Goal: Information Seeking & Learning: Find specific page/section

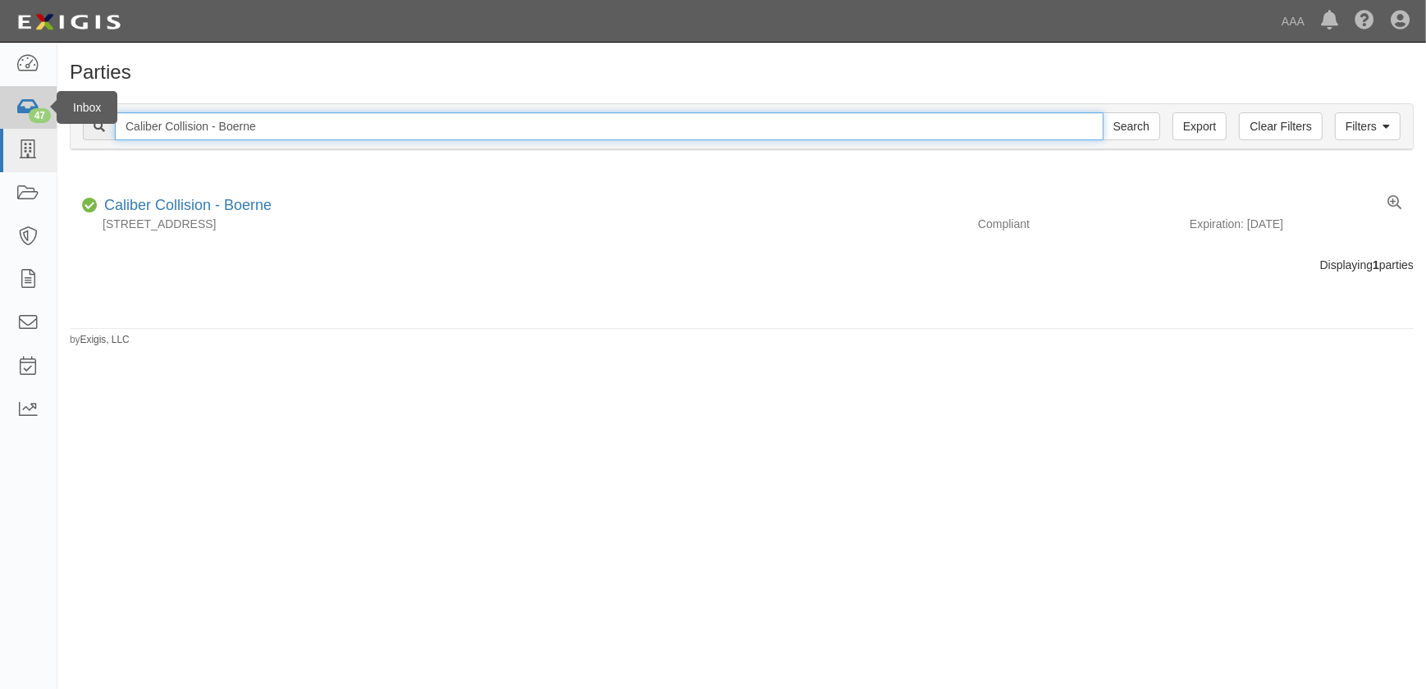
drag, startPoint x: 274, startPoint y: 123, endPoint x: 48, endPoint y: 126, distance: 225.6
click at [48, 126] on body "Toggle navigation Dashboard 47 Inbox Parties Agreements Coverages Documents Mes…" at bounding box center [713, 334] width 1426 height 669
paste input "Keller"
type input "Caliber Collision - [PERSON_NAME]"
click at [1103, 112] on input "Search" at bounding box center [1131, 126] width 57 height 28
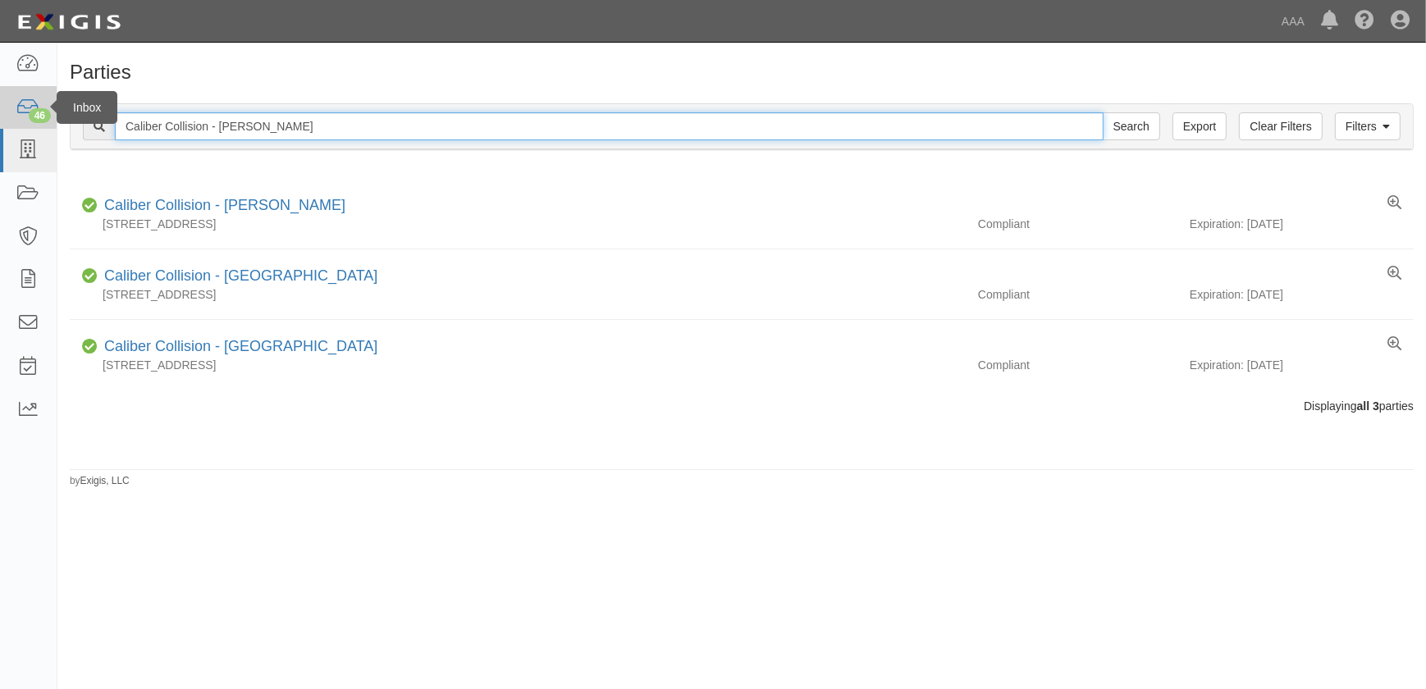
drag, startPoint x: 211, startPoint y: 122, endPoint x: 48, endPoint y: 121, distance: 162.5
click at [48, 121] on body "Toggle navigation Dashboard 46 Inbox Parties Agreements Coverages Documents Mes…" at bounding box center [713, 334] width 1426 height 669
paste input "Ben White"
type input "Caliber Collision - Ben White"
click at [1103, 112] on input "Search" at bounding box center [1131, 126] width 57 height 28
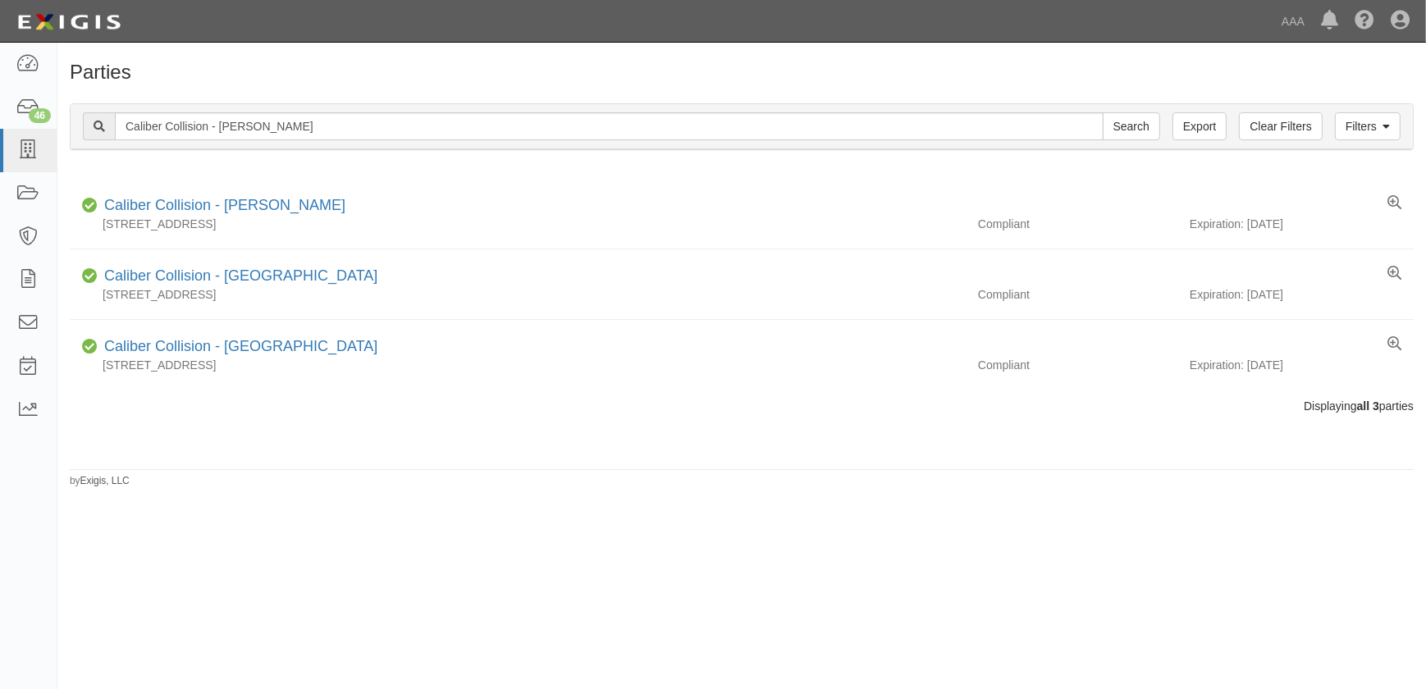
click at [281, 548] on div "Parties Add Party Filters Clear Filters Export Caliber Collision - Ben White Se…" at bounding box center [713, 359] width 1426 height 620
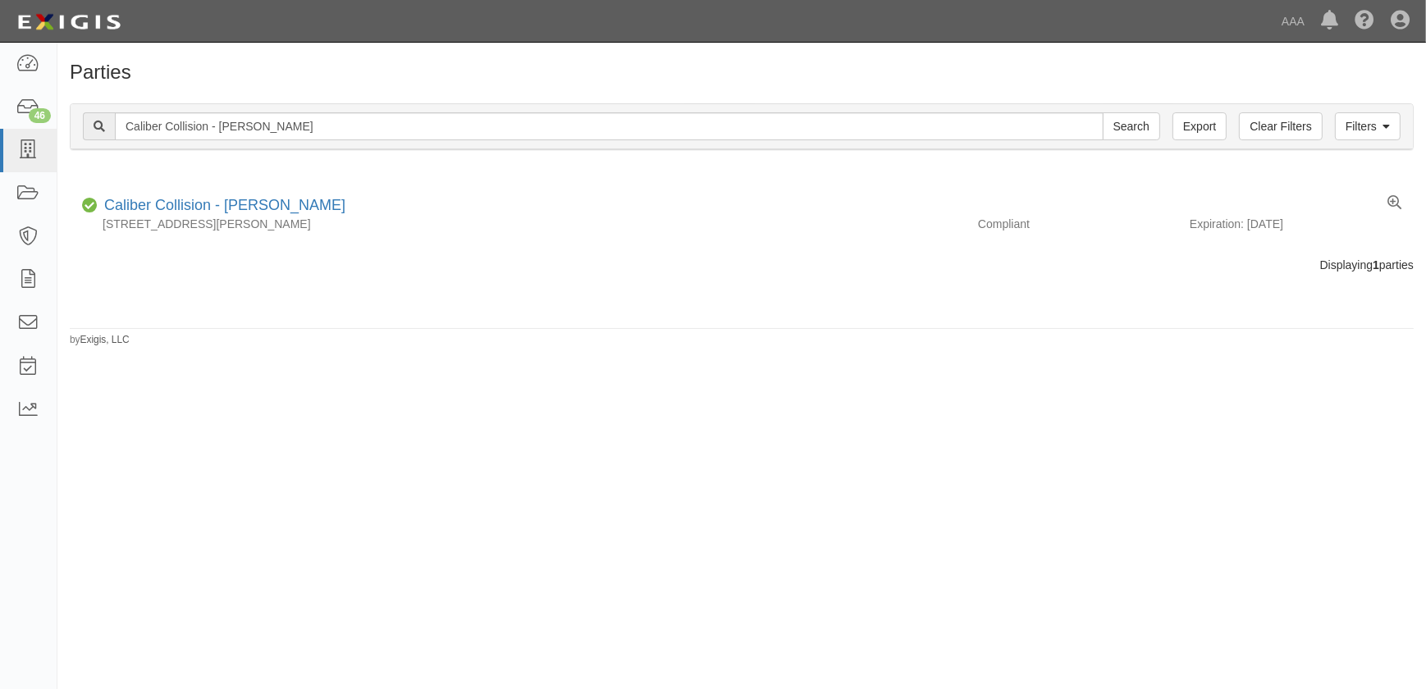
click at [188, 605] on div "Parties Add Party Filters Clear Filters Export Caliber Collision - [PERSON_NAME…" at bounding box center [713, 359] width 1426 height 620
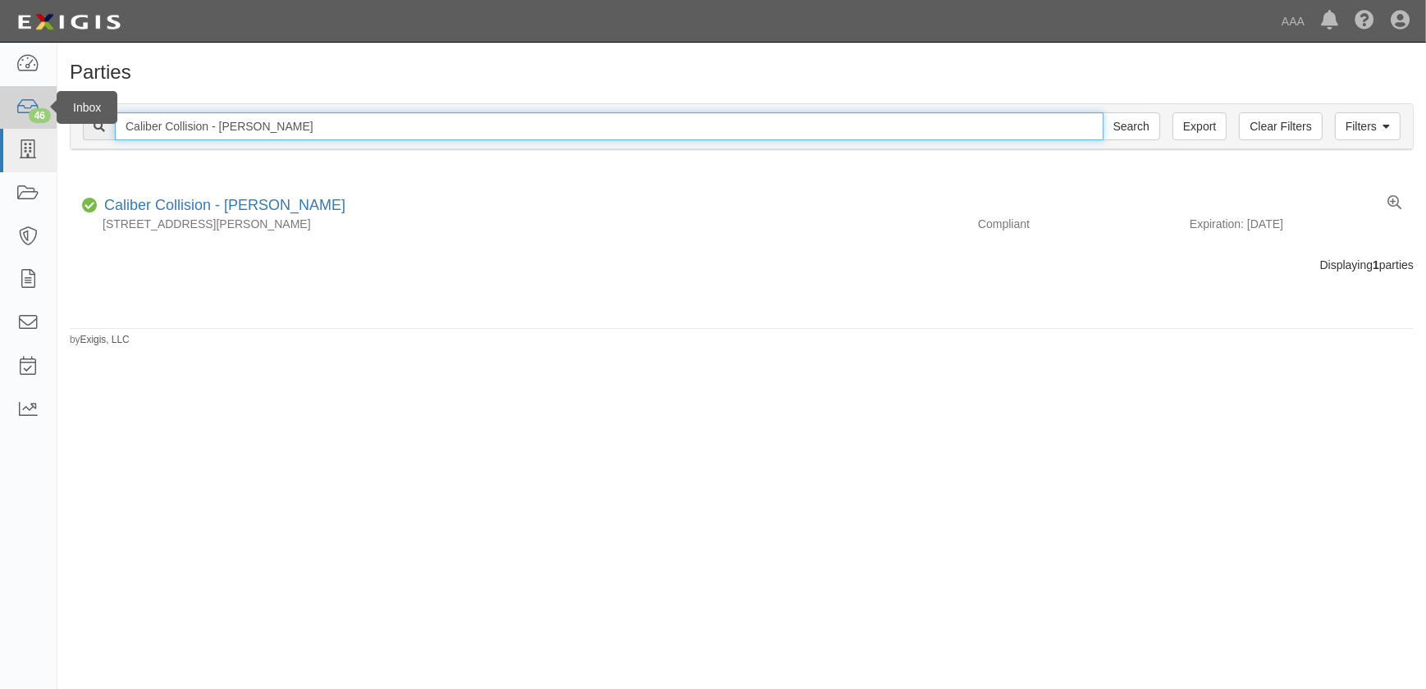
drag, startPoint x: 295, startPoint y: 125, endPoint x: 41, endPoint y: 127, distance: 253.5
click at [41, 127] on body "Toggle navigation Dashboard 46 Inbox Parties Agreements Coverages Documents Mes…" at bounding box center [713, 334] width 1426 height 669
paste input "Mesa (El Paso)"
type input "Caliber Collision - Mesa (El Paso)"
click at [1103, 112] on input "Search" at bounding box center [1131, 126] width 57 height 28
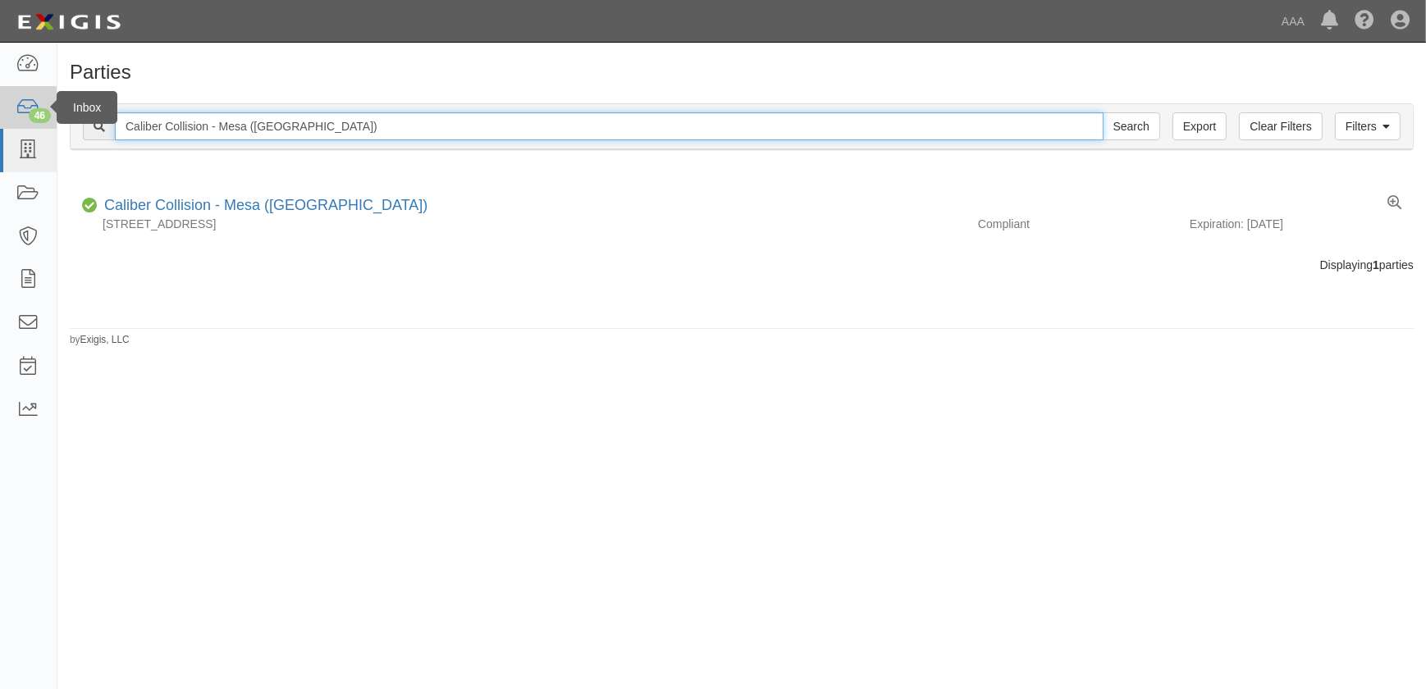
drag, startPoint x: 268, startPoint y: 124, endPoint x: 26, endPoint y: 120, distance: 242.1
click at [26, 120] on body "Toggle navigation Dashboard 46 Inbox Parties Agreements Coverages Documents Mes…" at bounding box center [713, 334] width 1426 height 669
paste input "Bryan/College Station"
type input "Caliber Collision - Bryan/College Station"
click at [1103, 112] on input "Search" at bounding box center [1131, 126] width 57 height 28
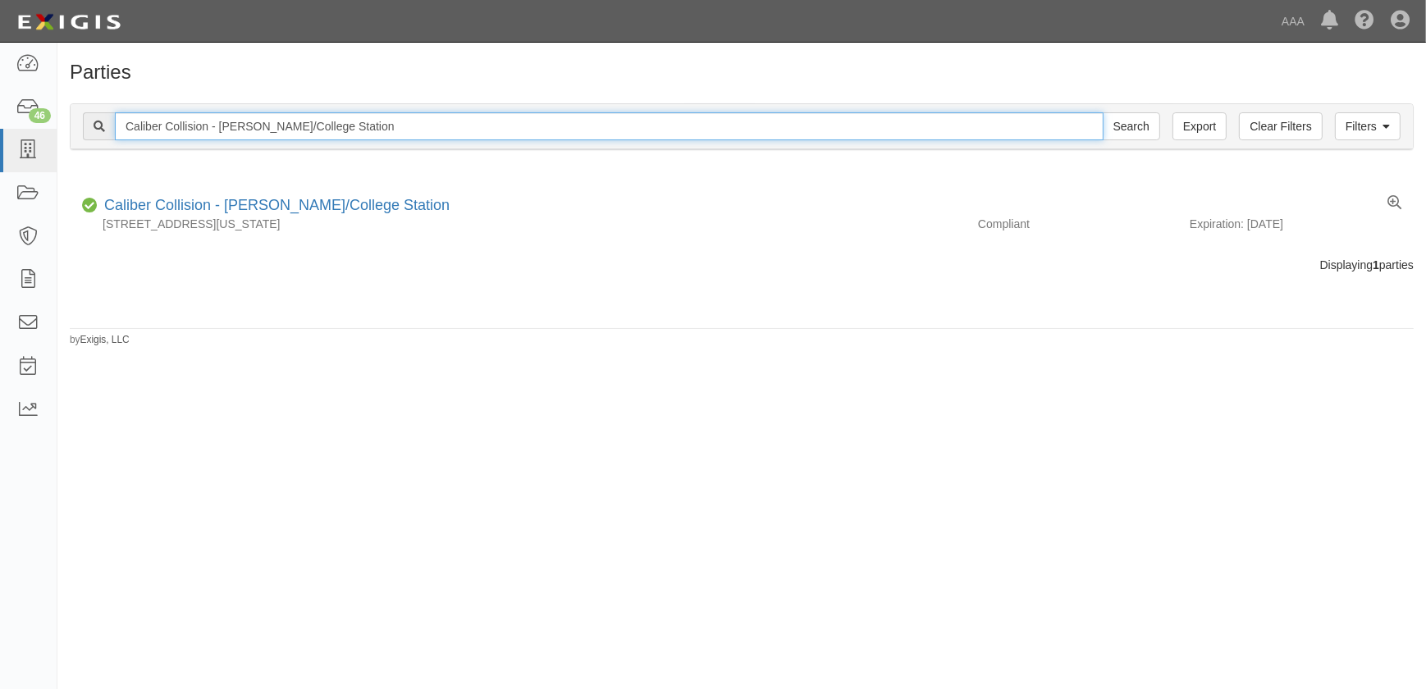
drag, startPoint x: 368, startPoint y: 133, endPoint x: 117, endPoint y: 131, distance: 251.9
click at [117, 131] on input "Caliber Collision - Bryan/College Station" at bounding box center [609, 126] width 989 height 28
type input "v"
click at [1103, 112] on input "Search" at bounding box center [1131, 126] width 57 height 28
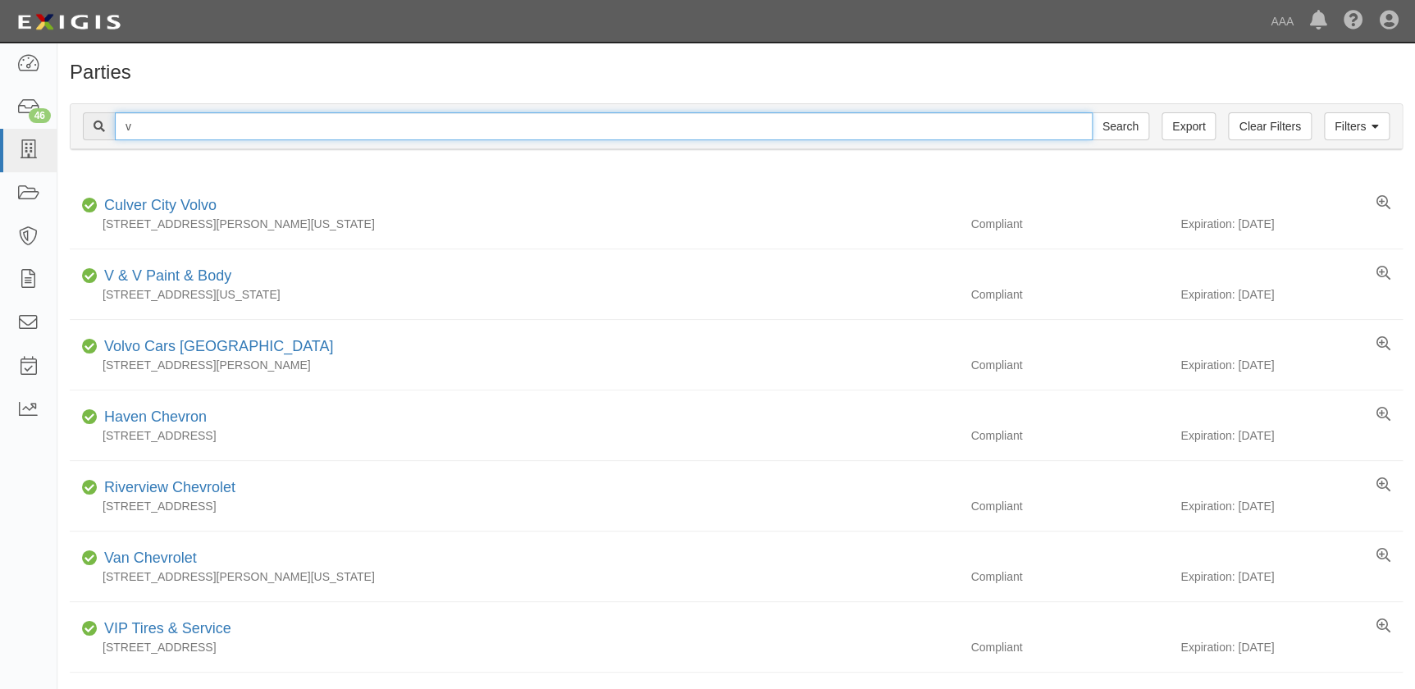
click at [171, 127] on input "v" at bounding box center [604, 126] width 978 height 28
paste input "Caliber Collision - Killeen"
type input "Caliber Collision - Killeen"
click at [1092, 112] on input "Search" at bounding box center [1120, 126] width 57 height 28
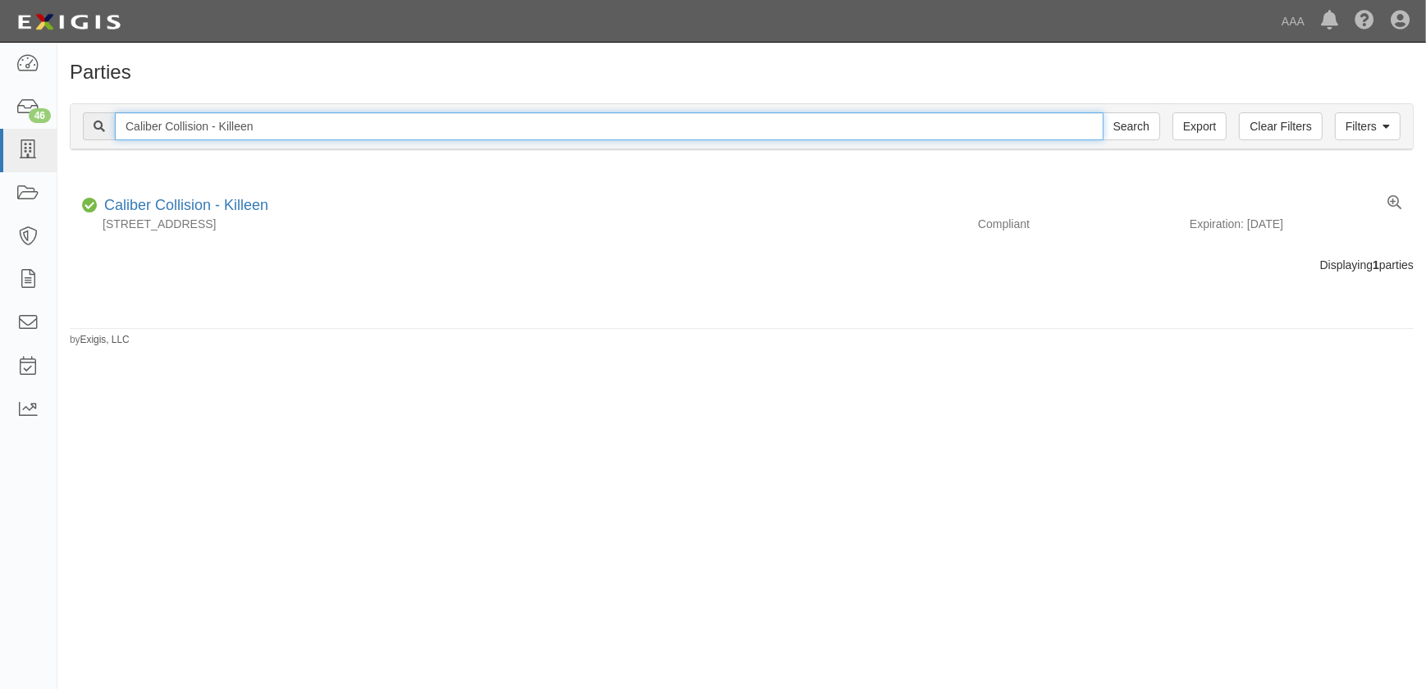
drag, startPoint x: 287, startPoint y: 135, endPoint x: -13, endPoint y: 123, distance: 300.5
click at [0, 123] on html "Toggle navigation Dashboard 46 Inbox Parties Agreements Coverages Documents Mes…" at bounding box center [713, 334] width 1426 height 669
paste input "Clear Lake"
type input "Caliber Collision - Clear Lake"
click at [1103, 112] on input "Search" at bounding box center [1131, 126] width 57 height 28
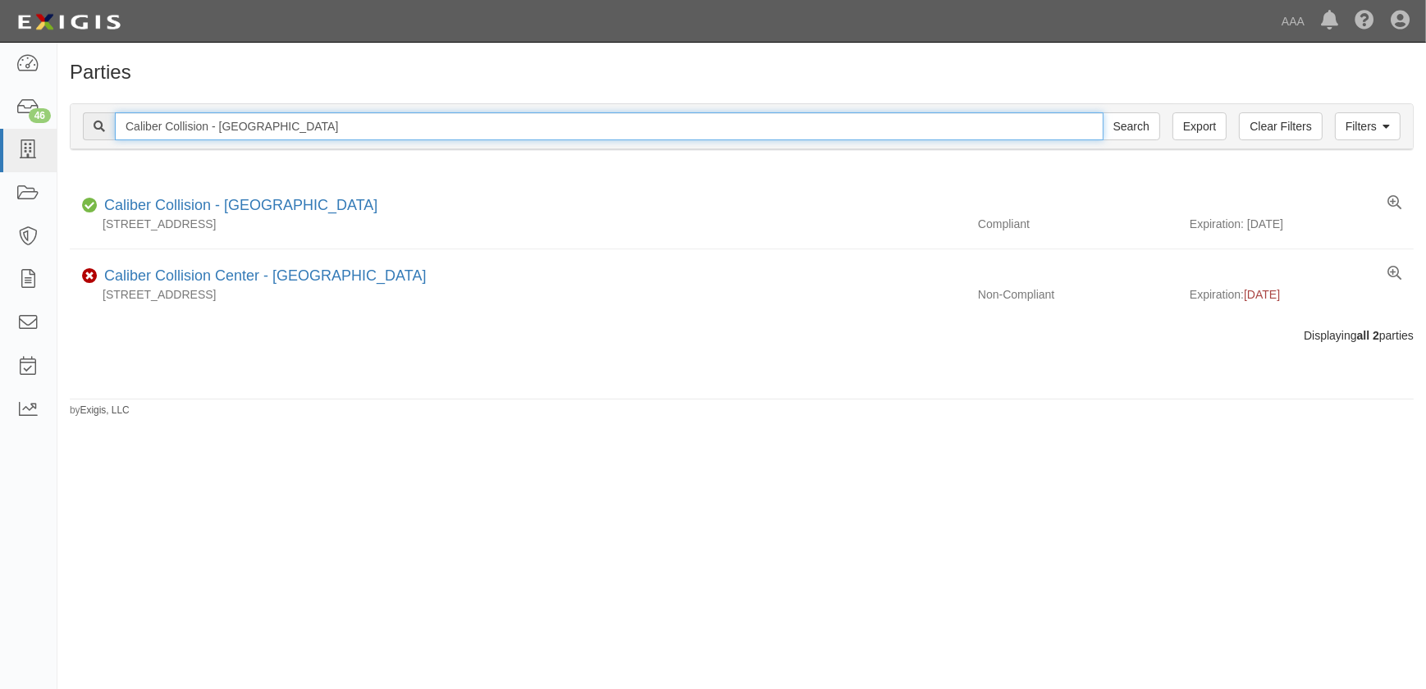
drag, startPoint x: 345, startPoint y: 126, endPoint x: 85, endPoint y: 122, distance: 260.1
click at [86, 122] on div "Caliber Collision - Clear Lake Search" at bounding box center [621, 126] width 1077 height 28
paste input "The Woodlands"
type input "Caliber Collision - The Woodlands"
click at [1103, 112] on input "Search" at bounding box center [1131, 126] width 57 height 28
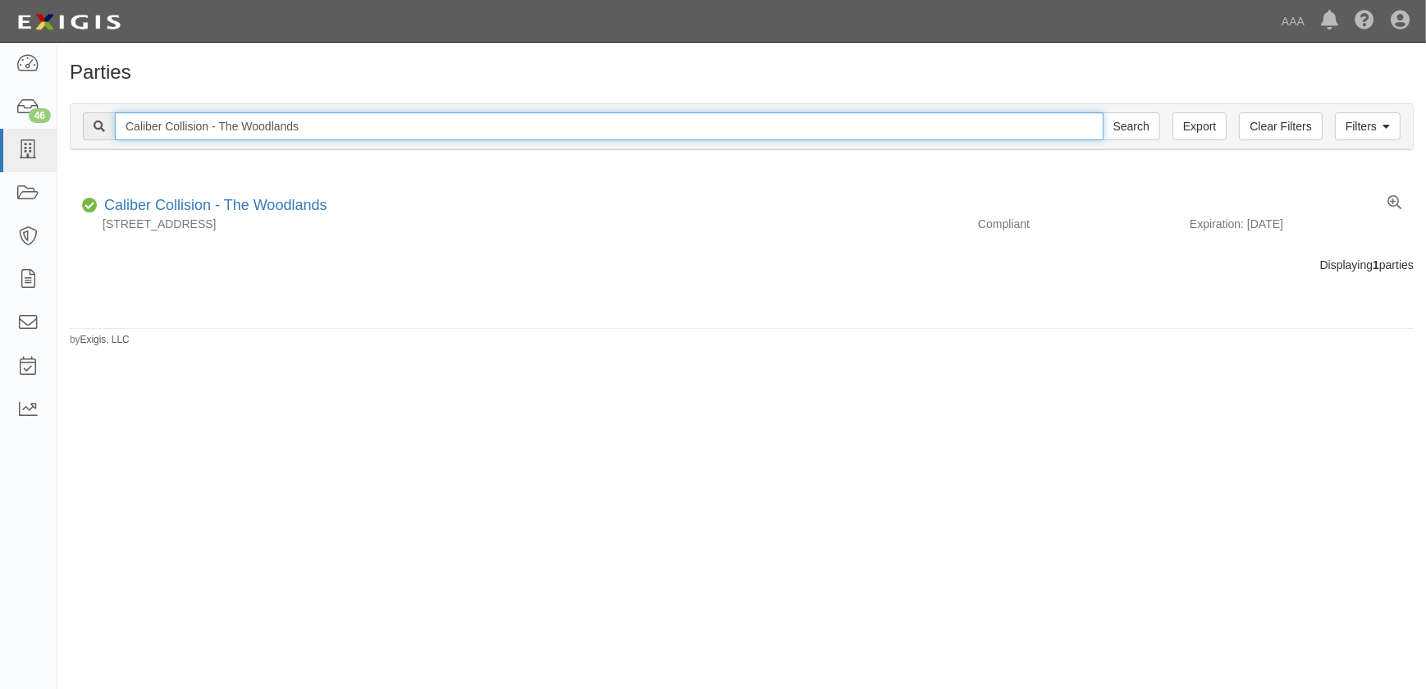
drag, startPoint x: 261, startPoint y: 135, endPoint x: 316, endPoint y: 130, distance: 55.2
click at [263, 135] on input "Caliber Collision - The Woodlands" at bounding box center [609, 126] width 989 height 28
drag, startPoint x: 318, startPoint y: 127, endPoint x: -30, endPoint y: 112, distance: 348.2
click at [0, 112] on html "Toggle navigation Dashboard 46 Inbox Parties Agreements Coverages Documents Mes…" at bounding box center [713, 334] width 1426 height 669
paste input "El Paso IH-10"
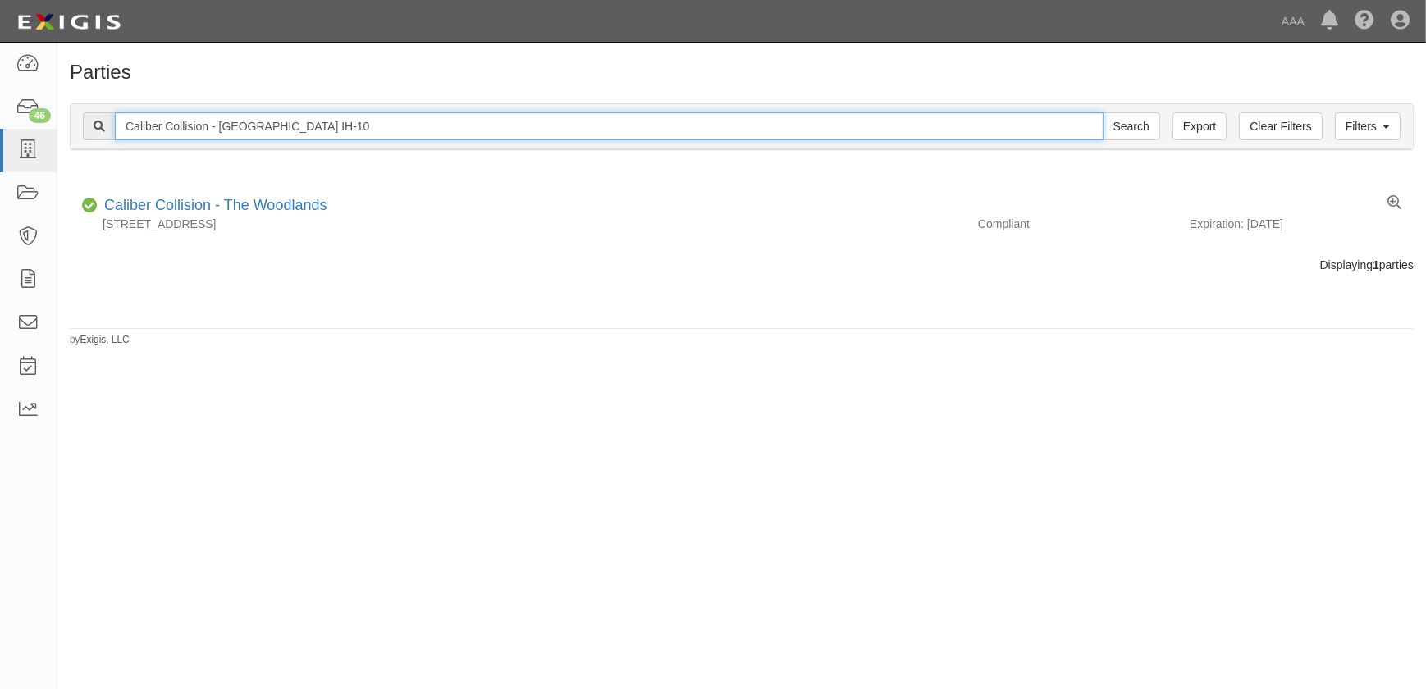
type input "Caliber Collision - El Paso IH-10"
click at [1103, 112] on input "Search" at bounding box center [1131, 126] width 57 height 28
drag, startPoint x: 235, startPoint y: 122, endPoint x: 9, endPoint y: 102, distance: 227.4
click at [10, 103] on body "Toggle navigation Dashboard 46 Inbox Parties Agreements Coverages Documents Mes…" at bounding box center [713, 334] width 1426 height 669
paste input "Spring"
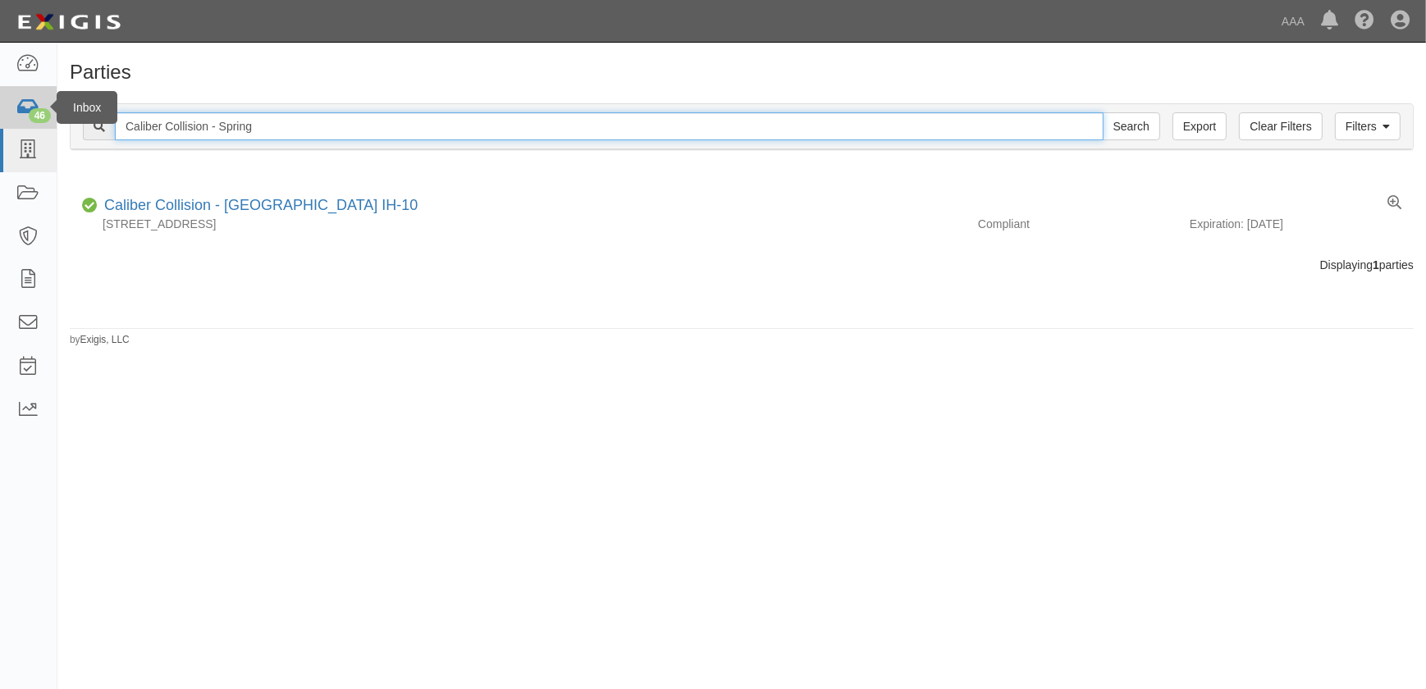
type input "Caliber Collision - Spring"
click at [1103, 112] on input "Search" at bounding box center [1131, 126] width 57 height 28
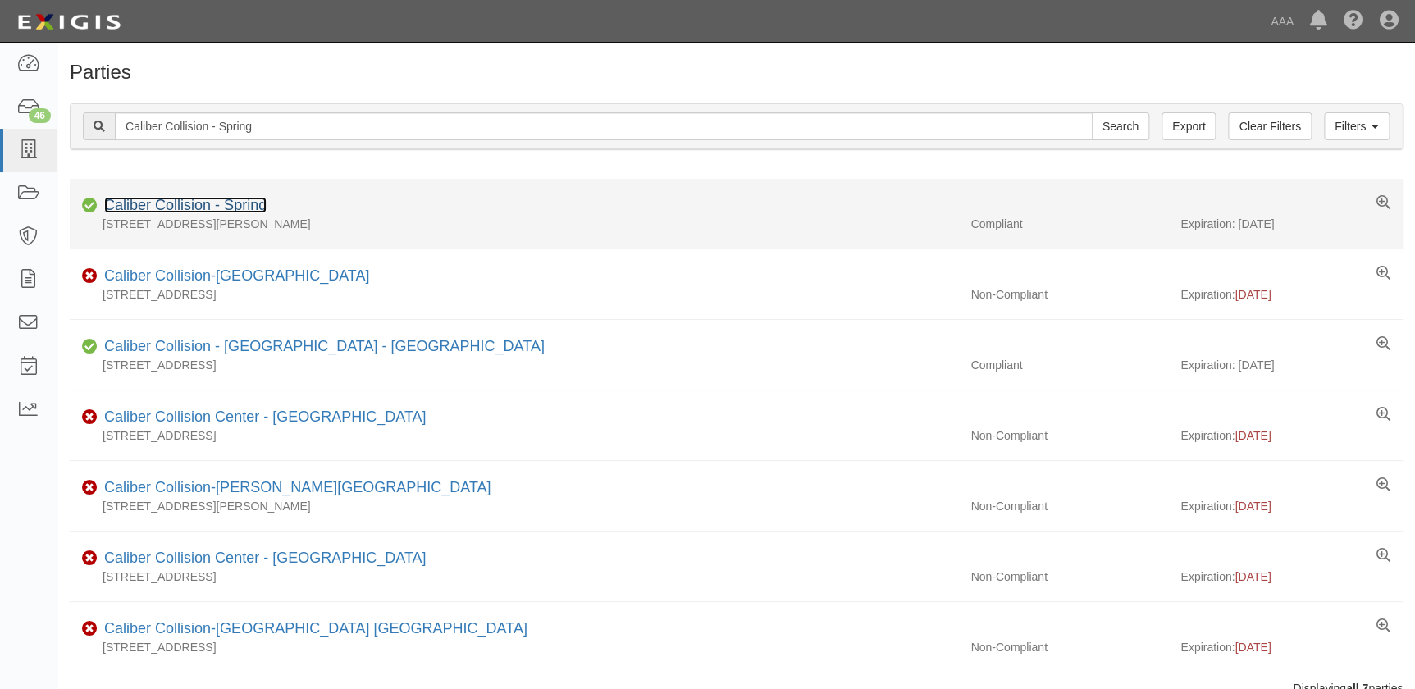
click at [231, 203] on link "Caliber Collision - Spring" at bounding box center [185, 205] width 162 height 16
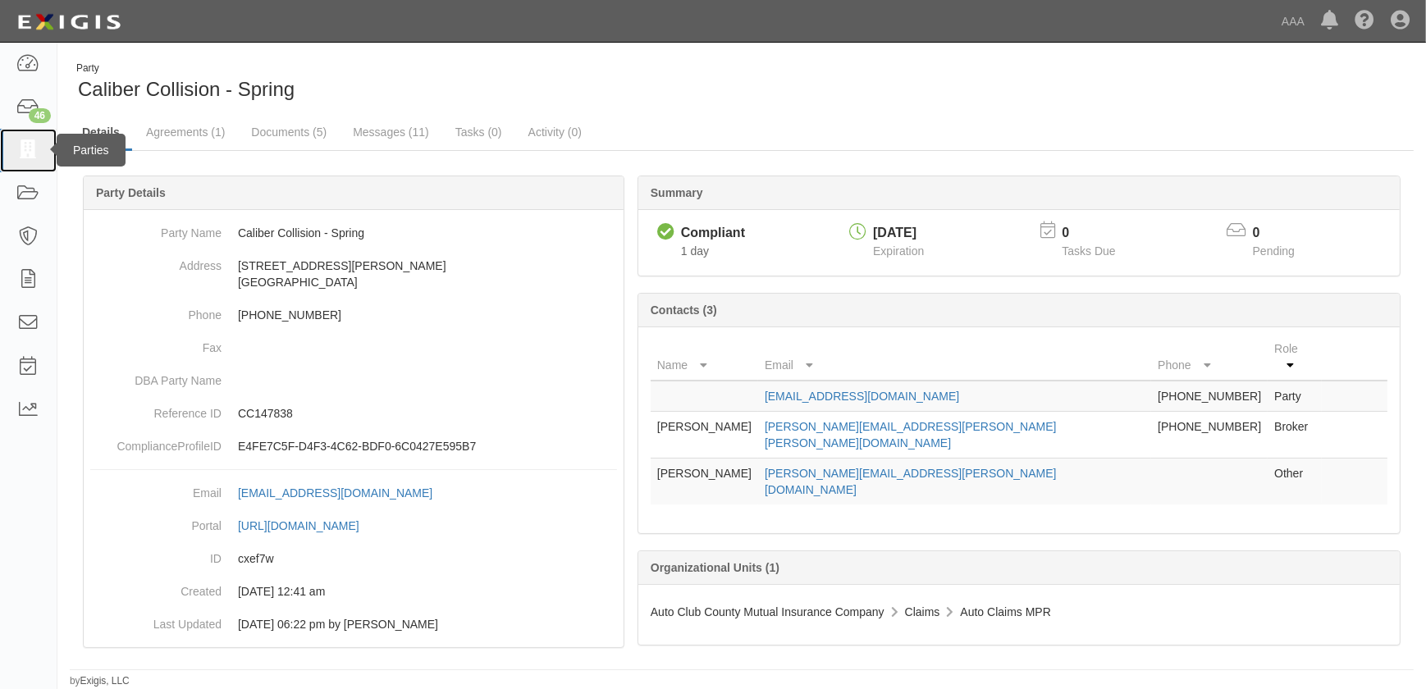
click at [23, 156] on icon at bounding box center [27, 150] width 23 height 19
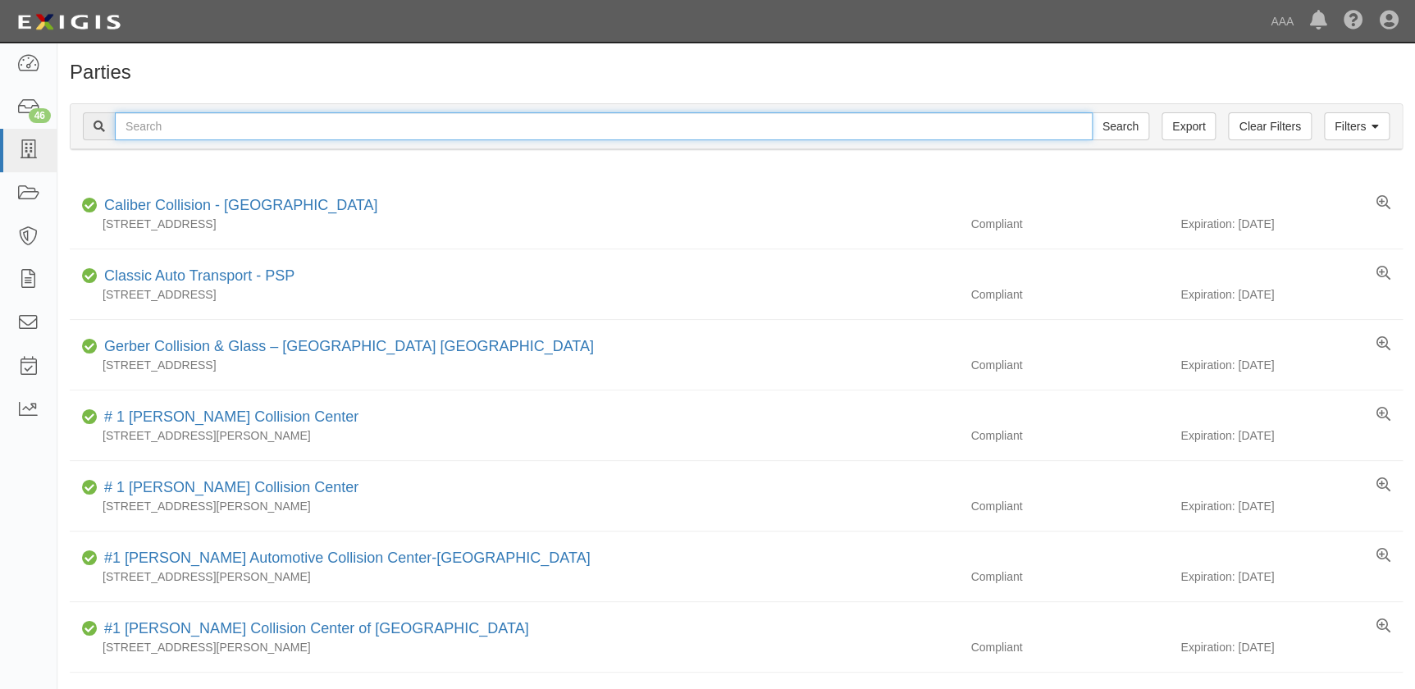
click at [311, 122] on input "text" at bounding box center [604, 126] width 978 height 28
paste input "Caliber Collision - 281"
type input "Caliber Collision - 281"
click at [1092, 112] on input "Search" at bounding box center [1120, 126] width 57 height 28
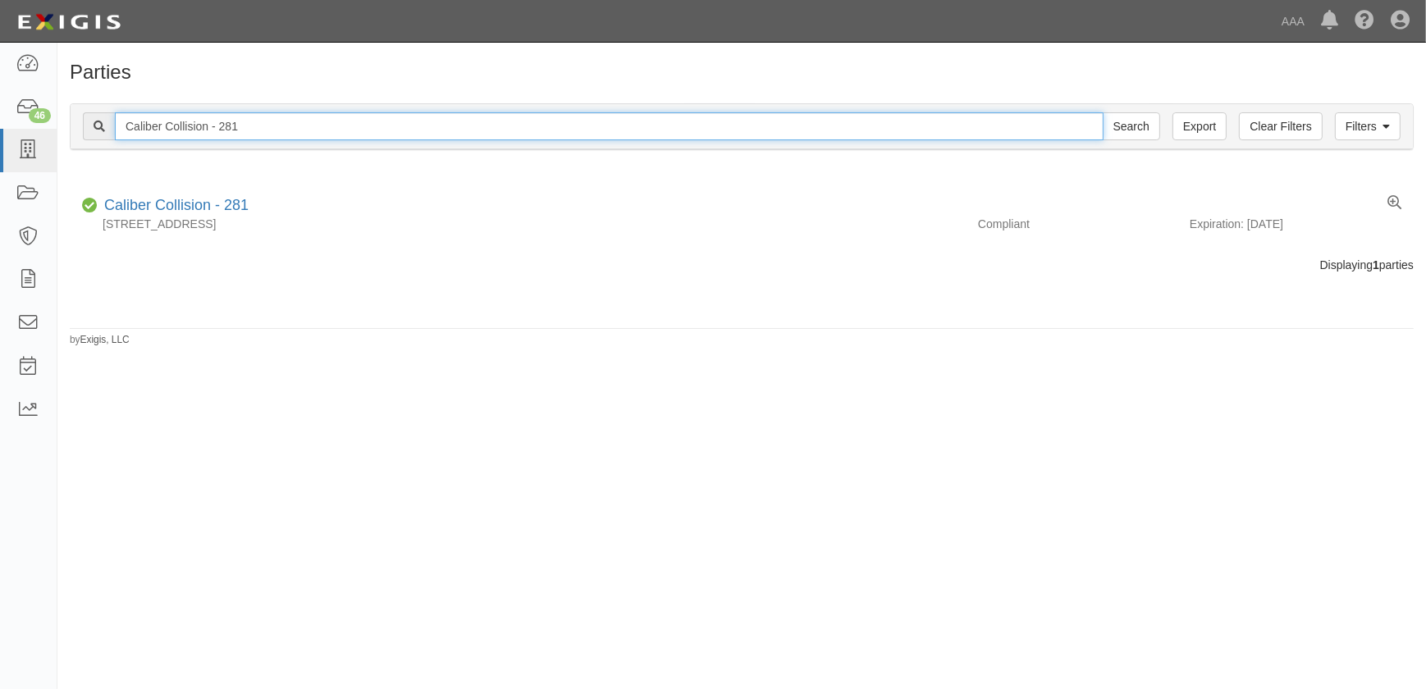
drag, startPoint x: 258, startPoint y: 124, endPoint x: 57, endPoint y: 125, distance: 200.2
click at [57, 125] on div "Filters Clear Filters Export Caliber Collision - 281 Search Filters Compliance …" at bounding box center [741, 128] width 1369 height 75
paste input "Katy"
type input "Caliber Collision - [PERSON_NAME]"
click at [1103, 112] on input "Search" at bounding box center [1131, 126] width 57 height 28
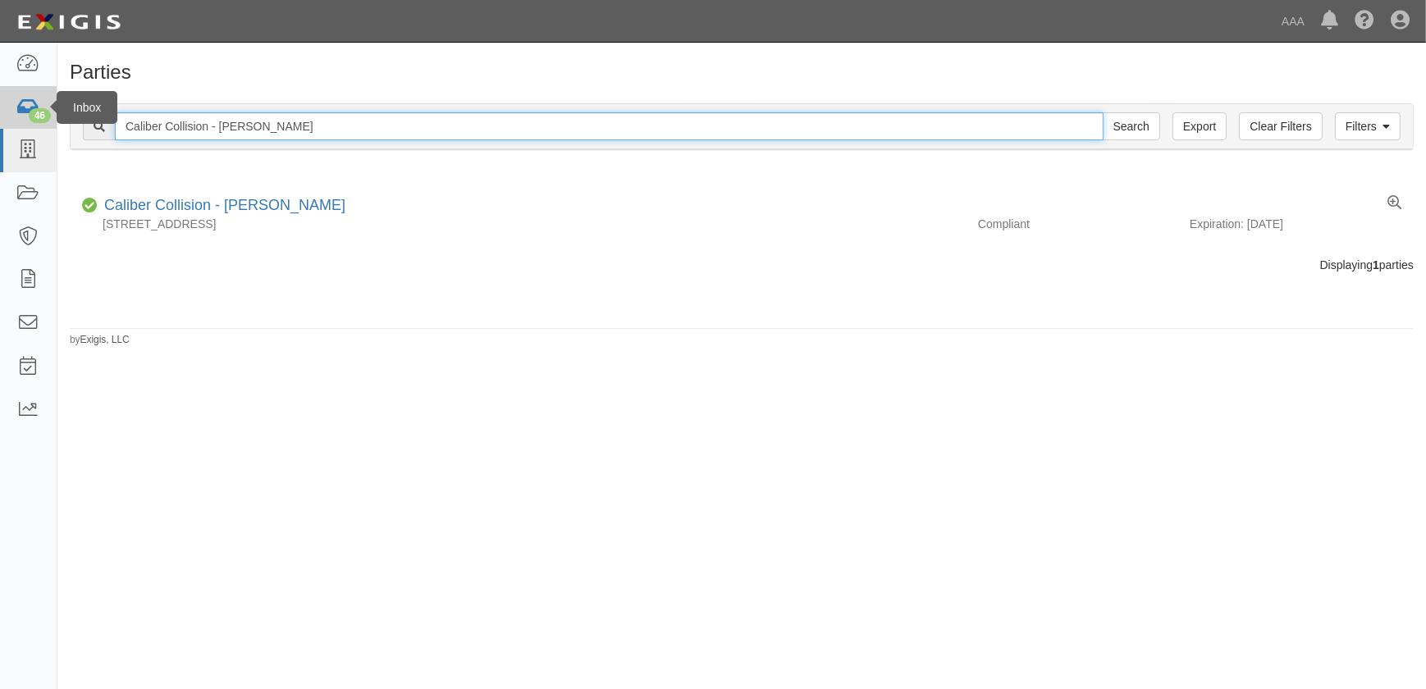
drag, startPoint x: 257, startPoint y: 117, endPoint x: 49, endPoint y: 122, distance: 207.7
click at [49, 122] on body "Toggle navigation Dashboard 46 Inbox Parties Agreements Coverages Documents Mes…" at bounding box center [713, 334] width 1426 height 669
paste input "Alvin"
type input "Caliber Collision - [PERSON_NAME]"
click at [1103, 112] on input "Search" at bounding box center [1131, 126] width 57 height 28
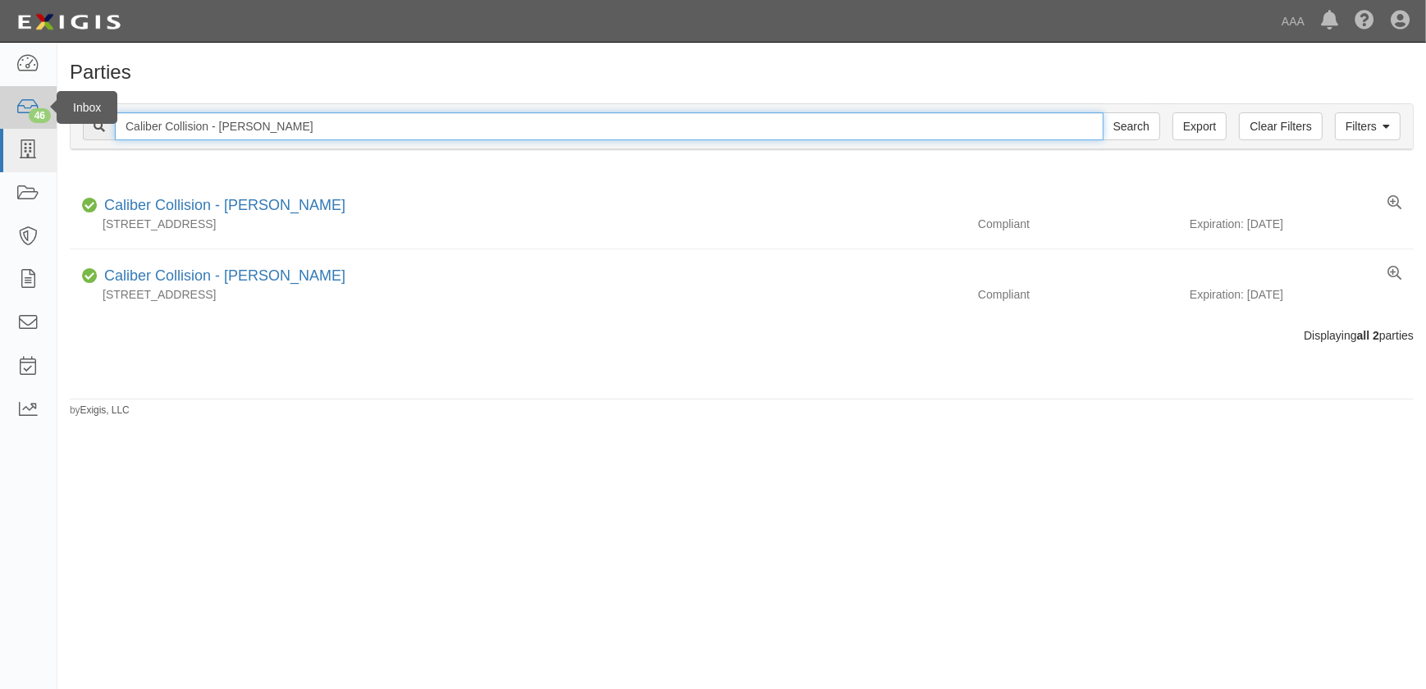
drag, startPoint x: 299, startPoint y: 131, endPoint x: 55, endPoint y: 121, distance: 244.7
click at [55, 121] on body "Toggle navigation Dashboard 46 Inbox Parties Agreements Coverages Documents Mes…" at bounding box center [713, 334] width 1426 height 669
paste input "Dallas - Galleria"
type input "Caliber Collision - [GEOGRAPHIC_DATA] - Galleria"
click at [1103, 112] on input "Search" at bounding box center [1131, 126] width 57 height 28
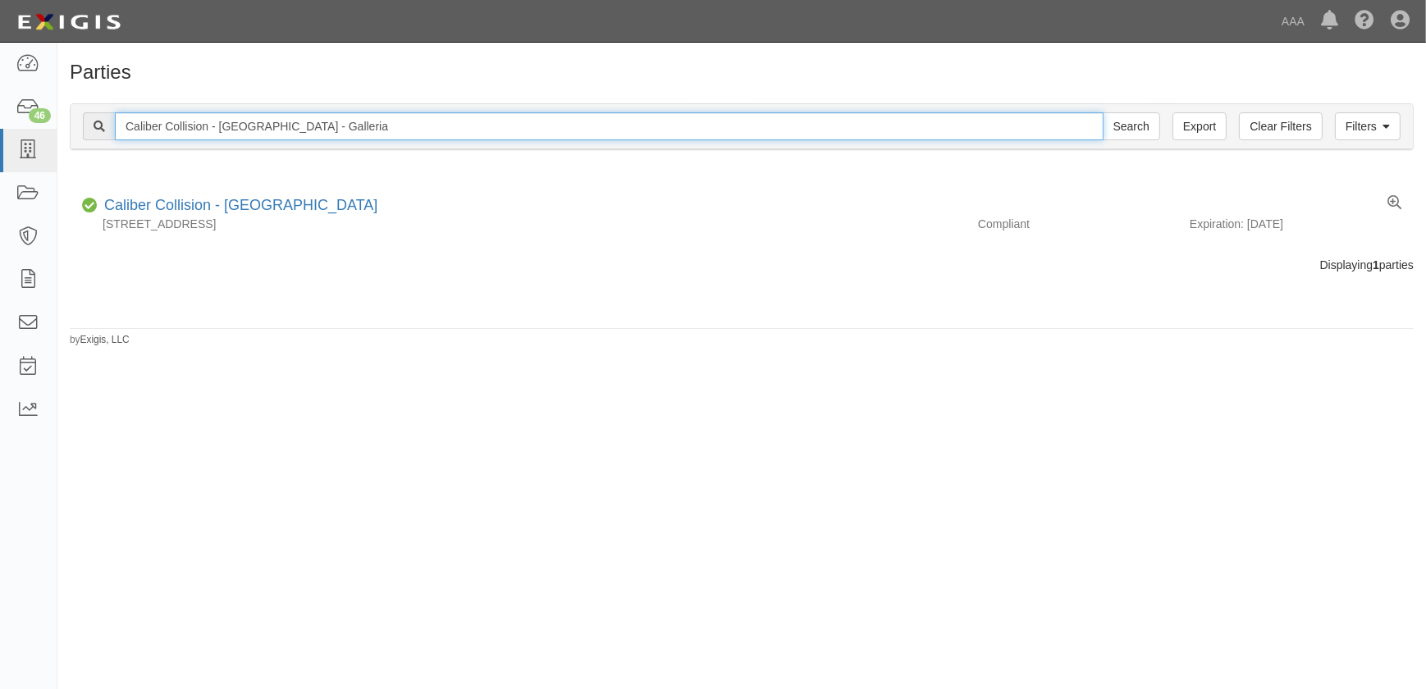
drag, startPoint x: 327, startPoint y: 125, endPoint x: 62, endPoint y: 130, distance: 265.9
click at [62, 130] on div "Filters Clear Filters Export Caliber Collision - Dallas - Galleria Search Filte…" at bounding box center [741, 128] width 1369 height 75
paste input "Bedford"
type input "Caliber Collision - Bedford"
click at [1103, 112] on input "Search" at bounding box center [1131, 126] width 57 height 28
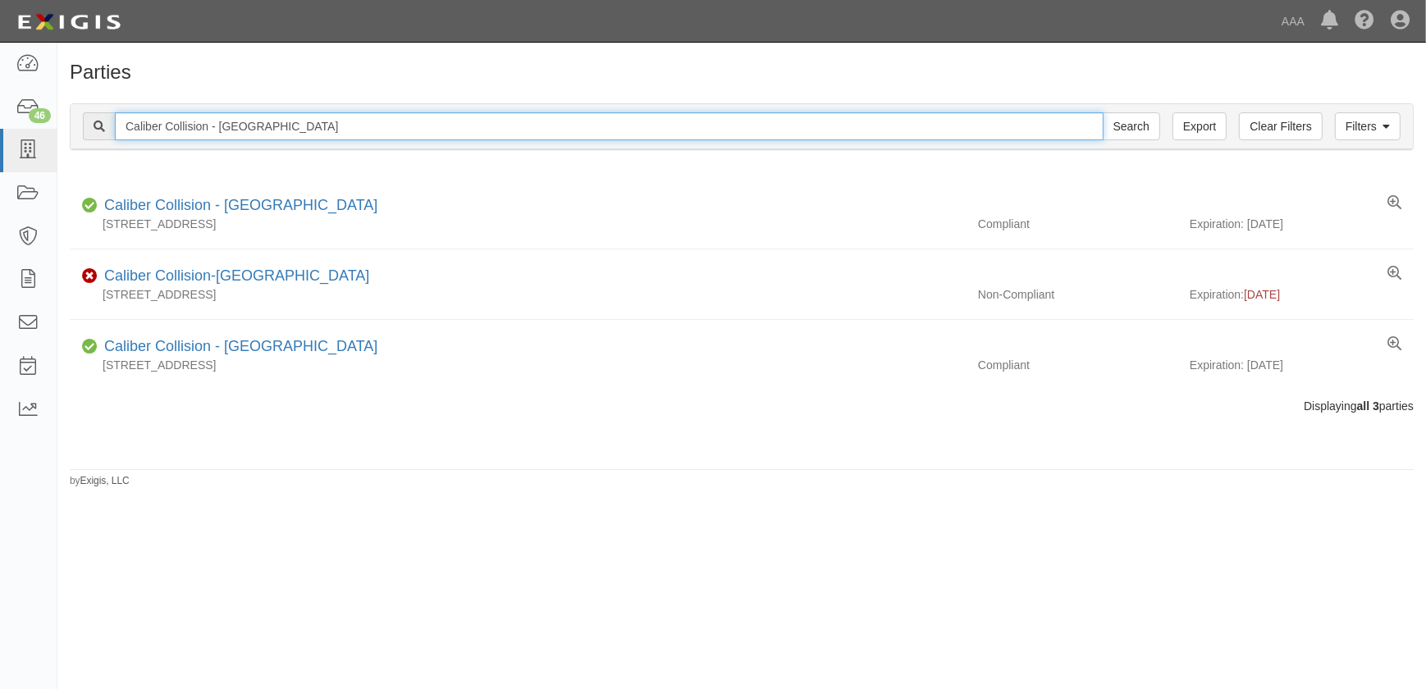
drag, startPoint x: 279, startPoint y: 130, endPoint x: 89, endPoint y: 131, distance: 189.5
click at [89, 131] on div "Caliber Collision - Bedford Search" at bounding box center [621, 126] width 1077 height 28
paste input "Corinth"
type input "Caliber Collision - Corinth"
click at [1103, 112] on input "Search" at bounding box center [1131, 126] width 57 height 28
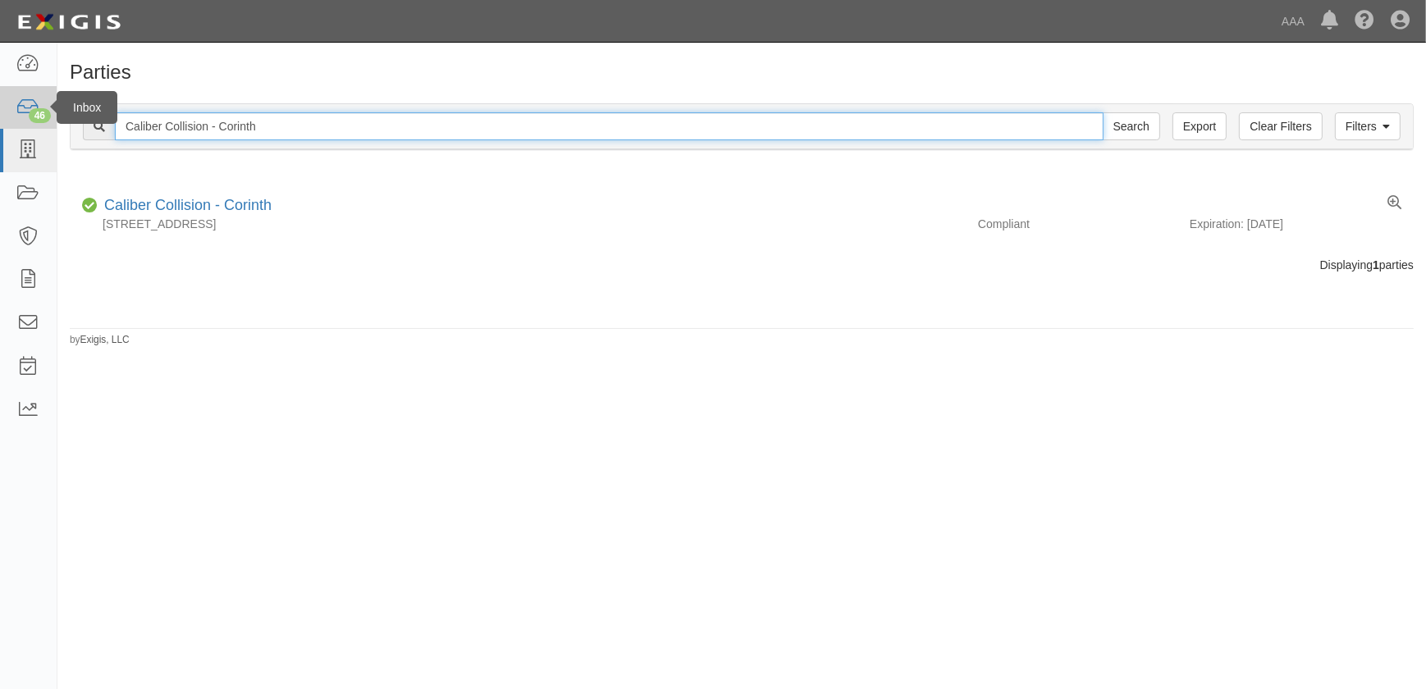
drag, startPoint x: 281, startPoint y: 129, endPoint x: 42, endPoint y: 123, distance: 238.8
click at [42, 123] on body "Toggle navigation Dashboard 46 Inbox Parties Agreements Coverages Documents Mes…" at bounding box center [713, 334] width 1426 height 669
paste input "S Lamar"
type input "Caliber Collision - S Lamar"
click at [1103, 112] on input "Search" at bounding box center [1131, 126] width 57 height 28
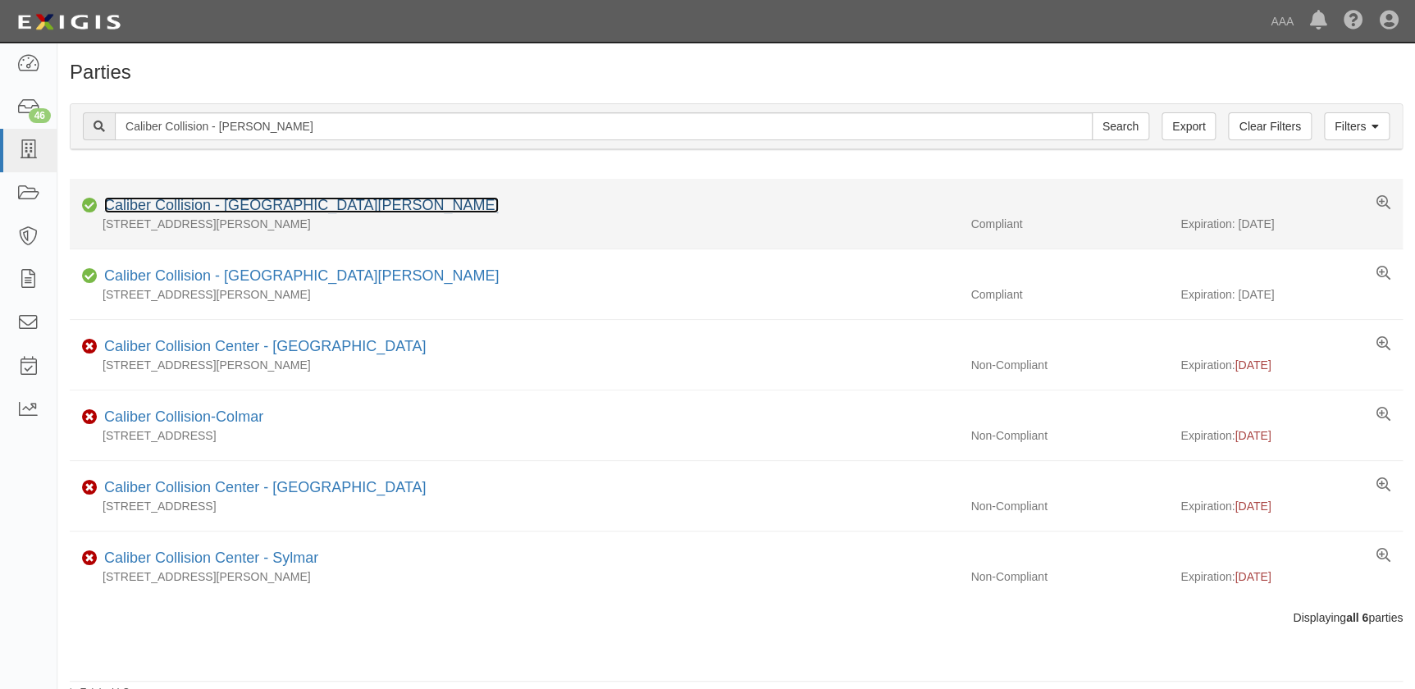
click at [230, 209] on link "Caliber Collision - [GEOGRAPHIC_DATA][PERSON_NAME]" at bounding box center [301, 205] width 395 height 16
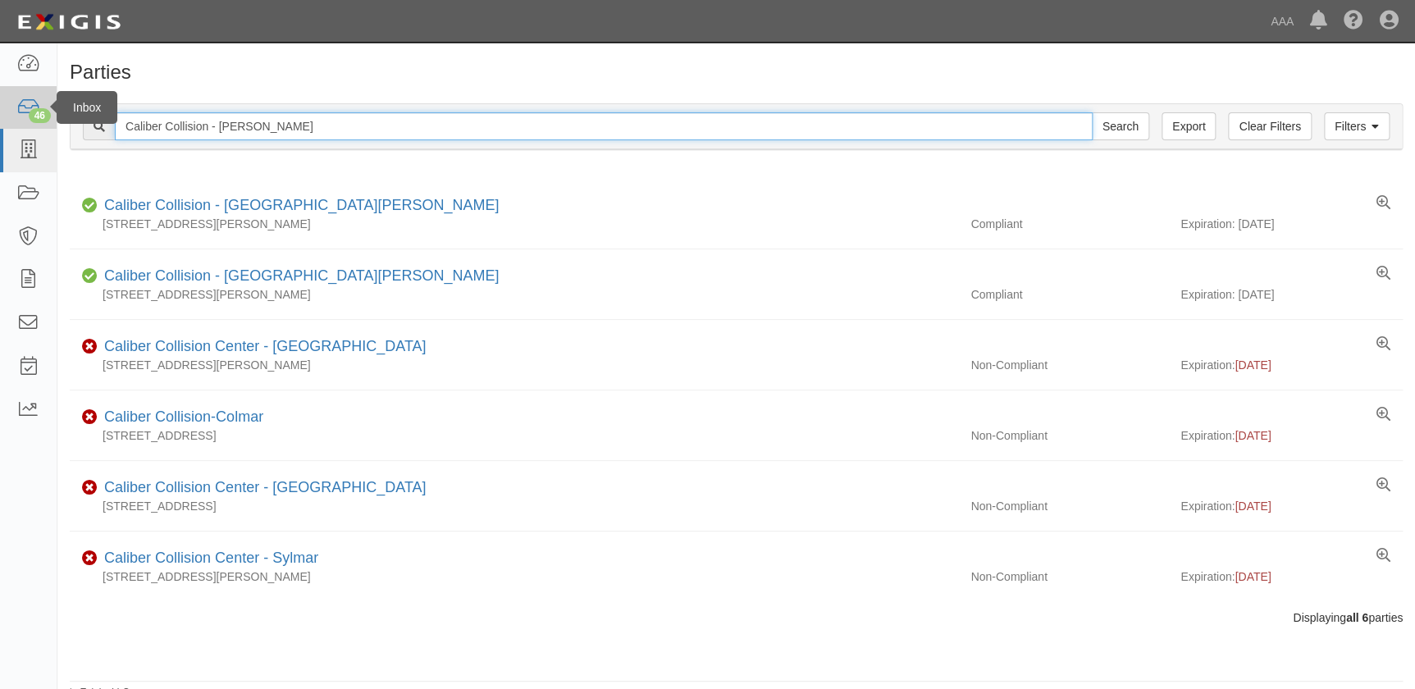
drag, startPoint x: 281, startPoint y: 130, endPoint x: 24, endPoint y: 113, distance: 258.1
click at [24, 113] on body "Toggle navigation Dashboard 46 Inbox Parties Agreements Coverages Documents Mes…" at bounding box center [707, 350] width 1415 height 700
paste input "Lewisville"
type input "Caliber Collision - [GEOGRAPHIC_DATA]"
click at [1092, 112] on input "Search" at bounding box center [1120, 126] width 57 height 28
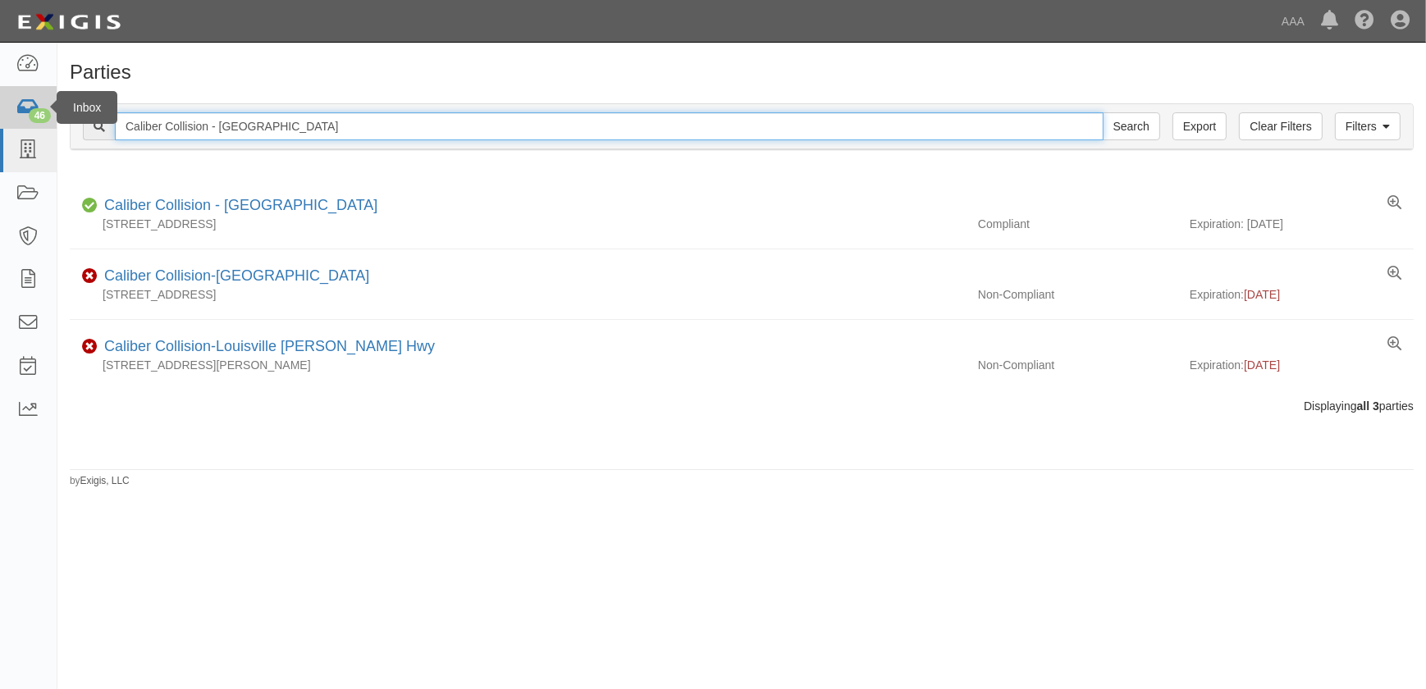
drag, startPoint x: 196, startPoint y: 123, endPoint x: 35, endPoint y: 123, distance: 160.8
click at [35, 123] on body "Toggle navigation Dashboard 46 Inbox Parties Agreements Coverages Documents Mes…" at bounding box center [713, 334] width 1426 height 669
paste input "Plano"
type input "Caliber Collision - Plano"
click at [1103, 112] on input "Search" at bounding box center [1131, 126] width 57 height 28
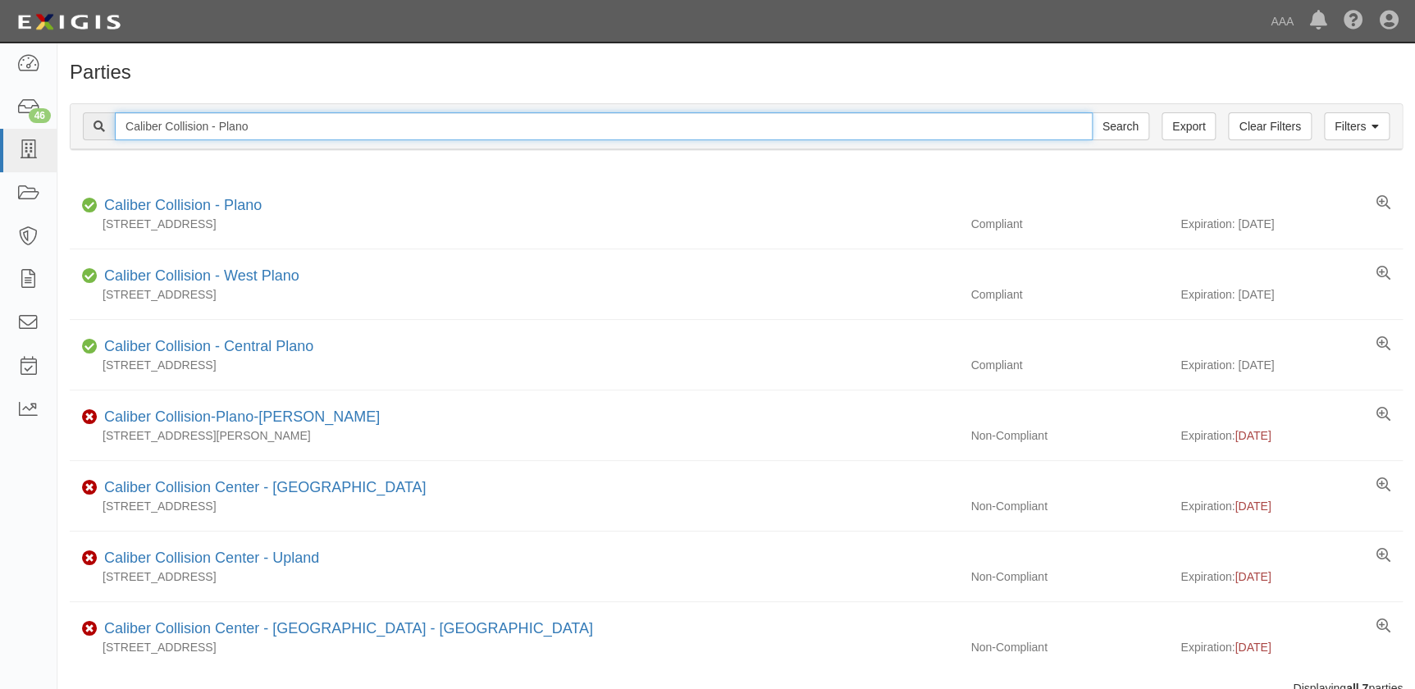
drag, startPoint x: 291, startPoint y: 131, endPoint x: 81, endPoint y: 127, distance: 210.1
click at [81, 127] on div "Filters Clear Filters Export Caliber Collision - Plano Search Filters" at bounding box center [737, 126] width 1332 height 45
paste input "Dallas - Cedar Springs"
type input "Caliber Collision - Dallas - Cedar Springs"
click at [1092, 112] on input "Search" at bounding box center [1120, 126] width 57 height 28
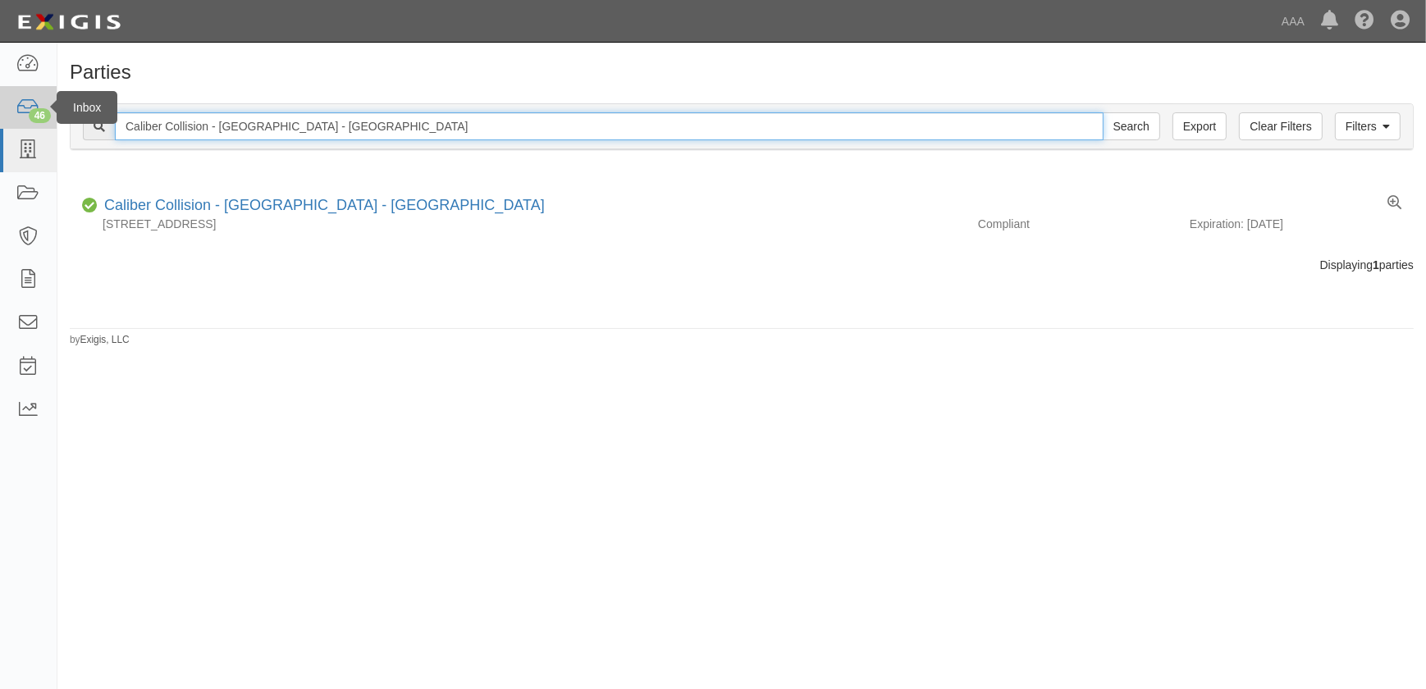
drag, startPoint x: 109, startPoint y: 123, endPoint x: 24, endPoint y: 125, distance: 85.3
click at [24, 125] on body "Toggle navigation Dashboard 46 Inbox Parties Agreements Coverages Documents Mes…" at bounding box center [713, 334] width 1426 height 669
paste input "Colleyville"
type input "Caliber Collision - Colleyville"
click at [1103, 112] on input "Search" at bounding box center [1131, 126] width 57 height 28
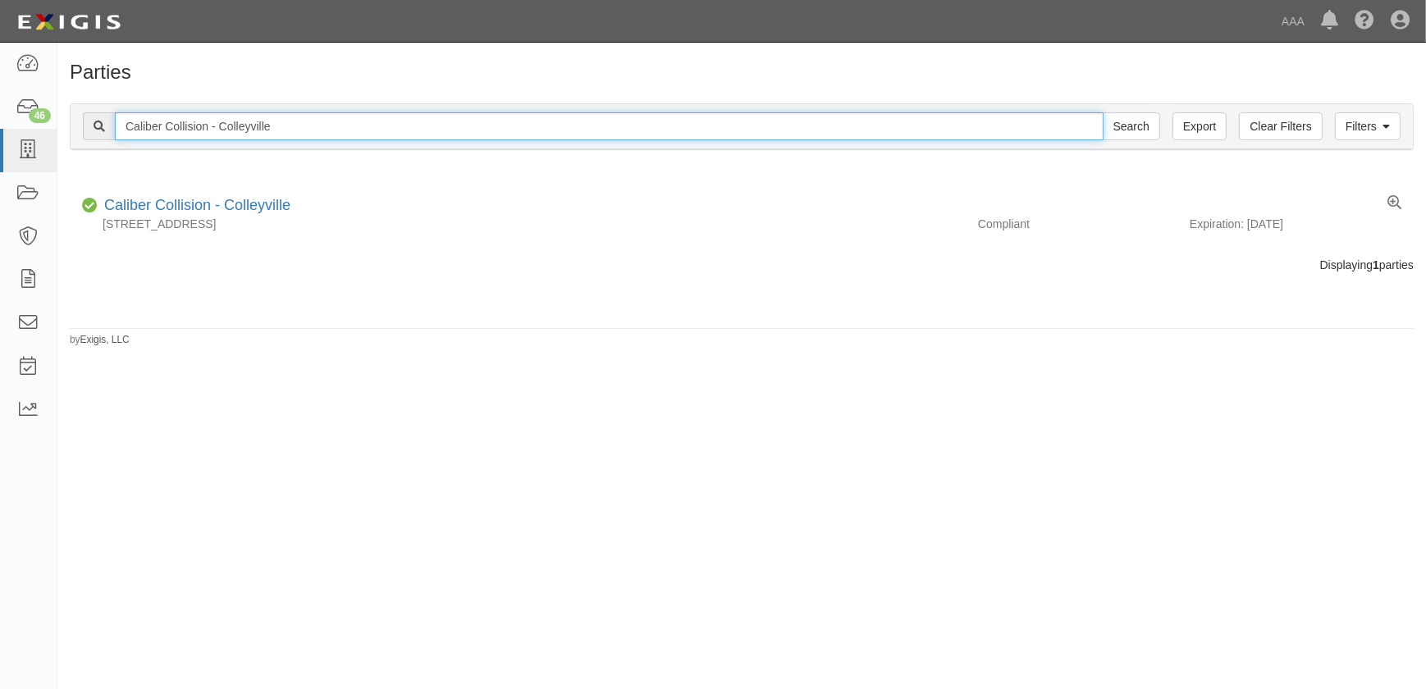
drag, startPoint x: 244, startPoint y: 126, endPoint x: 57, endPoint y: 140, distance: 187.6
click at [57, 140] on div "Filters Clear Filters Export Caliber Collision - Colleyville Search Filters Com…" at bounding box center [741, 128] width 1369 height 75
paste input "Manchaca"
type input "Caliber Collision - Manchaca"
click at [1103, 112] on input "Search" at bounding box center [1131, 126] width 57 height 28
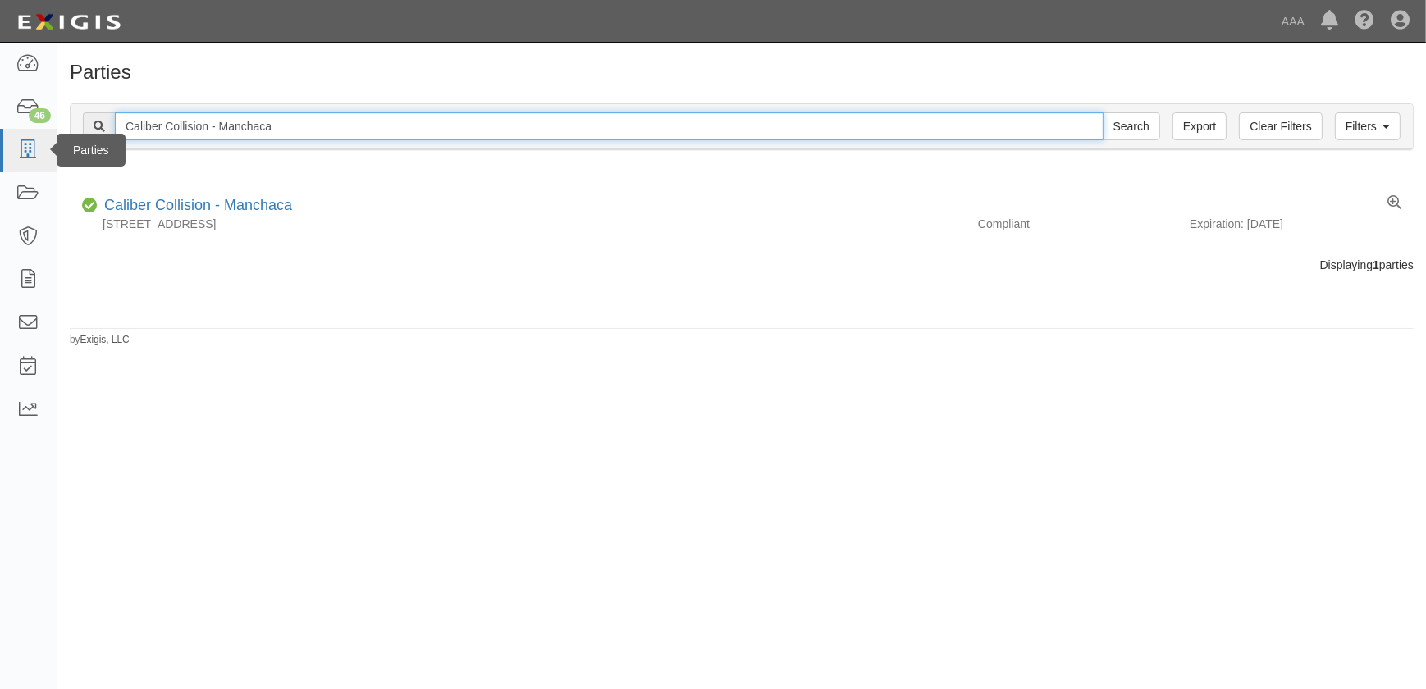
drag, startPoint x: 295, startPoint y: 131, endPoint x: 38, endPoint y: 135, distance: 257.6
click at [44, 135] on body "Toggle navigation Dashboard 46 Inbox Parties Agreements Coverages Documents Mes…" at bounding box center [713, 334] width 1426 height 669
paste input "San Pedro"
type input "Caliber Collision - [GEOGRAPHIC_DATA][PERSON_NAME]"
click at [1103, 112] on input "Search" at bounding box center [1131, 126] width 57 height 28
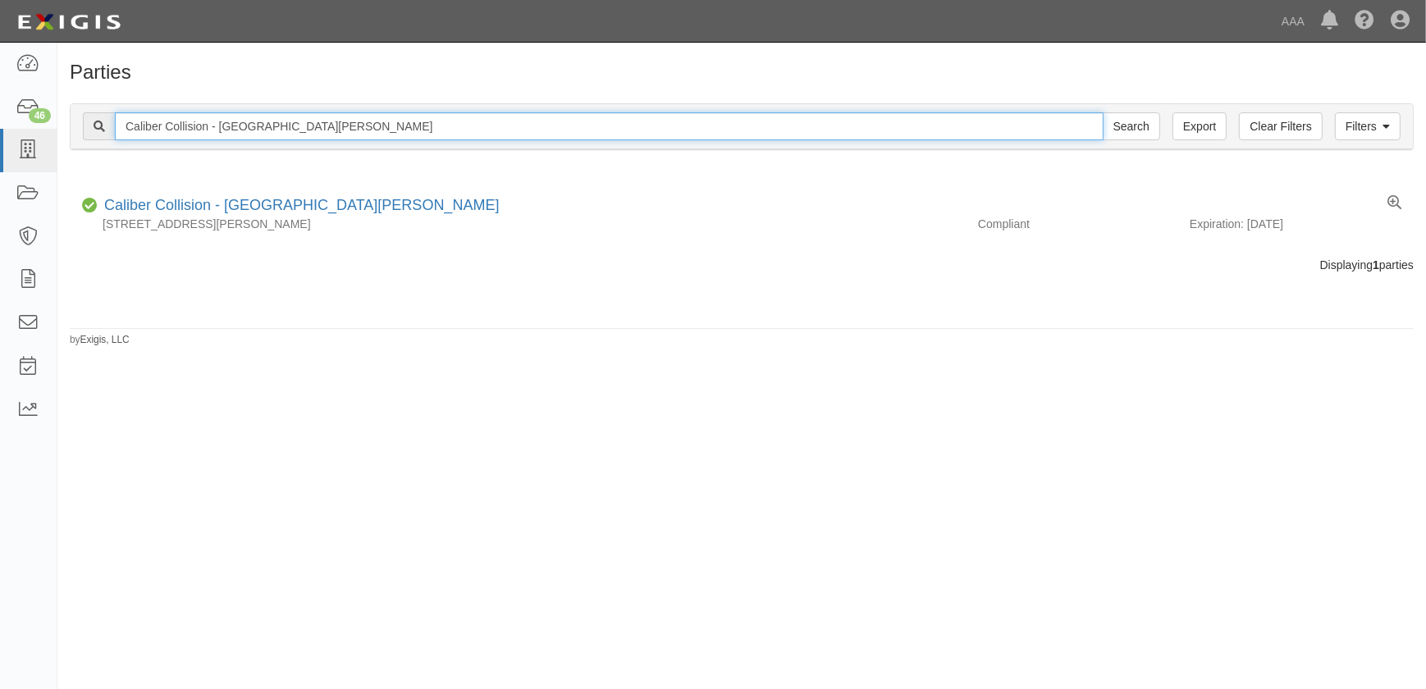
drag, startPoint x: 322, startPoint y: 129, endPoint x: 66, endPoint y: 126, distance: 255.2
click at [66, 126] on div "Filters Clear Filters Export [GEOGRAPHIC_DATA] Collision - [GEOGRAPHIC_DATA][PE…" at bounding box center [741, 128] width 1369 height 75
paste input "[GEOGRAPHIC_DATA]"
click at [279, 118] on input "Caliber Collision - [GEOGRAPHIC_DATA]" at bounding box center [609, 126] width 989 height 28
type input "Caliber Collision - [GEOGRAPHIC_DATA]"
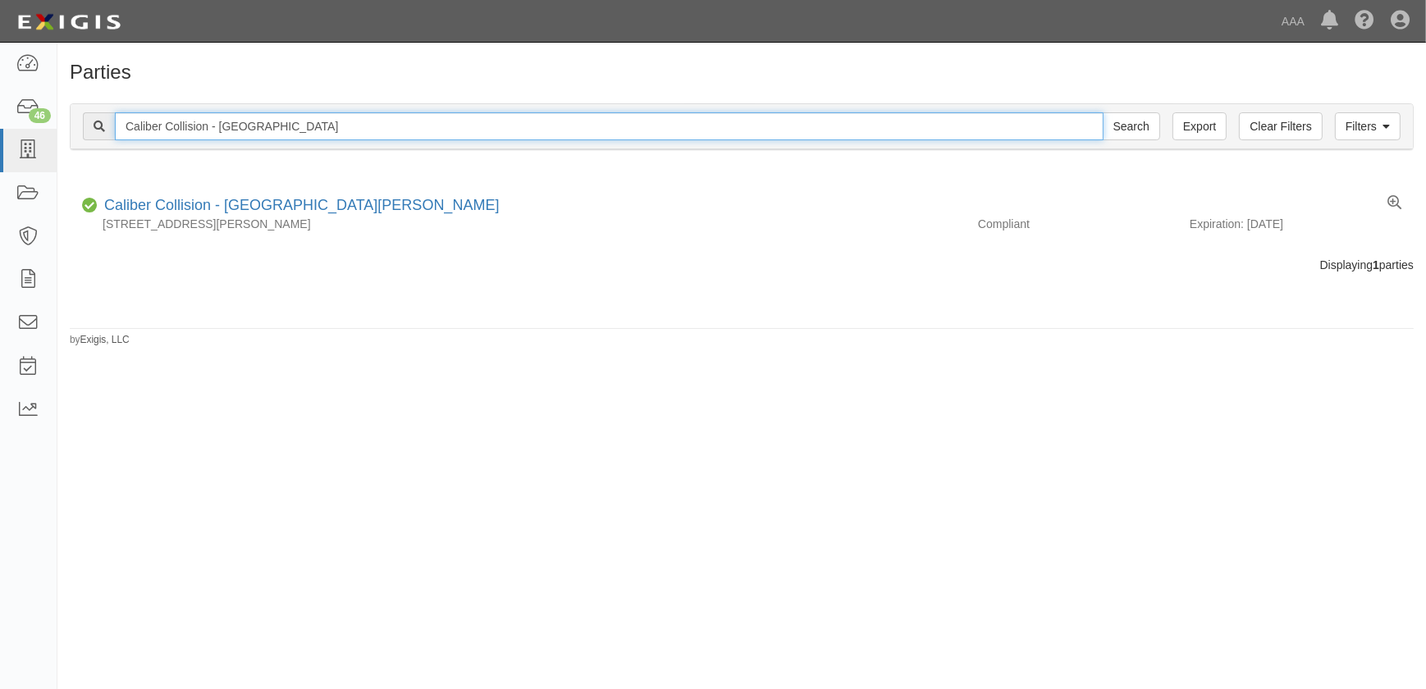
click at [1103, 112] on input "Search" at bounding box center [1131, 126] width 57 height 28
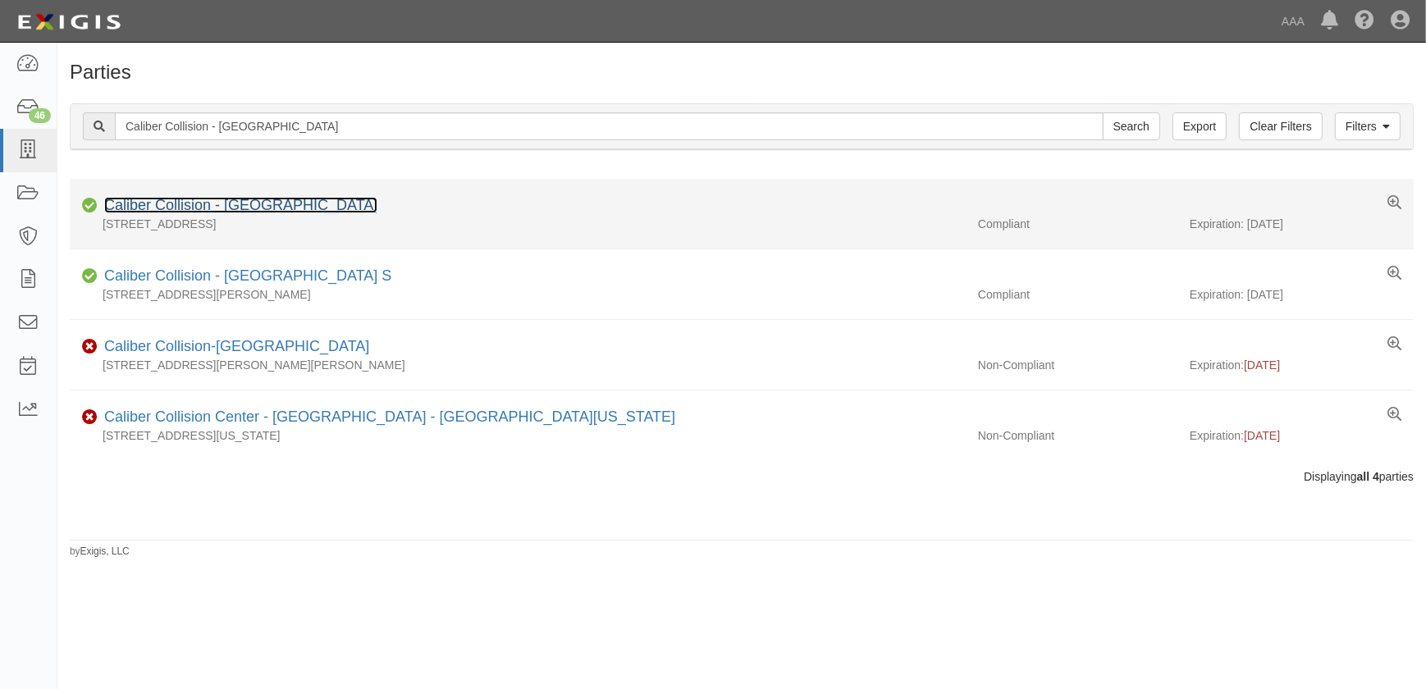
click at [236, 208] on link "Caliber Collision - Arlington" at bounding box center [240, 205] width 273 height 16
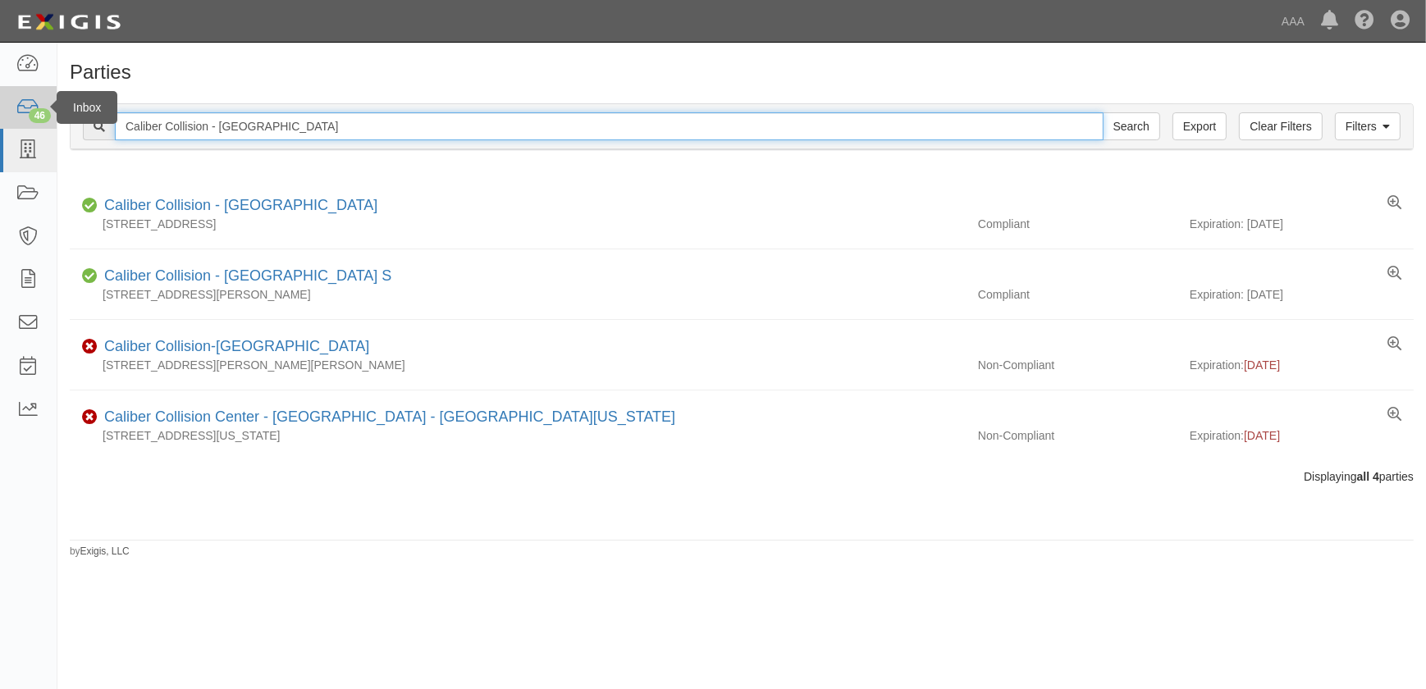
drag, startPoint x: 311, startPoint y: 123, endPoint x: 30, endPoint y: 123, distance: 280.6
click at [30, 123] on body "Toggle navigation Dashboard 46 Inbox Parties Agreements Coverages Documents Mes…" at bounding box center [713, 334] width 1426 height 669
paste input "Duncanville"
type input "Caliber Collision - Duncanville"
click at [1103, 112] on input "Search" at bounding box center [1131, 126] width 57 height 28
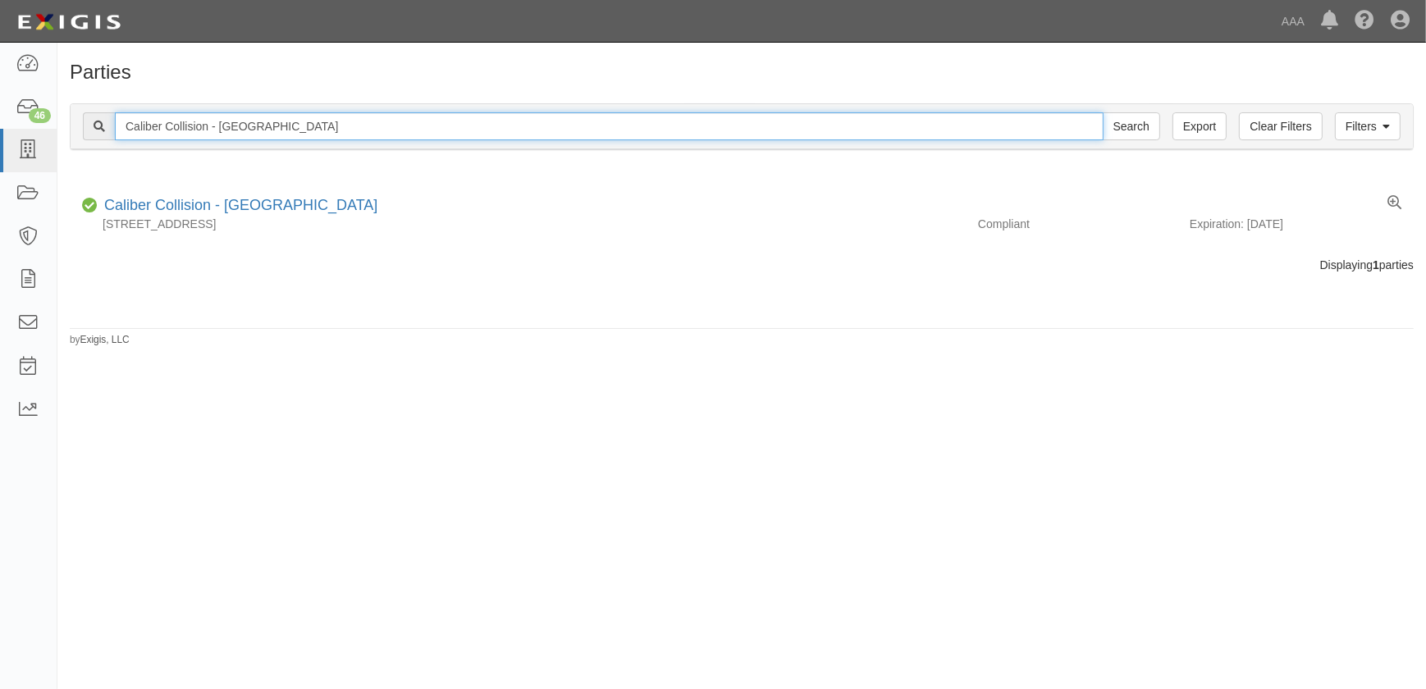
drag, startPoint x: 304, startPoint y: 120, endPoint x: 74, endPoint y: 129, distance: 230.7
click at [74, 128] on div "Filters Clear Filters Export Caliber Collision - [GEOGRAPHIC_DATA] Search Filte…" at bounding box center [742, 126] width 1342 height 45
paste input "[GEOGRAPHIC_DATA]"
type input "Caliber Collision - [GEOGRAPHIC_DATA]"
click at [1103, 112] on input "Search" at bounding box center [1131, 126] width 57 height 28
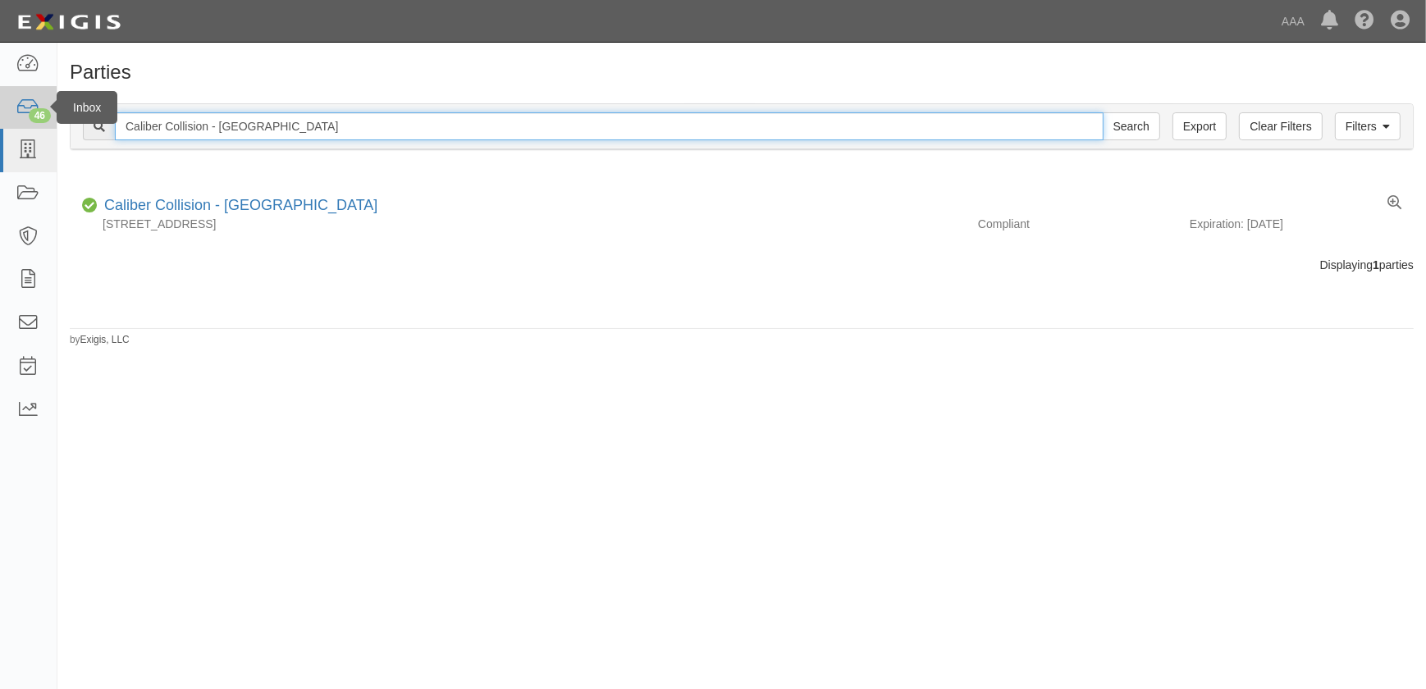
drag, startPoint x: 287, startPoint y: 125, endPoint x: 27, endPoint y: 119, distance: 260.1
click at [27, 119] on body "Toggle navigation Dashboard 46 Inbox Parties Agreements Coverages Documents Mes…" at bounding box center [713, 334] width 1426 height 669
paste input "[PERSON_NAME]"
type input "Caliber Collision - [PERSON_NAME]"
click at [1103, 112] on input "Search" at bounding box center [1131, 126] width 57 height 28
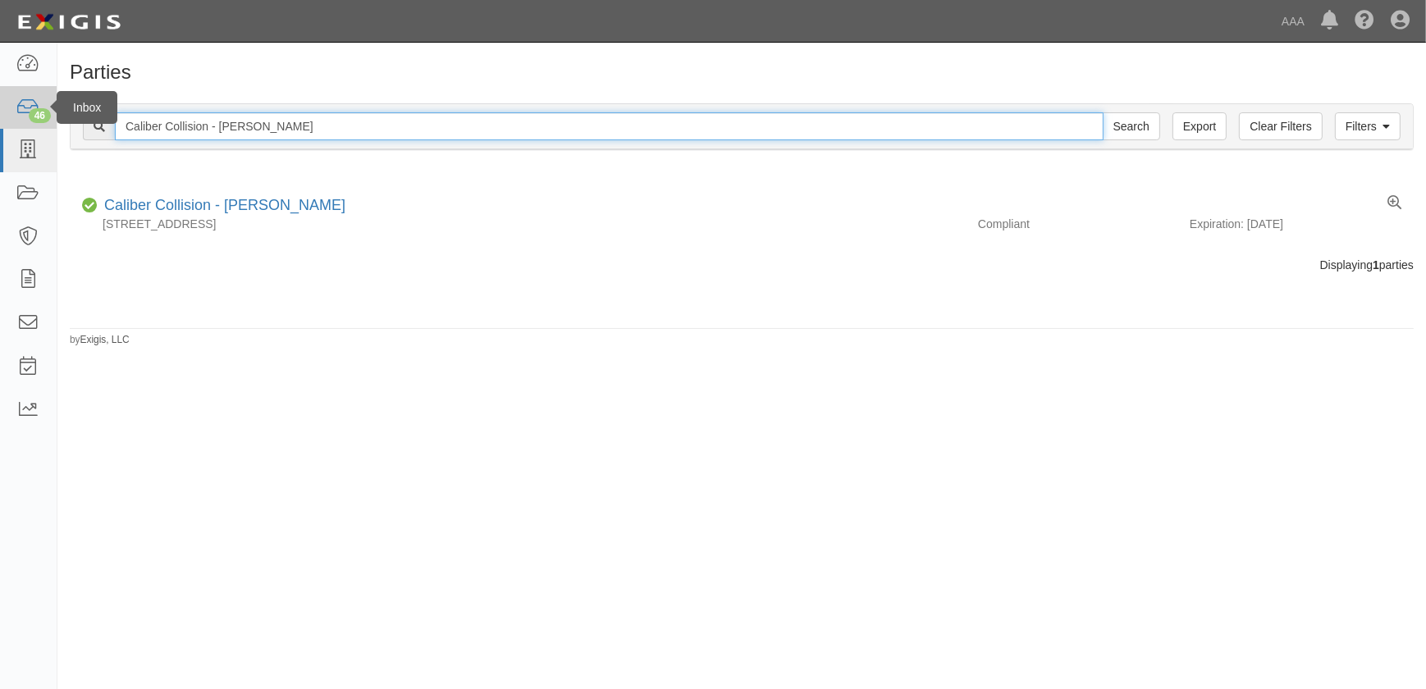
drag, startPoint x: 176, startPoint y: 121, endPoint x: 52, endPoint y: 125, distance: 124.8
click at [52, 125] on body "Toggle navigation Dashboard 46 Inbox Parties Agreements Coverages Documents Mes…" at bounding box center [713, 334] width 1426 height 669
paste input "Braker Lane"
type input "Caliber Collision - Braker Lane"
click at [1103, 112] on input "Search" at bounding box center [1131, 126] width 57 height 28
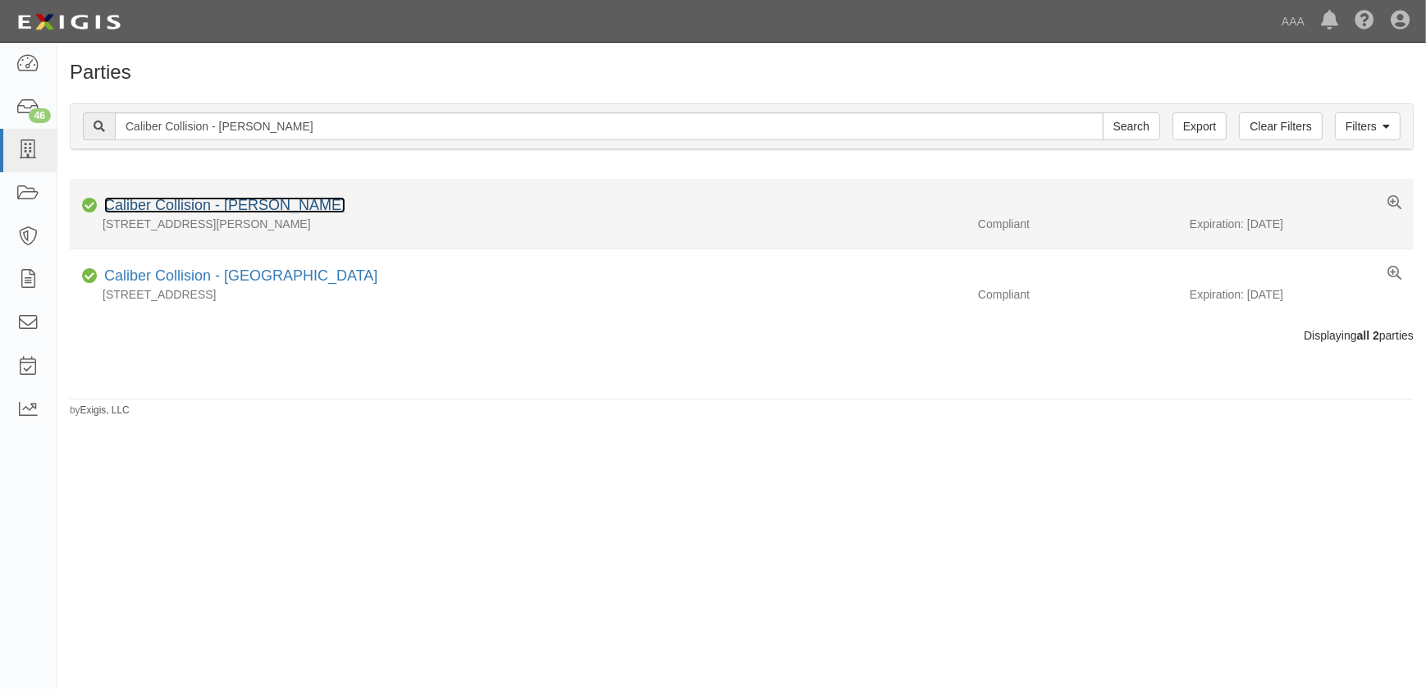
click at [254, 204] on link "Caliber Collision - Braker Lane" at bounding box center [224, 205] width 241 height 16
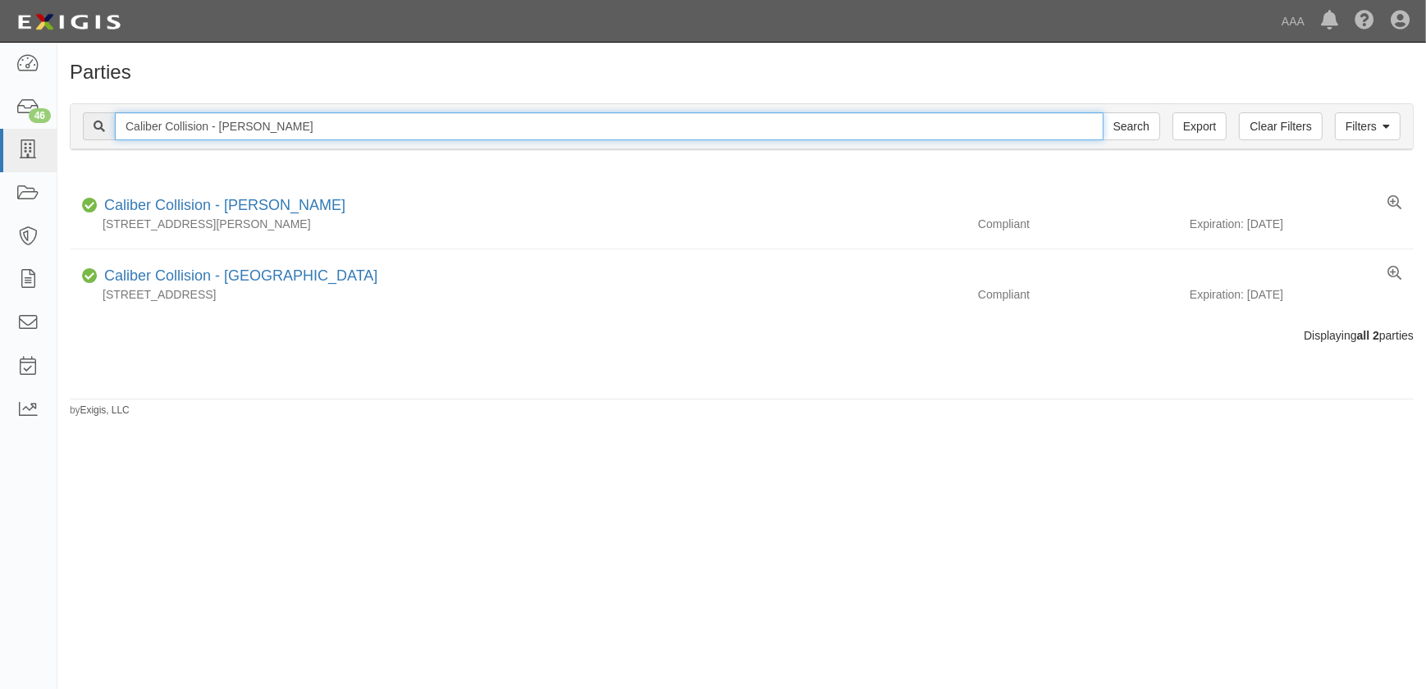
drag, startPoint x: 115, startPoint y: 135, endPoint x: 62, endPoint y: 139, distance: 53.5
click at [62, 138] on div "Filters Clear Filters Export Caliber Collision - Braker Lane Search Filters Com…" at bounding box center [741, 128] width 1369 height 75
paste input "Central Plano"
type input "Caliber Collision - Central Plano"
click at [1103, 112] on input "Search" at bounding box center [1131, 126] width 57 height 28
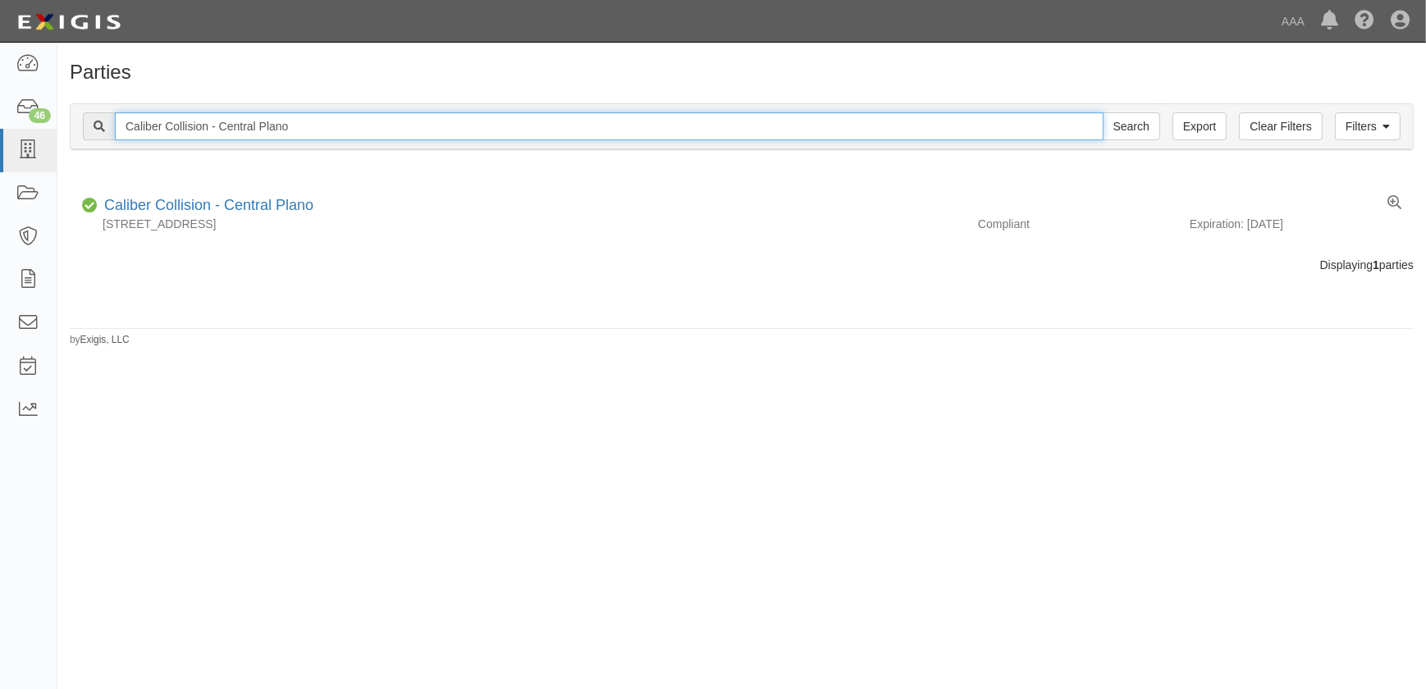
drag, startPoint x: 128, startPoint y: 130, endPoint x: 82, endPoint y: 132, distance: 46.0
click at [83, 132] on div "Caliber Collision - Central Plano Search" at bounding box center [621, 126] width 1077 height 28
paste input "[PERSON_NAME]"
type input "Caliber Collision - [PERSON_NAME]"
click at [1103, 112] on input "Search" at bounding box center [1131, 126] width 57 height 28
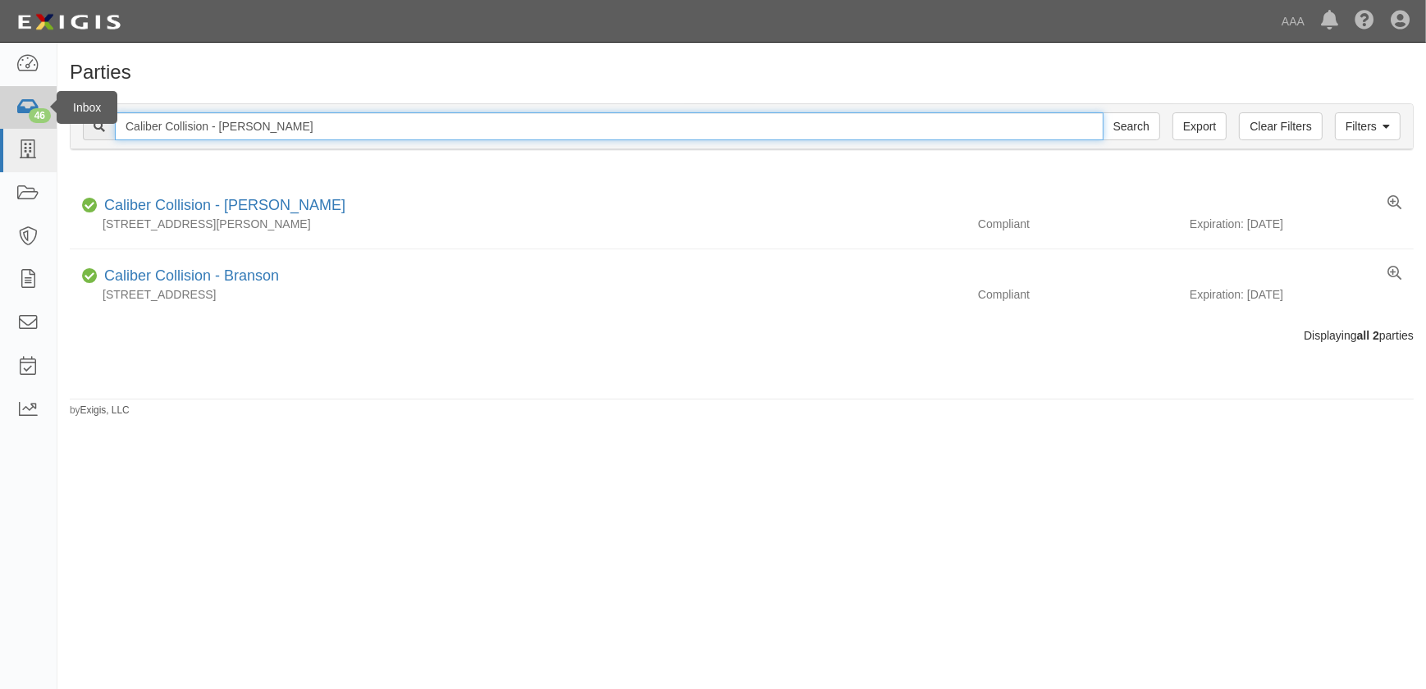
drag, startPoint x: 271, startPoint y: 125, endPoint x: 41, endPoint y: 118, distance: 229.8
click at [46, 119] on body "Toggle navigation Dashboard 46 Inbox Parties Agreements Coverages Documents Mes…" at bounding box center [713, 334] width 1426 height 669
paste input "Garden Ridge"
type input "Caliber Collision - Garden Ridge"
click at [1103, 112] on input "Search" at bounding box center [1131, 126] width 57 height 28
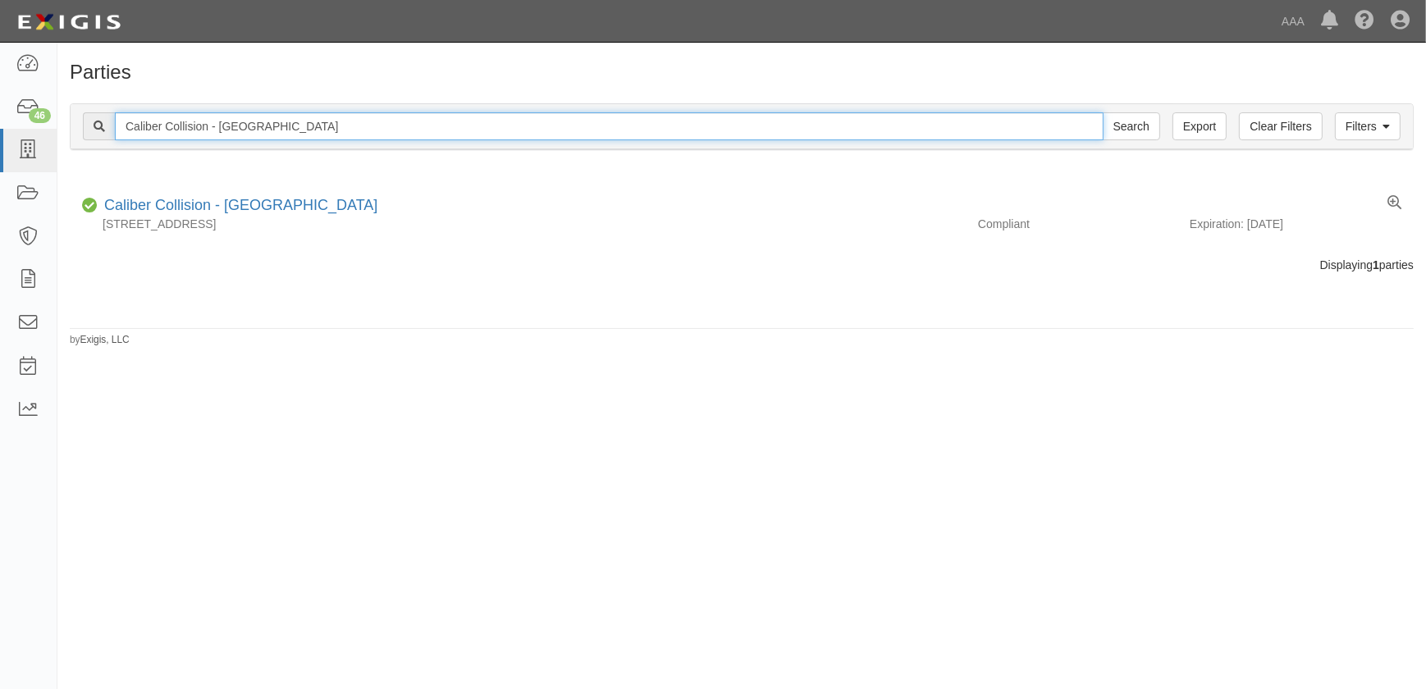
drag, startPoint x: 204, startPoint y: 126, endPoint x: 97, endPoint y: 128, distance: 107.5
click at [97, 128] on div "Caliber Collision - [GEOGRAPHIC_DATA] Search" at bounding box center [621, 126] width 1077 height 28
paste input "[PERSON_NAME]"
type input "Caliber Collision - [PERSON_NAME]"
click at [1103, 112] on input "Search" at bounding box center [1131, 126] width 57 height 28
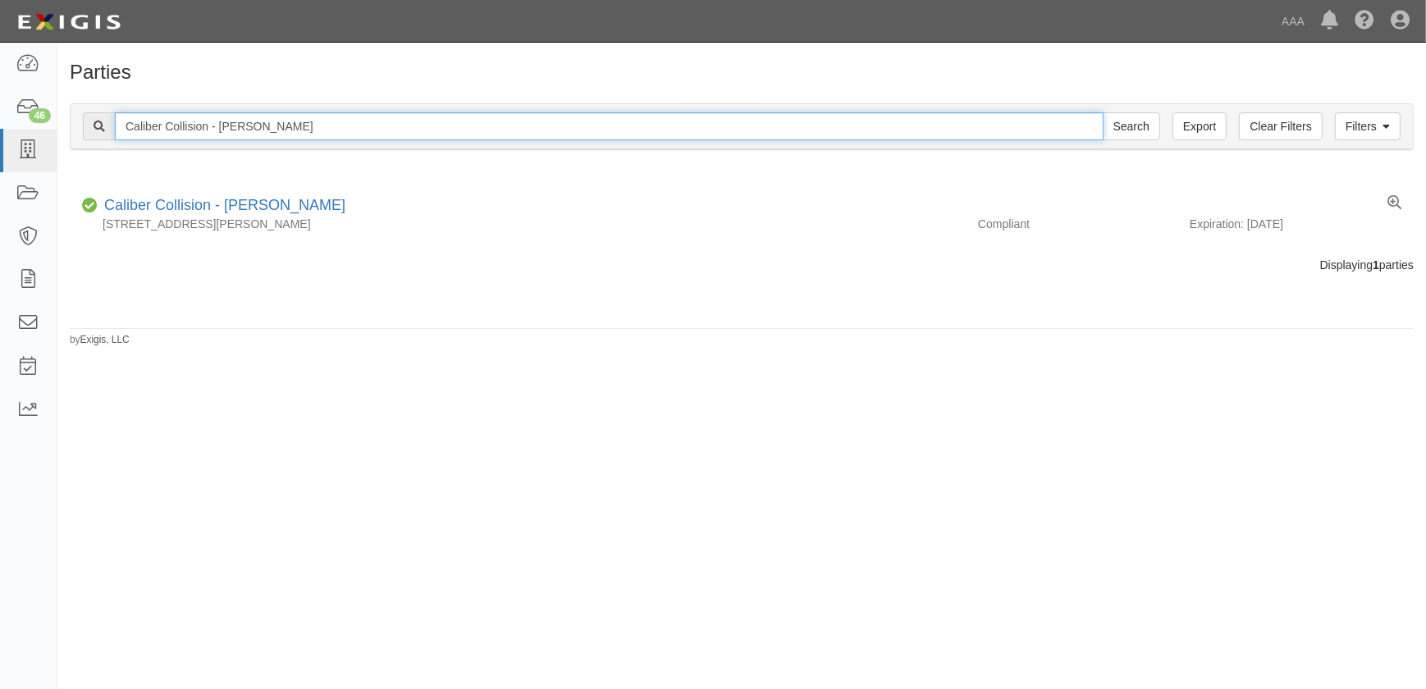
drag, startPoint x: 244, startPoint y: 129, endPoint x: 85, endPoint y: 127, distance: 158.4
click at [85, 127] on div "Caliber Collision - Mays Search" at bounding box center [621, 126] width 1077 height 28
paste input "Padre (Corpus Christi)"
type input "Caliber Collision - Padre (Corpus Christi)"
click at [1103, 112] on input "Search" at bounding box center [1131, 126] width 57 height 28
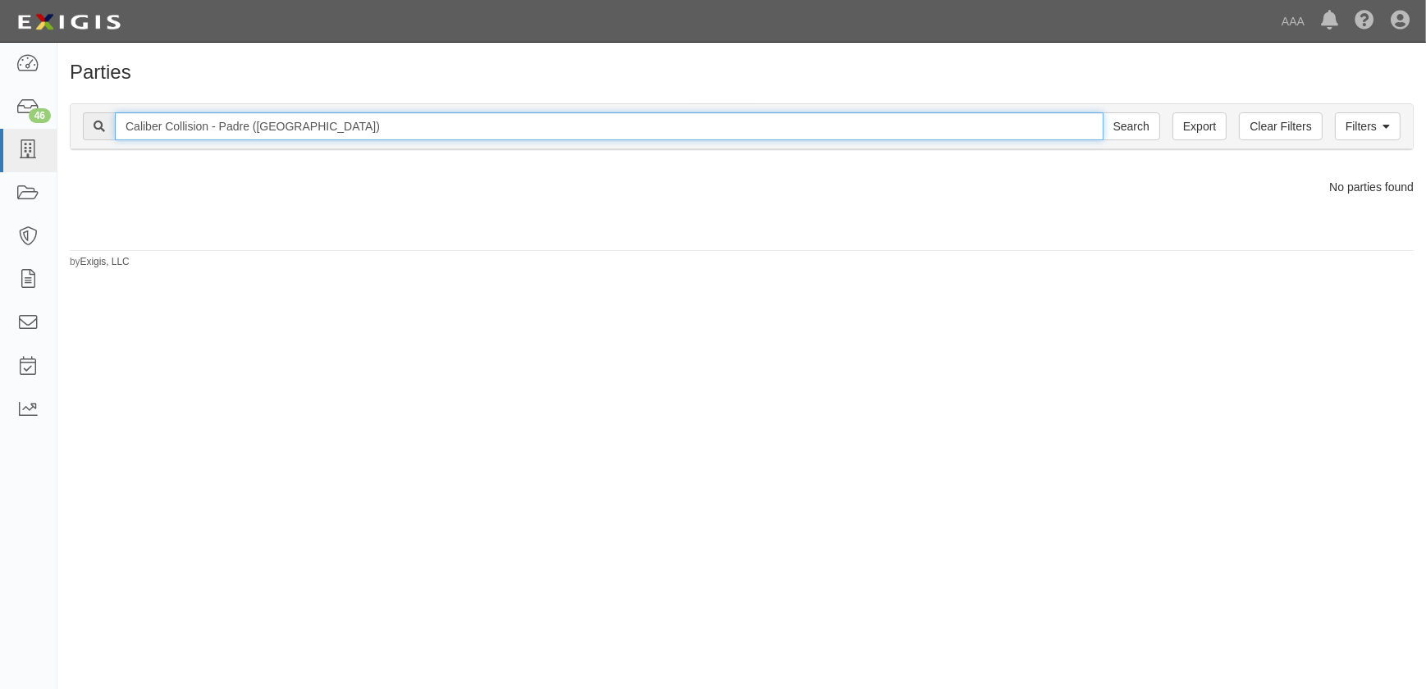
drag, startPoint x: 379, startPoint y: 123, endPoint x: 249, endPoint y: 131, distance: 129.9
click at [249, 131] on input "Caliber Collision - Padre ([GEOGRAPHIC_DATA])" at bounding box center [609, 126] width 989 height 28
type input "Caliber Collision - Padre"
click at [1103, 112] on input "Search" at bounding box center [1131, 126] width 57 height 28
drag, startPoint x: 250, startPoint y: 128, endPoint x: 226, endPoint y: 130, distance: 23.8
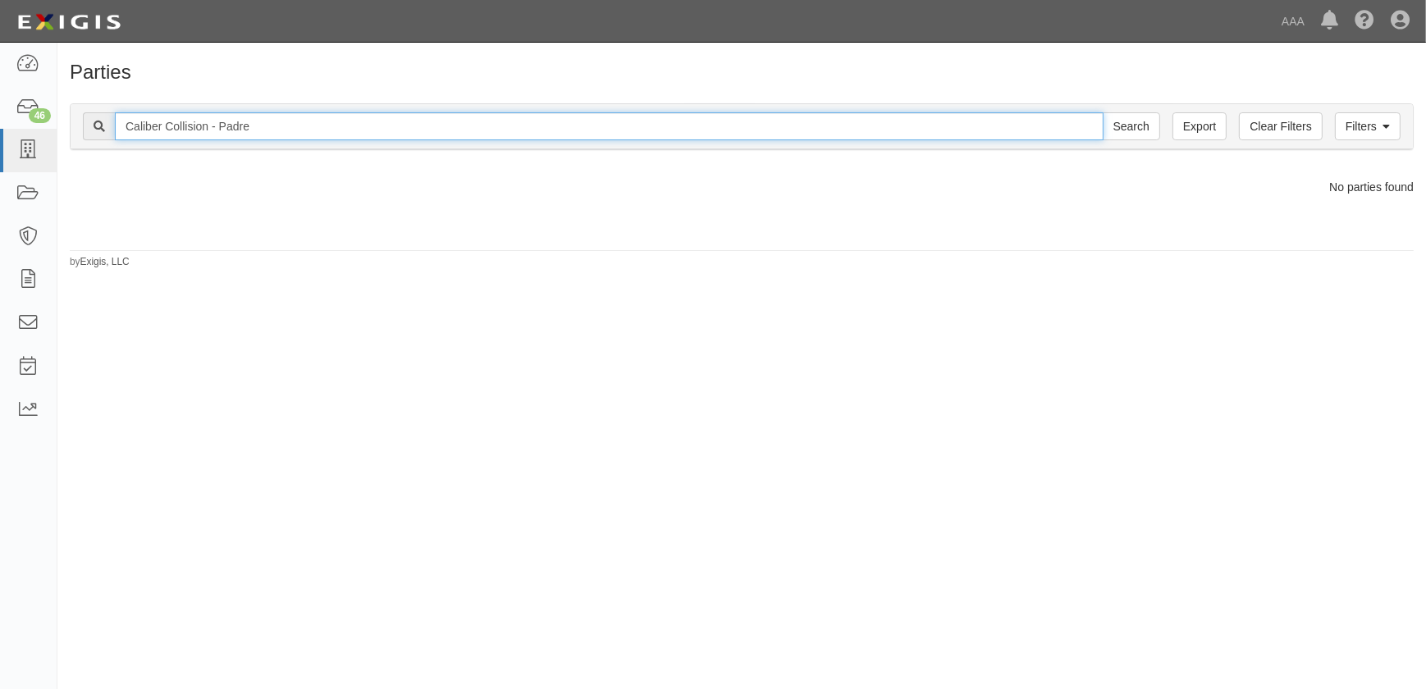
click at [226, 130] on input "Caliber Collision - Padre" at bounding box center [609, 126] width 989 height 28
click at [309, 126] on input "Caliber Collision - Padre" at bounding box center [609, 126] width 989 height 28
click at [257, 130] on input "Caliber Collision - Padre" at bounding box center [609, 126] width 989 height 28
type input "Caliber Collision - corpus christi"
click at [1103, 112] on input "Search" at bounding box center [1131, 126] width 57 height 28
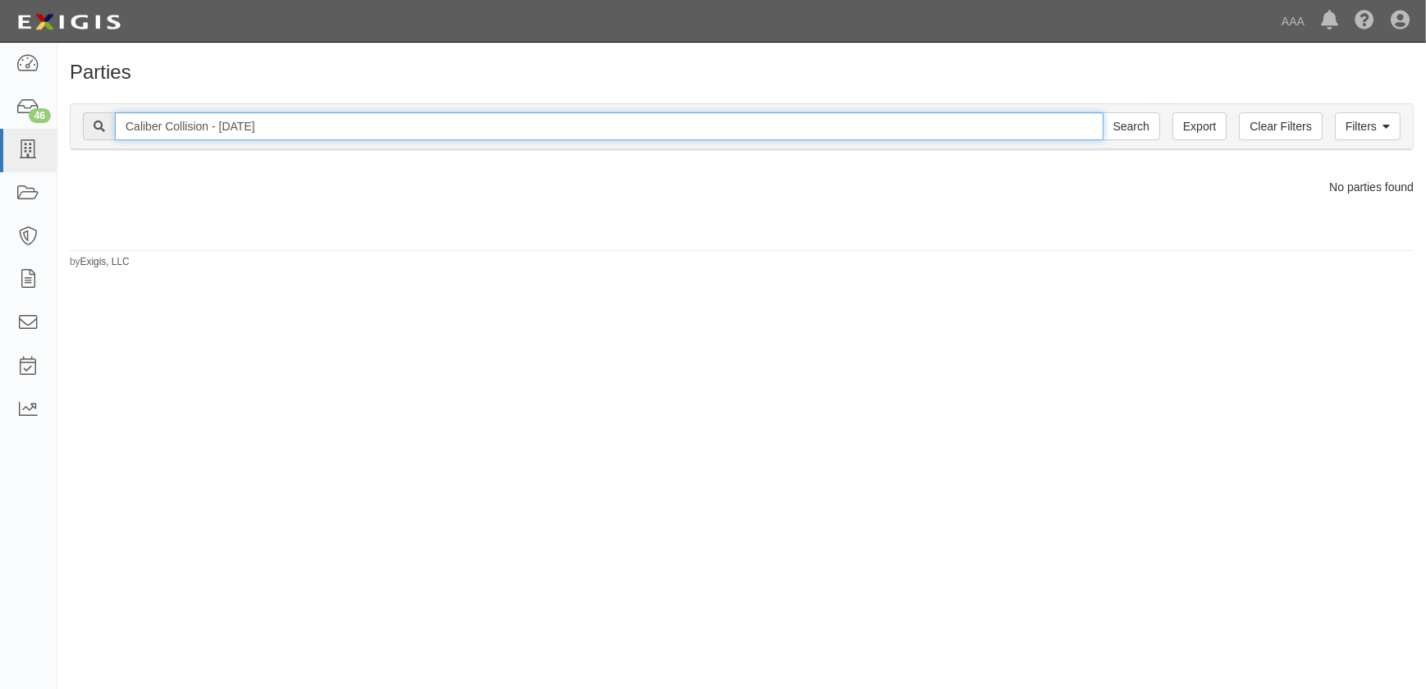
drag, startPoint x: 309, startPoint y: 134, endPoint x: 183, endPoint y: 135, distance: 126.4
click at [183, 135] on input "Caliber Collision - corpus christi" at bounding box center [609, 126] width 989 height 28
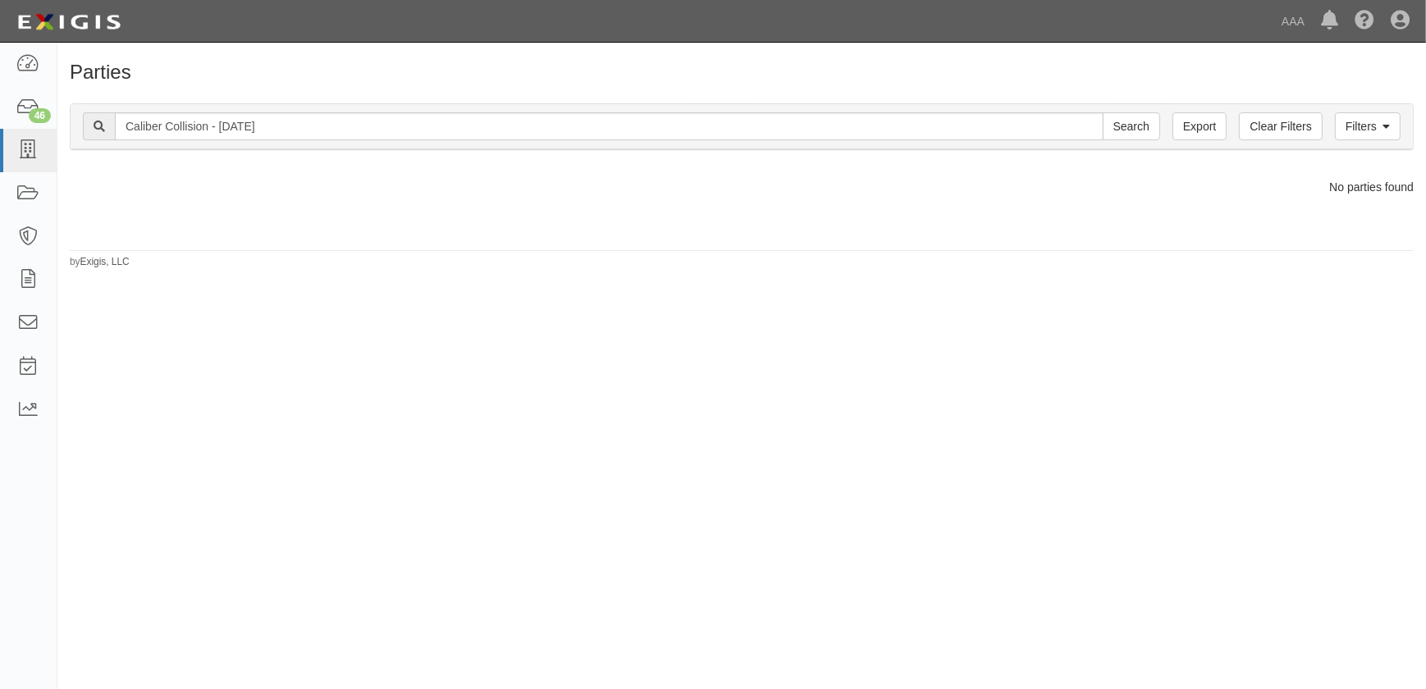
click at [189, 141] on div "Filters Clear Filters Export Caliber Collision - corpus christi Search Filters" at bounding box center [742, 126] width 1342 height 45
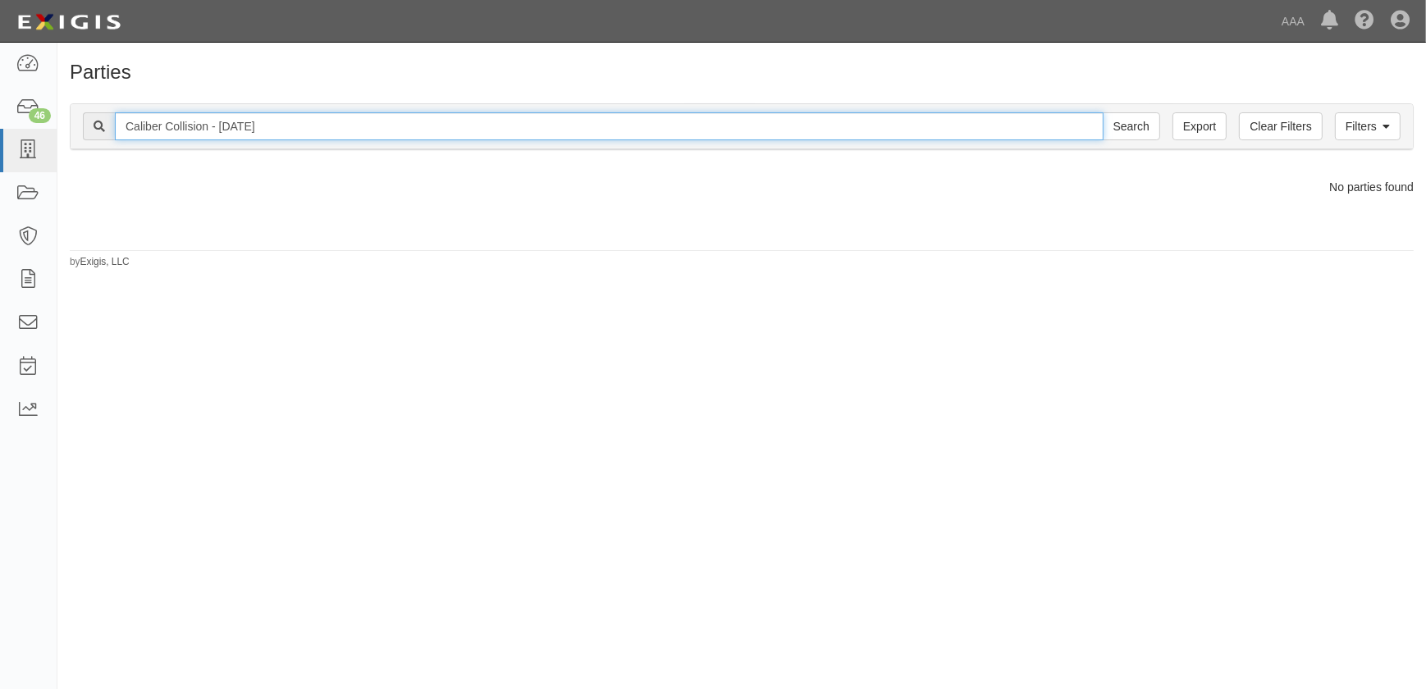
click at [206, 130] on input "Caliber Collision - [DATE]" at bounding box center [609, 126] width 989 height 28
type input "Caliber - corpus christi"
click at [1103, 112] on input "Search" at bounding box center [1131, 126] width 57 height 28
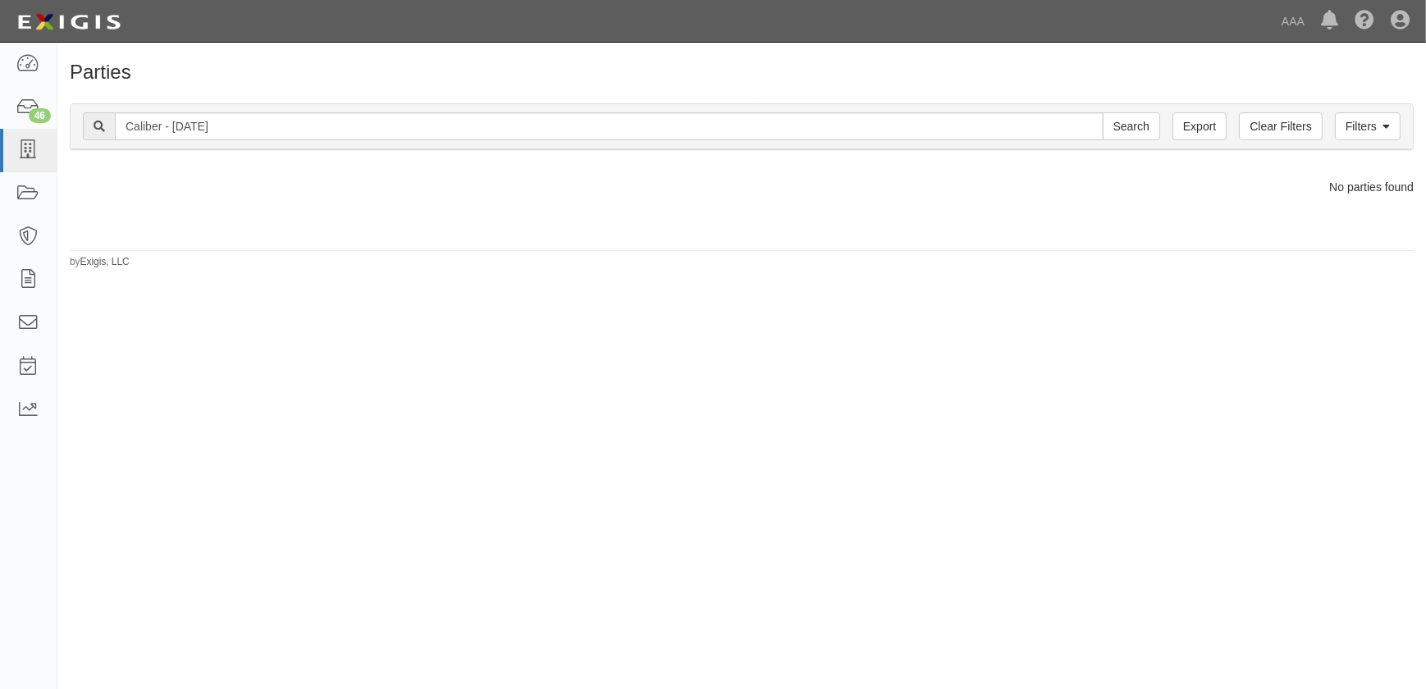
click at [290, 446] on div "Parties Add Party Filters Clear Filters Export Caliber - [DATE] Search Filters …" at bounding box center [713, 359] width 1426 height 620
click at [249, 374] on div "Parties Add Party Filters Clear Filters Export Caliber - corpus christi Search …" at bounding box center [713, 359] width 1426 height 620
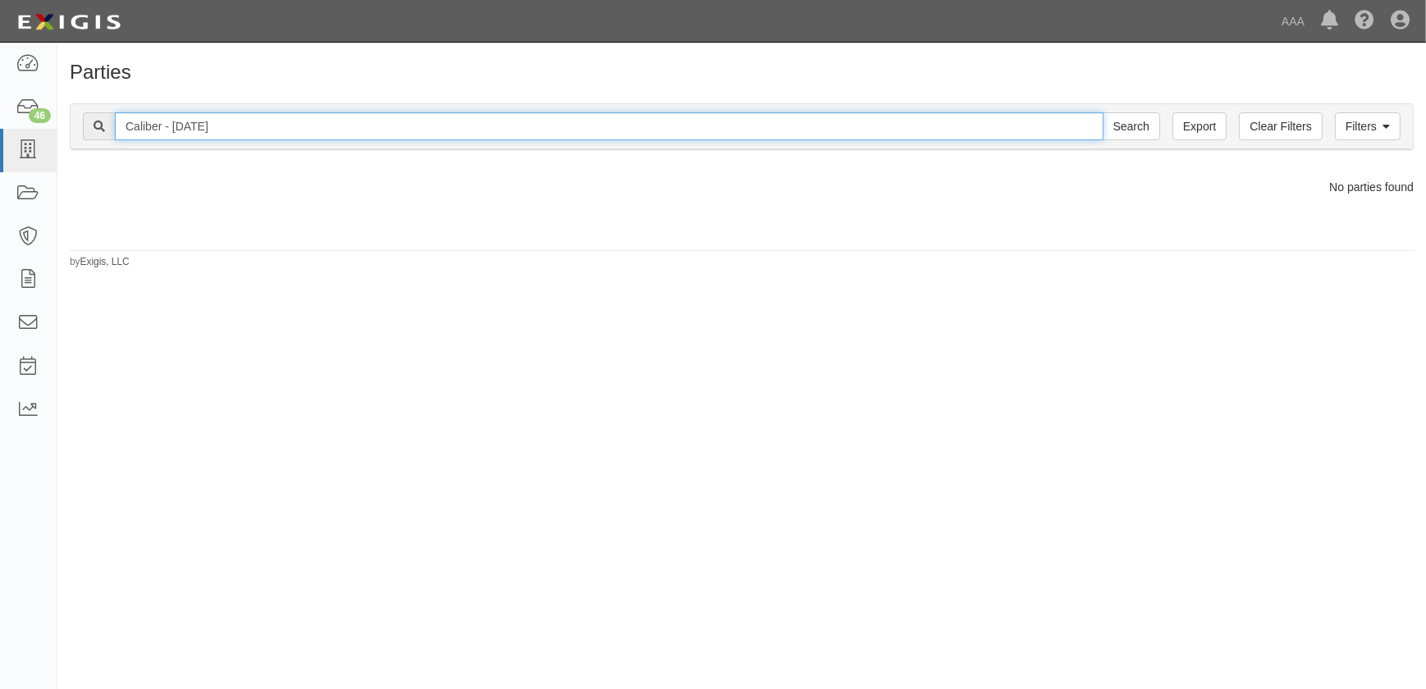
drag, startPoint x: 300, startPoint y: 128, endPoint x: 95, endPoint y: 127, distance: 205.1
click at [95, 127] on div "Caliber - corpus christi Search" at bounding box center [621, 126] width 1077 height 28
paste input "C100806"
type input "CC100806"
click at [1103, 112] on input "Search" at bounding box center [1131, 126] width 57 height 28
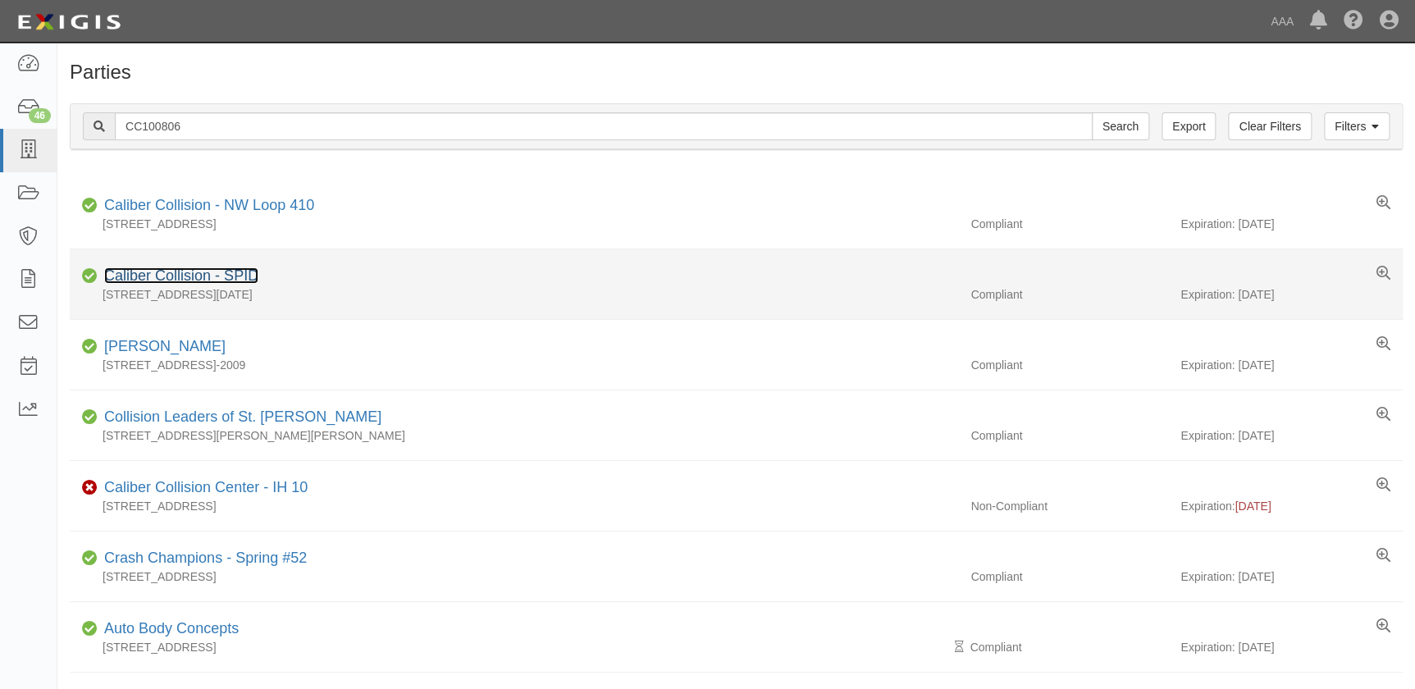
click at [157, 272] on link "Caliber Collision - SPID" at bounding box center [181, 275] width 154 height 16
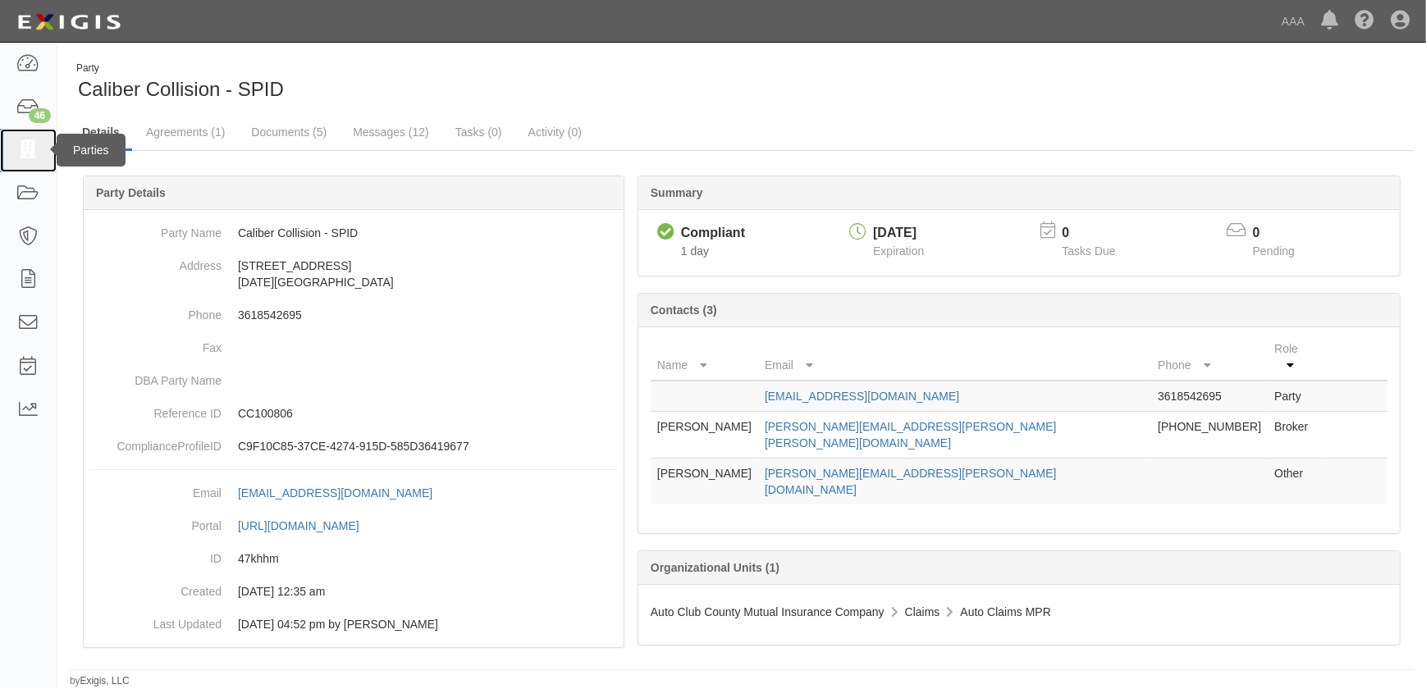
click at [35, 145] on icon at bounding box center [27, 150] width 23 height 19
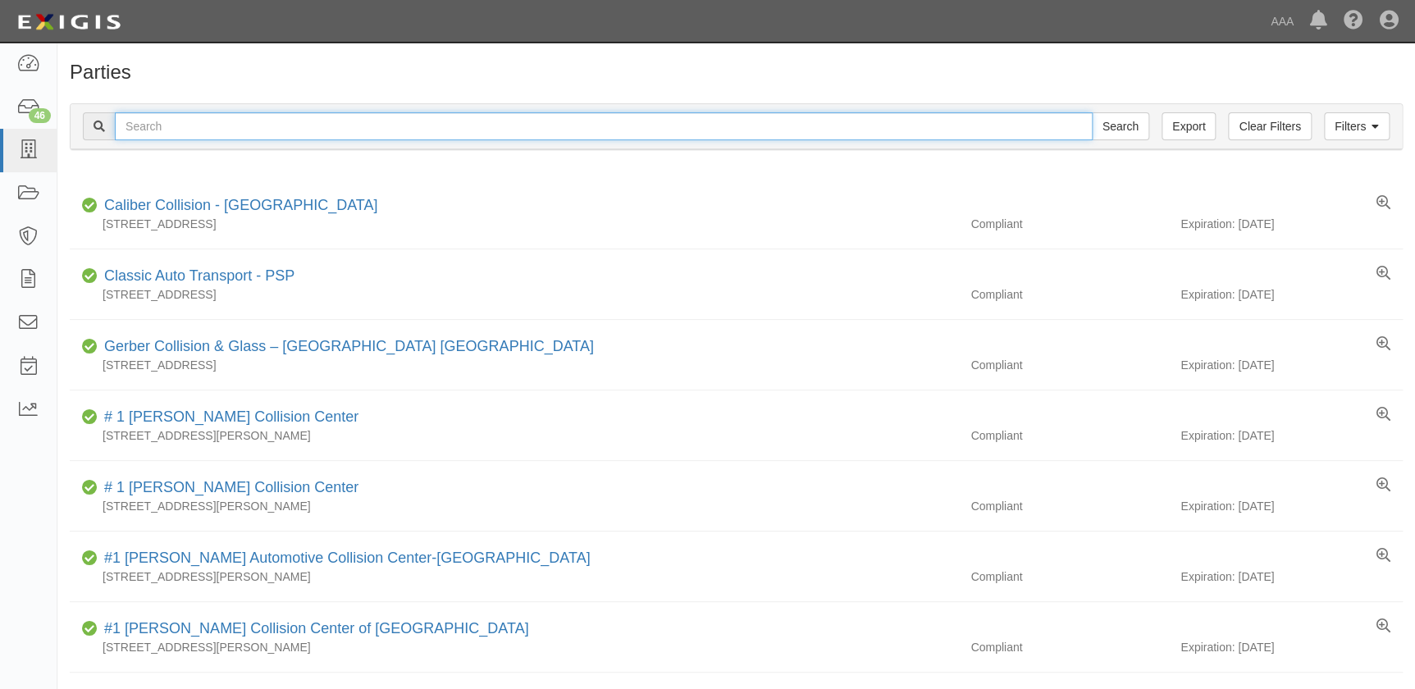
click at [304, 134] on input "text" at bounding box center [604, 126] width 978 height 28
paste input "Caliber Collision - Fort Worth W"
type input "Caliber Collision - Fort Worth W"
click at [1092, 112] on input "Search" at bounding box center [1120, 126] width 57 height 28
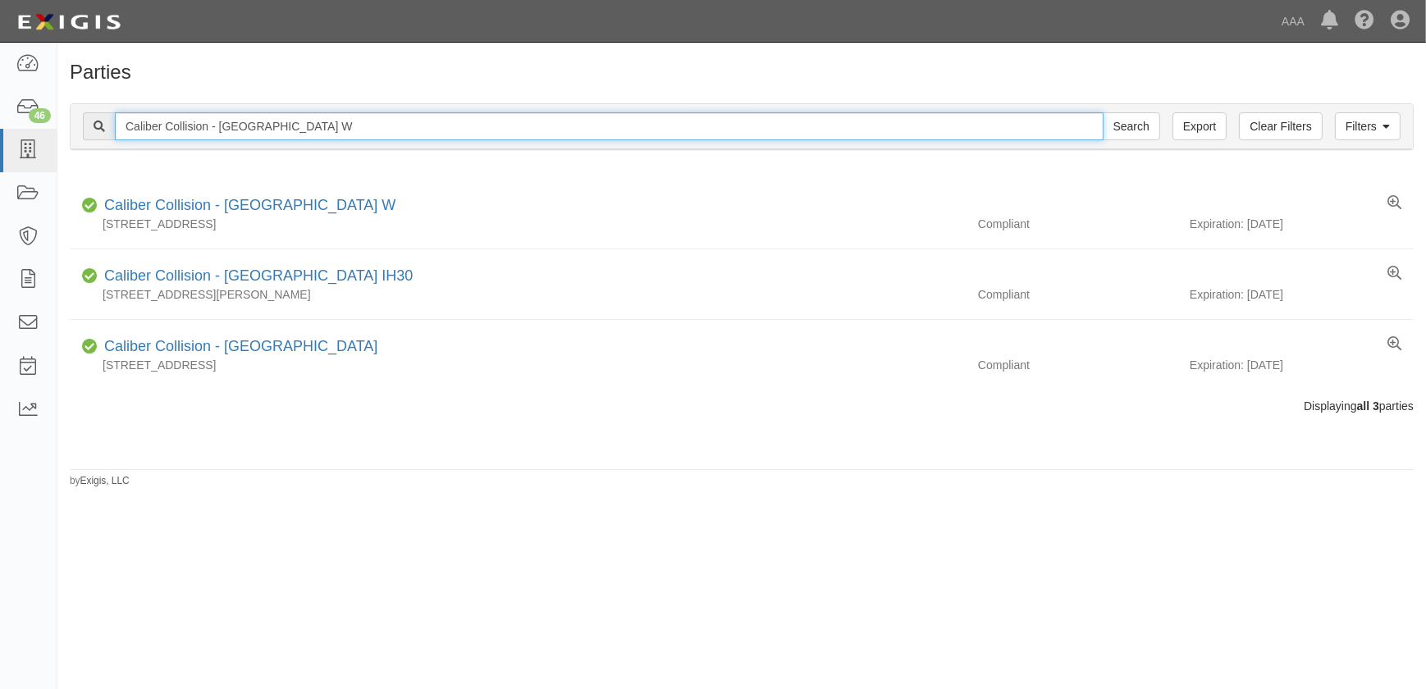
drag, startPoint x: 310, startPoint y: 123, endPoint x: 62, endPoint y: 127, distance: 248.6
click at [62, 127] on div "Filters Clear Filters Export Caliber Collision - Fort Worth W Search Filters Co…" at bounding box center [741, 128] width 1369 height 75
paste input "San Antonio IH 10"
type input "Caliber Collision - [GEOGRAPHIC_DATA] IH 10"
click at [1103, 112] on input "Search" at bounding box center [1131, 126] width 57 height 28
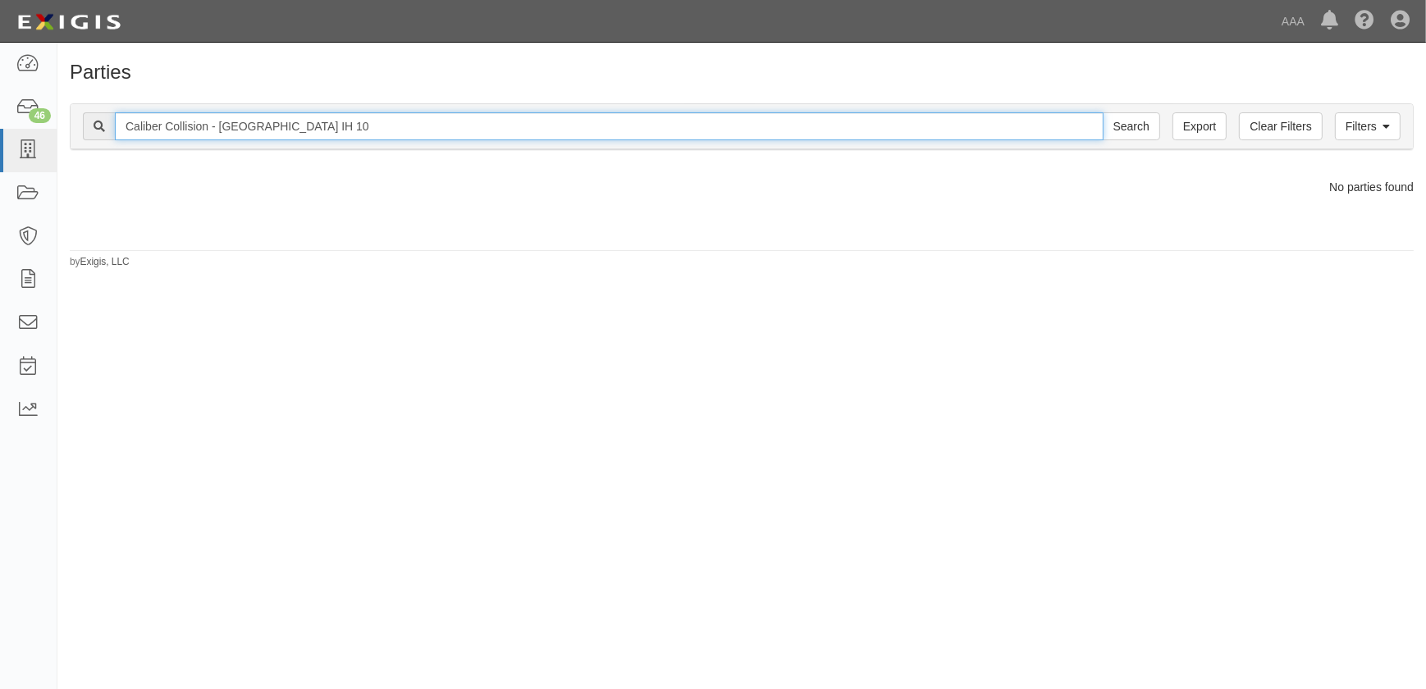
drag, startPoint x: 345, startPoint y: 123, endPoint x: 284, endPoint y: 129, distance: 61.0
click at [284, 129] on input "Caliber Collision - San Antonio IH 10" at bounding box center [609, 126] width 989 height 28
type input "Caliber Collision - San Antonio"
click at [1103, 112] on input "Search" at bounding box center [1131, 126] width 57 height 28
click at [209, 126] on input "Caliber Collision - [GEOGRAPHIC_DATA]" at bounding box center [609, 126] width 989 height 28
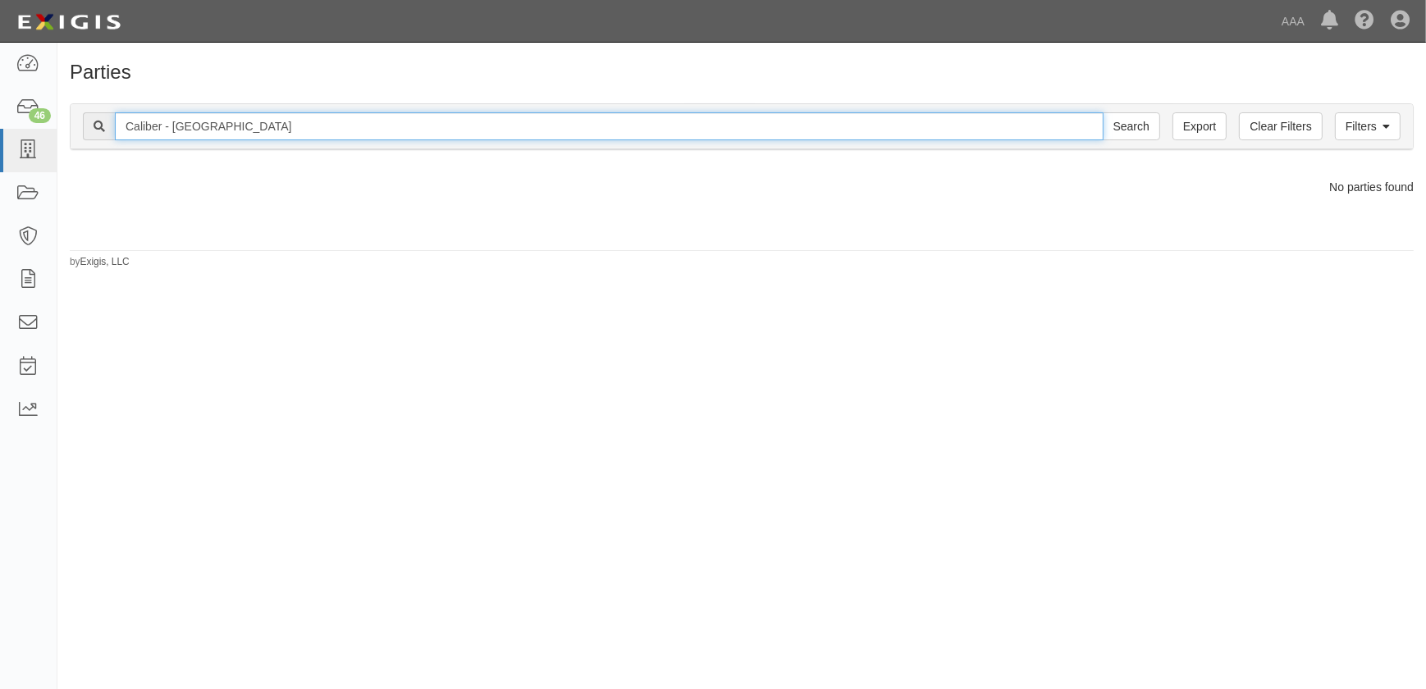
type input "Caliber - [GEOGRAPHIC_DATA]"
click at [1103, 112] on input "Search" at bounding box center [1131, 126] width 57 height 28
drag, startPoint x: 253, startPoint y: 123, endPoint x: 172, endPoint y: 131, distance: 80.8
click at [172, 131] on input "Caliber - San Antonio" at bounding box center [609, 126] width 989 height 28
type input "Caliber - IH"
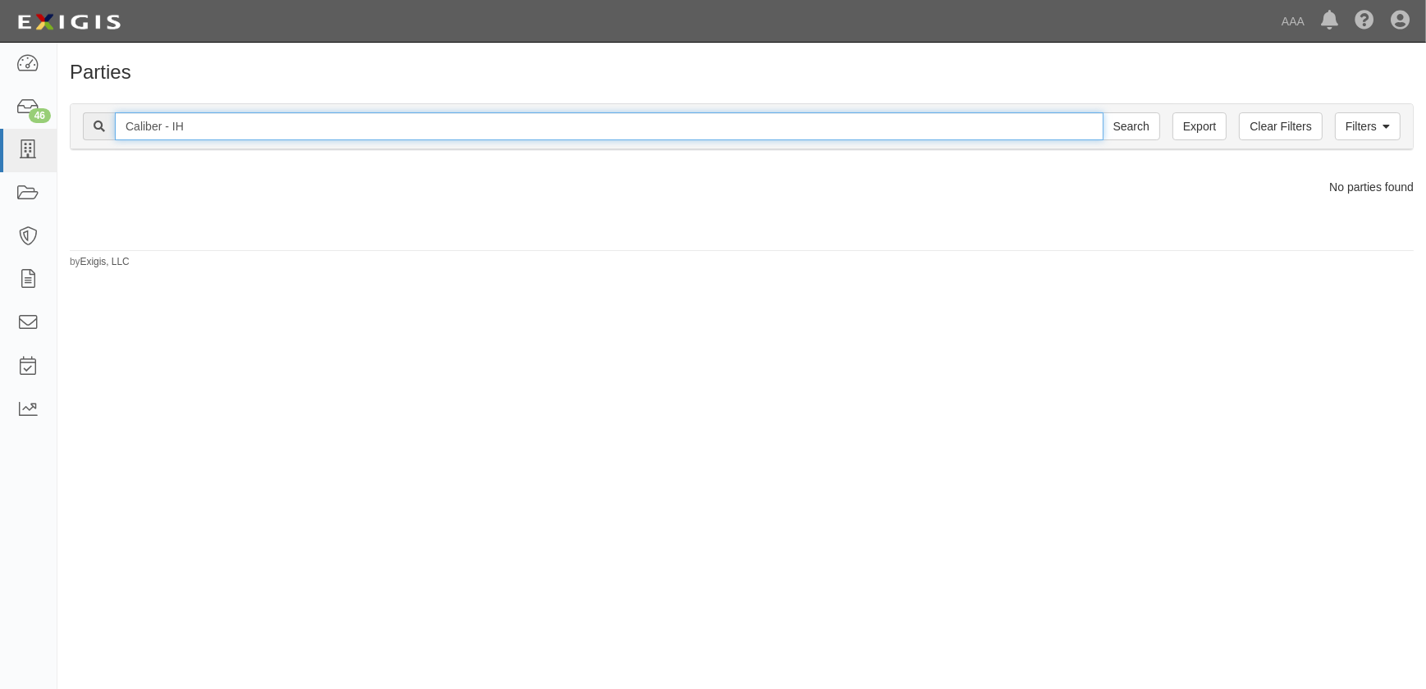
click at [1103, 112] on input "Search" at bounding box center [1131, 126] width 57 height 28
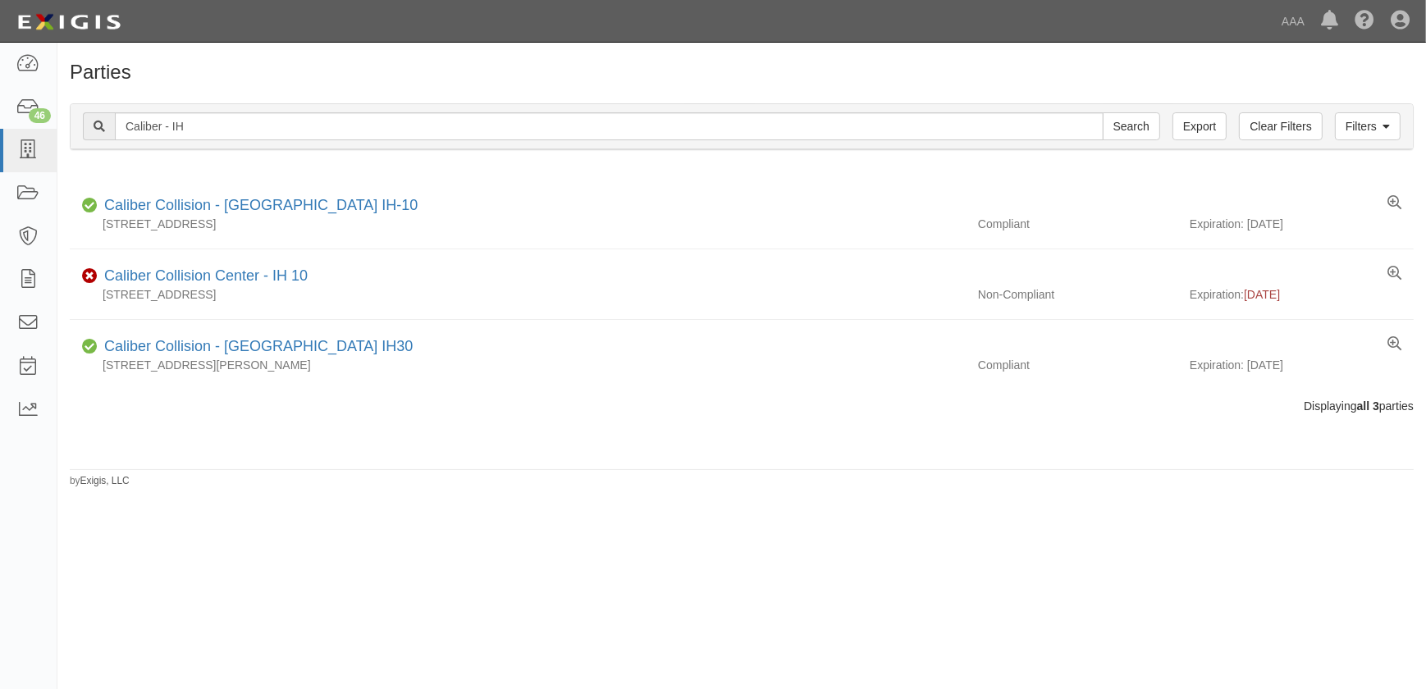
click at [192, 591] on div "Parties Add Party Filters Clear Filters Export Caliber - IH Search Filters Comp…" at bounding box center [713, 359] width 1426 height 620
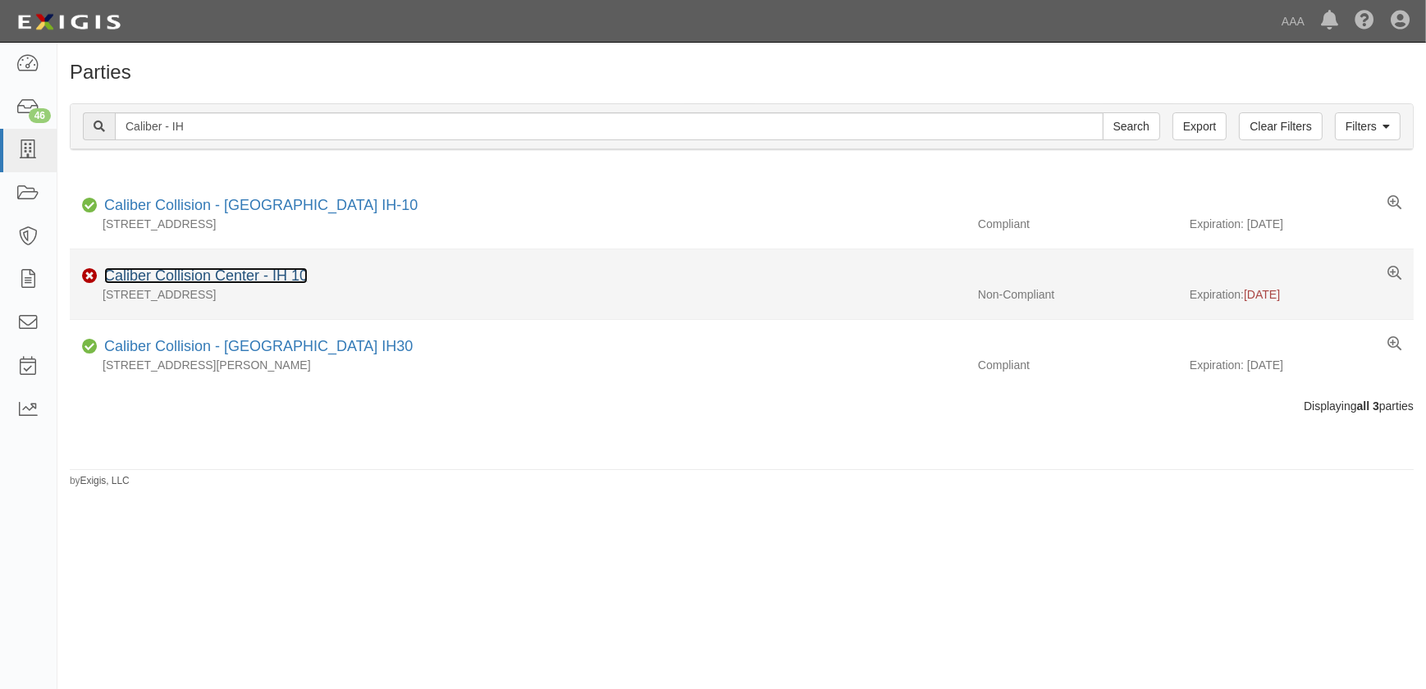
click at [224, 277] on link "Caliber Collision Center - IH 10" at bounding box center [205, 275] width 203 height 16
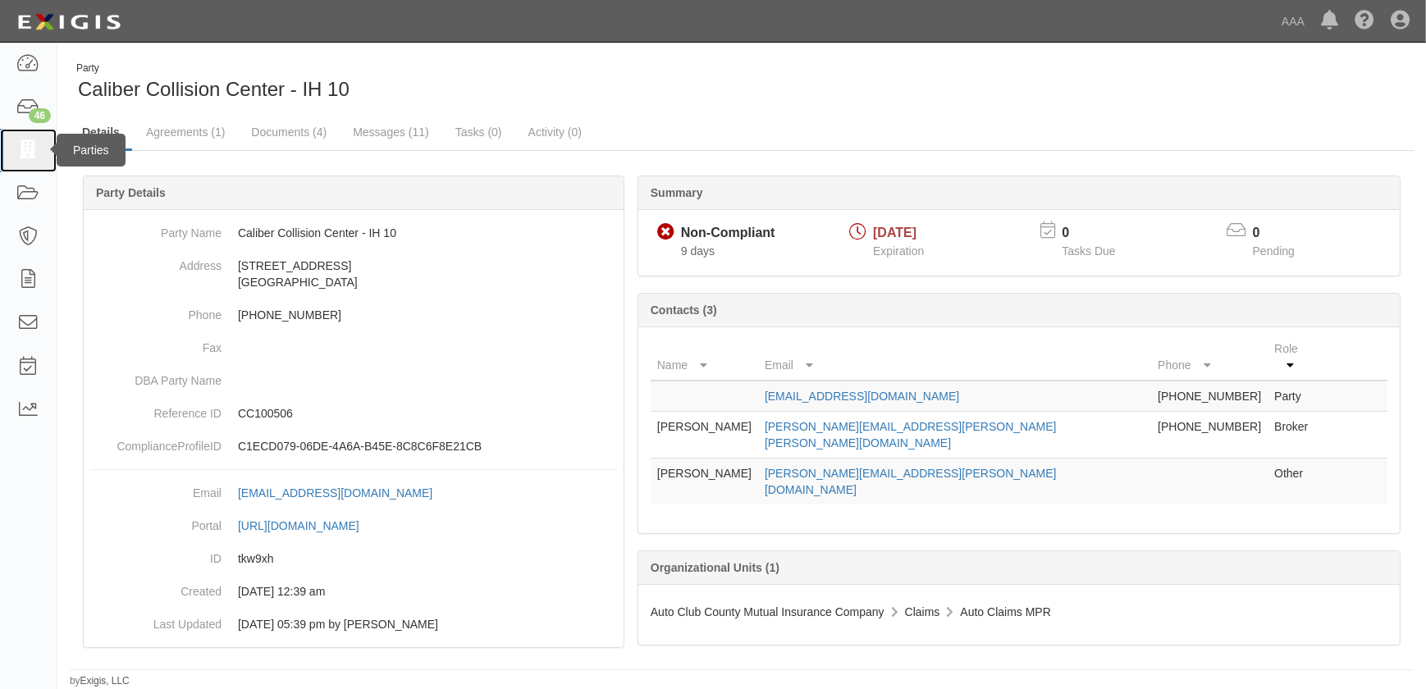
click at [35, 148] on icon at bounding box center [27, 150] width 23 height 19
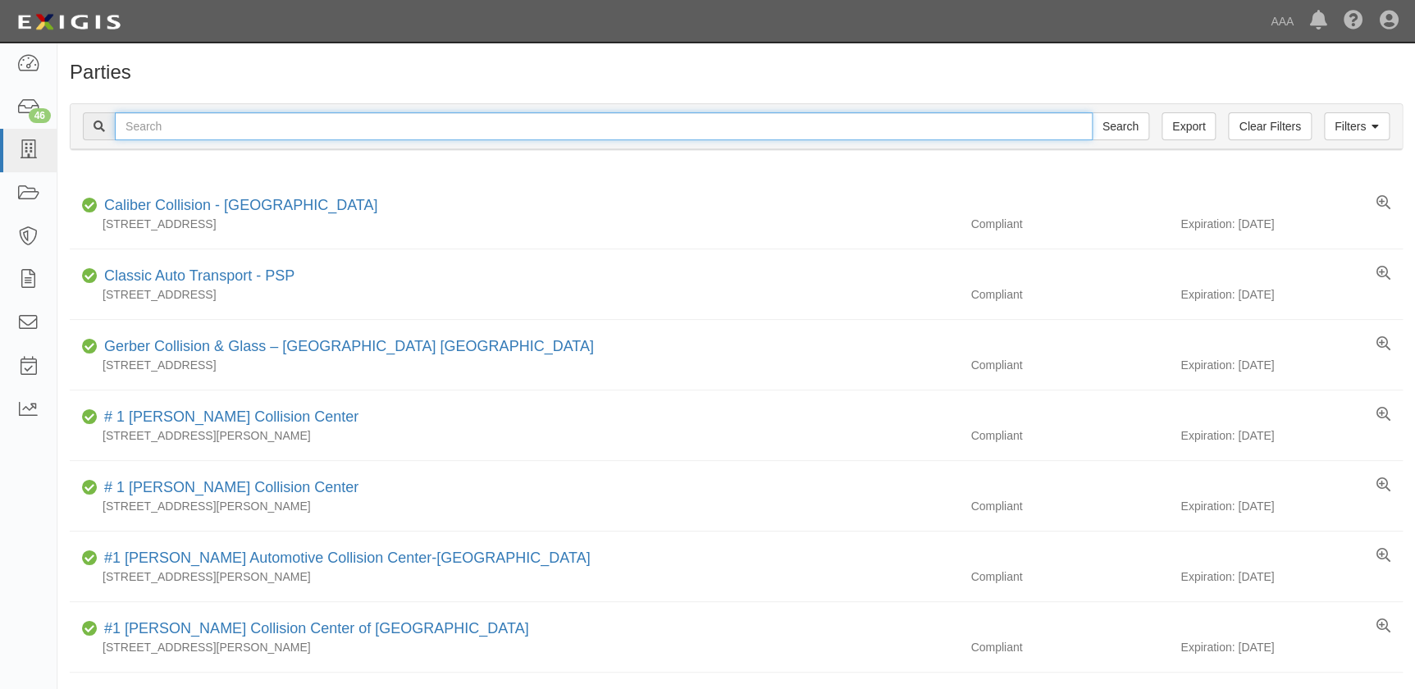
click at [183, 121] on input "text" at bounding box center [604, 126] width 978 height 28
paste input "Caliber Collision - [PERSON_NAME]"
type input "Caliber Collision - [PERSON_NAME]"
click at [1092, 112] on input "Search" at bounding box center [1120, 126] width 57 height 28
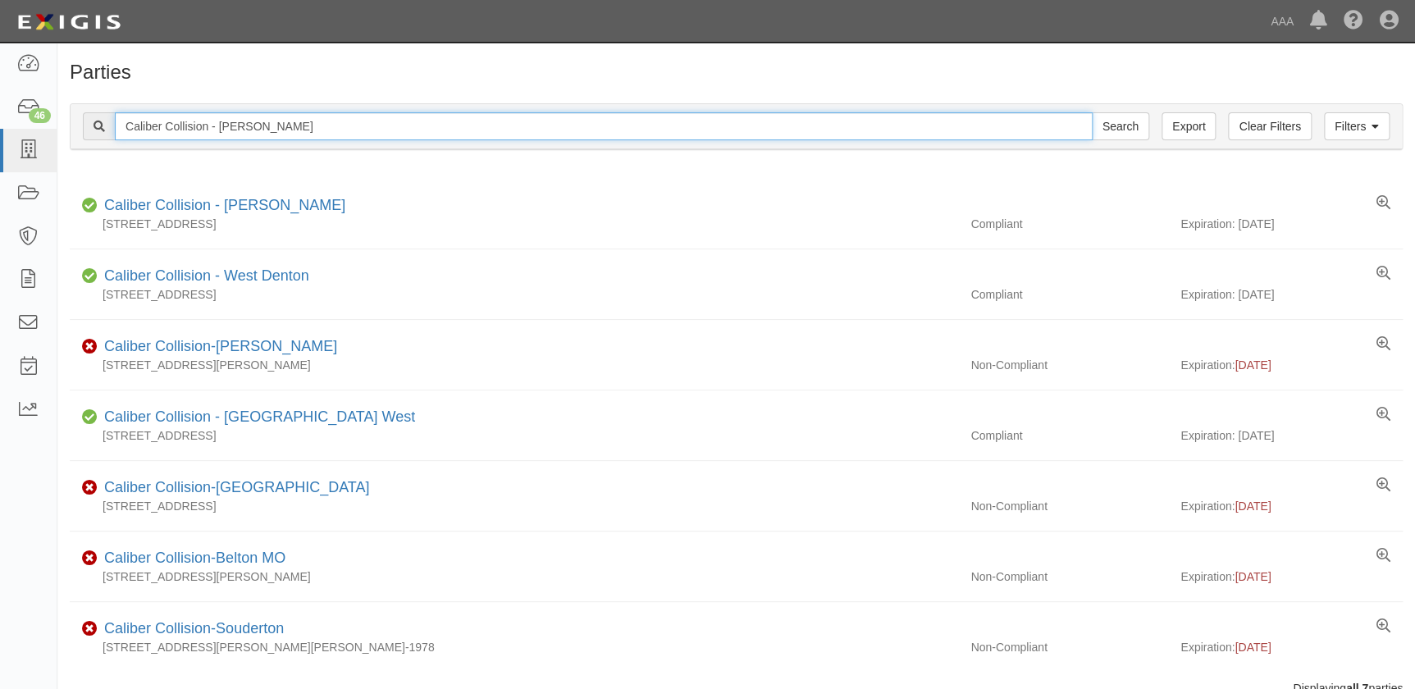
drag, startPoint x: 275, startPoint y: 128, endPoint x: 94, endPoint y: 123, distance: 180.6
click at [94, 123] on div "Caliber Collision - Denton Search" at bounding box center [616, 126] width 1067 height 28
paste input "Richland Hills (Non-Drive)"
type input "Caliber Collision - Richland Hills (Non-Drive)"
click at [1092, 112] on input "Search" at bounding box center [1120, 126] width 57 height 28
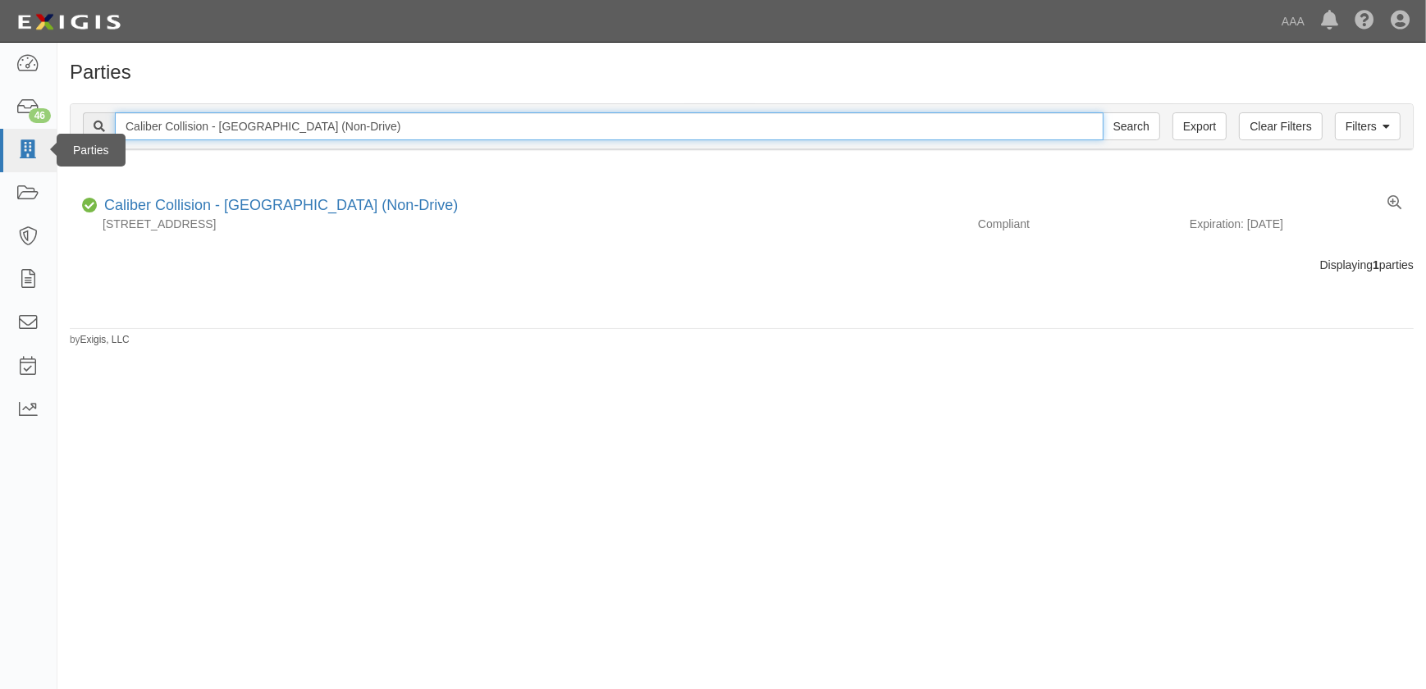
drag, startPoint x: 141, startPoint y: 128, endPoint x: 42, endPoint y: 132, distance: 99.4
click at [42, 132] on body "Toggle navigation Dashboard 46 Inbox Parties Agreements Coverages Documents Mes…" at bounding box center [713, 334] width 1426 height 669
paste input "Hwy 620"
type input "Caliber Collision - Hwy 620"
click at [1103, 112] on input "Search" at bounding box center [1131, 126] width 57 height 28
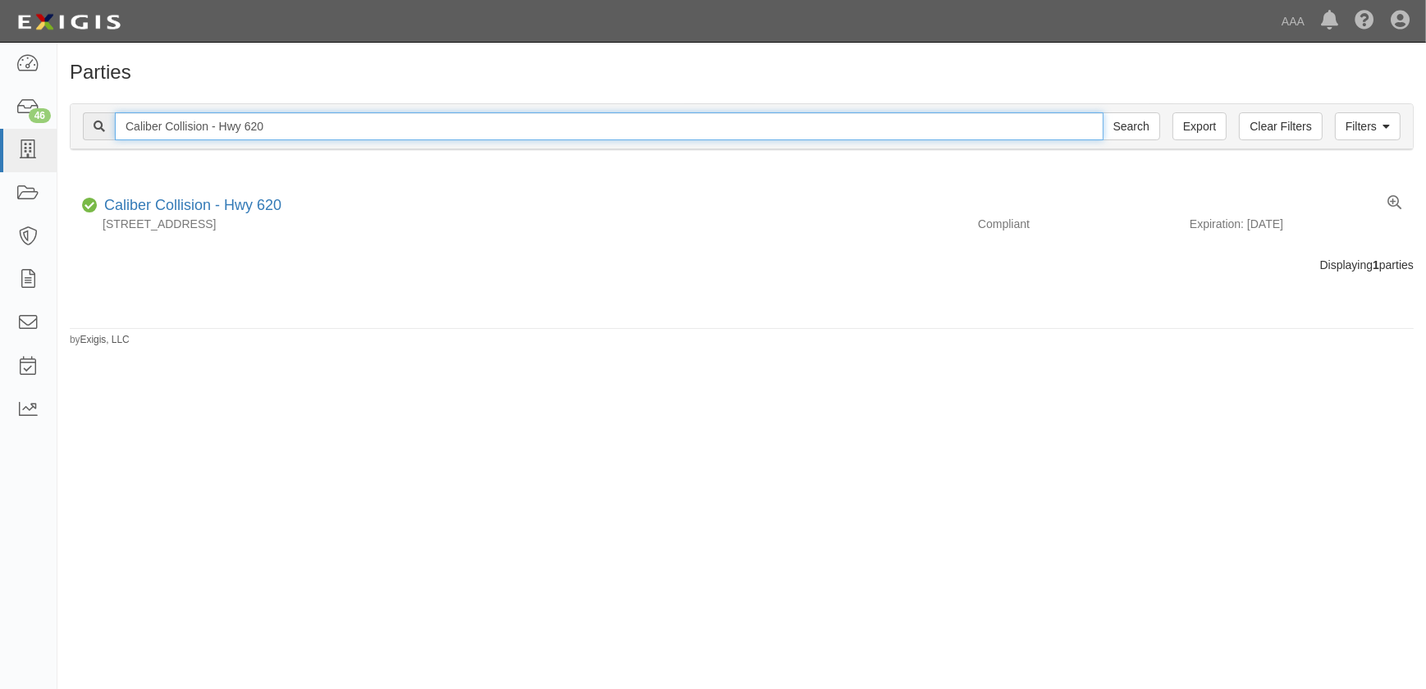
drag, startPoint x: 288, startPoint y: 130, endPoint x: 62, endPoint y: 133, distance: 226.5
click at [62, 132] on div "Filters Clear Filters Export Caliber Collision - Hwy 620 Search Filters Complia…" at bounding box center [741, 128] width 1369 height 75
paste input "Fort Worth Downtown"
type input "Caliber Collision - [GEOGRAPHIC_DATA]"
click at [1103, 112] on input "Search" at bounding box center [1131, 126] width 57 height 28
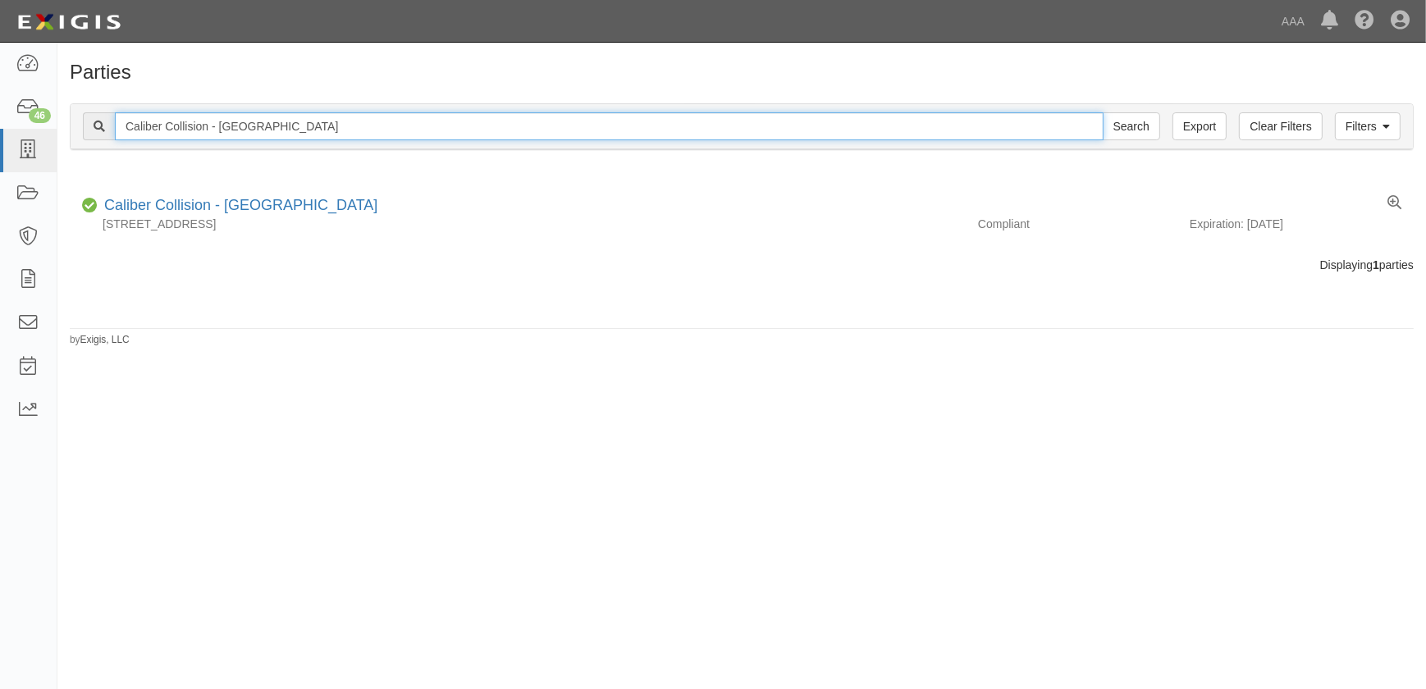
drag, startPoint x: 345, startPoint y: 116, endPoint x: 85, endPoint y: 109, distance: 260.2
click at [86, 109] on div "Filters Clear Filters Export Caliber Collision - Fort Worth Downtown Search Fil…" at bounding box center [742, 126] width 1342 height 45
paste input "N Lamar"
type input "Caliber Collision - [PERSON_NAME]"
click at [1103, 112] on input "Search" at bounding box center [1131, 126] width 57 height 28
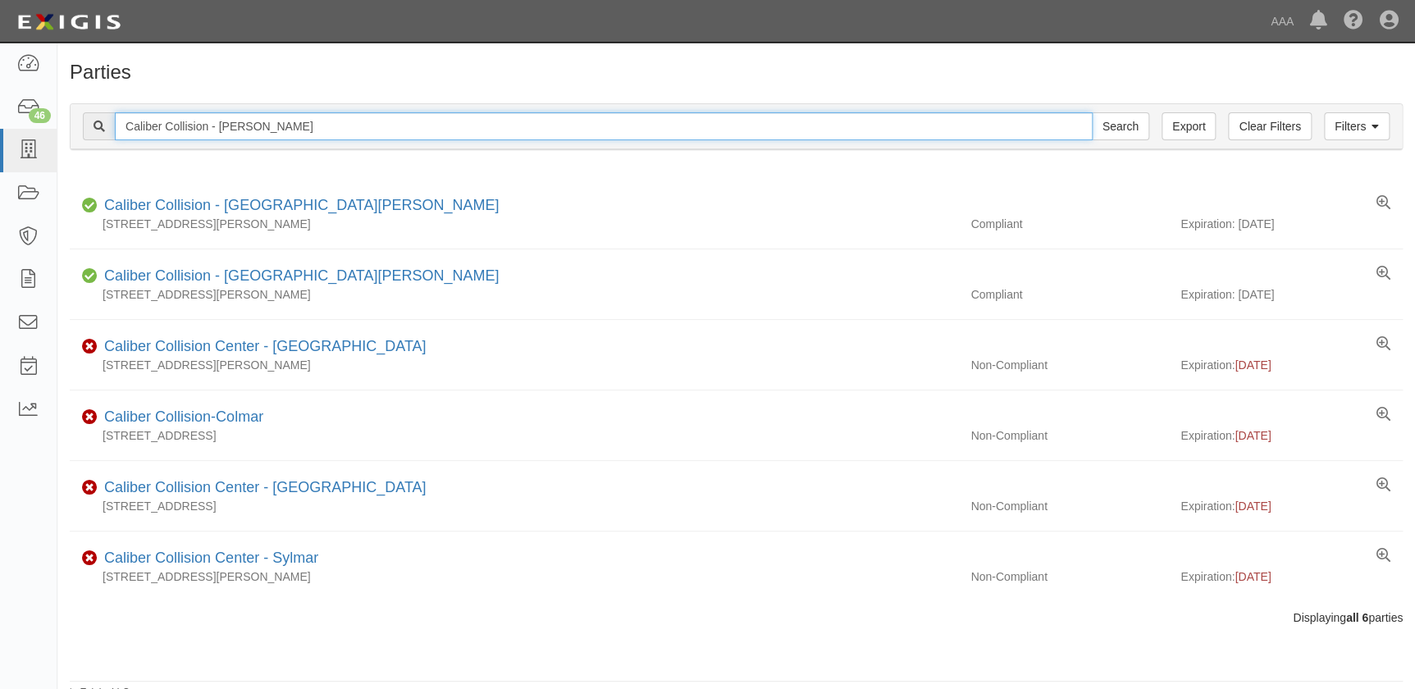
drag, startPoint x: 277, startPoint y: 123, endPoint x: 107, endPoint y: 128, distance: 170.7
click at [107, 128] on div "Caliber Collision - N Lamar Search" at bounding box center [616, 126] width 1067 height 28
paste input "W Loop 410"
type input "Caliber Collision - NW Loop 410"
click at [1092, 112] on input "Search" at bounding box center [1120, 126] width 57 height 28
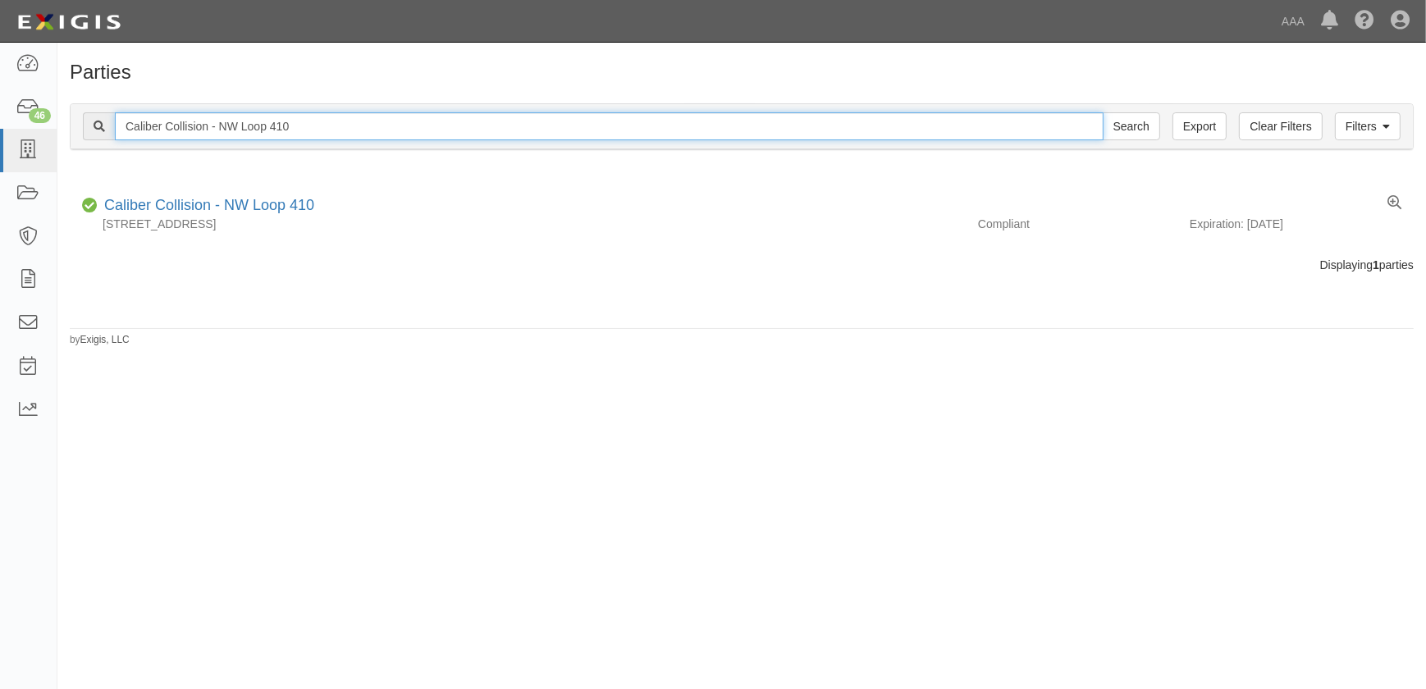
drag, startPoint x: 346, startPoint y: 131, endPoint x: 82, endPoint y: 127, distance: 264.2
click at [83, 127] on div "Caliber Collision - NW Loop 410 Search" at bounding box center [621, 126] width 1077 height 28
paste input "Midland Loop 250 W."
type input "Caliber Collision - Midland Loop 250 W."
click at [1103, 112] on input "Search" at bounding box center [1131, 126] width 57 height 28
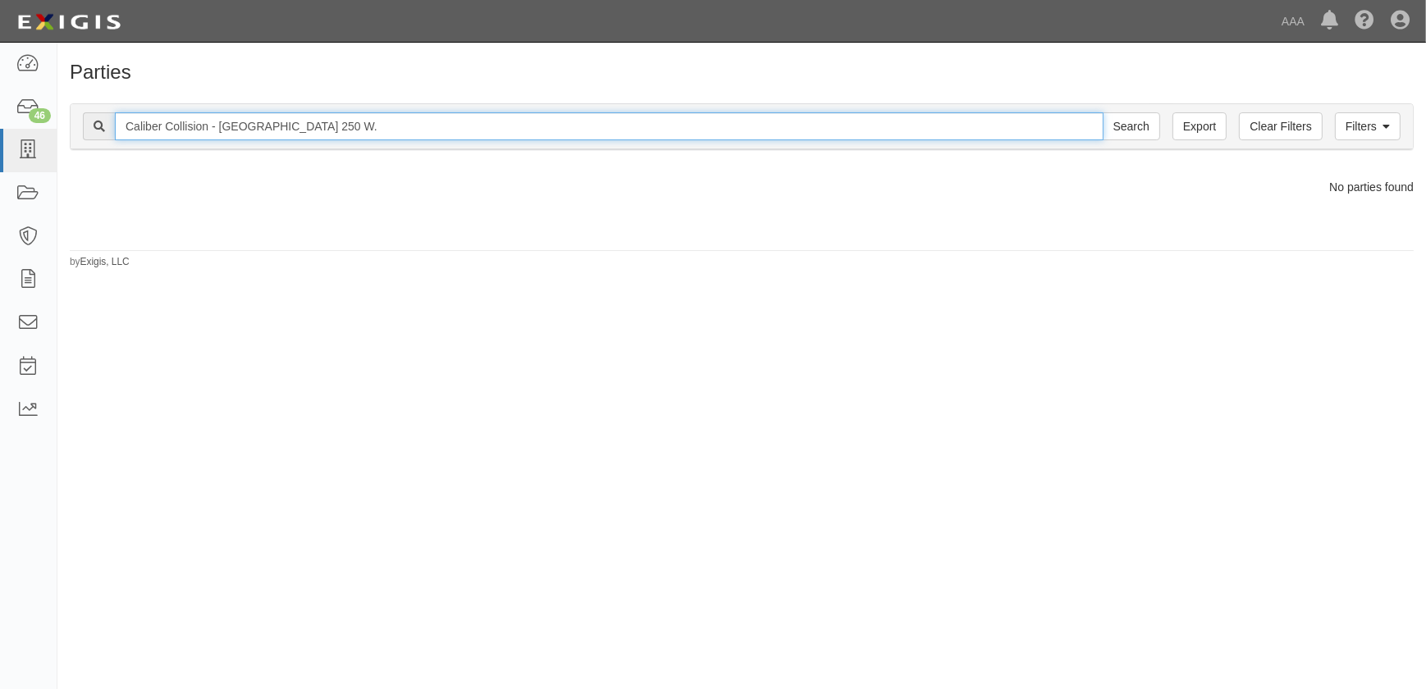
click at [342, 121] on input "Caliber Collision - [GEOGRAPHIC_DATA] 250 W." at bounding box center [609, 126] width 989 height 28
drag, startPoint x: 342, startPoint y: 121, endPoint x: 287, endPoint y: 124, distance: 55.1
click at [287, 124] on input "Caliber Collision - Midland Loop 250 W." at bounding box center [609, 126] width 989 height 28
type input "Caliber Collision - [GEOGRAPHIC_DATA]"
click at [1103, 112] on input "Search" at bounding box center [1131, 126] width 57 height 28
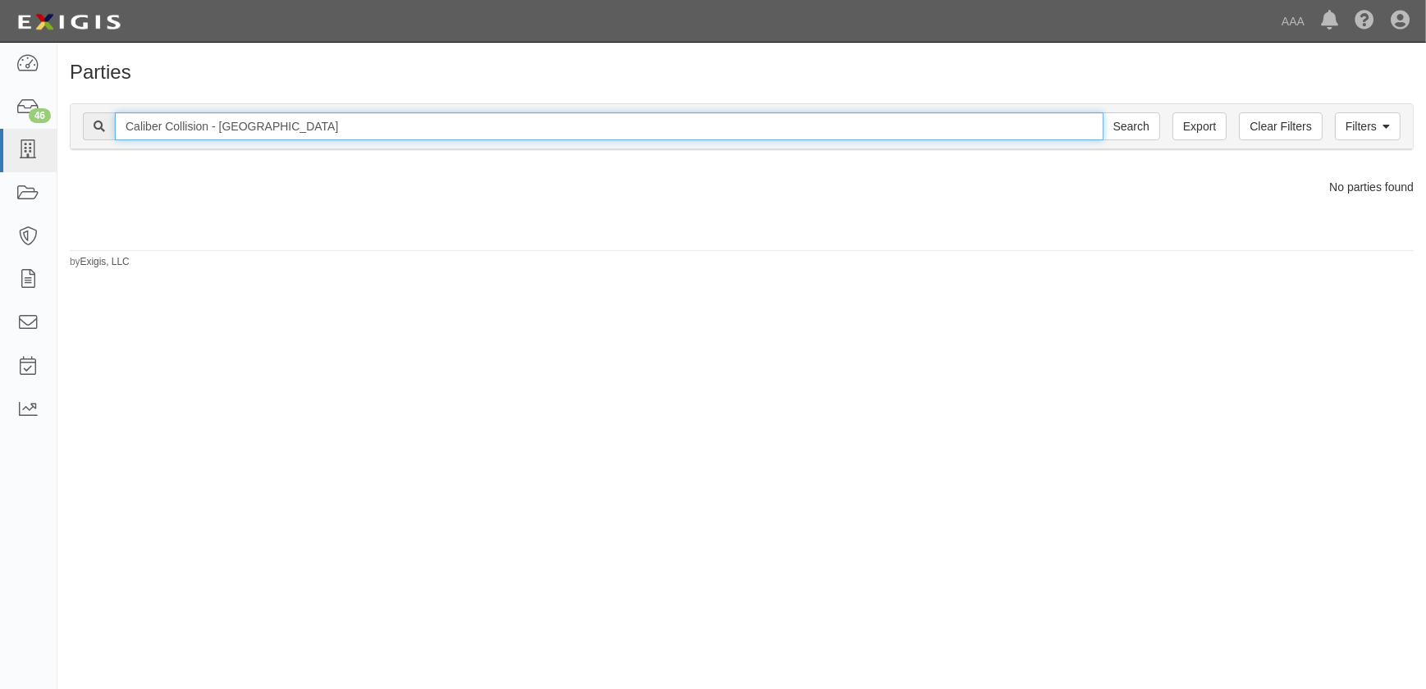
drag, startPoint x: 321, startPoint y: 126, endPoint x: 74, endPoint y: 125, distance: 247.0
click at [74, 125] on div "Filters Clear Filters Export Caliber Collision - [GEOGRAPHIC_DATA] Search Filte…" at bounding box center [742, 126] width 1342 height 45
type input "caliber - midland"
click at [1103, 112] on input "Search" at bounding box center [1131, 126] width 57 height 28
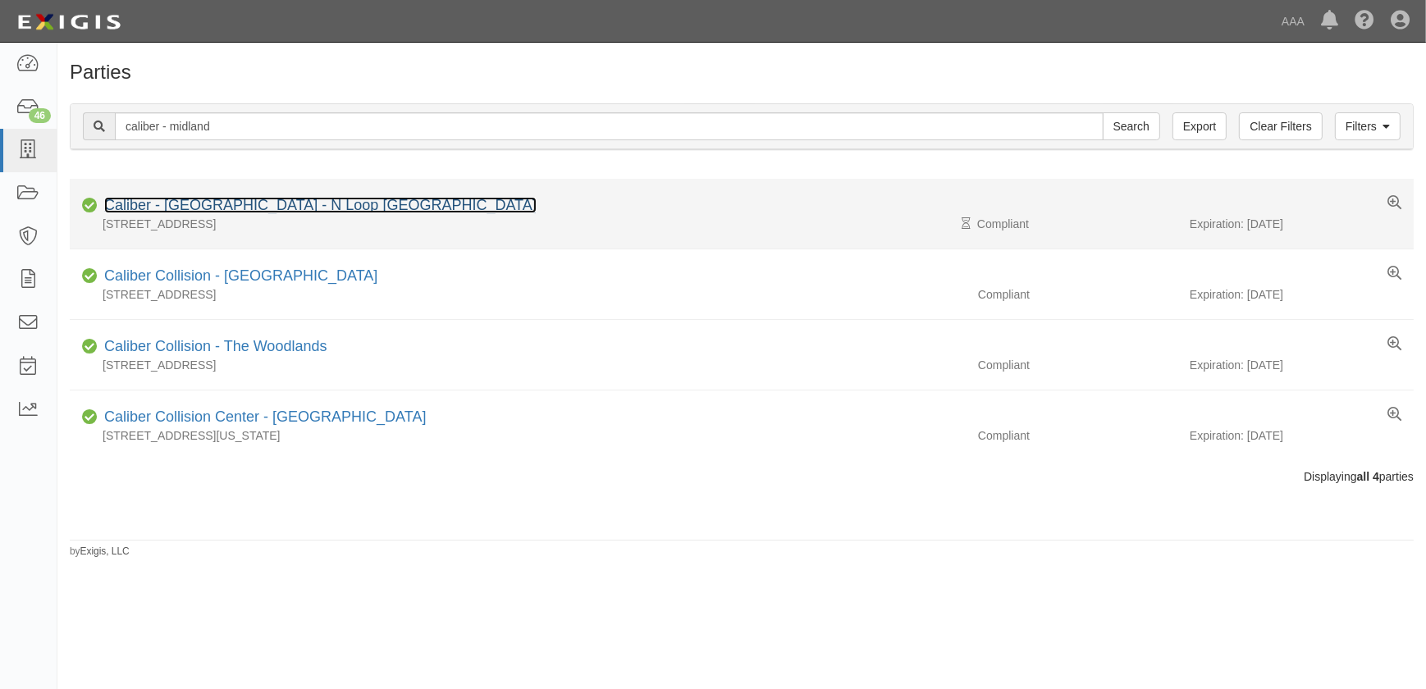
click at [183, 206] on link "Caliber - [GEOGRAPHIC_DATA] - N Loop [GEOGRAPHIC_DATA]" at bounding box center [320, 205] width 432 height 16
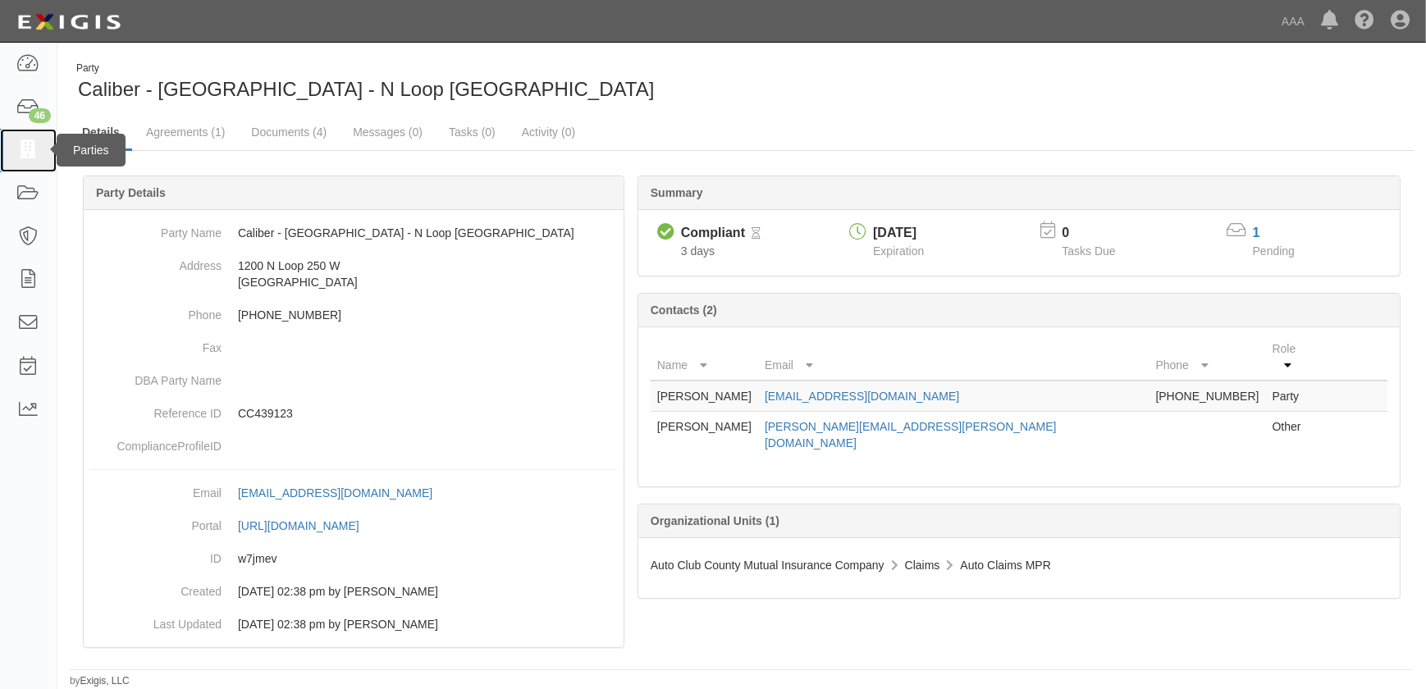
click at [34, 162] on link at bounding box center [28, 150] width 57 height 43
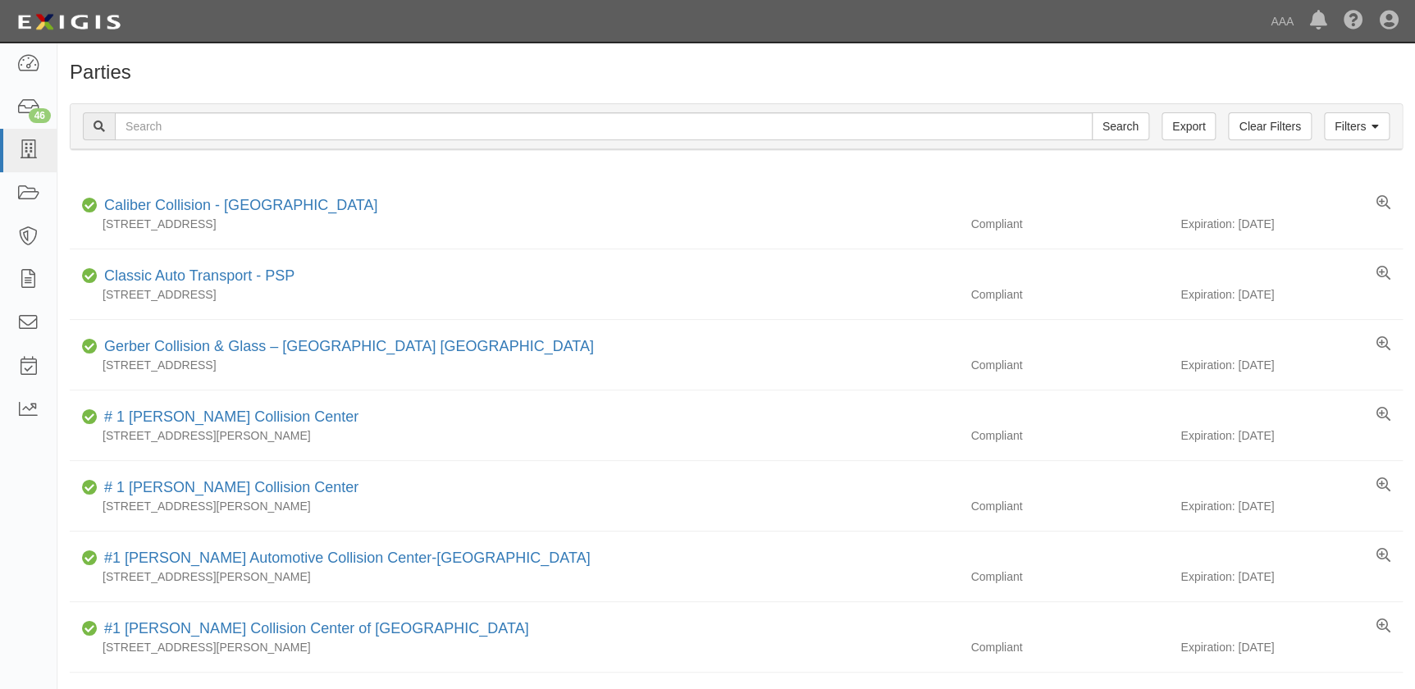
click at [263, 126] on input "text" at bounding box center [604, 126] width 978 height 28
type input "Stone Brothers Collision"
click at [1092, 112] on input "Search" at bounding box center [1120, 126] width 57 height 28
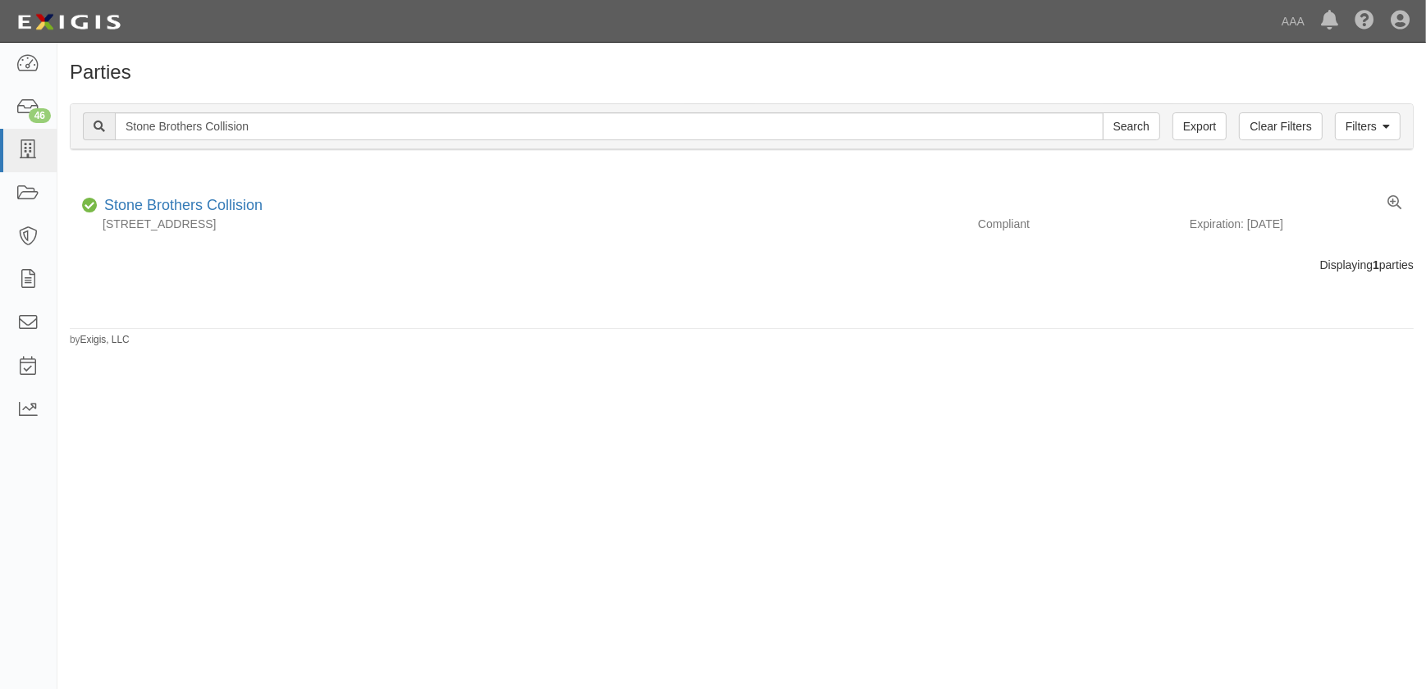
click at [354, 497] on div "Parties Add Party Filters Clear Filters Export Stone Brothers Collision Search …" at bounding box center [713, 359] width 1426 height 620
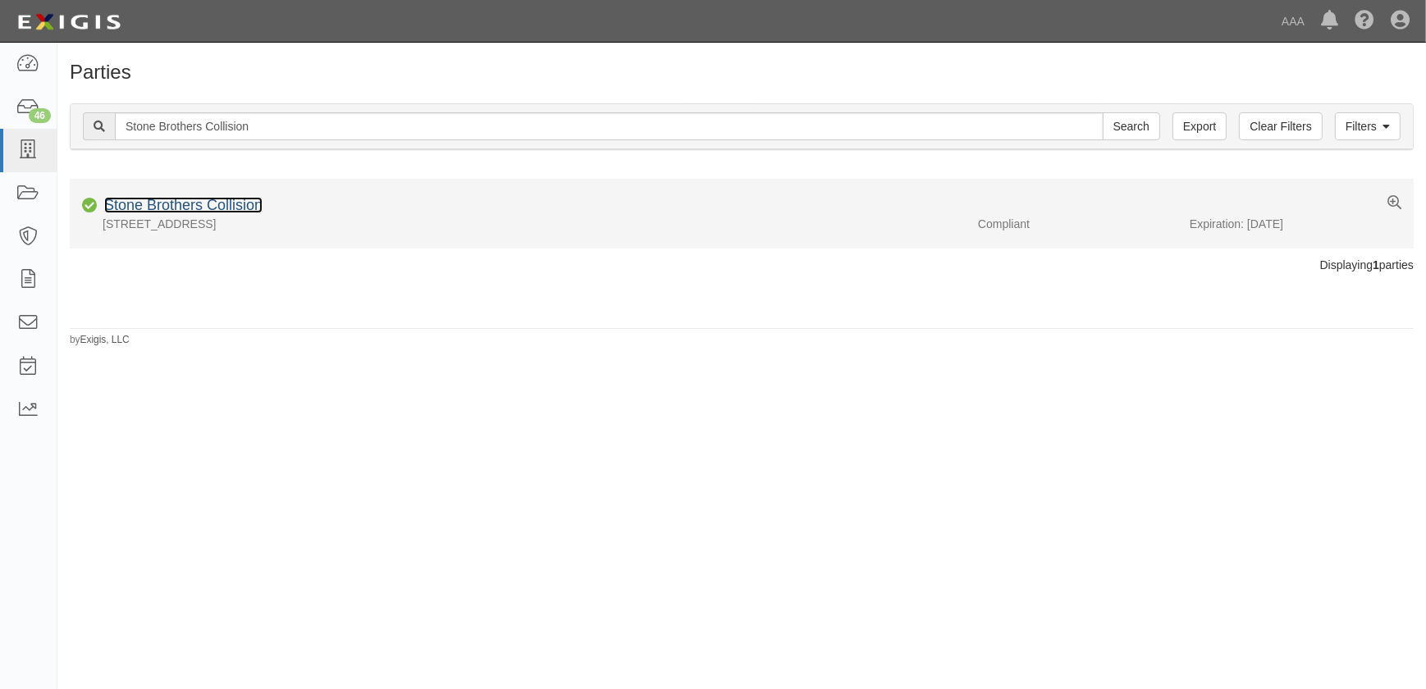
click at [222, 208] on link "Stone Brothers Collision" at bounding box center [183, 205] width 158 height 16
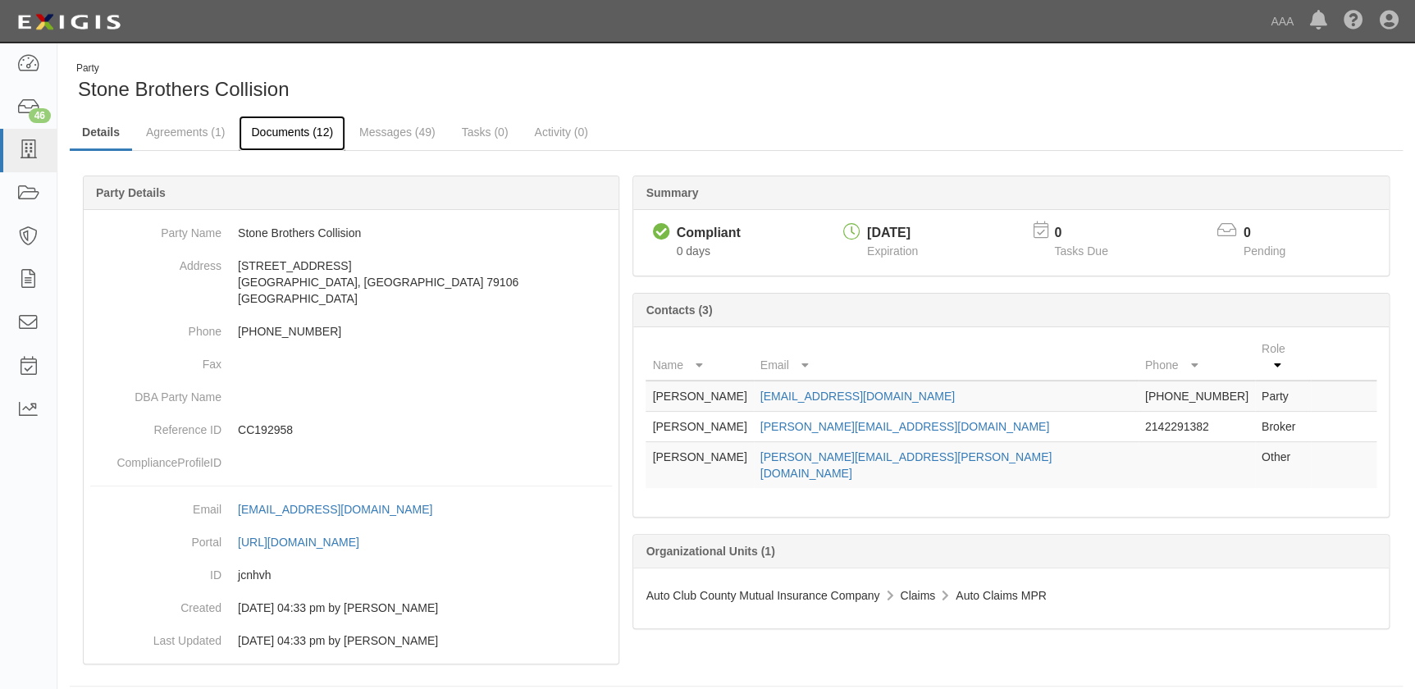
click at [288, 140] on link "Documents (12)" at bounding box center [292, 133] width 107 height 35
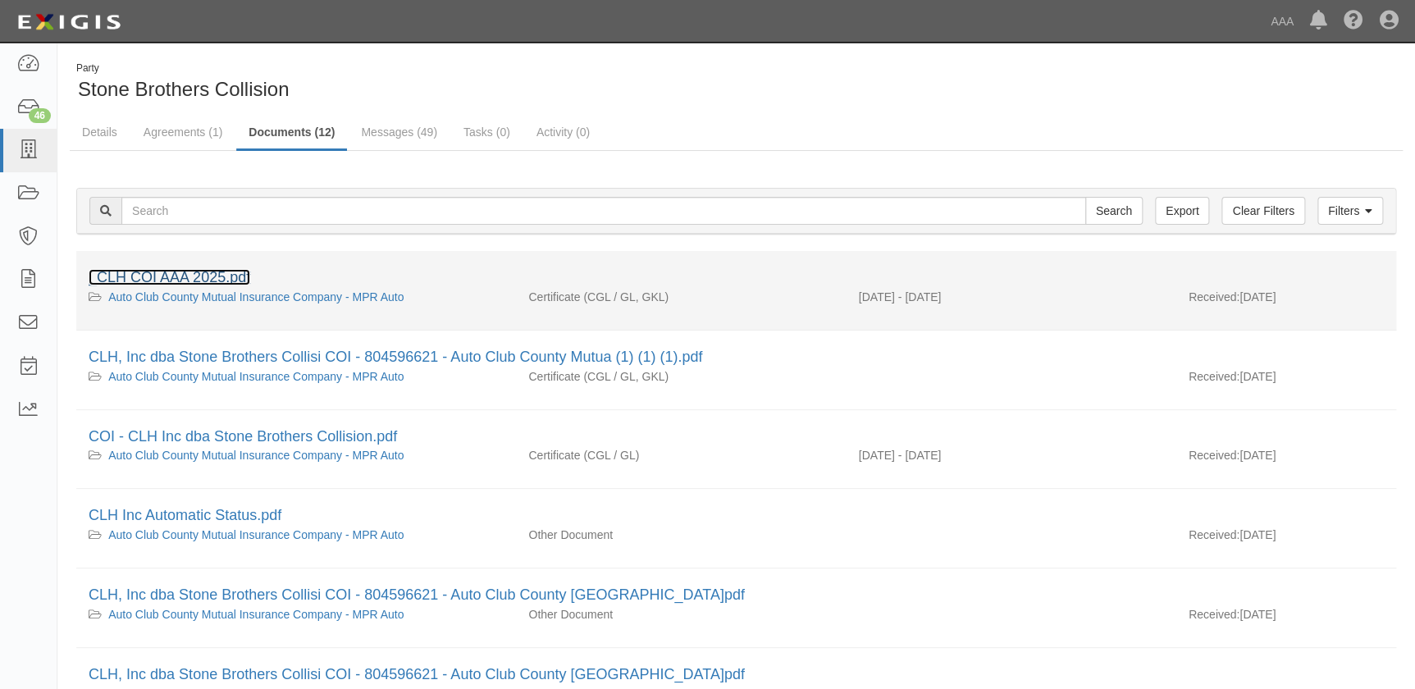
click at [207, 270] on link "_CLH COI AAA 2025.pdf" at bounding box center [170, 277] width 162 height 16
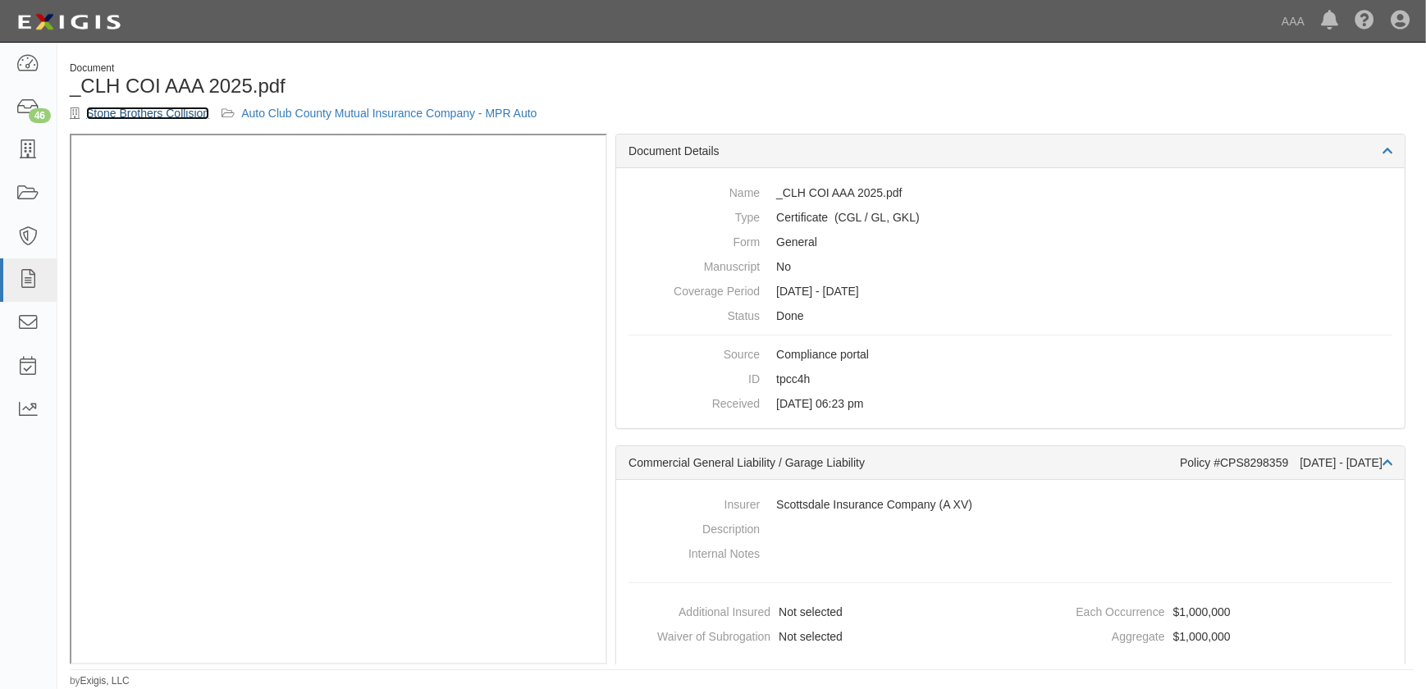
click at [134, 118] on link "Stone Brothers Collision" at bounding box center [147, 113] width 123 height 13
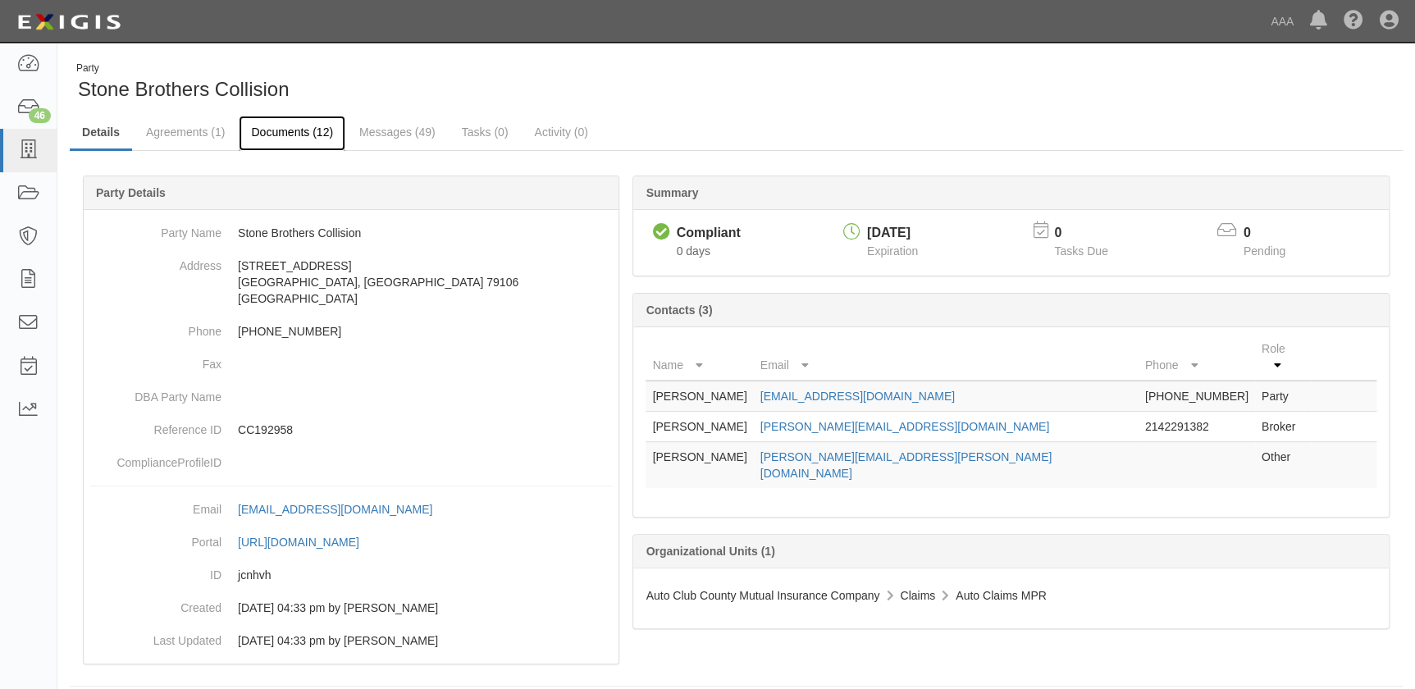
click at [300, 131] on link "Documents (12)" at bounding box center [292, 133] width 107 height 35
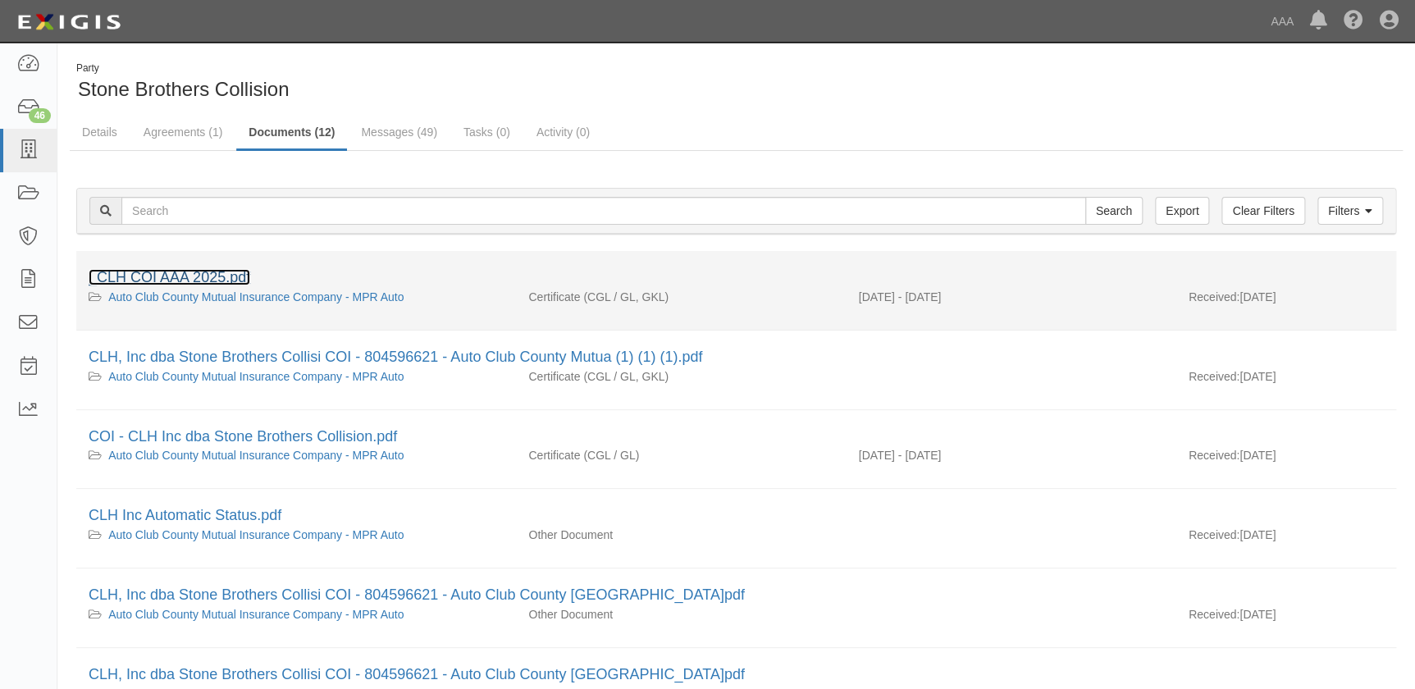
click at [211, 277] on link "_CLH COI AAA 2025.pdf" at bounding box center [170, 277] width 162 height 16
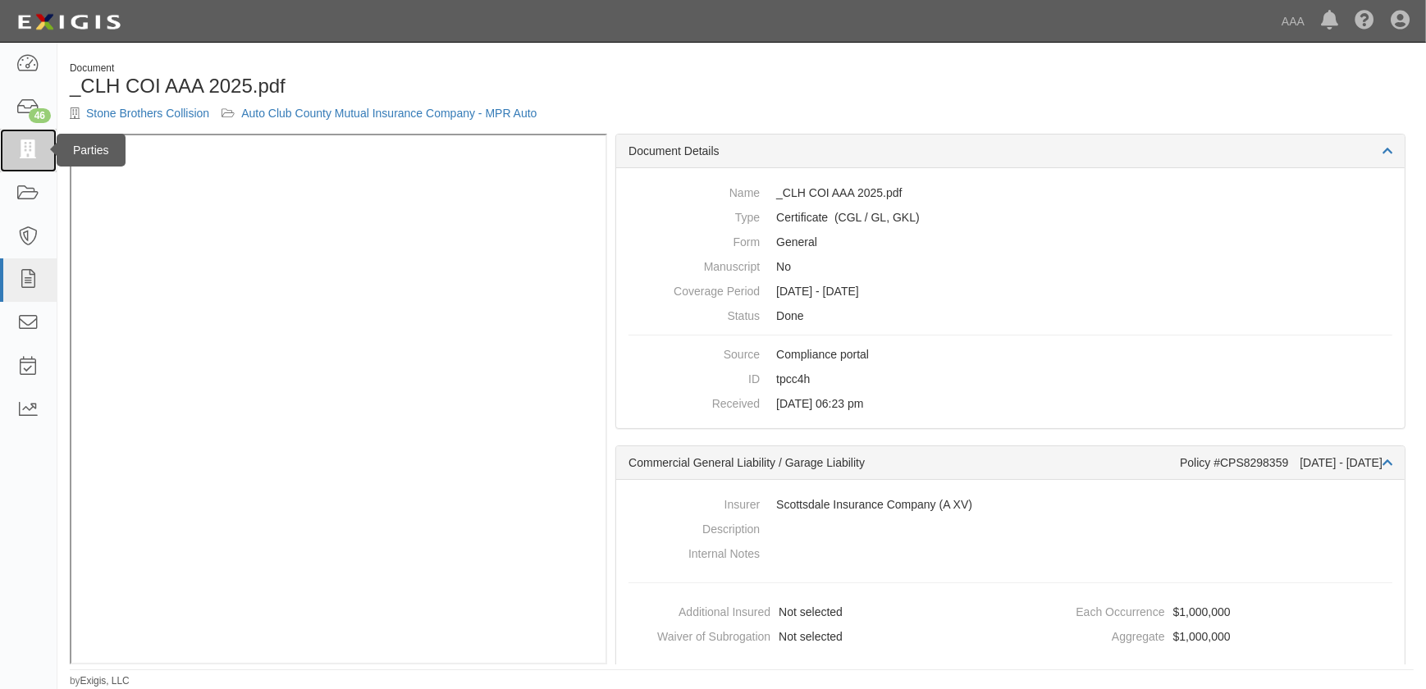
click at [33, 149] on icon at bounding box center [27, 150] width 23 height 19
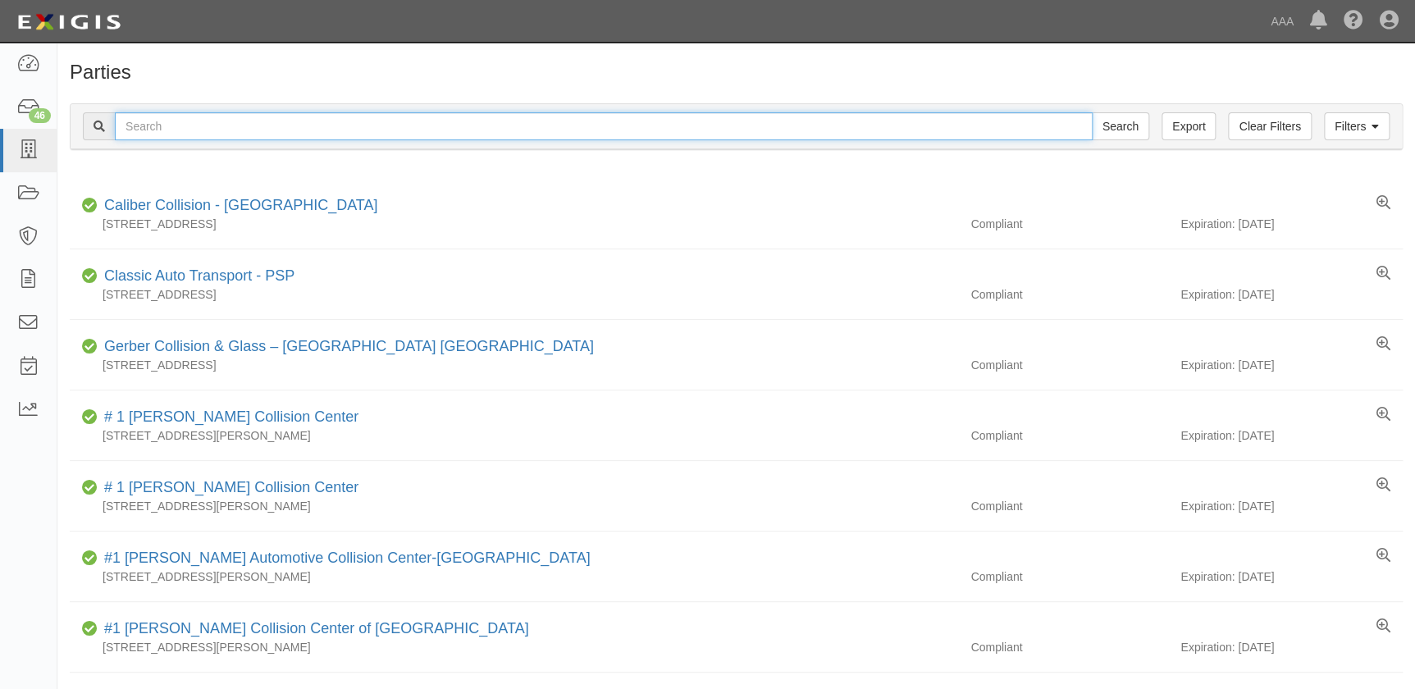
click at [176, 126] on input "text" at bounding box center [604, 126] width 978 height 28
paste input "Protech Electronics"
type input "Protech Electronics"
click at [1092, 112] on input "Search" at bounding box center [1120, 126] width 57 height 28
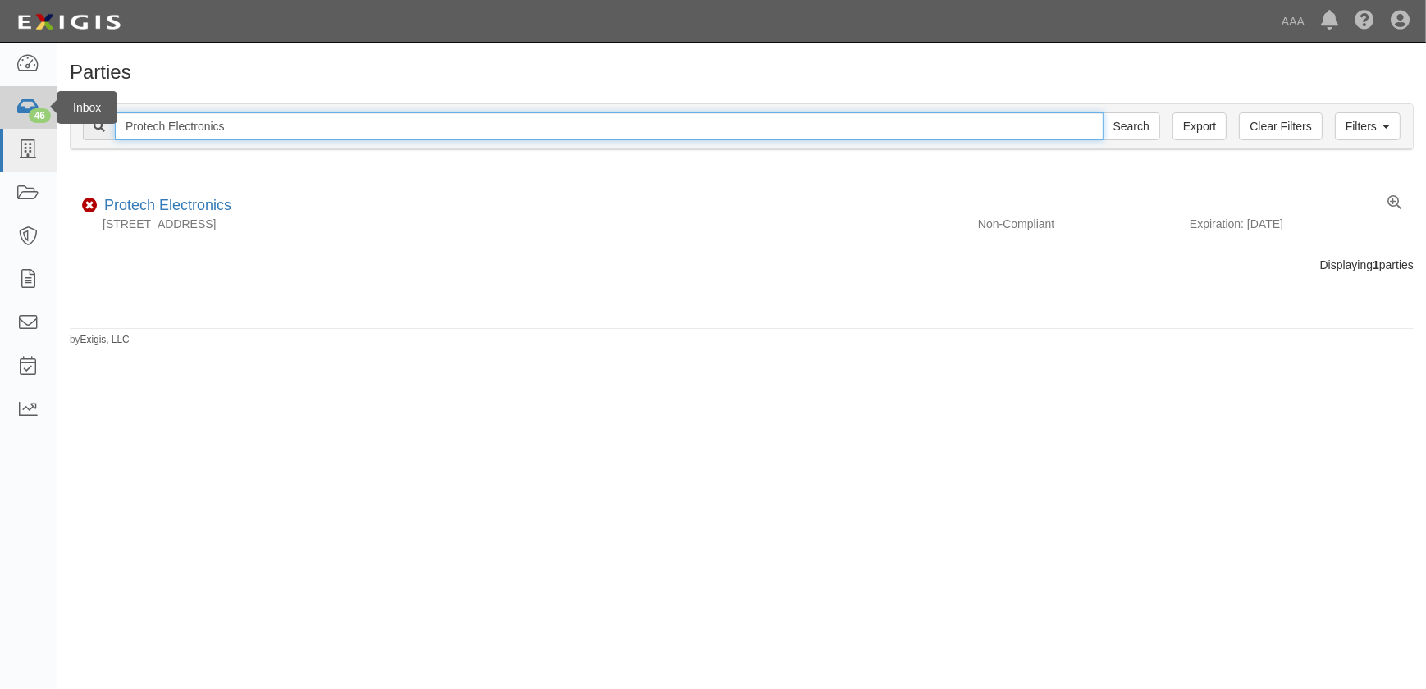
drag, startPoint x: 295, startPoint y: 136, endPoint x: 11, endPoint y: 123, distance: 284.2
click at [11, 123] on body "Toggle navigation Dashboard 46 Inbox Parties Agreements Coverages Documents Mes…" at bounding box center [713, 334] width 1426 height 669
paste input "Casa Collision"
type input "Casa Collision"
click at [1103, 112] on input "Search" at bounding box center [1131, 126] width 57 height 28
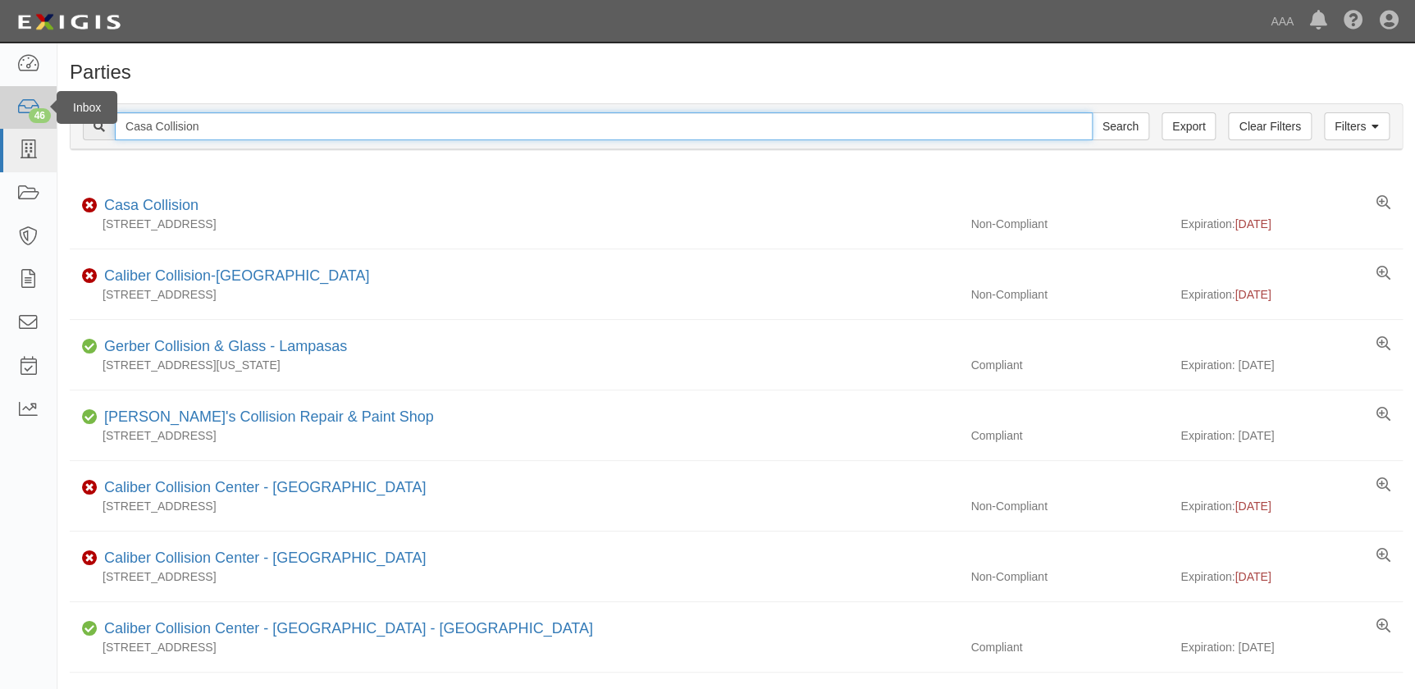
drag, startPoint x: 170, startPoint y: 130, endPoint x: 40, endPoint y: 128, distance: 129.7
click at [40, 128] on body "Toggle navigation Dashboard 46 Inbox Parties Agreements Coverages Documents Mes…" at bounding box center [707, 456] width 1415 height 912
paste input "Accelerate Auto Group"
type input "Accelerate Auto Group"
click at [1092, 112] on input "Search" at bounding box center [1120, 126] width 57 height 28
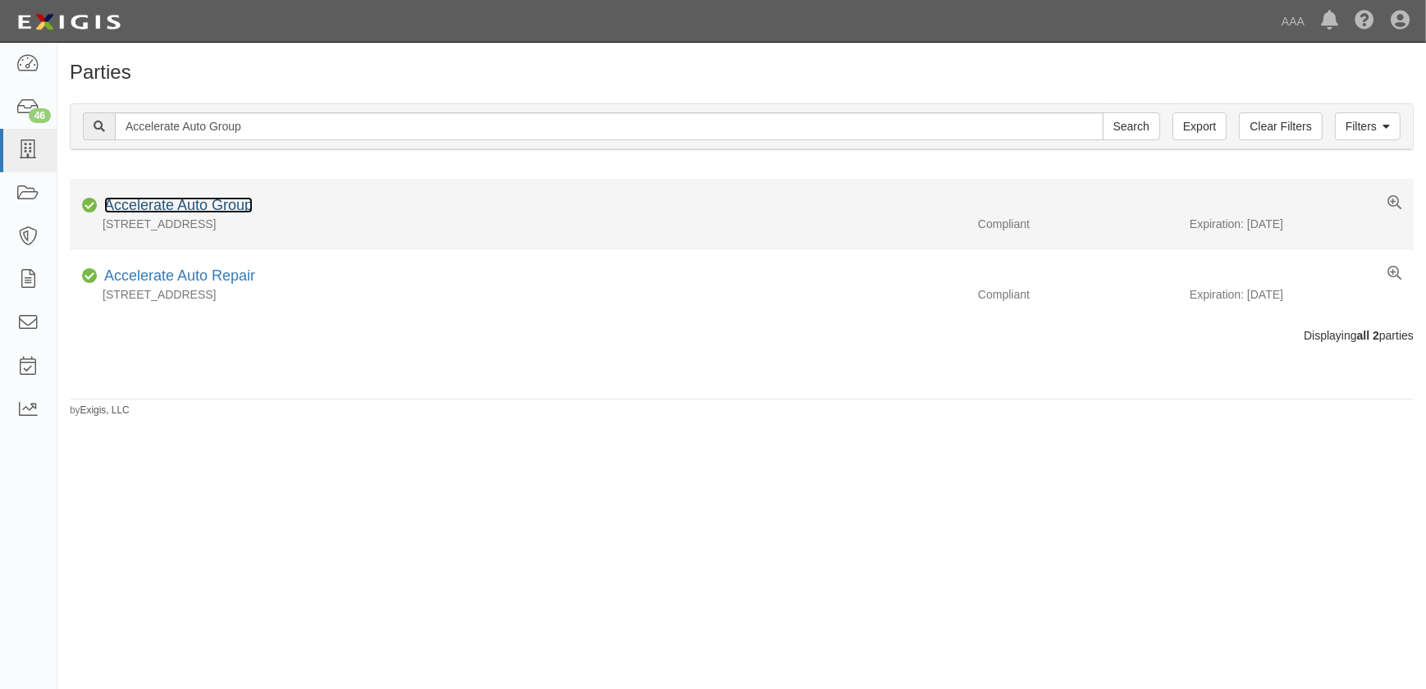
click at [226, 204] on link "Accelerate Auto Group" at bounding box center [178, 205] width 149 height 16
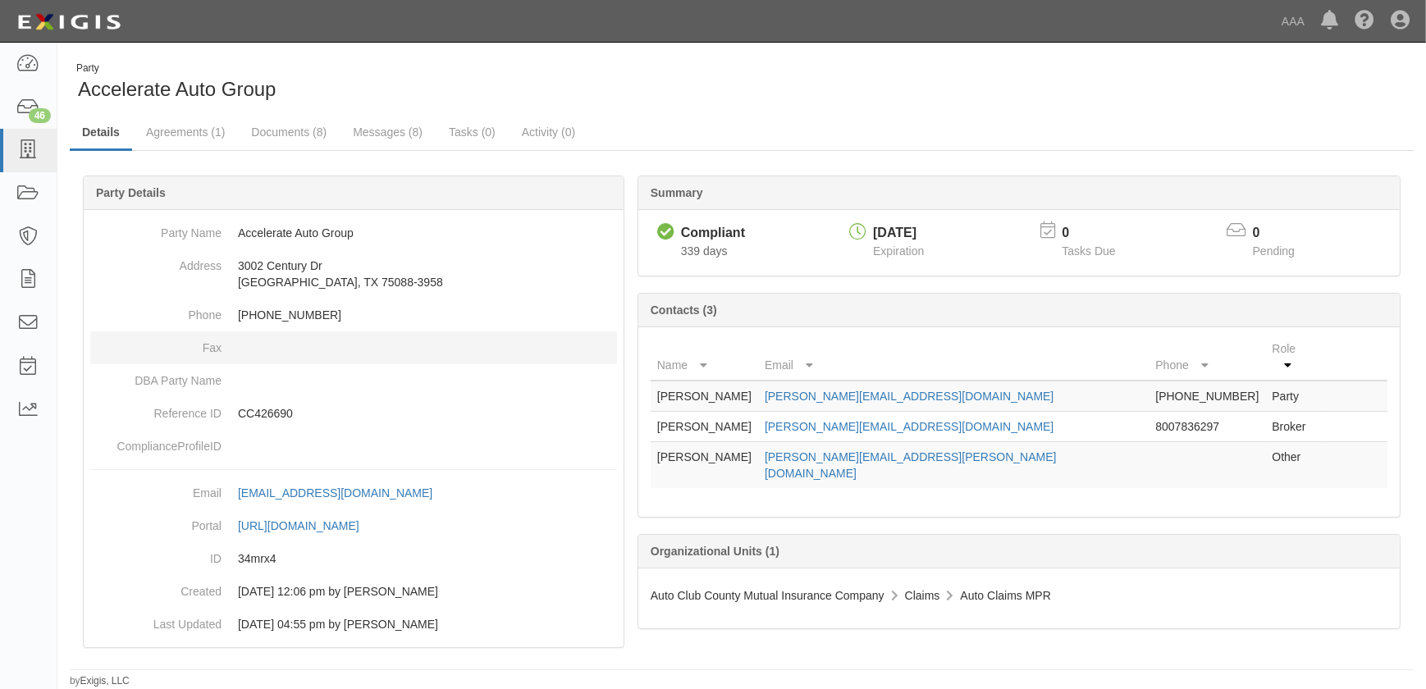
click at [400, 352] on dd at bounding box center [353, 347] width 527 height 33
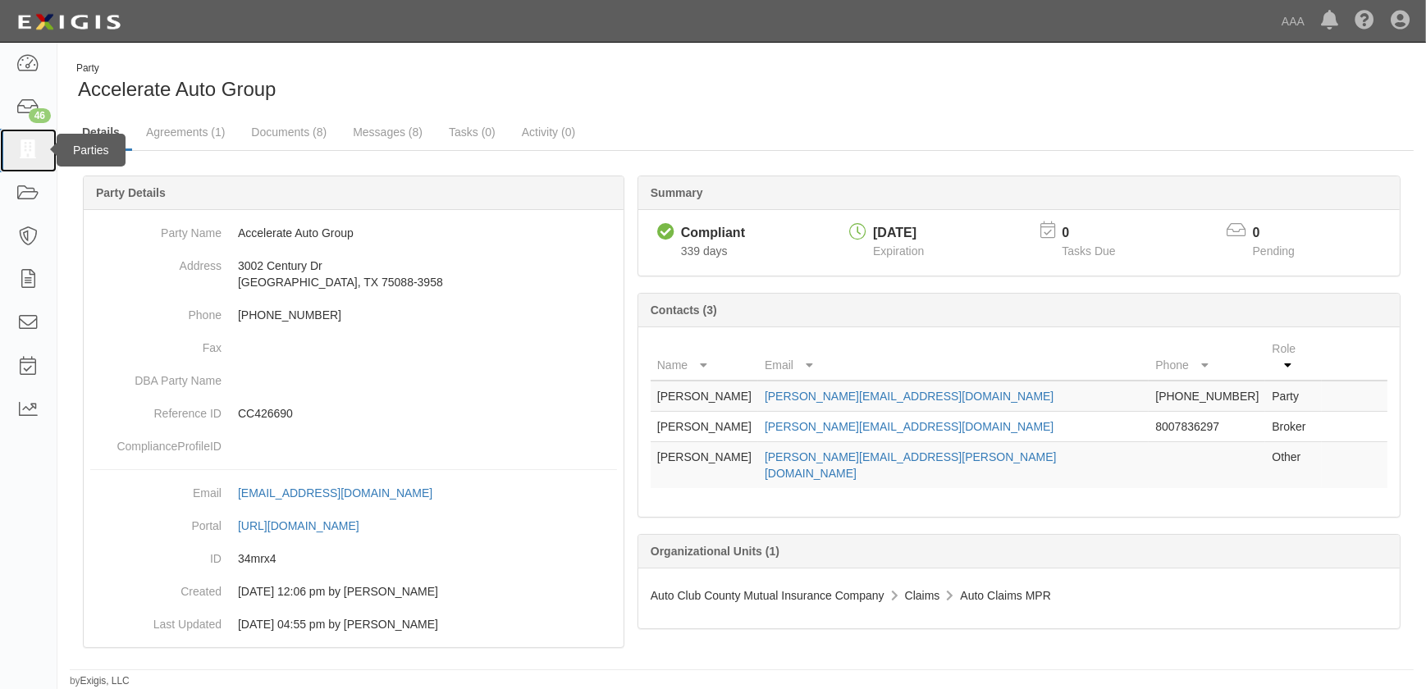
click at [33, 156] on icon at bounding box center [27, 150] width 23 height 19
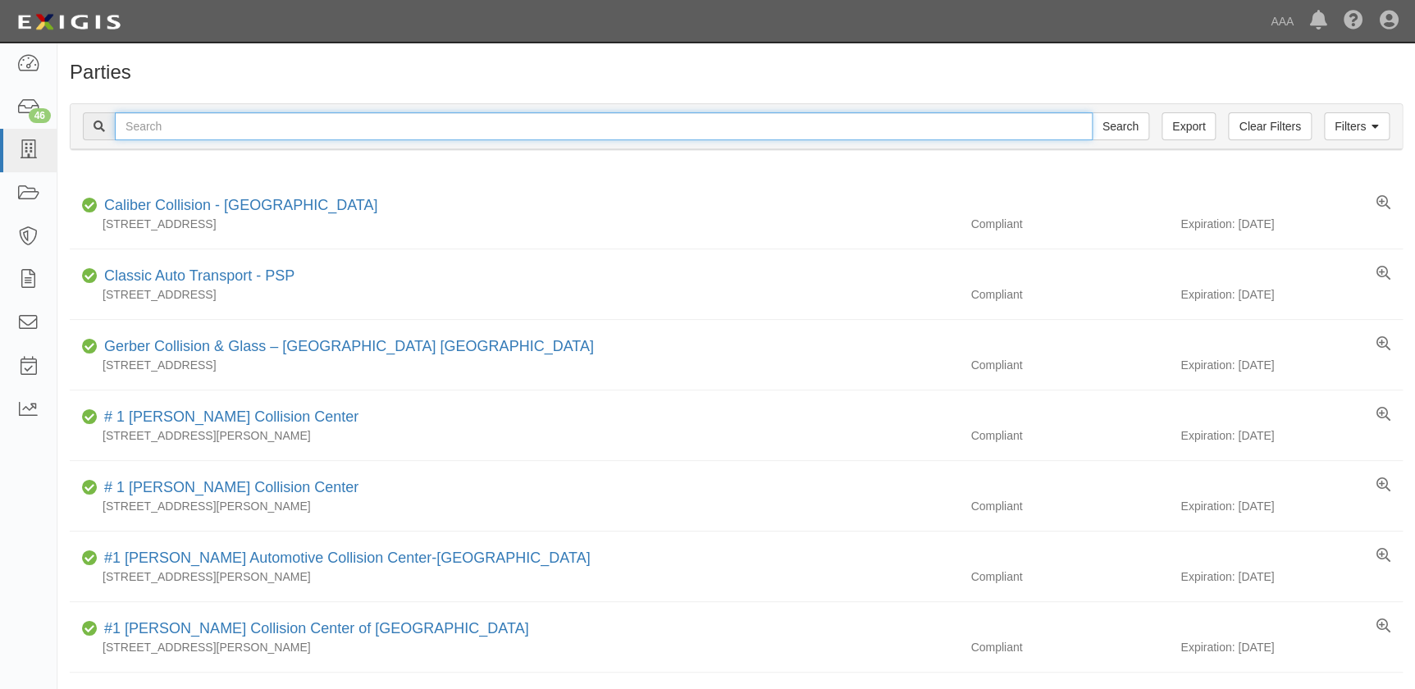
click at [327, 129] on input "text" at bounding box center [604, 126] width 978 height 28
paste input "Caliber Collision-Pelham"
type input "Caliber Collision-Pelham"
click at [1092, 112] on input "Search" at bounding box center [1120, 126] width 57 height 28
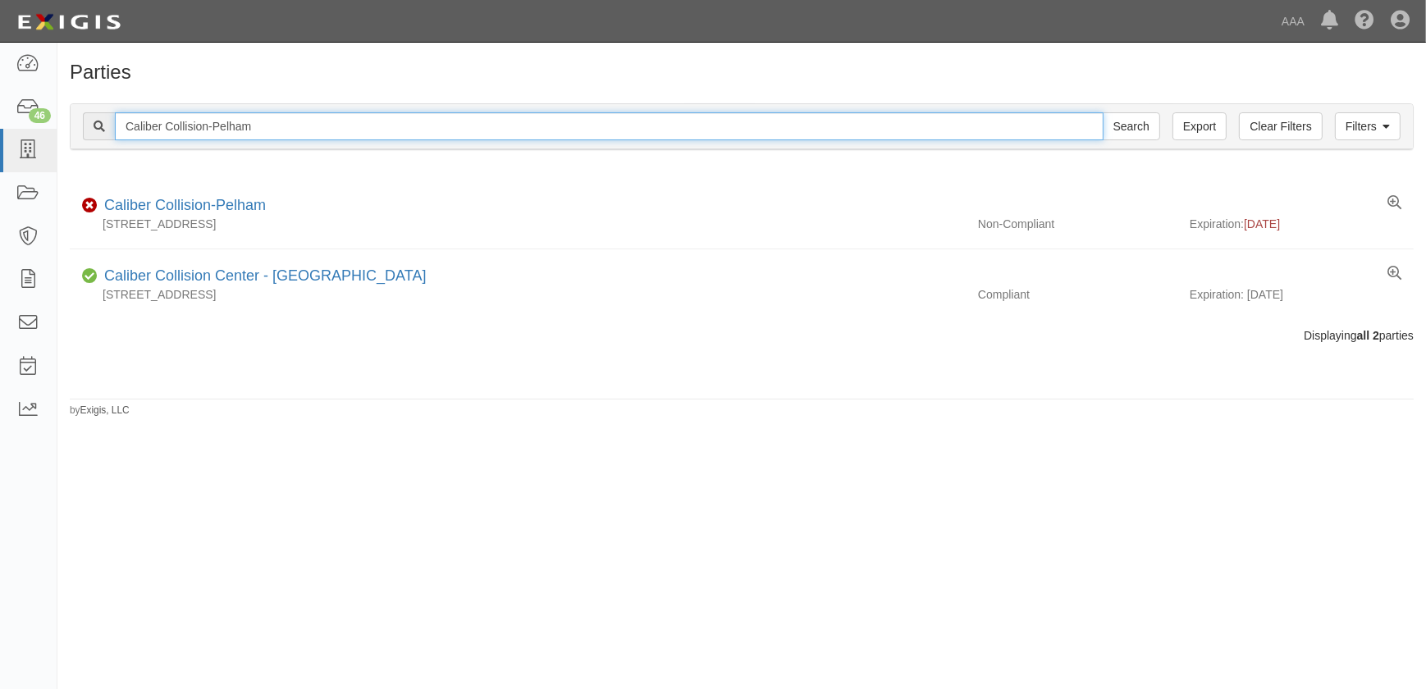
drag, startPoint x: 295, startPoint y: 131, endPoint x: -25, endPoint y: 131, distance: 320.8
click at [0, 131] on html "Toggle navigation Dashboard 46 Inbox Parties Agreements Coverages Documents Mes…" at bounding box center [713, 334] width 1426 height 669
paste input "Madison AL"
type input "Caliber Collision-Madison AL"
click at [1103, 112] on input "Search" at bounding box center [1131, 126] width 57 height 28
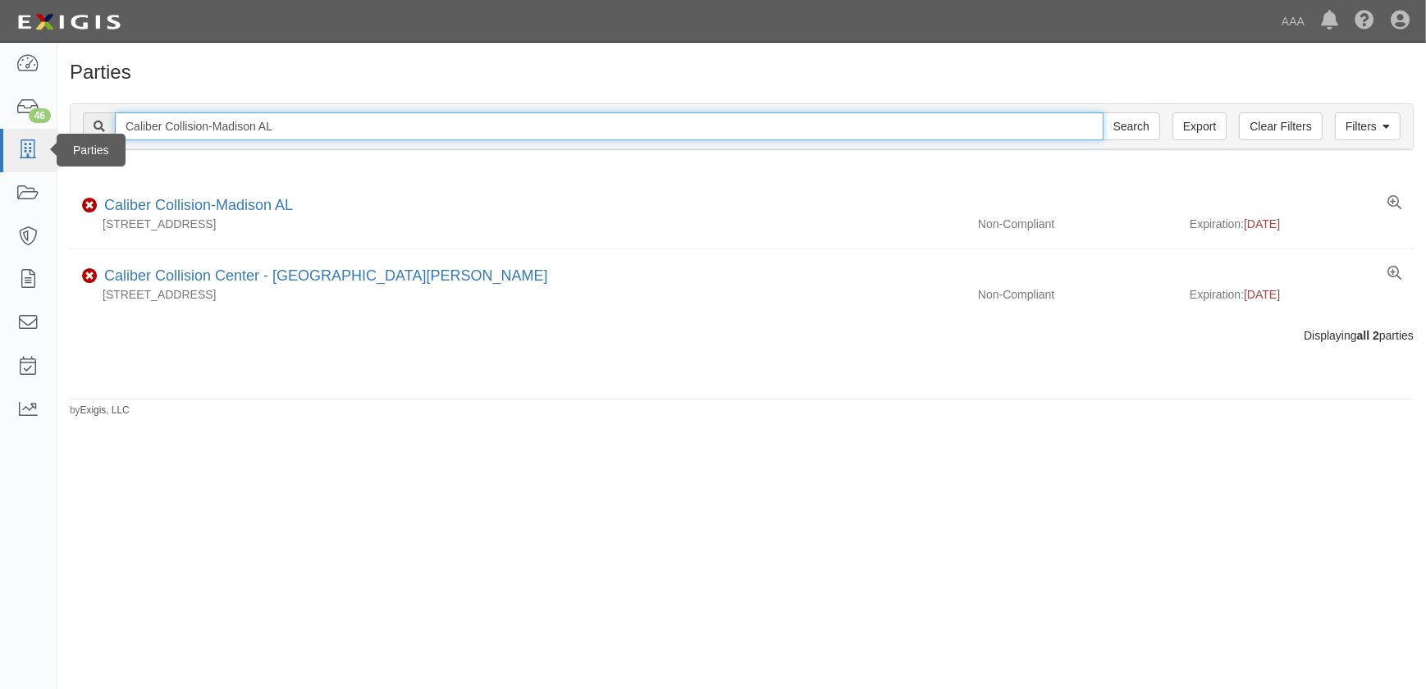
drag, startPoint x: 308, startPoint y: 127, endPoint x: 42, endPoint y: 135, distance: 265.9
click at [43, 134] on body "Toggle navigation Dashboard 46 Inbox Parties Agreements Coverages Documents Mes…" at bounding box center [713, 334] width 1426 height 669
paste input "ontgomery Taylor Rd"
type input "Caliber Collision-Montgomery Taylor Rd"
click at [1103, 112] on input "Search" at bounding box center [1131, 126] width 57 height 28
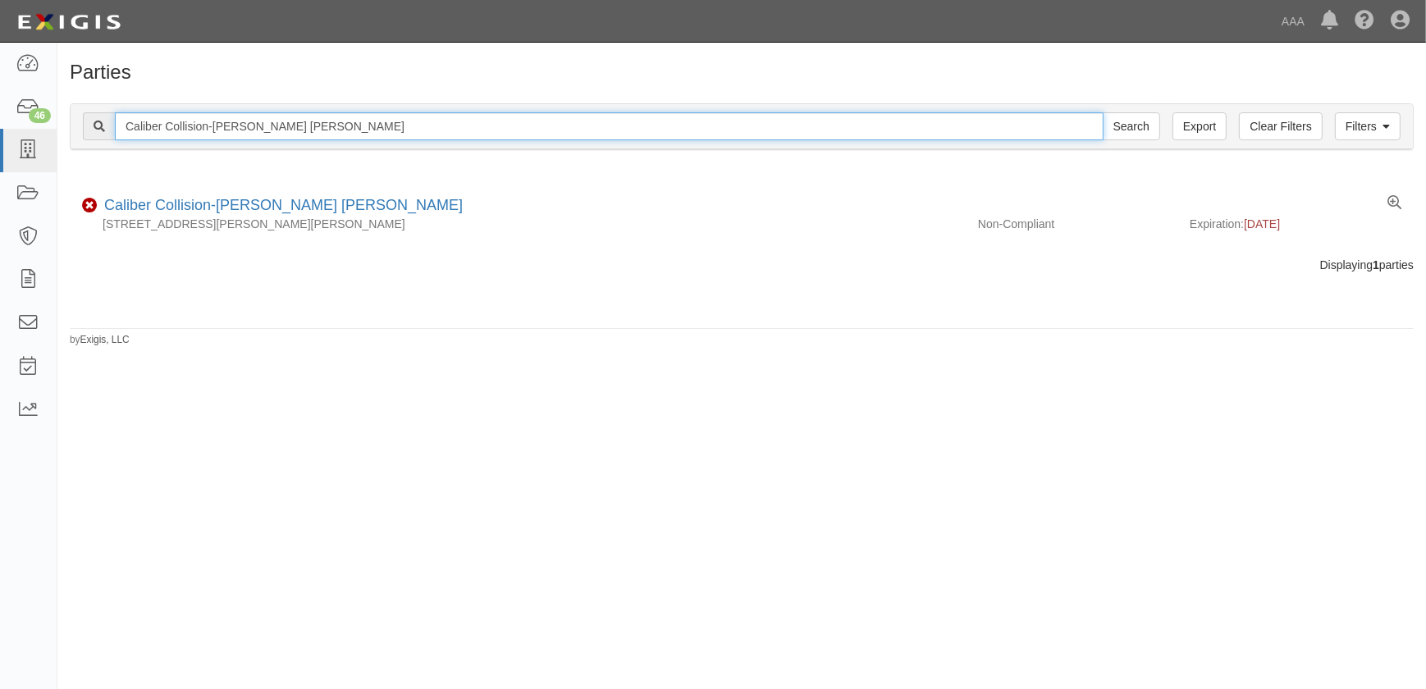
drag, startPoint x: 359, startPoint y: 129, endPoint x: -89, endPoint y: 112, distance: 448.3
click at [0, 112] on html "Toggle navigation Dashboard 46 Inbox Parties Agreements Coverages Documents Mes…" at bounding box center [713, 334] width 1426 height 669
paste input "-N Eastern Blv"
type input "Caliber Collision-Montgomery-N Eastern Blvd"
click at [1103, 112] on input "Search" at bounding box center [1131, 126] width 57 height 28
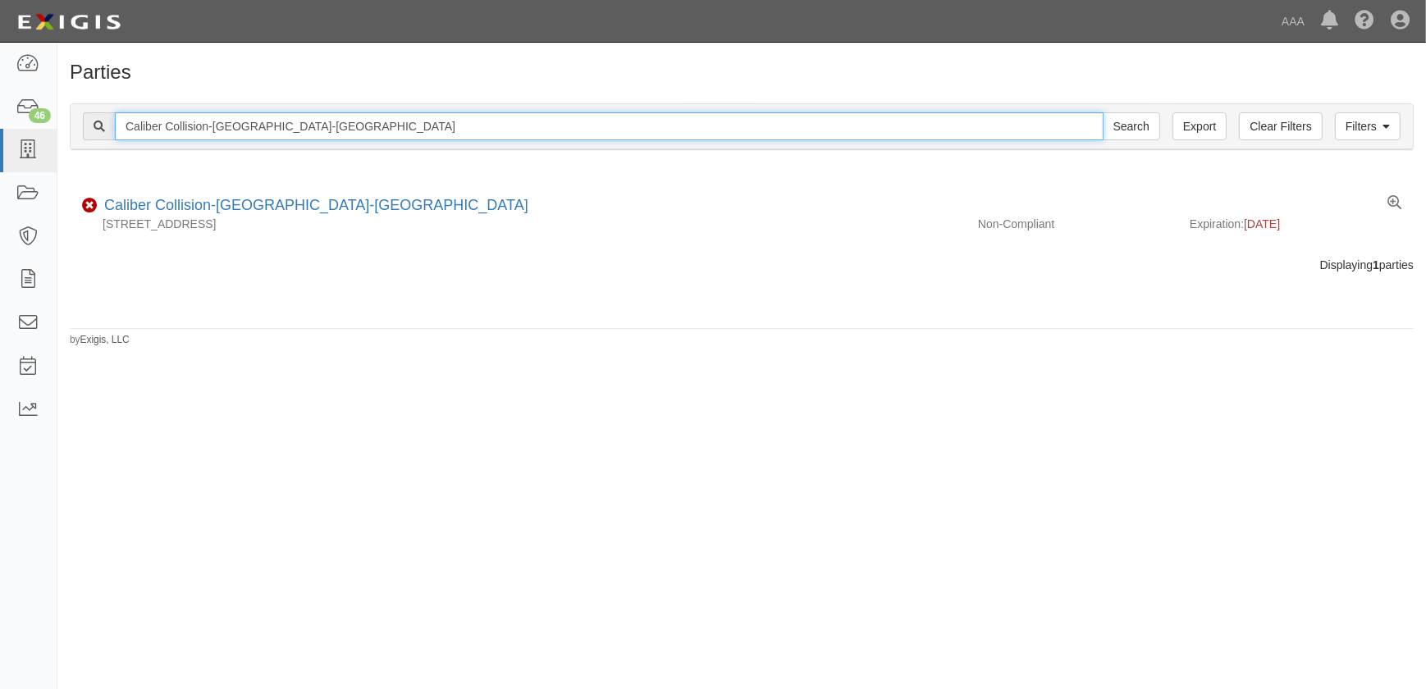
drag, startPoint x: 341, startPoint y: 121, endPoint x: -64, endPoint y: 127, distance: 405.3
click at [0, 127] on html "Toggle navigation Dashboard 46 Inbox Parties Agreements Coverages Documents Mes…" at bounding box center [713, 334] width 1426 height 669
paste input "Fort Smith South"
type input "Caliber Collision-[GEOGRAPHIC_DATA][PERSON_NAME]"
click at [1103, 112] on input "Search" at bounding box center [1131, 126] width 57 height 28
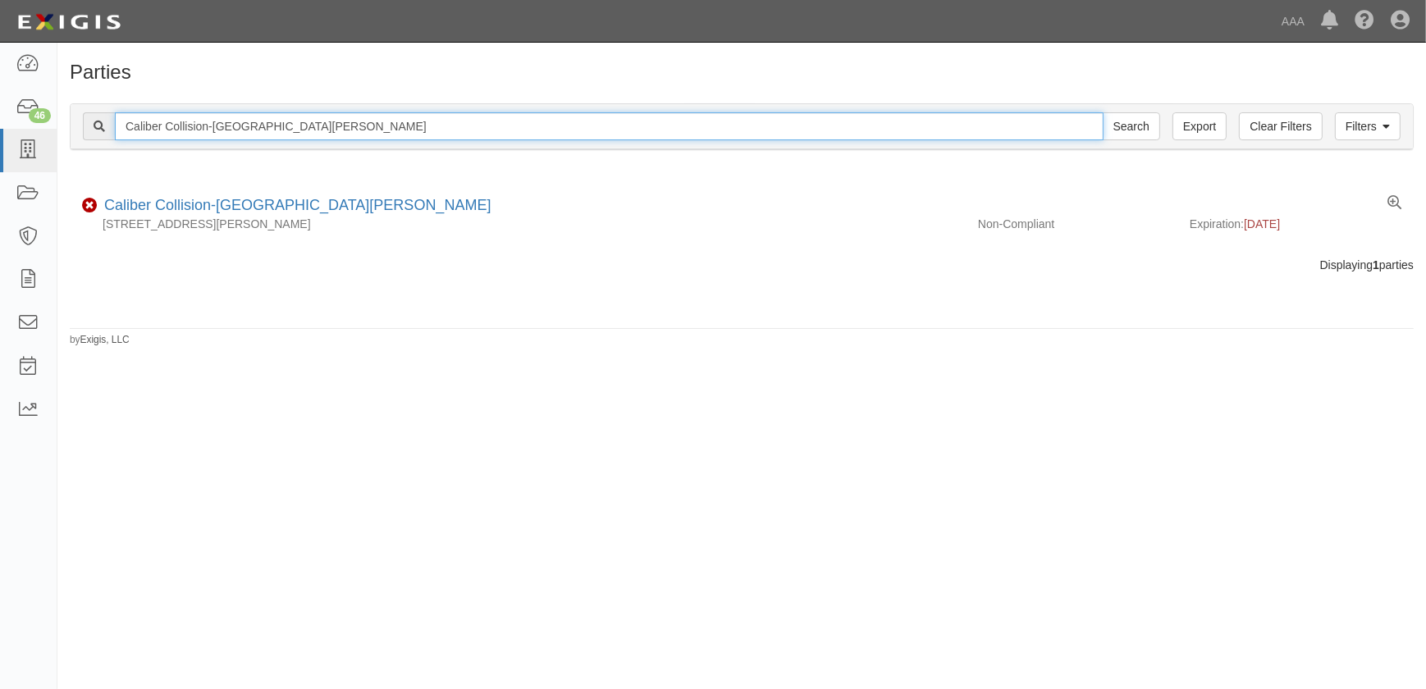
drag, startPoint x: 368, startPoint y: 129, endPoint x: -62, endPoint y: 112, distance: 430.2
click at [0, 112] on html "Toggle navigation Dashboard 46 Inbox Parties Agreements Coverages Documents Mes…" at bounding box center [713, 334] width 1426 height 669
paste input "[PERSON_NAME] W Ajax"
type input "Caliber Collision-[PERSON_NAME] W [GEOGRAPHIC_DATA]"
click at [1103, 112] on input "Search" at bounding box center [1131, 126] width 57 height 28
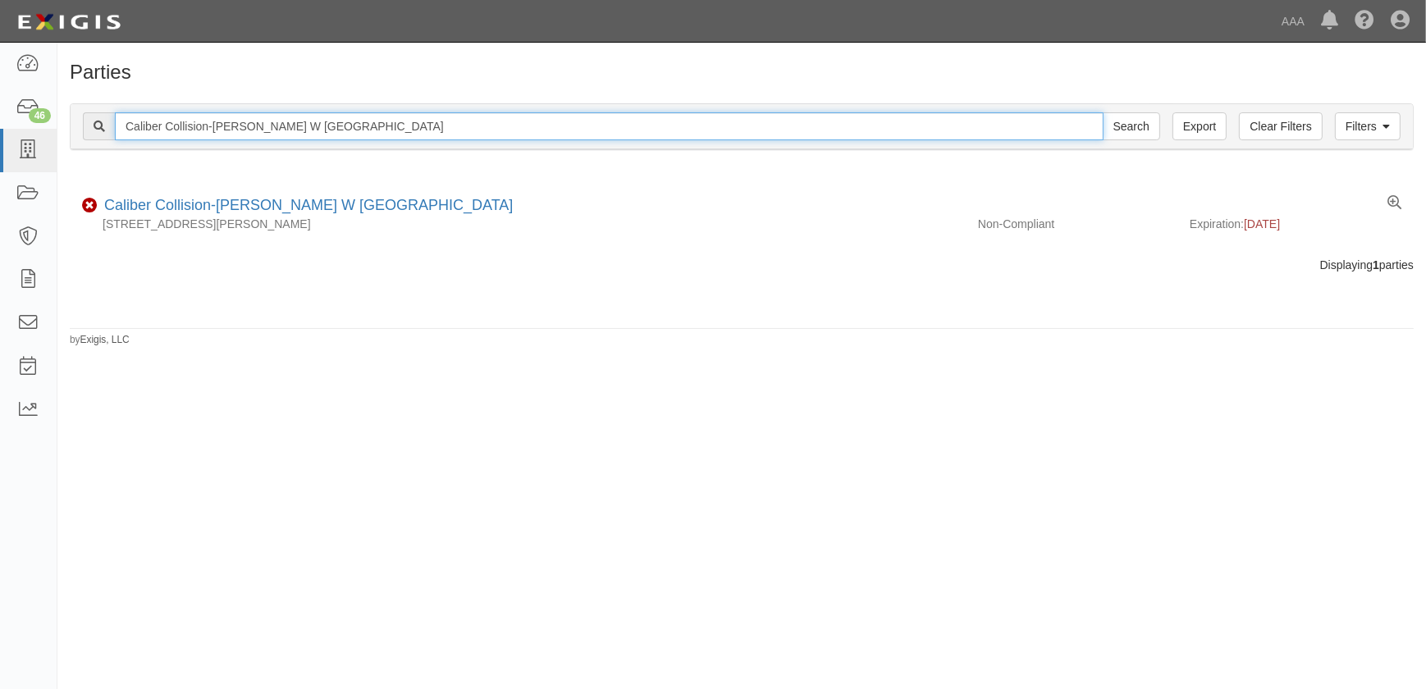
drag, startPoint x: 312, startPoint y: 135, endPoint x: 99, endPoint y: 143, distance: 212.7
click at [100, 142] on div "Filters Clear Filters Export Caliber Collision-Rogers W Ajax Search Filters" at bounding box center [742, 126] width 1342 height 45
paste input "Springdale Elm Springs"
type input "Caliber Collision-[GEOGRAPHIC_DATA]"
click at [1103, 112] on input "Search" at bounding box center [1131, 126] width 57 height 28
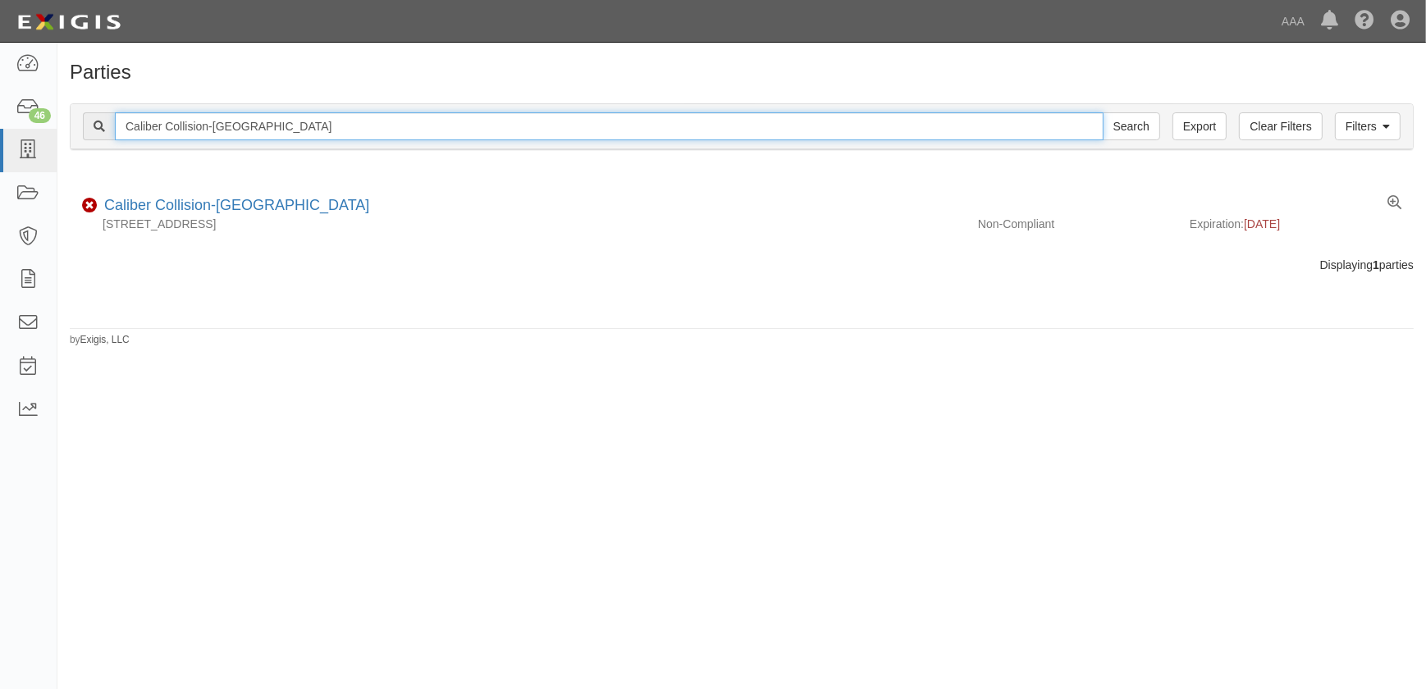
drag, startPoint x: 353, startPoint y: 126, endPoint x: -117, endPoint y: 123, distance: 469.3
click at [0, 123] on html "Toggle navigation Dashboard 46 Inbox Parties Agreements Coverages Documents Mes…" at bounding box center [713, 334] width 1426 height 669
paste input "[PERSON_NAME]"
type input "Caliber Collision-[PERSON_NAME]"
click at [1103, 112] on input "Search" at bounding box center [1131, 126] width 57 height 28
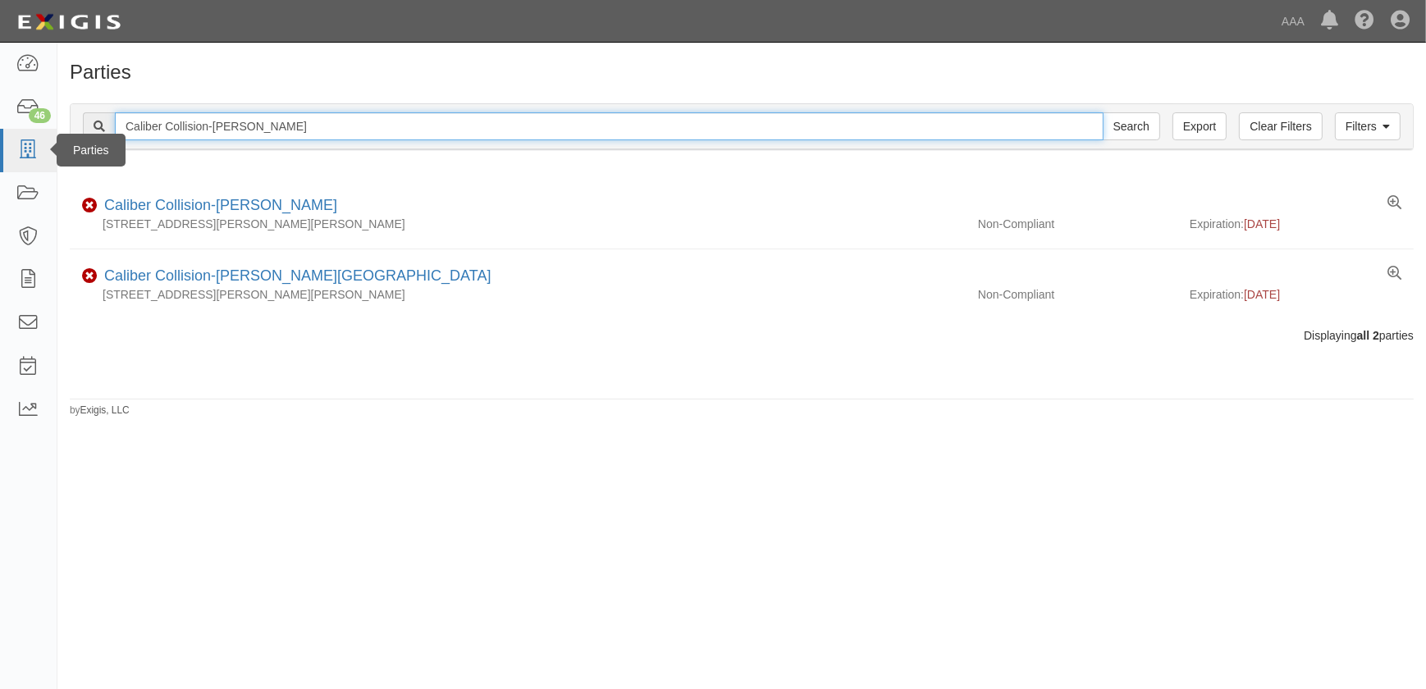
drag, startPoint x: 263, startPoint y: 127, endPoint x: 25, endPoint y: 132, distance: 238.0
click at [25, 132] on body "Toggle navigation Dashboard 46 Inbox Parties Agreements Coverages Documents Mes…" at bounding box center [713, 334] width 1426 height 669
paste input "Southeast"
type input "Caliber Collision-[PERSON_NAME][GEOGRAPHIC_DATA]"
click at [1103, 112] on input "Search" at bounding box center [1131, 126] width 57 height 28
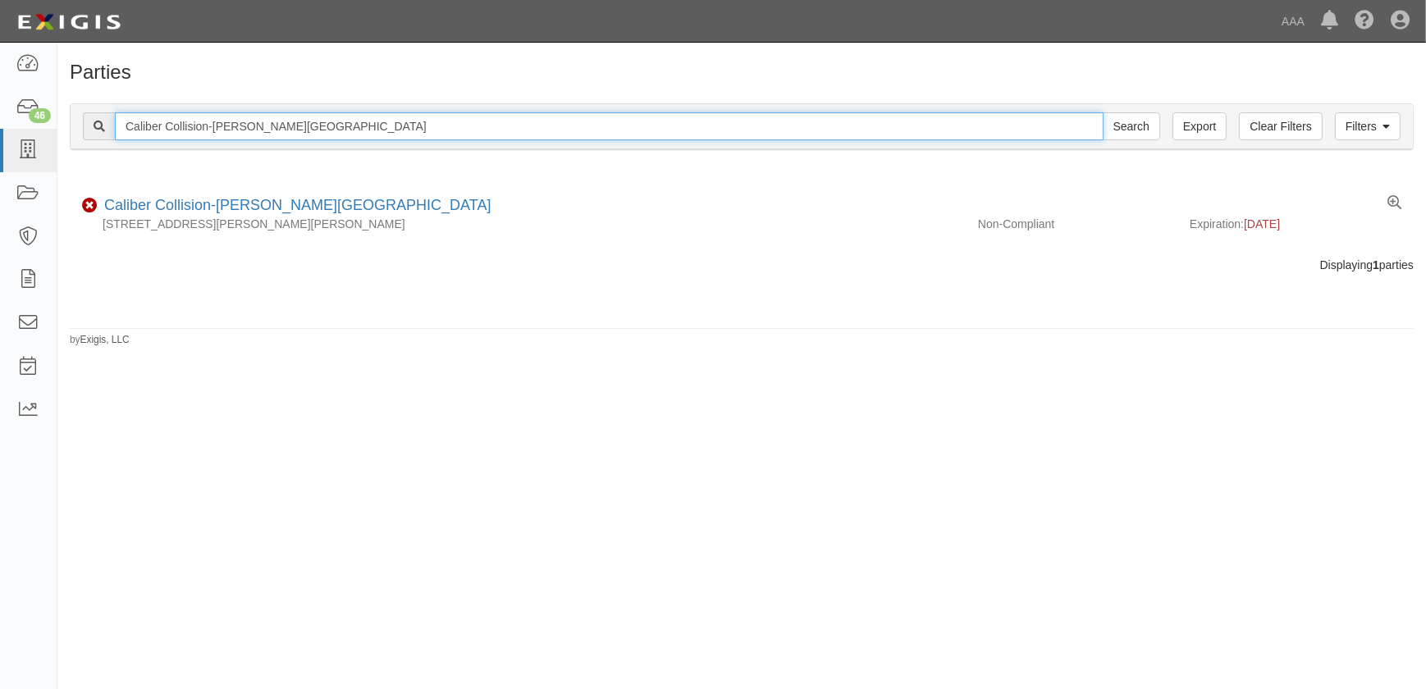
drag, startPoint x: 359, startPoint y: 126, endPoint x: -26, endPoint y: 129, distance: 384.8
click at [0, 129] on html "Toggle navigation Dashboard 46 Inbox Parties Agreements Coverages Documents Mes…" at bounding box center [713, 334] width 1426 height 669
paste input "Bentonville"
type input "Caliber Collision-Bentonville"
click at [1103, 112] on input "Search" at bounding box center [1131, 126] width 57 height 28
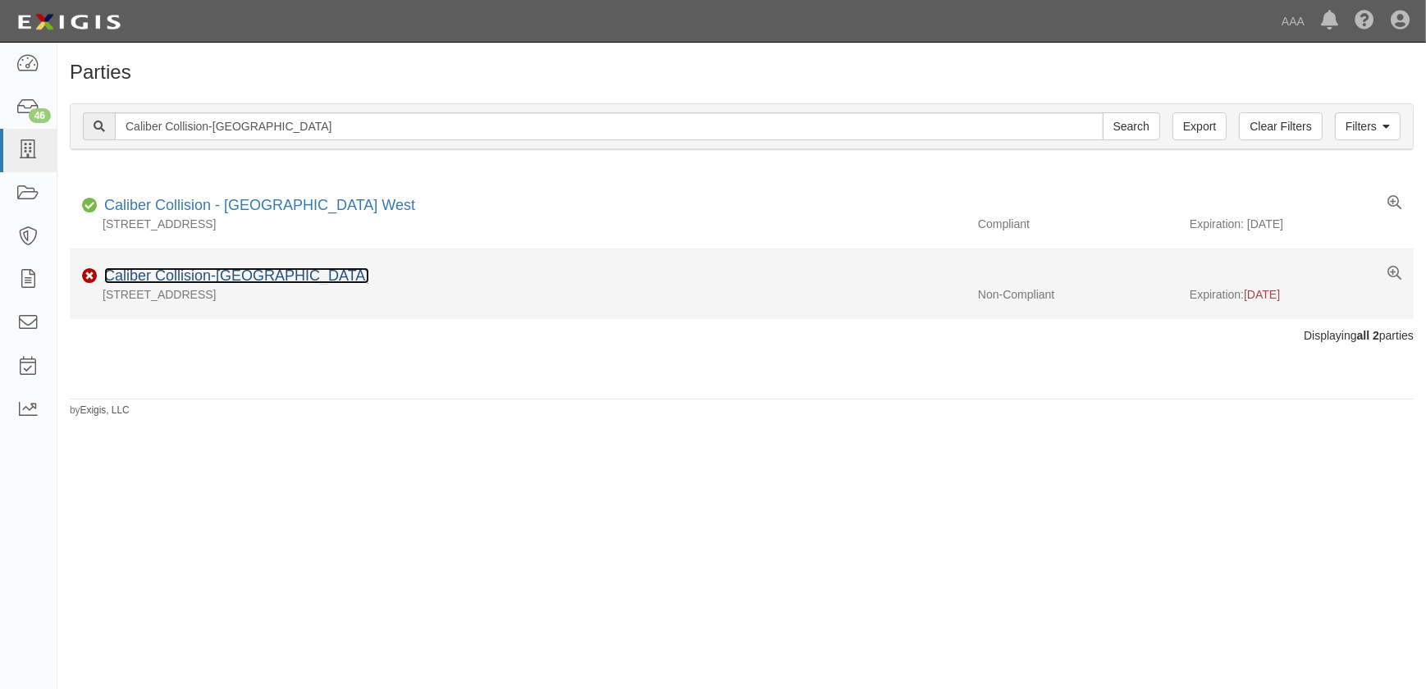
click at [223, 283] on link "Caliber Collision-[GEOGRAPHIC_DATA]" at bounding box center [236, 275] width 265 height 16
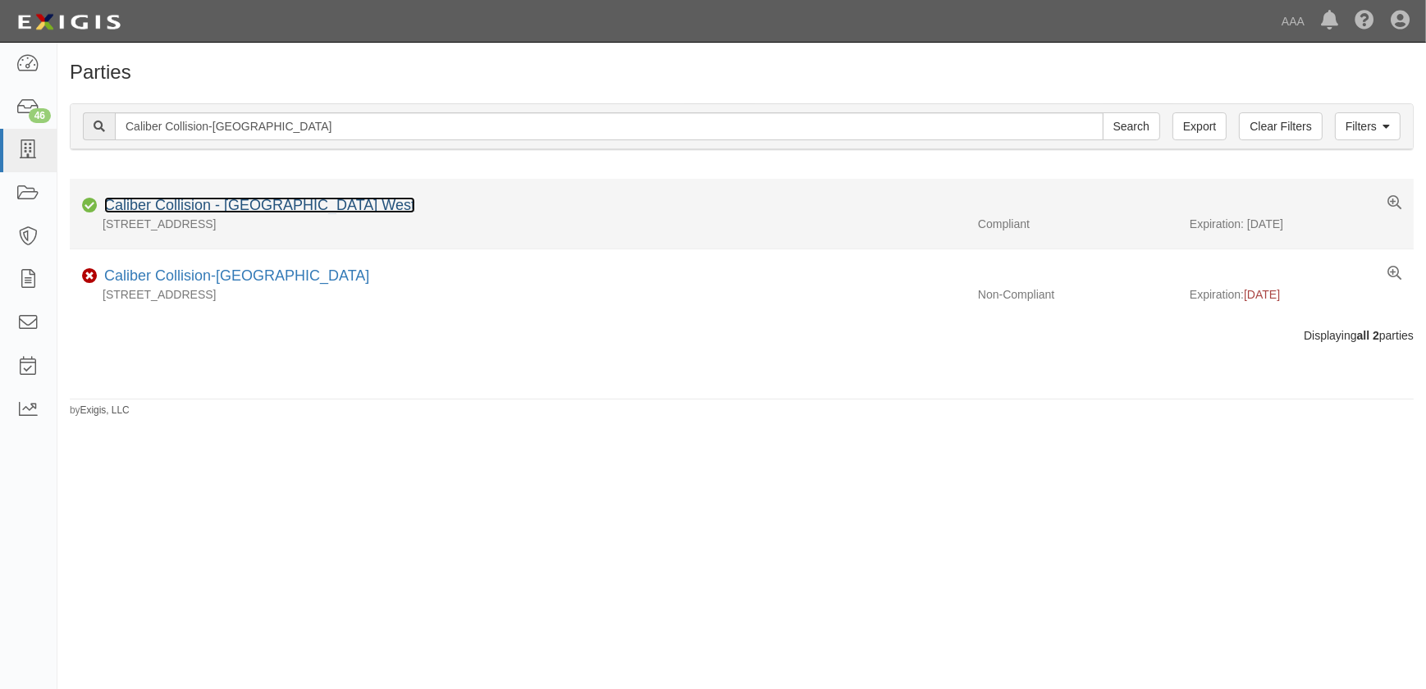
click at [254, 211] on link "Caliber Collision - Bentonville West" at bounding box center [259, 205] width 311 height 16
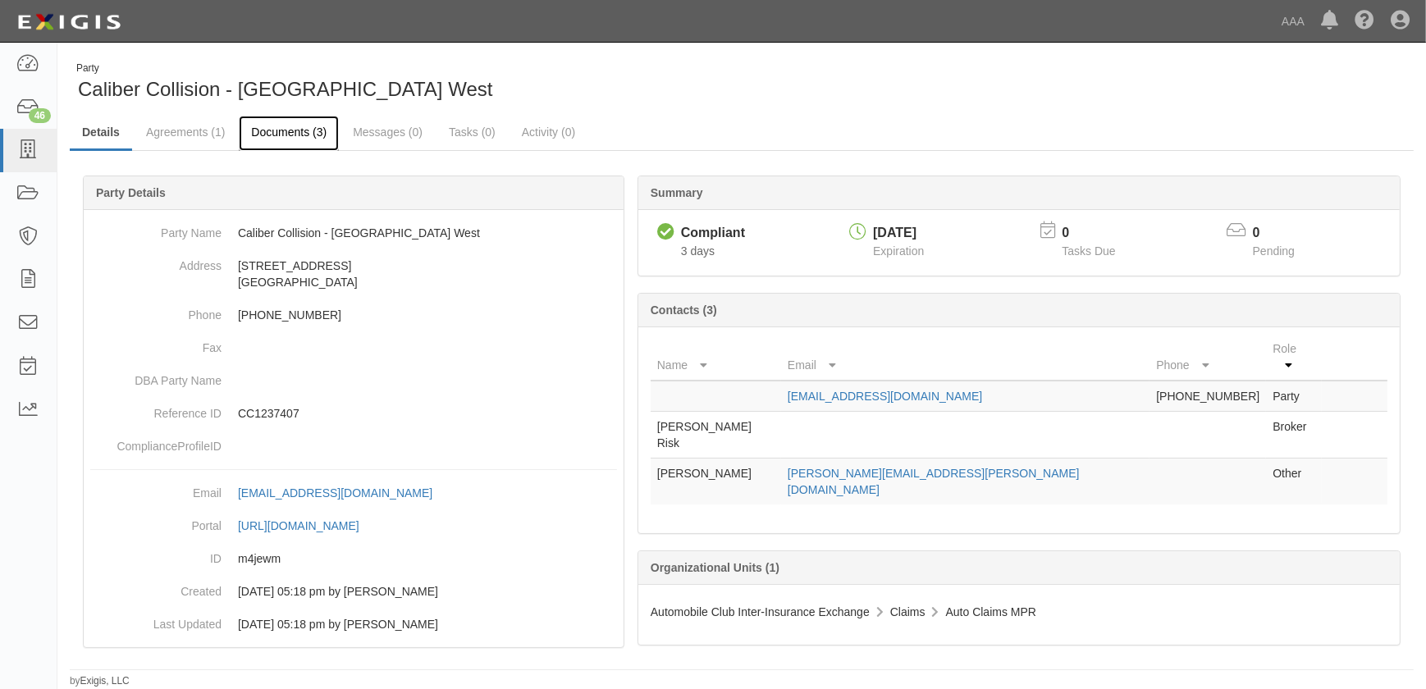
click at [280, 127] on link "Documents (3)" at bounding box center [289, 133] width 100 height 35
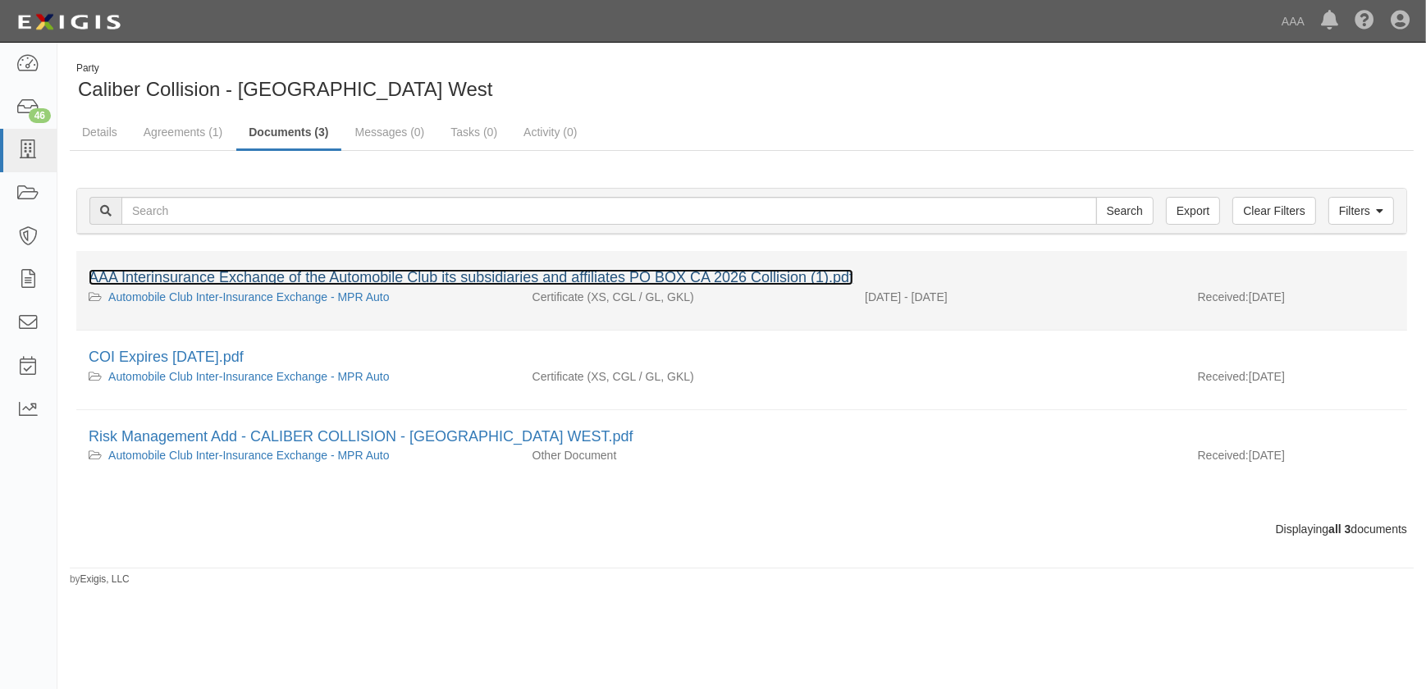
click at [212, 278] on link "AAA Interinsurance Exchange of the Automobile Club its subsidiaries and affilia…" at bounding box center [471, 277] width 765 height 16
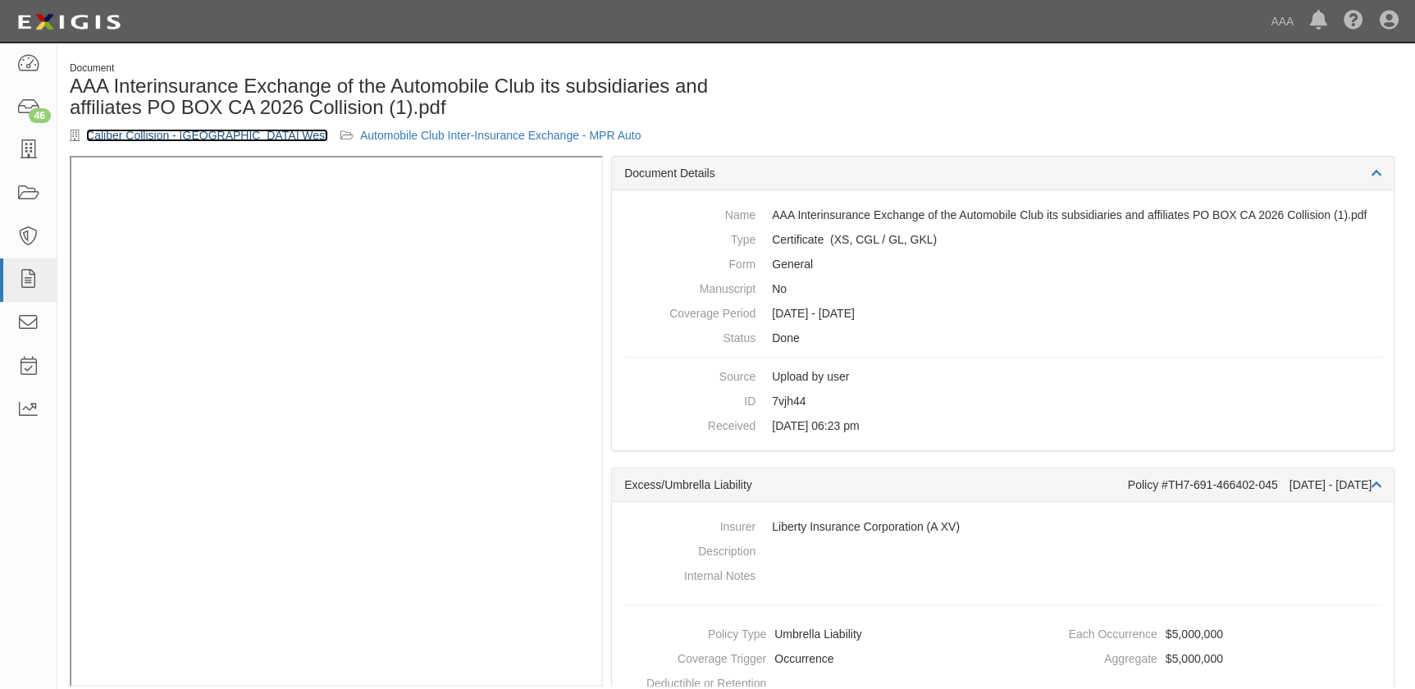
click at [149, 139] on link "Caliber Collision - [GEOGRAPHIC_DATA] West" at bounding box center [207, 135] width 242 height 13
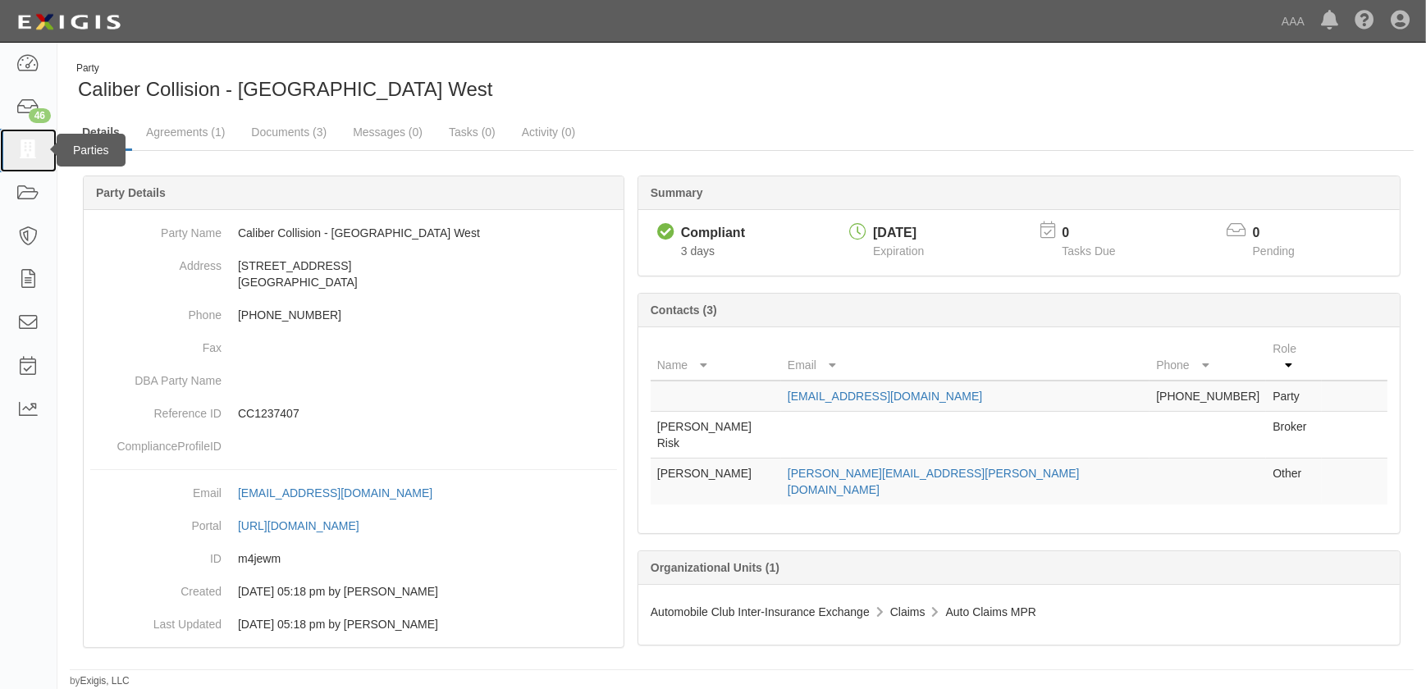
click at [28, 154] on icon at bounding box center [27, 150] width 23 height 19
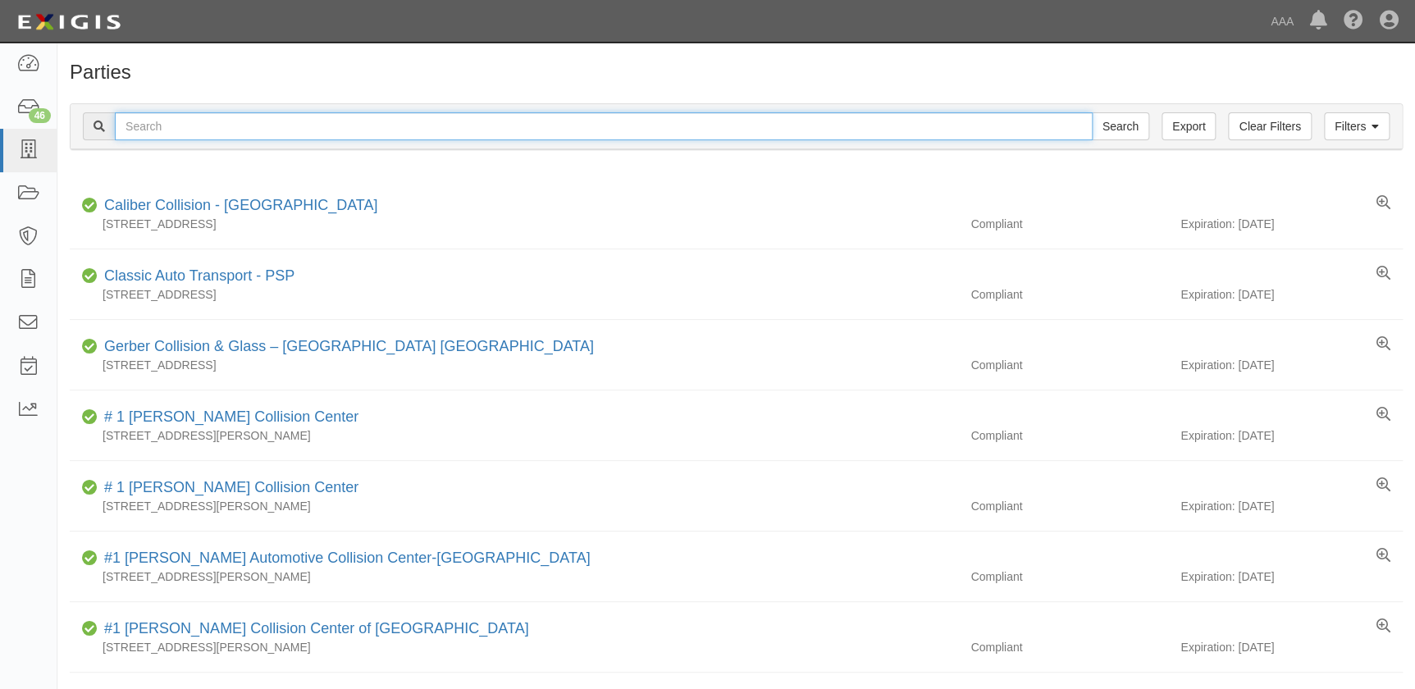
click at [141, 127] on input "text" at bounding box center [604, 126] width 978 height 28
paste input "River Valley Collision"
type input "River Valley Collision"
click at [1092, 112] on input "Search" at bounding box center [1120, 126] width 57 height 28
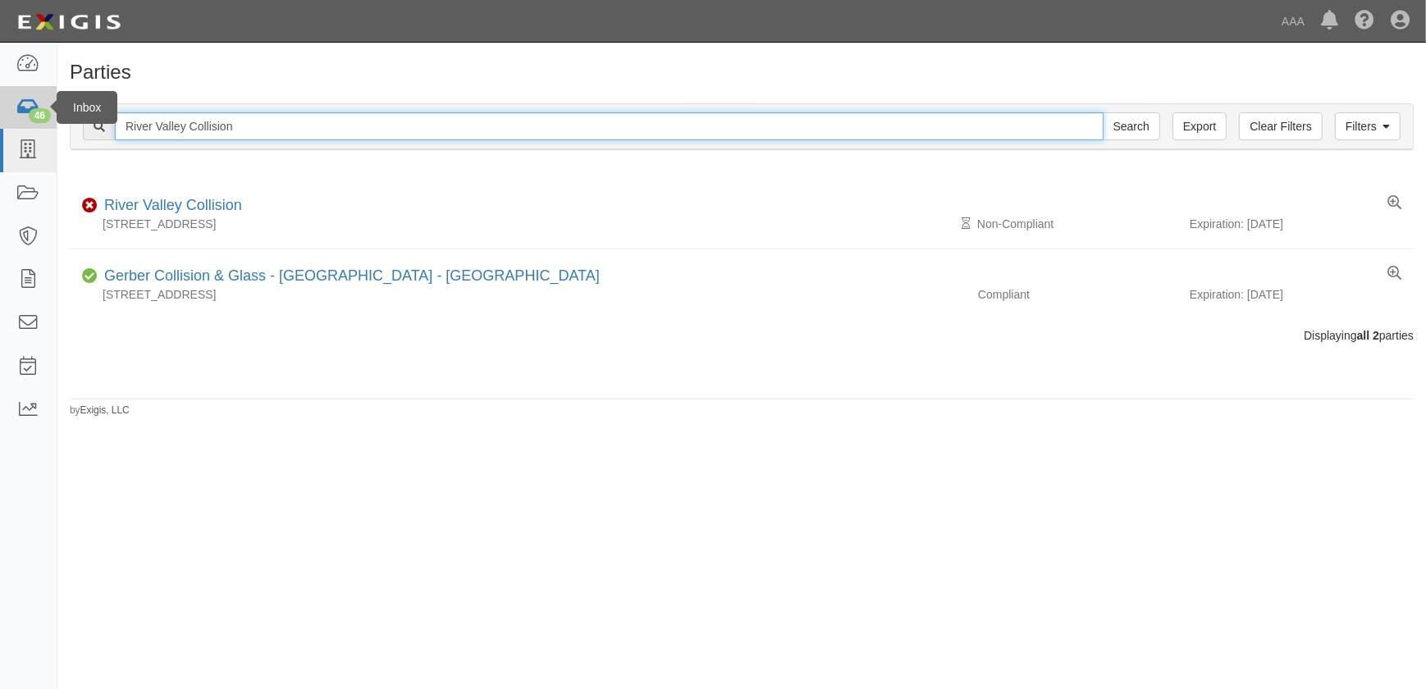
drag, startPoint x: 141, startPoint y: 123, endPoint x: 33, endPoint y: 125, distance: 108.3
click at [33, 124] on body "Toggle navigation Dashboard 46 Inbox Parties Agreements Coverages Documents Mes…" at bounding box center [713, 334] width 1426 height 669
paste input "Fix Auto - [GEOGRAPHIC_DATA]"
type input "Fix Auto - [GEOGRAPHIC_DATA]"
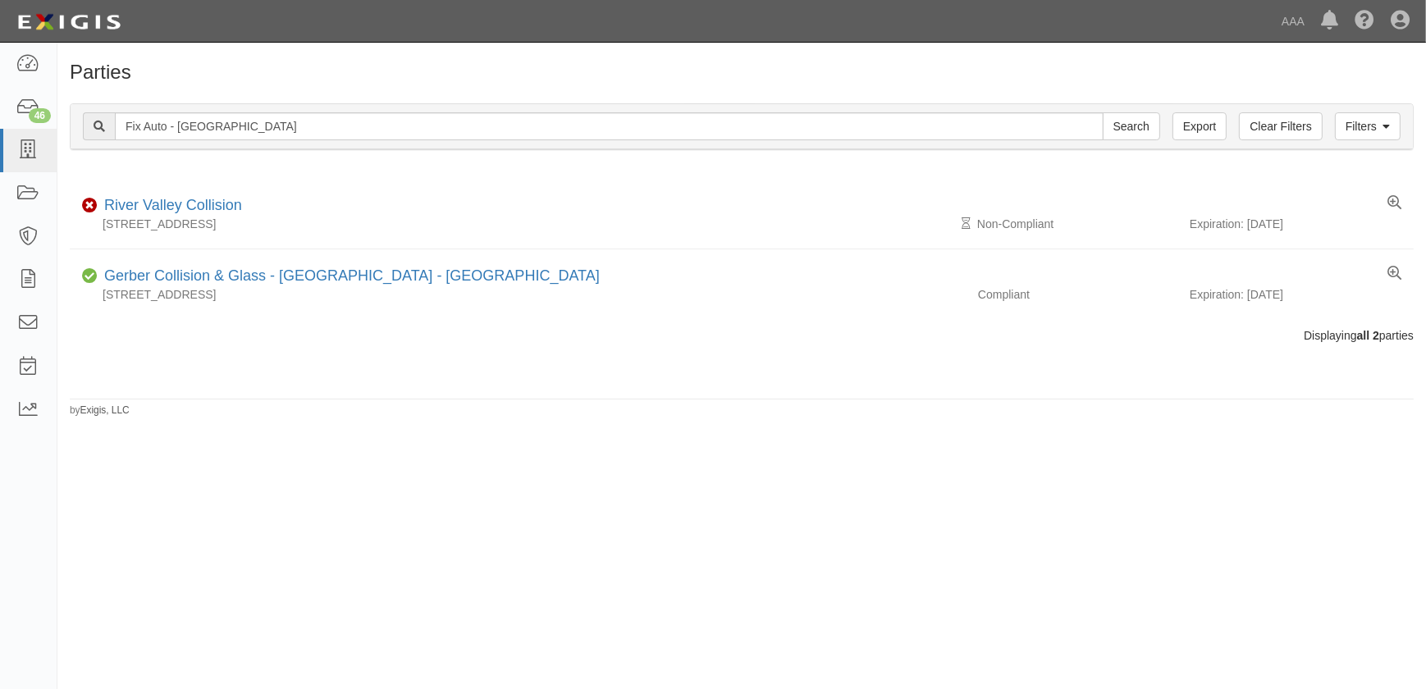
click at [290, 453] on div "Parties Add Party Filters Clear Filters Export Fix Auto - San Diego Search Filt…" at bounding box center [713, 359] width 1426 height 620
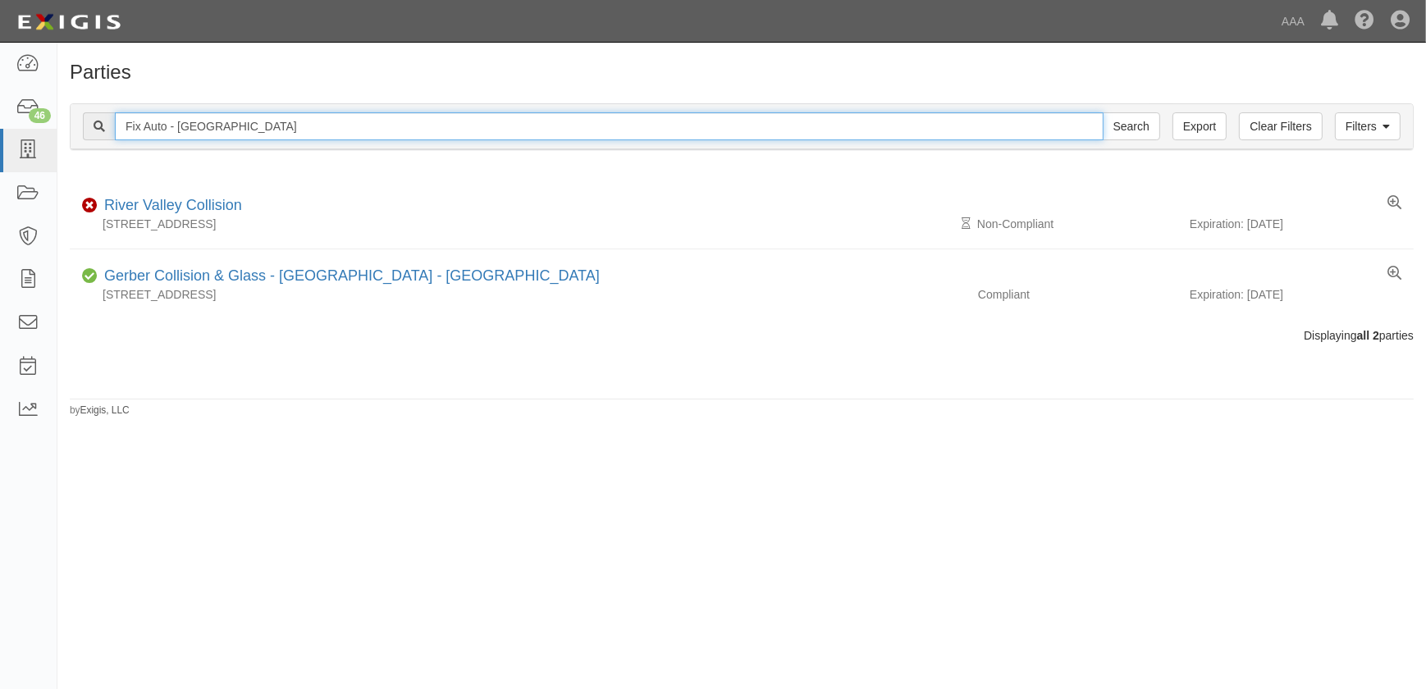
click at [254, 123] on input "Fix Auto - [GEOGRAPHIC_DATA]" at bounding box center [609, 126] width 989 height 28
click at [1103, 112] on input "Search" at bounding box center [1131, 126] width 57 height 28
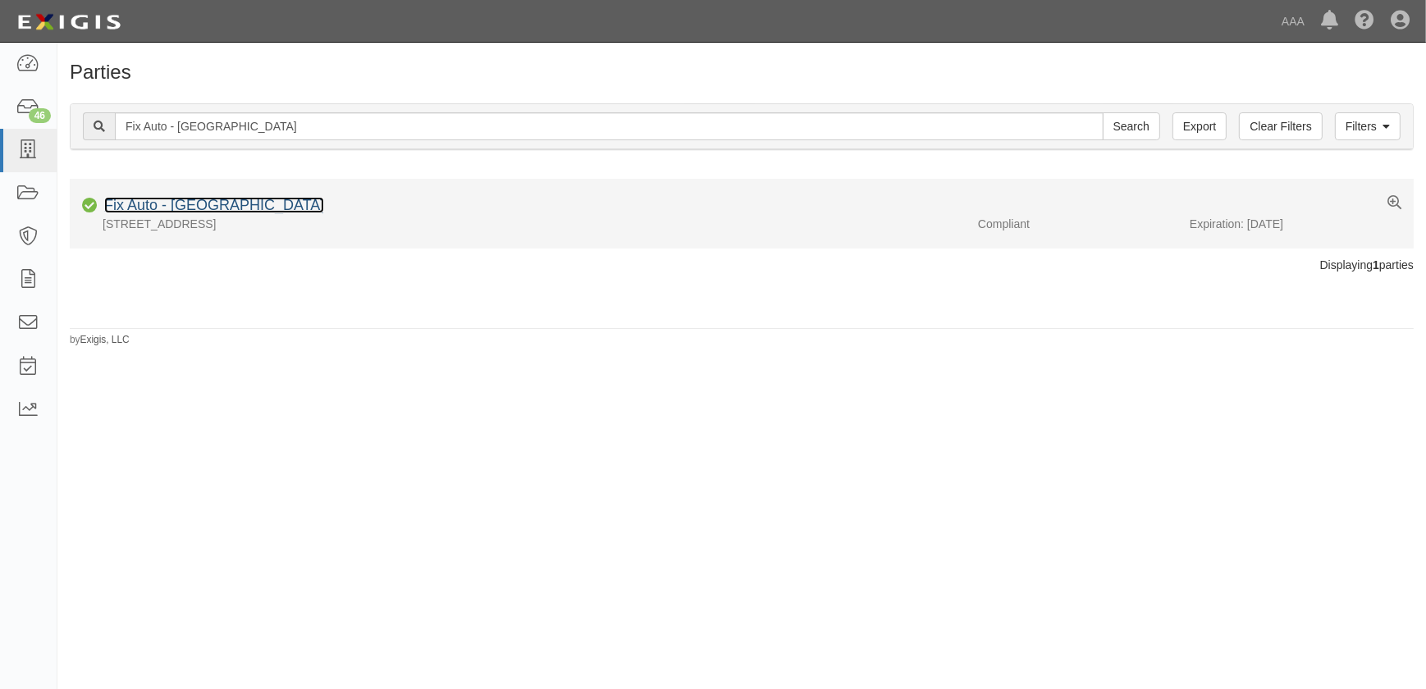
click at [211, 209] on link "Fix Auto - [GEOGRAPHIC_DATA]" at bounding box center [214, 205] width 220 height 16
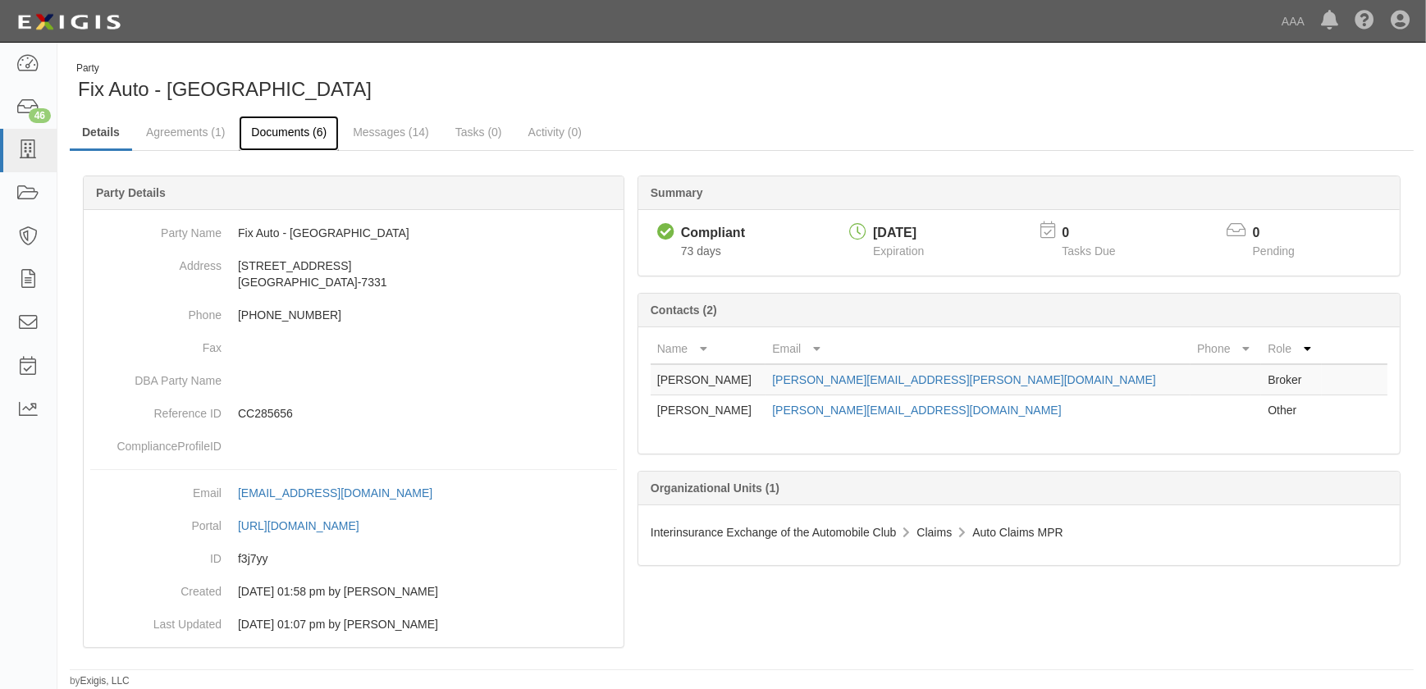
click at [295, 133] on link "Documents (6)" at bounding box center [289, 133] width 100 height 35
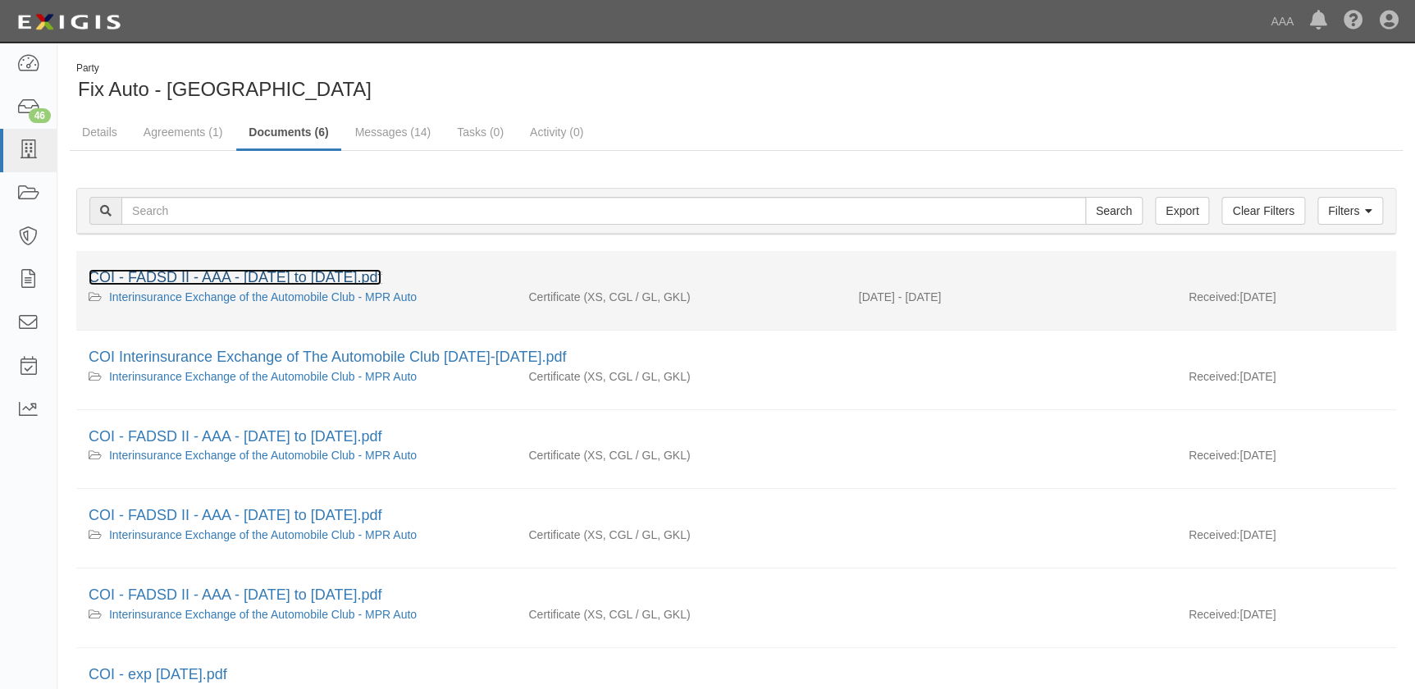
click at [271, 274] on link "COI - FADSD II - AAA - [DATE] to [DATE].pdf" at bounding box center [235, 277] width 293 height 16
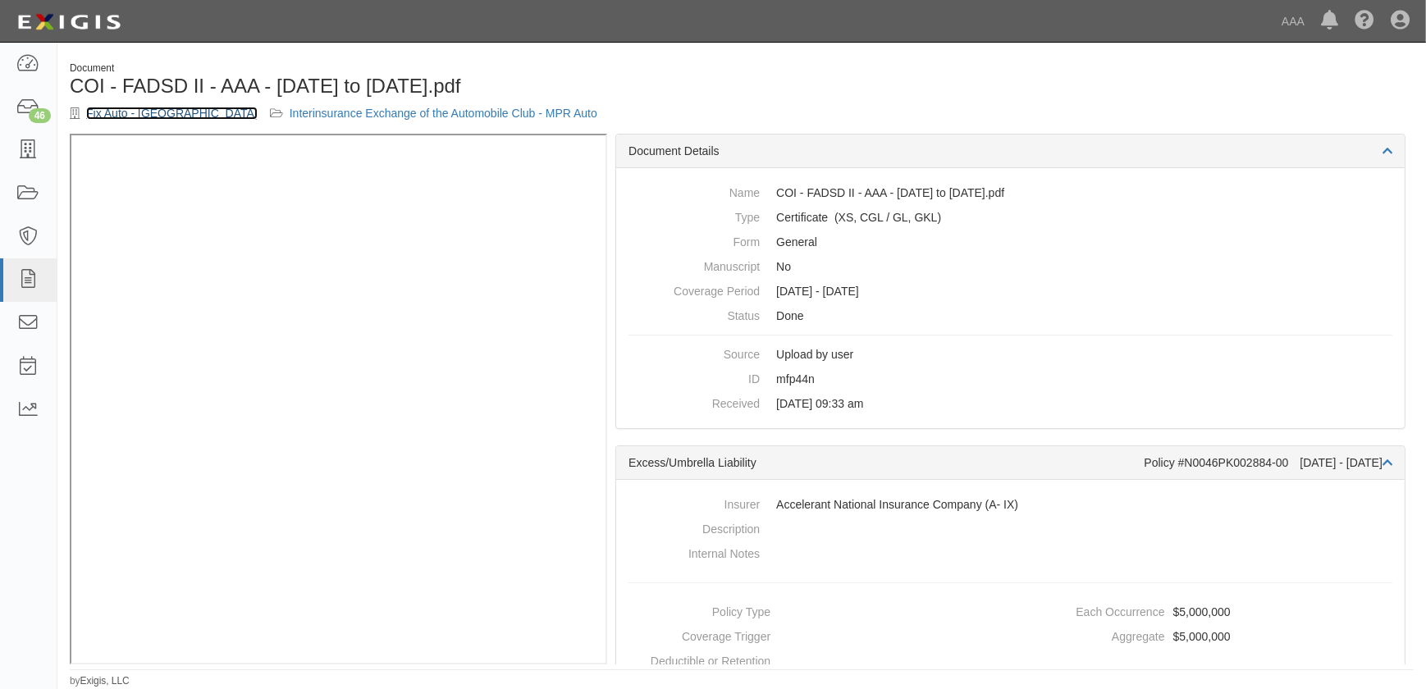
click at [144, 107] on link "Fix Auto - San Diego" at bounding box center [171, 113] width 171 height 13
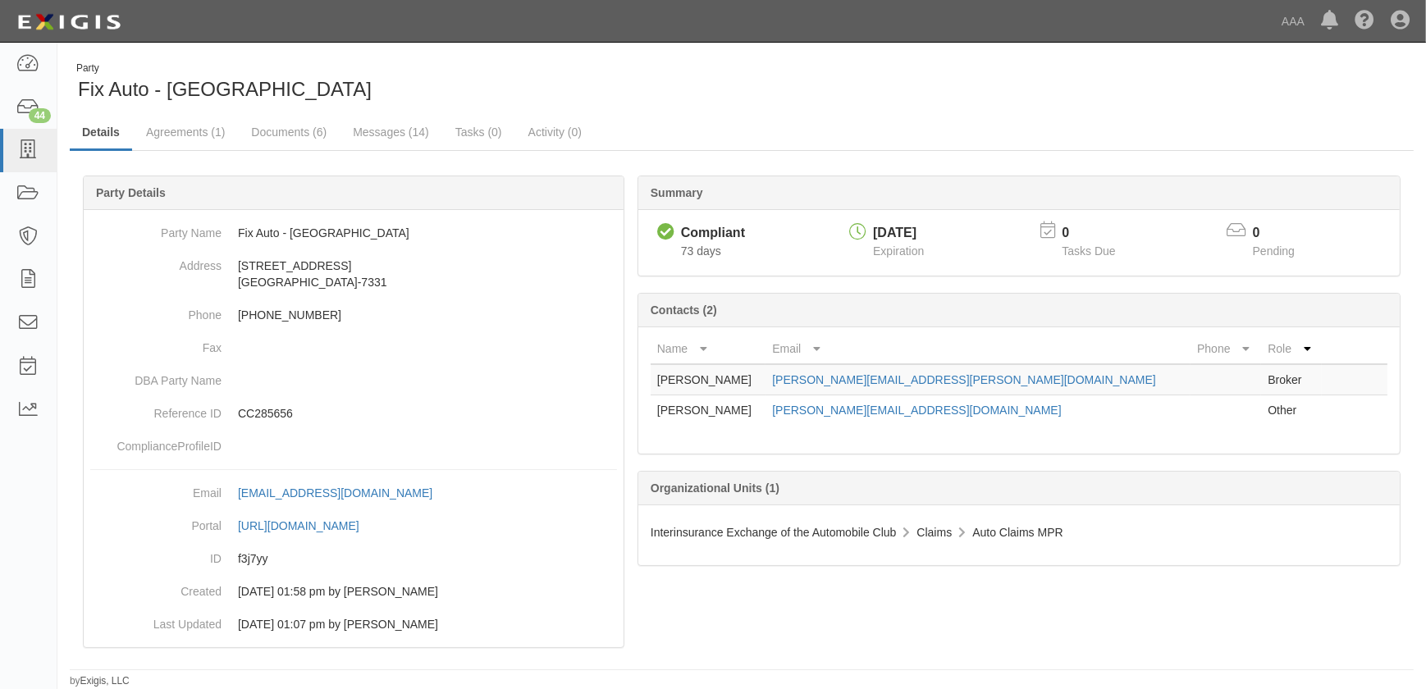
click at [389, 67] on div "Party Fix Auto - San Diego" at bounding box center [400, 83] width 660 height 42
click at [282, 131] on link "Documents (6)" at bounding box center [289, 133] width 100 height 35
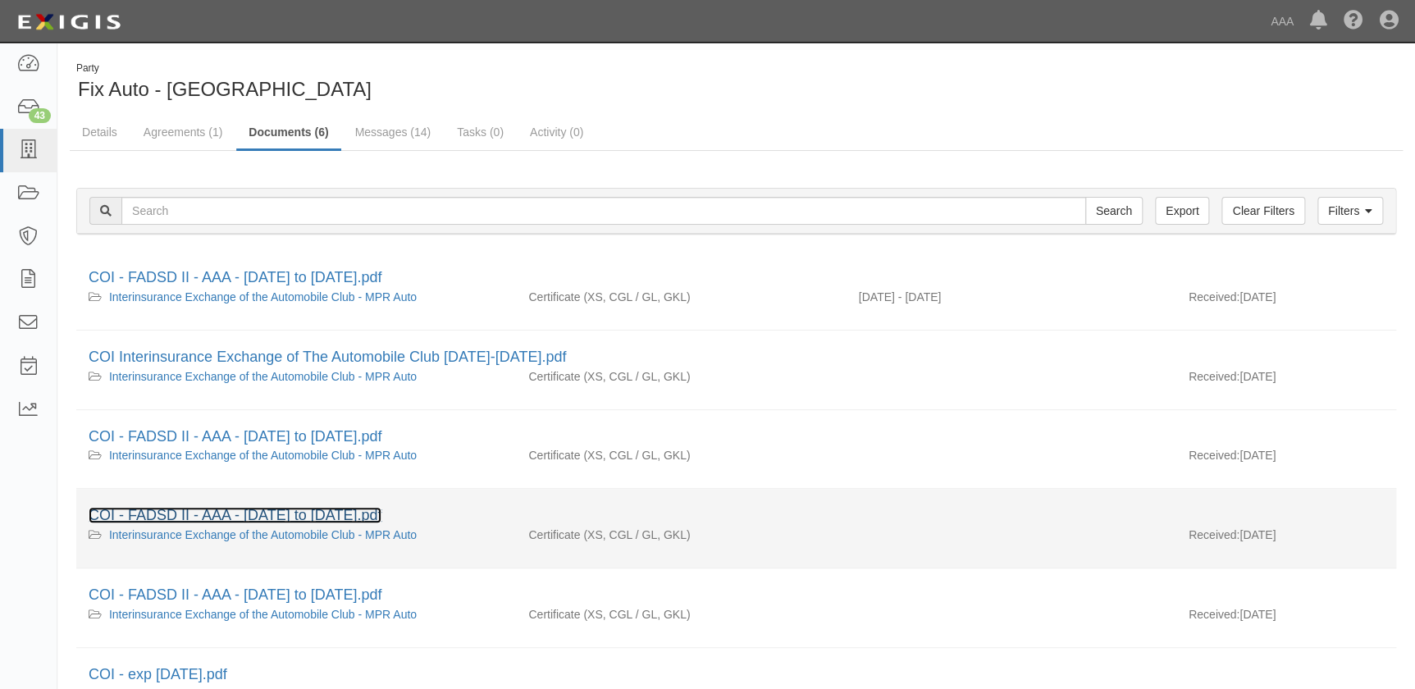
click at [214, 512] on link "COI - FADSD II - AAA - 8-1-2025 to 8-1-2026.pdf" at bounding box center [235, 515] width 293 height 16
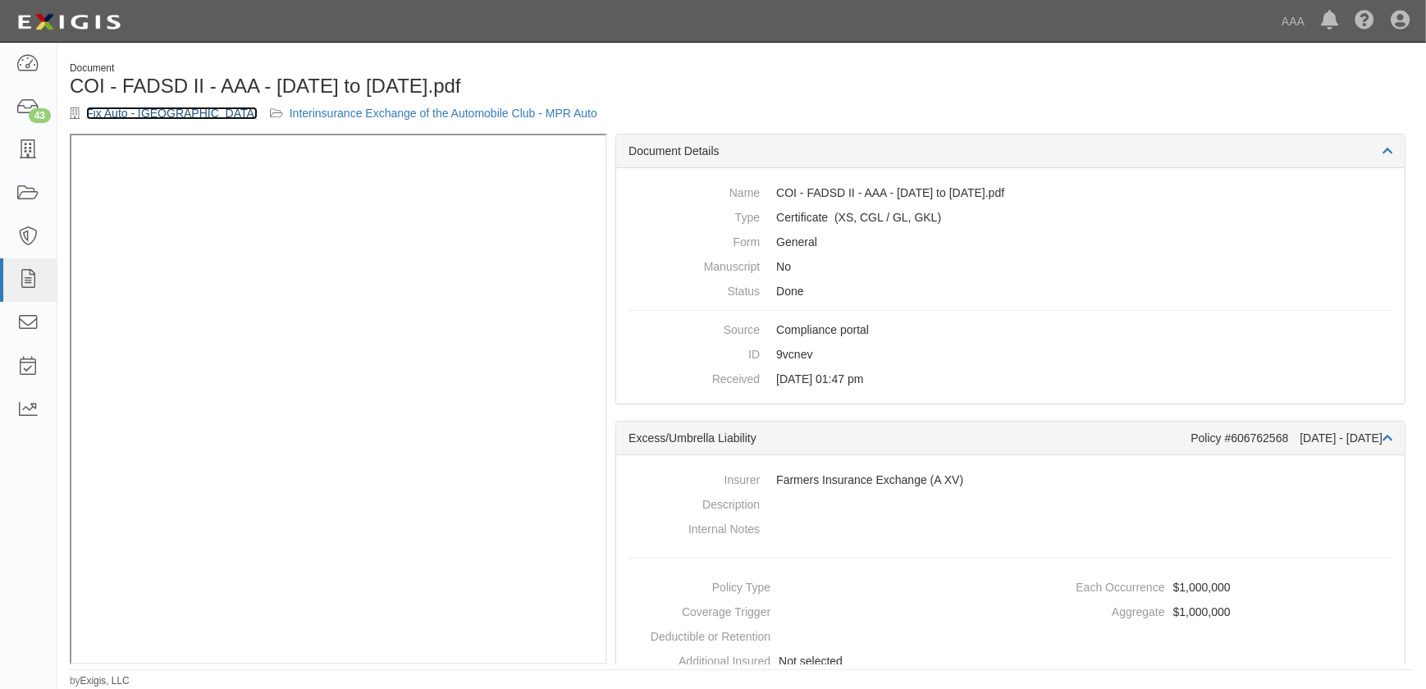
click at [151, 116] on link "Fix Auto - [GEOGRAPHIC_DATA]" at bounding box center [171, 113] width 171 height 13
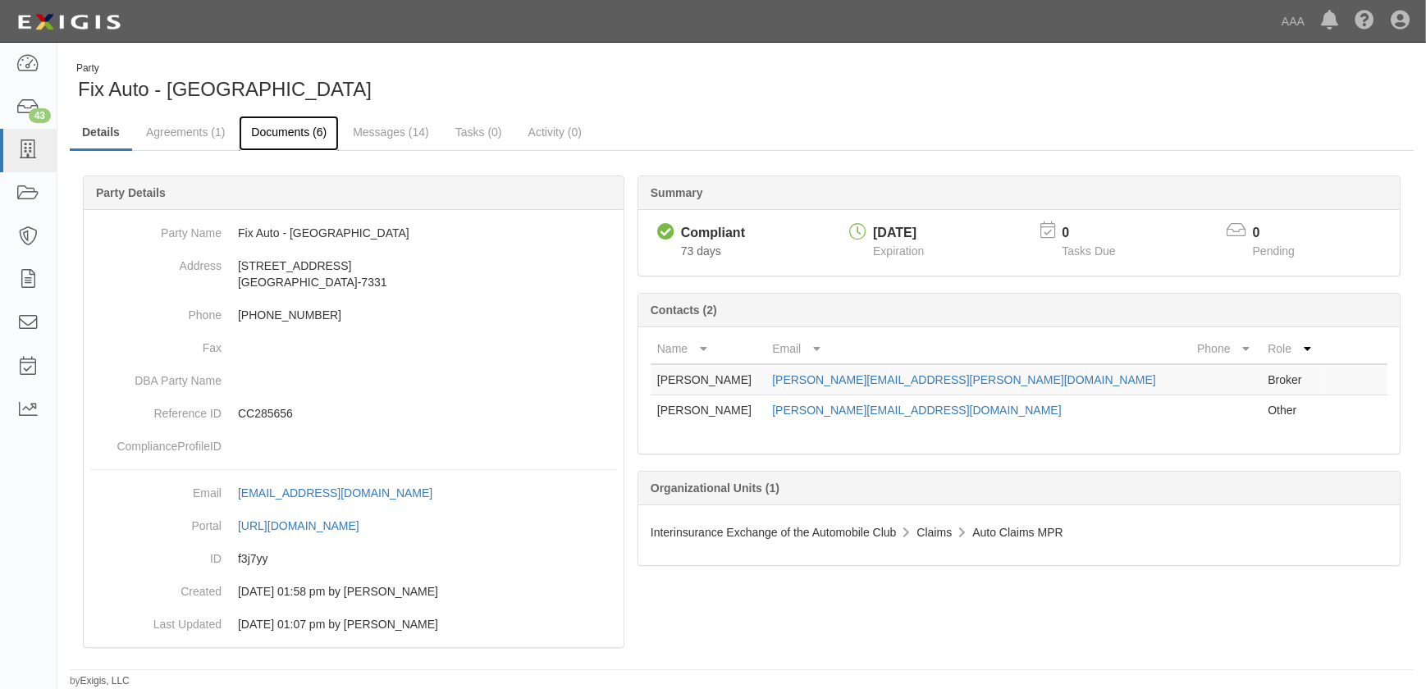
click at [299, 126] on link "Documents (6)" at bounding box center [289, 133] width 100 height 35
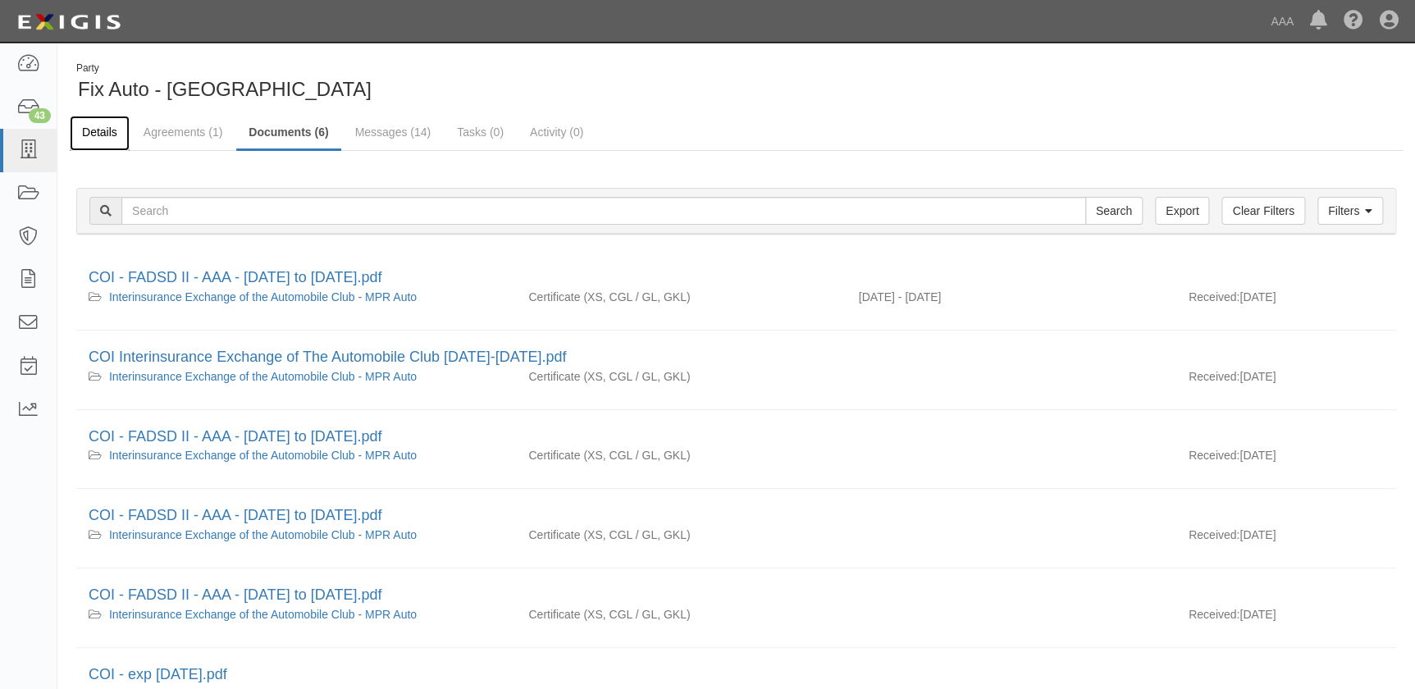
click at [101, 129] on link "Details" at bounding box center [100, 133] width 60 height 35
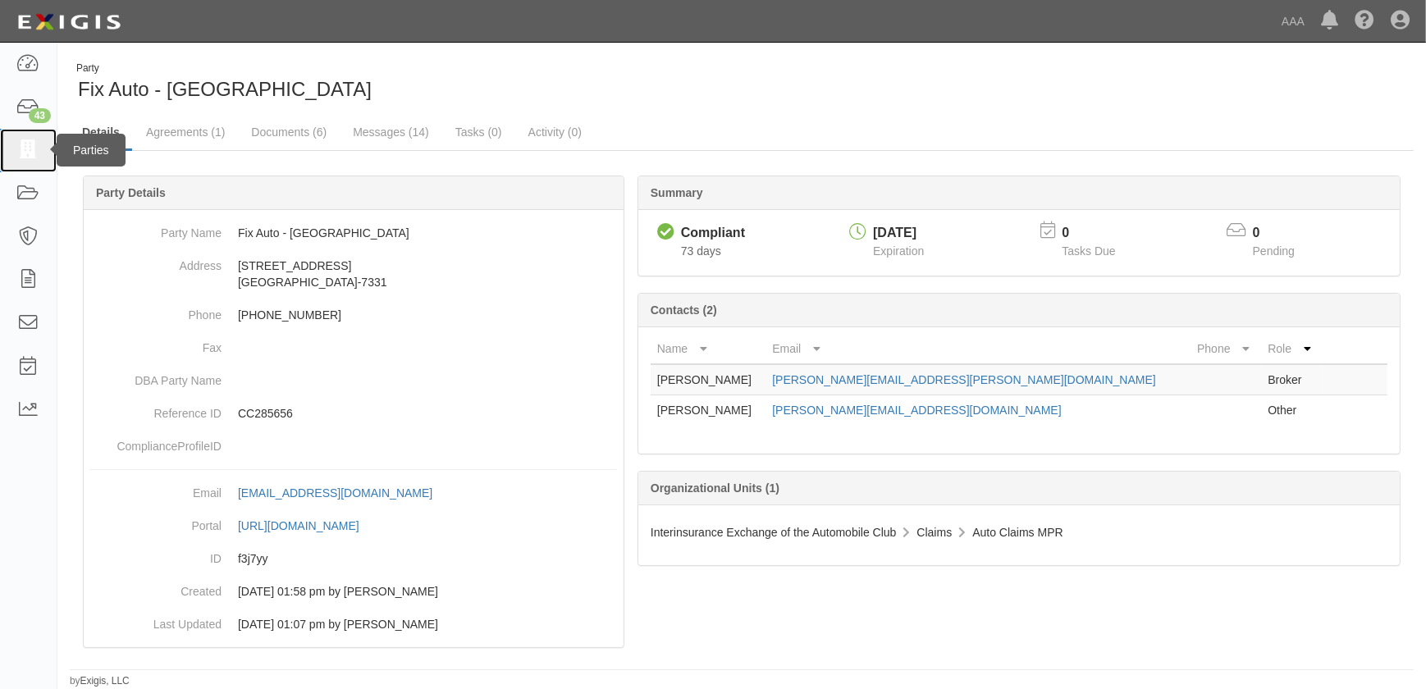
click at [20, 144] on icon at bounding box center [27, 150] width 23 height 19
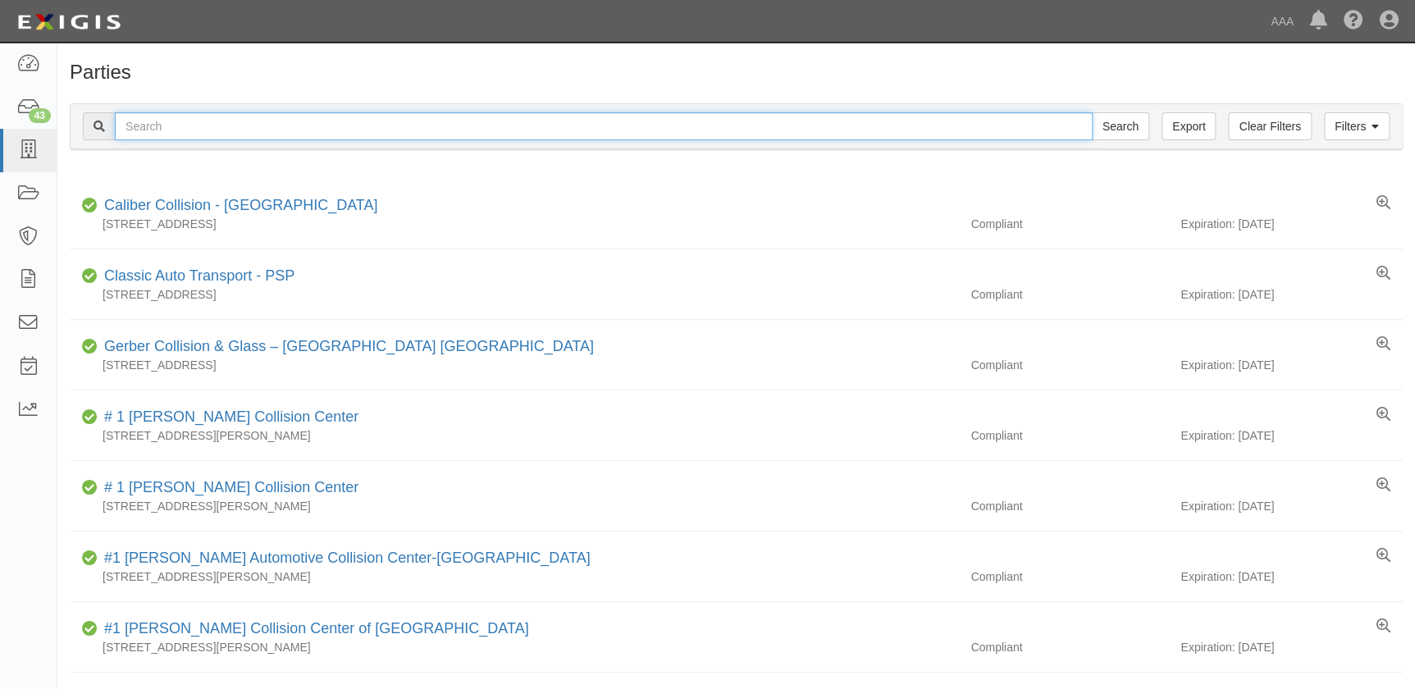
click at [183, 126] on input "text" at bounding box center [604, 126] width 978 height 28
paste input "Honda World"
click at [253, 130] on input "Honda World" at bounding box center [604, 126] width 978 height 28
type input "Honda World"
click at [1092, 112] on input "Search" at bounding box center [1120, 126] width 57 height 28
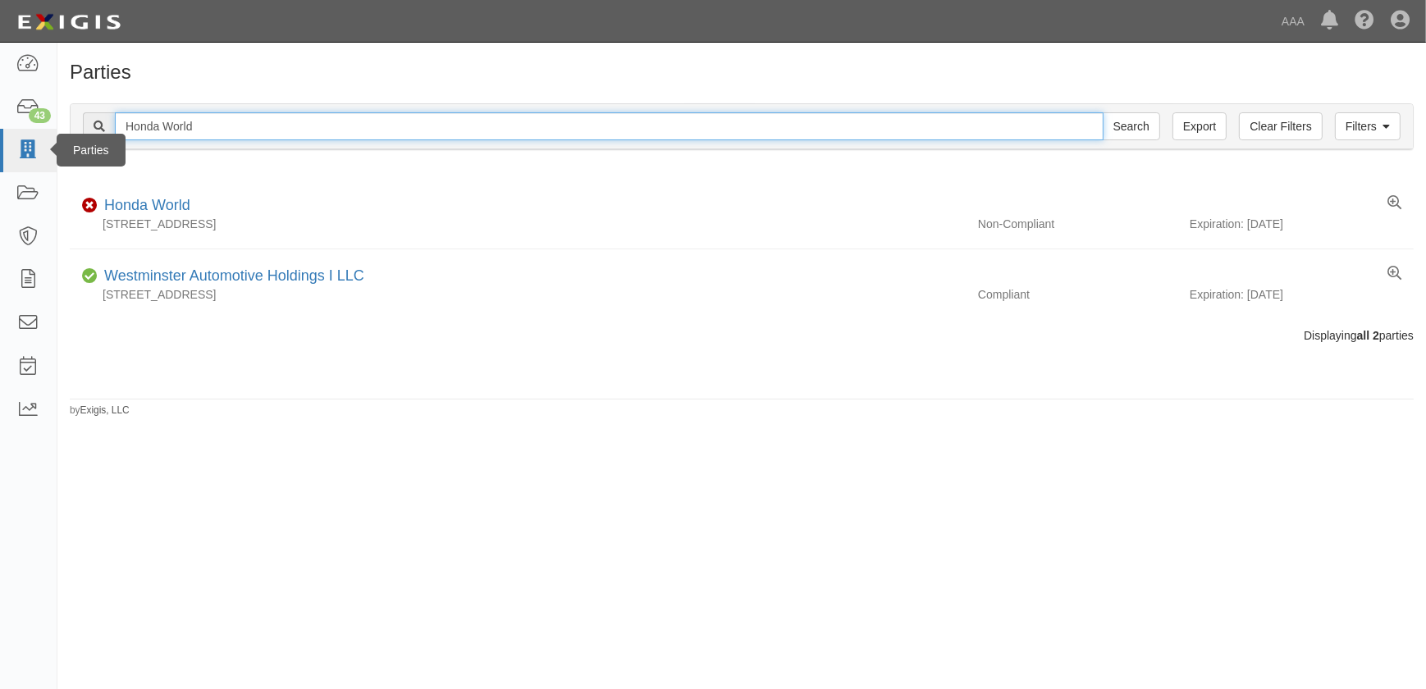
drag, startPoint x: 226, startPoint y: 131, endPoint x: 48, endPoint y: 135, distance: 177.2
click at [48, 135] on body "Toggle navigation Dashboard 43 Inbox Parties Agreements Coverages Documents Mes…" at bounding box center [713, 334] width 1426 height 669
paste input "Caliber Collision Center - Montrose"
type input "Caliber Collision Center - Montrose"
click at [1103, 112] on input "Search" at bounding box center [1131, 126] width 57 height 28
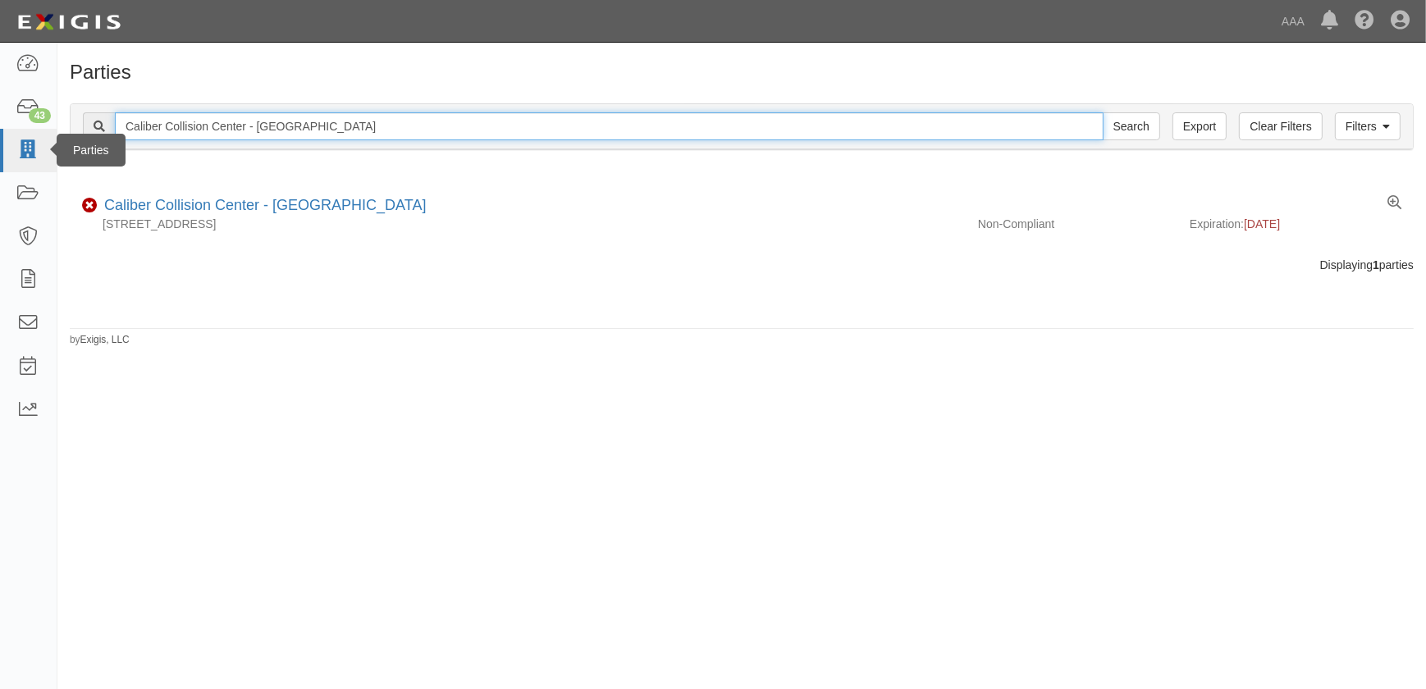
drag, startPoint x: 181, startPoint y: 131, endPoint x: 30, endPoint y: 131, distance: 151.0
click at [30, 131] on body "Toggle navigation Dashboard 43 Inbox Parties Agreements Coverages Documents Mes…" at bounding box center [713, 334] width 1426 height 669
paste input "Whittier - [GEOGRAPHIC_DATA]"
type input "Caliber Collision Center - [GEOGRAPHIC_DATA] - [GEOGRAPHIC_DATA]"
click at [1103, 112] on input "Search" at bounding box center [1131, 126] width 57 height 28
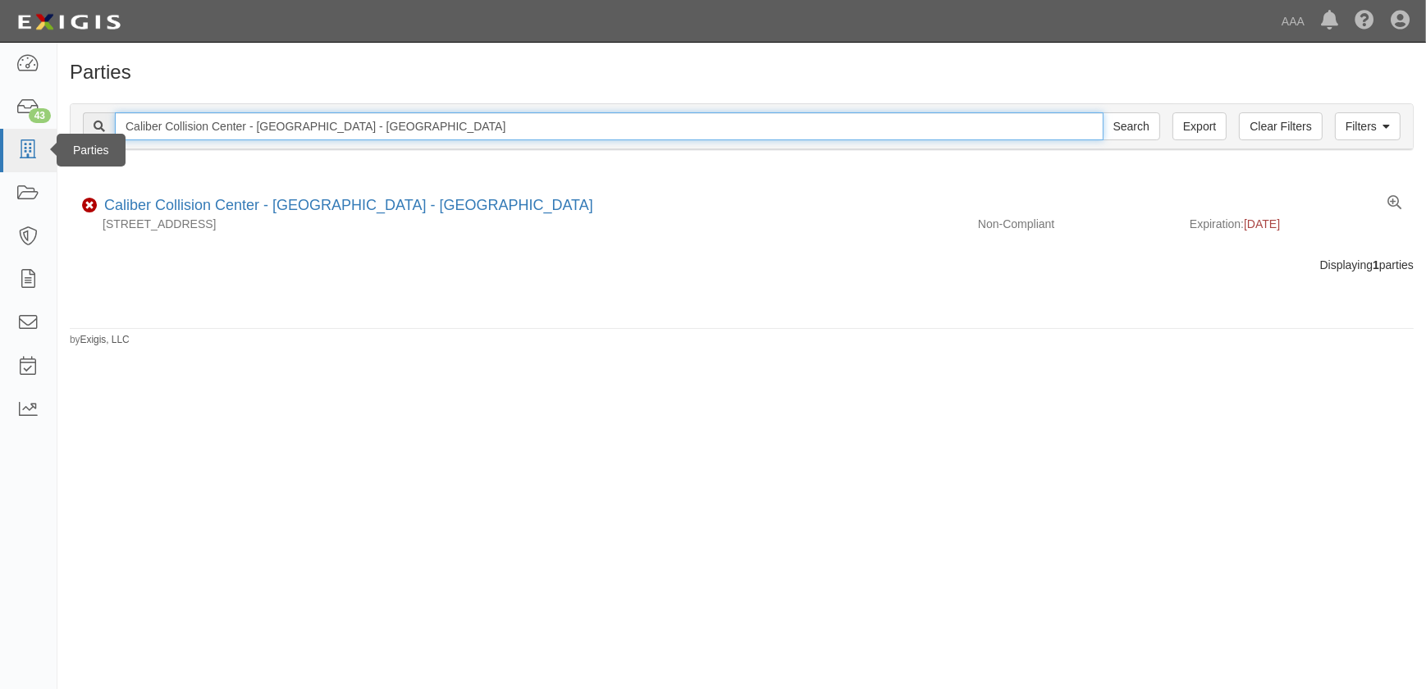
drag, startPoint x: 244, startPoint y: 133, endPoint x: 48, endPoint y: 132, distance: 195.3
click at [50, 132] on body "Toggle navigation Dashboard 43 Inbox Parties Agreements Coverages Documents Mes…" at bounding box center [713, 334] width 1426 height 669
paste input "Moorpark"
type input "Caliber Collision Center - Moorpark"
click at [1103, 112] on input "Search" at bounding box center [1131, 126] width 57 height 28
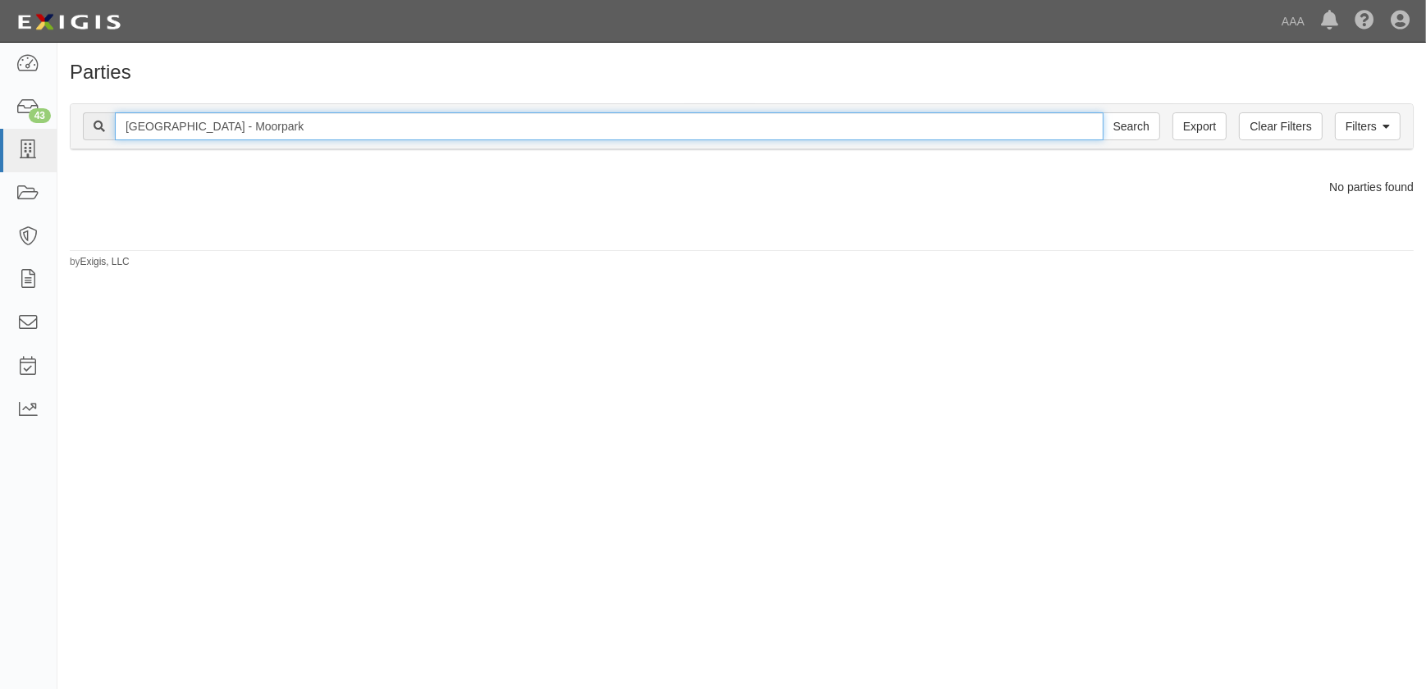
click at [244, 124] on input "Caliber Collision Center - Moorpark" at bounding box center [609, 126] width 989 height 28
type input "Caliber Collision - Moorpark"
click at [1103, 112] on input "Search" at bounding box center [1131, 126] width 57 height 28
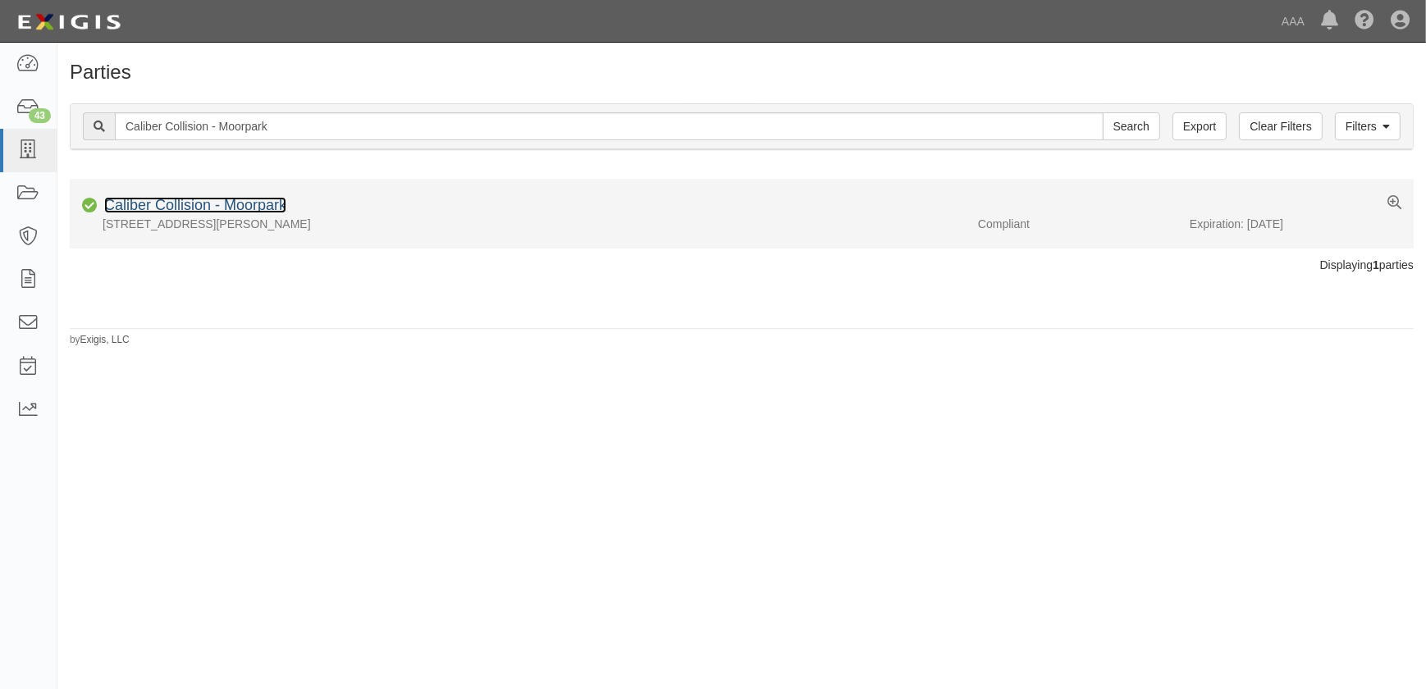
click at [203, 203] on link "Caliber Collision - Moorpark" at bounding box center [195, 205] width 182 height 16
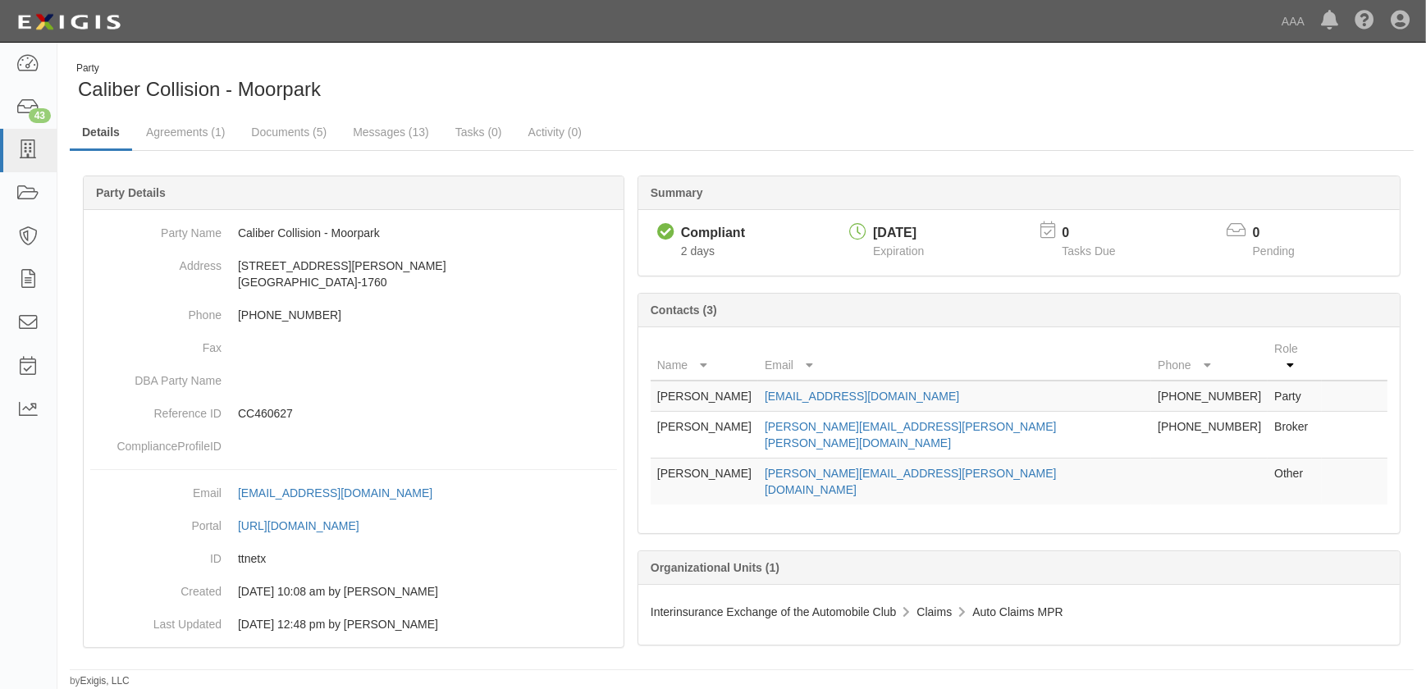
click at [302, 151] on div "Summary Compliant Compliant 2 days [DATE] Expiration 0 Tasks Due 0 Pending Cont…" at bounding box center [742, 175] width 1344 height 49
click at [289, 137] on link "Documents (5)" at bounding box center [289, 133] width 100 height 35
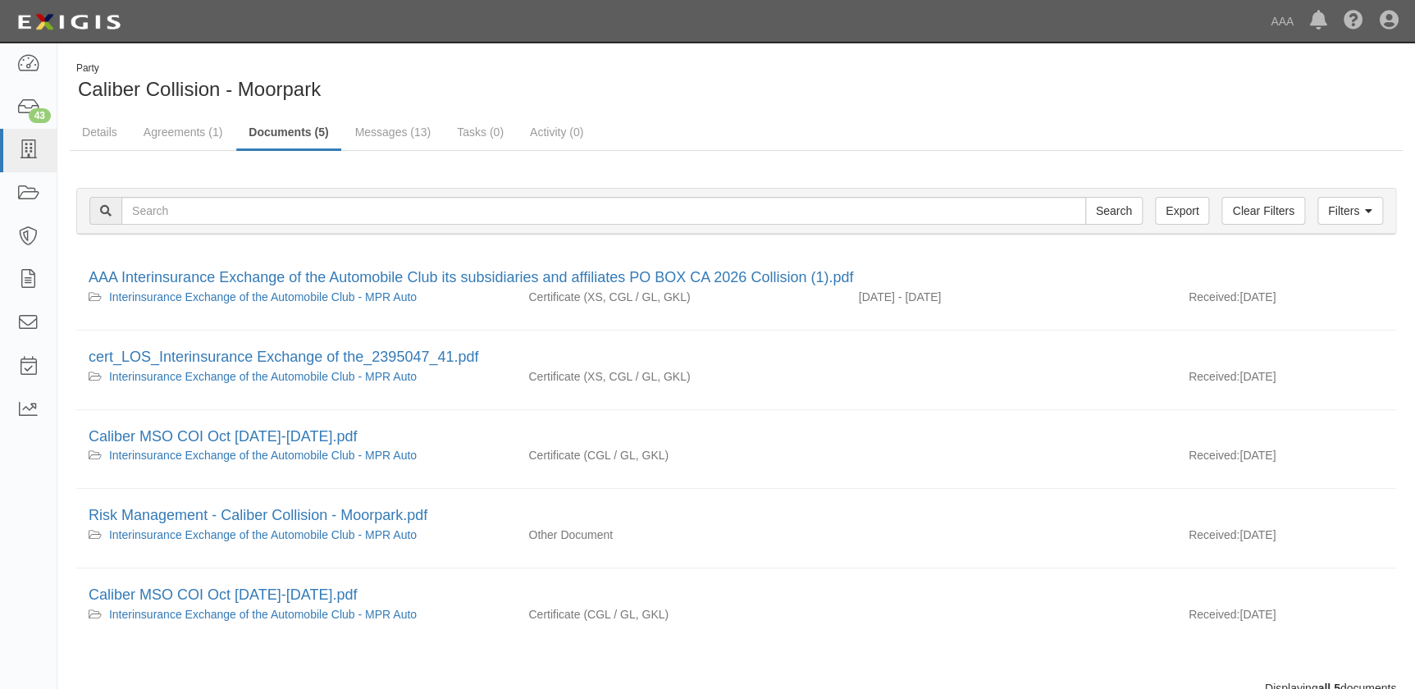
click at [287, 132] on link "Documents (5)" at bounding box center [288, 133] width 104 height 35
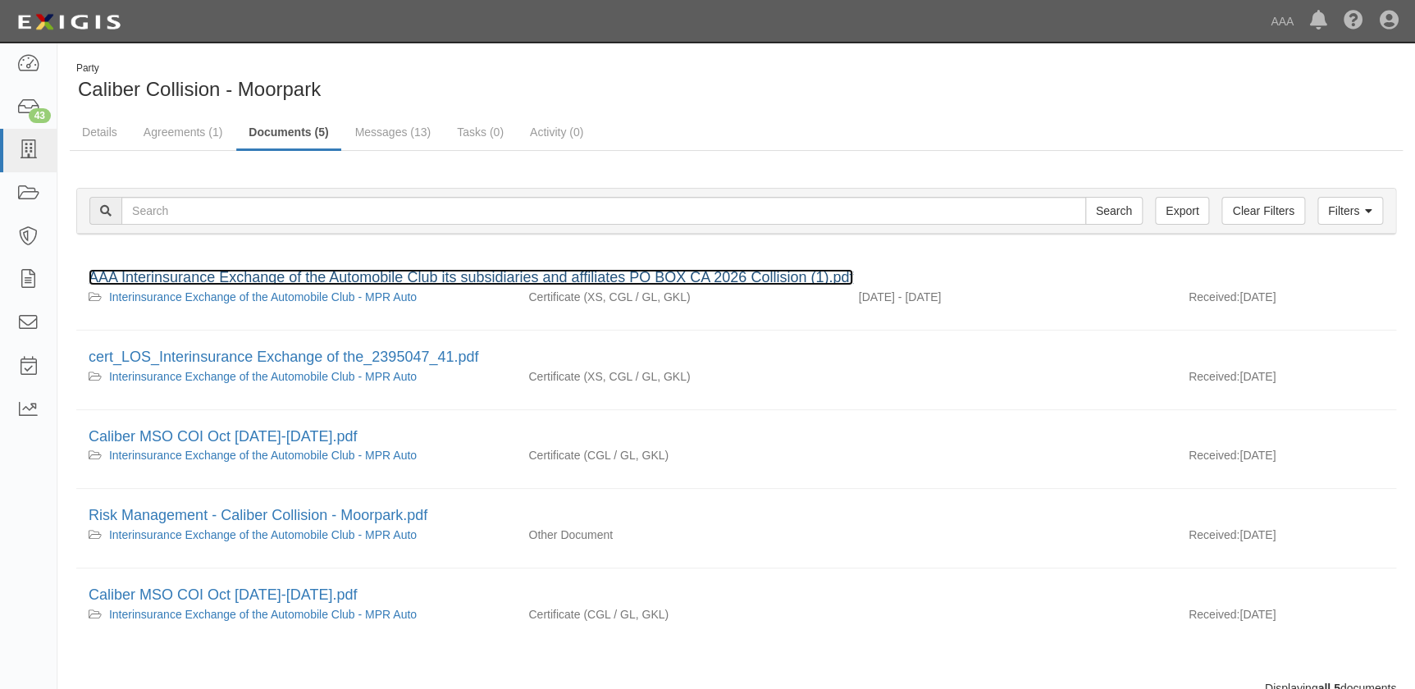
click at [272, 275] on link "AAA Interinsurance Exchange of the Automobile Club its subsidiaries and affilia…" at bounding box center [471, 277] width 765 height 16
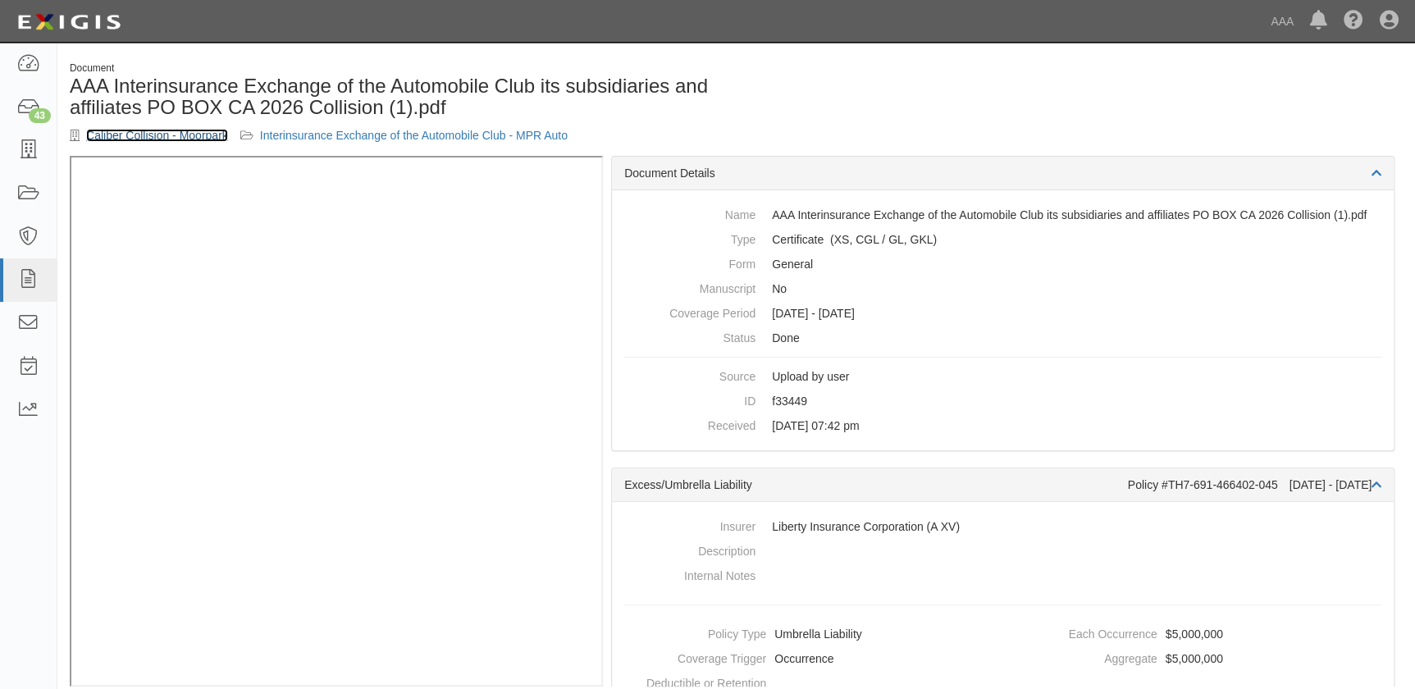
click at [156, 135] on link "Caliber Collision - Moorpark" at bounding box center [157, 135] width 142 height 13
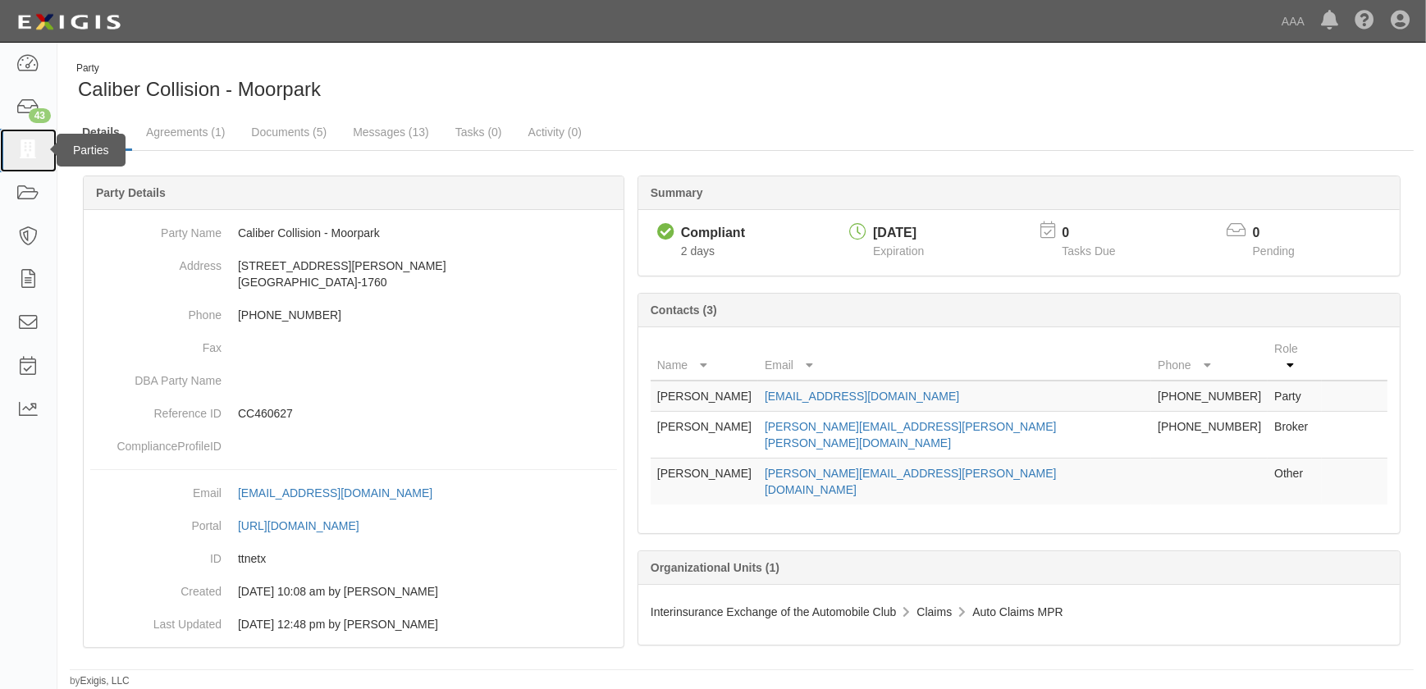
click at [22, 155] on icon at bounding box center [27, 150] width 23 height 19
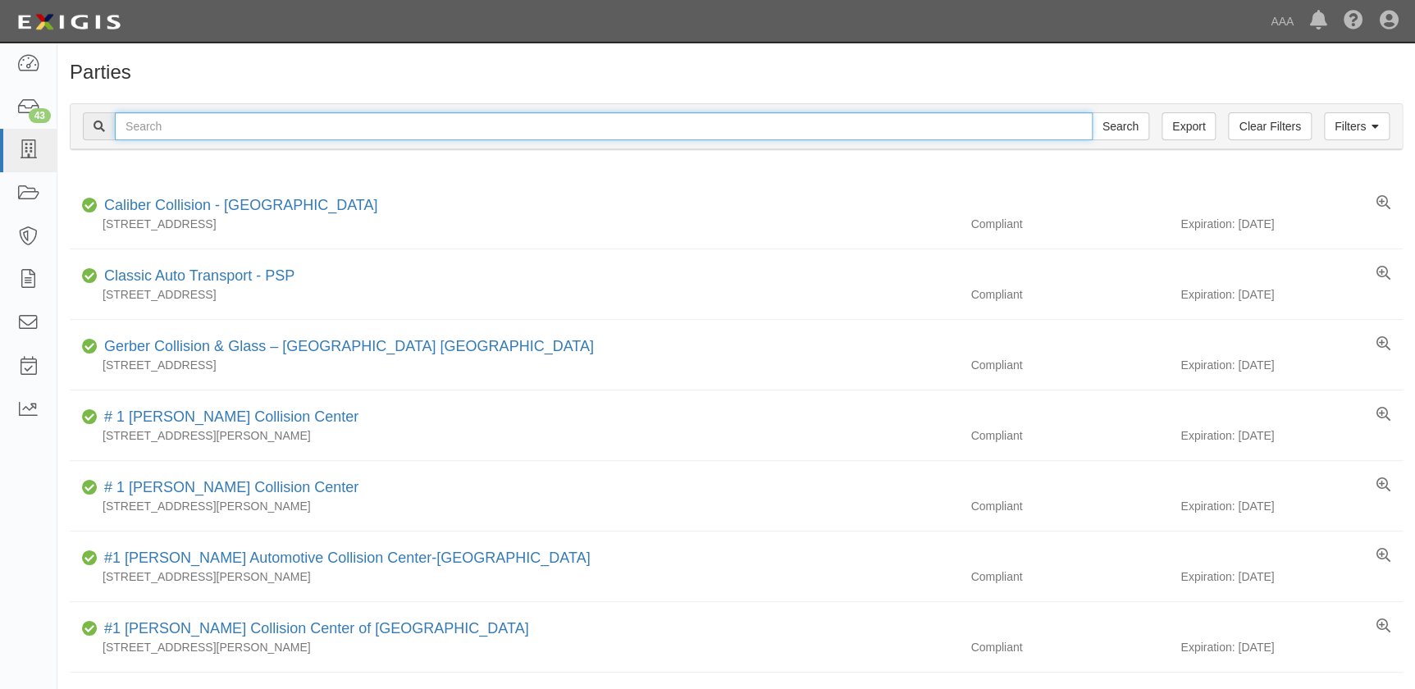
click at [330, 126] on input "text" at bounding box center [604, 126] width 978 height 28
paste input "Caliber Collision Center - Indio West"
type input "Caliber Collision Center - Indio West"
click at [1092, 112] on input "Search" at bounding box center [1120, 126] width 57 height 28
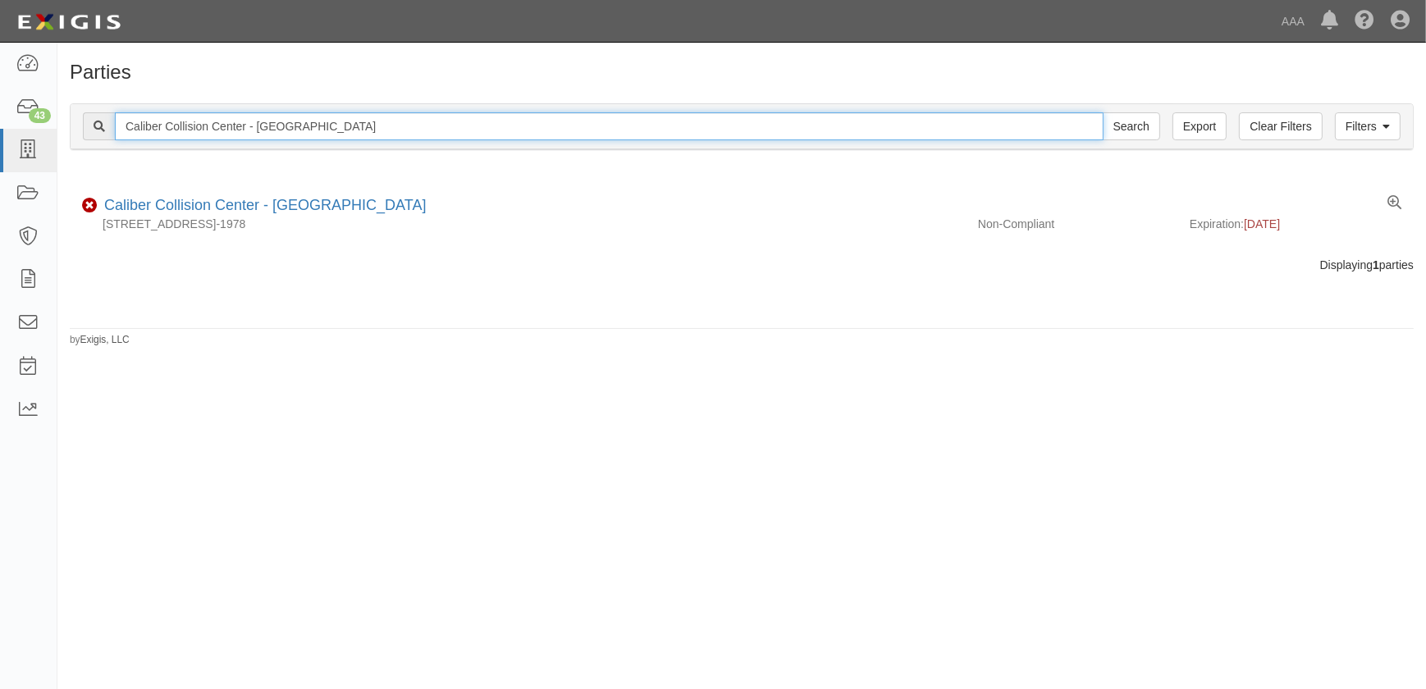
drag, startPoint x: 208, startPoint y: 131, endPoint x: 71, endPoint y: 126, distance: 137.9
click at [71, 126] on div "Filters Clear Filters Export Caliber Collision Center - Indio West Search Filte…" at bounding box center [742, 126] width 1342 height 45
paste input "Orange - West Blueridge"
type input "Caliber Collision Center - [GEOGRAPHIC_DATA]"
click at [1103, 112] on input "Search" at bounding box center [1131, 126] width 57 height 28
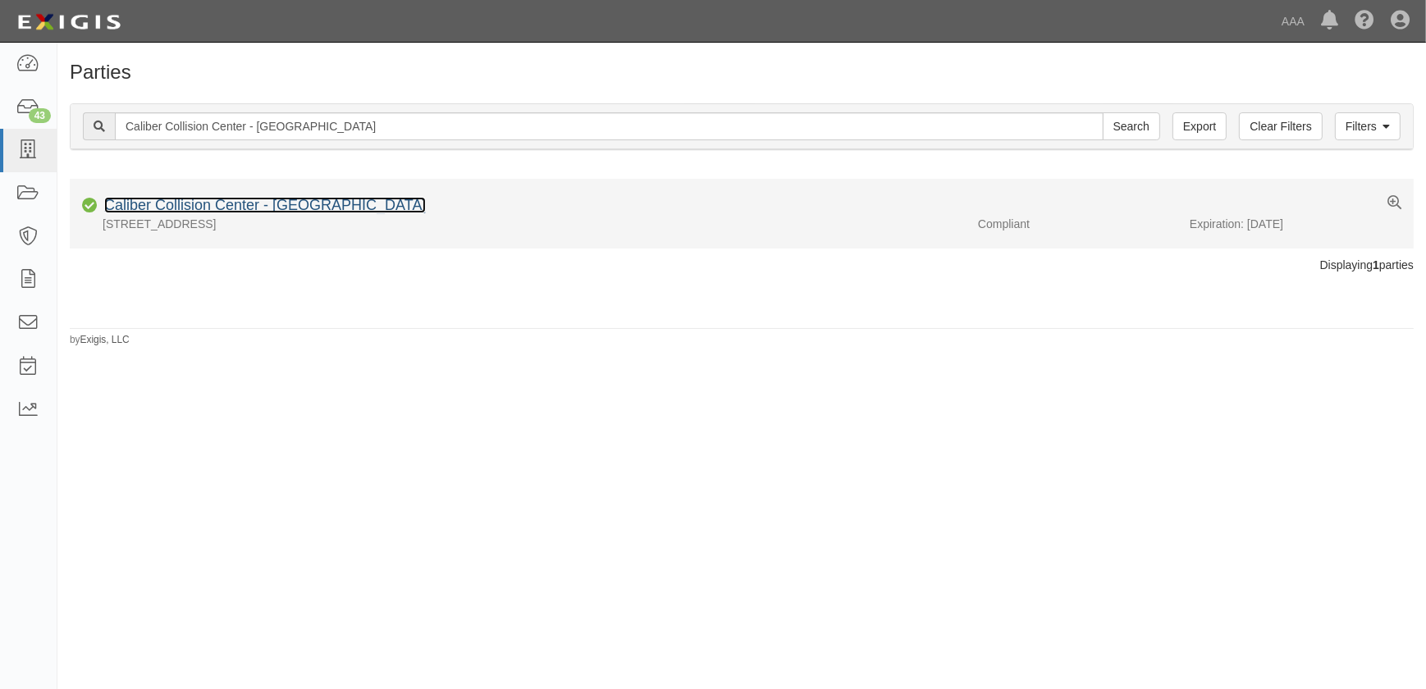
click at [269, 207] on link "Caliber Collision Center - [GEOGRAPHIC_DATA]" at bounding box center [265, 205] width 322 height 16
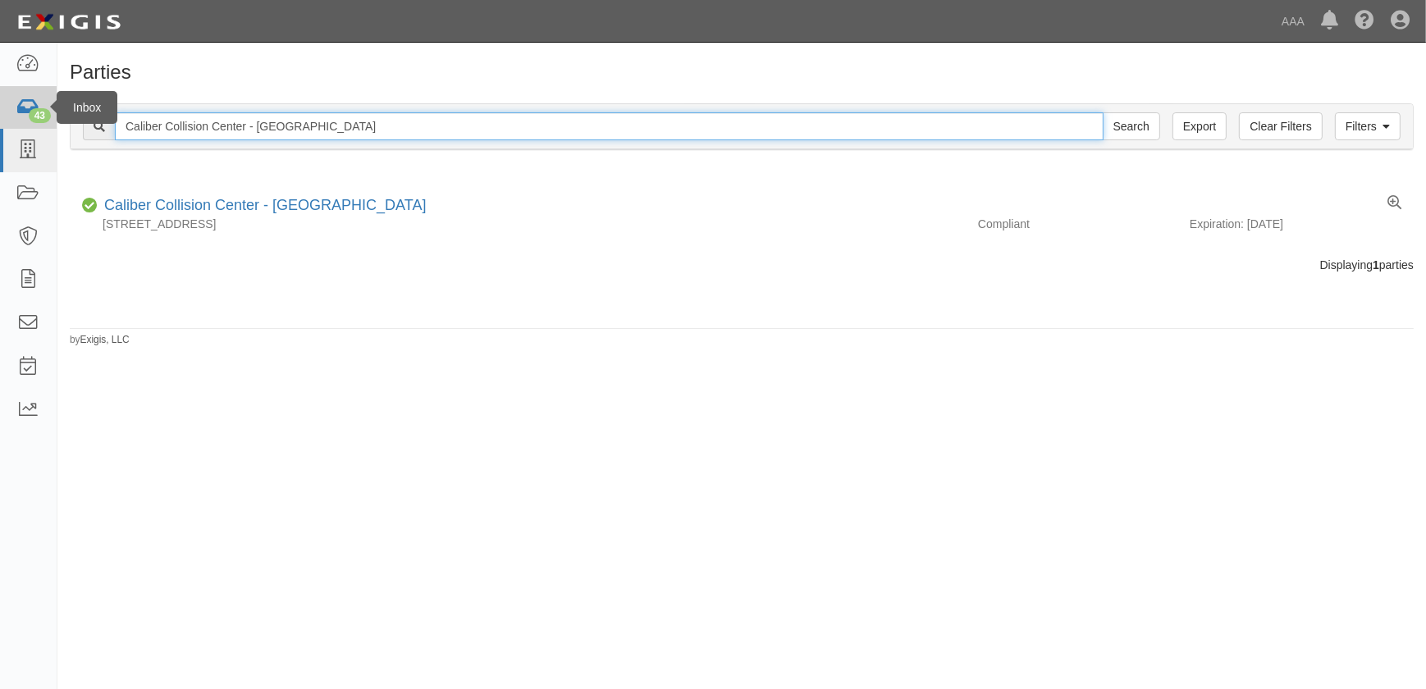
drag, startPoint x: 407, startPoint y: 128, endPoint x: 30, endPoint y: 121, distance: 377.5
click at [30, 123] on body "Toggle navigation Dashboard 43 Inbox Parties Agreements Coverages Documents Mes…" at bounding box center [713, 334] width 1426 height 669
paste input "Garden Grove - Nelson St."
type input "Caliber Collision Center - [GEOGRAPHIC_DATA][PERSON_NAME][GEOGRAPHIC_DATA]."
click at [1103, 112] on input "Search" at bounding box center [1131, 126] width 57 height 28
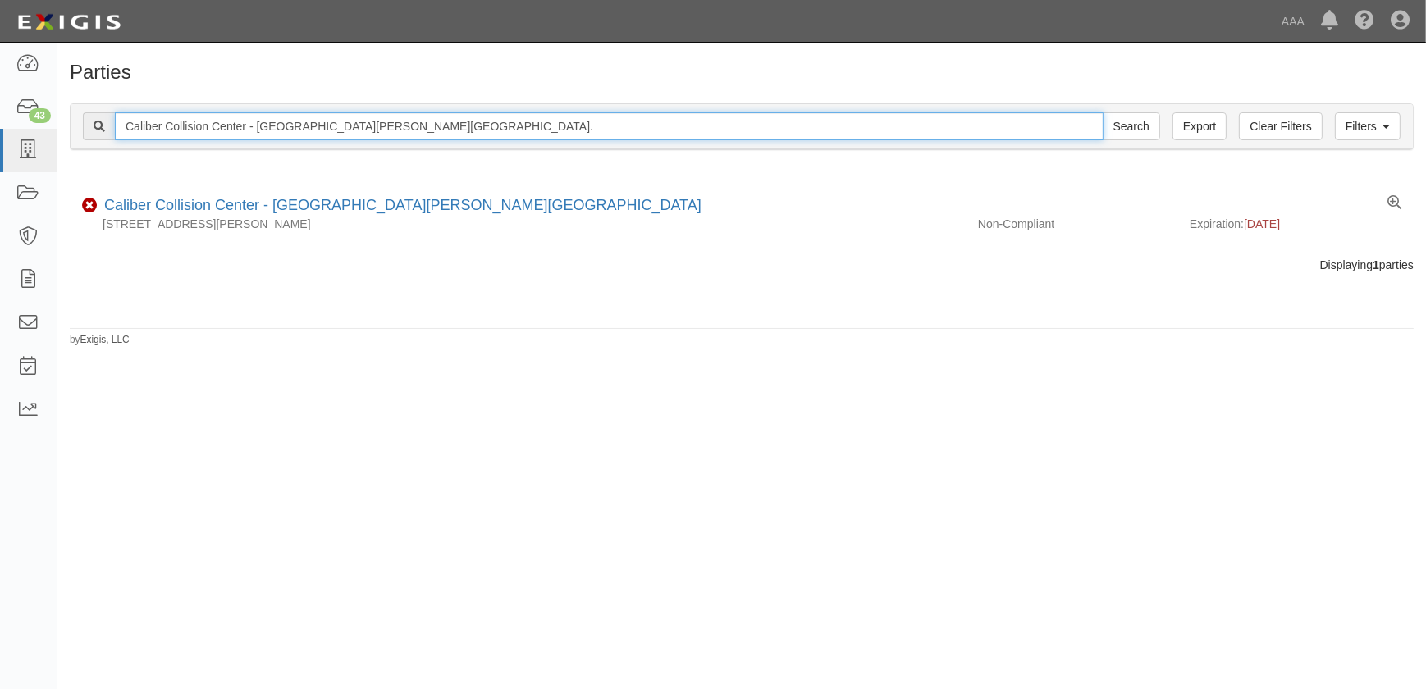
drag, startPoint x: 392, startPoint y: 126, endPoint x: 84, endPoint y: 123, distance: 308.5
click at [85, 123] on div "Caliber Collision Center - [GEOGRAPHIC_DATA][PERSON_NAME][GEOGRAPHIC_DATA] Sear…" at bounding box center [621, 126] width 1077 height 28
paste input "Bakersfield - Airport Citation Way"
type input "Caliber Collision Center - Bakersfield - Airport Citation Way"
click at [1103, 112] on input "Search" at bounding box center [1131, 126] width 57 height 28
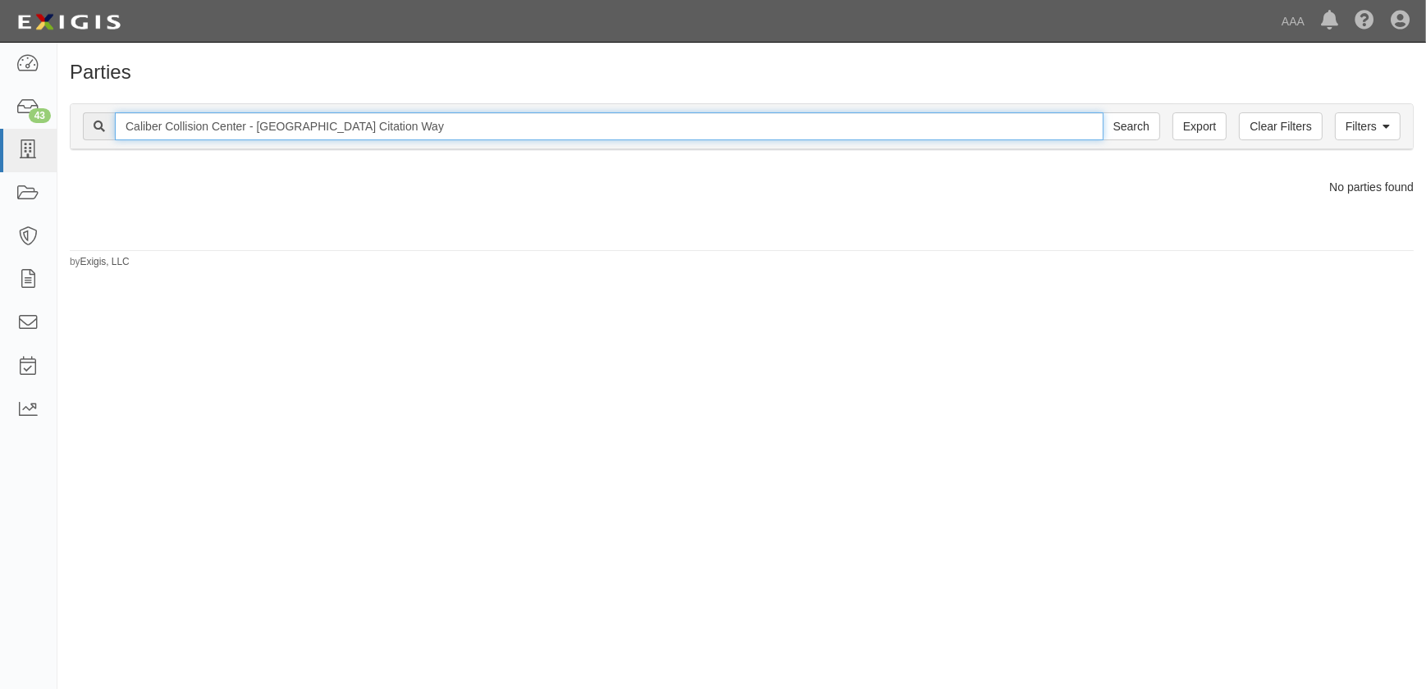
drag, startPoint x: 459, startPoint y: 130, endPoint x: 317, endPoint y: 130, distance: 142.8
click at [317, 130] on input "Caliber Collision Center - Bakersfield - Airport Citation Way" at bounding box center [609, 126] width 989 height 28
type input "Caliber Collision Center - Bakersfield"
click at [1103, 112] on input "Search" at bounding box center [1131, 126] width 57 height 28
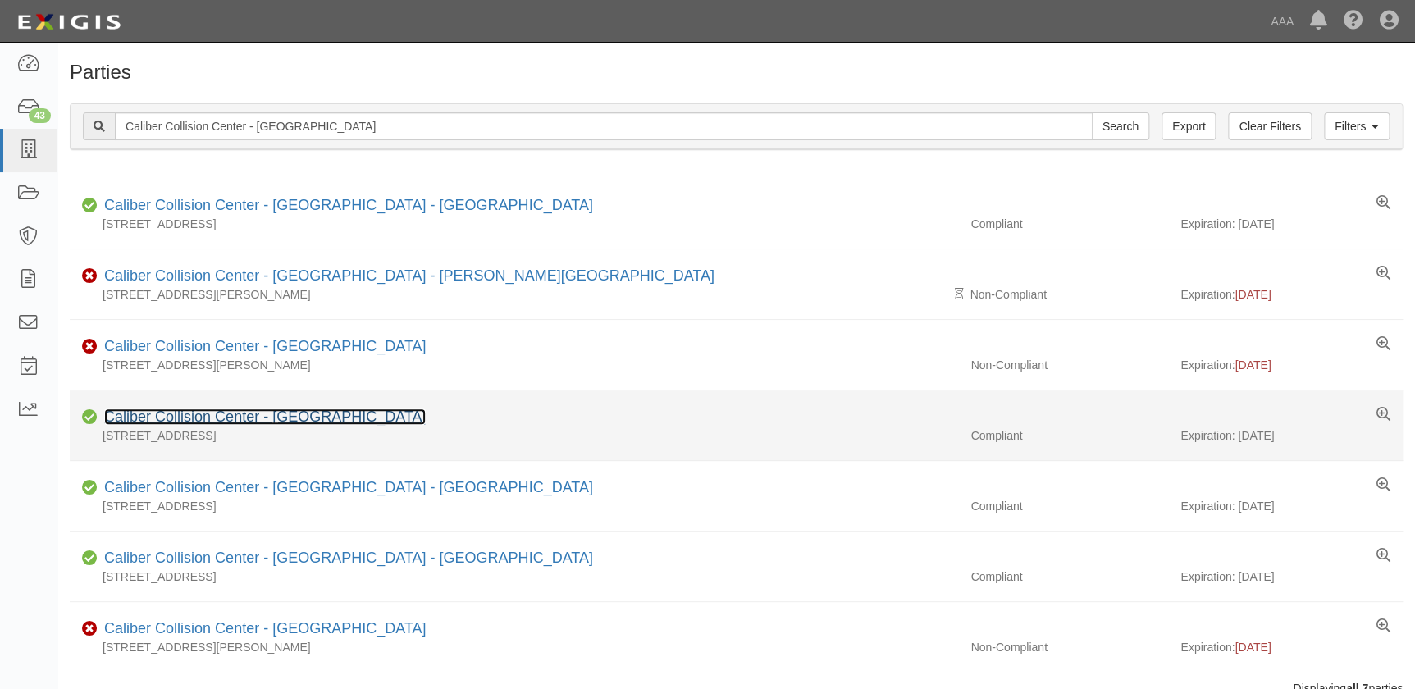
click at [304, 416] on link "Caliber Collision Center - Bakersfield - Airport" at bounding box center [265, 417] width 322 height 16
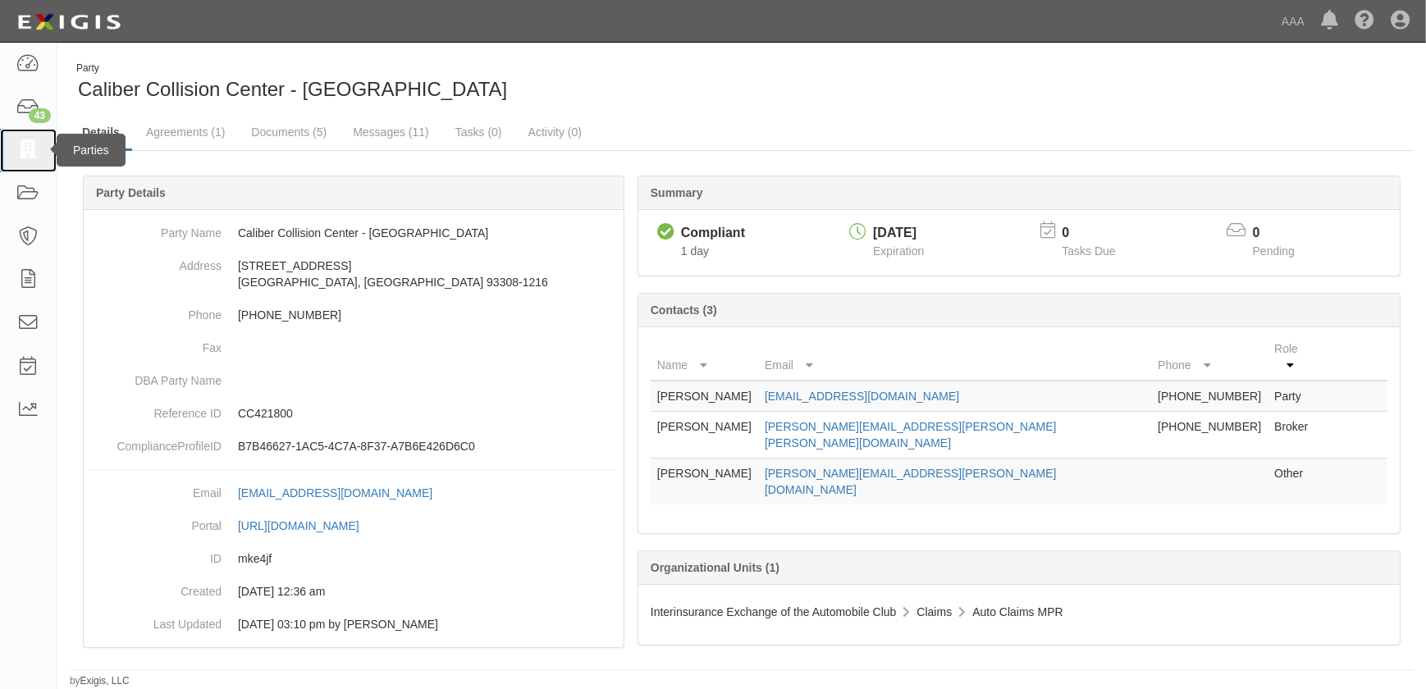
click at [31, 141] on icon at bounding box center [27, 150] width 23 height 19
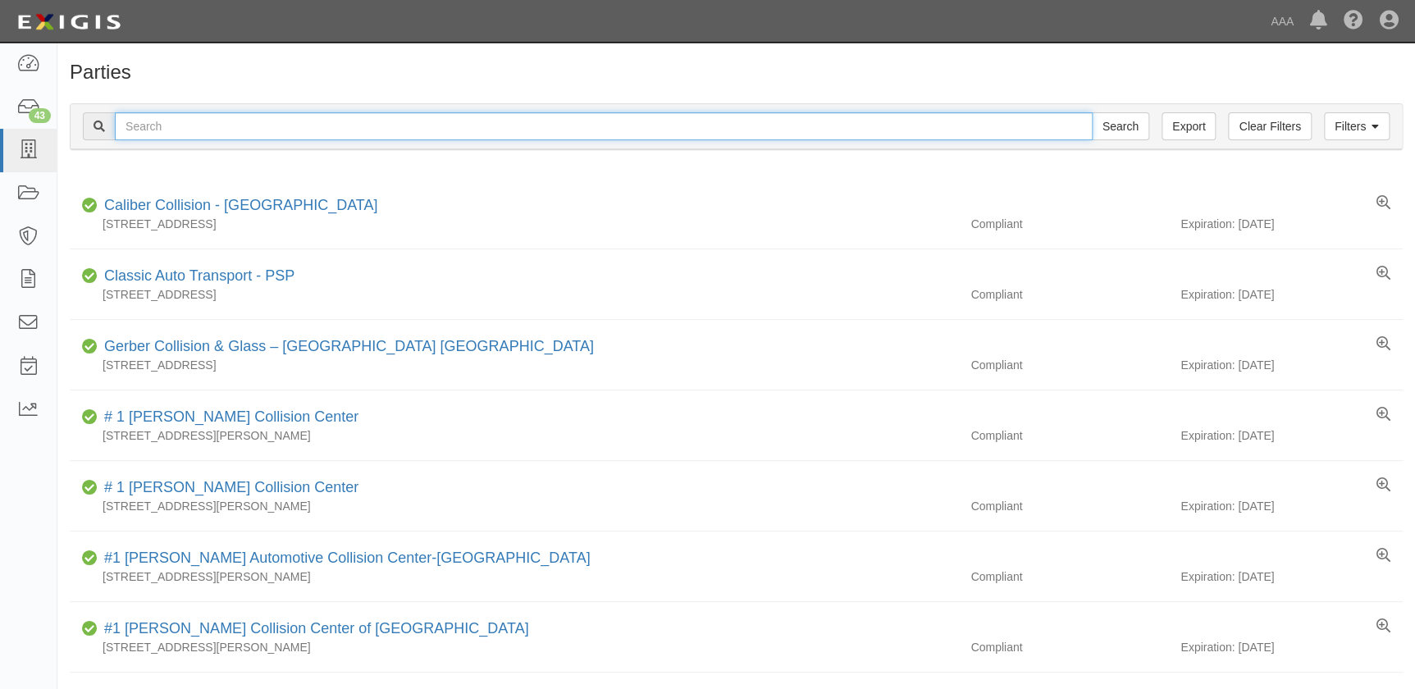
click at [243, 137] on input "text" at bounding box center [604, 126] width 978 height 28
paste input "Caliber Collision Center - [GEOGRAPHIC_DATA] - [GEOGRAPHIC_DATA]"
type input "Caliber Collision Center - [GEOGRAPHIC_DATA] - [GEOGRAPHIC_DATA]"
click at [1092, 112] on input "Search" at bounding box center [1120, 126] width 57 height 28
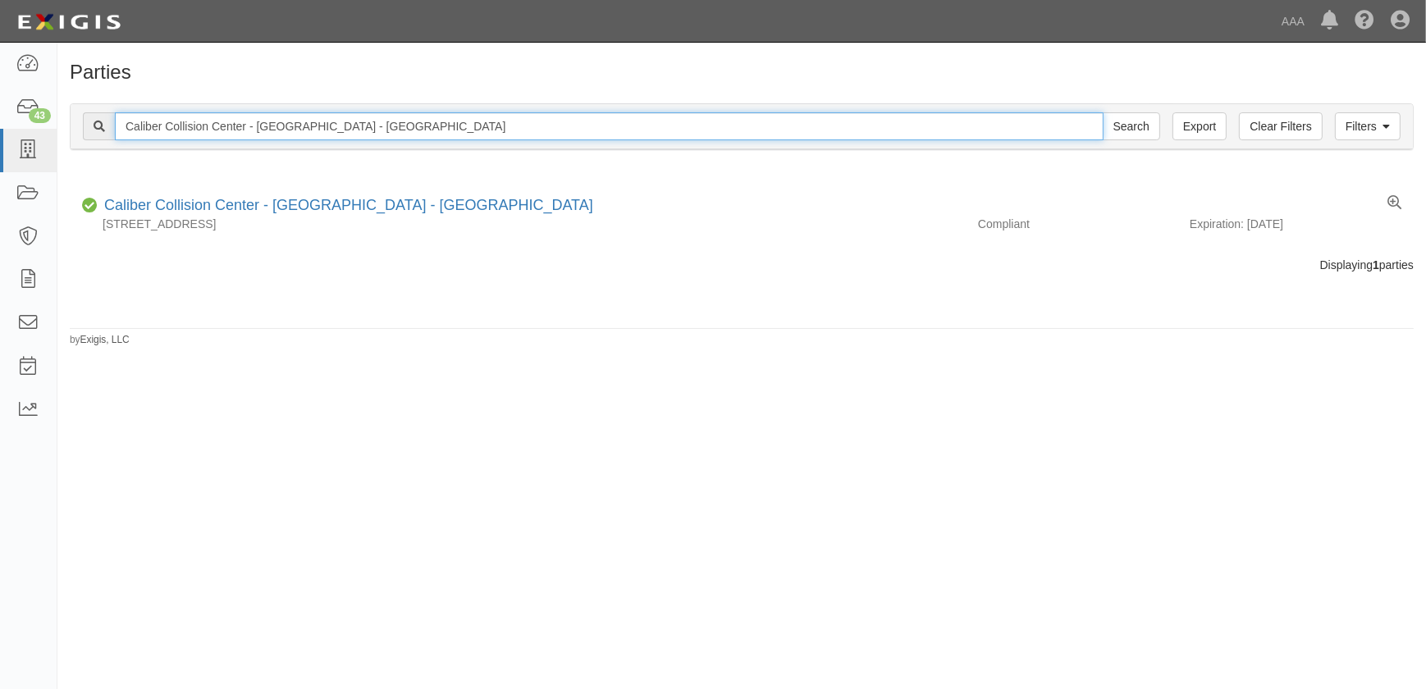
drag, startPoint x: 405, startPoint y: 123, endPoint x: -20, endPoint y: 114, distance: 425.1
click at [0, 114] on html "Toggle navigation Dashboard 43 Inbox Parties Agreements Coverages Documents Mes…" at bounding box center [713, 334] width 1426 height 669
paste input "Downey"
type input "Caliber Collision Center - Downey"
click at [1103, 112] on input "Search" at bounding box center [1131, 126] width 57 height 28
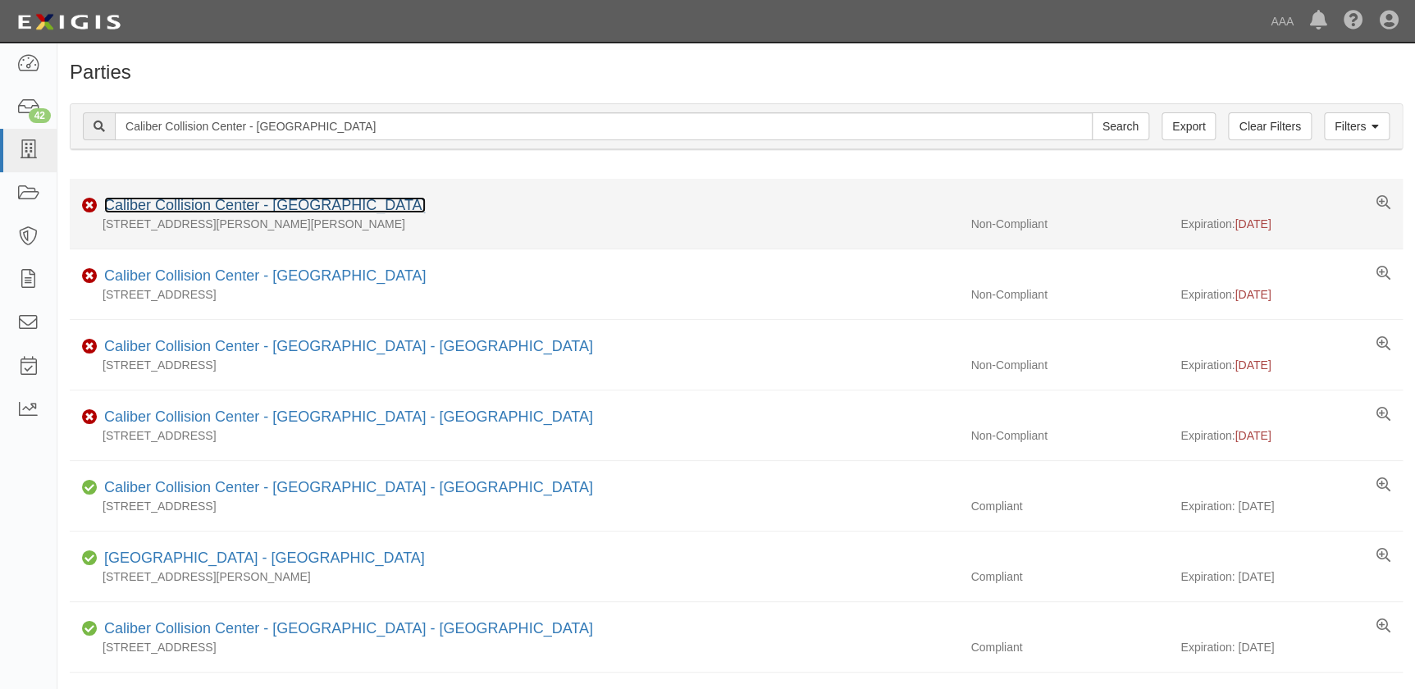
click at [169, 203] on link "Caliber Collision Center - Downey" at bounding box center [265, 205] width 322 height 16
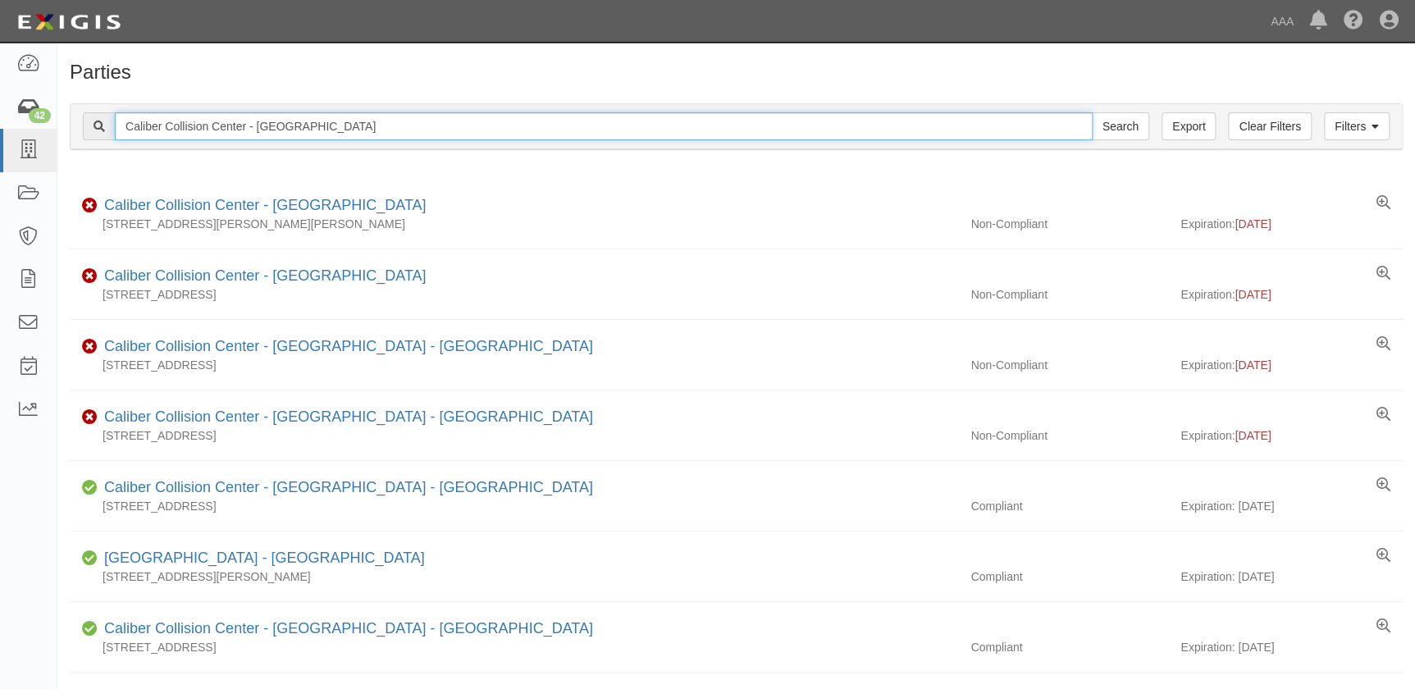
drag, startPoint x: 331, startPoint y: 129, endPoint x: -16, endPoint y: 110, distance: 348.4
click at [0, 110] on html "Toggle navigation Dashboard 42 Inbox Parties Agreements Coverages Documents Mes…" at bounding box center [707, 420] width 1415 height 841
paste input "Camarillo"
type input "Caliber Collision Center - Camarillo"
click at [1092, 112] on input "Search" at bounding box center [1120, 126] width 57 height 28
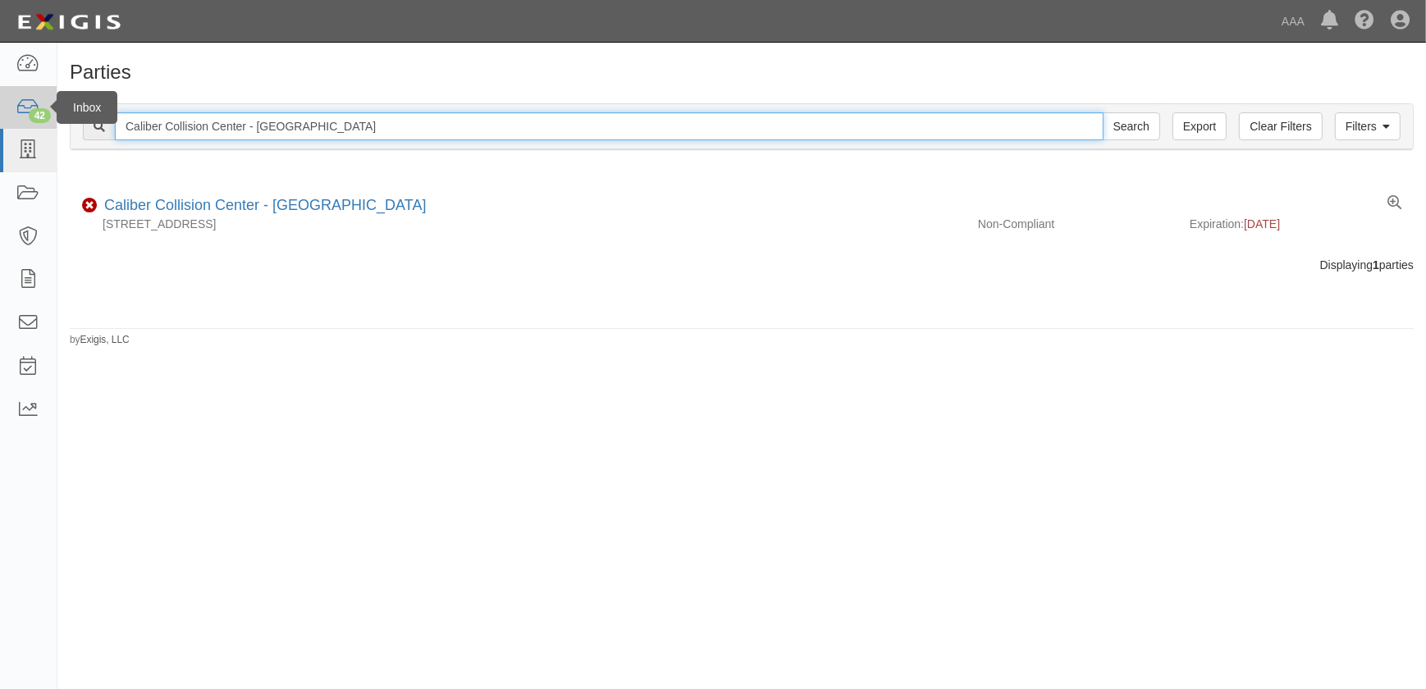
drag, startPoint x: 320, startPoint y: 126, endPoint x: 2, endPoint y: 122, distance: 318.4
click at [2, 122] on body "Toggle navigation Dashboard 42 Inbox Parties Agreements Coverages Documents Mes…" at bounding box center [713, 334] width 1426 height 669
paste input "[GEOGRAPHIC_DATA] - [GEOGRAPHIC_DATA]"
type input "Caliber Collision Center - [GEOGRAPHIC_DATA] - [GEOGRAPHIC_DATA]"
click at [1103, 112] on input "Search" at bounding box center [1131, 126] width 57 height 28
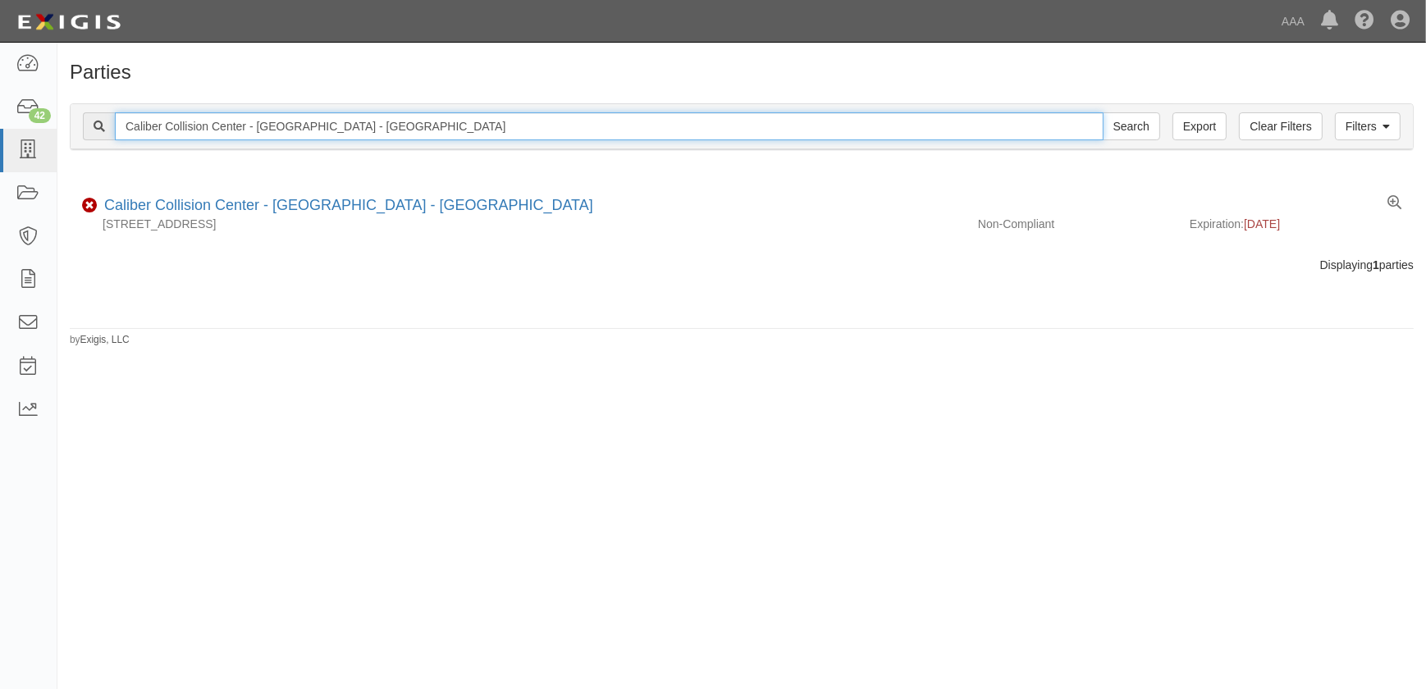
drag, startPoint x: 350, startPoint y: 126, endPoint x: -66, endPoint y: 129, distance: 415.2
click at [0, 129] on html "Toggle navigation Dashboard 42 Inbox Parties Agreements Coverages Documents Mes…" at bounding box center [713, 334] width 1426 height 669
paste input "Oceanside - Airport Rd"
type input "Caliber Collision Center - [GEOGRAPHIC_DATA]"
click at [1103, 112] on input "Search" at bounding box center [1131, 126] width 57 height 28
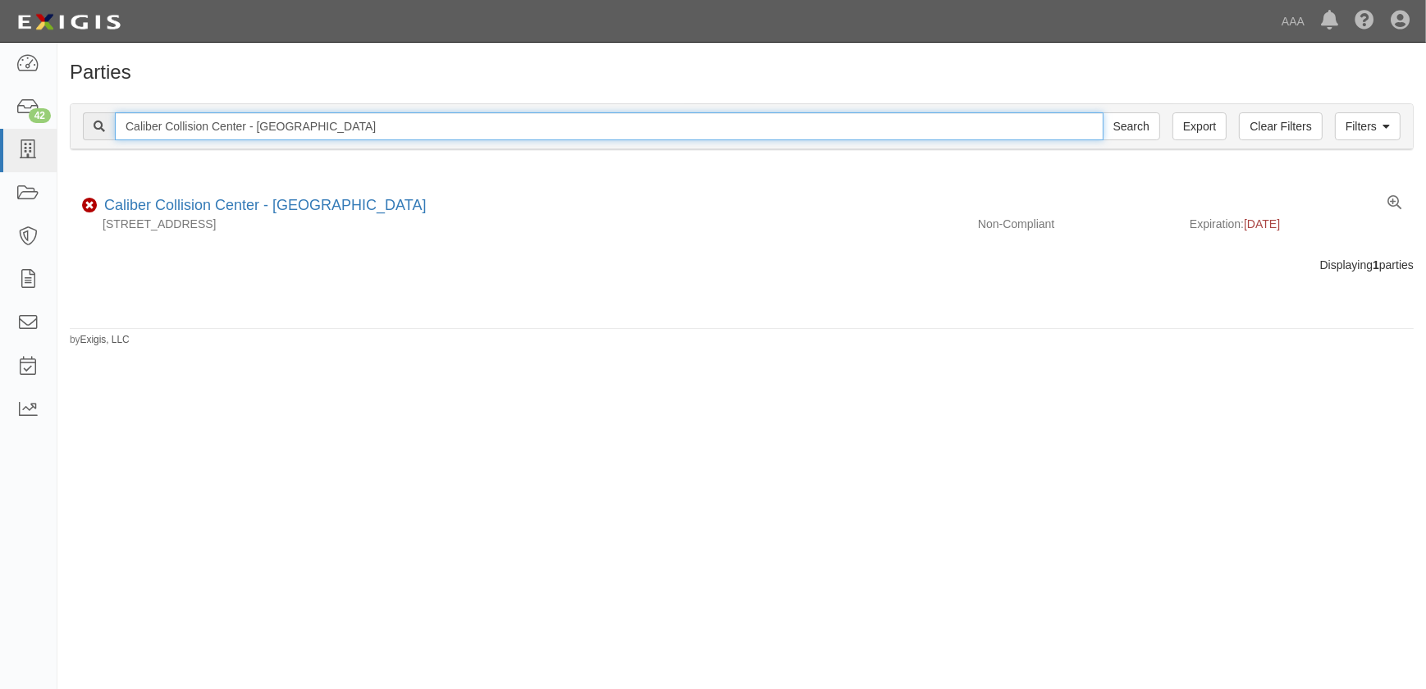
drag, startPoint x: 432, startPoint y: 129, endPoint x: 86, endPoint y: 126, distance: 345.4
click at [86, 126] on div "Caliber Collision Center - [GEOGRAPHIC_DATA] Rd Search" at bounding box center [621, 126] width 1077 height 28
paste input "Delano"
click at [365, 133] on input "Caliber Collision Center - [GEOGRAPHIC_DATA]" at bounding box center [609, 126] width 989 height 28
type input "Caliber Collision Center - [GEOGRAPHIC_DATA]"
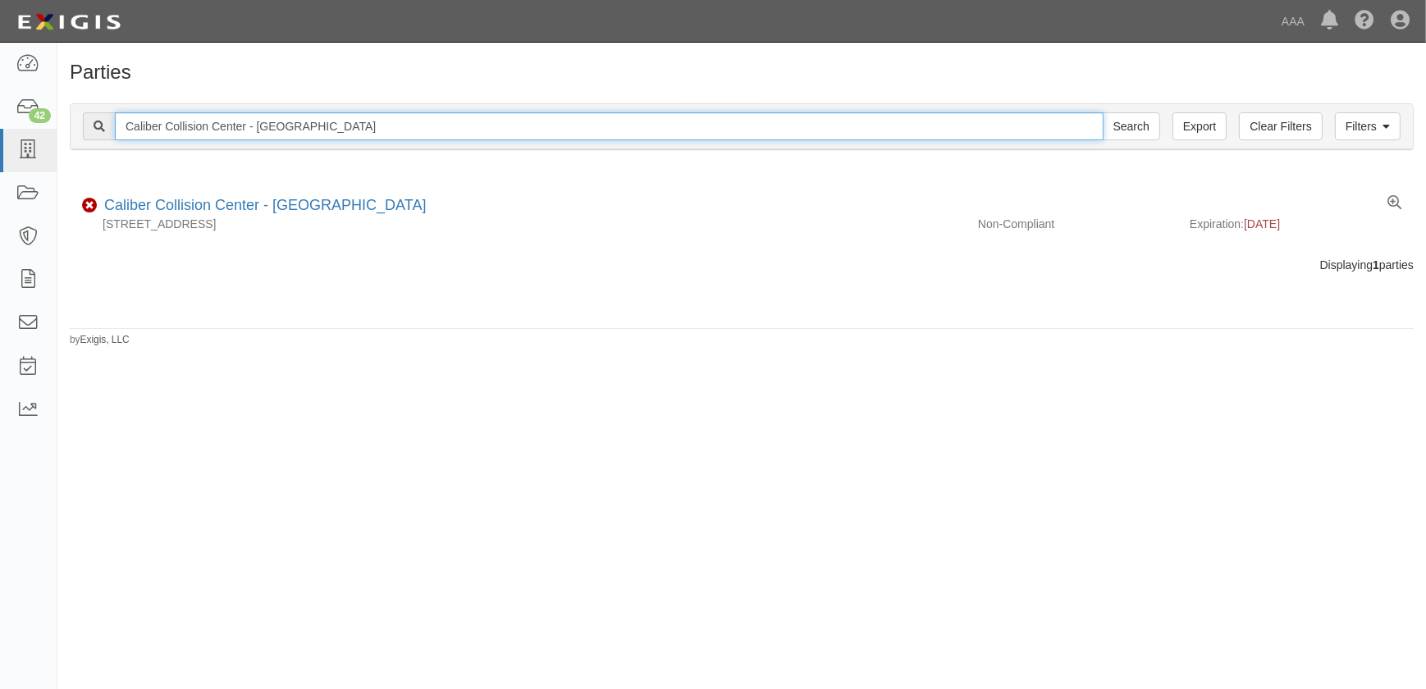
click at [1103, 112] on input "Search" at bounding box center [1131, 126] width 57 height 28
drag, startPoint x: 333, startPoint y: 126, endPoint x: 67, endPoint y: 136, distance: 266.0
click at [68, 136] on div "Filters Clear Filters Export Caliber Collision Center - Delano Search Filters C…" at bounding box center [741, 128] width 1369 height 75
paste input "[DEMOGRAPHIC_DATA]"
type input "Caliber Collision Center - [GEOGRAPHIC_DATA]"
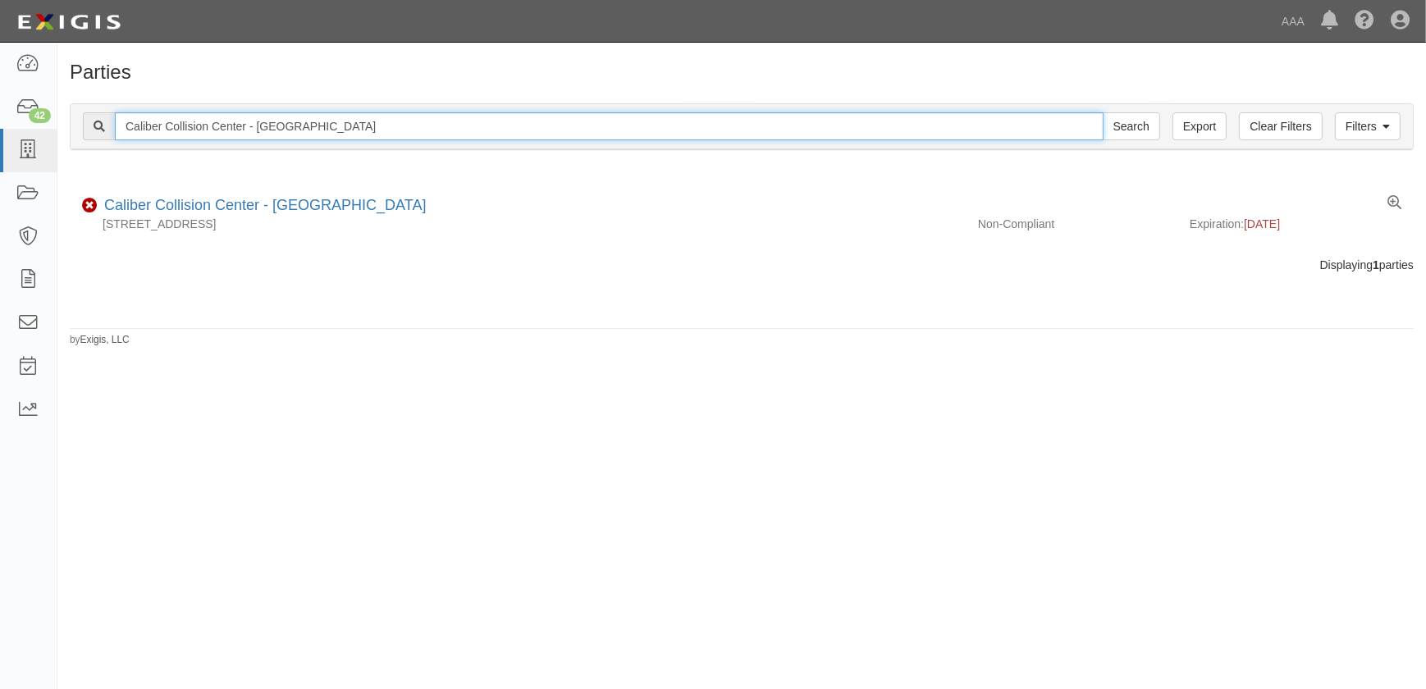
click at [1103, 112] on input "Search" at bounding box center [1131, 126] width 57 height 28
drag, startPoint x: 322, startPoint y: 127, endPoint x: 41, endPoint y: 131, distance: 280.6
click at [41, 130] on body "Toggle navigation Dashboard 42 Inbox Parties Agreements Coverages Documents Mes…" at bounding box center [713, 334] width 1426 height 669
paste input "Banning"
type input "Caliber Collision Center - Banning"
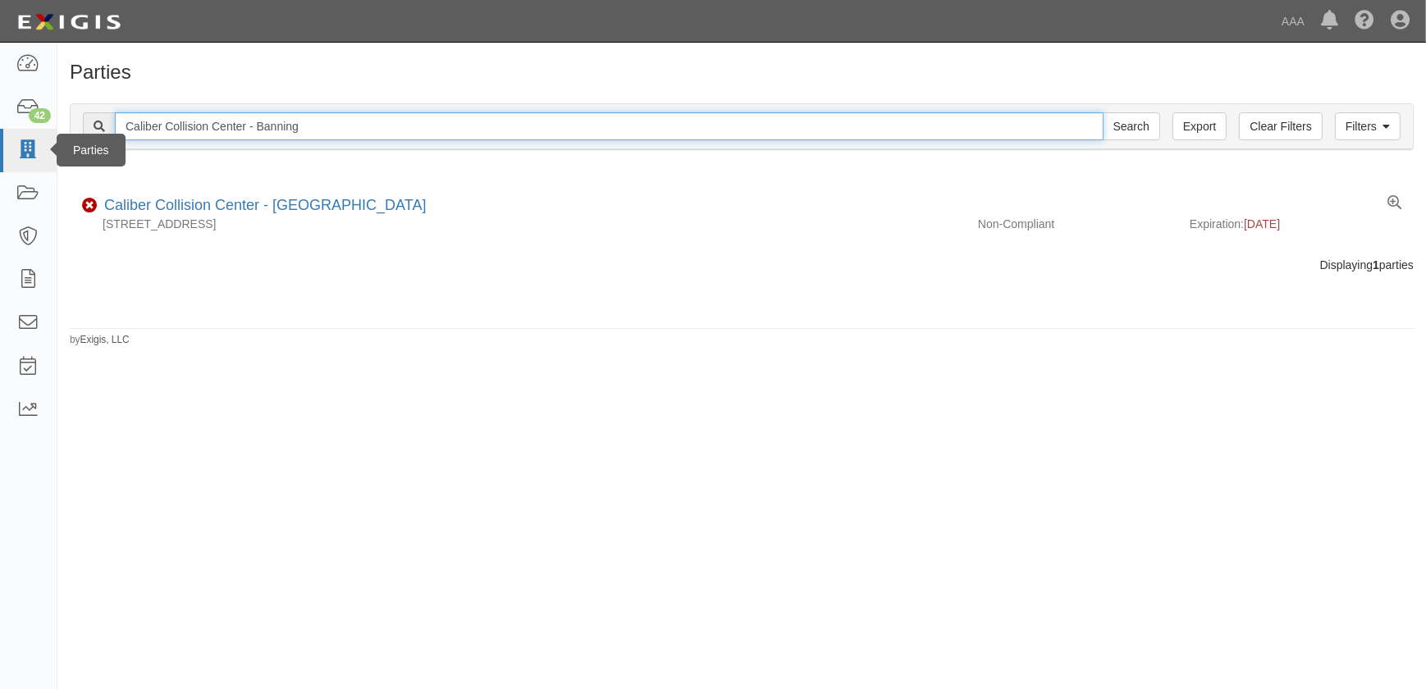
click at [1103, 112] on input "Search" at bounding box center [1131, 126] width 57 height 28
drag, startPoint x: 314, startPoint y: 131, endPoint x: 90, endPoint y: 126, distance: 224.1
click at [90, 126] on div "Caliber Collision Center - Banning Search" at bounding box center [621, 126] width 1077 height 28
paste input "Torrance West 190th"
click at [368, 126] on input "Caliber Collision Center - [GEOGRAPHIC_DATA]" at bounding box center [609, 126] width 989 height 28
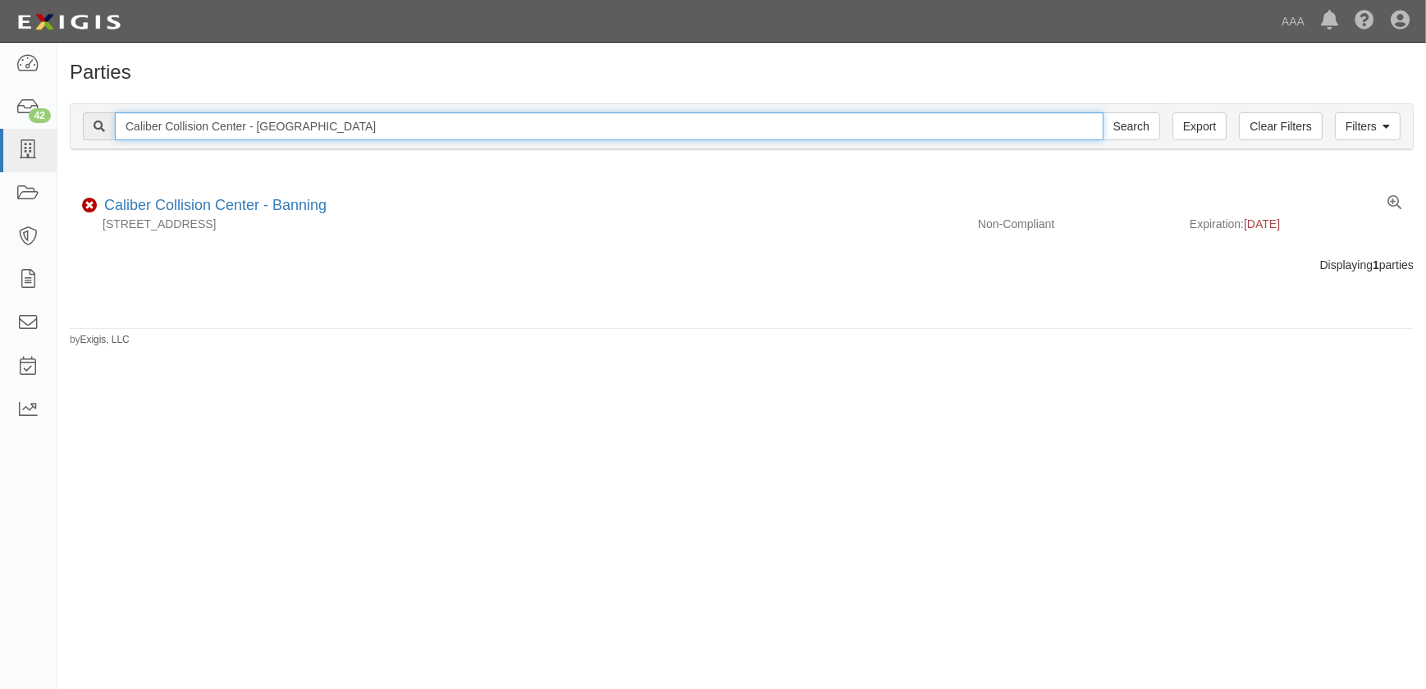
type input "Caliber Collision Center - [GEOGRAPHIC_DATA]"
click at [1103, 112] on input "Search" at bounding box center [1131, 126] width 57 height 28
drag, startPoint x: 393, startPoint y: 130, endPoint x: 37, endPoint y: 130, distance: 356.1
click at [37, 130] on body "Toggle navigation Dashboard 42 Inbox Parties Agreements Coverages Documents Mes…" at bounding box center [713, 334] width 1426 height 669
paste input "Long Beach East South St"
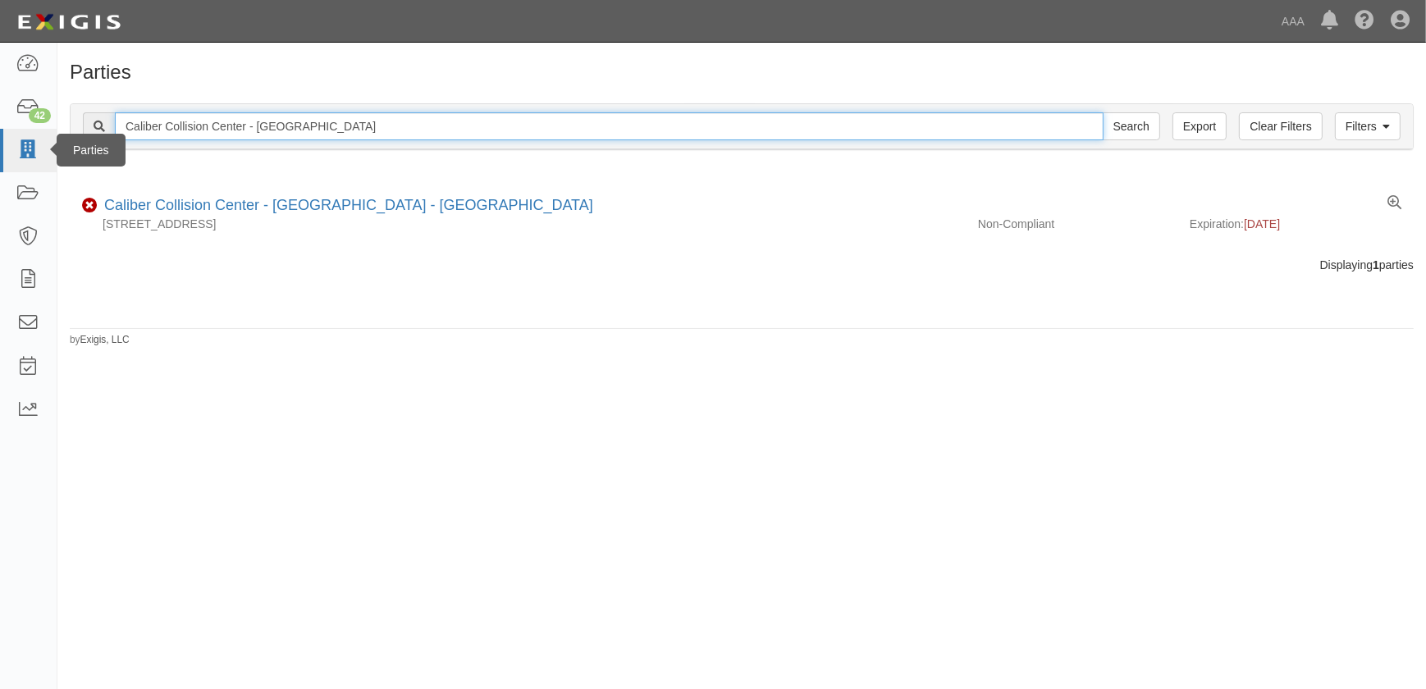
type input "Caliber Collision Center - [GEOGRAPHIC_DATA]"
click at [1103, 112] on input "Search" at bounding box center [1131, 126] width 57 height 28
drag, startPoint x: 247, startPoint y: 129, endPoint x: -46, endPoint y: 130, distance: 292.9
click at [0, 130] on html "Toggle navigation Dashboard 42 Inbox Parties Agreements Coverages Documents Mes…" at bounding box center [713, 334] width 1426 height 669
paste input "Santa Clarita"
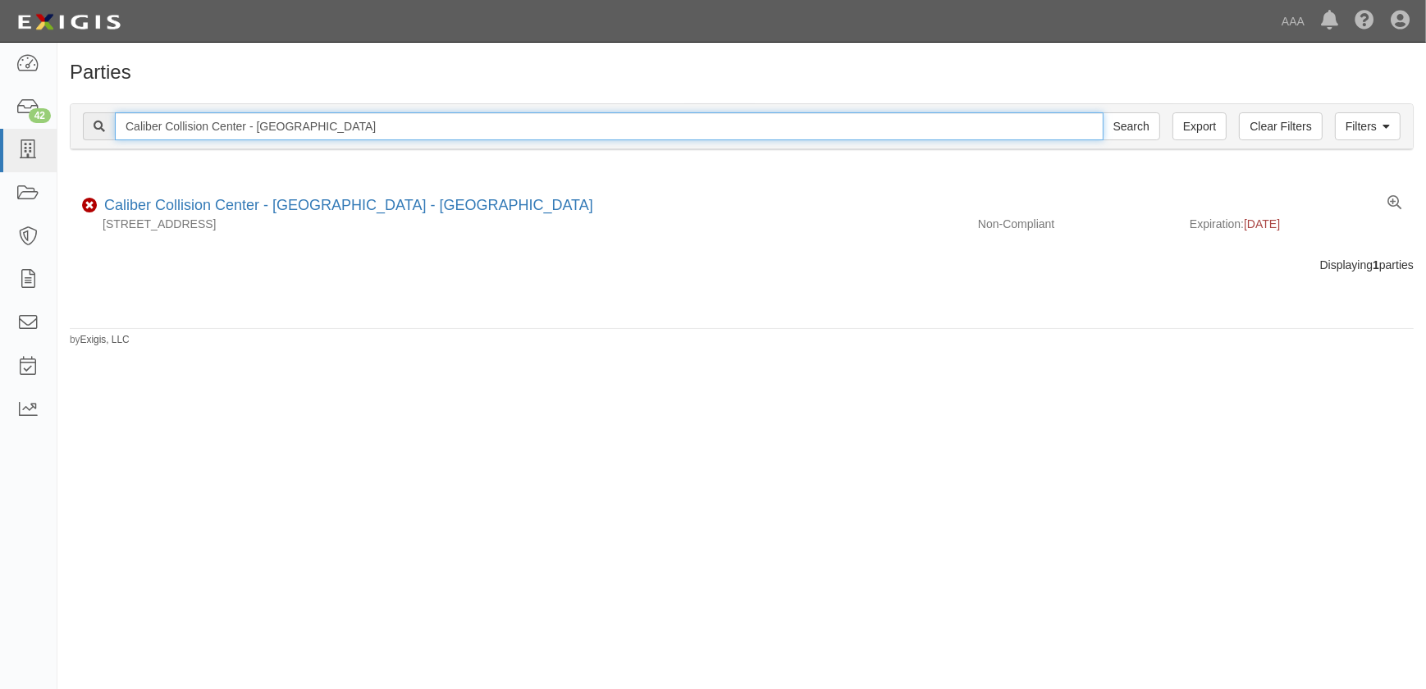
type input "Caliber Collision Center - [GEOGRAPHIC_DATA]"
click at [1103, 112] on input "Search" at bounding box center [1131, 126] width 57 height 28
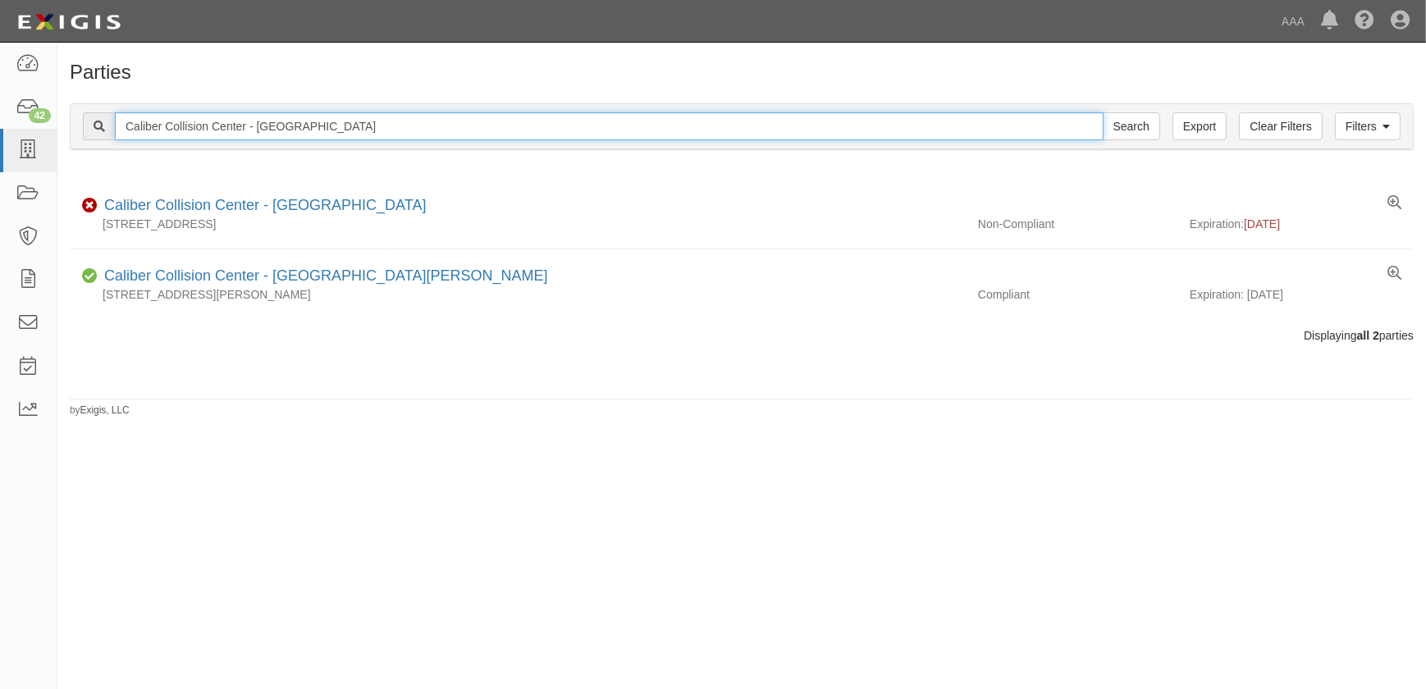
drag, startPoint x: 343, startPoint y: 125, endPoint x: 111, endPoint y: 136, distance: 232.5
click at [111, 136] on div "Caliber Collision Center - Santa Clarita Search" at bounding box center [621, 126] width 1077 height 28
paste input "Granada Hills"
type input "Caliber Collision Center - Granada Hills"
click at [1103, 112] on input "Search" at bounding box center [1131, 126] width 57 height 28
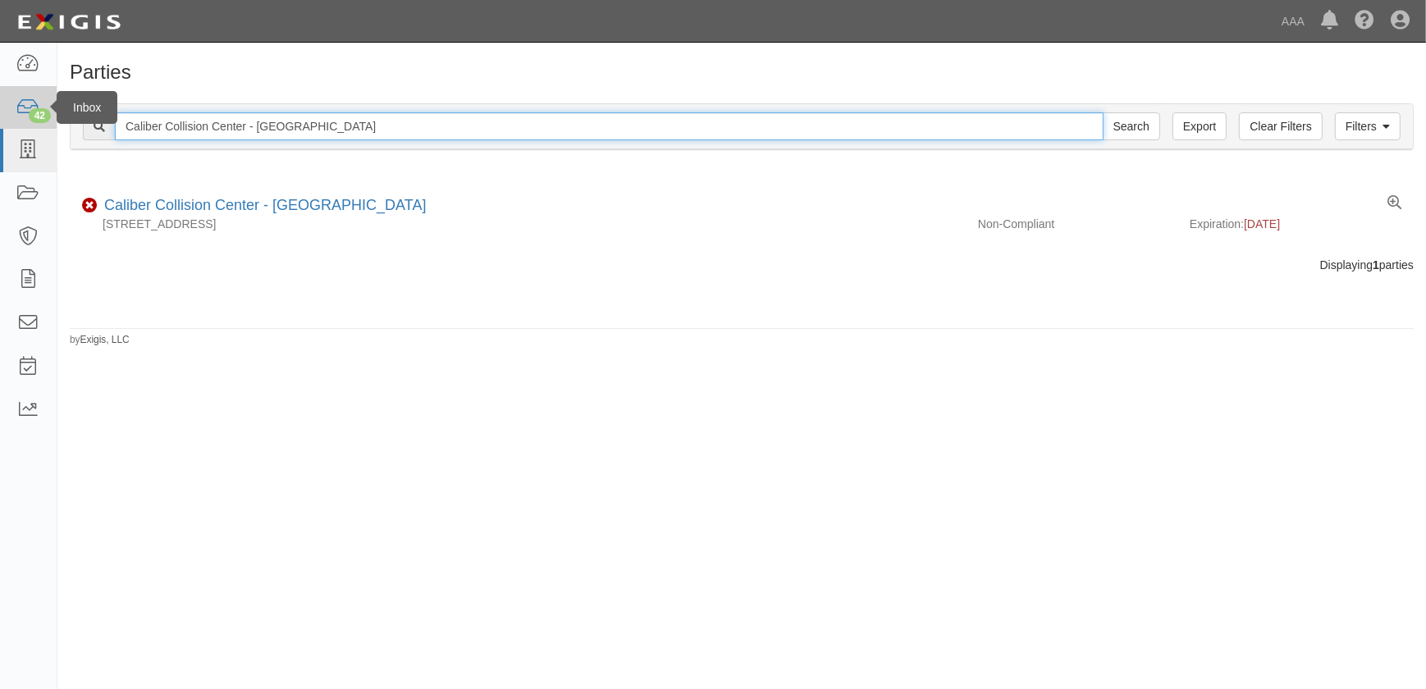
drag, startPoint x: 398, startPoint y: 130, endPoint x: 11, endPoint y: 126, distance: 386.5
click at [11, 126] on body "Toggle navigation Dashboard 42 Inbox Parties Agreements Coverages Documents Mes…" at bounding box center [713, 334] width 1426 height 669
paste input "Lancaster - Trevor Ave"
click at [378, 122] on input "Caliber Collision Center - Lancaster - Trevor Ave" at bounding box center [609, 126] width 989 height 28
type input "Caliber Collision Center - Lancaster - Trevor Ave"
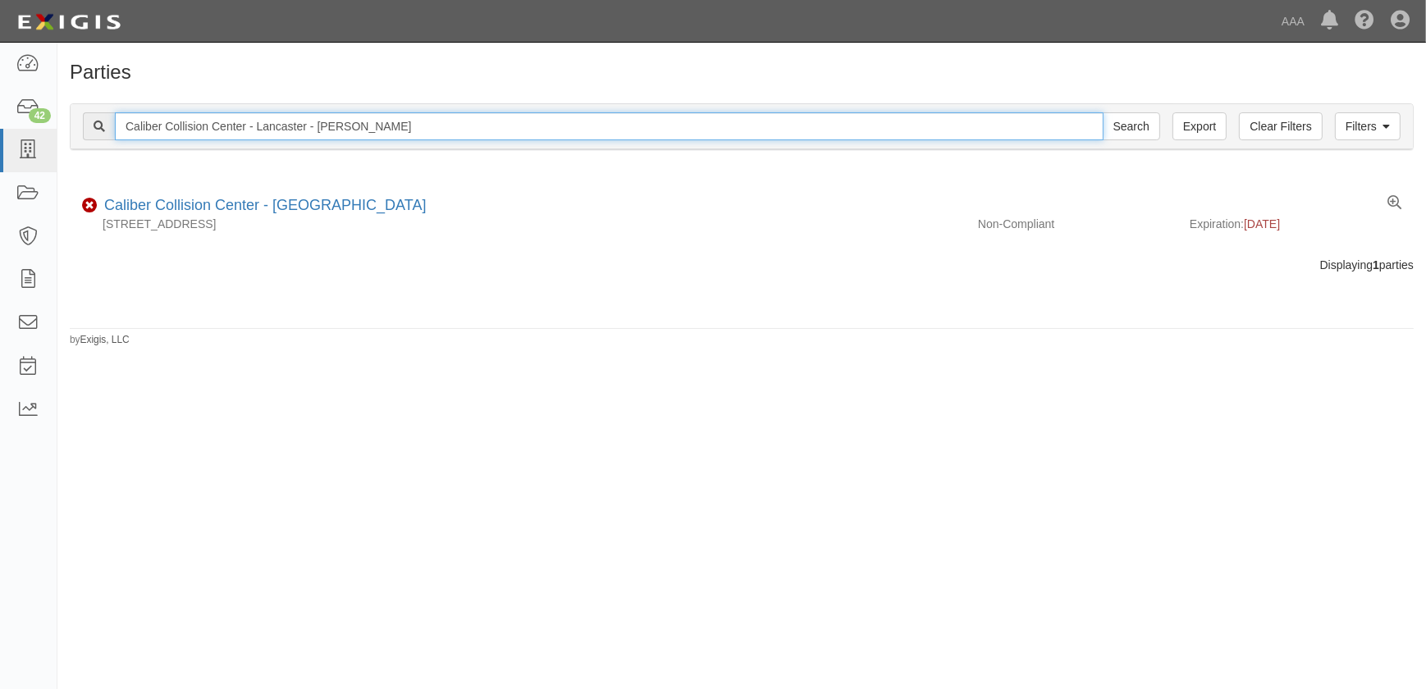
click at [1103, 112] on input "Search" at bounding box center [1131, 126] width 57 height 28
drag, startPoint x: 409, startPoint y: 127, endPoint x: 2, endPoint y: 126, distance: 407.8
click at [2, 126] on body "Toggle navigation Dashboard 42 Inbox Parties Agreements Coverages Documents Mes…" at bounding box center [713, 334] width 1426 height 669
paste input "[GEOGRAPHIC_DATA] - [GEOGRAPHIC_DATA]"
type input "Caliber Collision Center - [GEOGRAPHIC_DATA] - [GEOGRAPHIC_DATA]"
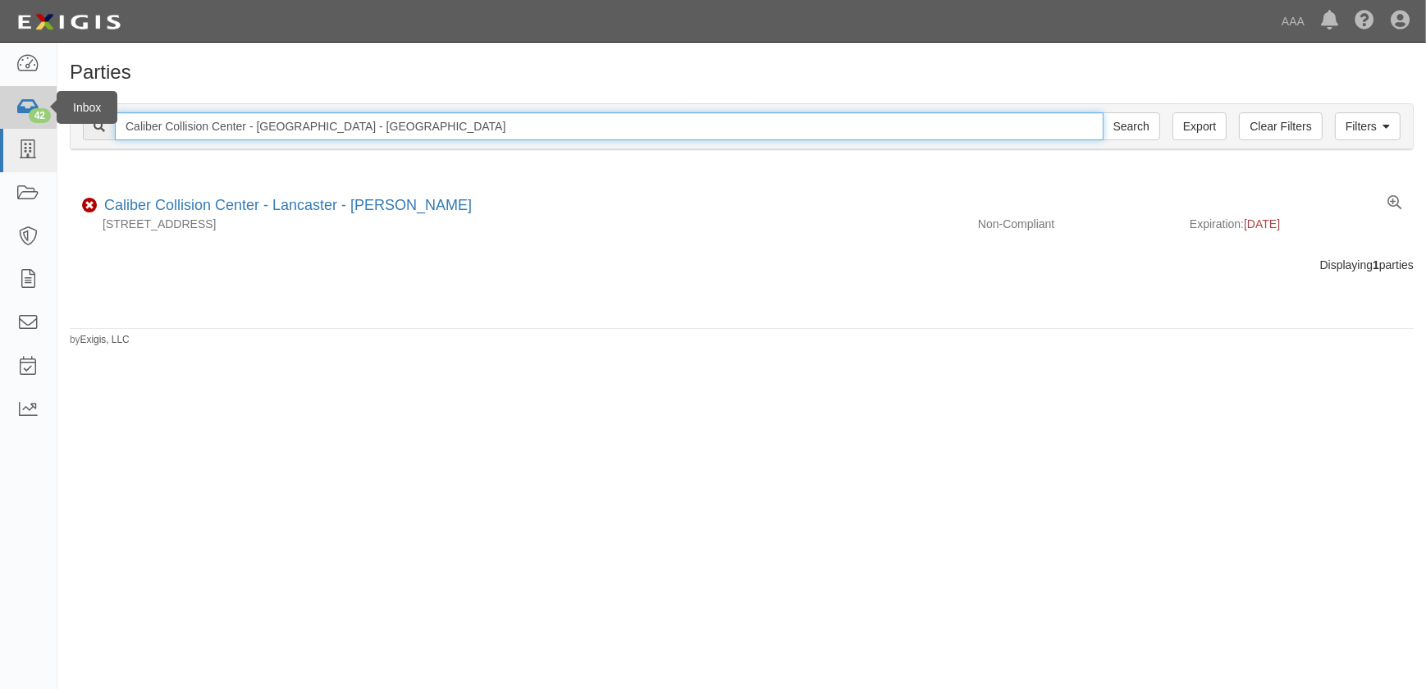
click at [1103, 112] on input "Search" at bounding box center [1131, 126] width 57 height 28
drag, startPoint x: 371, startPoint y: 123, endPoint x: 74, endPoint y: 126, distance: 297.0
click at [74, 126] on div "Filters Clear Filters Export Caliber Collision Center - Upland - Downtown Searc…" at bounding box center [742, 126] width 1342 height 45
paste input "Irvine - East Carnegie Ave"
type input "Caliber Collision Center - Irvine - East Carnegie Ave"
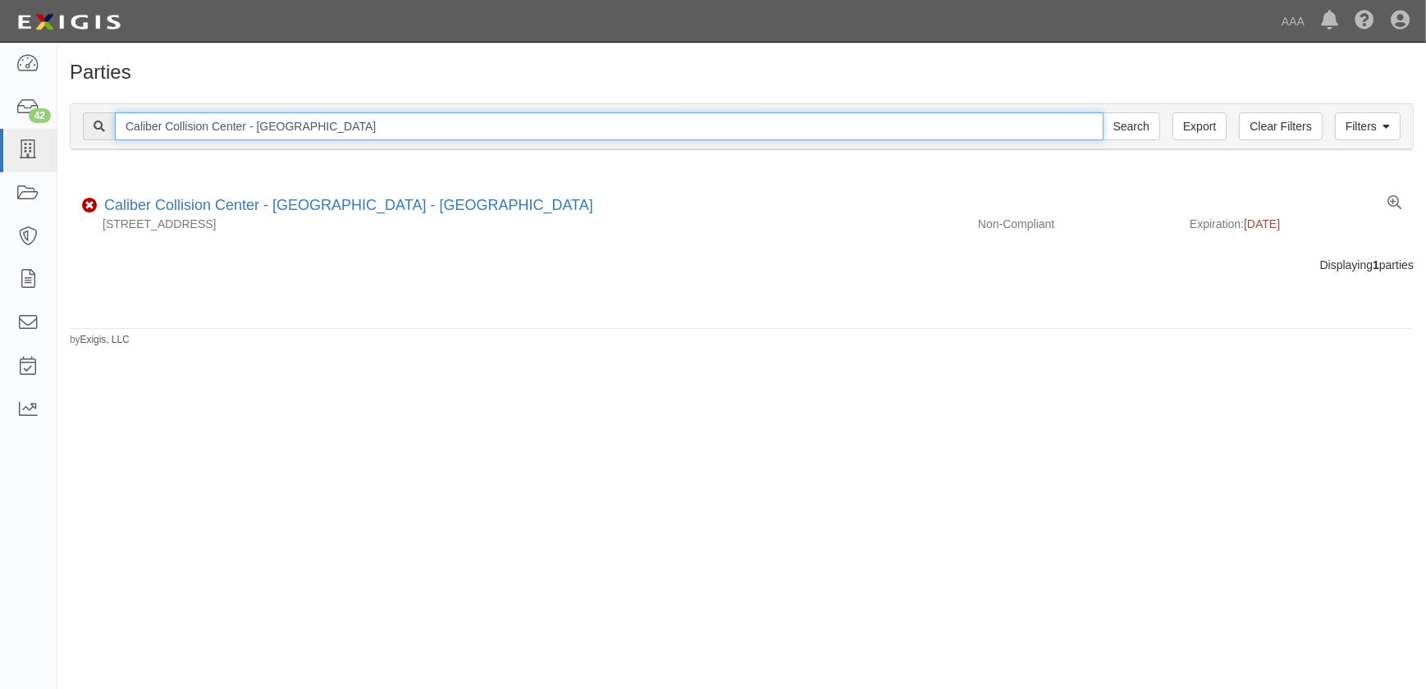
click at [1103, 112] on input "Search" at bounding box center [1131, 126] width 57 height 28
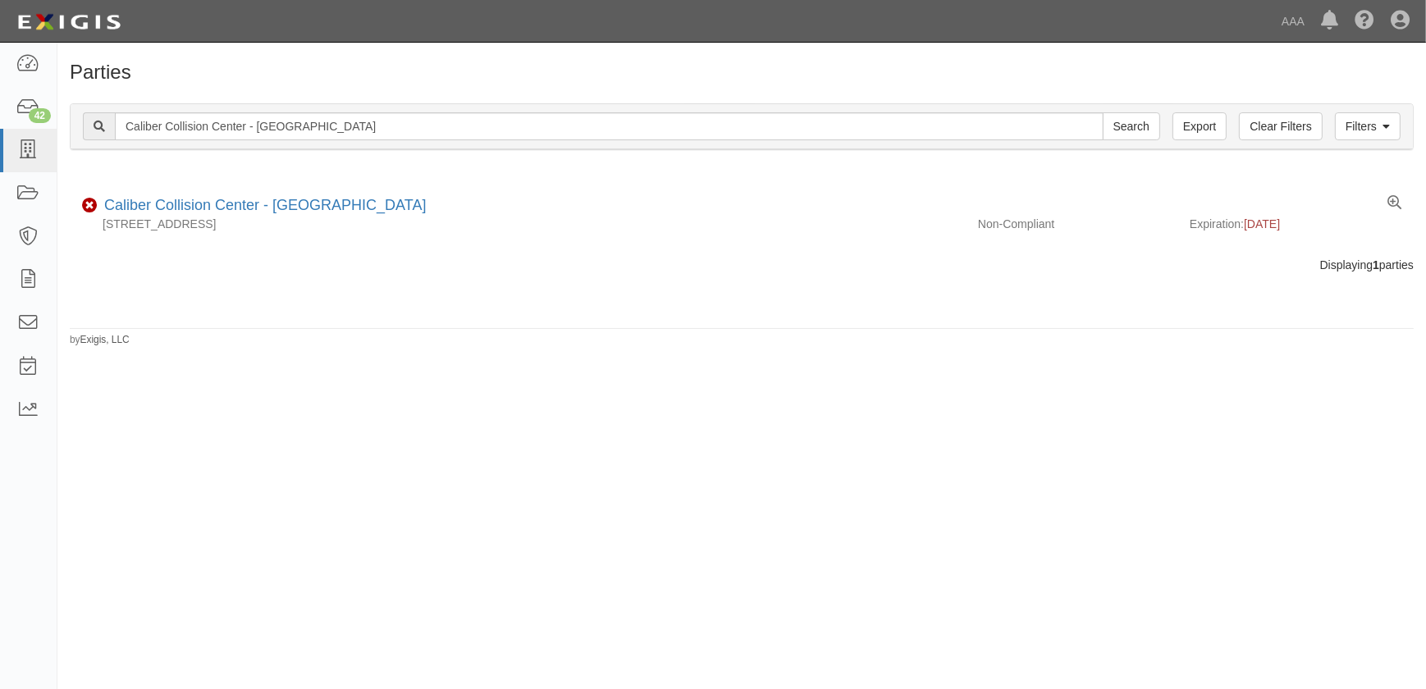
click at [200, 437] on div "Parties Add Party Filters Clear Filters Export Caliber Collision Center - [GEOG…" at bounding box center [713, 359] width 1426 height 620
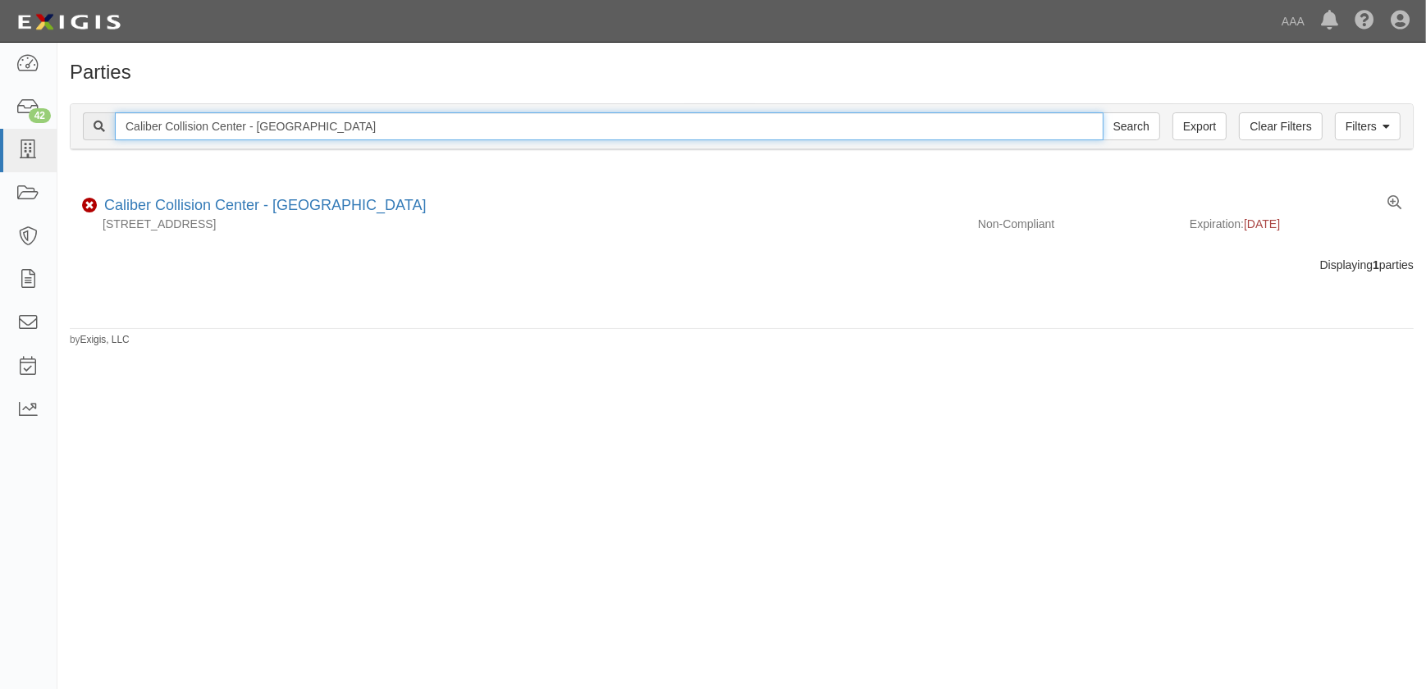
drag, startPoint x: 375, startPoint y: 130, endPoint x: 93, endPoint y: 134, distance: 282.3
click at [93, 133] on div "Caliber Collision Center - [GEOGRAPHIC_DATA] Search" at bounding box center [621, 126] width 1077 height 28
click at [1103, 112] on input "Search" at bounding box center [1131, 126] width 57 height 28
drag, startPoint x: 401, startPoint y: 129, endPoint x: 30, endPoint y: 116, distance: 371.9
click at [30, 116] on body "Toggle navigation Dashboard 42 Inbox Parties Agreements Coverages Documents Mes…" at bounding box center [713, 334] width 1426 height 669
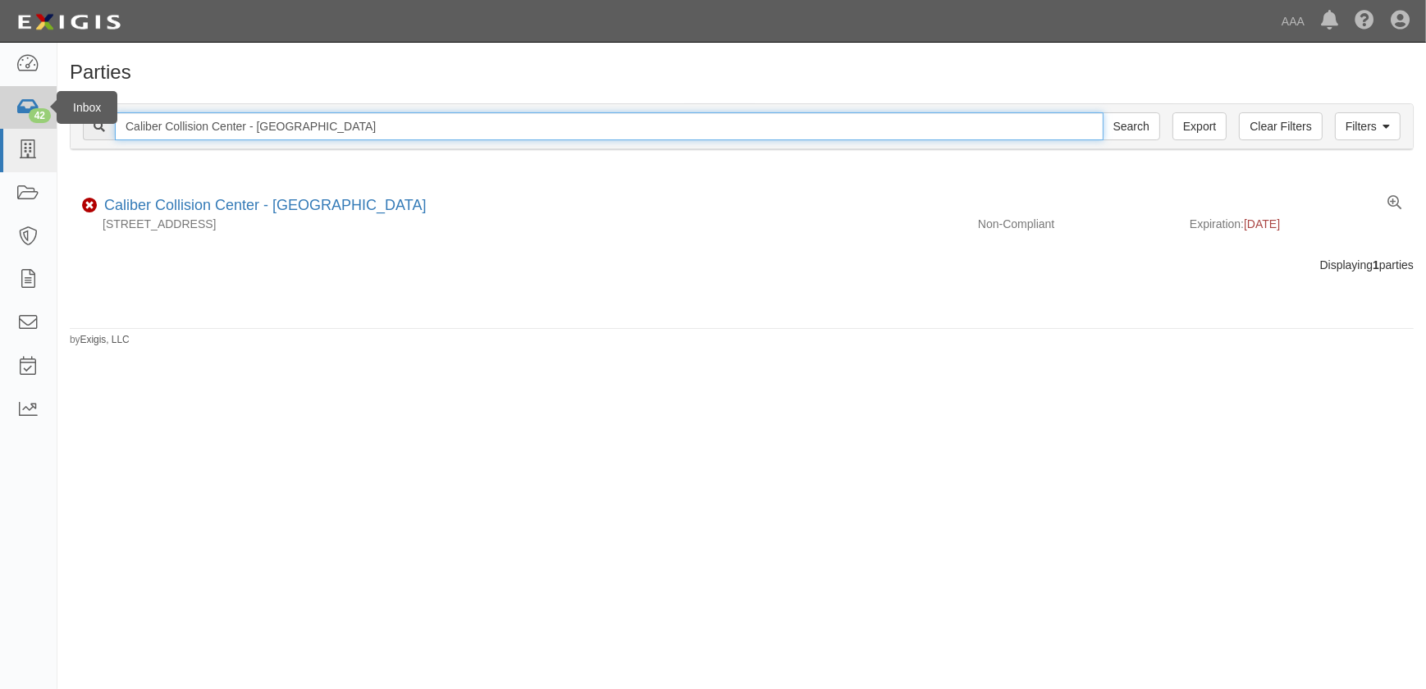
paste input "Santa Barbara - Gutierrez St"
type input "Caliber Collision Center - Santa Barbara - Gutierrez St"
click at [1103, 112] on input "Search" at bounding box center [1131, 126] width 57 height 28
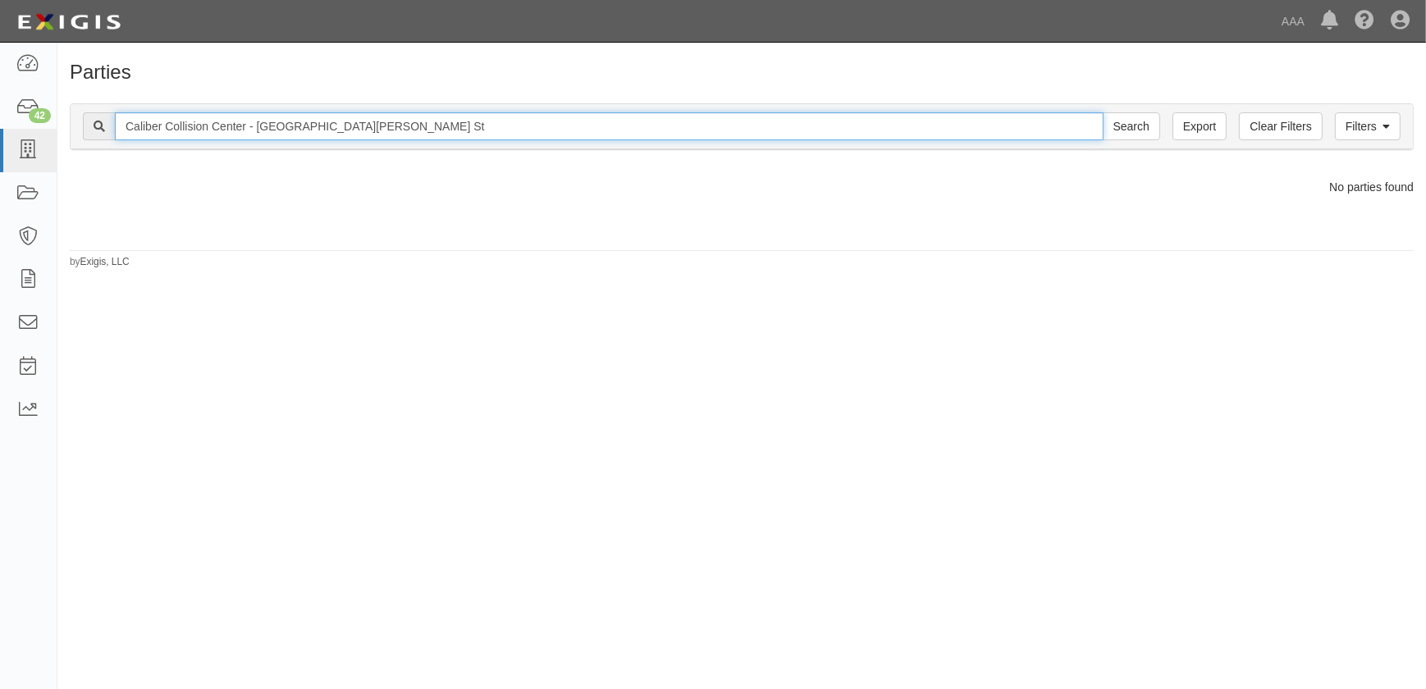
drag, startPoint x: 438, startPoint y: 131, endPoint x: 334, endPoint y: 136, distance: 104.3
click at [334, 136] on input "Caliber Collision Center - [GEOGRAPHIC_DATA][PERSON_NAME] St" at bounding box center [609, 126] width 989 height 28
type input "Caliber Collision Center - Santa Barbara"
click at [1103, 112] on input "Search" at bounding box center [1131, 126] width 57 height 28
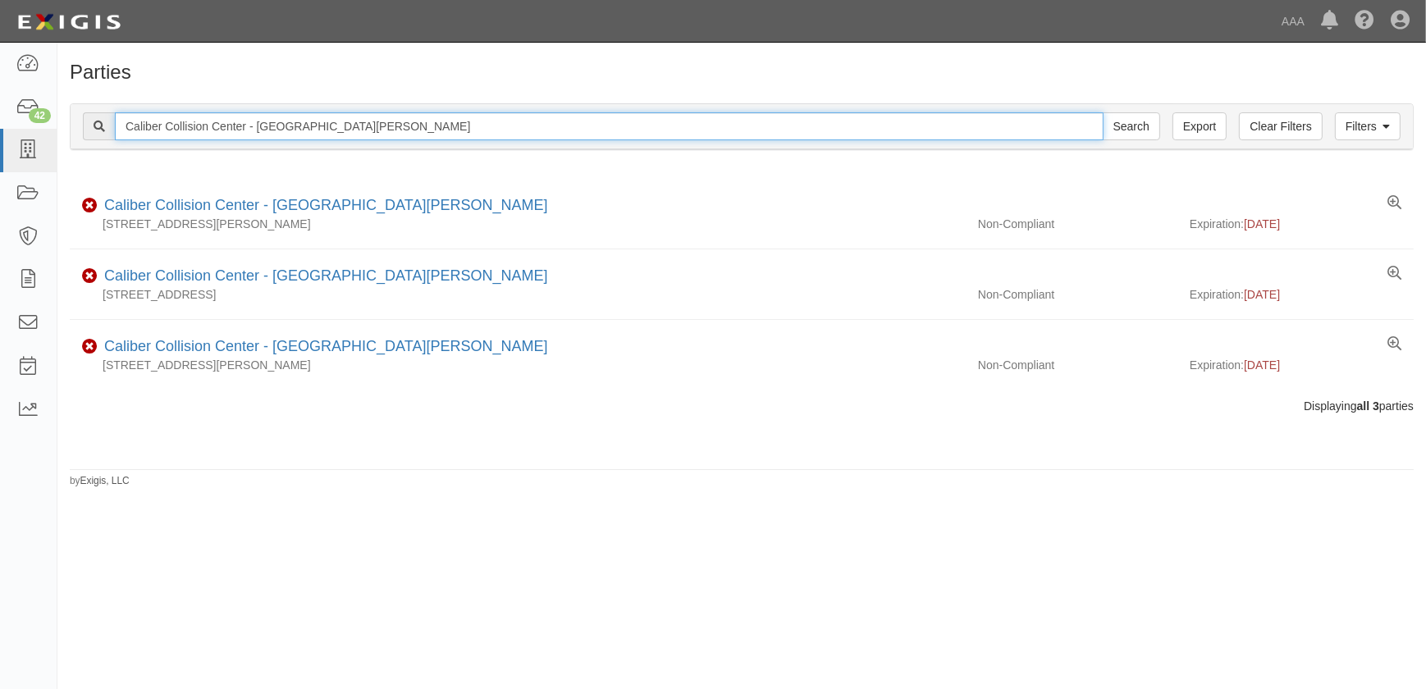
drag, startPoint x: 386, startPoint y: 135, endPoint x: 73, endPoint y: 130, distance: 312.6
click at [73, 130] on div "Filters Clear Filters Export Caliber Collision Center - [GEOGRAPHIC_DATA][PERSO…" at bounding box center [742, 126] width 1342 height 45
paste input "[GEOGRAPHIC_DATA] - [GEOGRAPHIC_DATA]"
type input "Caliber Collision Center - [GEOGRAPHIC_DATA] - [GEOGRAPHIC_DATA]"
click at [1103, 112] on input "Search" at bounding box center [1131, 126] width 57 height 28
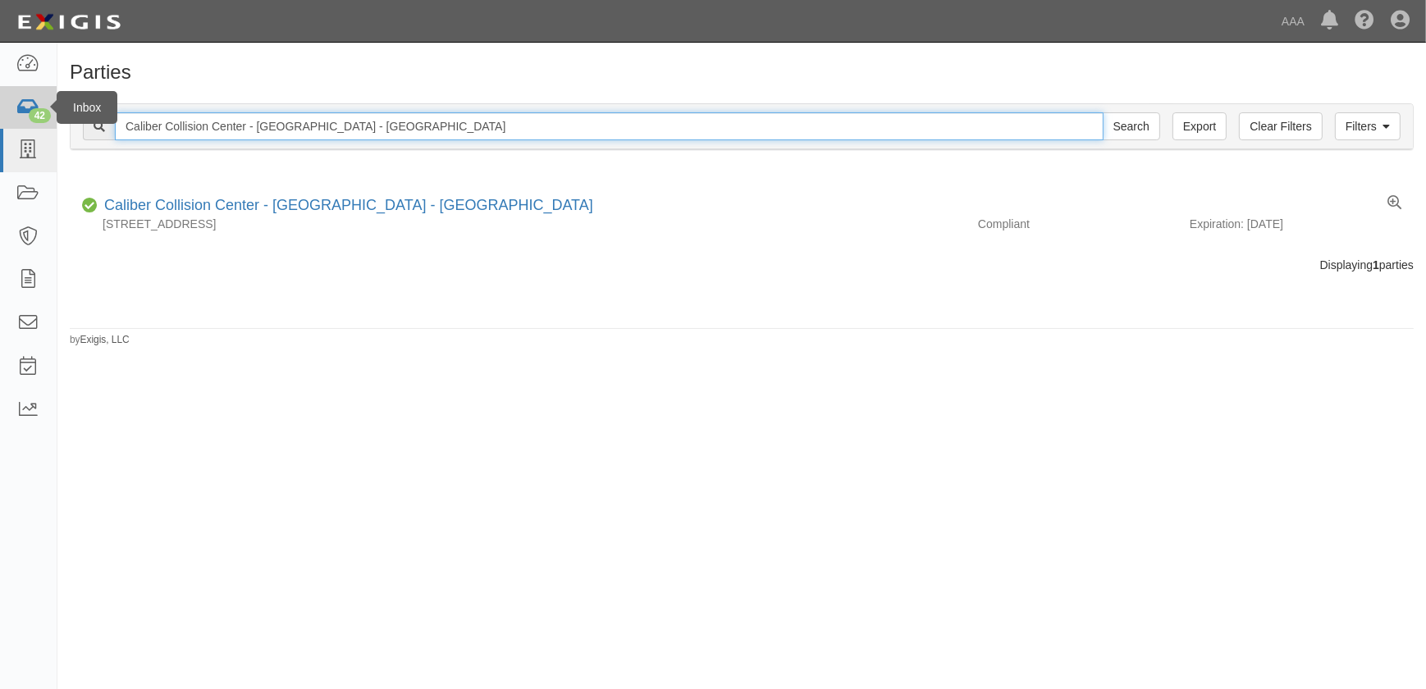
drag, startPoint x: 417, startPoint y: 126, endPoint x: 20, endPoint y: 127, distance: 397.1
click at [20, 127] on body "Toggle navigation Dashboard 42 Inbox Parties Agreements Coverages Documents Mes…" at bounding box center [713, 334] width 1426 height 669
paste input "Azusa"
type input "Caliber Collision Center - [GEOGRAPHIC_DATA]"
click at [1103, 112] on input "Search" at bounding box center [1131, 126] width 57 height 28
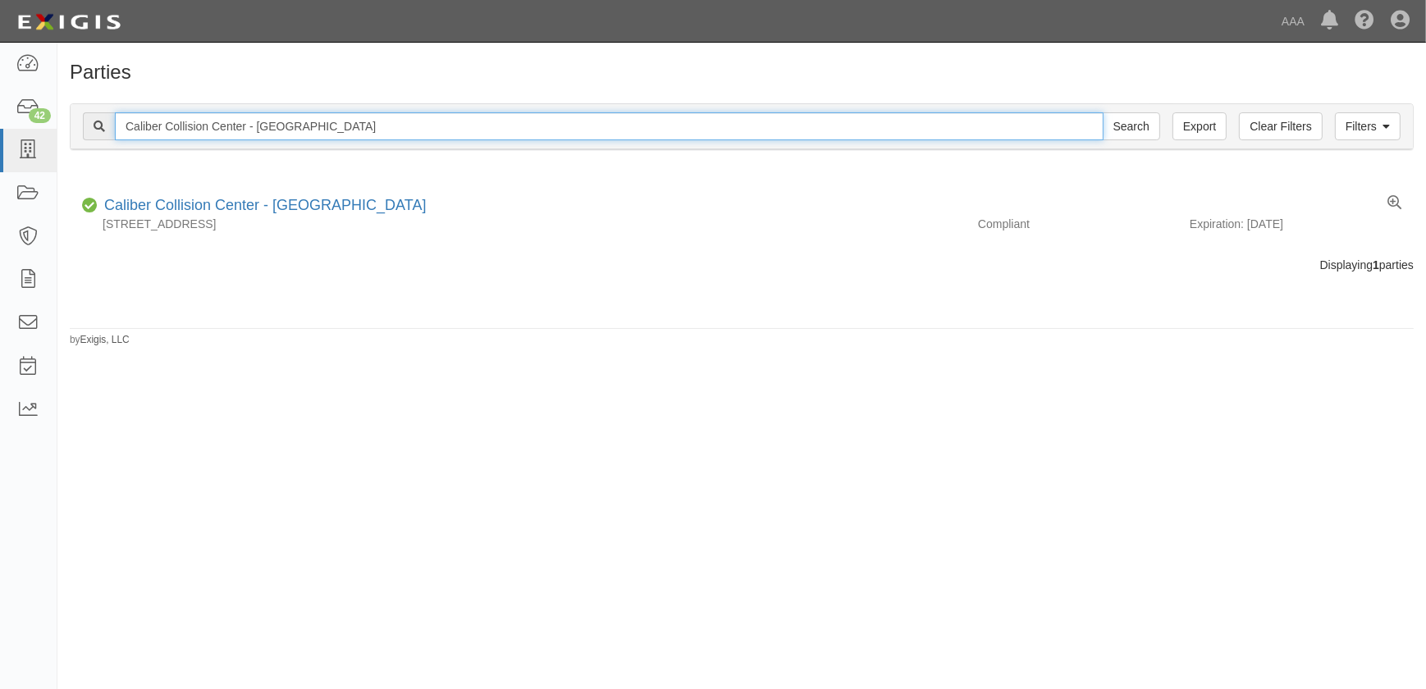
drag, startPoint x: 222, startPoint y: 117, endPoint x: -4, endPoint y: 114, distance: 225.6
click at [0, 114] on html "Toggle navigation Dashboard 42 Inbox Parties Agreements Coverages Documents Mes…" at bounding box center [713, 334] width 1426 height 669
paste input "Tulare"
type input "Caliber Collision Center - [GEOGRAPHIC_DATA]"
click at [1103, 112] on input "Search" at bounding box center [1131, 126] width 57 height 28
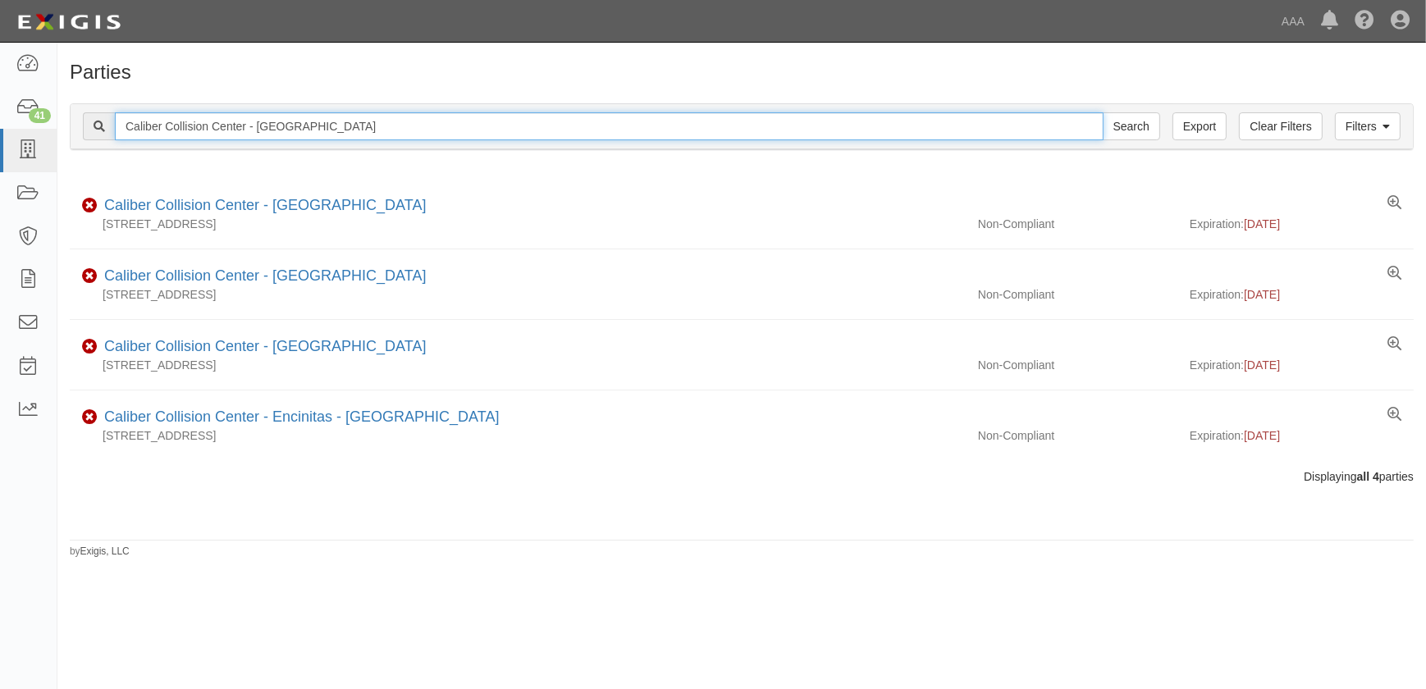
drag, startPoint x: 244, startPoint y: 123, endPoint x: 115, endPoint y: 130, distance: 129.0
click at [115, 129] on input "Caliber Collision Center - Tulare" at bounding box center [609, 126] width 989 height 28
paste input "Santa Barbara - Edison Av"
type input "Caliber Collision Center - Santa Barbara - Edison Ave"
click at [1103, 112] on input "Search" at bounding box center [1131, 126] width 57 height 28
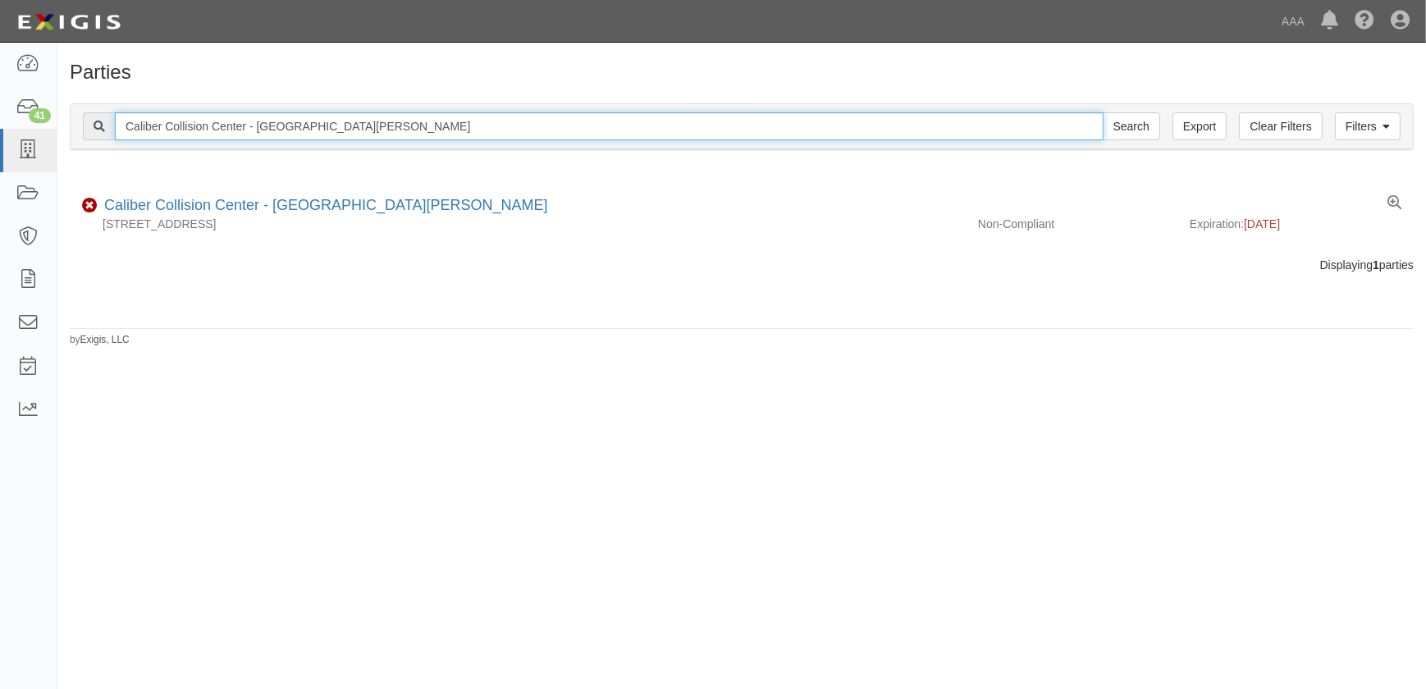
drag, startPoint x: 416, startPoint y: 133, endPoint x: 91, endPoint y: 145, distance: 325.1
click at [91, 144] on div "Filters Clear Filters Export Caliber Collision Center - Santa Barbara - Edison …" at bounding box center [742, 126] width 1342 height 45
paste input "Lake Elsinor"
type input "Caliber Collision Center - Lake Elsinore"
click at [1103, 112] on input "Search" at bounding box center [1131, 126] width 57 height 28
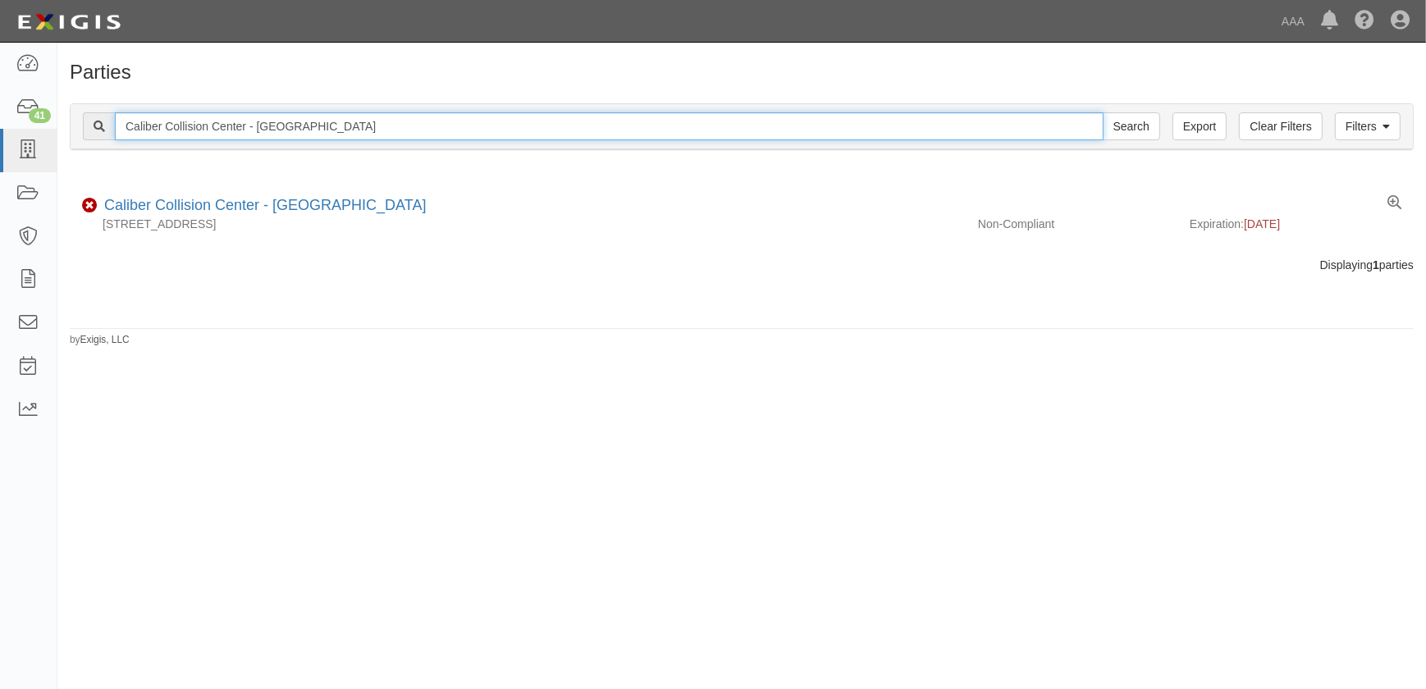
drag, startPoint x: 386, startPoint y: 124, endPoint x: 66, endPoint y: 135, distance: 319.3
click at [66, 135] on div "Filters Clear Filters Export Caliber Collision Center - Lake Elsinore Search Fi…" at bounding box center [741, 128] width 1369 height 75
paste input "Bakersfield - Northwest"
type input "Caliber Collision Center - Bakersfield - Northwest"
click at [1103, 112] on input "Search" at bounding box center [1131, 126] width 57 height 28
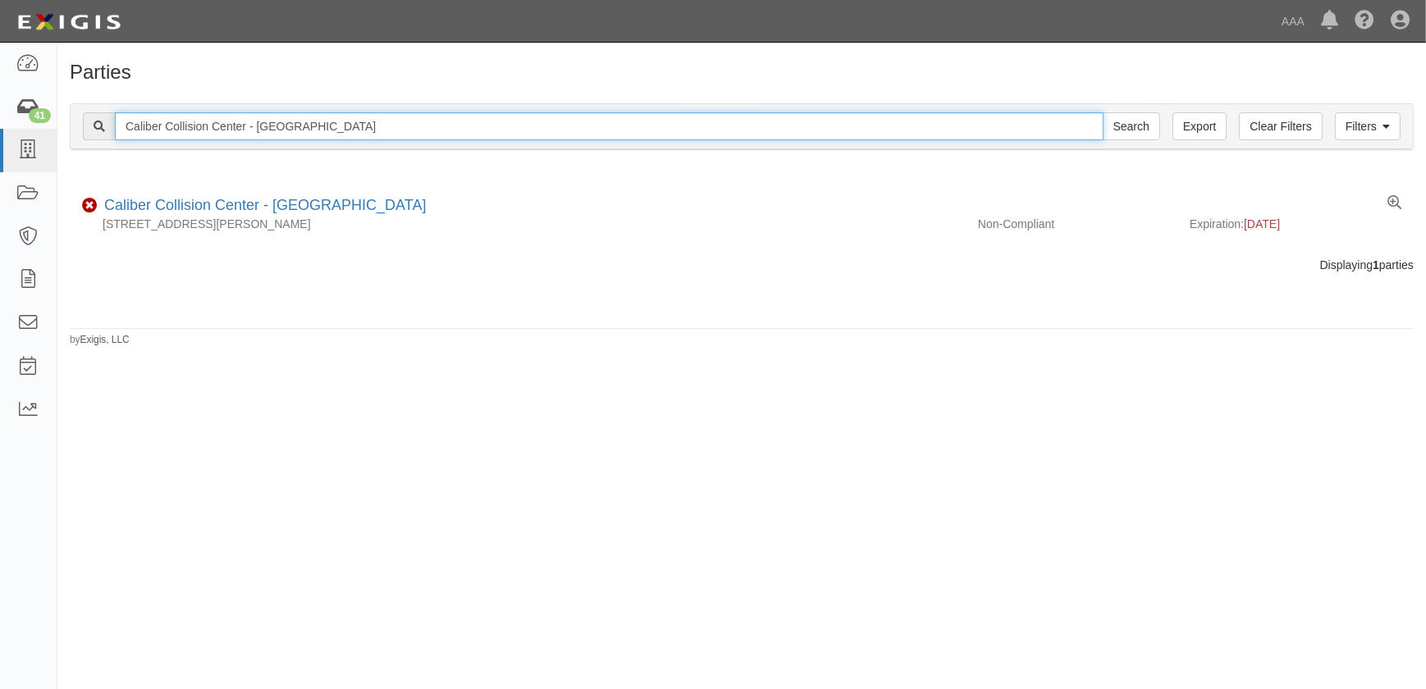
drag, startPoint x: 392, startPoint y: 123, endPoint x: -40, endPoint y: 129, distance: 432.4
click at [0, 129] on html "Toggle navigation Dashboard 41 Inbox Parties Agreements Coverages Documents Mes…" at bounding box center [713, 334] width 1426 height 669
paste input "Kern S"
click at [368, 129] on input "Caliber Collision Center - Bakersfield - Kern St" at bounding box center [609, 126] width 989 height 28
type input "Caliber Collision Center - Bakersfield - Kern St"
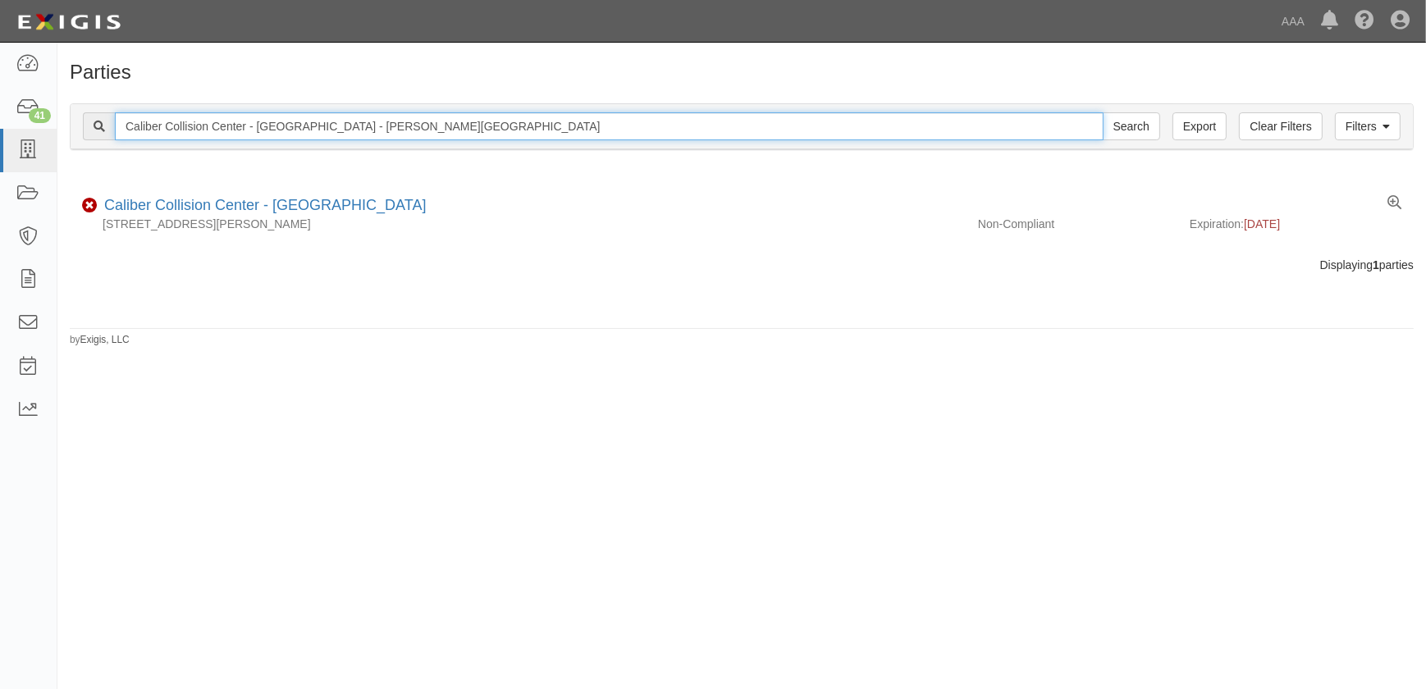
click at [1103, 112] on input "Search" at bounding box center [1131, 126] width 57 height 28
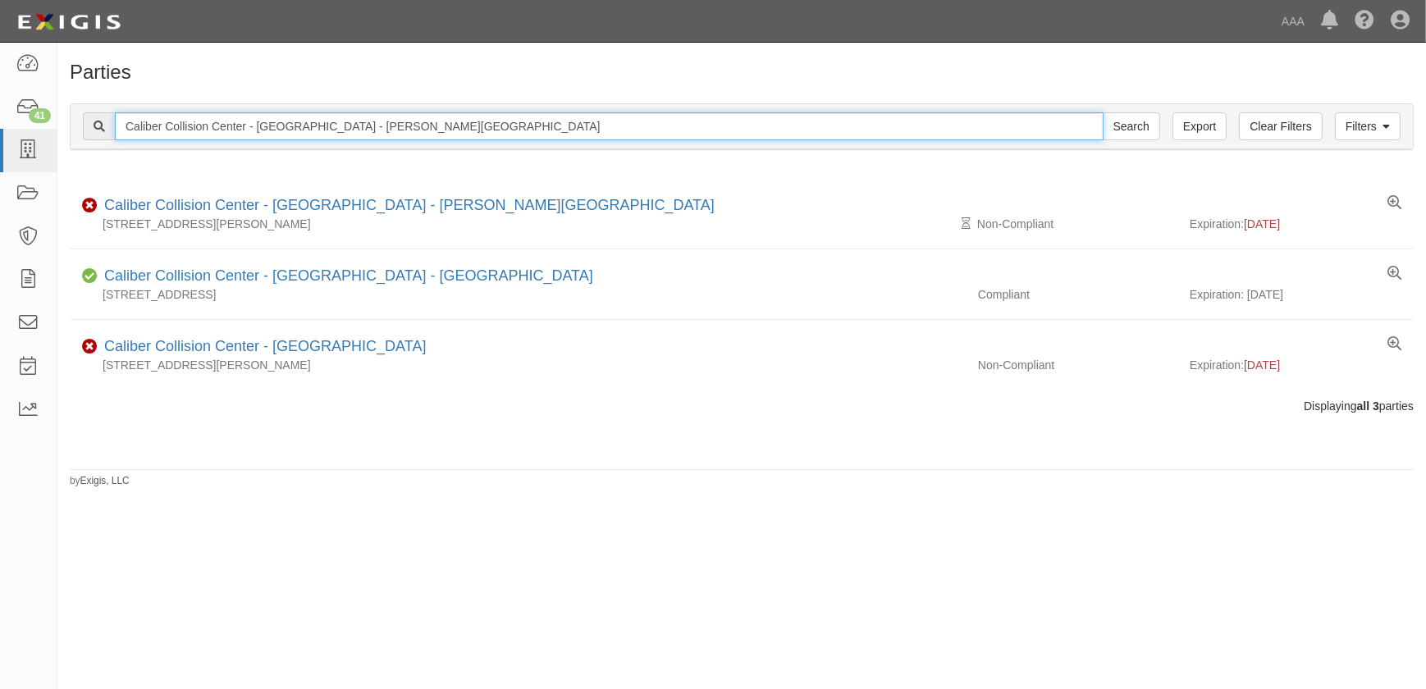
drag, startPoint x: 302, startPoint y: 127, endPoint x: 81, endPoint y: 131, distance: 220.7
click at [81, 131] on div "Filters Clear Filters Export Caliber Collision Center - [GEOGRAPHIC_DATA] - [PE…" at bounding box center [742, 126] width 1342 height 45
paste input "Auto Mall"
type input "Caliber Collision Center - [GEOGRAPHIC_DATA] - [GEOGRAPHIC_DATA]"
click at [1103, 112] on input "Search" at bounding box center [1131, 126] width 57 height 28
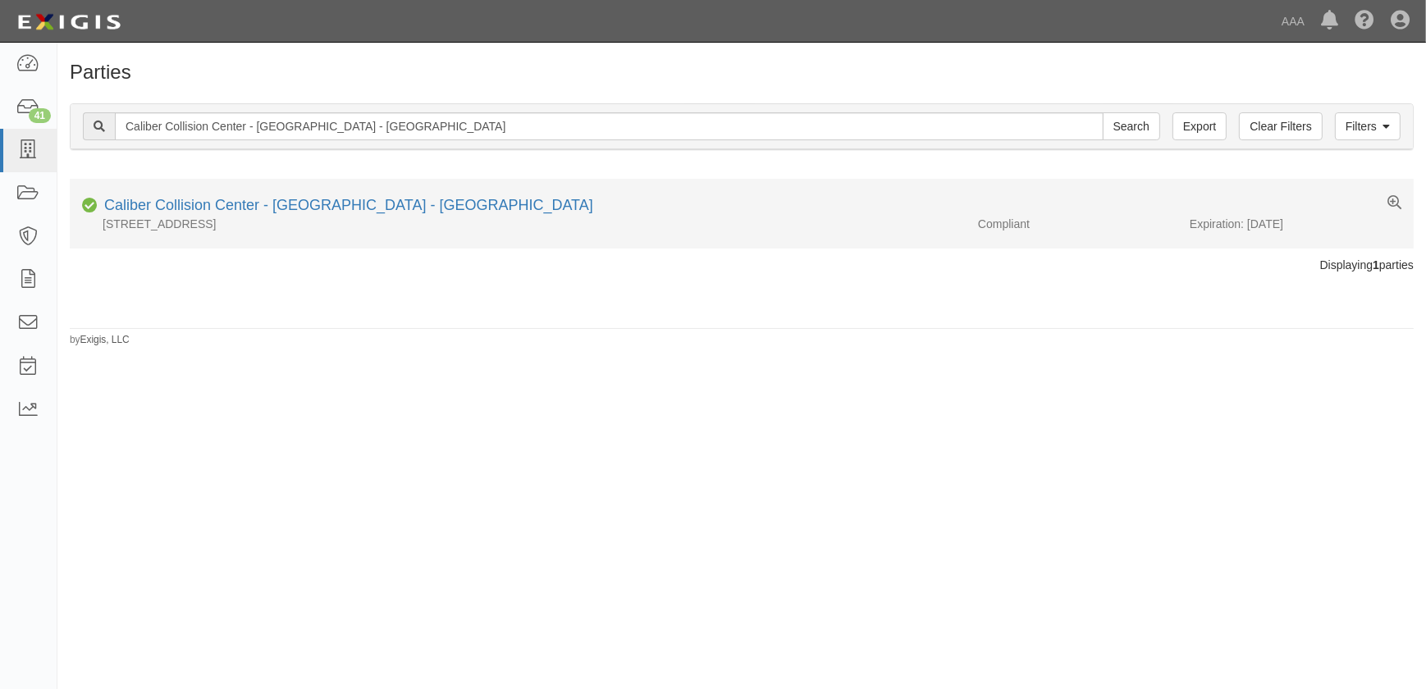
click at [164, 213] on div "Caliber Collision Center - [GEOGRAPHIC_DATA] - [GEOGRAPHIC_DATA]" at bounding box center [346, 205] width 496 height 21
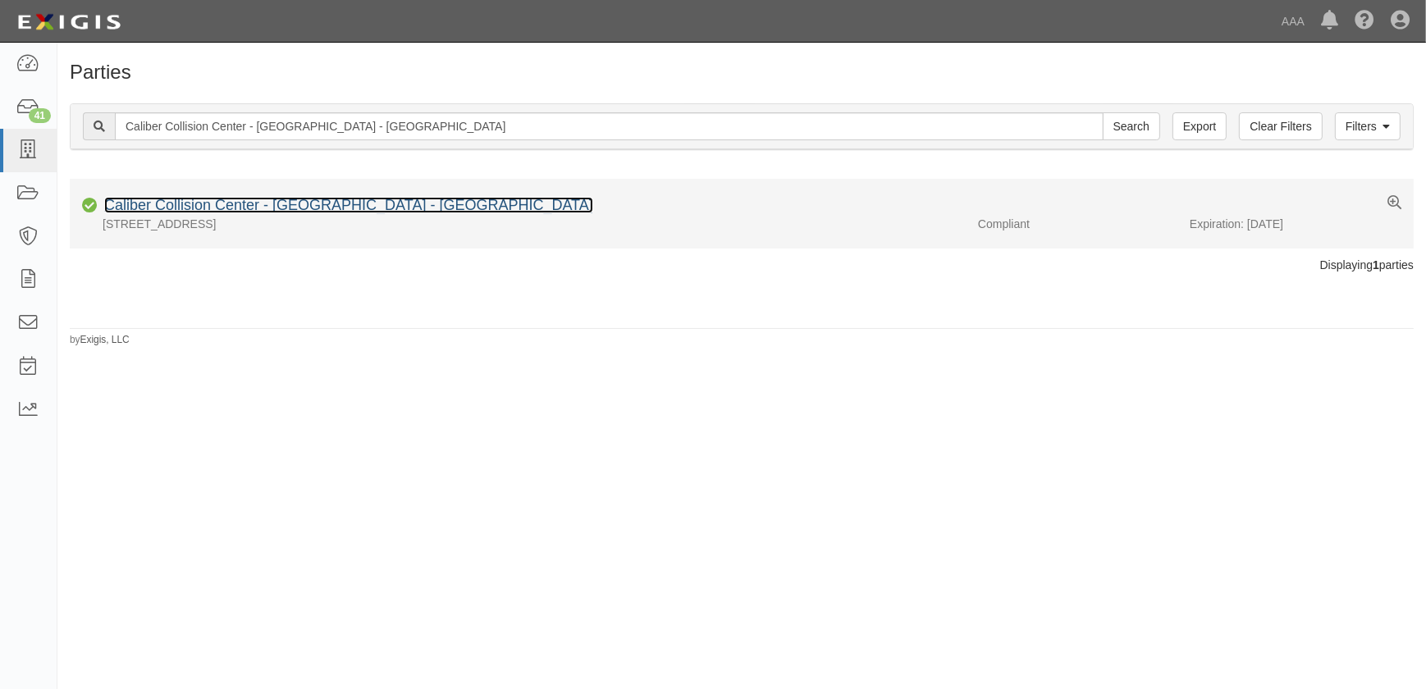
click at [165, 208] on link "Caliber Collision Center - [GEOGRAPHIC_DATA] - [GEOGRAPHIC_DATA]" at bounding box center [348, 205] width 489 height 16
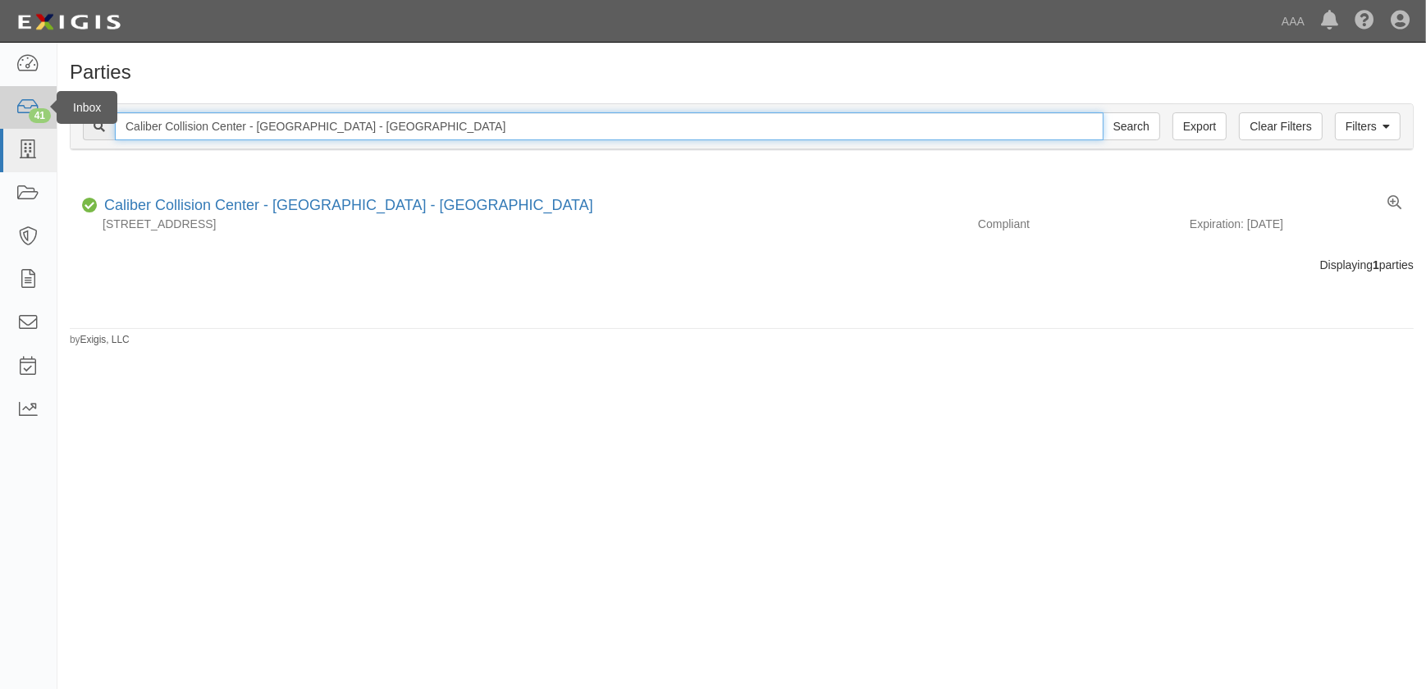
drag, startPoint x: 414, startPoint y: 131, endPoint x: 34, endPoint y: 126, distance: 379.9
click at [34, 126] on body "Toggle navigation Dashboard 41 Inbox Parties Agreements Coverages Documents Mes…" at bounding box center [713, 334] width 1426 height 669
paste input "Fallbrook"
type input "Caliber Collision Center - Fallbrook"
click at [1103, 112] on input "Search" at bounding box center [1131, 126] width 57 height 28
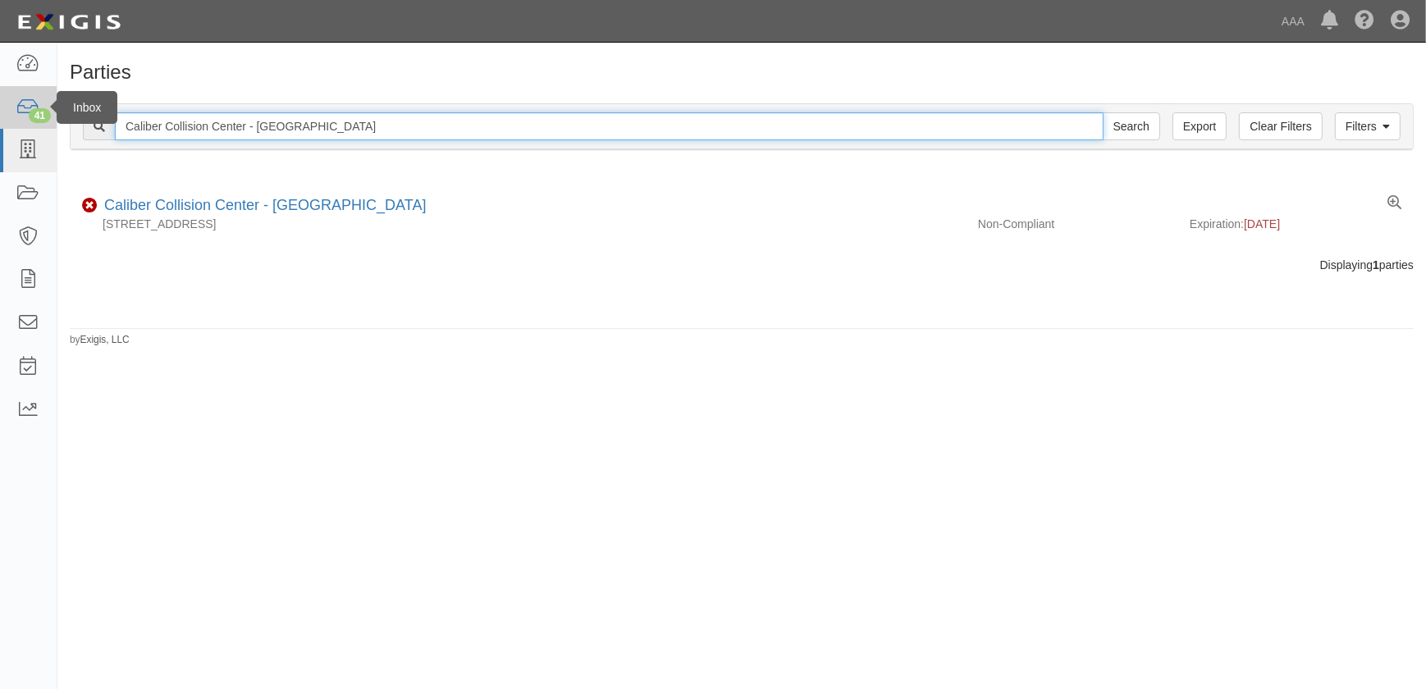
drag, startPoint x: 337, startPoint y: 123, endPoint x: 51, endPoint y: 120, distance: 286.4
click at [53, 121] on body "Toggle navigation Dashboard 41 Inbox Parties Agreements Coverages Documents Mes…" at bounding box center [713, 334] width 1426 height 669
paste input "Bloomington"
type input "Caliber Collision Center - Bloomington"
click at [1103, 112] on input "Search" at bounding box center [1131, 126] width 57 height 28
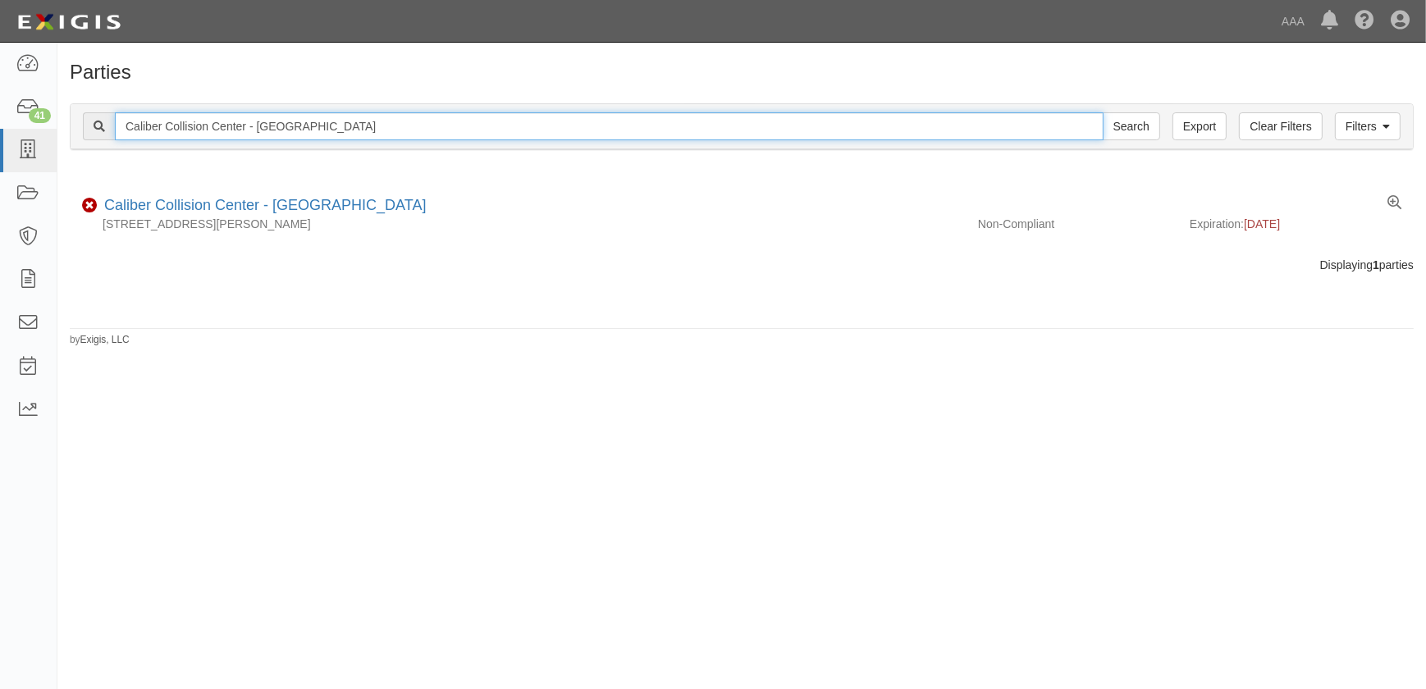
drag, startPoint x: 328, startPoint y: 126, endPoint x: 111, endPoint y: 139, distance: 217.9
click at [111, 139] on div "Caliber Collision Center - [GEOGRAPHIC_DATA] Search" at bounding box center [621, 126] width 1077 height 28
paste input "[GEOGRAPHIC_DATA]"
type input "Caliber Collision Center - [GEOGRAPHIC_DATA]"
click at [1103, 112] on input "Search" at bounding box center [1131, 126] width 57 height 28
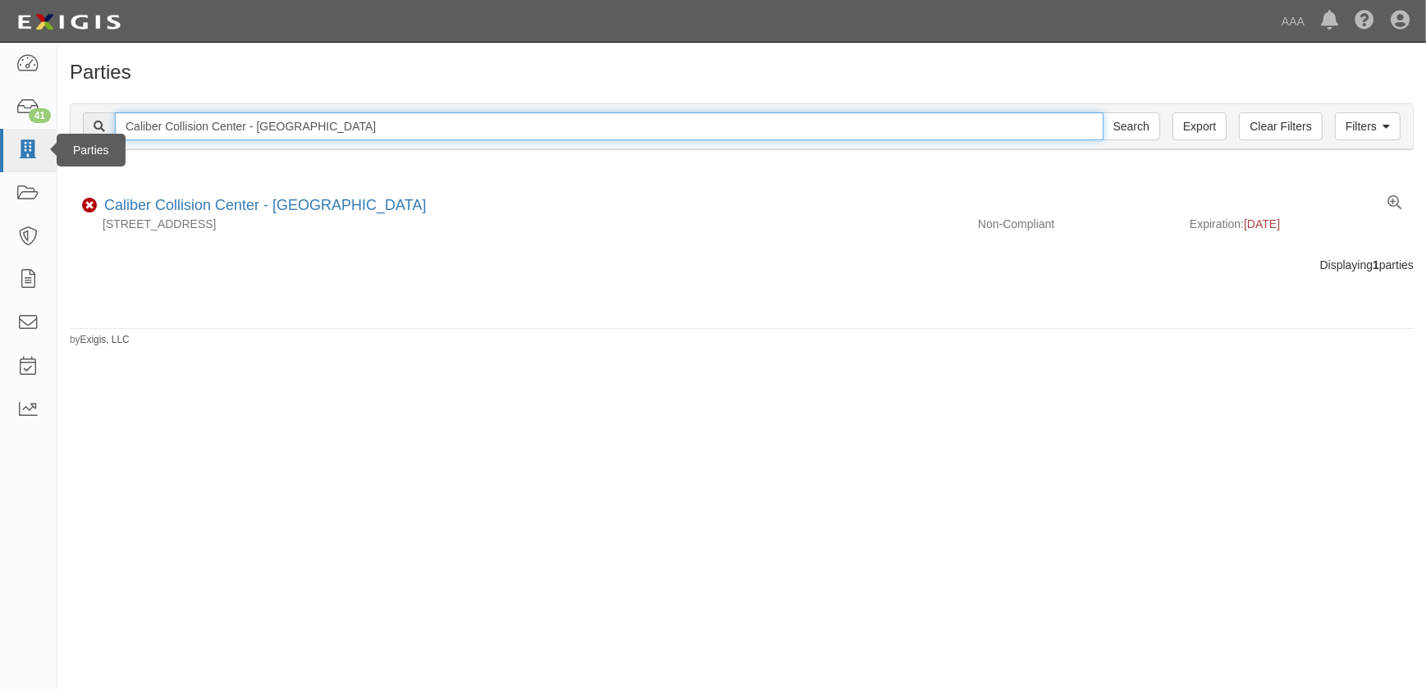
drag, startPoint x: 357, startPoint y: 126, endPoint x: 30, endPoint y: 140, distance: 327.7
click at [30, 140] on body "Toggle navigation Dashboard 41 Inbox Parties Agreements Coverages Documents Mes…" at bounding box center [713, 334] width 1426 height 669
paste input "[GEOGRAPHIC_DATA] - [GEOGRAPHIC_DATA][US_STATE]"
type input "Caliber Collision Center - [GEOGRAPHIC_DATA] - [GEOGRAPHIC_DATA][US_STATE]"
click at [1103, 112] on input "Search" at bounding box center [1131, 126] width 57 height 28
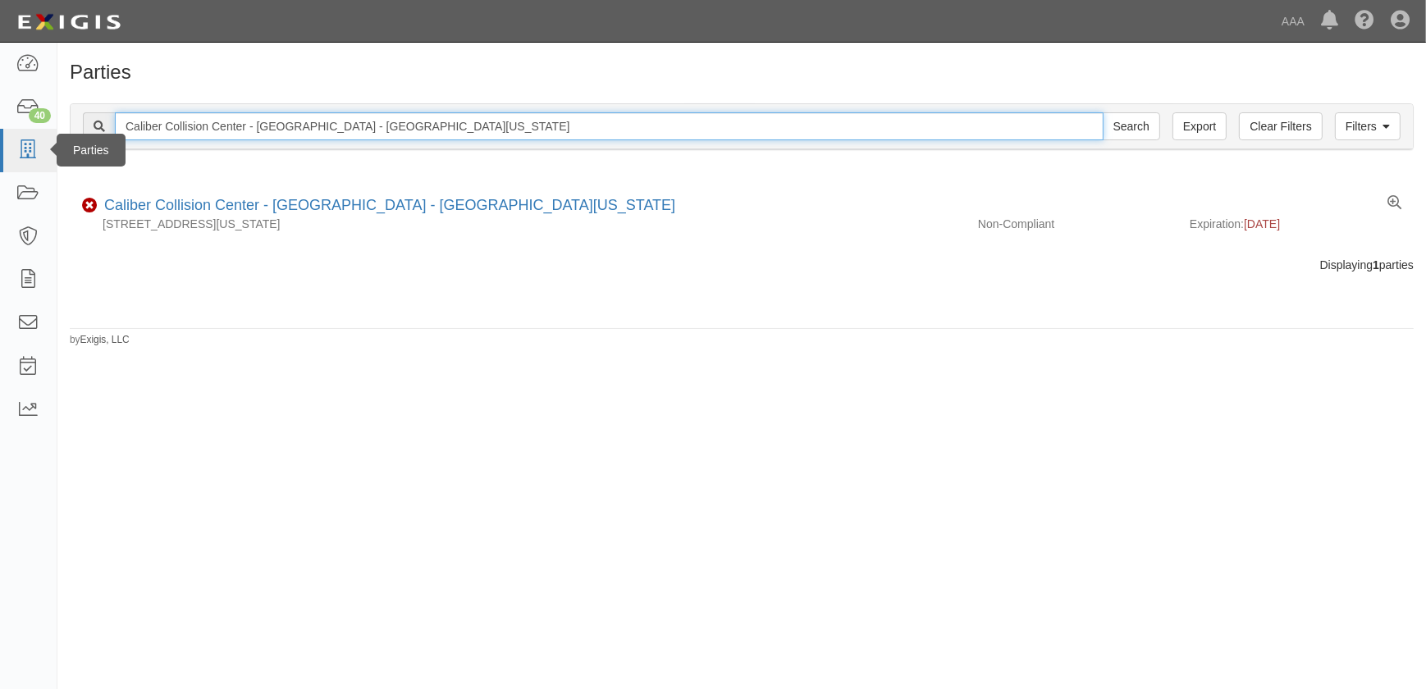
drag, startPoint x: 450, startPoint y: 130, endPoint x: 11, endPoint y: 138, distance: 438.2
click at [12, 137] on body "Toggle navigation Dashboard 40 Inbox Parties Agreements Coverages Documents Mes…" at bounding box center [713, 334] width 1426 height 669
paste input "[GEOGRAPHIC_DATA] - West"
type input "Caliber Collision Center - [GEOGRAPHIC_DATA] - [GEOGRAPHIC_DATA]"
click at [1103, 112] on input "Search" at bounding box center [1131, 126] width 57 height 28
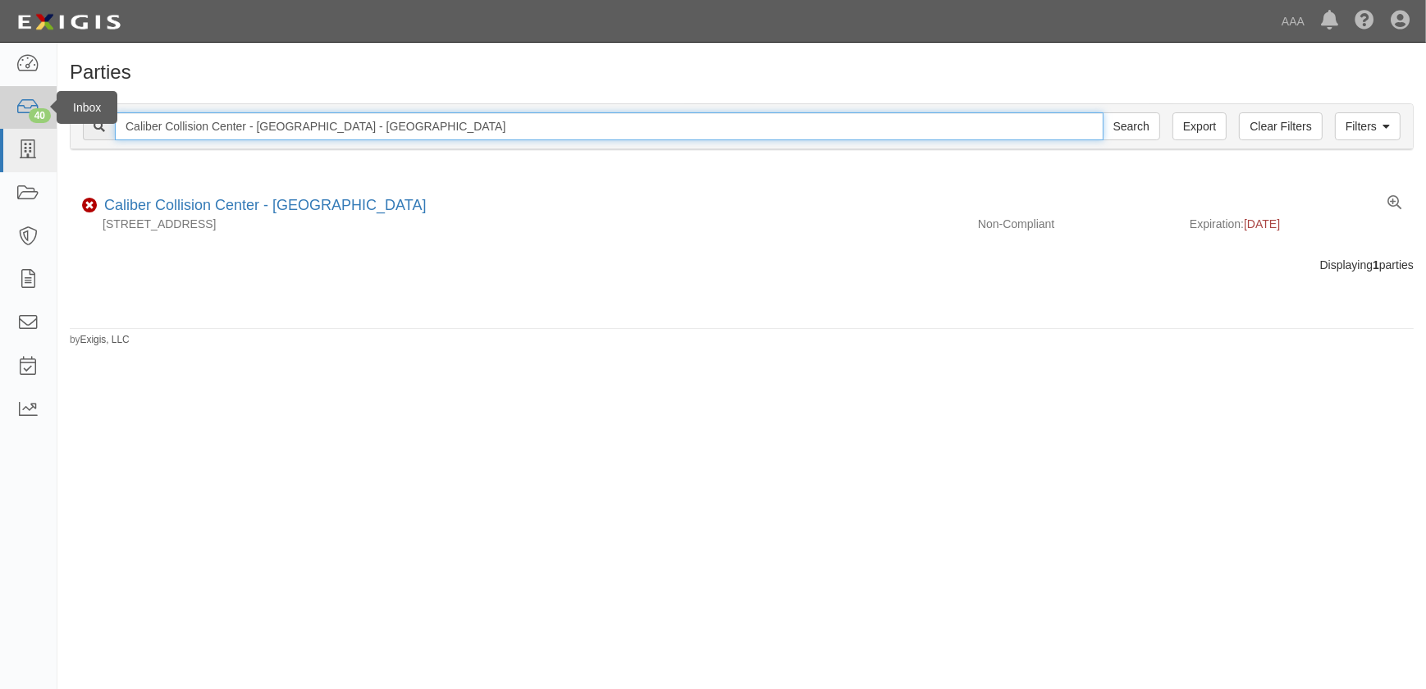
drag, startPoint x: 281, startPoint y: 125, endPoint x: 33, endPoint y: 122, distance: 248.6
click at [33, 122] on body "Toggle navigation Dashboard 40 Inbox Parties Agreements Coverages Documents Mes…" at bounding box center [713, 334] width 1426 height 669
paste input "Baker Ranch"
type input "Caliber Collision Center - Baker Ranch"
click at [1103, 112] on input "Search" at bounding box center [1131, 126] width 57 height 28
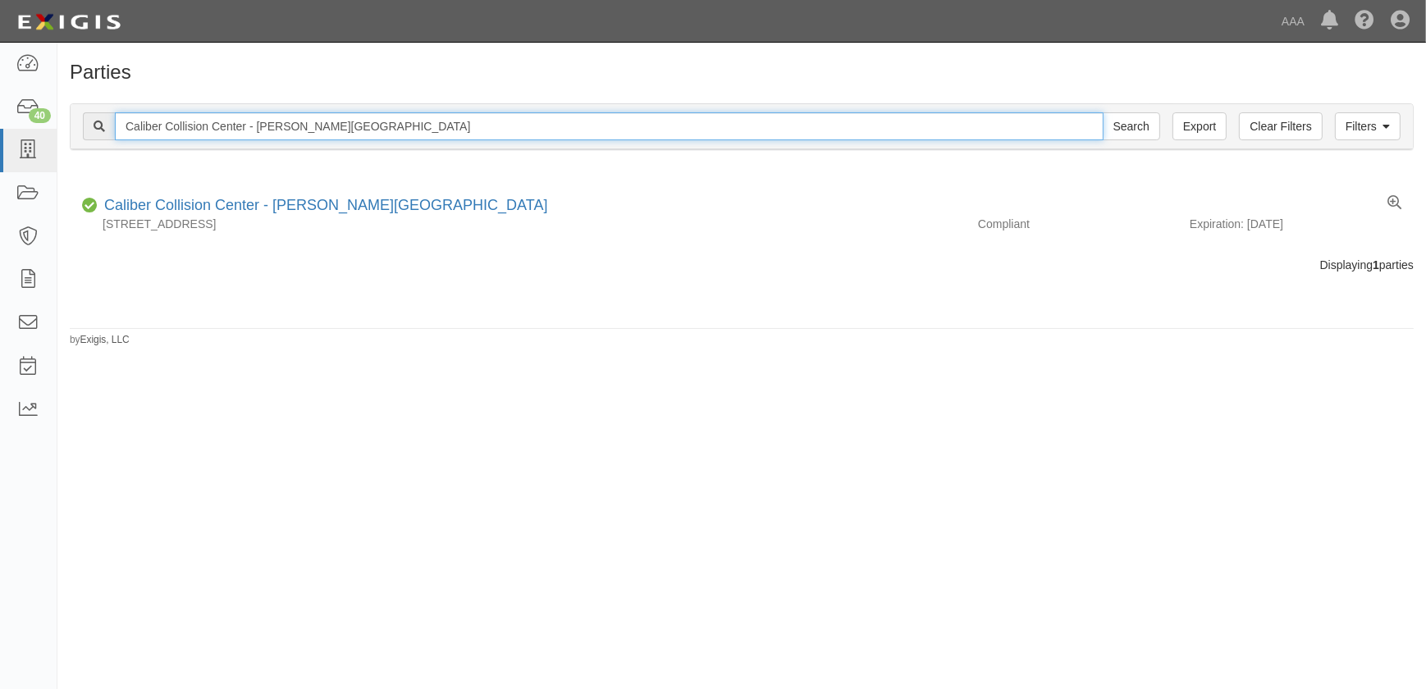
drag, startPoint x: 356, startPoint y: 125, endPoint x: 83, endPoint y: 117, distance: 273.3
click at [83, 117] on div "Caliber Collision Center - Baker Ranch Search" at bounding box center [621, 126] width 1077 height 28
paste input "Los Angeles - Mid City"
type input "Caliber Collision Center - [GEOGRAPHIC_DATA] - [GEOGRAPHIC_DATA]"
click at [1103, 112] on input "Search" at bounding box center [1131, 126] width 57 height 28
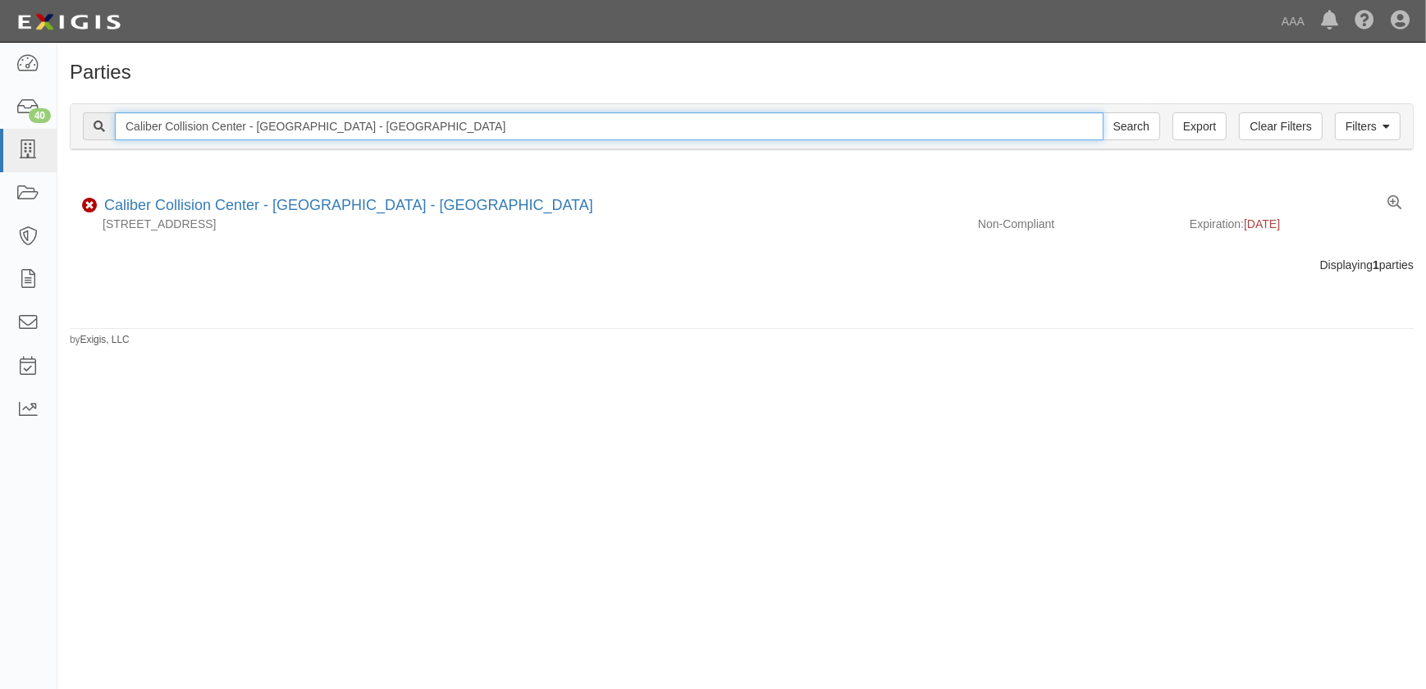
drag, startPoint x: 397, startPoint y: 130, endPoint x: 82, endPoint y: 131, distance: 315.1
click at [82, 131] on div "Filters Clear Filters Export Caliber Collision Center - Los Angeles - Mid City …" at bounding box center [742, 126] width 1342 height 45
paste input "Bakersfield - Downtown"
click at [393, 126] on input "Caliber Collision Center - Bakersfield - Downtown" at bounding box center [609, 126] width 989 height 28
type input "Caliber Collision Center - Bakersfield - Downtown"
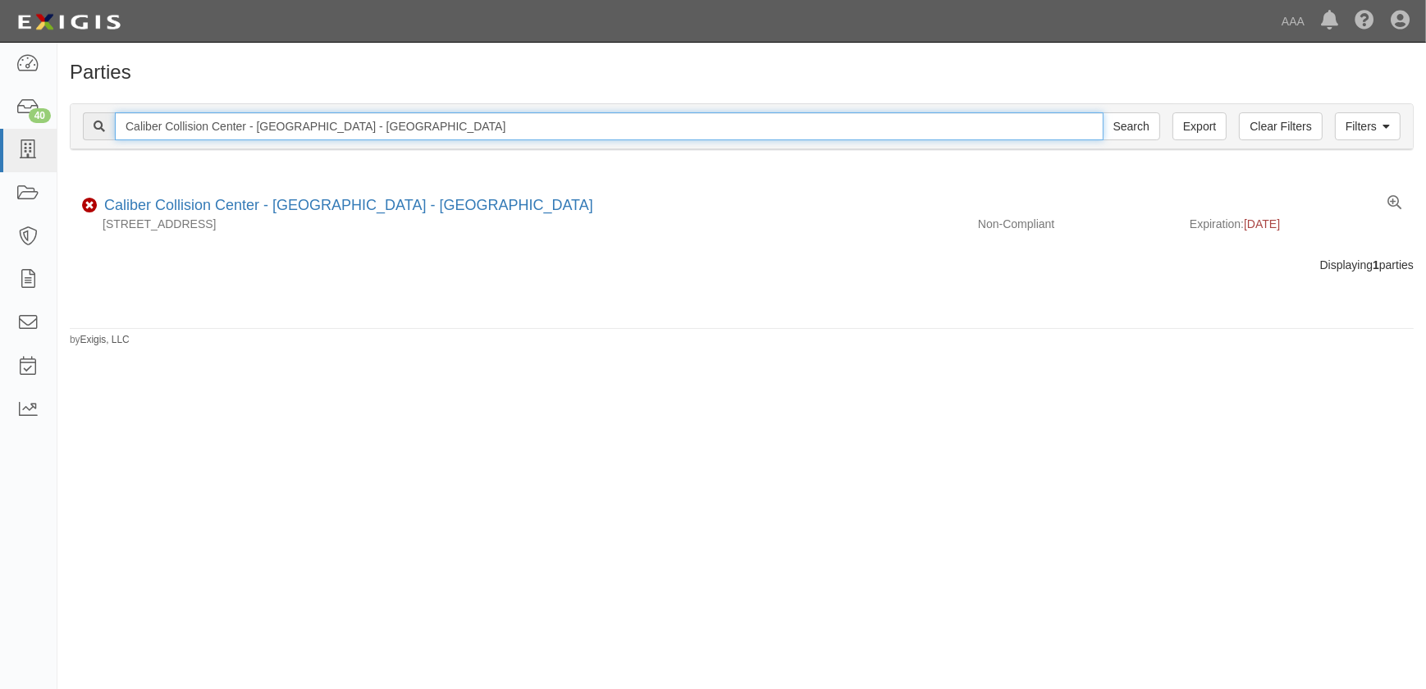
click at [1103, 112] on input "Search" at bounding box center [1131, 126] width 57 height 28
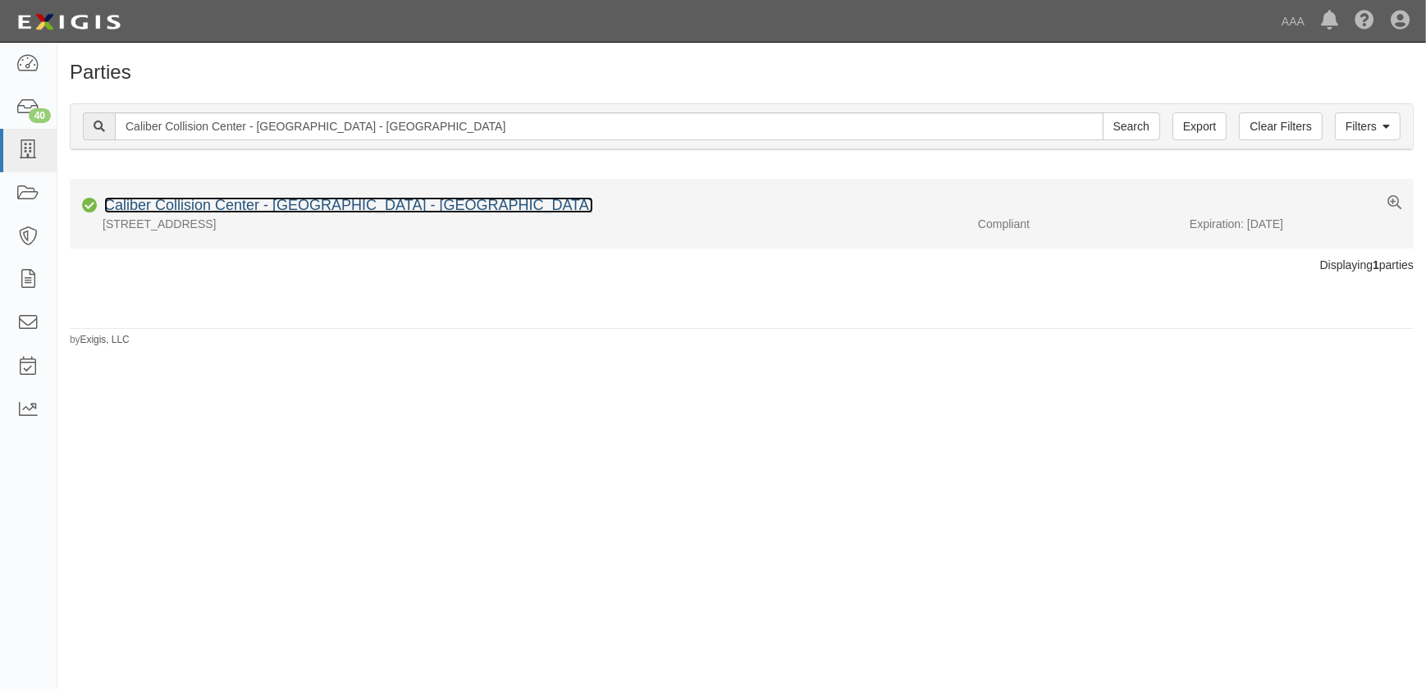
click at [208, 203] on link "Caliber Collision Center - [GEOGRAPHIC_DATA] - [GEOGRAPHIC_DATA]" at bounding box center [348, 205] width 489 height 16
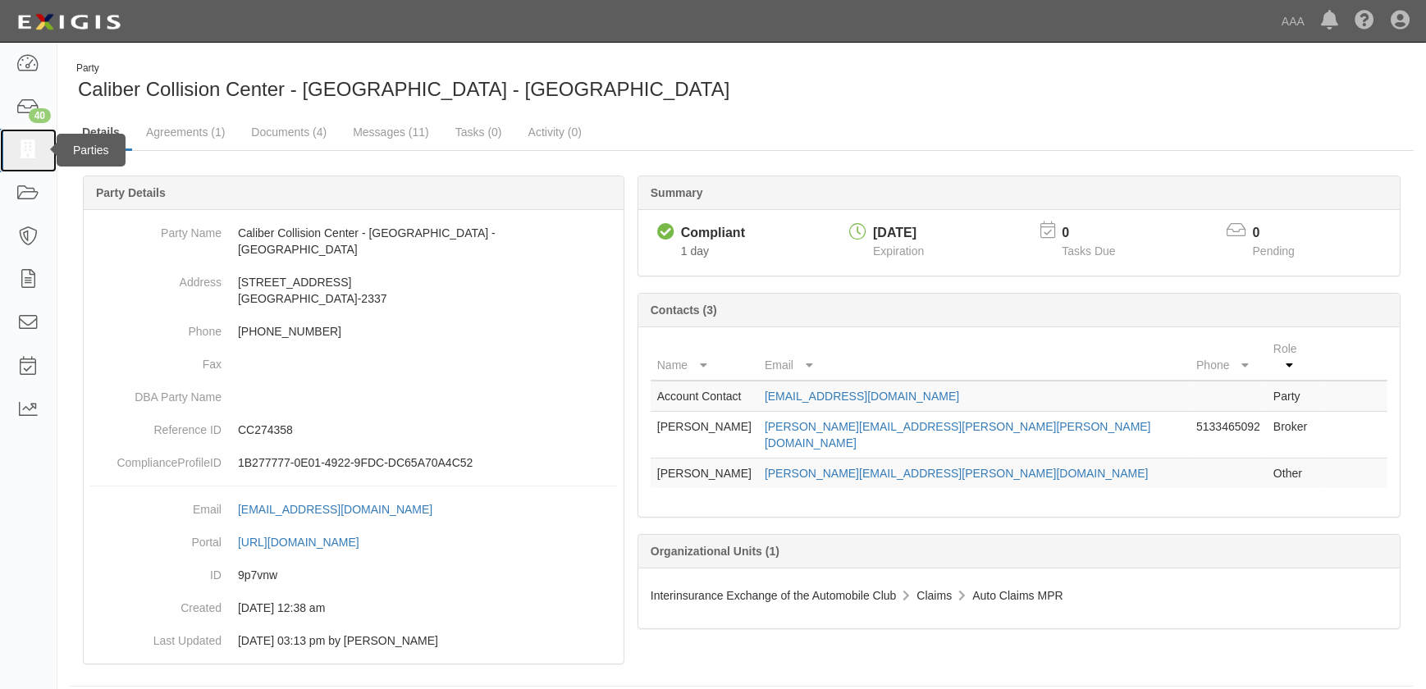
click at [33, 143] on icon at bounding box center [27, 150] width 23 height 19
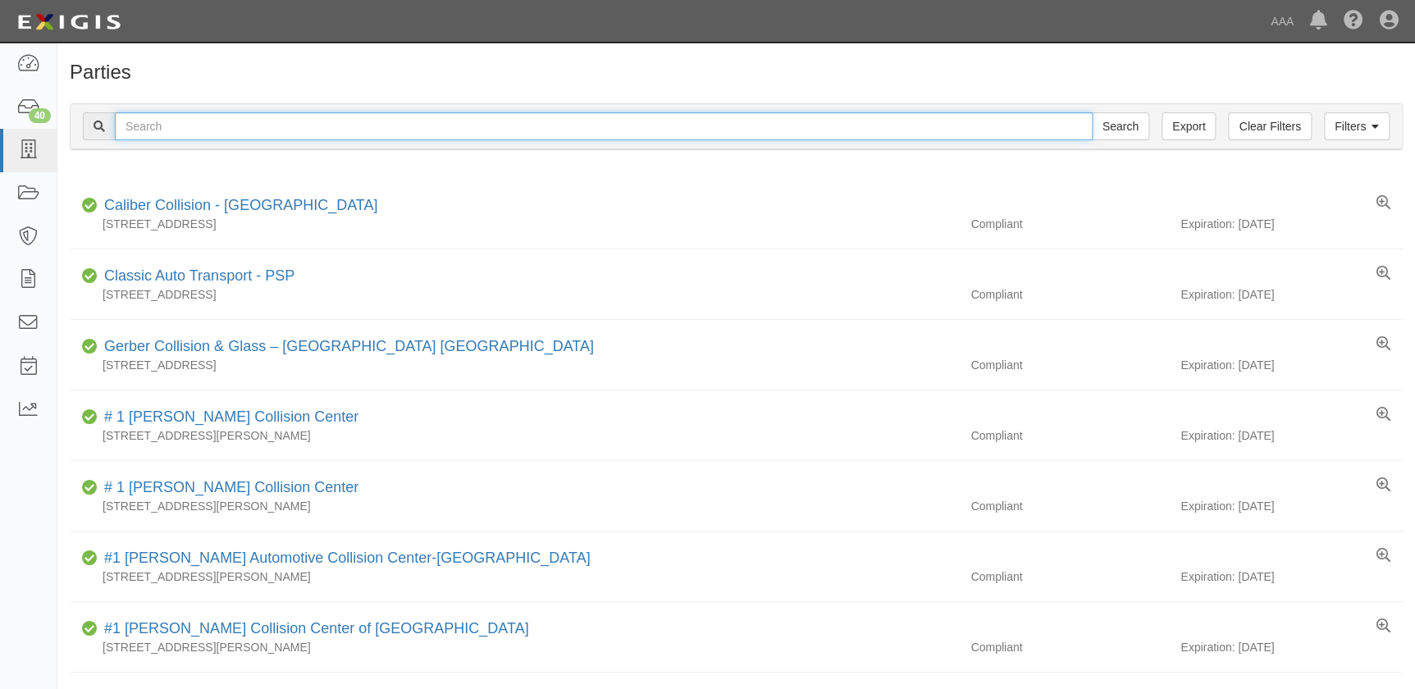
click at [267, 128] on input "text" at bounding box center [604, 126] width 978 height 28
paste input "Caliber Collision Center - [GEOGRAPHIC_DATA]"
type input "Caliber Collision Center - [GEOGRAPHIC_DATA]"
click at [1092, 112] on input "Search" at bounding box center [1120, 126] width 57 height 28
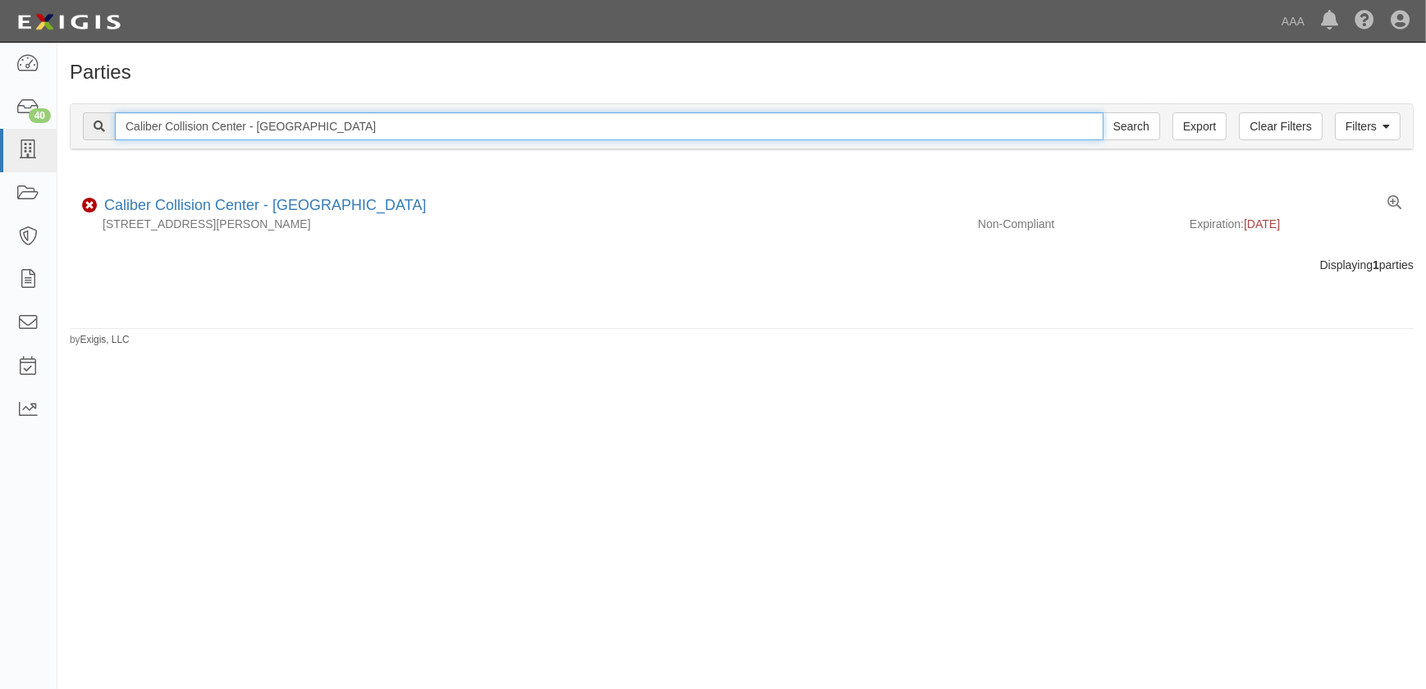
drag, startPoint x: 368, startPoint y: 128, endPoint x: 94, endPoint y: 123, distance: 274.1
click at [94, 123] on div "Caliber Collision Center - [GEOGRAPHIC_DATA] Search" at bounding box center [621, 126] width 1077 height 28
paste input "an [PERSON_NAME] Obispo - [GEOGRAPHIC_DATA]"
type input "Caliber Collision Center - [GEOGRAPHIC_DATA][PERSON_NAME] - [GEOGRAPHIC_DATA]"
click at [1103, 112] on input "Search" at bounding box center [1131, 126] width 57 height 28
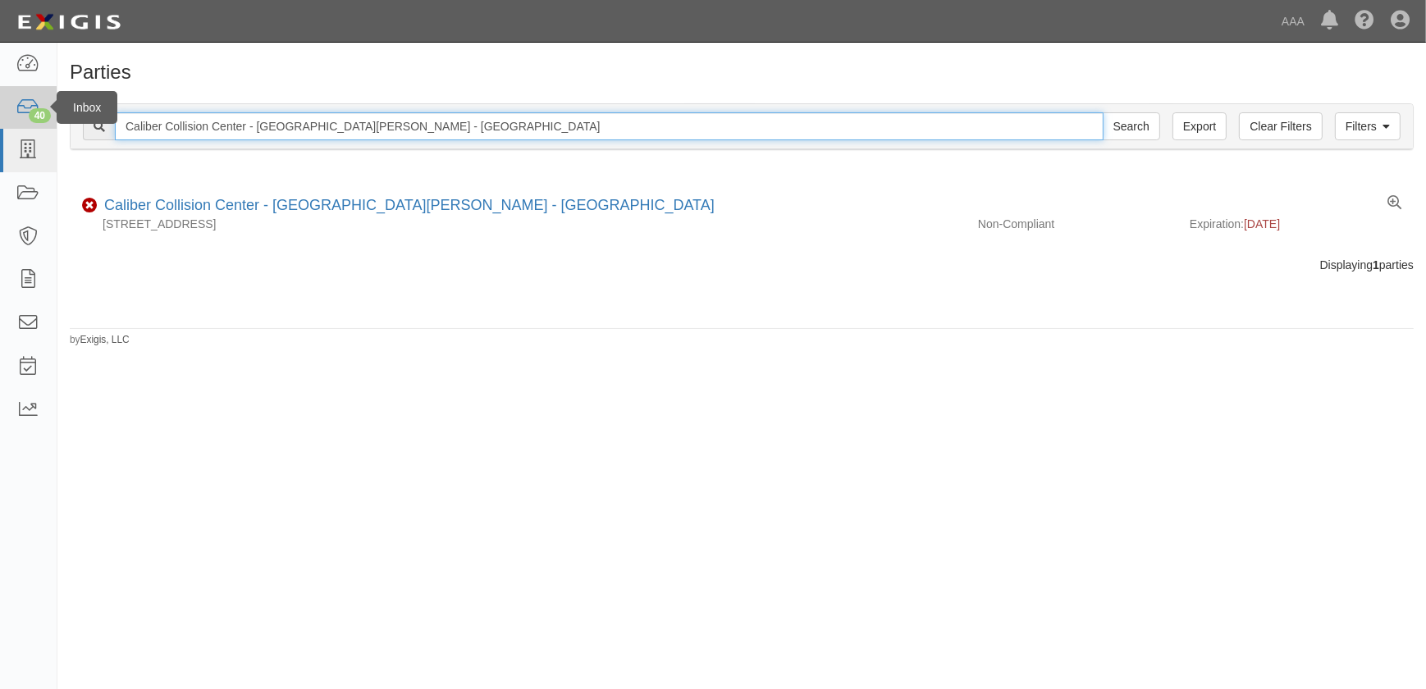
drag, startPoint x: 374, startPoint y: 128, endPoint x: 13, endPoint y: 120, distance: 361.1
click at [13, 120] on body "Toggle navigation Dashboard 40 Inbox Parties Agreements Coverages Documents Mes…" at bounding box center [713, 334] width 1426 height 669
paste input "Atascadero South"
type input "Caliber Collision Center - Atascadero South"
click at [1103, 112] on input "Search" at bounding box center [1131, 126] width 57 height 28
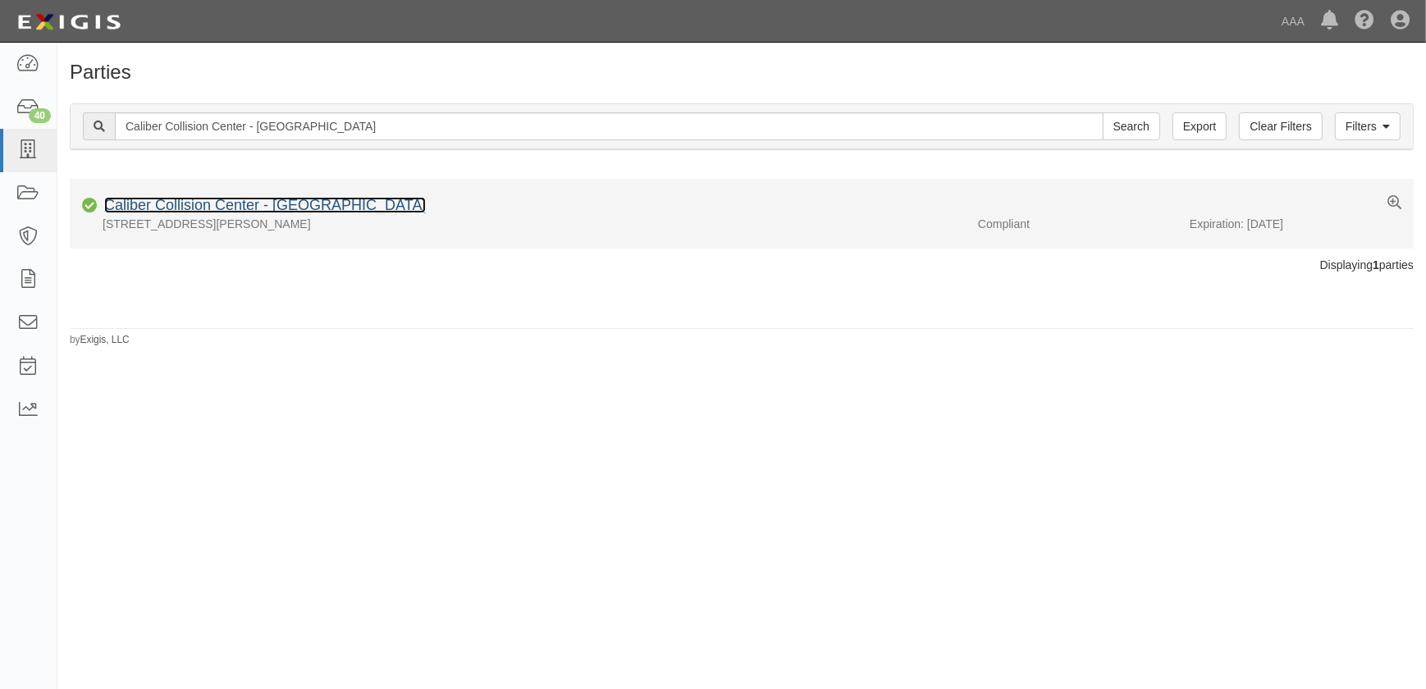
click at [292, 208] on link "Caliber Collision Center - [GEOGRAPHIC_DATA]" at bounding box center [265, 205] width 322 height 16
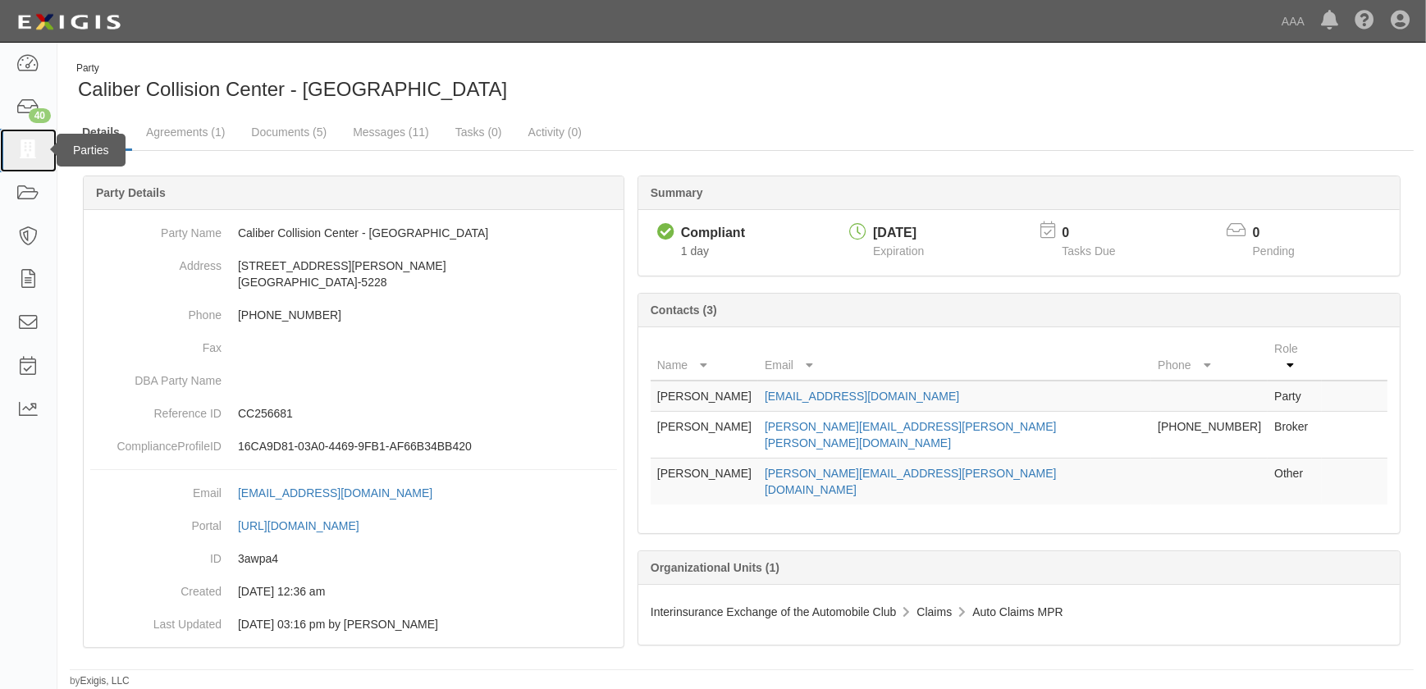
click at [30, 156] on icon at bounding box center [27, 150] width 23 height 19
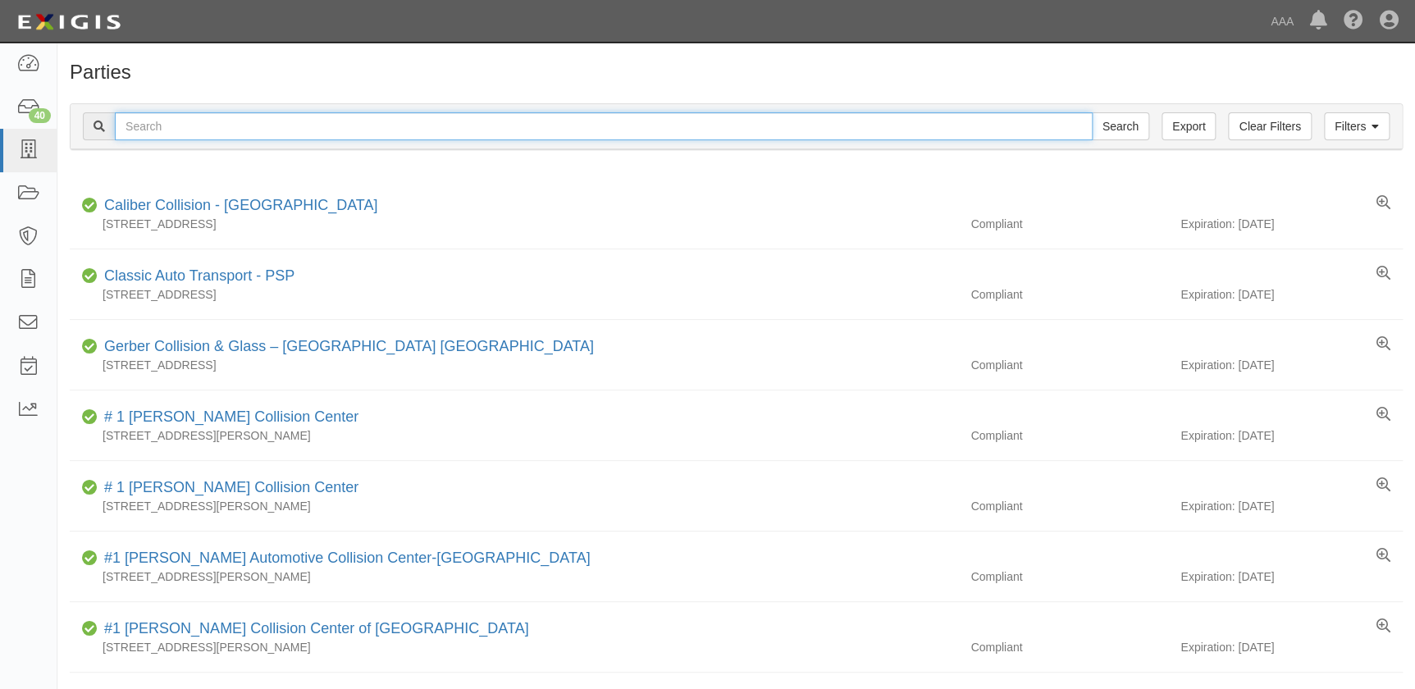
click at [184, 129] on input "text" at bounding box center [604, 126] width 978 height 28
paste input "Caliber Collision Center - Sylmar"
type input "Caliber Collision Center - Sylmar"
click at [1092, 112] on input "Search" at bounding box center [1120, 126] width 57 height 28
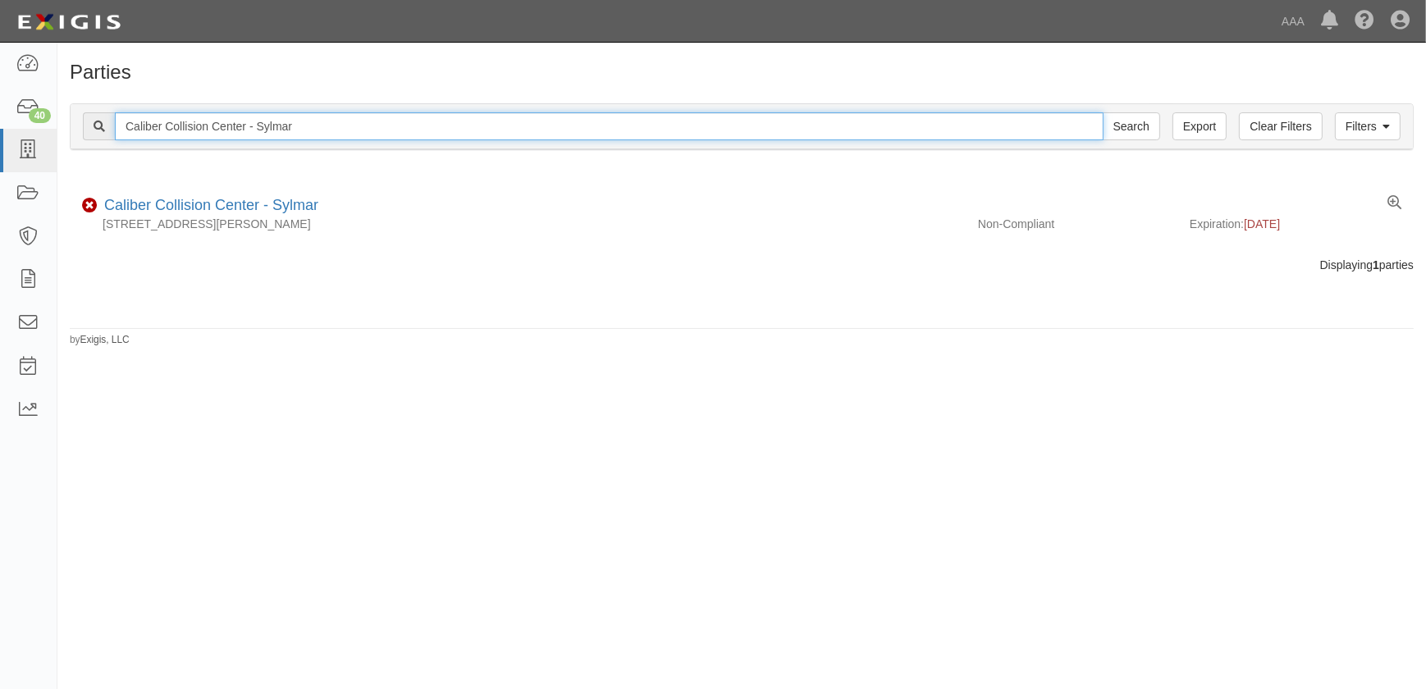
drag, startPoint x: 348, startPoint y: 128, endPoint x: 102, endPoint y: 134, distance: 246.2
click at [103, 135] on div "Caliber Collision Center - Sylmar Search" at bounding box center [621, 126] width 1077 height 28
paste input "Riverside - Buchanan St"
type input "Caliber Collision Center - Riverside - Buchanan St"
click at [1103, 112] on input "Search" at bounding box center [1131, 126] width 57 height 28
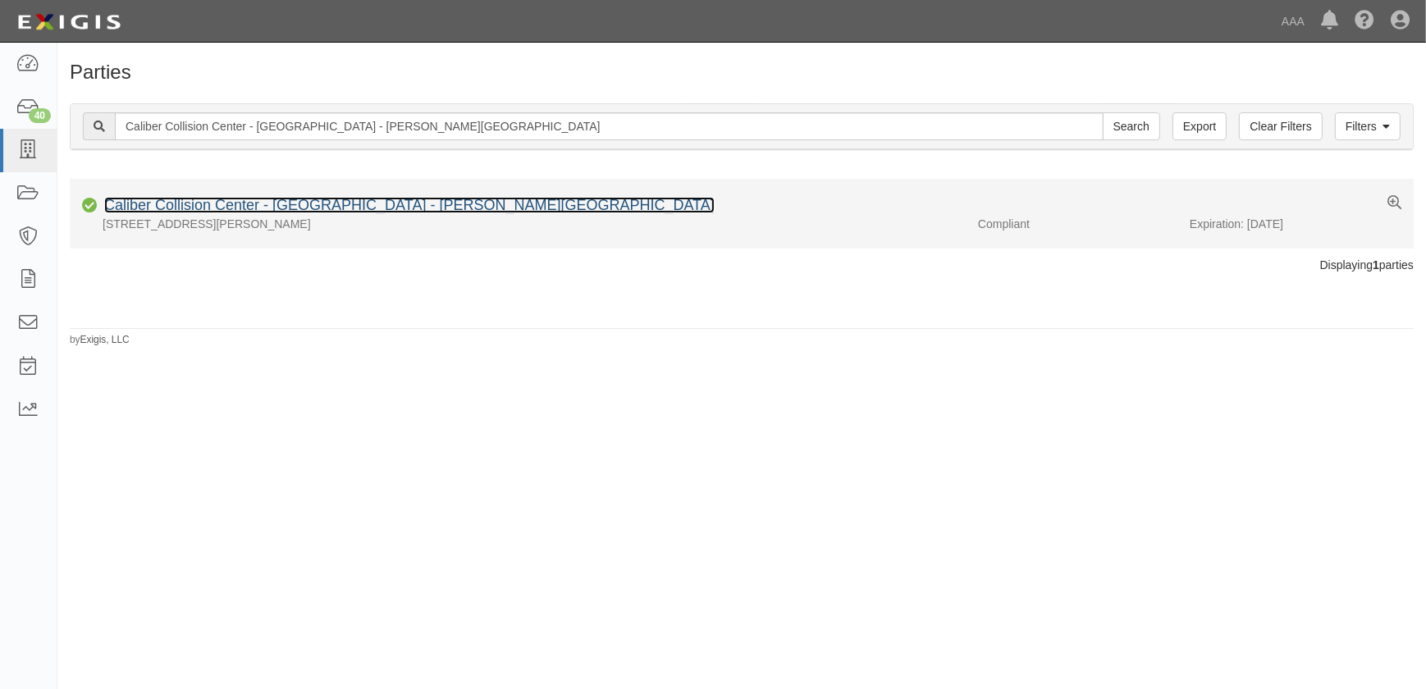
click at [191, 208] on link "Caliber Collision Center - [GEOGRAPHIC_DATA] - [PERSON_NAME][GEOGRAPHIC_DATA]" at bounding box center [409, 205] width 610 height 16
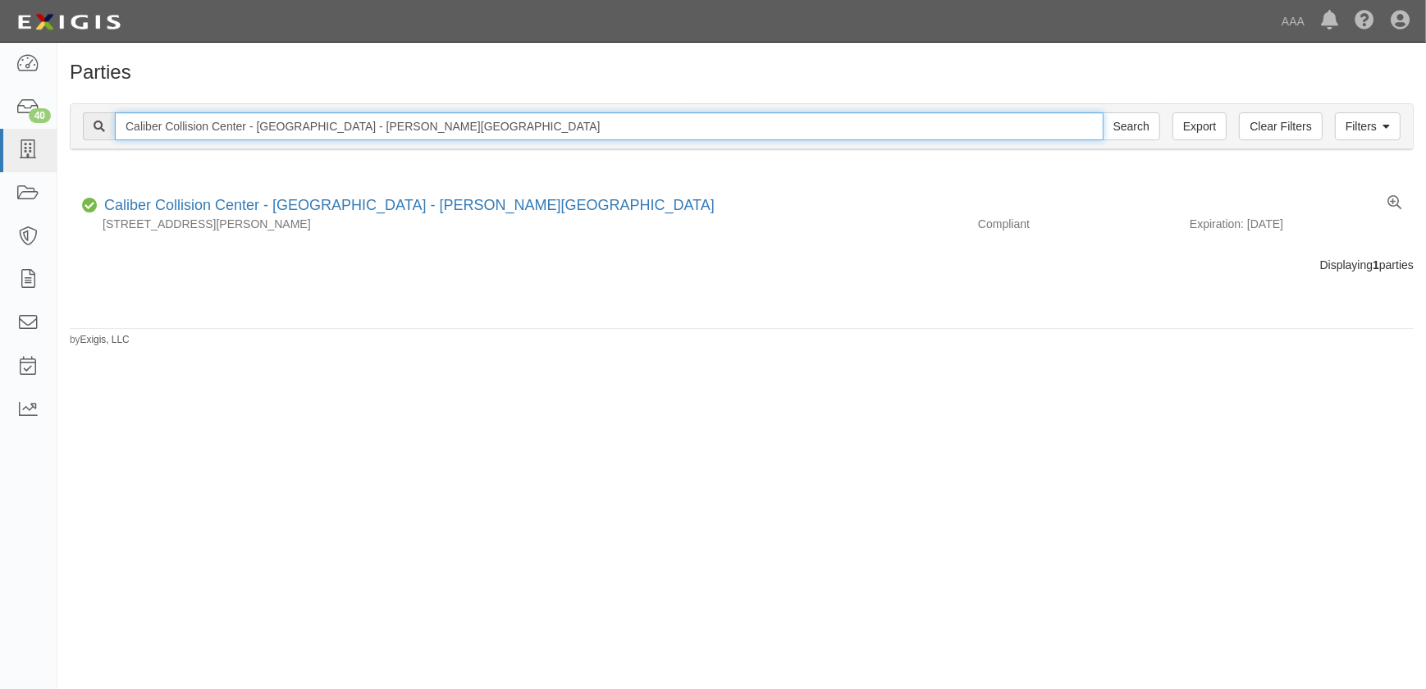
drag, startPoint x: 417, startPoint y: 129, endPoint x: -90, endPoint y: 127, distance: 507.0
click at [0, 127] on html "Toggle navigation Dashboard 40 Inbox Parties Agreements Coverages Documents Mes…" at bounding box center [713, 334] width 1426 height 669
paste input "Pasadena - Colorado"
type input "Caliber Collision Center - [GEOGRAPHIC_DATA] - [US_STATE]"
click at [1103, 112] on input "Search" at bounding box center [1131, 126] width 57 height 28
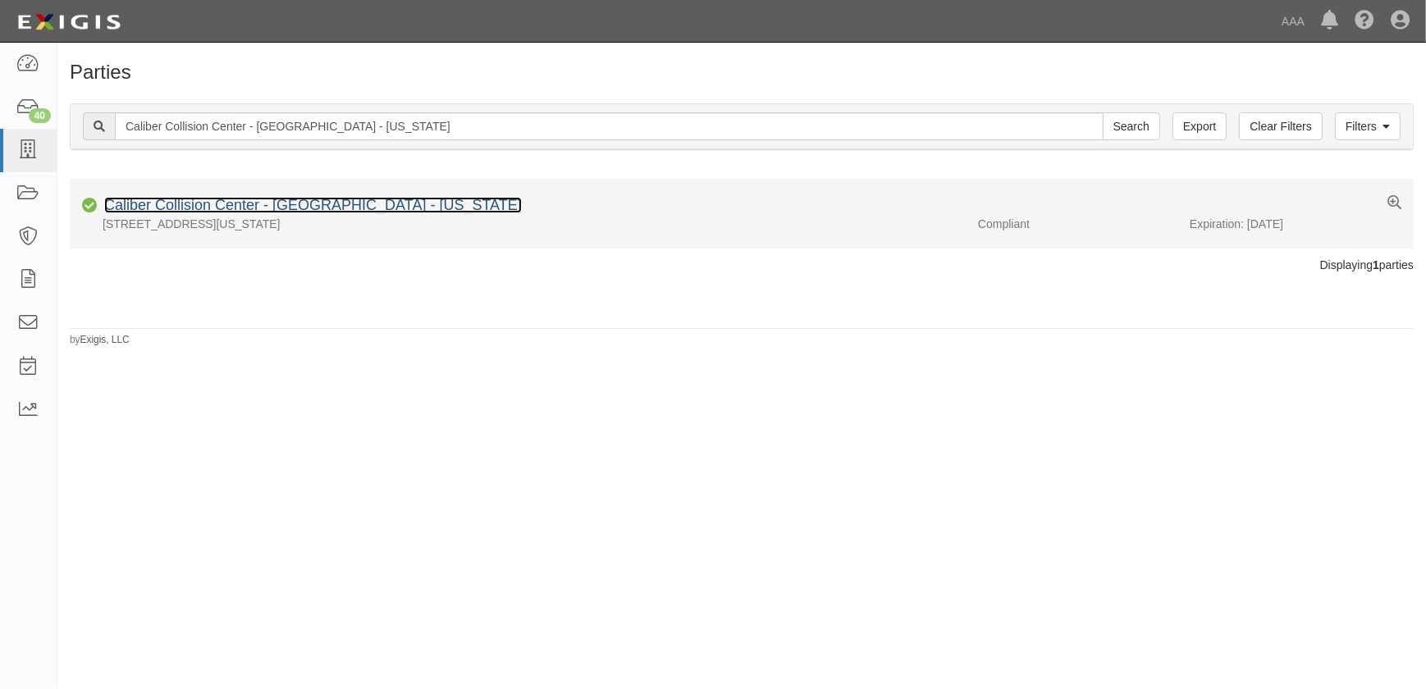
click at [242, 208] on link "Caliber Collision Center - [GEOGRAPHIC_DATA] - [US_STATE]" at bounding box center [313, 205] width 418 height 16
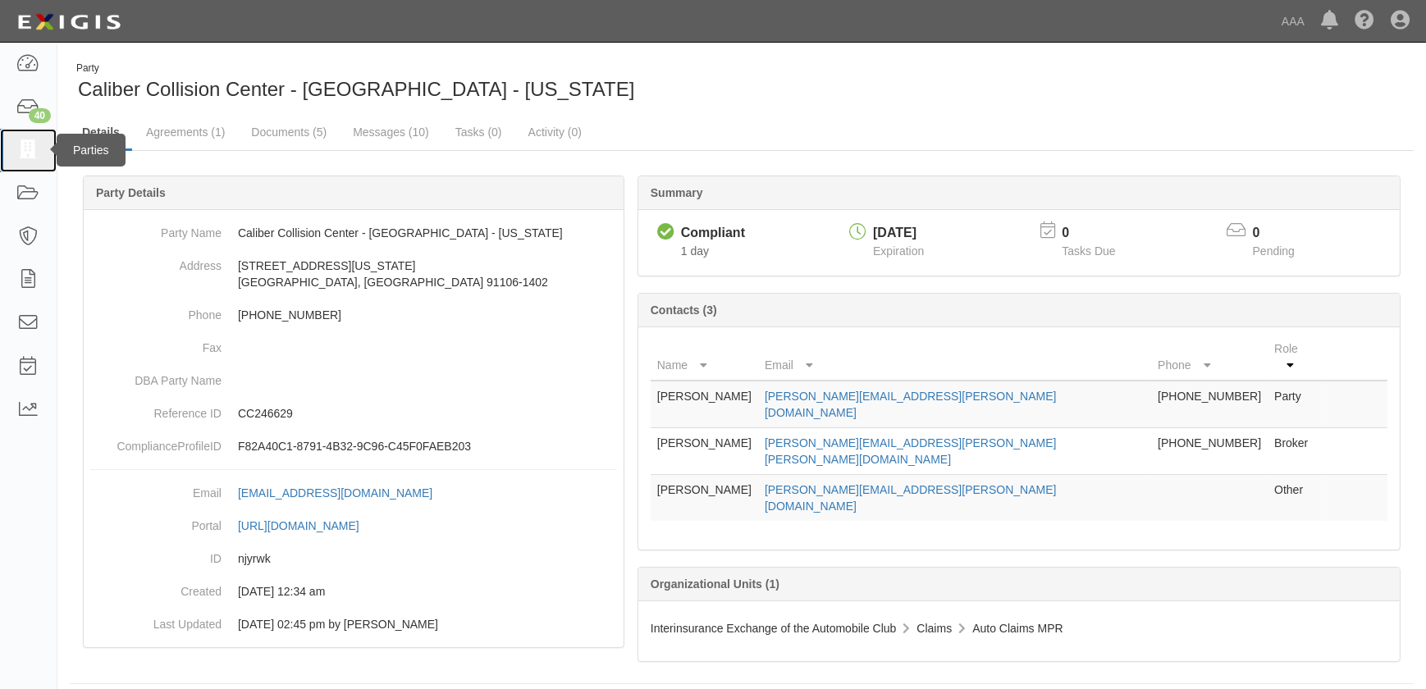
click at [25, 152] on icon at bounding box center [27, 150] width 23 height 19
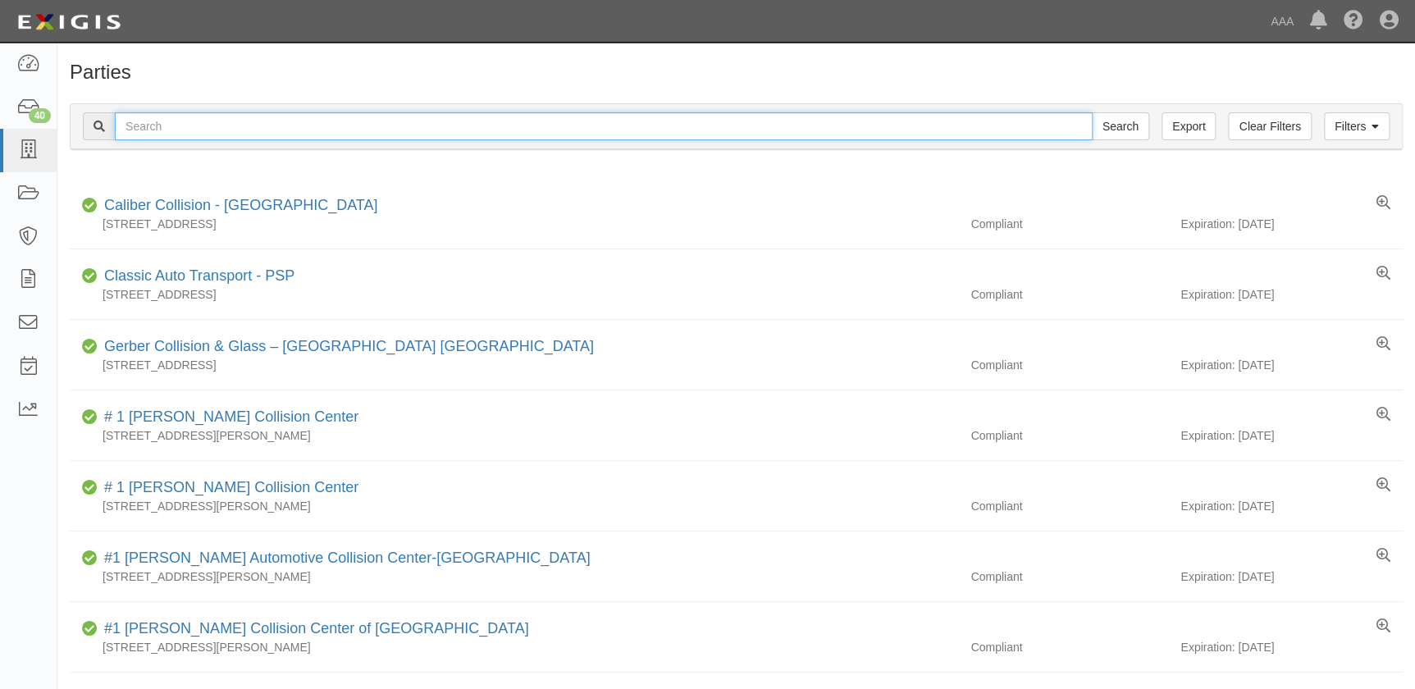
click at [285, 123] on input "text" at bounding box center [604, 126] width 978 height 28
paste input "Caliber Collision Center - [GEOGRAPHIC_DATA]"
type input "Caliber Collision Center - Westlake Village"
click at [1092, 112] on input "Search" at bounding box center [1120, 126] width 57 height 28
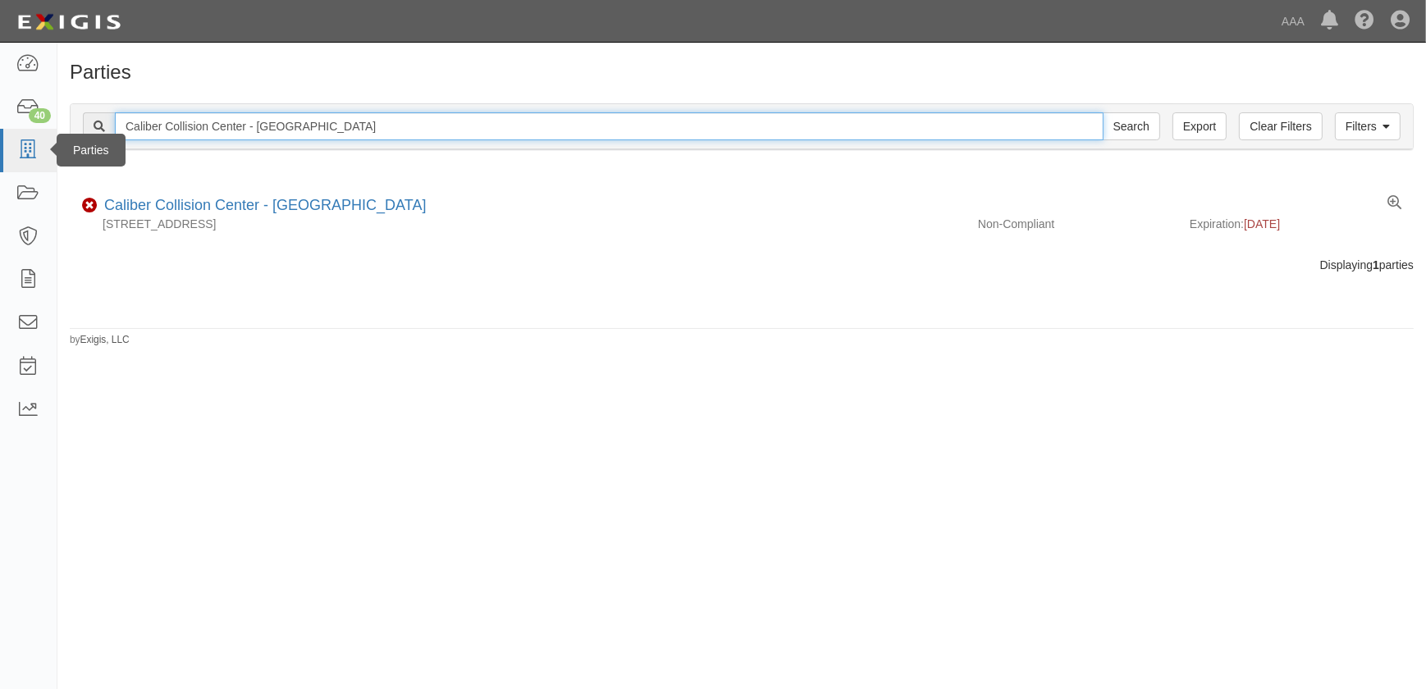
drag, startPoint x: 360, startPoint y: 126, endPoint x: 18, endPoint y: 143, distance: 342.5
click at [18, 143] on body "Toggle navigation Dashboard 40 Inbox Parties Agreements Coverages Documents Mes…" at bounding box center [713, 334] width 1426 height 669
paste input "El Segundo"
type input "Caliber Collision Center - El Segundo"
click at [1103, 112] on input "Search" at bounding box center [1131, 126] width 57 height 28
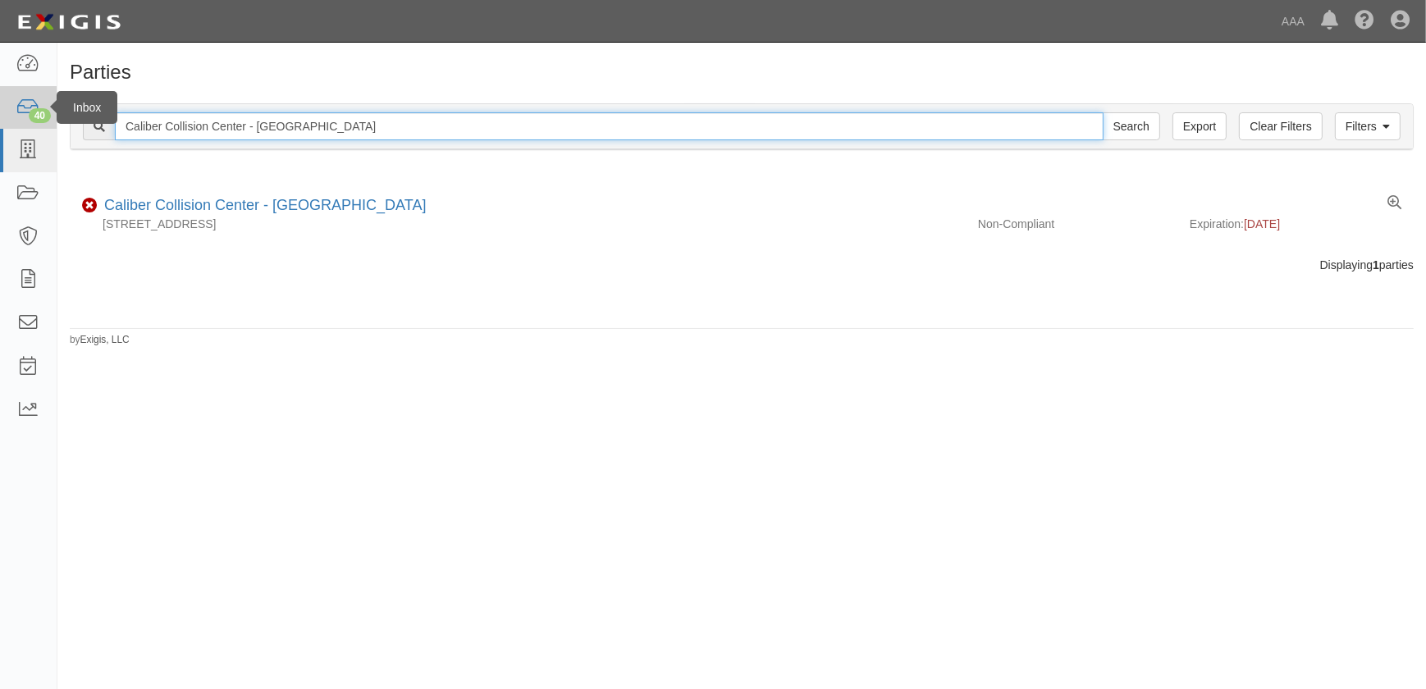
drag, startPoint x: 436, startPoint y: 122, endPoint x: 25, endPoint y: 124, distance: 411.9
click at [33, 131] on body "Toggle navigation Dashboard 40 Inbox Parties Agreements Coverages Documents Mes…" at bounding box center [713, 334] width 1426 height 669
paste input "Duarte"
type input "Caliber Collision Center - Duarte"
click at [1103, 112] on input "Search" at bounding box center [1131, 126] width 57 height 28
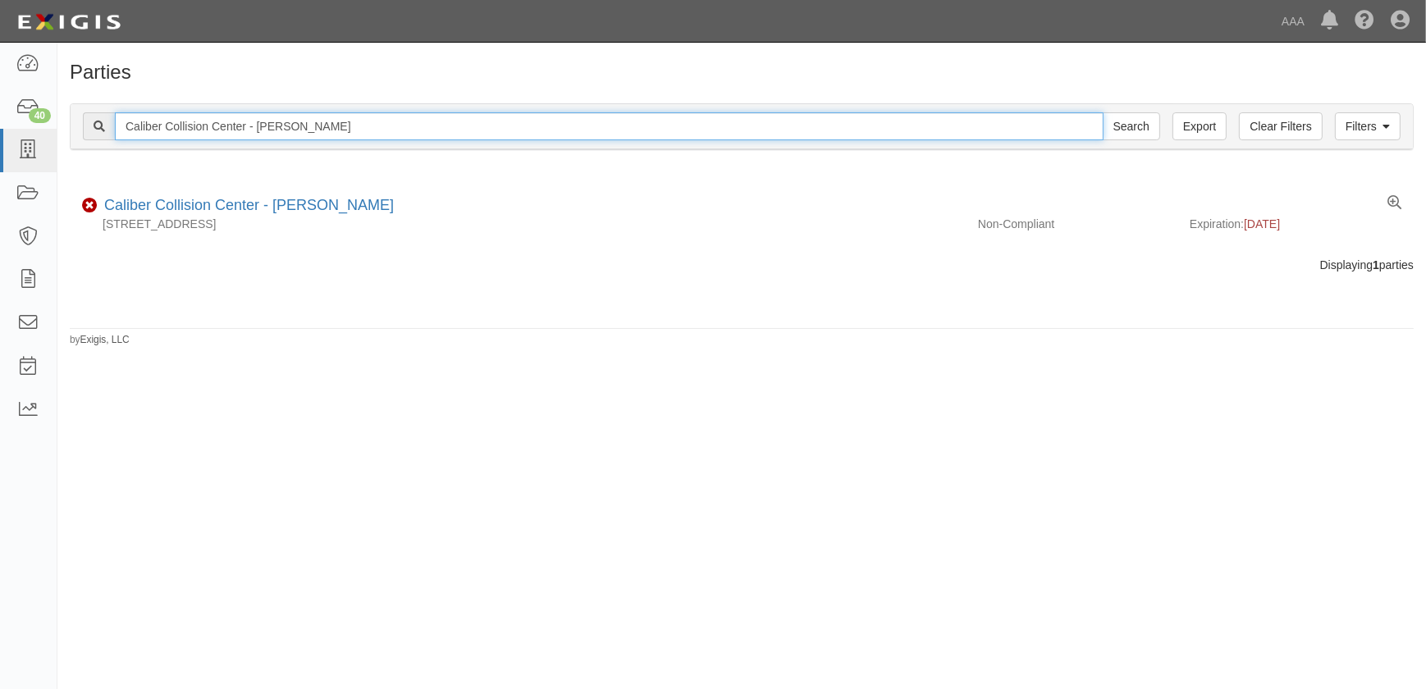
drag, startPoint x: 305, startPoint y: 124, endPoint x: 96, endPoint y: 127, distance: 209.2
click at [96, 126] on div "Caliber Collision Center - Duarte Search" at bounding box center [621, 126] width 1077 height 28
paste input "Canoga Park South"
type input "Caliber Collision Center - [GEOGRAPHIC_DATA]"
click at [1103, 112] on input "Search" at bounding box center [1131, 126] width 57 height 28
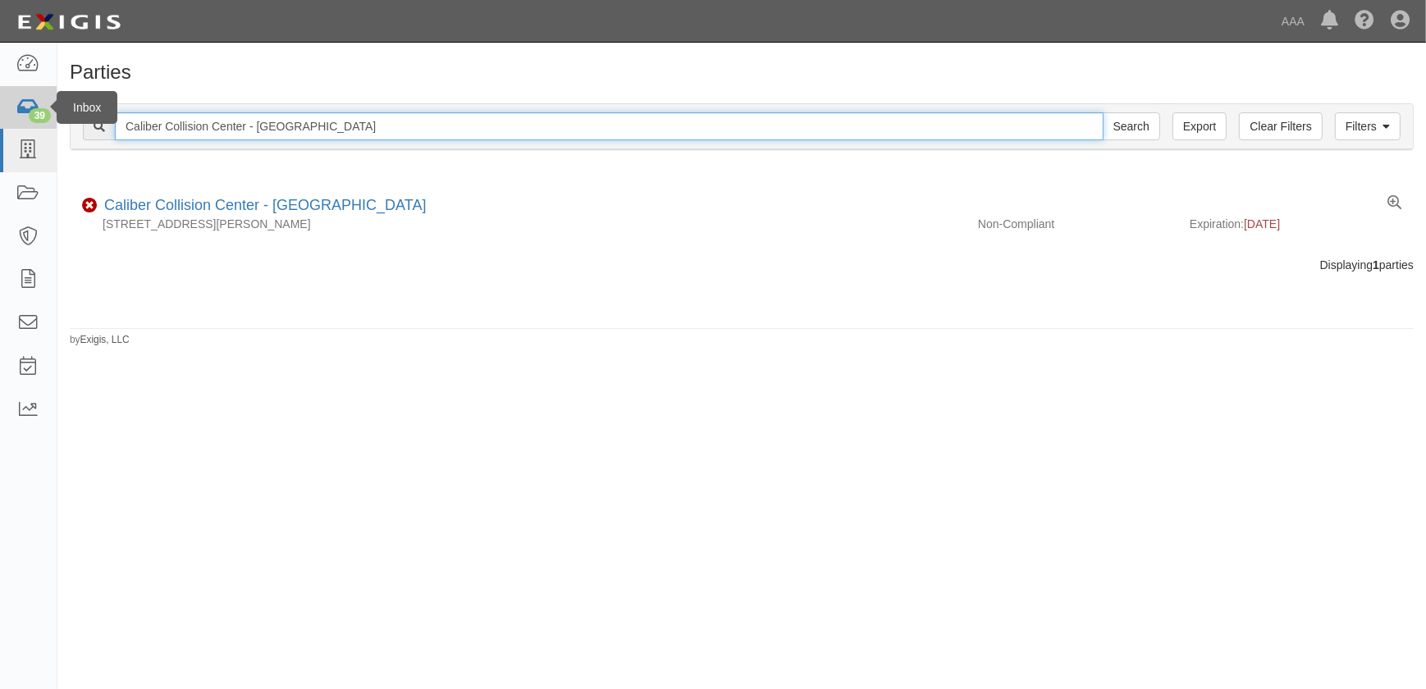
drag, startPoint x: 370, startPoint y: 123, endPoint x: 9, endPoint y: 119, distance: 361.0
click at [9, 119] on body "Toggle navigation Dashboard 39 Inbox Parties Agreements Coverages Documents Mes…" at bounding box center [713, 334] width 1426 height 669
paste input "Fontana"
type input "Caliber Collision Center - Fontana"
click at [1103, 112] on input "Search" at bounding box center [1131, 126] width 57 height 28
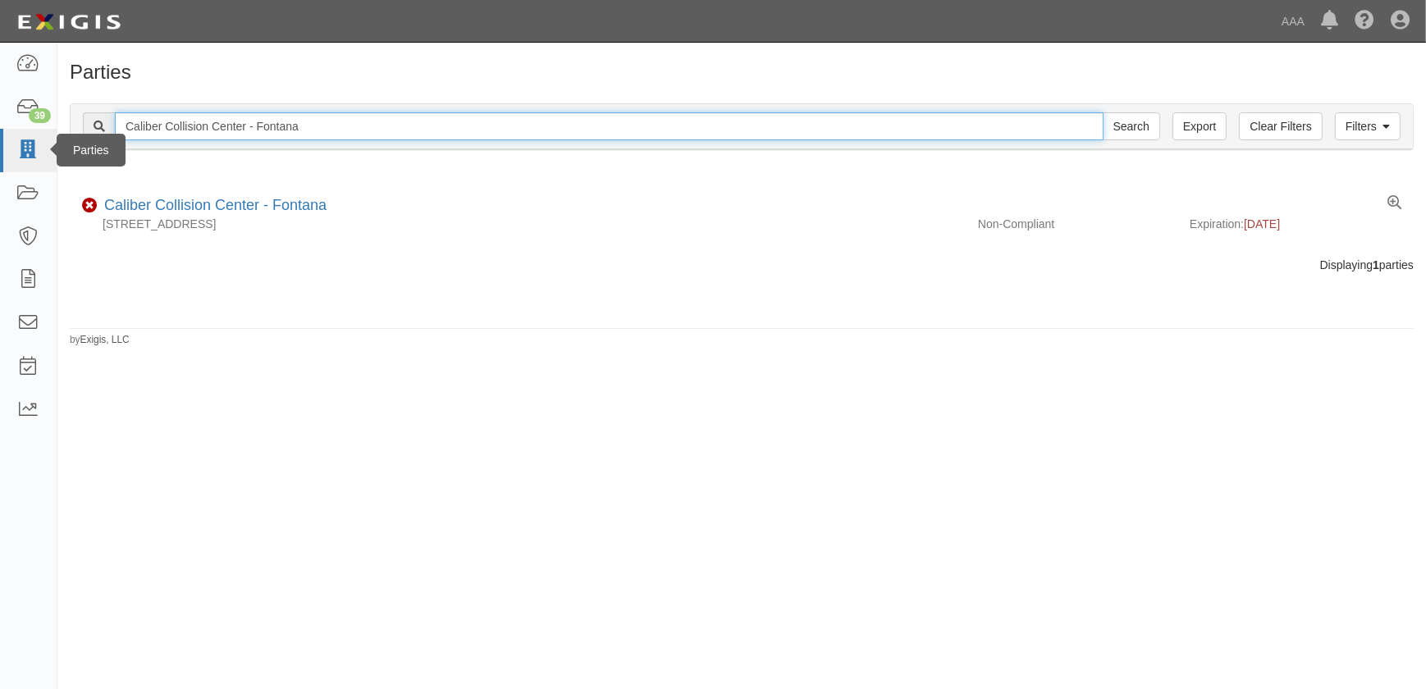
drag, startPoint x: 345, startPoint y: 126, endPoint x: 36, endPoint y: 129, distance: 309.3
click at [36, 129] on body "Toggle navigation Dashboard 39 Inbox Parties Agreements Coverages Documents Mes…" at bounding box center [713, 334] width 1426 height 669
paste input "Palm Desert"
type input "Caliber Collision Center - [GEOGRAPHIC_DATA]"
click at [1103, 112] on input "Search" at bounding box center [1131, 126] width 57 height 28
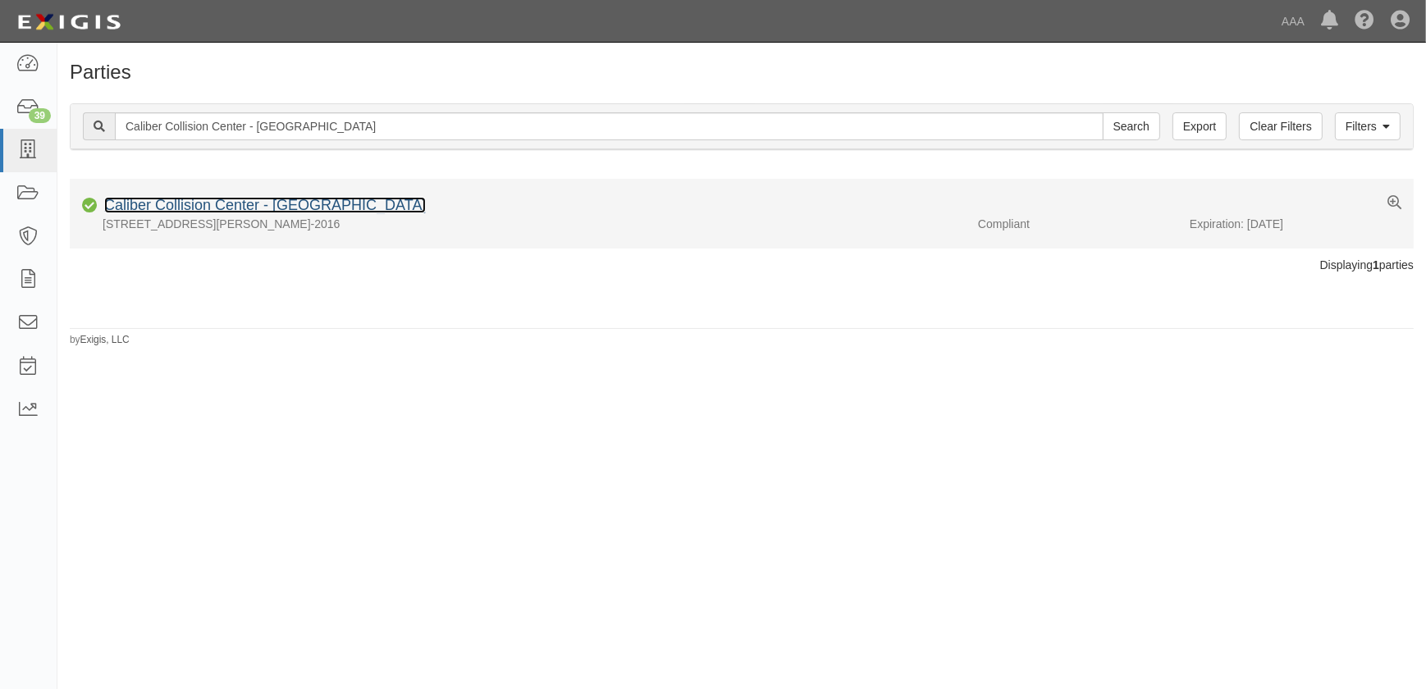
click at [269, 202] on link "Caliber Collision Center - Palm Desert" at bounding box center [265, 205] width 322 height 16
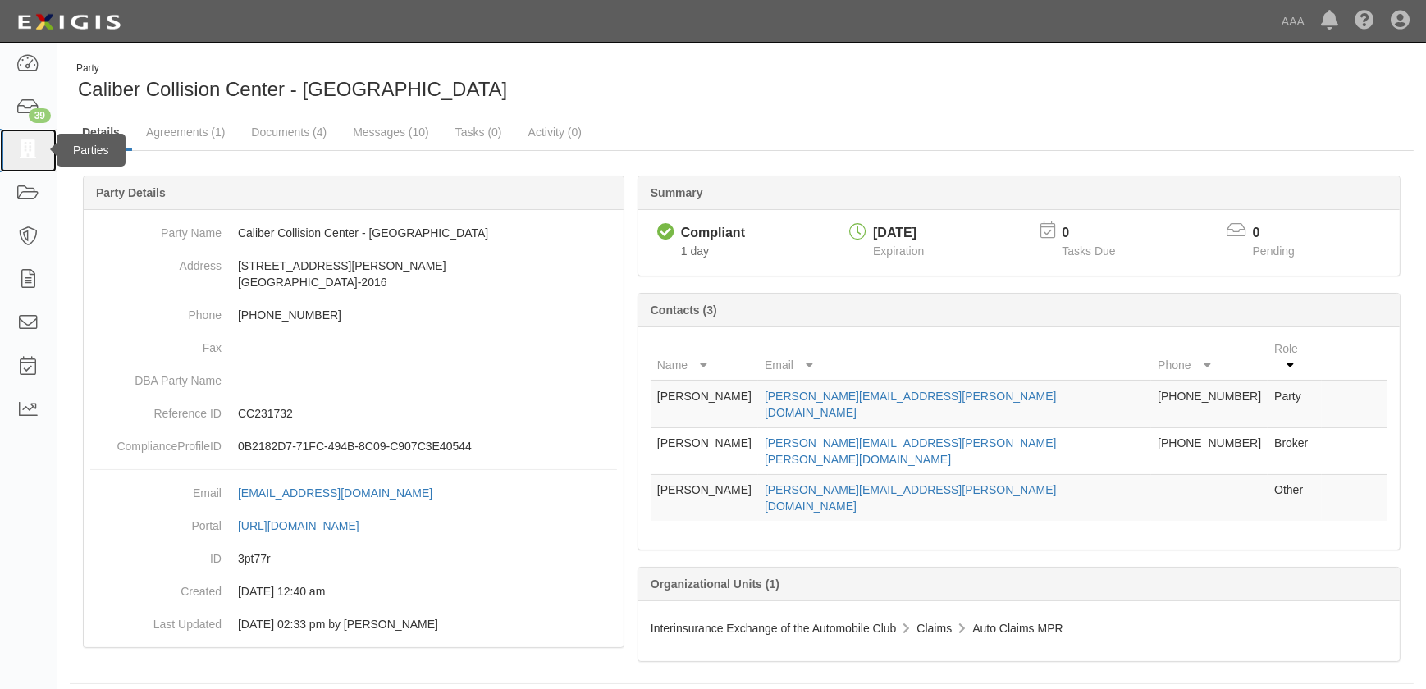
click at [34, 153] on icon at bounding box center [27, 150] width 23 height 19
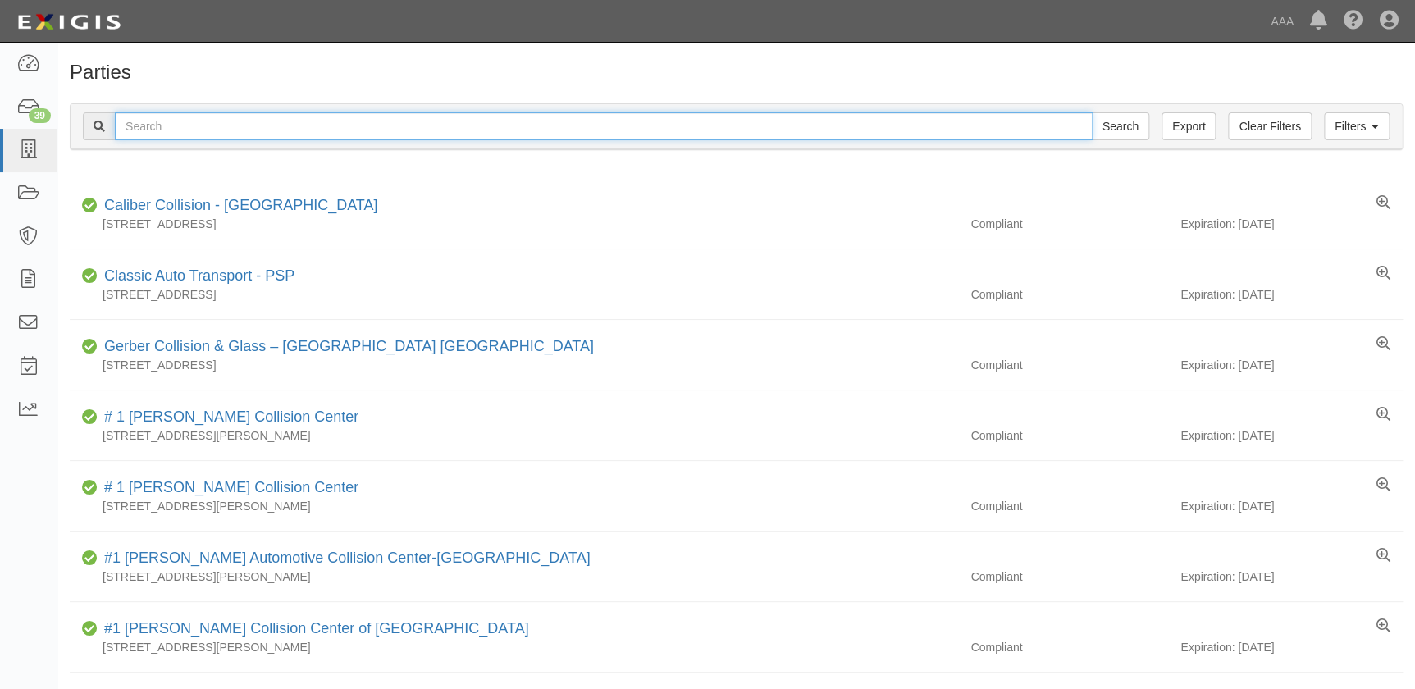
click at [199, 126] on input "text" at bounding box center [604, 126] width 978 height 28
paste input "Caliber Collision Center - [GEOGRAPHIC_DATA]"
type input "Caliber Collision Center - [GEOGRAPHIC_DATA]"
click at [1092, 112] on input "Search" at bounding box center [1120, 126] width 57 height 28
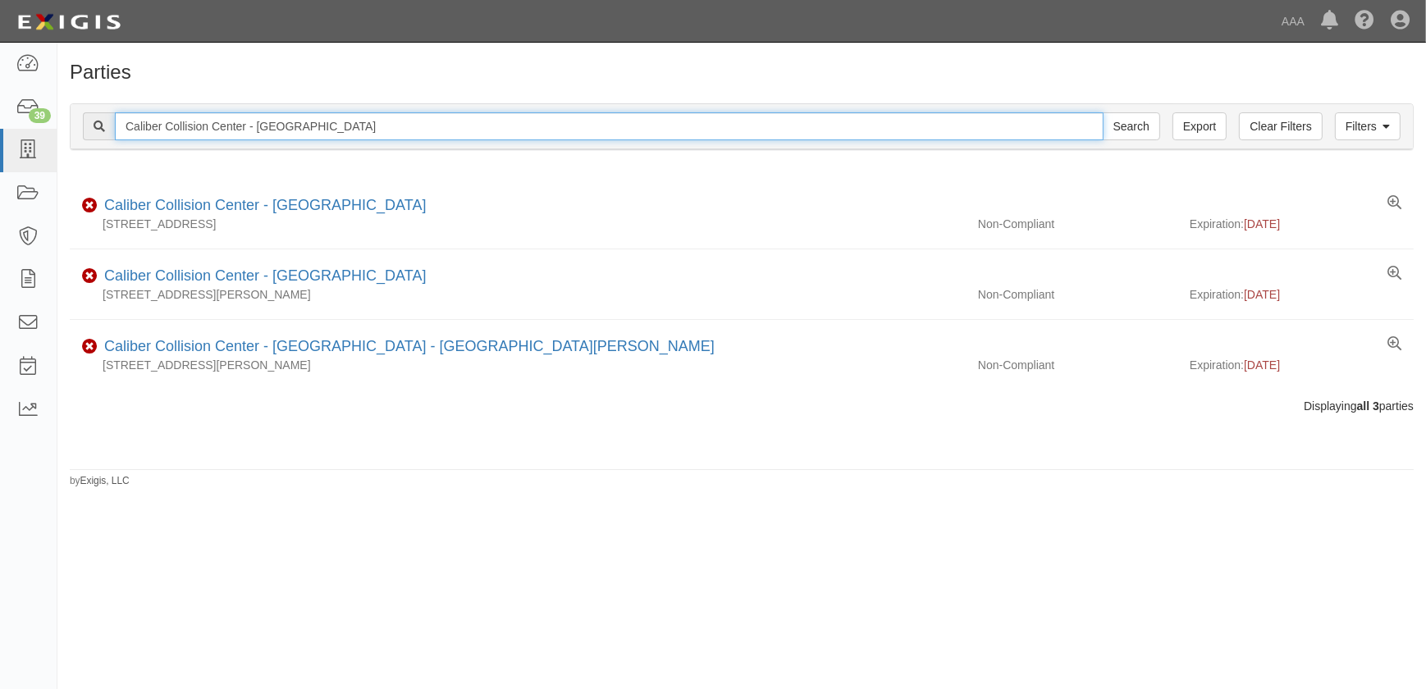
drag, startPoint x: 329, startPoint y: 126, endPoint x: 65, endPoint y: 126, distance: 264.2
click at [66, 126] on div "Filters Clear Filters Export Caliber Collision Center - Glendora Search Filters…" at bounding box center [741, 128] width 1369 height 75
paste input "Encinitas - Westlake St"
type input "Caliber Collision Center - Encinitas - [GEOGRAPHIC_DATA]"
click at [1103, 112] on input "Search" at bounding box center [1131, 126] width 57 height 28
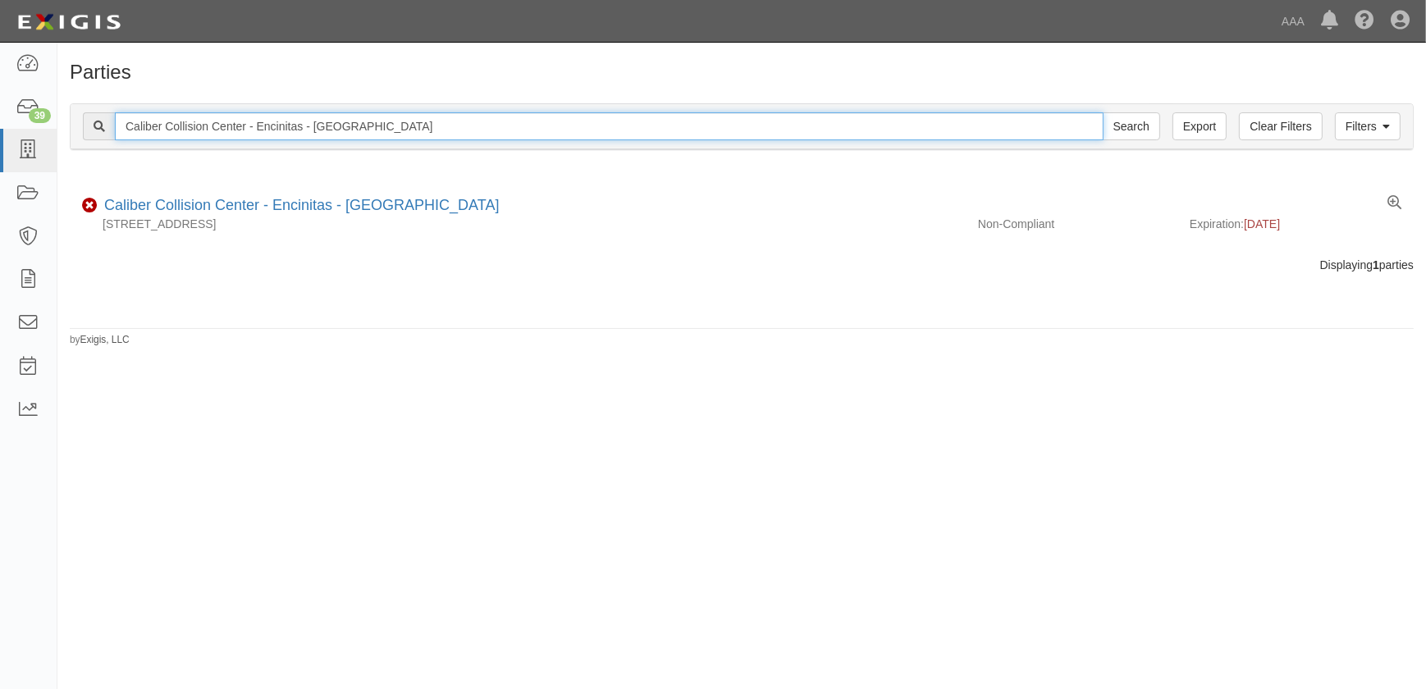
drag, startPoint x: 366, startPoint y: 134, endPoint x: -30, endPoint y: 132, distance: 396.3
click at [0, 132] on html "Toggle navigation Dashboard 39 Inbox Parties Agreements Coverages Documents Mes…" at bounding box center [713, 334] width 1426 height 669
paste input "Whittier (Painter)"
type input "Caliber Collision Center - Whittier (Painter)"
click at [1103, 112] on input "Search" at bounding box center [1131, 126] width 57 height 28
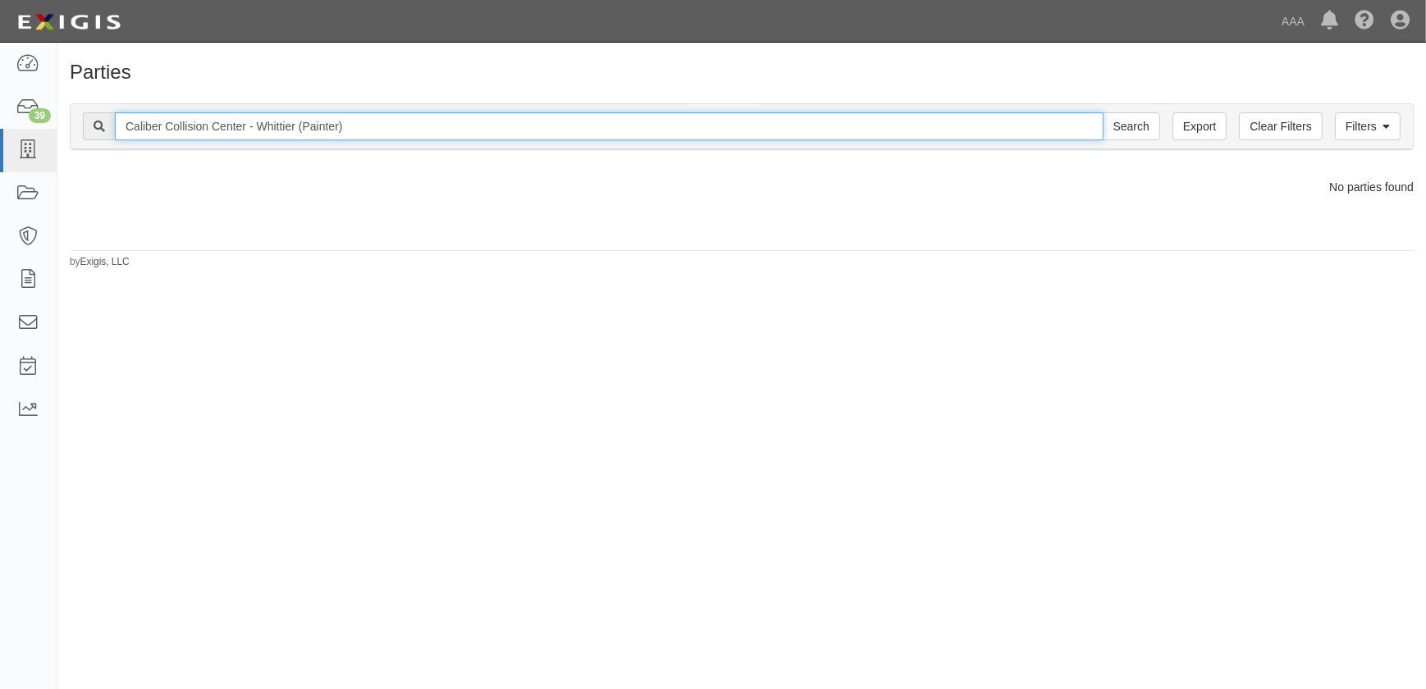
drag, startPoint x: 379, startPoint y: 129, endPoint x: 295, endPoint y: 129, distance: 83.7
click at [295, 129] on input "Caliber Collision Center - Whittier (Painter)" at bounding box center [609, 126] width 989 height 28
type input "Caliber Collision Center - Whittier"
click at [1103, 112] on input "Search" at bounding box center [1131, 126] width 57 height 28
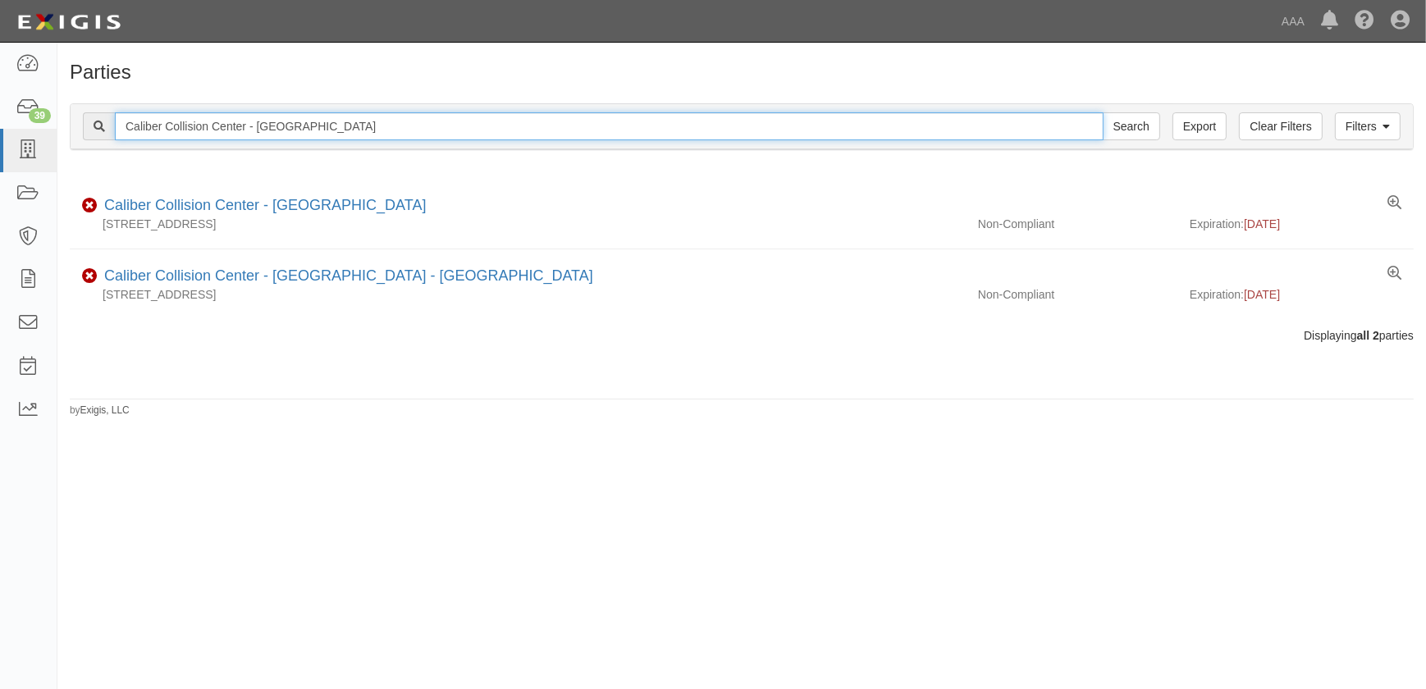
drag, startPoint x: 313, startPoint y: 123, endPoint x: 66, endPoint y: 122, distance: 247.0
click at [67, 123] on div "Filters Clear Filters Export Caliber Collision Center - Whittier Search Filters…" at bounding box center [741, 128] width 1369 height 75
paste input "Lompoc"
type input "Caliber Collision Center - [GEOGRAPHIC_DATA]"
click at [1103, 112] on input "Search" at bounding box center [1131, 126] width 57 height 28
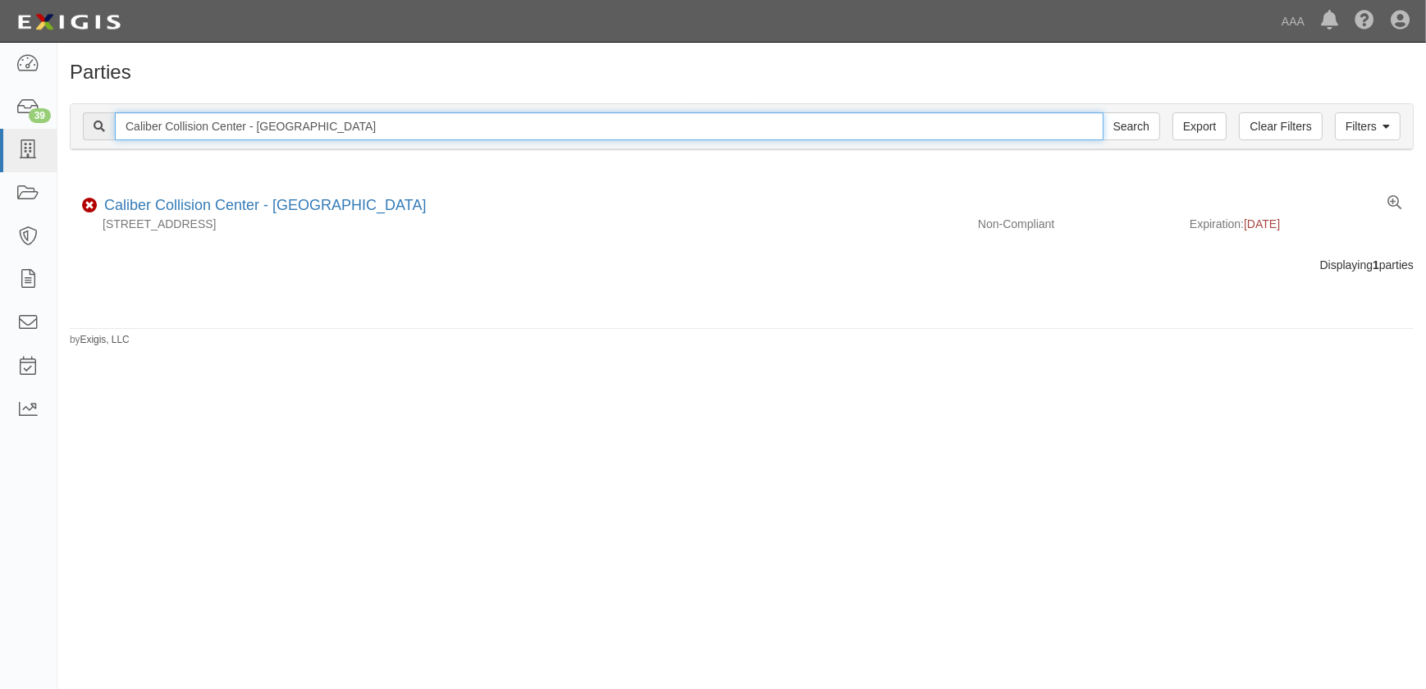
drag, startPoint x: 185, startPoint y: 126, endPoint x: 82, endPoint y: 129, distance: 103.4
click at [83, 129] on div "Caliber Collision Center - Lompoc Search" at bounding box center [621, 126] width 1077 height 28
paste input "Santa [PERSON_NAME]"
type input "Caliber Collision Center - [GEOGRAPHIC_DATA][PERSON_NAME]"
click at [1103, 112] on input "Search" at bounding box center [1131, 126] width 57 height 28
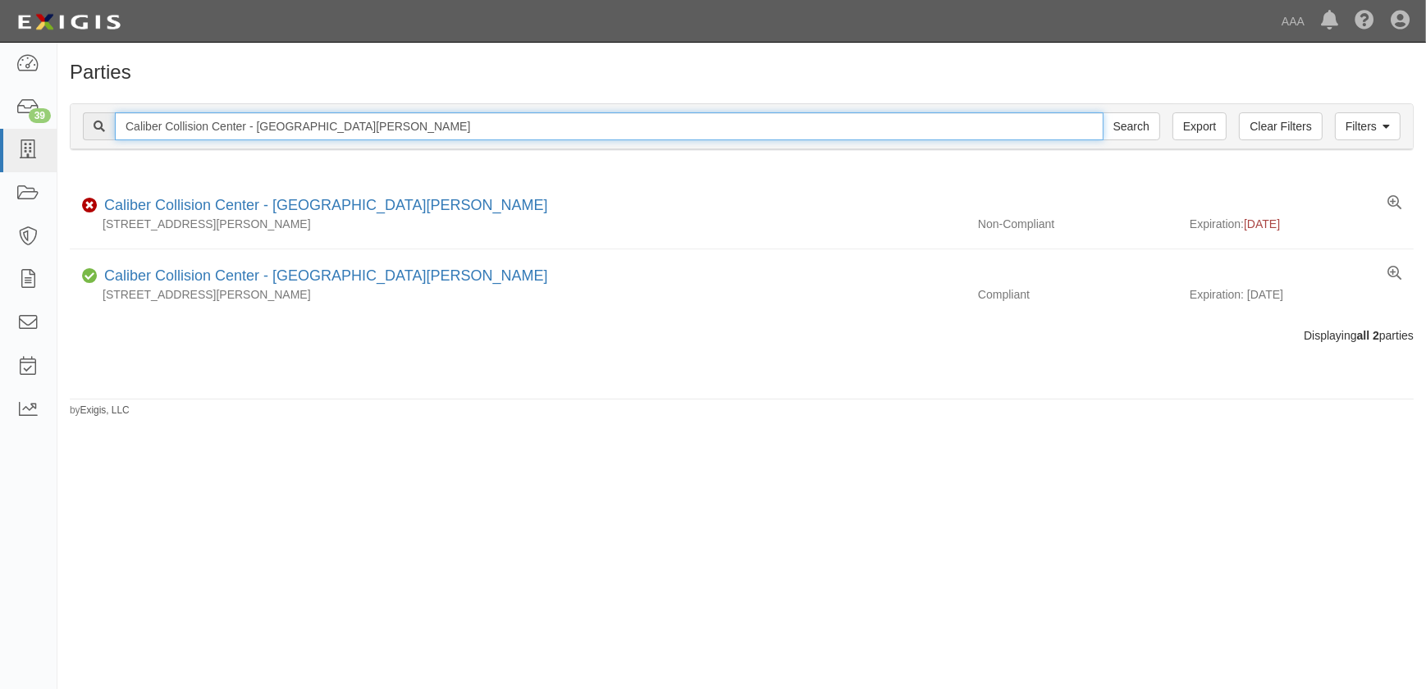
drag, startPoint x: 286, startPoint y: 126, endPoint x: 76, endPoint y: 132, distance: 210.1
click at [79, 133] on div "Filters Clear Filters Export Caliber Collision Center - Santa Maria Search Filt…" at bounding box center [742, 126] width 1342 height 45
paste input "Alhambr"
type input "Caliber Collision Center - Alhambra"
click at [1103, 112] on input "Search" at bounding box center [1131, 126] width 57 height 28
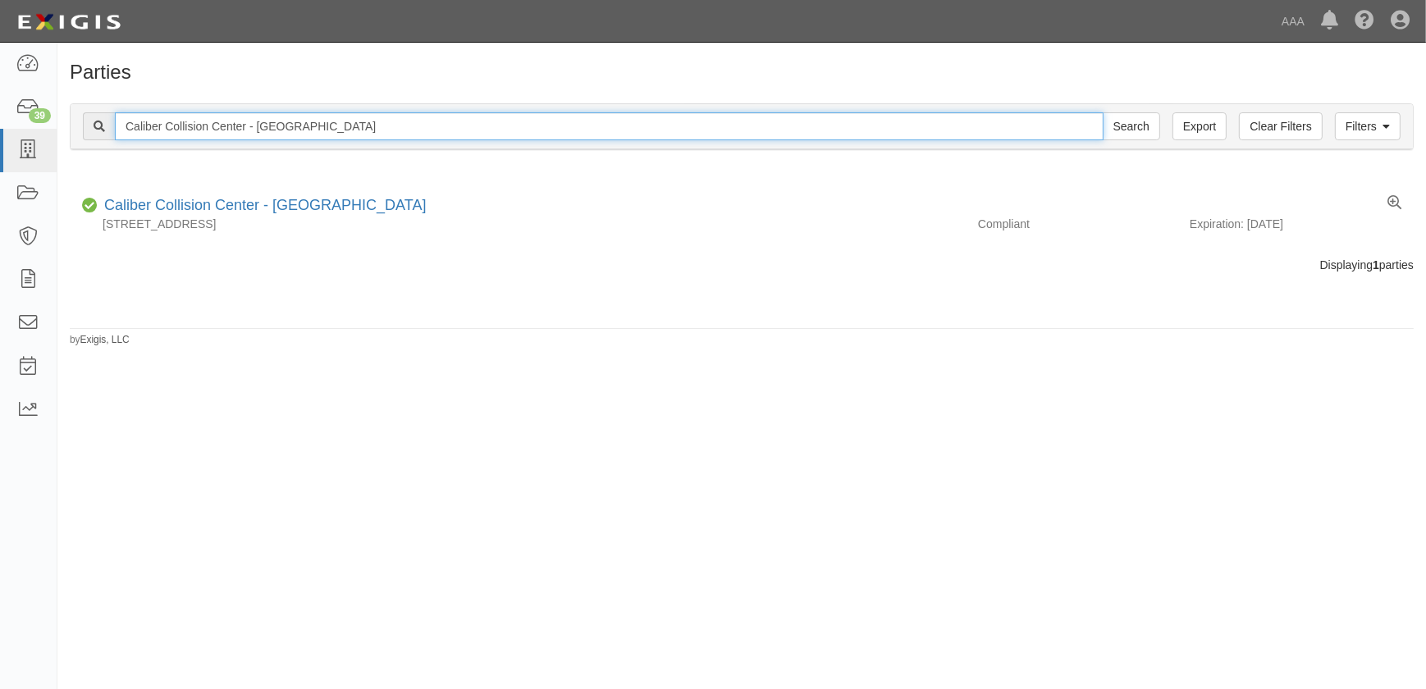
drag, startPoint x: 251, startPoint y: 125, endPoint x: 75, endPoint y: 126, distance: 175.6
click at [77, 126] on div "Filters Clear Filters Export Caliber Collision Center - Alhambra Search Filters" at bounding box center [742, 126] width 1342 height 45
paste input "Hemet"
type input "Caliber Collision Center - Hemet"
click at [1103, 112] on input "Search" at bounding box center [1131, 126] width 57 height 28
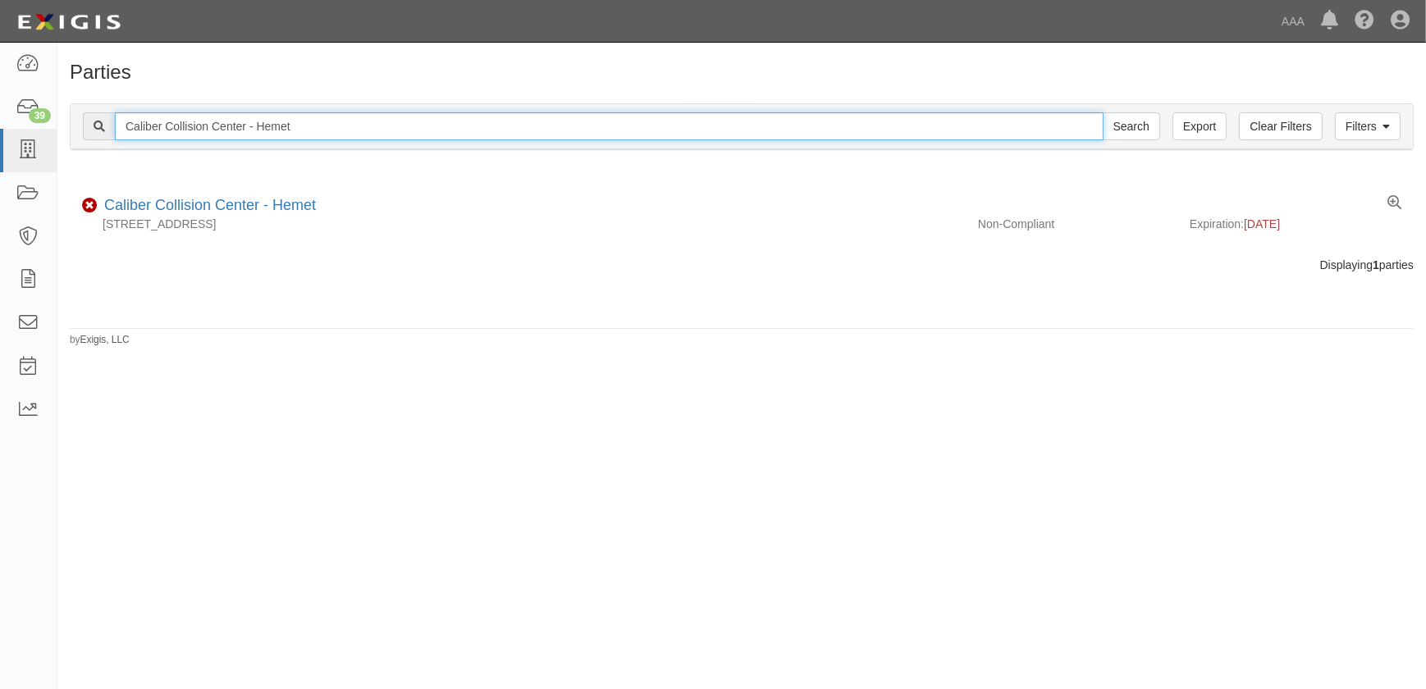
drag, startPoint x: 341, startPoint y: 125, endPoint x: -14, endPoint y: 131, distance: 355.3
click at [0, 131] on html "Toggle navigation Dashboard 39 Inbox Parties Agreements Coverages Documents Mes…" at bounding box center [713, 334] width 1426 height 669
paste input "untington Beach - [PERSON_NAME]"
type input "Caliber Collision Center - [GEOGRAPHIC_DATA] - [PERSON_NAME][GEOGRAPHIC_DATA]"
click at [1103, 112] on input "Search" at bounding box center [1131, 126] width 57 height 28
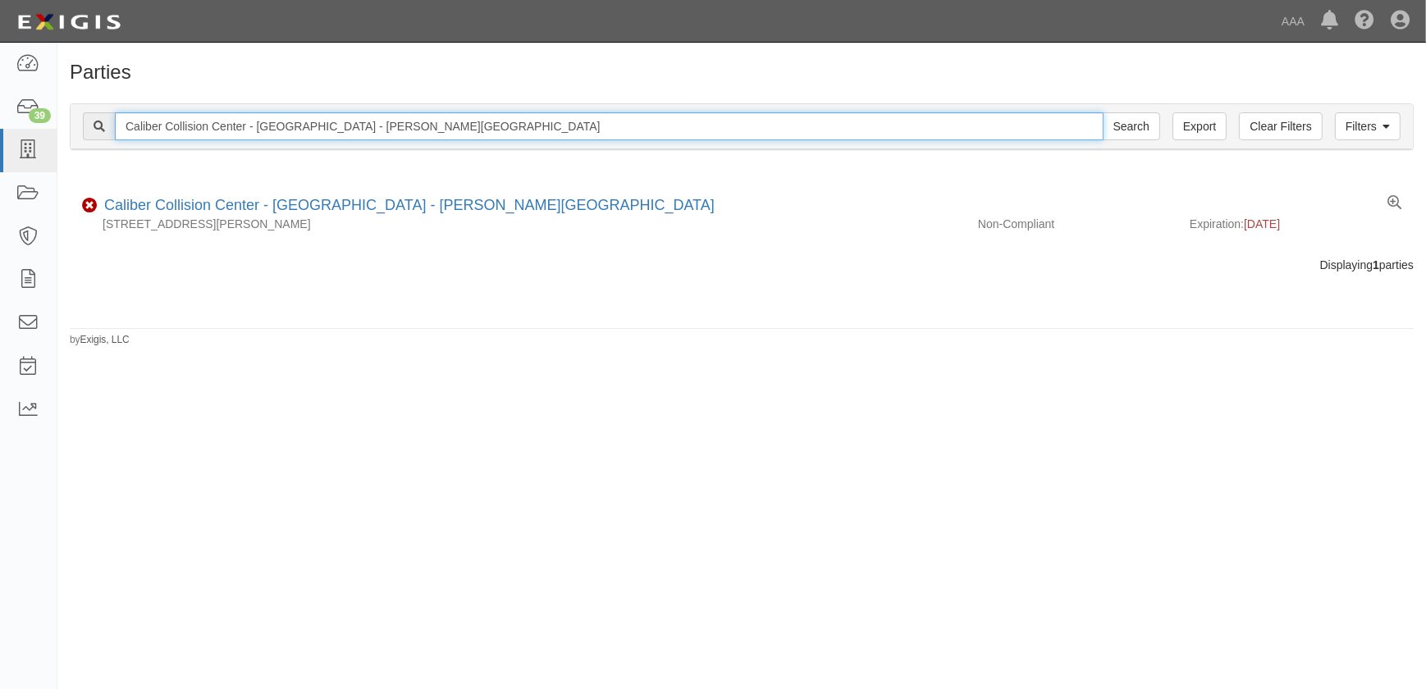
drag, startPoint x: 391, startPoint y: 123, endPoint x: 98, endPoint y: 129, distance: 293.0
click at [98, 129] on div "Caliber Collision Center - Huntington Beach - Graham St Search" at bounding box center [621, 126] width 1077 height 28
paste input "Visalia"
type input "Caliber Collision Center - Visalia"
click at [1103, 112] on input "Search" at bounding box center [1131, 126] width 57 height 28
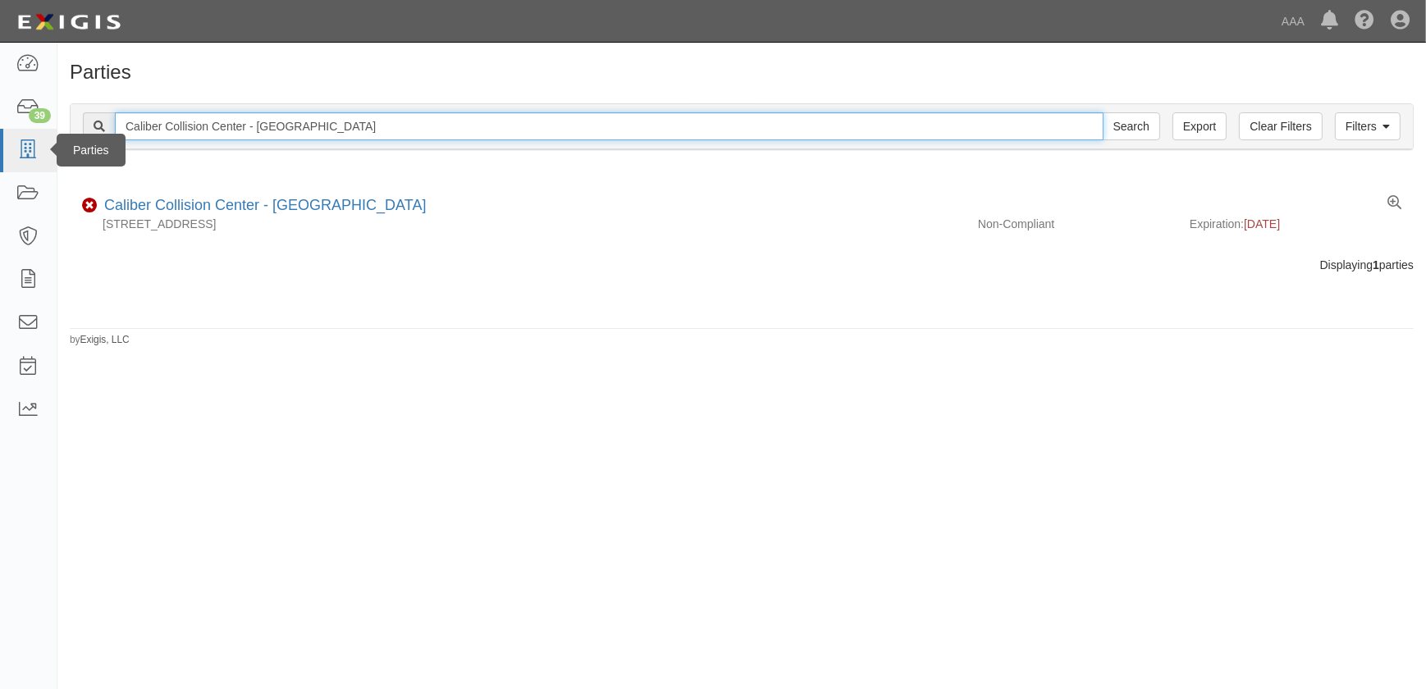
drag, startPoint x: 298, startPoint y: 122, endPoint x: 55, endPoint y: 131, distance: 243.0
click at [56, 131] on body "Toggle navigation Dashboard 39 Inbox Parties Agreements Coverages Documents Mes…" at bounding box center [713, 334] width 1426 height 669
paste input "Bakersfield South (Schirra Ct)"
type input "Caliber Collision Center - Bakersfield South (Schirra Ct)"
click at [1103, 112] on input "Search" at bounding box center [1131, 126] width 57 height 28
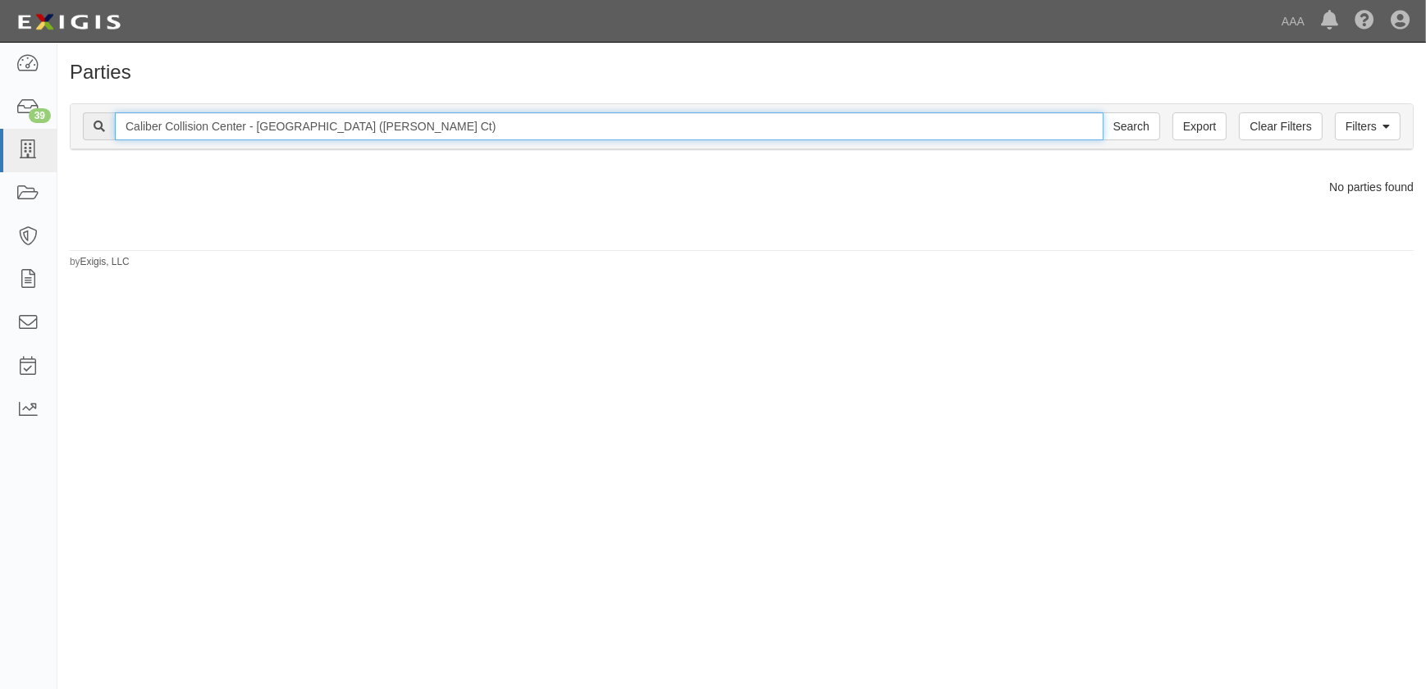
drag, startPoint x: 429, startPoint y: 129, endPoint x: 350, endPoint y: 136, distance: 79.1
click at [350, 136] on input "Caliber Collision Center - [GEOGRAPHIC_DATA] ([PERSON_NAME] Ct)" at bounding box center [609, 126] width 989 height 28
type input "Caliber Collision Center - [GEOGRAPHIC_DATA]"
click at [1103, 112] on input "Search" at bounding box center [1131, 126] width 57 height 28
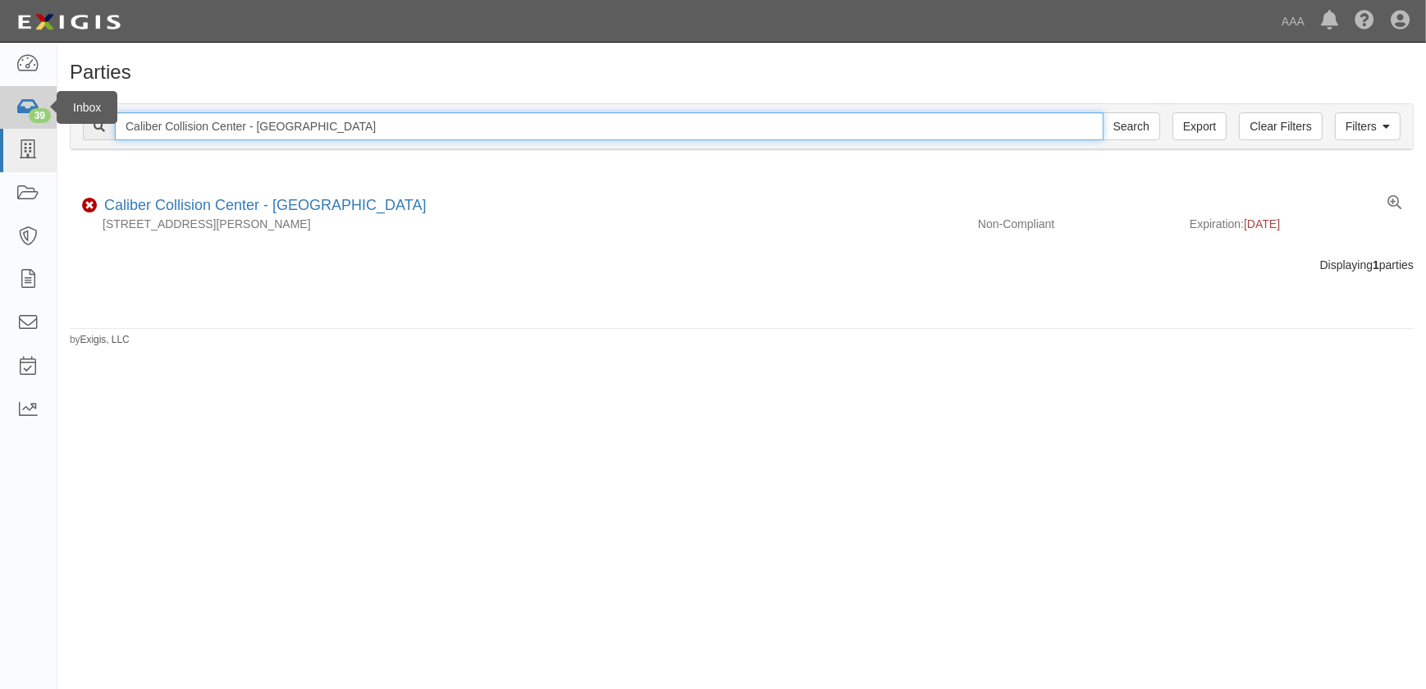
drag, startPoint x: 408, startPoint y: 124, endPoint x: 16, endPoint y: 128, distance: 392.2
click at [16, 128] on body "Toggle navigation Dashboard 39 Inbox Parties Agreements Coverages Documents Mes…" at bounding box center [713, 334] width 1426 height 669
paste input "Chula Vista"
type input "Caliber Collision Center - [GEOGRAPHIC_DATA]"
click at [1103, 112] on input "Search" at bounding box center [1131, 126] width 57 height 28
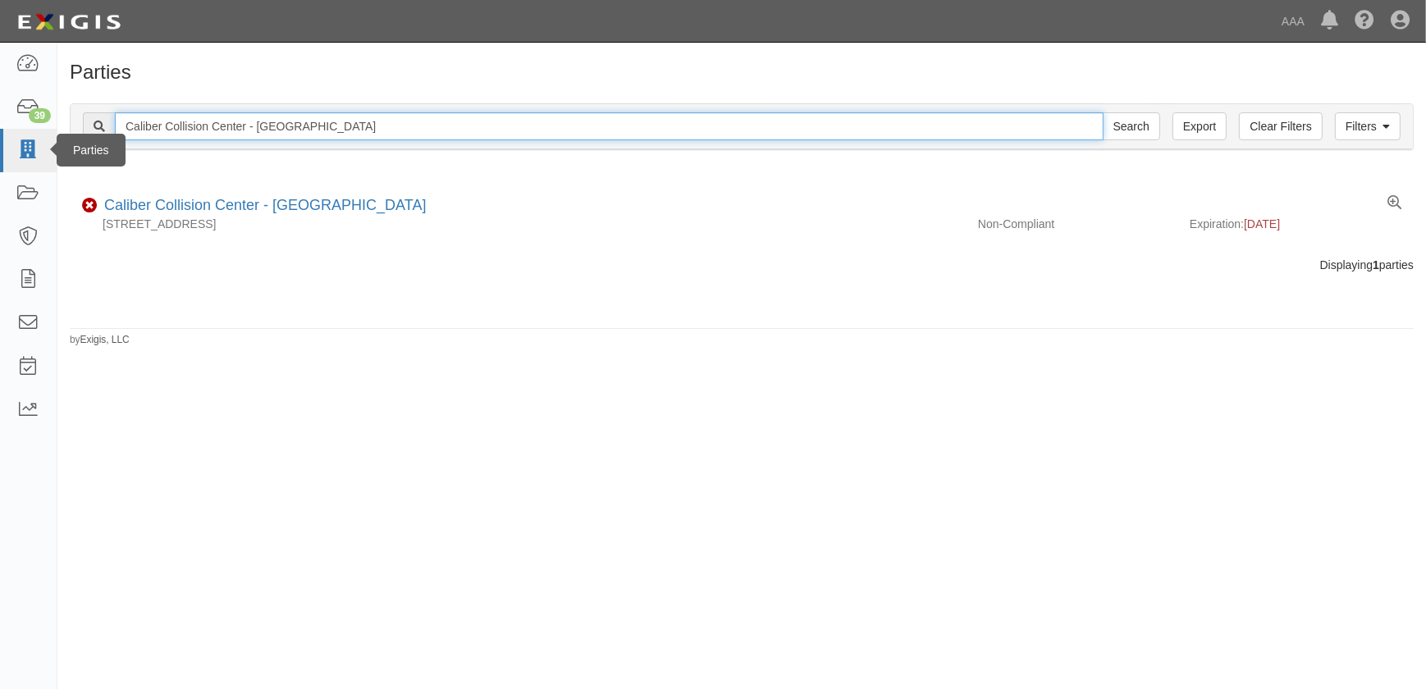
drag, startPoint x: 269, startPoint y: 128, endPoint x: 43, endPoint y: 137, distance: 226.6
click at [43, 137] on body "Toggle navigation Dashboard 39 Inbox Parties Agreements Coverages Documents Mes…" at bounding box center [713, 334] width 1426 height 669
paste input "[GEOGRAPHIC_DATA] - [GEOGRAPHIC_DATA]"
type input "Caliber Collision Center - [GEOGRAPHIC_DATA] - [GEOGRAPHIC_DATA]"
click at [1103, 112] on input "Search" at bounding box center [1131, 126] width 57 height 28
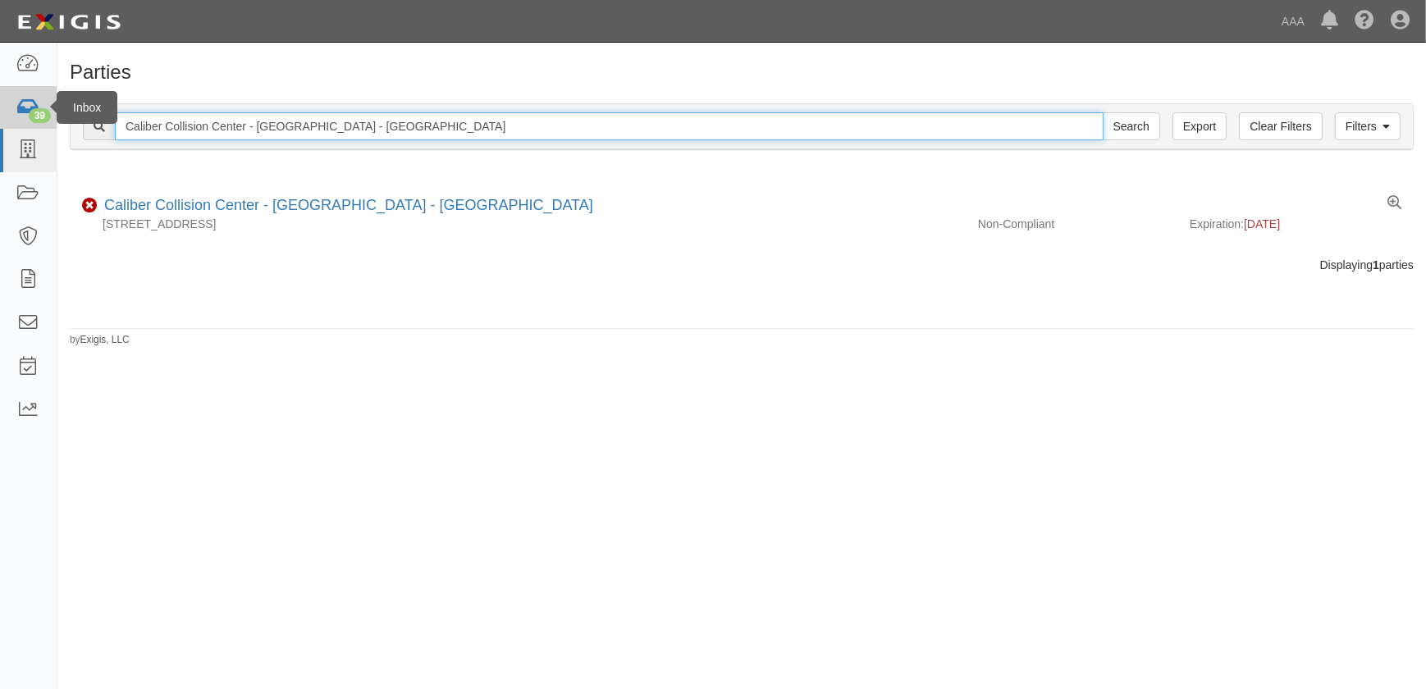
drag, startPoint x: 410, startPoint y: 122, endPoint x: 24, endPoint y: 122, distance: 386.4
click at [24, 122] on body "Toggle navigation Dashboard 39 Inbox Parties Agreements Coverages Documents Mes…" at bounding box center [713, 334] width 1426 height 669
paste input "Palmdale"
type input "Caliber Collision Center - Palmdale"
click at [1103, 112] on input "Search" at bounding box center [1131, 126] width 57 height 28
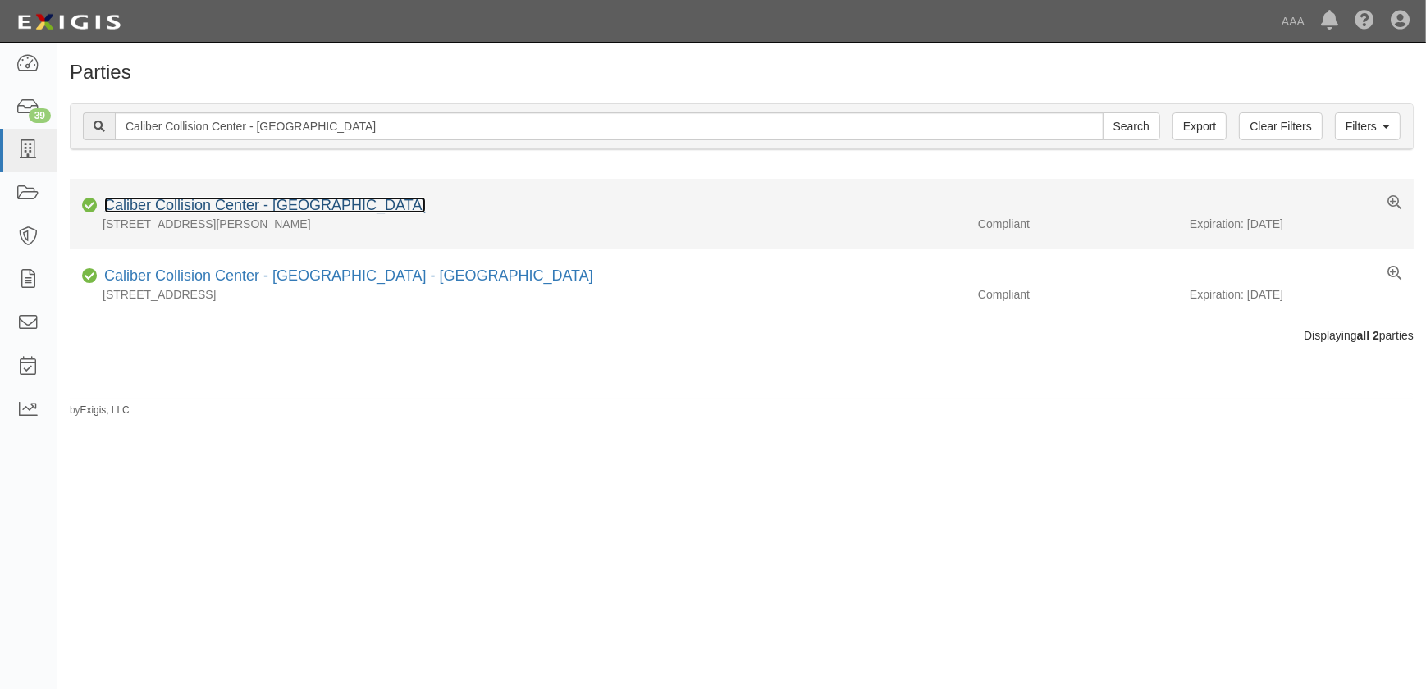
click at [234, 204] on link "Caliber Collision Center - Palmdale" at bounding box center [265, 205] width 322 height 16
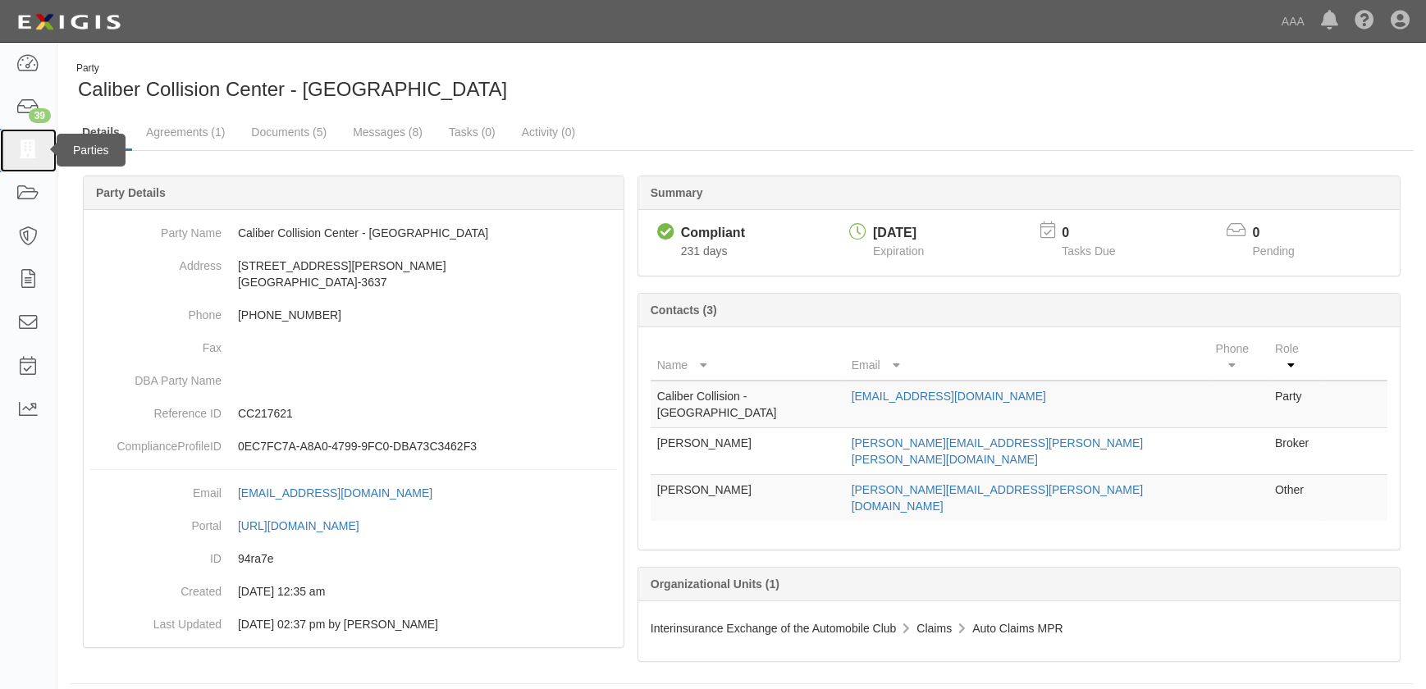
click at [25, 151] on icon at bounding box center [27, 150] width 23 height 19
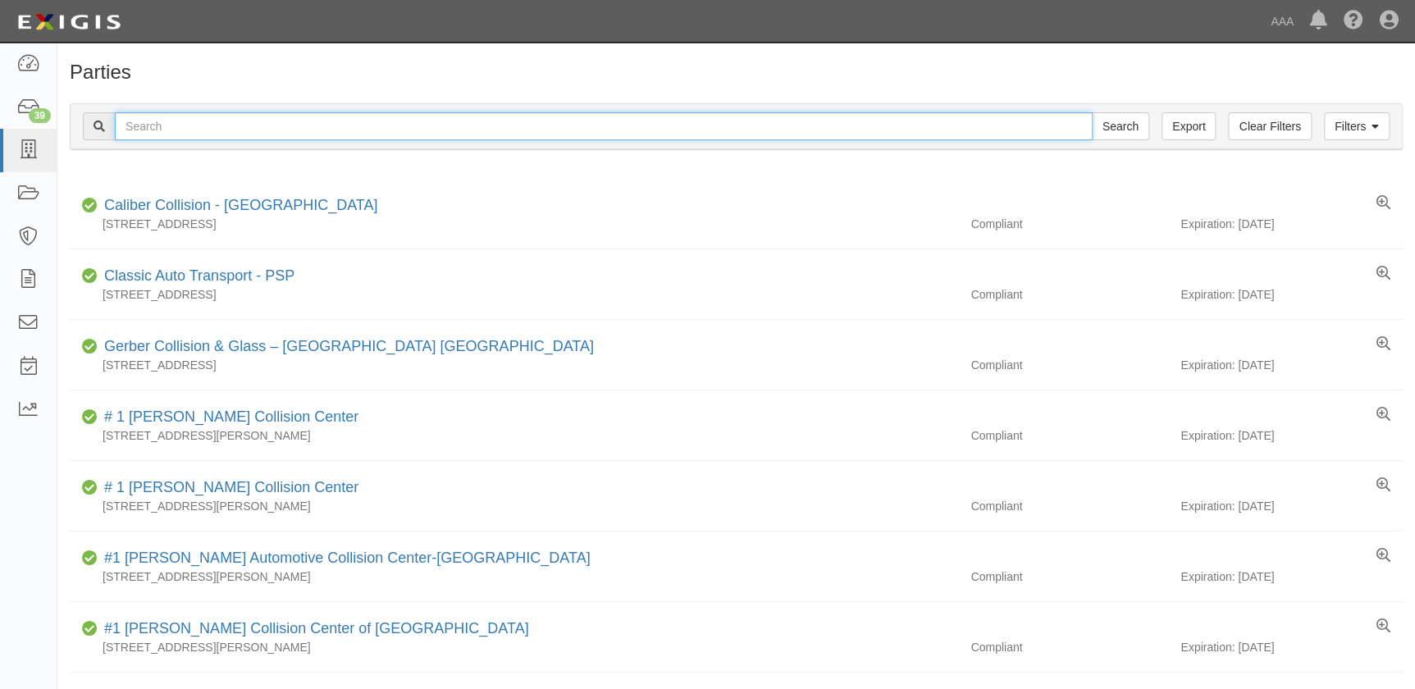
click at [230, 130] on input "text" at bounding box center [604, 126] width 978 height 28
paste input "Caliber Collision Center - Los Angeles - Downtown"
type input "Caliber Collision Center - Los Angeles - Downtown"
click at [1092, 112] on input "Search" at bounding box center [1120, 126] width 57 height 28
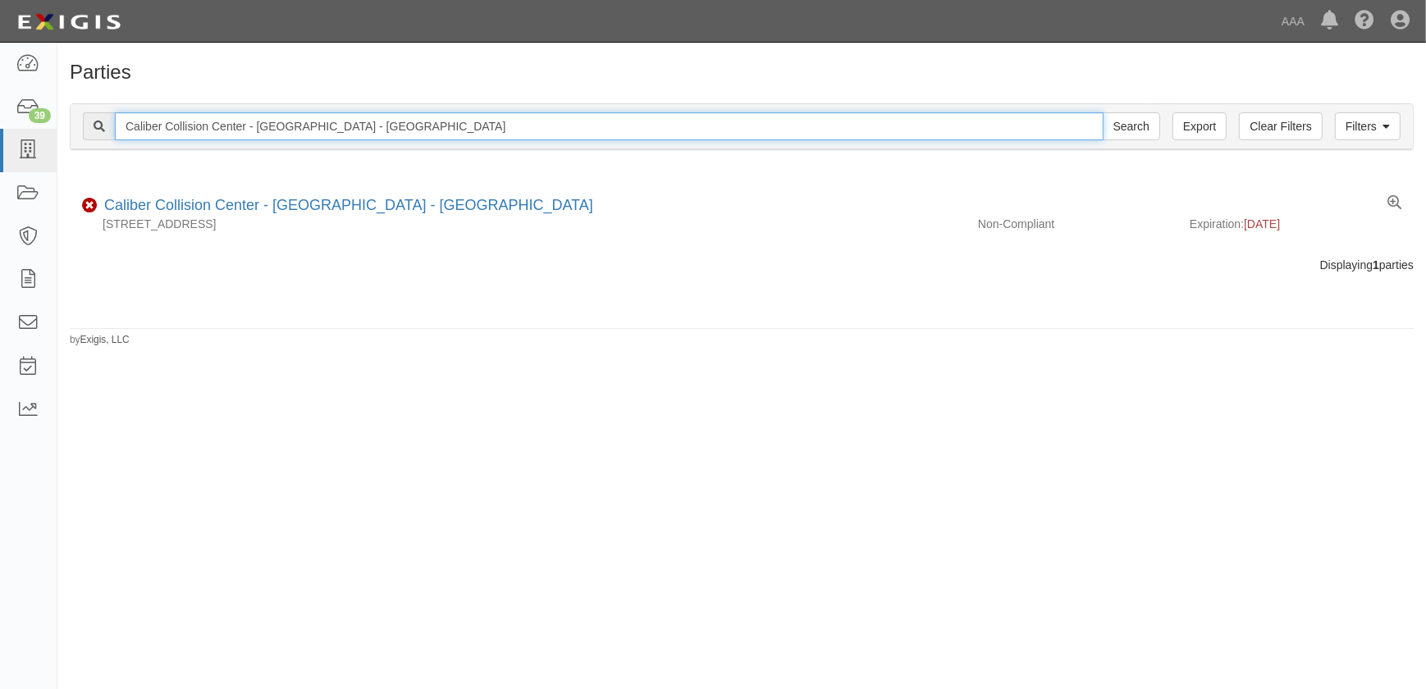
drag, startPoint x: 355, startPoint y: 131, endPoint x: 126, endPoint y: 140, distance: 229.1
click at [128, 142] on div "Filters Clear Filters Export Caliber Collision Center - [GEOGRAPHIC_DATA] - [GE…" at bounding box center [742, 126] width 1342 height 45
paste input "Signal Hill"
type input "Caliber Collision Center - Signal Hill"
click at [1103, 112] on input "Search" at bounding box center [1131, 126] width 57 height 28
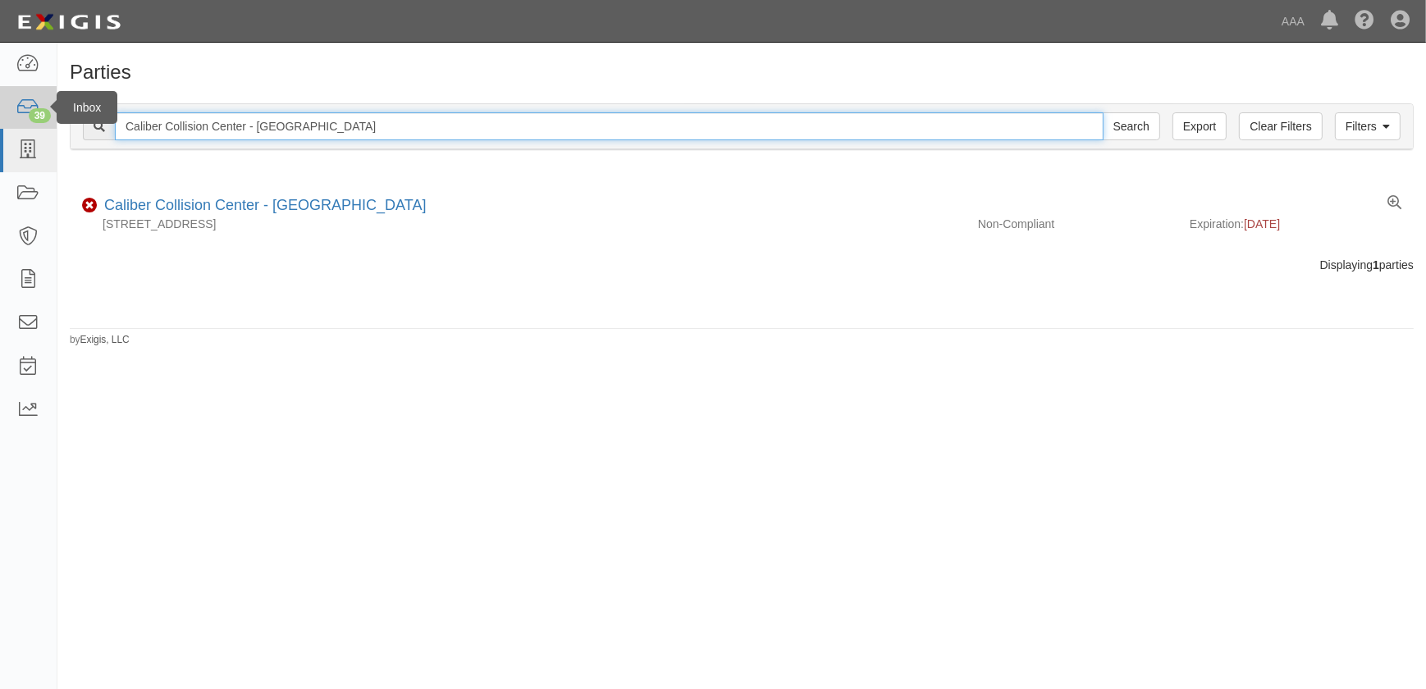
drag, startPoint x: 148, startPoint y: 121, endPoint x: 49, endPoint y: 121, distance: 98.5
click at [49, 121] on body "Toggle navigation Dashboard 39 Inbox Parties Agreements Coverages Documents Mes…" at bounding box center [713, 334] width 1426 height 669
paste input "Paso Robles"
type input "Caliber Collision Center - Paso Robles"
click at [1103, 112] on input "Search" at bounding box center [1131, 126] width 57 height 28
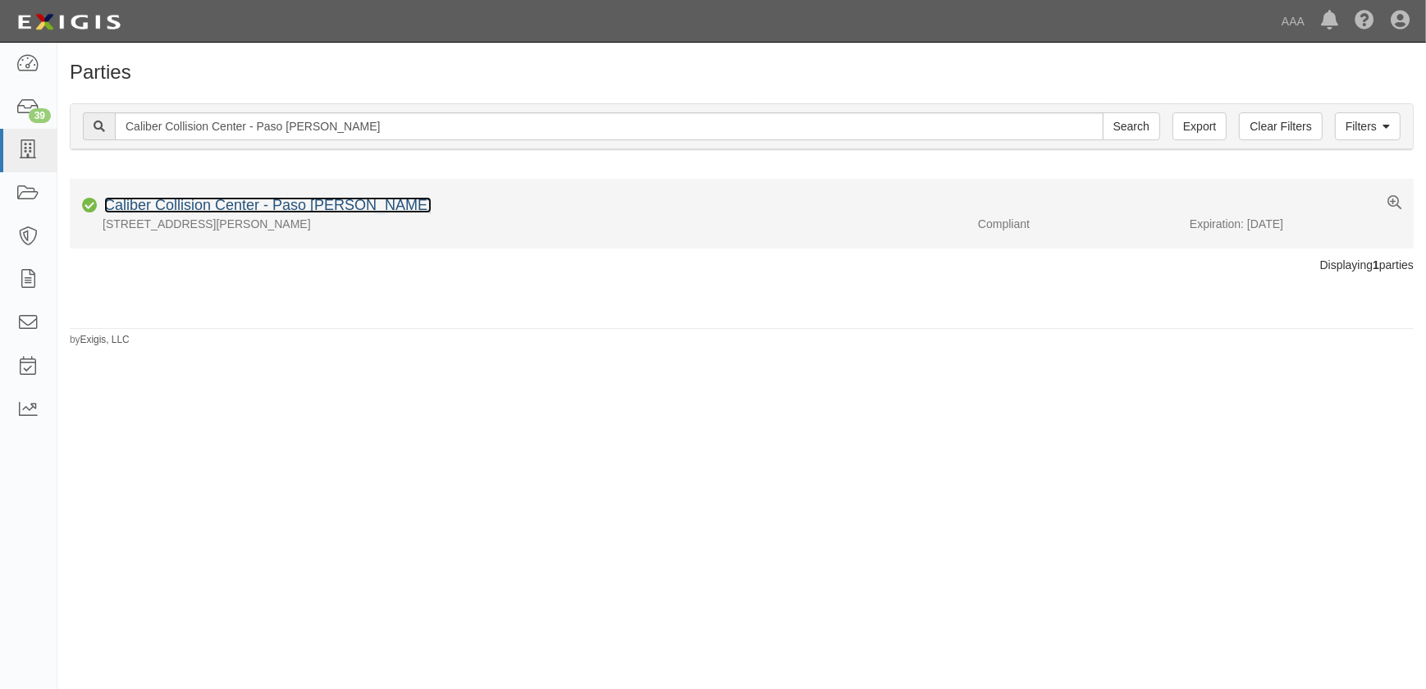
click at [169, 208] on link "Caliber Collision Center - Paso [PERSON_NAME]" at bounding box center [267, 205] width 327 height 16
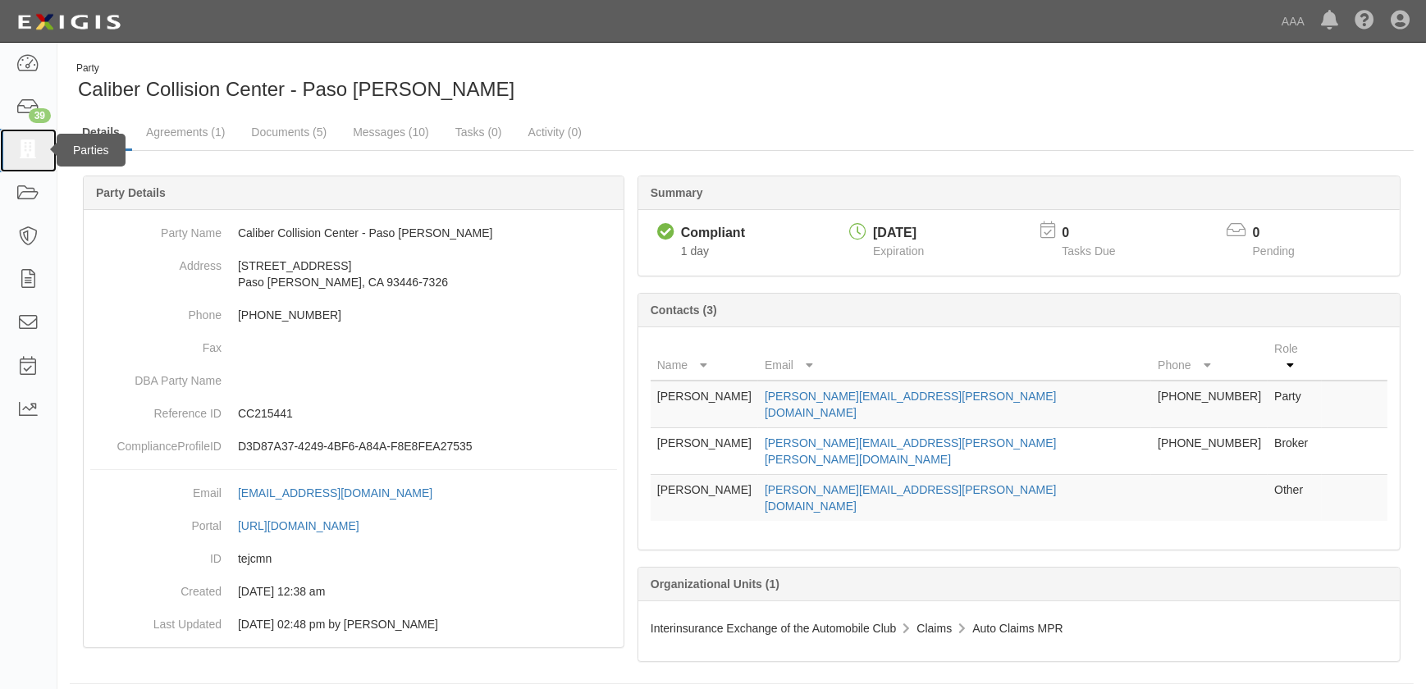
click at [24, 153] on icon at bounding box center [27, 150] width 23 height 19
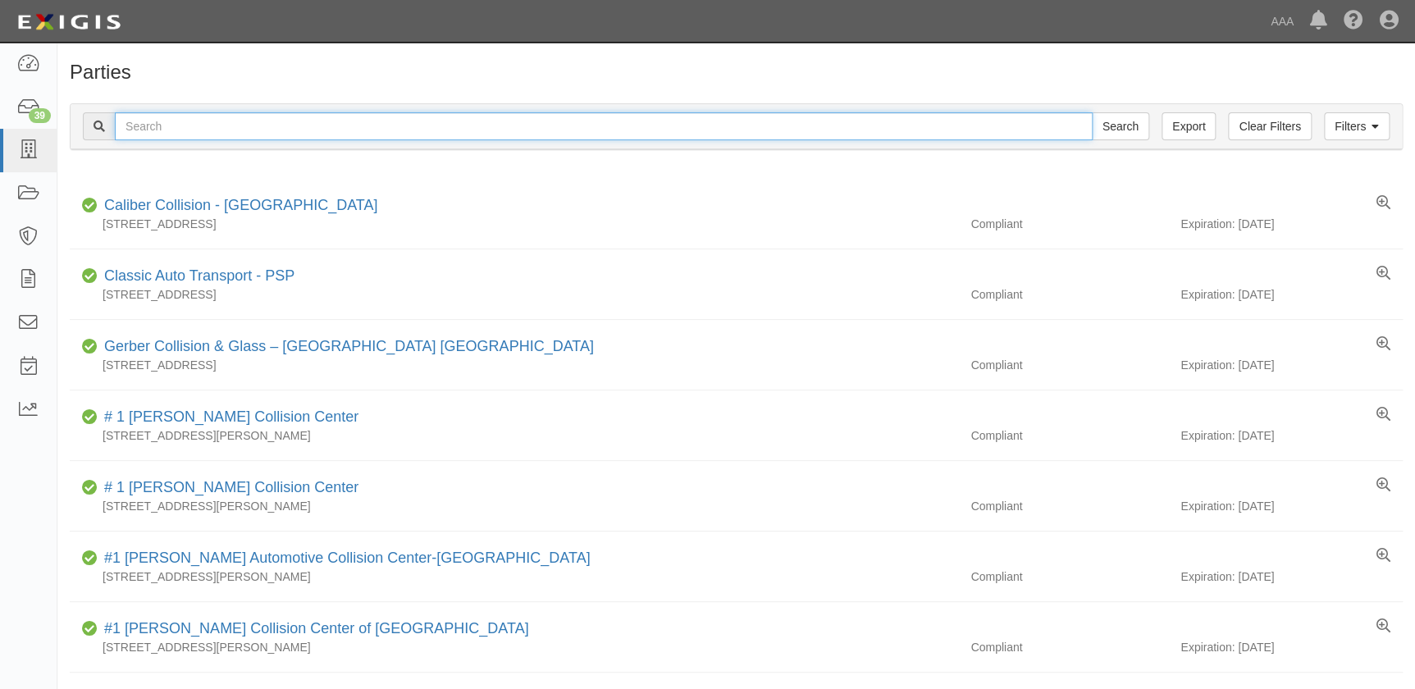
click at [135, 126] on input "text" at bounding box center [604, 126] width 978 height 28
paste input "Caliber Collision Center - Brea"
type input "Caliber Collision Center - Brea"
click at [1092, 112] on input "Search" at bounding box center [1120, 126] width 57 height 28
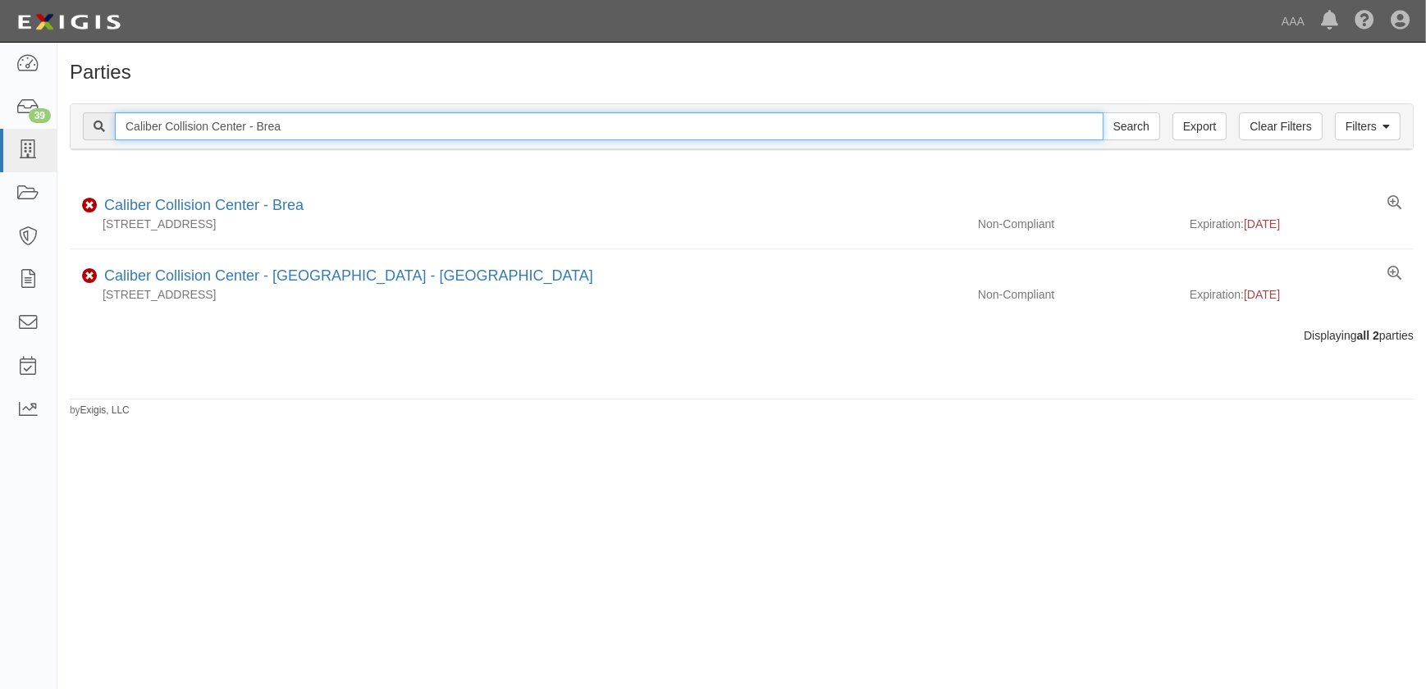
drag, startPoint x: 295, startPoint y: 124, endPoint x: 89, endPoint y: 128, distance: 205.2
click at [90, 128] on div "Caliber Collision Center - Brea Search" at bounding box center [621, 126] width 1077 height 28
paste input "Redhill"
type input "Caliber Collision Center - [GEOGRAPHIC_DATA]"
click at [1103, 112] on input "Search" at bounding box center [1131, 126] width 57 height 28
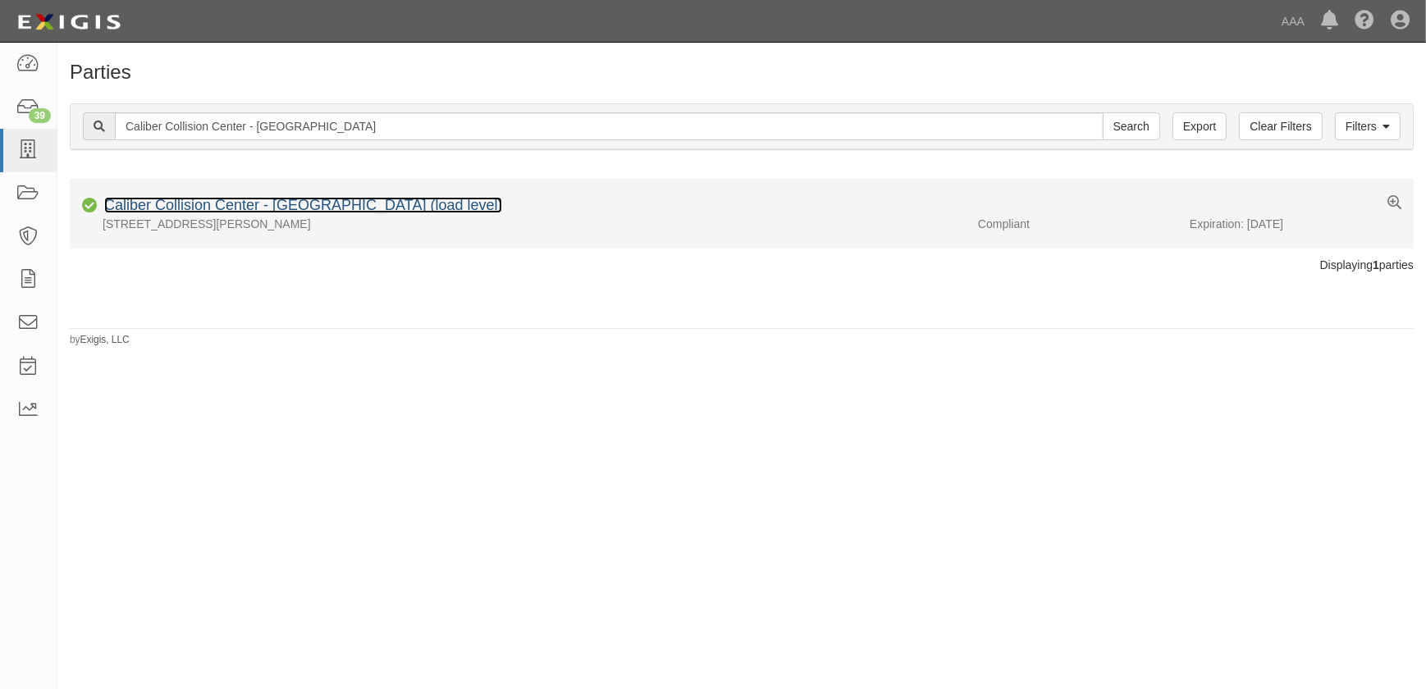
click at [212, 206] on link "Caliber Collision Center - [GEOGRAPHIC_DATA] (load level)" at bounding box center [303, 205] width 398 height 16
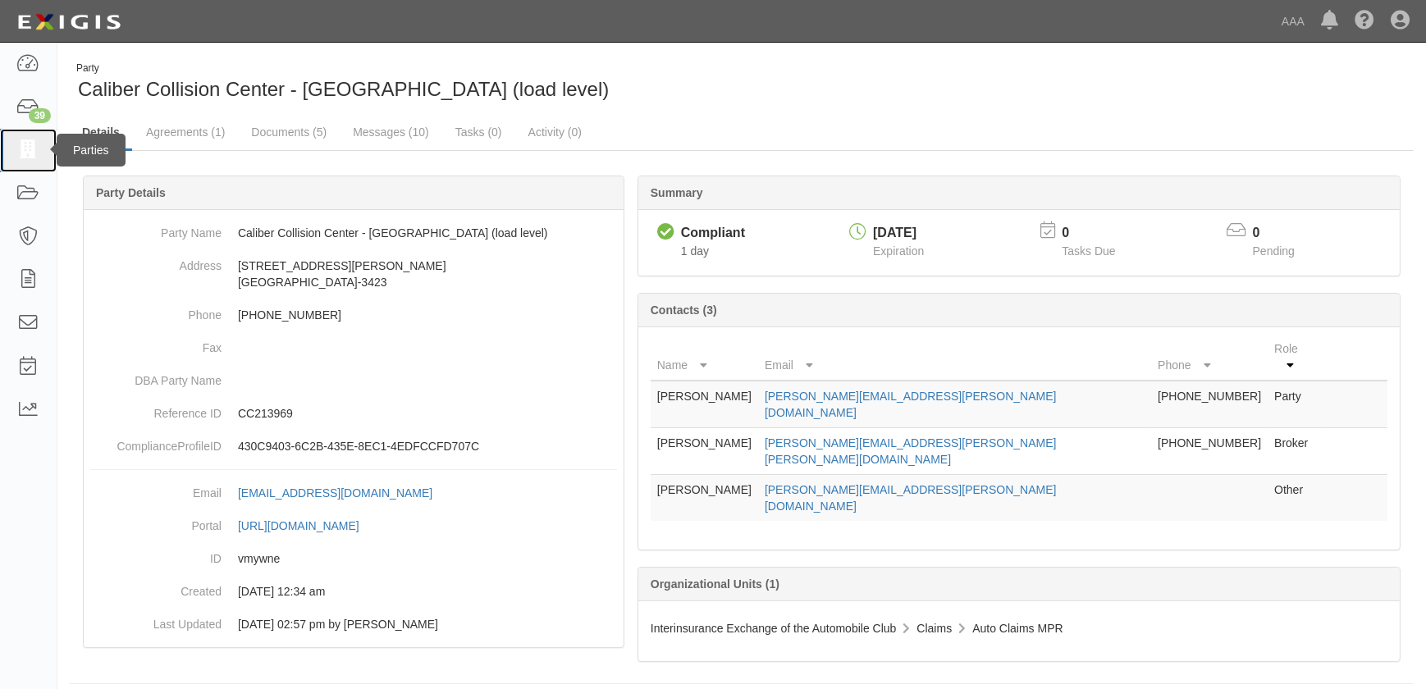
click at [40, 153] on link at bounding box center [28, 150] width 57 height 43
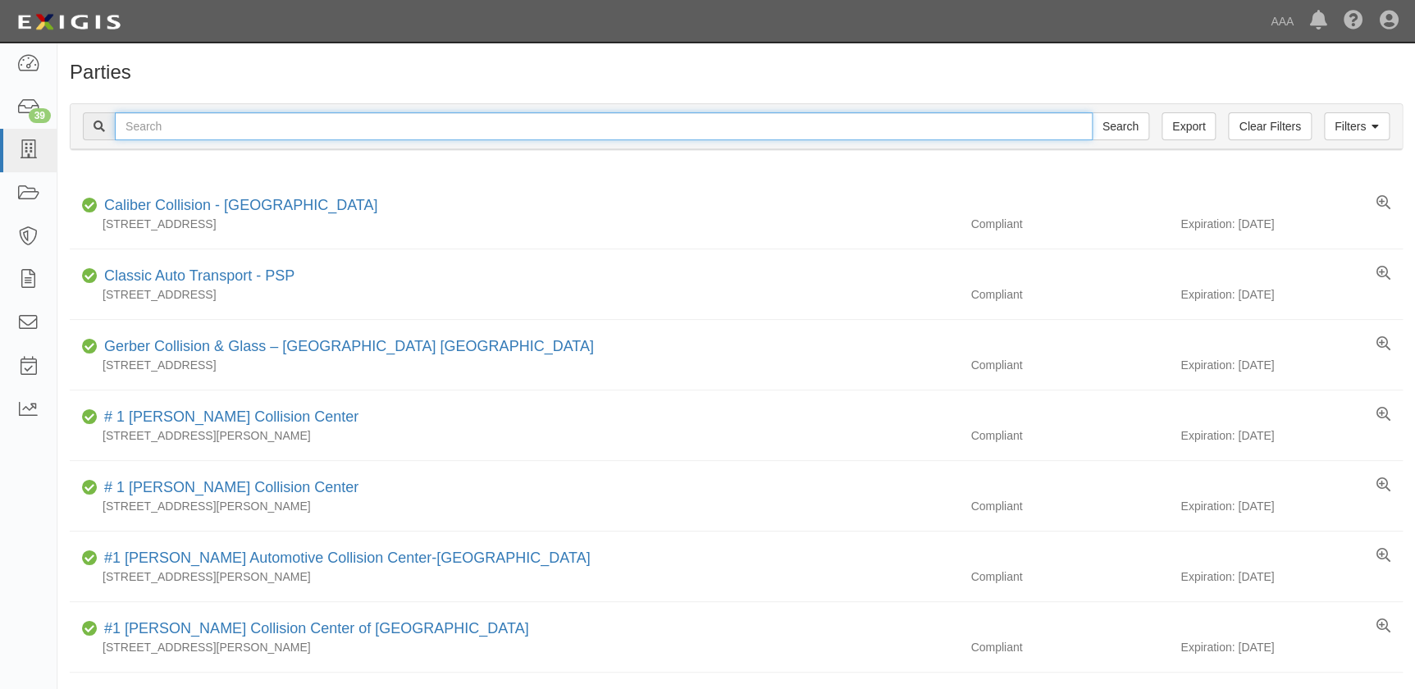
click at [359, 131] on input "text" at bounding box center [604, 126] width 978 height 28
paste input "Caliber Collision Center - [GEOGRAPHIC_DATA]"
type input "Caliber Collision Center - [GEOGRAPHIC_DATA]"
click at [1092, 112] on input "Search" at bounding box center [1120, 126] width 57 height 28
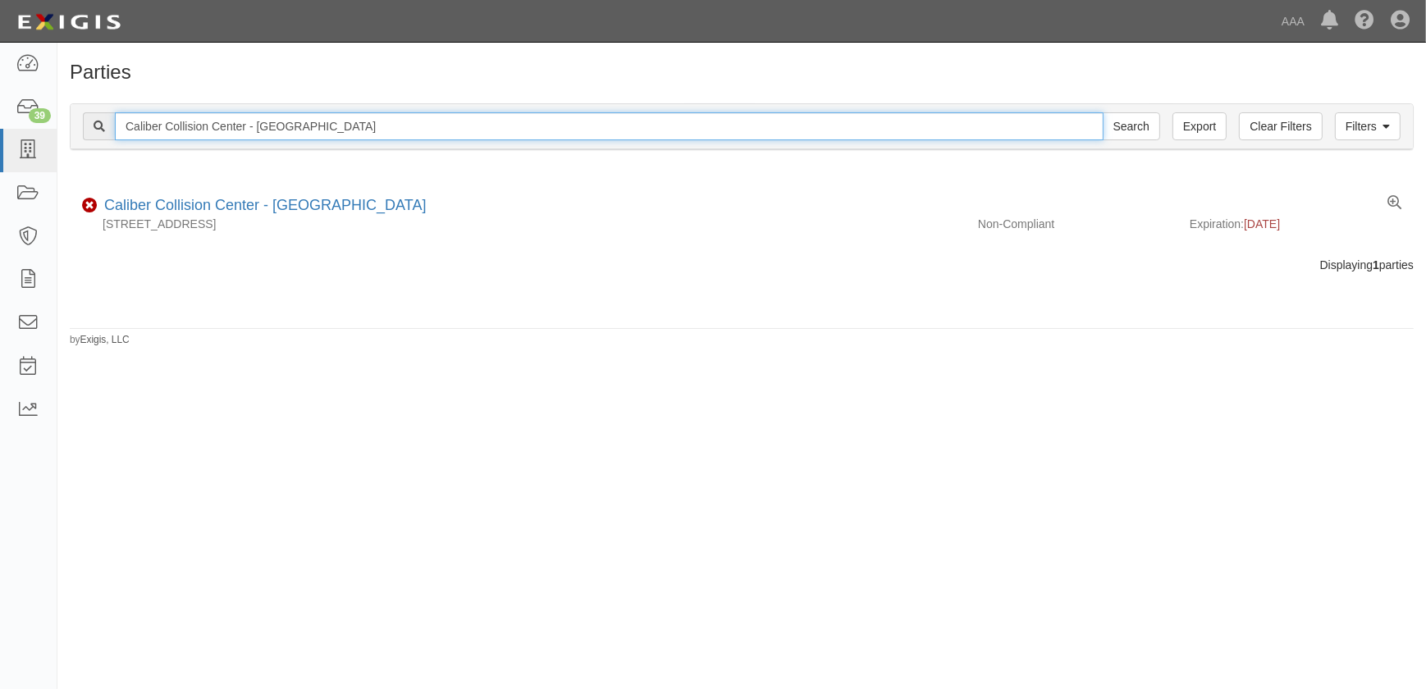
drag, startPoint x: 338, startPoint y: 131, endPoint x: -11, endPoint y: 132, distance: 349.5
click at [0, 132] on html "Toggle navigation Dashboard 39 Inbox Parties Agreements Coverages Documents Mes…" at bounding box center [713, 334] width 1426 height 669
paste input "Bay Park"
type input "Caliber Collision Center - [GEOGRAPHIC_DATA]"
click at [1103, 112] on input "Search" at bounding box center [1131, 126] width 57 height 28
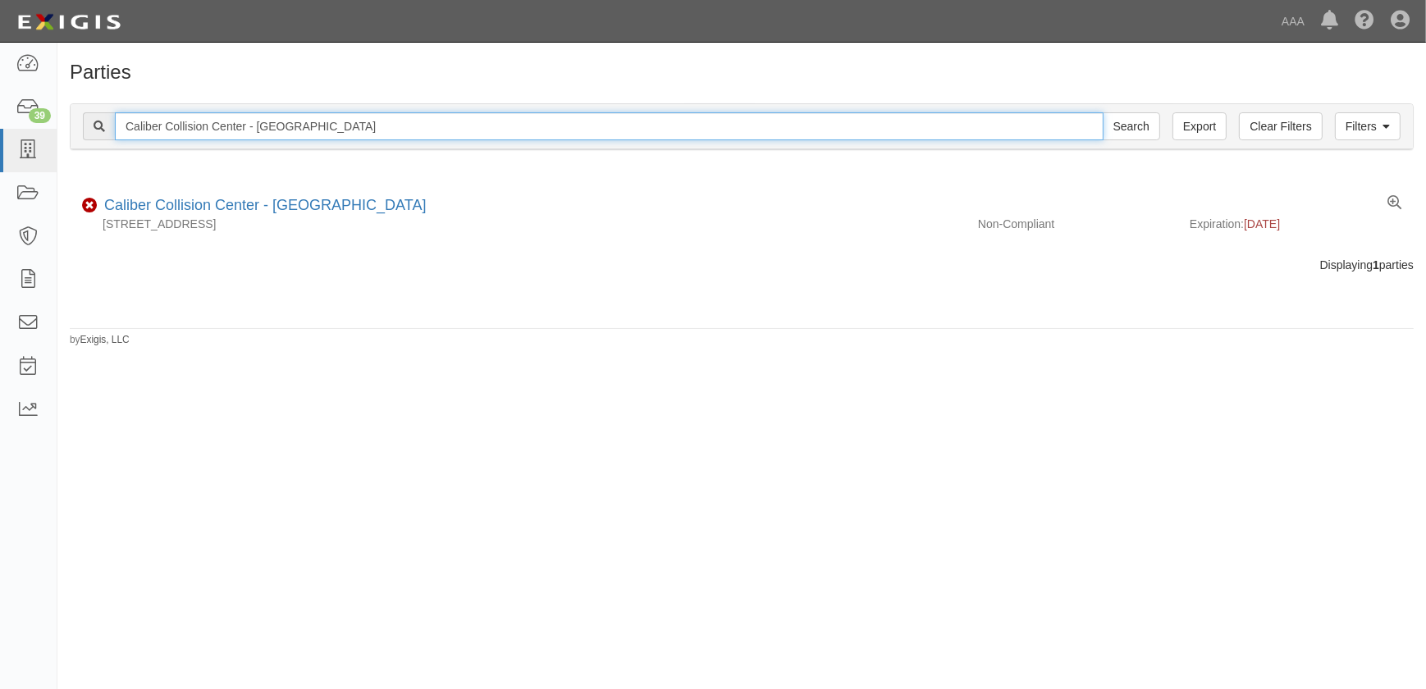
drag, startPoint x: 352, startPoint y: 128, endPoint x: -21, endPoint y: 121, distance: 372.5
click at [0, 121] on html "Toggle navigation Dashboard 39 Inbox Parties Agreements Coverages Documents Mes…" at bounding box center [713, 334] width 1426 height 669
paste input "[GEOGRAPHIC_DATA]"
type input "Caliber Collision Center - [GEOGRAPHIC_DATA]"
click at [1103, 112] on input "Search" at bounding box center [1131, 126] width 57 height 28
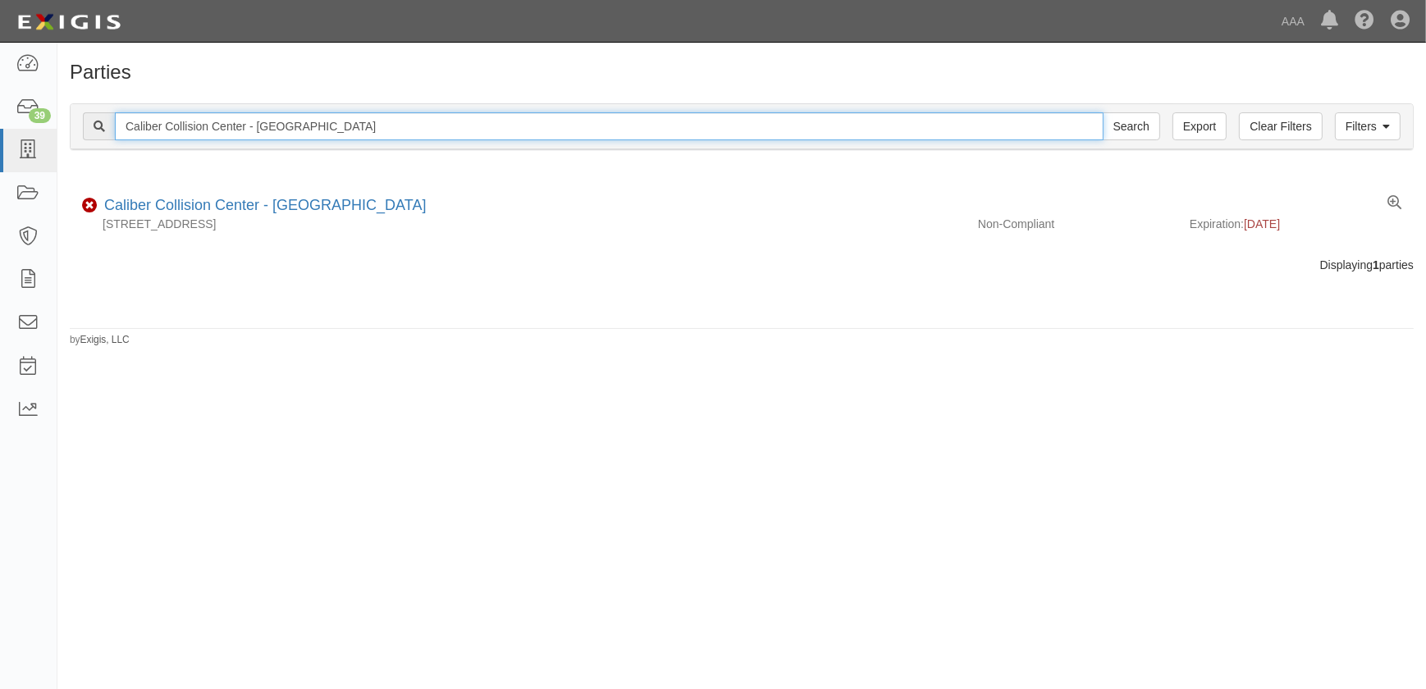
drag, startPoint x: 381, startPoint y: 130, endPoint x: -42, endPoint y: 132, distance: 422.5
click at [0, 132] on html "Toggle navigation Dashboard 39 Inbox Parties Agreements Coverages Documents Mes…" at bounding box center [713, 334] width 1426 height 669
paste input "ta Monica - Pico Bl"
type input "Caliber Collision Center - [GEOGRAPHIC_DATA][PERSON_NAME] - [PERSON_NAME]"
click at [1103, 112] on input "Search" at bounding box center [1131, 126] width 57 height 28
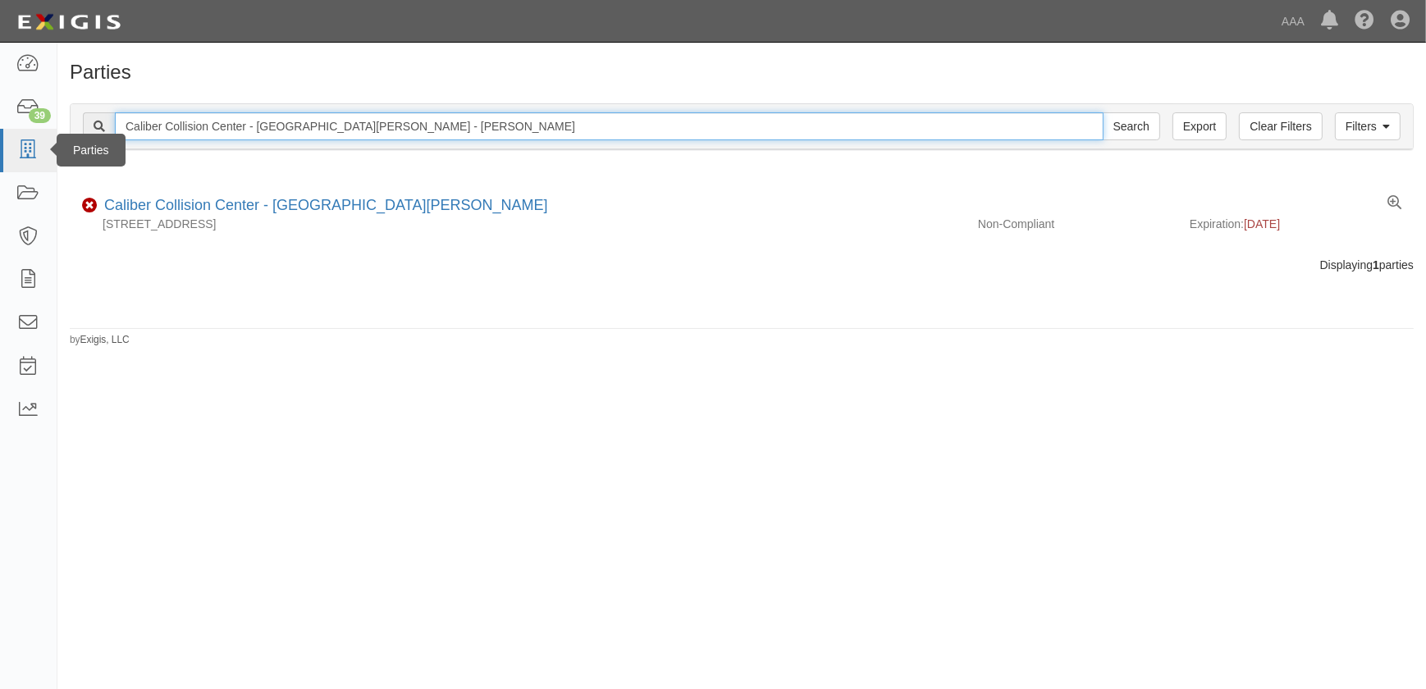
drag, startPoint x: 232, startPoint y: 127, endPoint x: 29, endPoint y: 129, distance: 203.5
click at [30, 129] on body "Toggle navigation Dashboard 39 Inbox Parties Agreements Coverages Documents Mes…" at bounding box center [713, 334] width 1426 height 669
paste input "Winnetka"
type input "Caliber Collision Center - Winnetka"
click at [1103, 112] on input "Search" at bounding box center [1131, 126] width 57 height 28
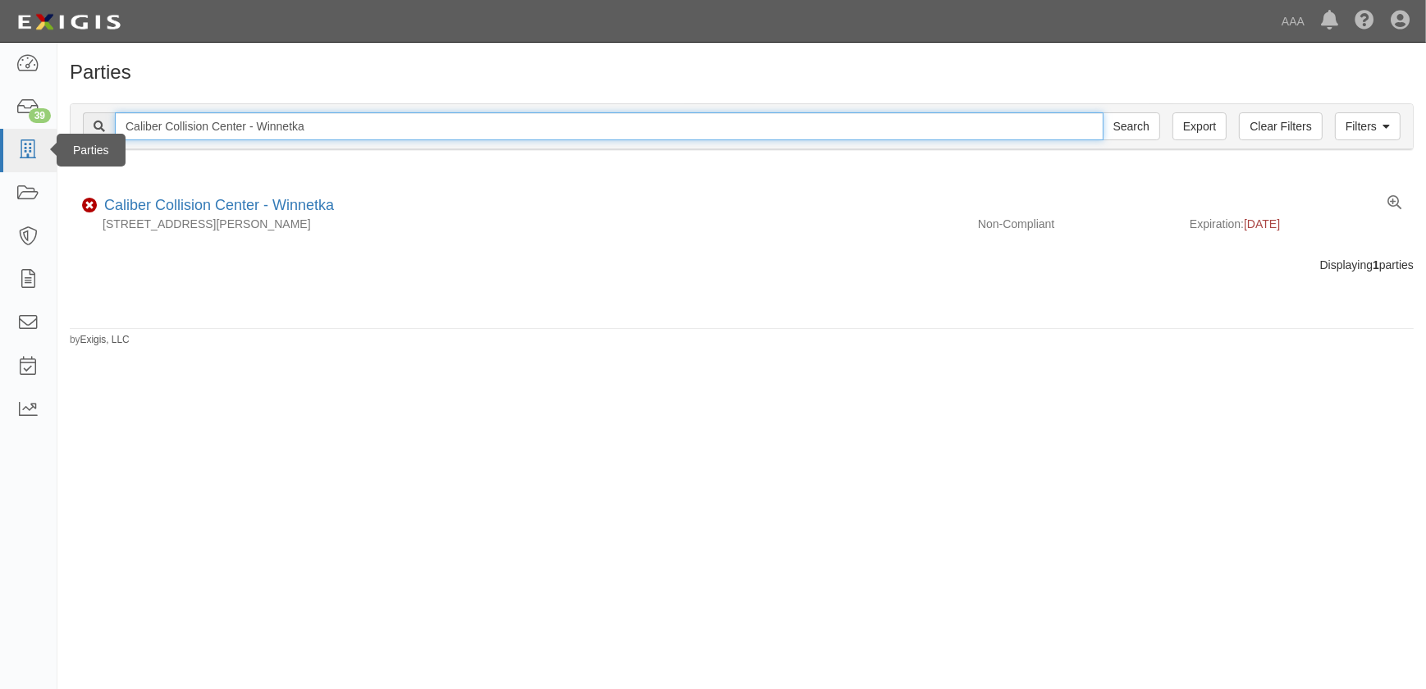
drag, startPoint x: 391, startPoint y: 131, endPoint x: 41, endPoint y: 134, distance: 350.3
click at [41, 134] on body "Toggle navigation Dashboard 39 Inbox Parties Agreements Coverages Documents Mes…" at bounding box center [713, 334] width 1426 height 669
paste input "Glendale - [GEOGRAPHIC_DATA][PERSON_NAME]"
type input "Caliber Collision Center - [GEOGRAPHIC_DATA] - [GEOGRAPHIC_DATA][PERSON_NAME]"
click at [1103, 112] on input "Search" at bounding box center [1131, 126] width 57 height 28
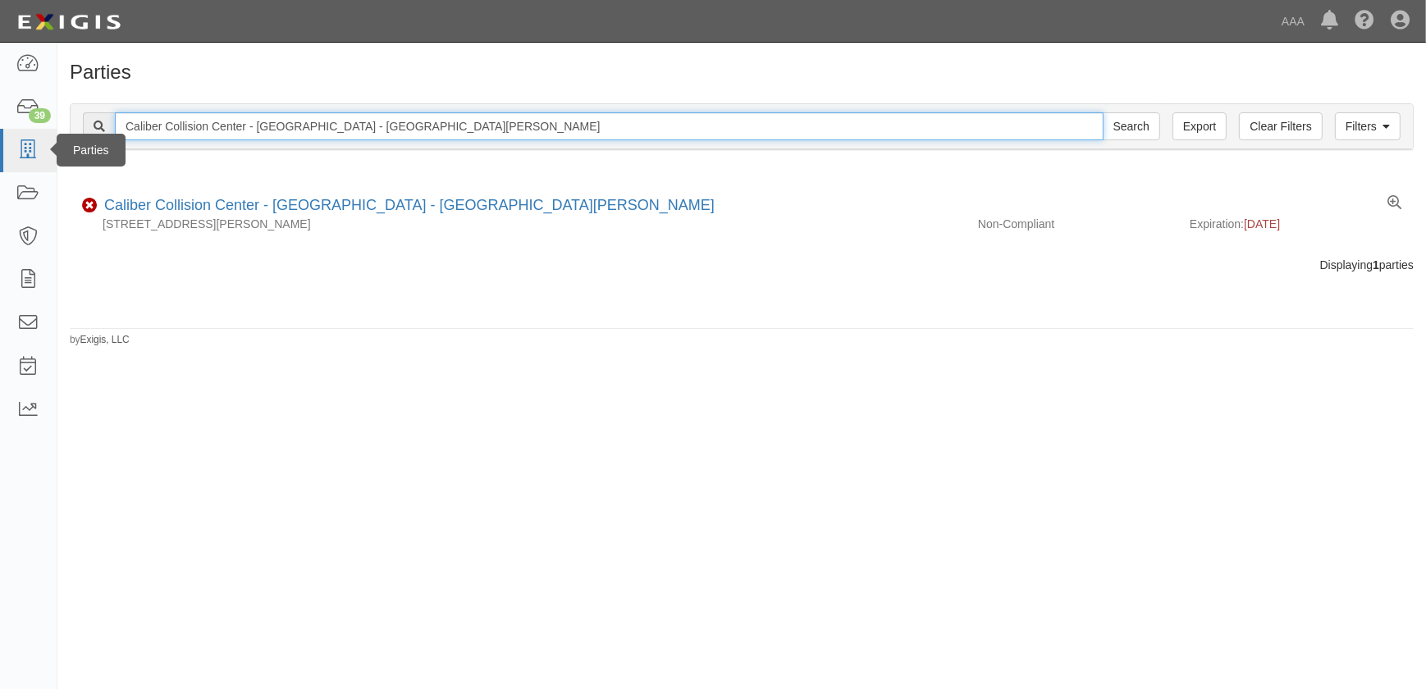
drag, startPoint x: 453, startPoint y: 126, endPoint x: 25, endPoint y: 138, distance: 427.6
click at [25, 137] on body "Toggle navigation Dashboard 39 Inbox Parties Agreements Coverages Documents Mes…" at bounding box center [713, 334] width 1426 height 669
paste input "Mission Bay"
type input "Caliber Collision Center - [GEOGRAPHIC_DATA]"
click at [1103, 112] on input "Search" at bounding box center [1131, 126] width 57 height 28
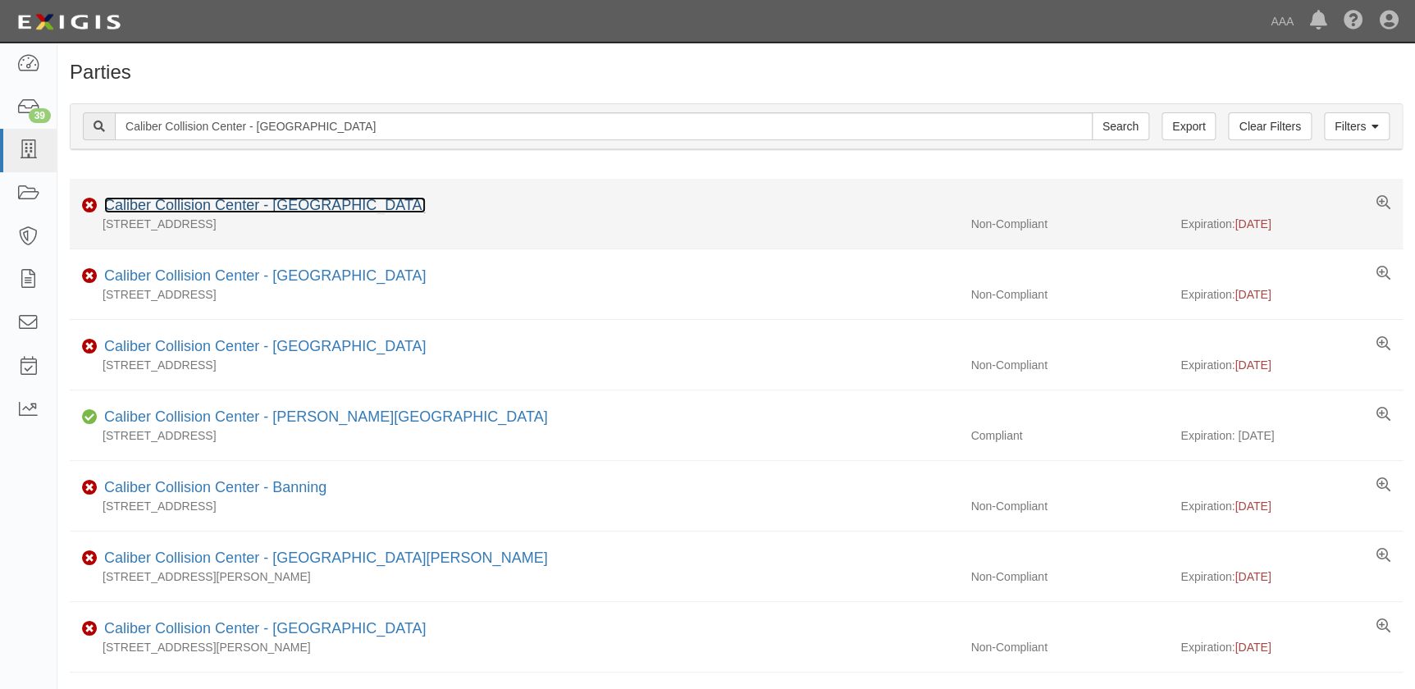
click at [282, 208] on link "Caliber Collision Center - [GEOGRAPHIC_DATA]" at bounding box center [265, 205] width 322 height 16
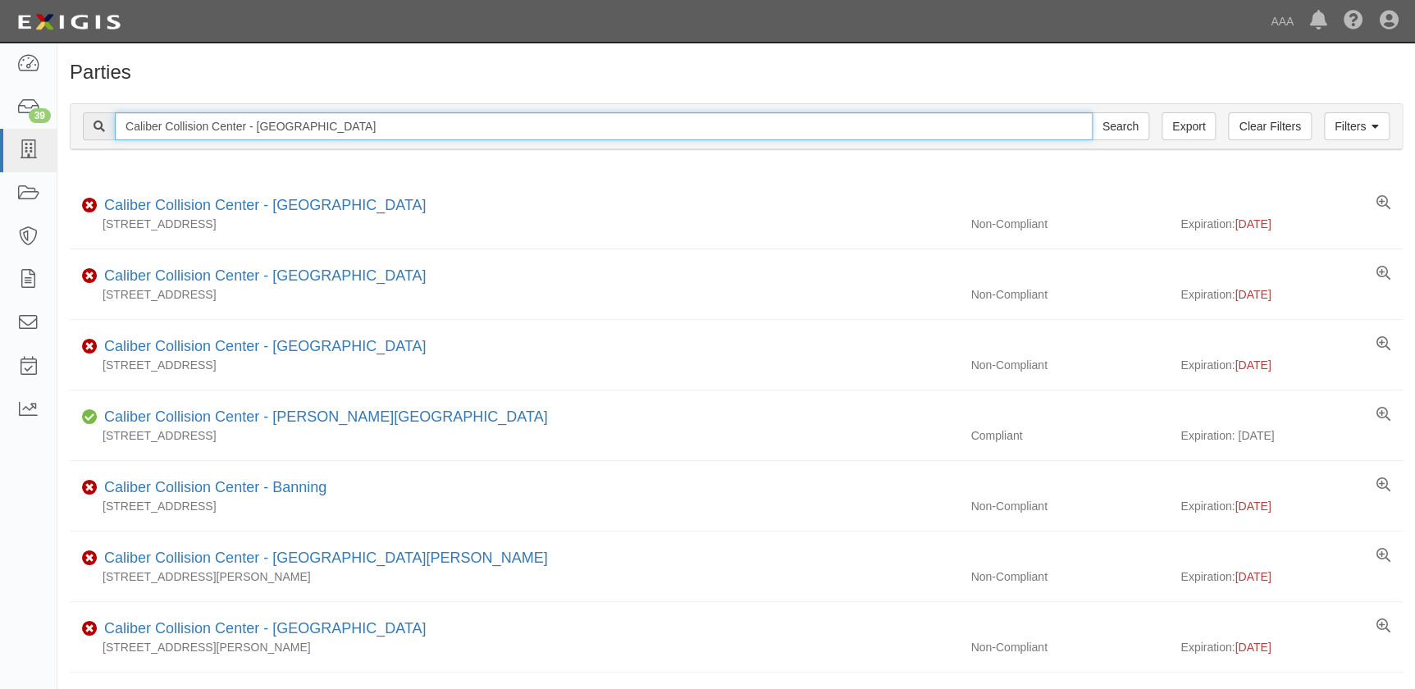
drag, startPoint x: 346, startPoint y: 126, endPoint x: -16, endPoint y: 117, distance: 361.9
paste input "Reseda"
type input "Caliber Collision Center - Reseda"
click at [1092, 112] on input "Search" at bounding box center [1120, 126] width 57 height 28
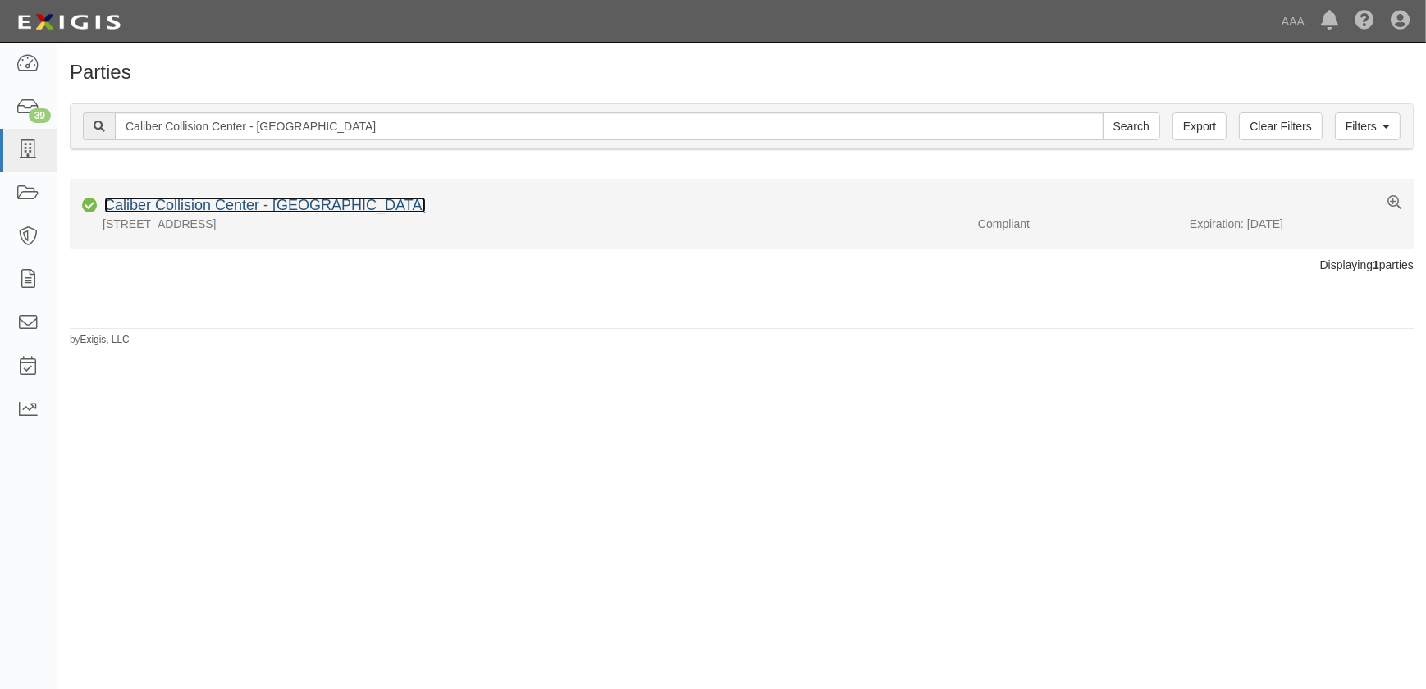
click at [162, 203] on link "Caliber Collision Center - Reseda" at bounding box center [265, 205] width 322 height 16
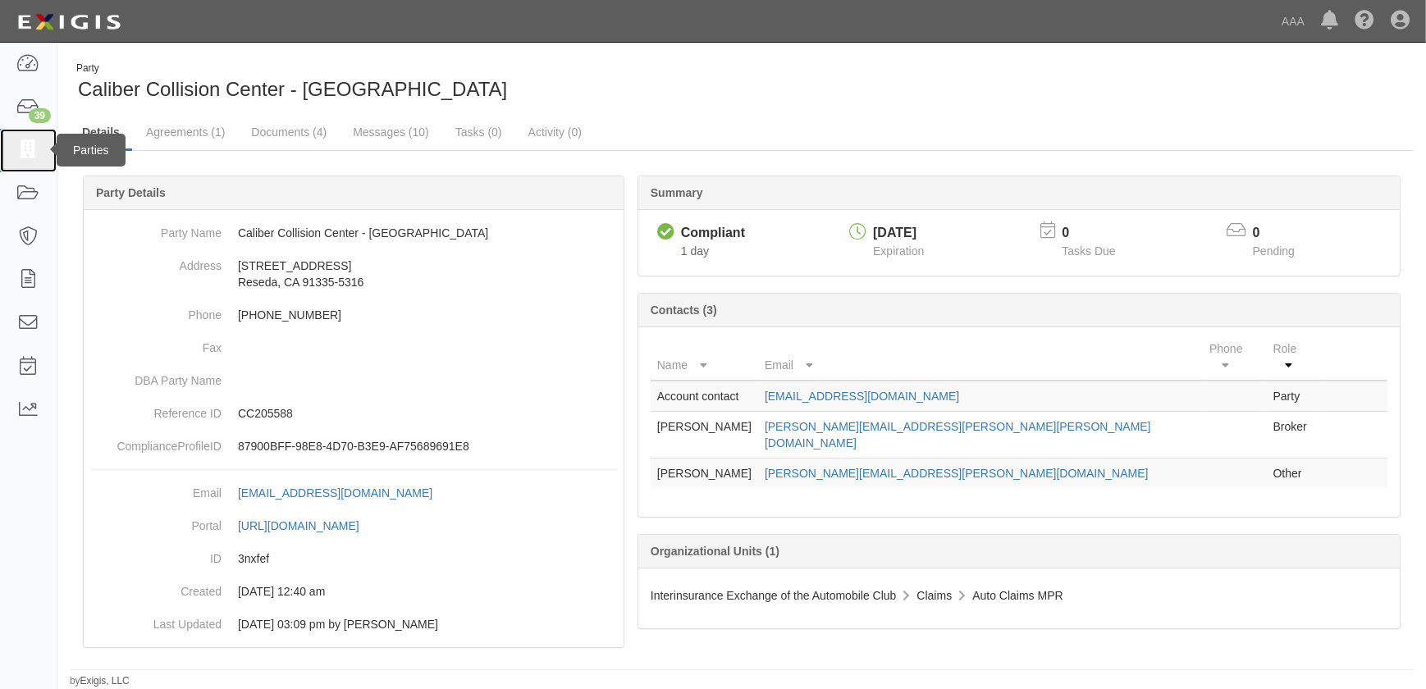
click at [23, 154] on icon at bounding box center [27, 150] width 23 height 19
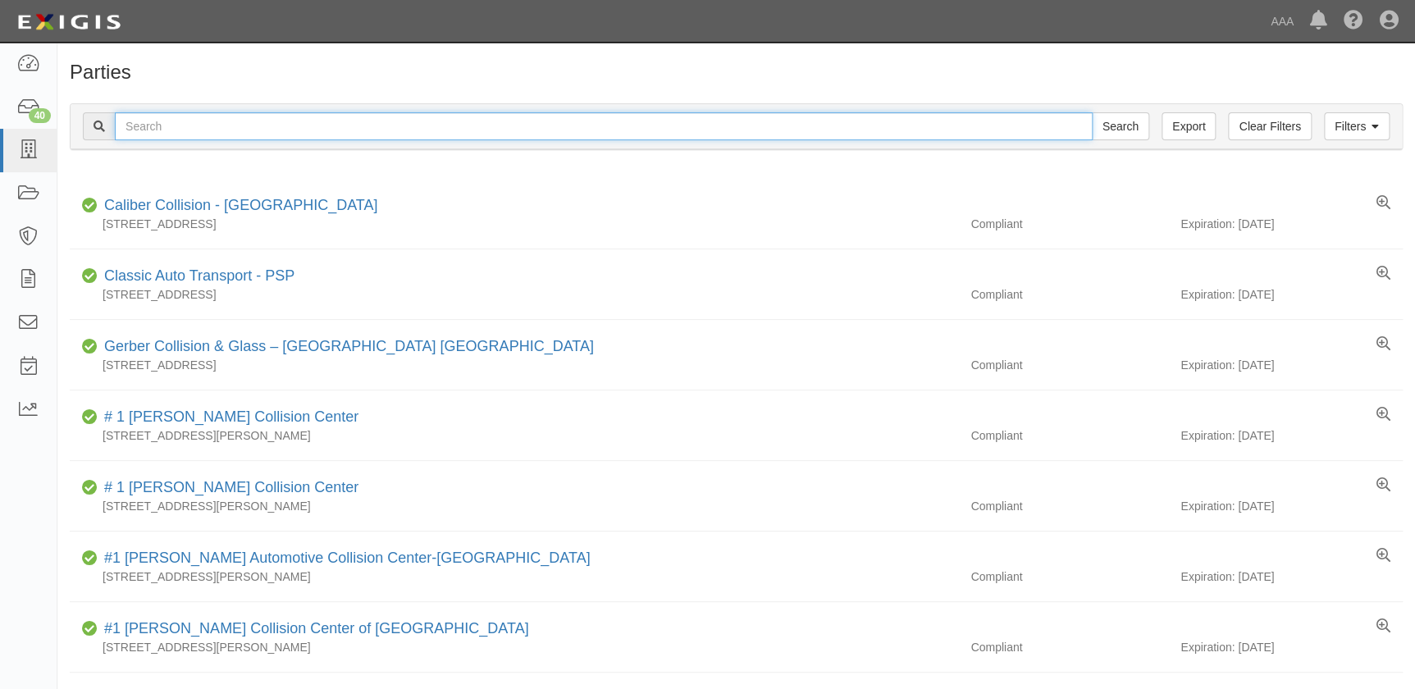
click at [144, 129] on input "text" at bounding box center [604, 126] width 978 height 28
paste input "Caliber Collision Center - Poway"
type input "Caliber Collision Center - Poway"
click at [1092, 112] on input "Search" at bounding box center [1120, 126] width 57 height 28
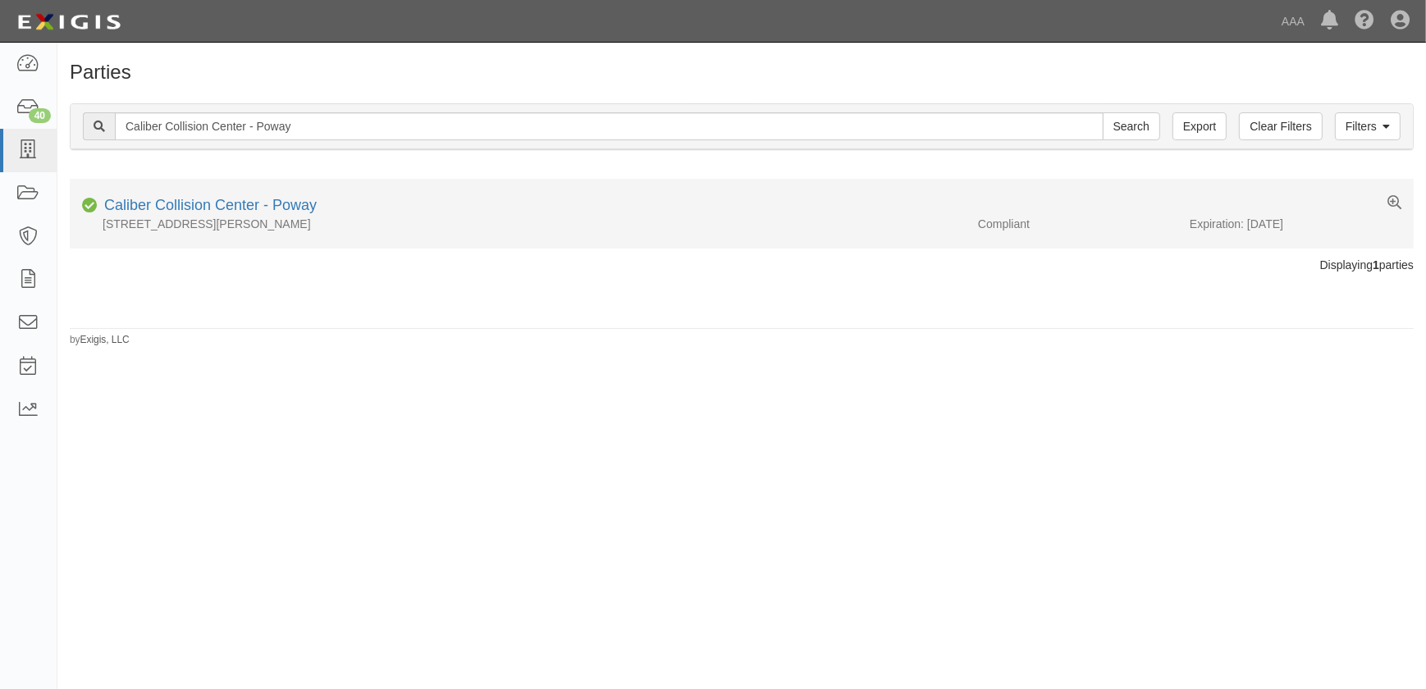
click at [253, 191] on li "Compliant Caliber Collision Center - Poway 12675 Stowe Drive, Poway, CA 92064-8…" at bounding box center [742, 214] width 1344 height 70
click at [252, 204] on link "Caliber Collision Center - Poway" at bounding box center [210, 205] width 212 height 16
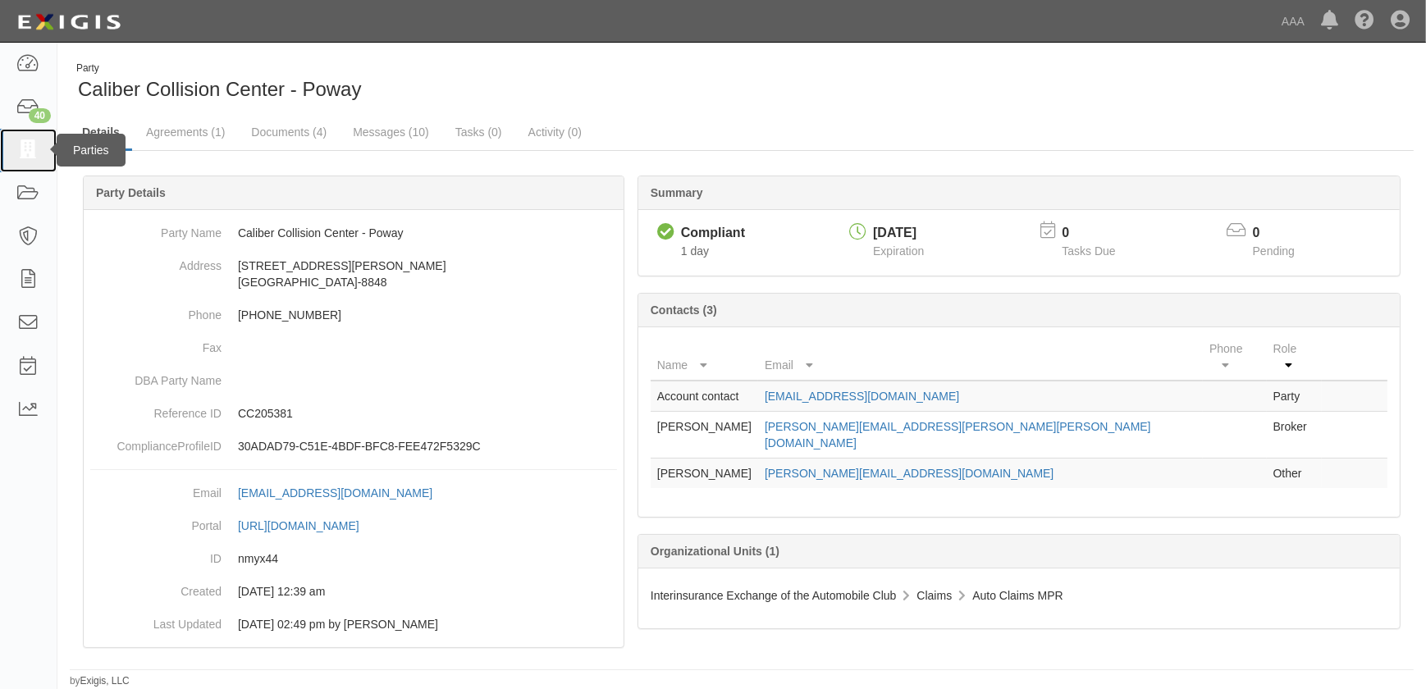
click at [25, 158] on icon at bounding box center [27, 150] width 23 height 19
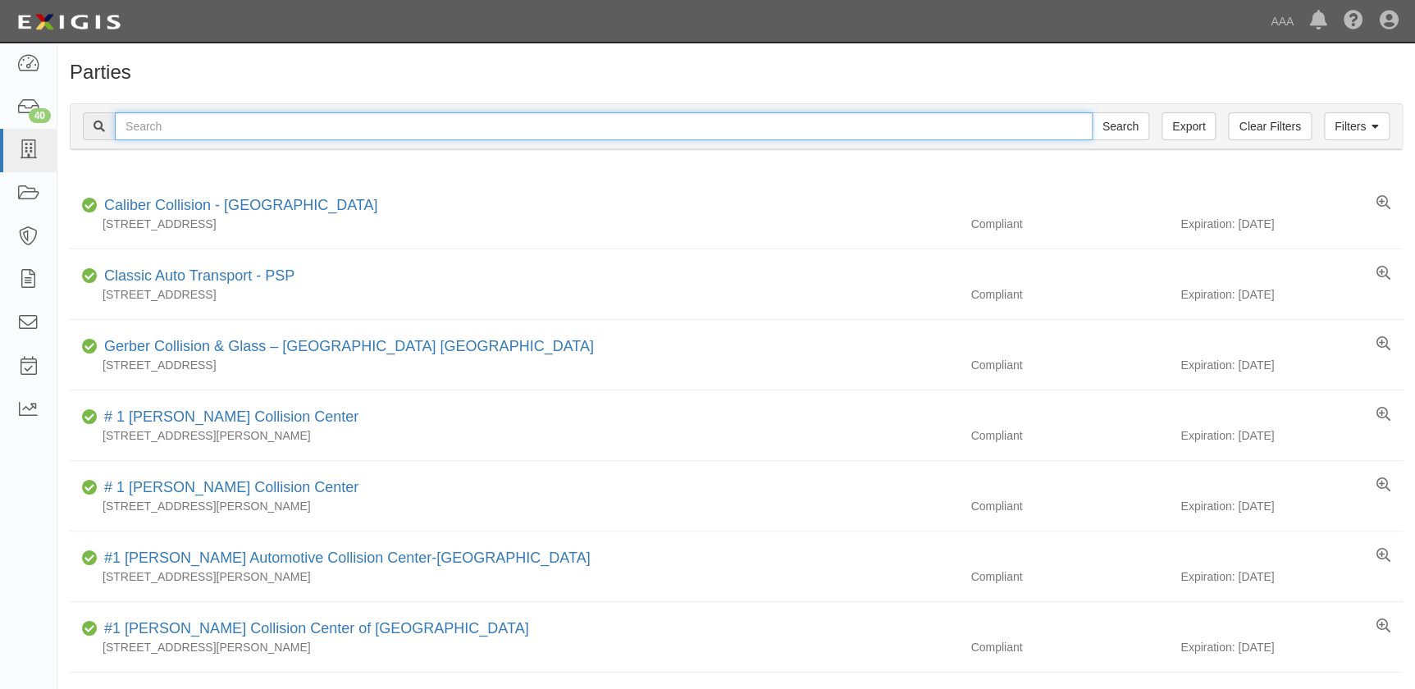
click at [126, 125] on input "text" at bounding box center [604, 126] width 978 height 28
paste input "Caliber Collision Center - Costa Mesa - 18th St"
type input "Caliber Collision Center - Costa Mesa - 18th St"
click at [1092, 112] on input "Search" at bounding box center [1120, 126] width 57 height 28
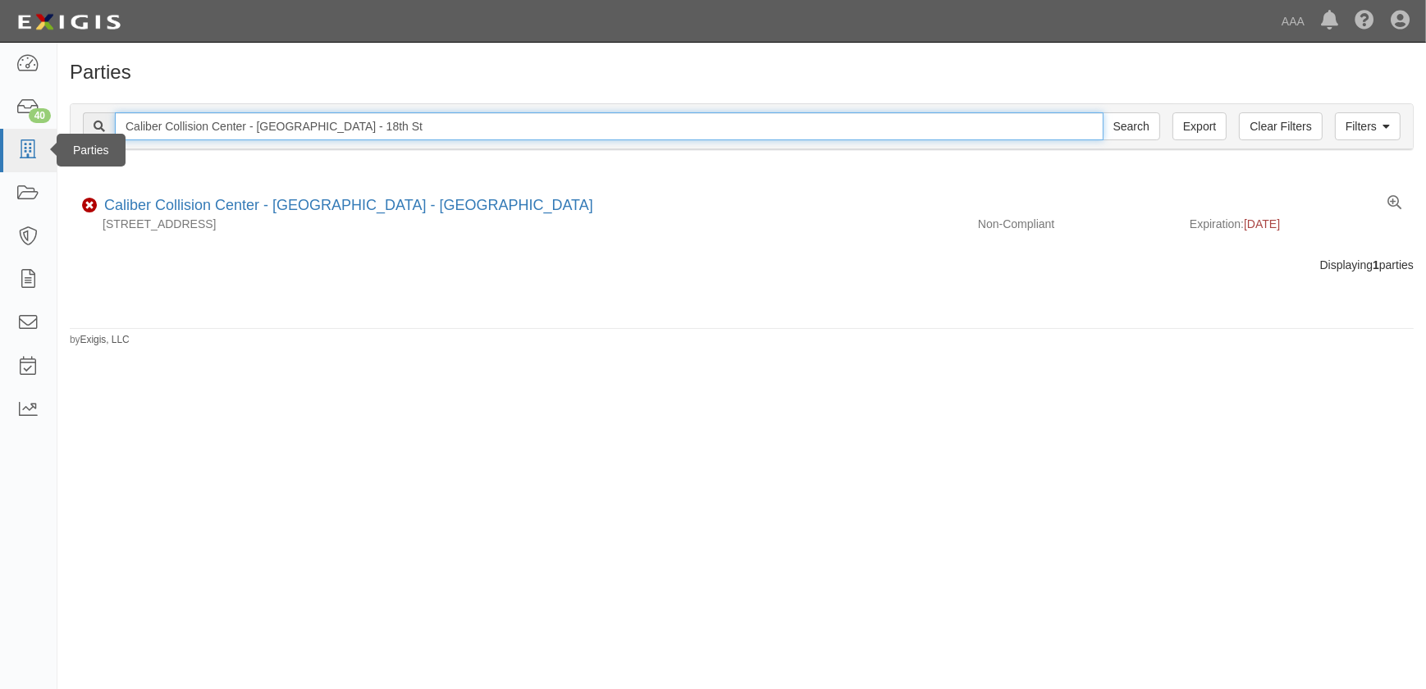
drag, startPoint x: 408, startPoint y: 126, endPoint x: 2, endPoint y: 130, distance: 405.3
click at [2, 130] on body "Toggle navigation Dashboard 40 Inbox Parties Agreements Coverages Documents Mes…" at bounding box center [713, 334] width 1426 height 669
paste input "Lomita"
type input "Caliber Collision Center - Lomita"
click at [1103, 112] on input "Search" at bounding box center [1131, 126] width 57 height 28
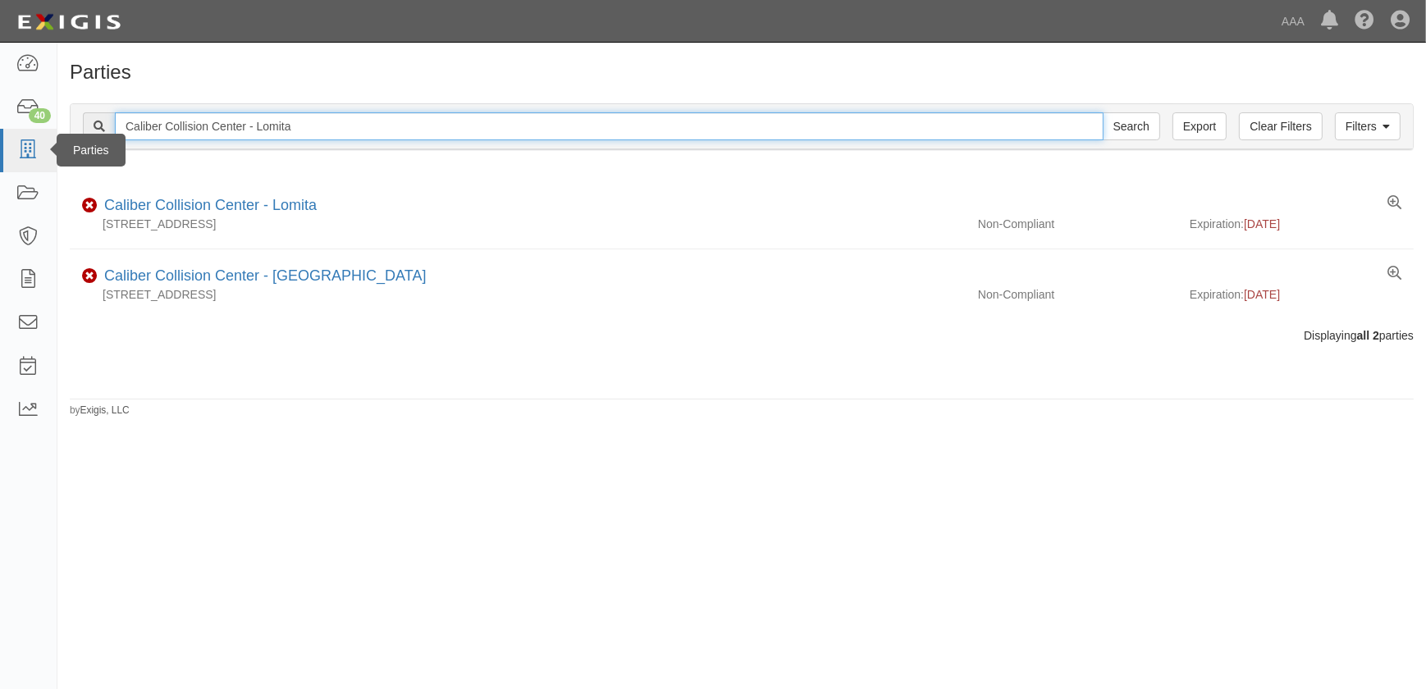
drag, startPoint x: 344, startPoint y: 130, endPoint x: 17, endPoint y: 131, distance: 326.5
click at [18, 131] on body "Toggle navigation Dashboard 40 Inbox Parties Agreements Coverages Documents Mes…" at bounding box center [713, 334] width 1426 height 669
paste input "Van Nuys"
type input "Caliber Collision Center - Van Nuys"
click at [1103, 112] on input "Search" at bounding box center [1131, 126] width 57 height 28
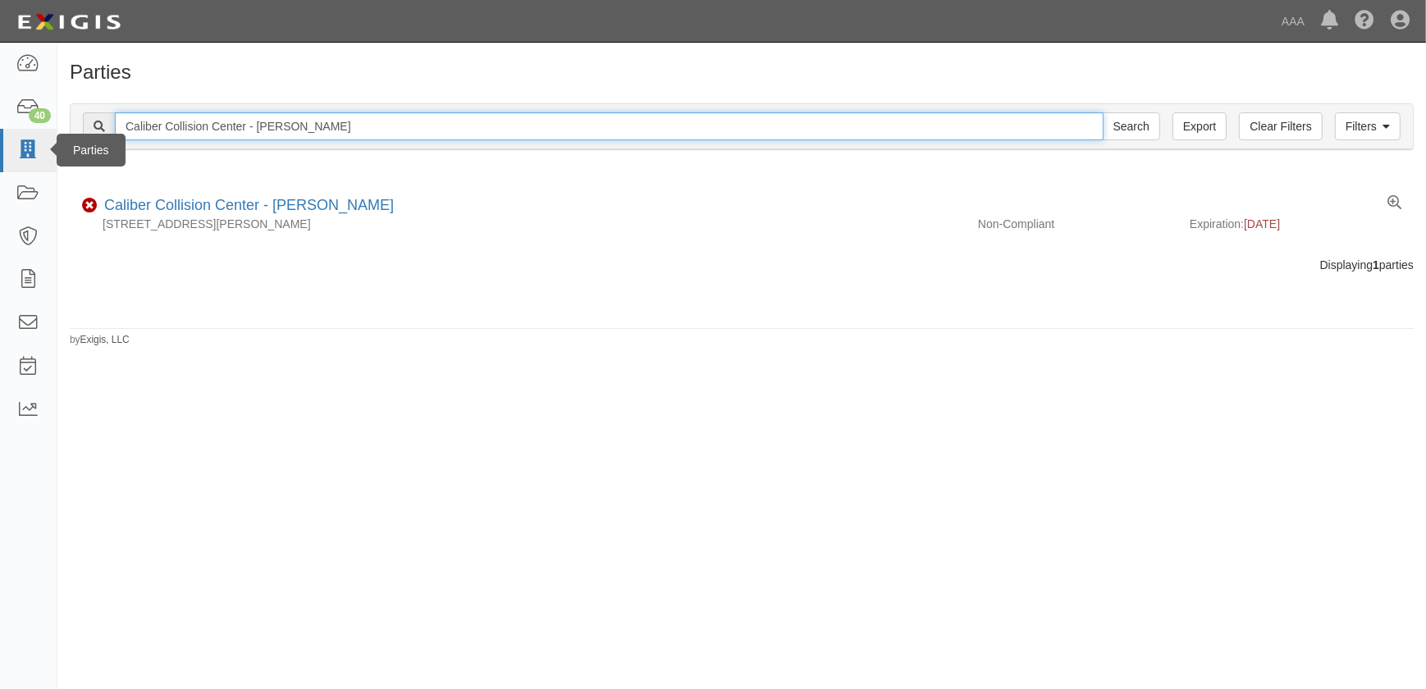
drag, startPoint x: 68, startPoint y: 127, endPoint x: 0, endPoint y: 132, distance: 68.3
click at [0, 131] on html "Toggle navigation Dashboard 40 Inbox Parties Agreements Coverages Documents Mes…" at bounding box center [713, 334] width 1426 height 669
paste input "Hesperia - Bear Valley Rd"
type input "Caliber Collision Center - Hesperia - [GEOGRAPHIC_DATA]"
click at [1103, 112] on input "Search" at bounding box center [1131, 126] width 57 height 28
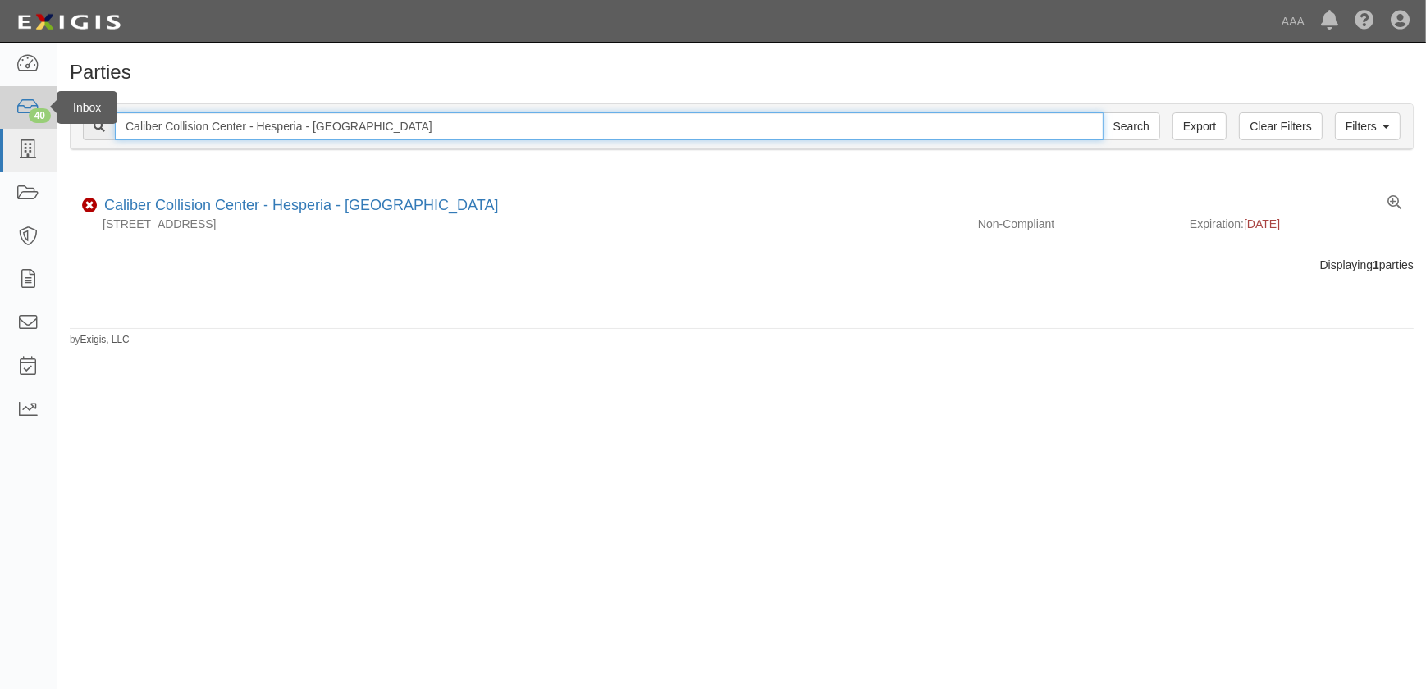
drag, startPoint x: 238, startPoint y: 137, endPoint x: 39, endPoint y: 126, distance: 199.7
click at [39, 127] on body "Toggle navigation Dashboard 40 Inbox Parties Agreements Coverages Documents Mes…" at bounding box center [713, 334] width 1426 height 669
paste input "[GEOGRAPHIC_DATA]"
type input "Caliber Collision Center - [GEOGRAPHIC_DATA]"
click at [1103, 112] on input "Search" at bounding box center [1131, 126] width 57 height 28
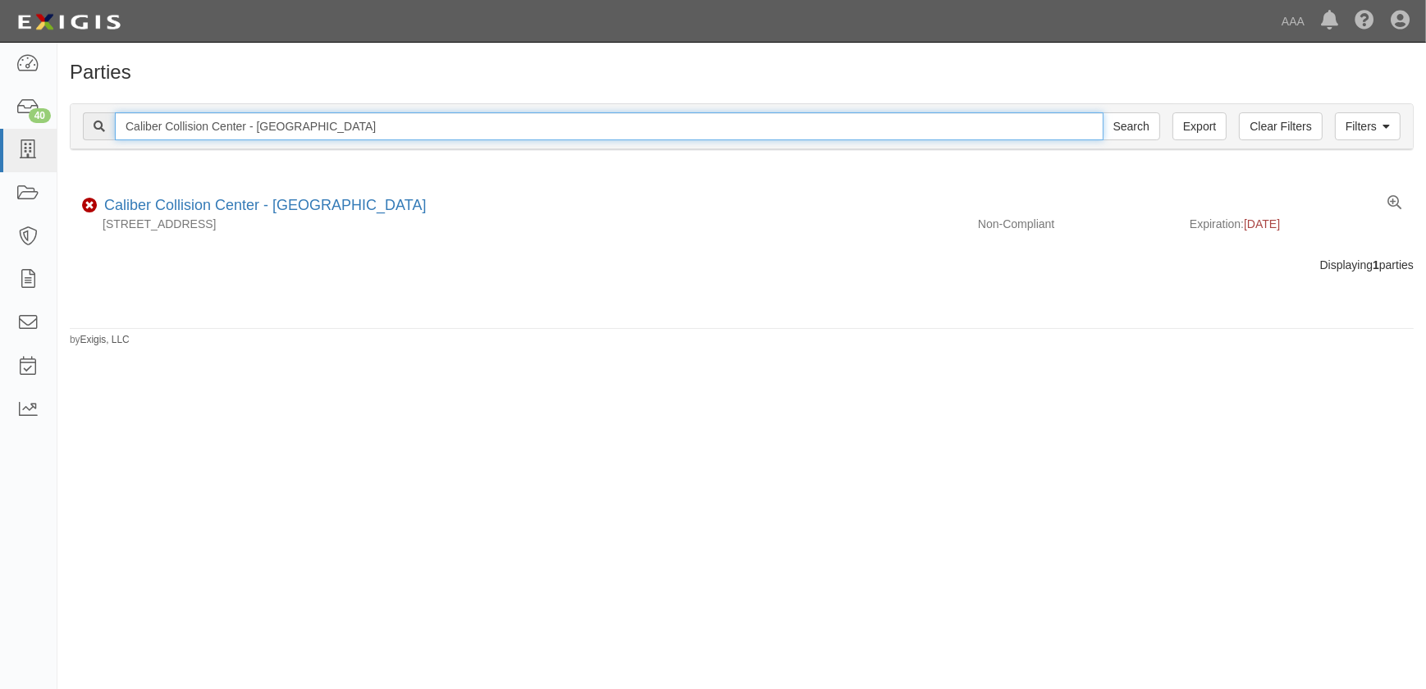
drag, startPoint x: 321, startPoint y: 130, endPoint x: -34, endPoint y: 144, distance: 355.6
click at [0, 144] on html "Toggle navigation Dashboard 40 Inbox Parties Agreements Coverages Documents Mes…" at bounding box center [713, 334] width 1426 height 669
paste input "Corona"
type input "Caliber Collision Center - Corona"
click at [1103, 112] on input "Search" at bounding box center [1131, 126] width 57 height 28
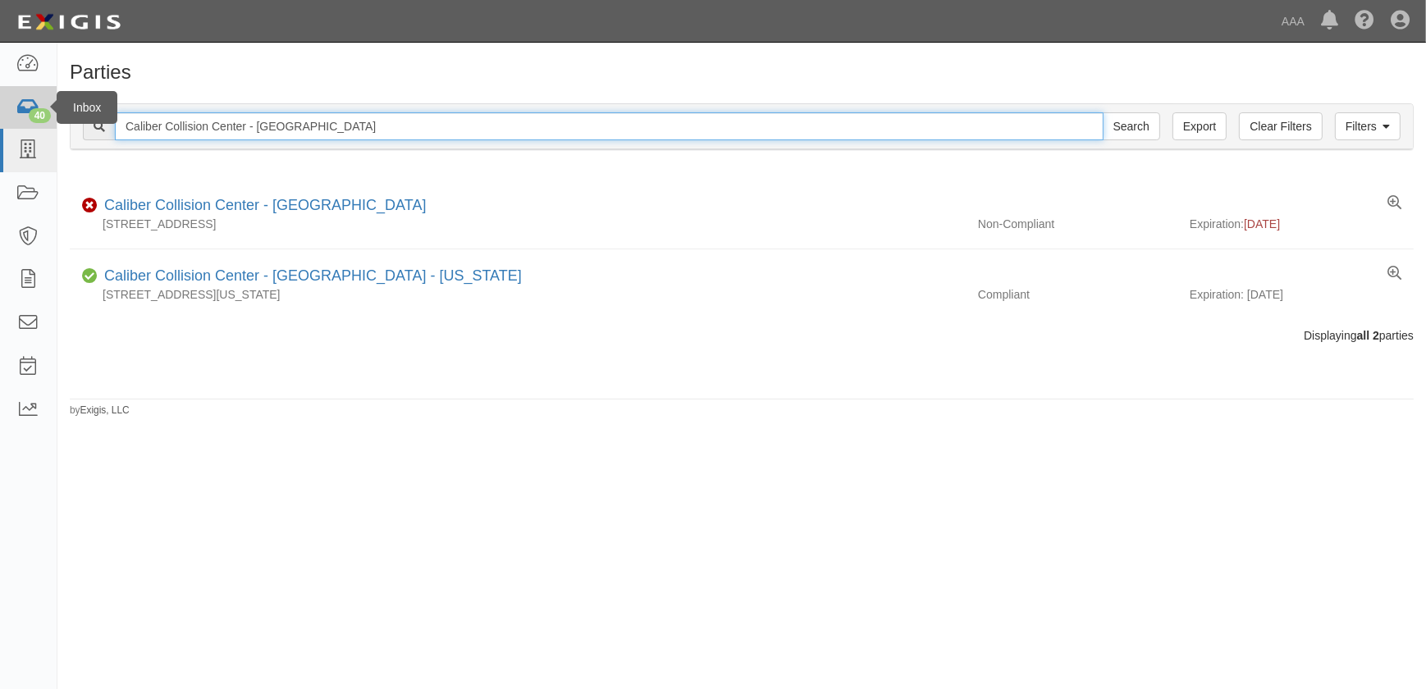
drag, startPoint x: 368, startPoint y: 133, endPoint x: 35, endPoint y: 118, distance: 332.6
click at [39, 119] on body "Toggle navigation Dashboard 40 Inbox Parties Agreements Coverages Documents Mes…" at bounding box center [713, 334] width 1426 height 669
paste input "Fix Auto - [GEOGRAPHIC_DATA]"
type input "Fix Auto - [GEOGRAPHIC_DATA]"
click at [1103, 112] on input "Search" at bounding box center [1131, 126] width 57 height 28
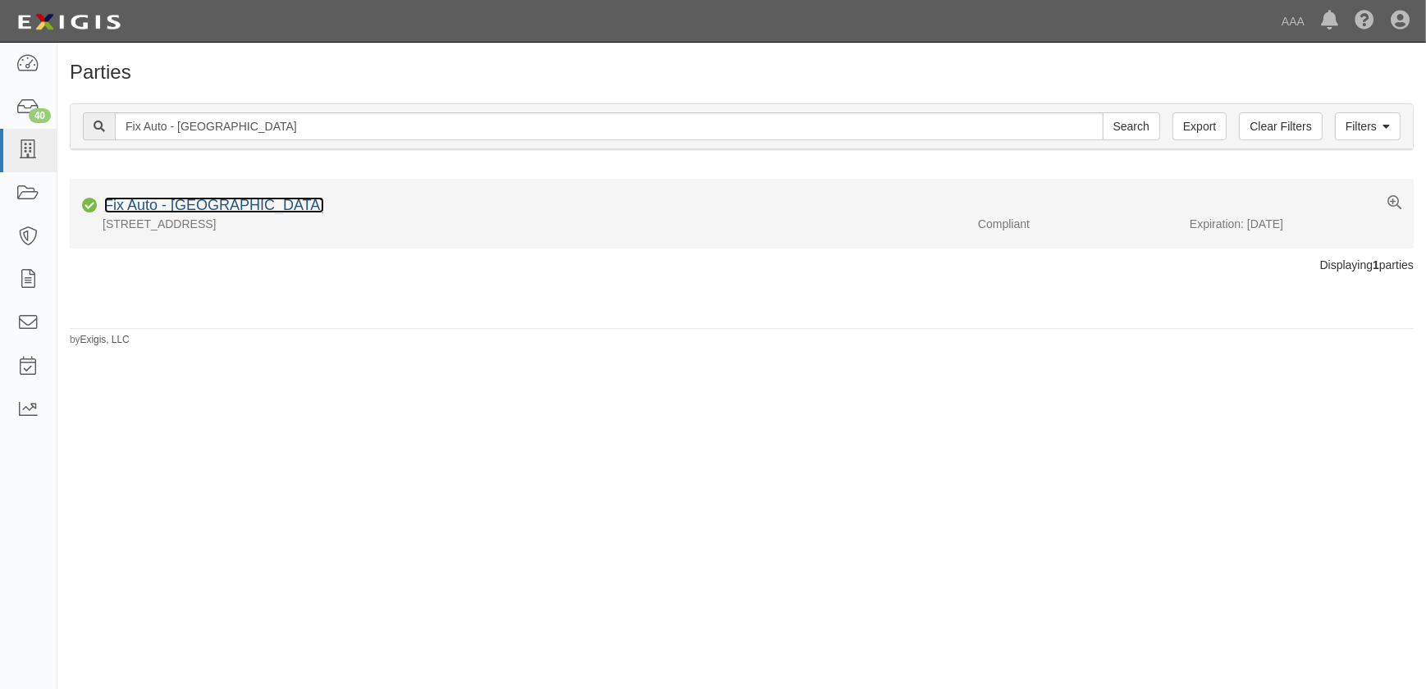
click at [188, 200] on link "Fix Auto - [GEOGRAPHIC_DATA]" at bounding box center [214, 205] width 220 height 16
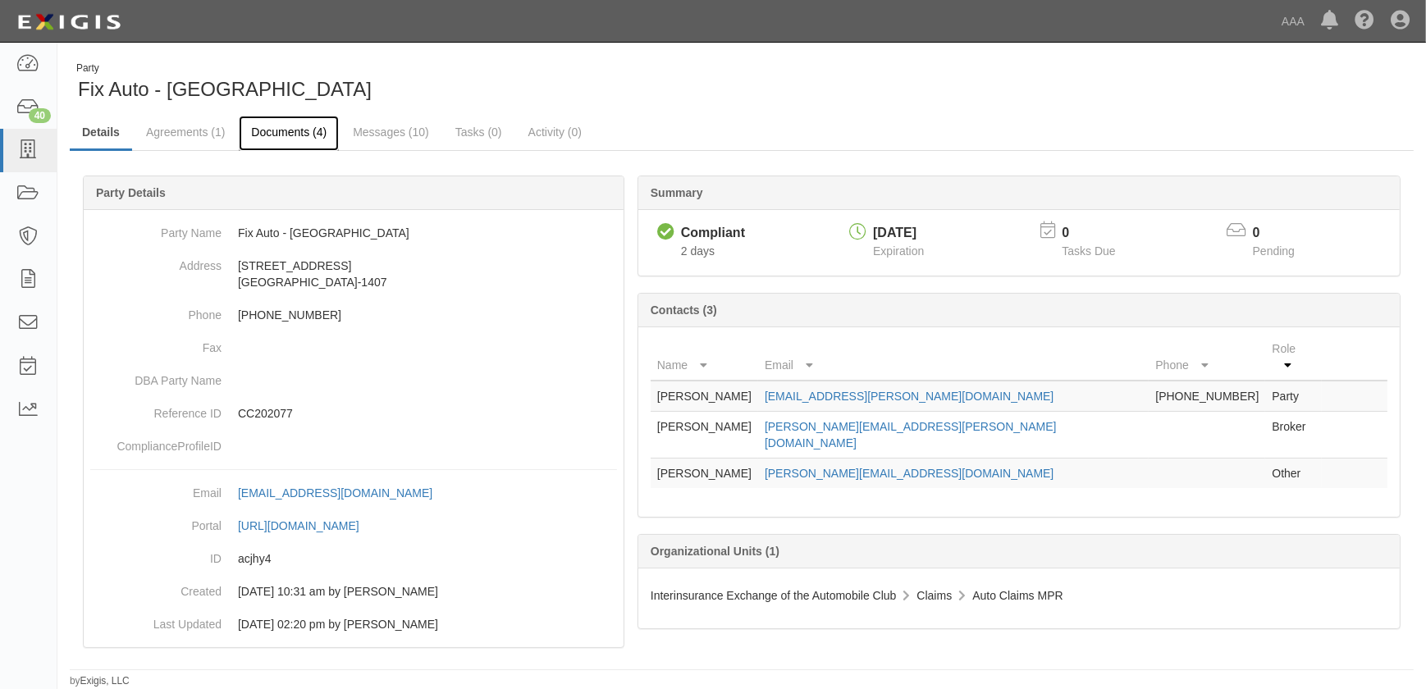
click at [291, 126] on link "Documents (4)" at bounding box center [289, 133] width 100 height 35
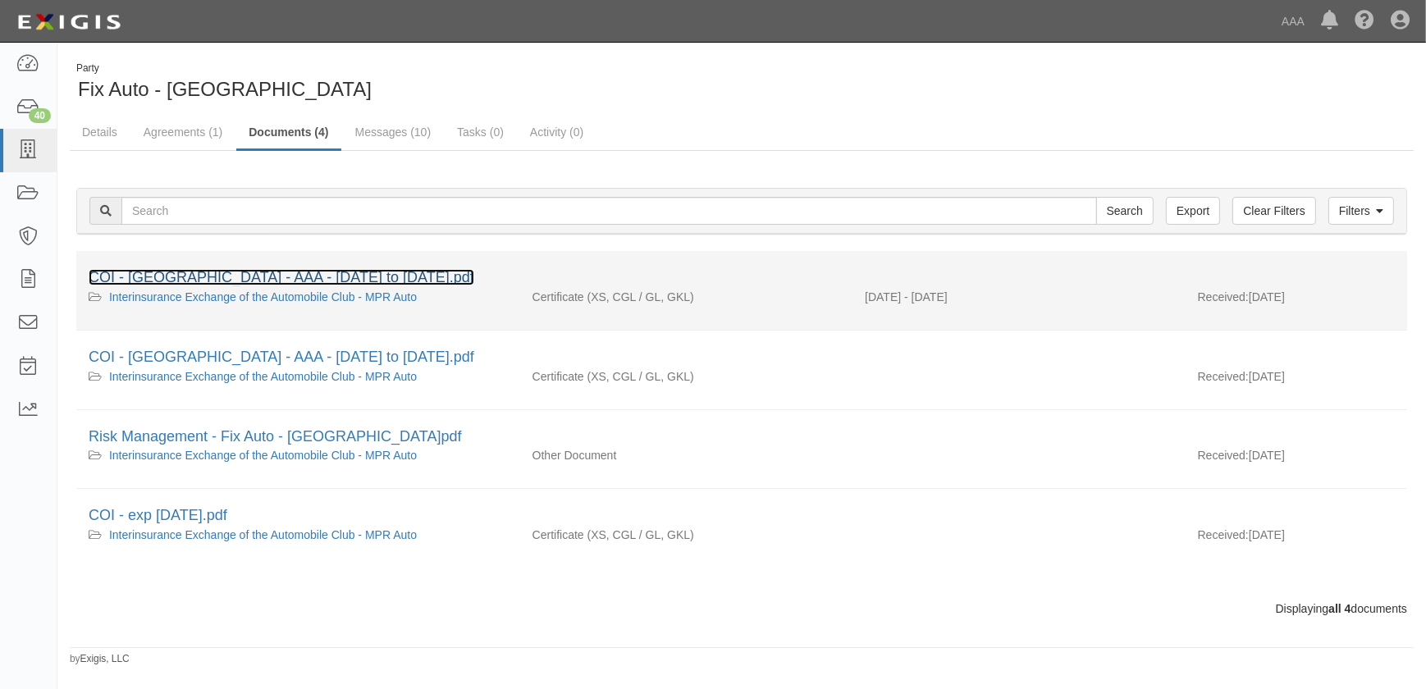
click at [187, 281] on link "COI - [GEOGRAPHIC_DATA] - AAA - [DATE] to [DATE].pdf" at bounding box center [282, 277] width 386 height 16
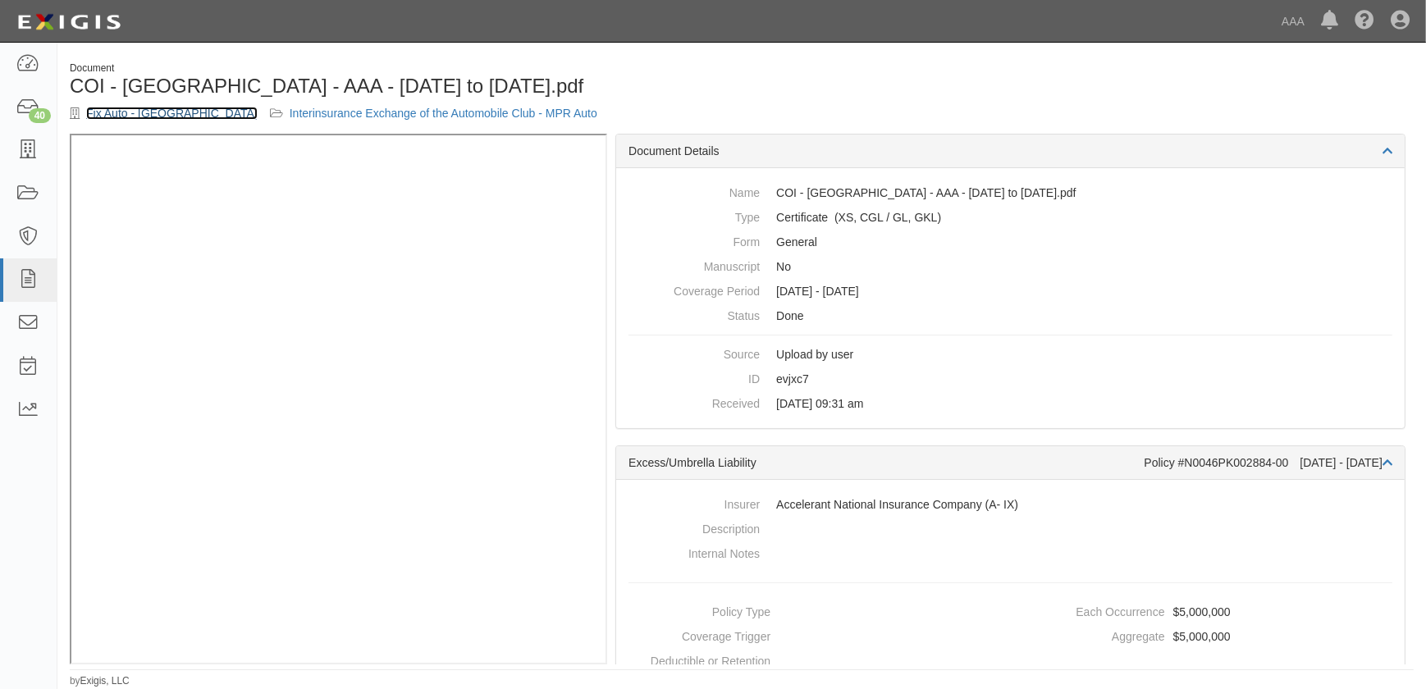
click at [177, 118] on link "Fix Auto - Lemon Grove" at bounding box center [171, 113] width 171 height 13
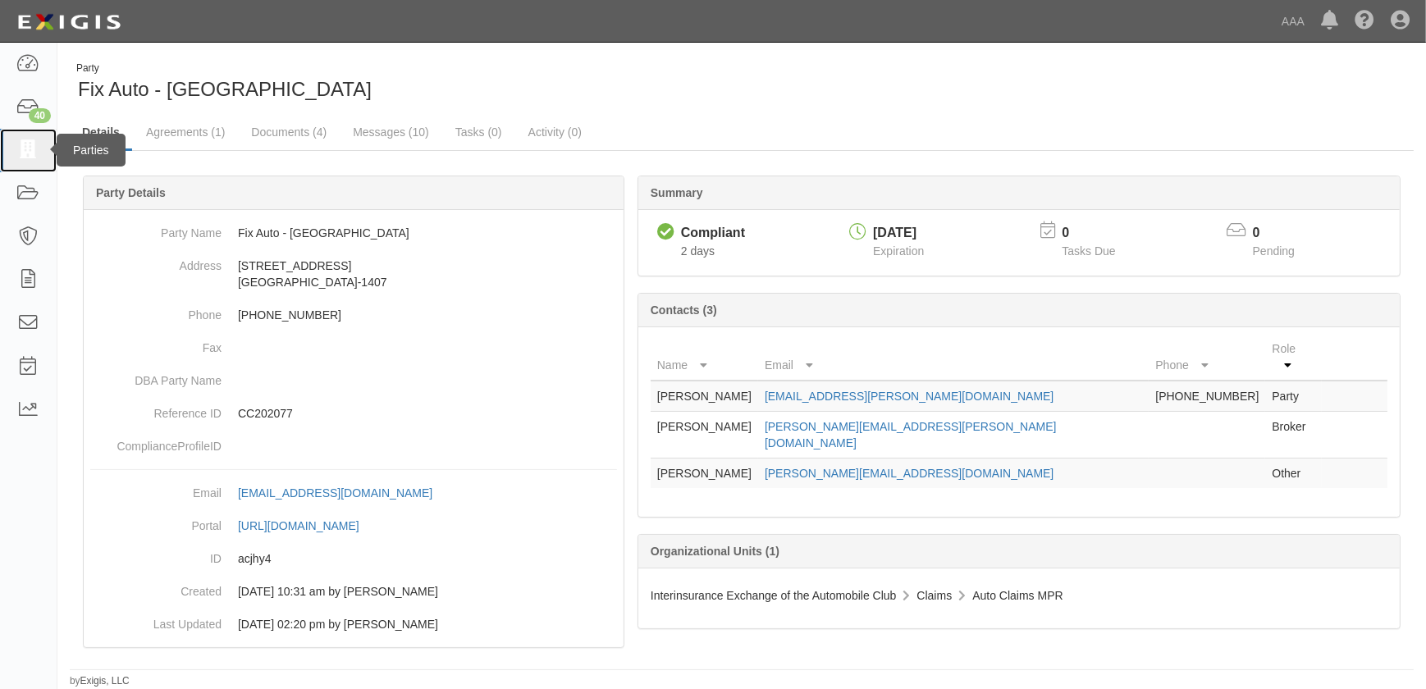
click at [33, 143] on icon at bounding box center [27, 150] width 23 height 19
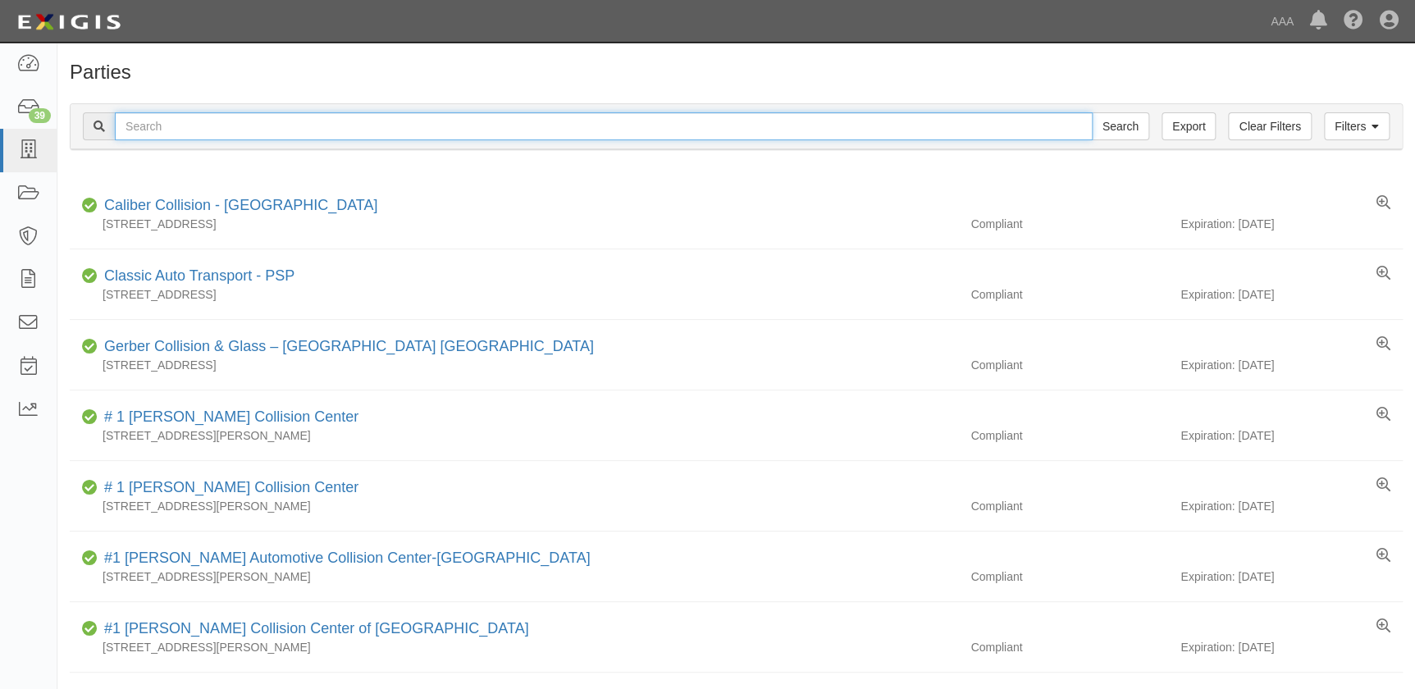
click at [317, 131] on input "text" at bounding box center [604, 126] width 978 height 28
paste input "Caliber Collision Center - Mission Valley (San Diego - Vandever Ave)"
type input "Caliber Collision Center - [GEOGRAPHIC_DATA] ([GEOGRAPHIC_DATA] - [PERSON_NAME]…"
click at [1092, 112] on input "Search" at bounding box center [1120, 126] width 57 height 28
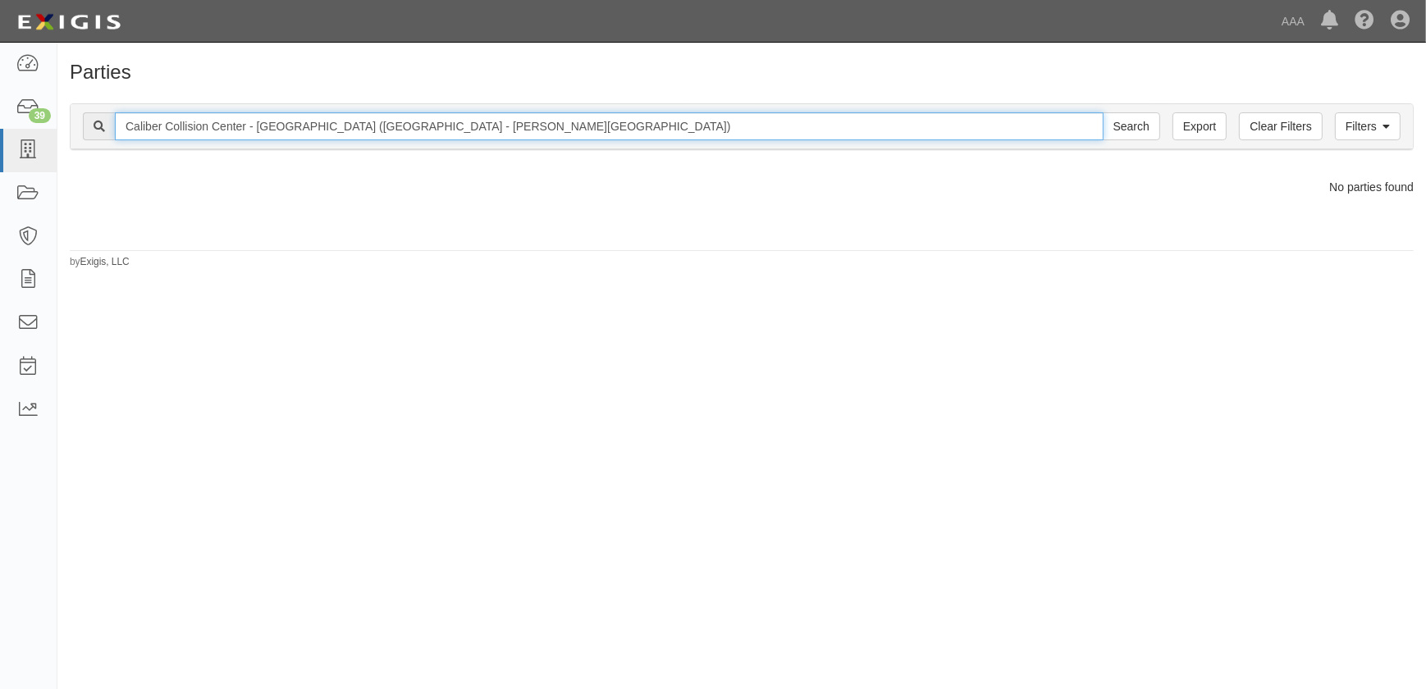
drag, startPoint x: 501, startPoint y: 131, endPoint x: 327, endPoint y: 130, distance: 173.9
click at [327, 130] on input "Caliber Collision Center - Mission Valley (San Diego - Vandever Ave)" at bounding box center [609, 126] width 989 height 28
type input "Caliber Collision Center - Mission Valley"
click at [1103, 112] on input "Search" at bounding box center [1131, 126] width 57 height 28
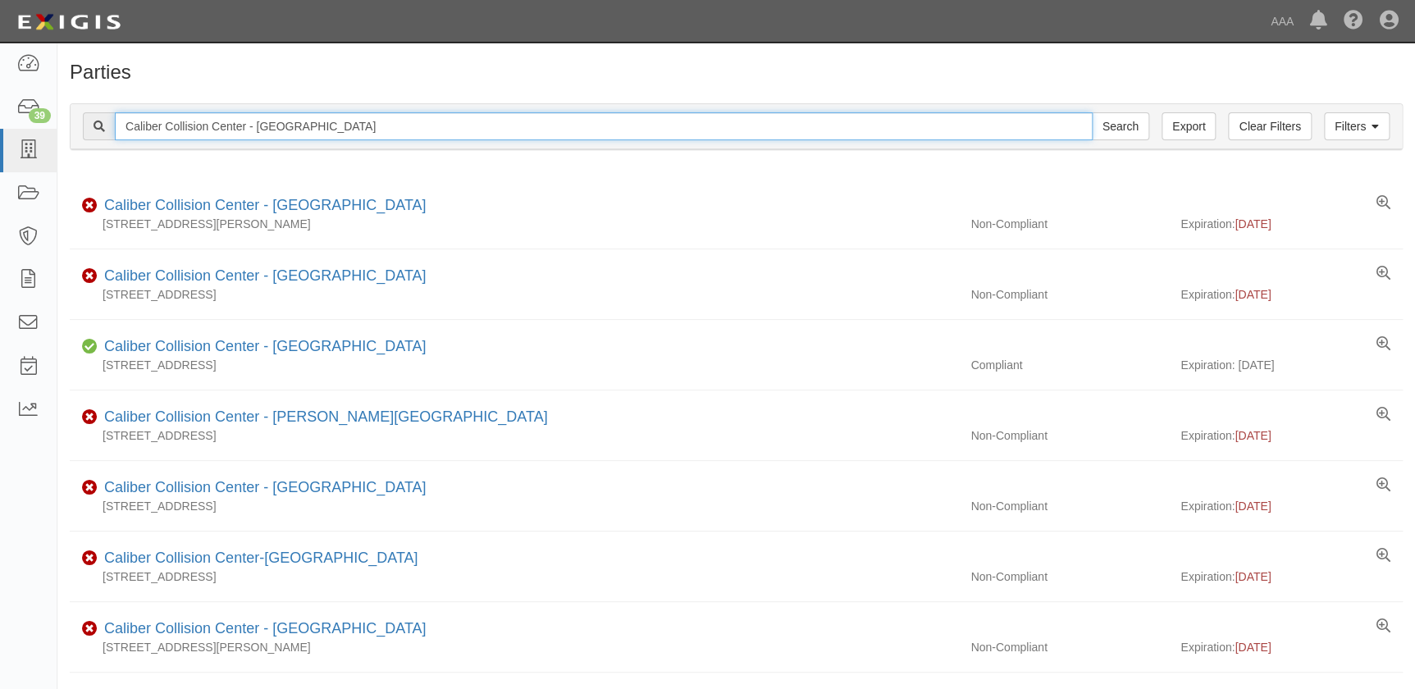
drag, startPoint x: 235, startPoint y: 128, endPoint x: -21, endPoint y: 123, distance: 256.0
click at [0, 123] on html "Toggle navigation Dashboard 39 Inbox Parties Agreements Coverages Documents Mes…" at bounding box center [707, 456] width 1415 height 912
paste input "Riverside - 14th St"
type input "Caliber Collision Center - Riverside - 14th St"
click at [1092, 112] on input "Search" at bounding box center [1120, 126] width 57 height 28
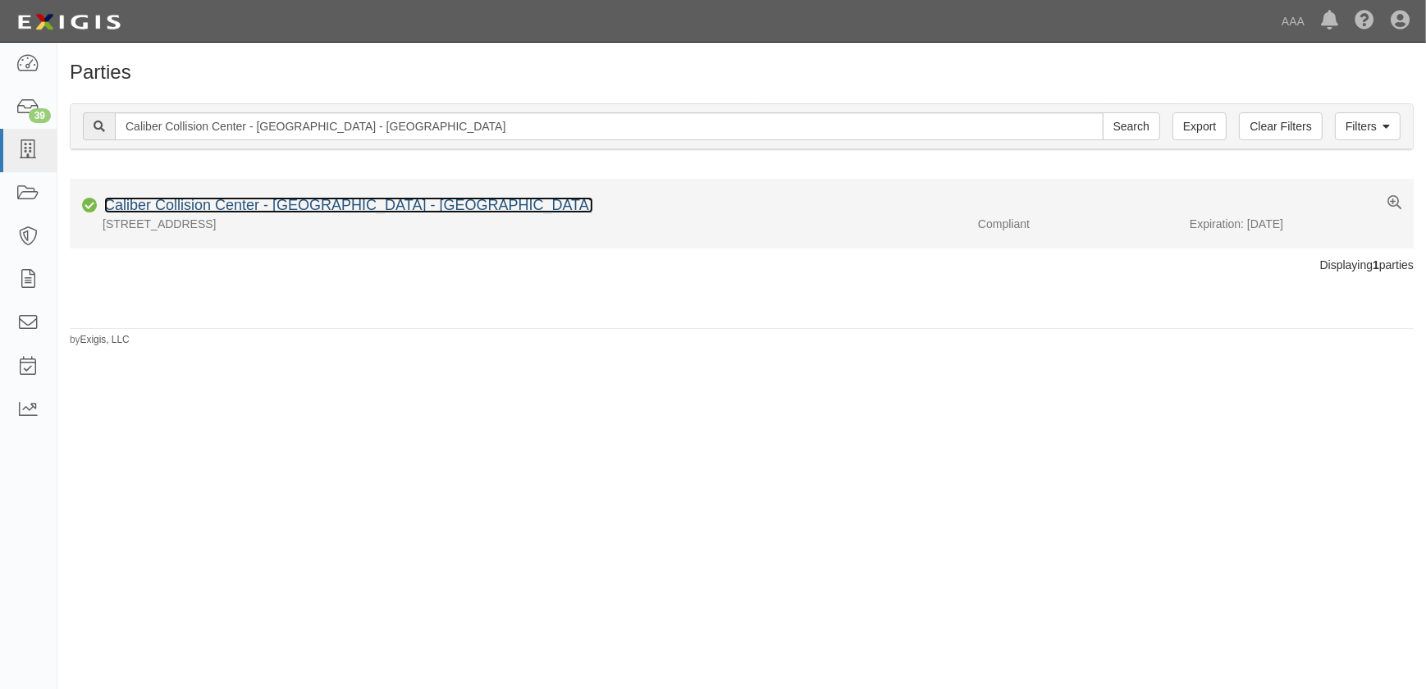
click at [162, 210] on link "Caliber Collision Center - Riverside - 14th St" at bounding box center [348, 205] width 489 height 16
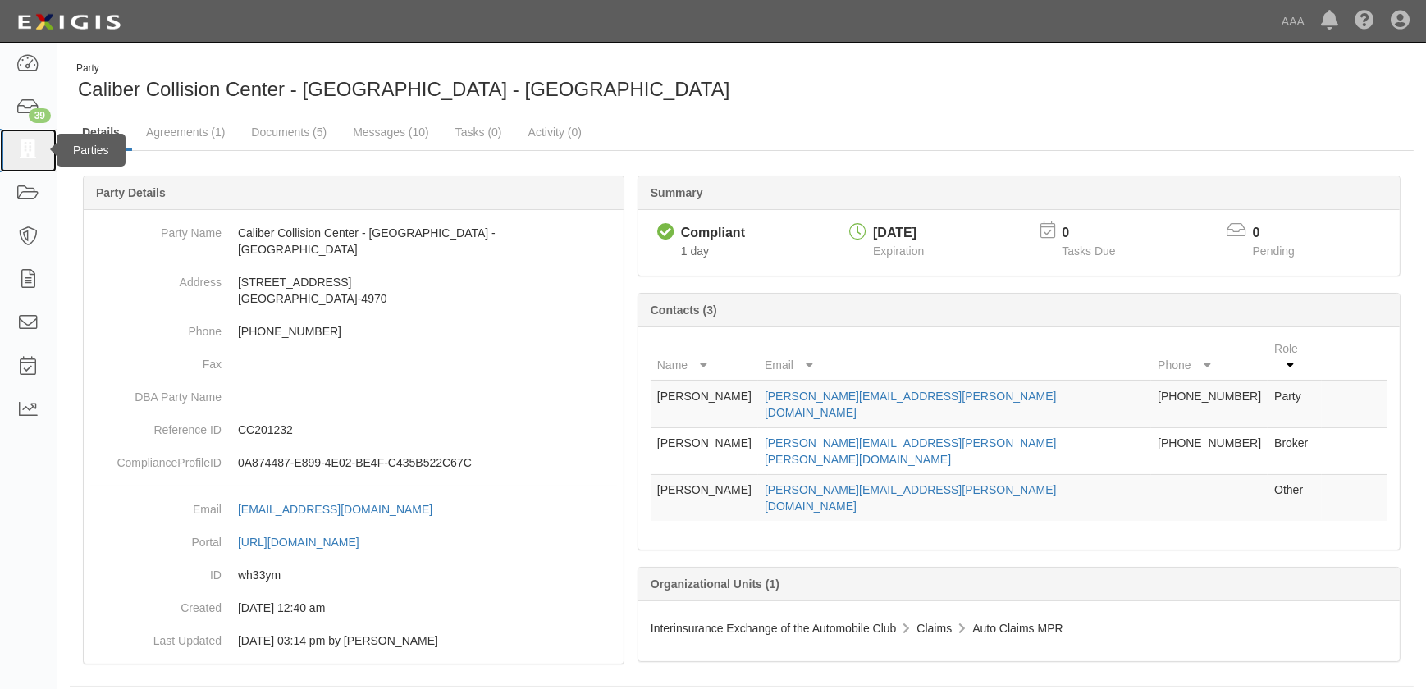
click at [34, 144] on icon at bounding box center [27, 150] width 23 height 19
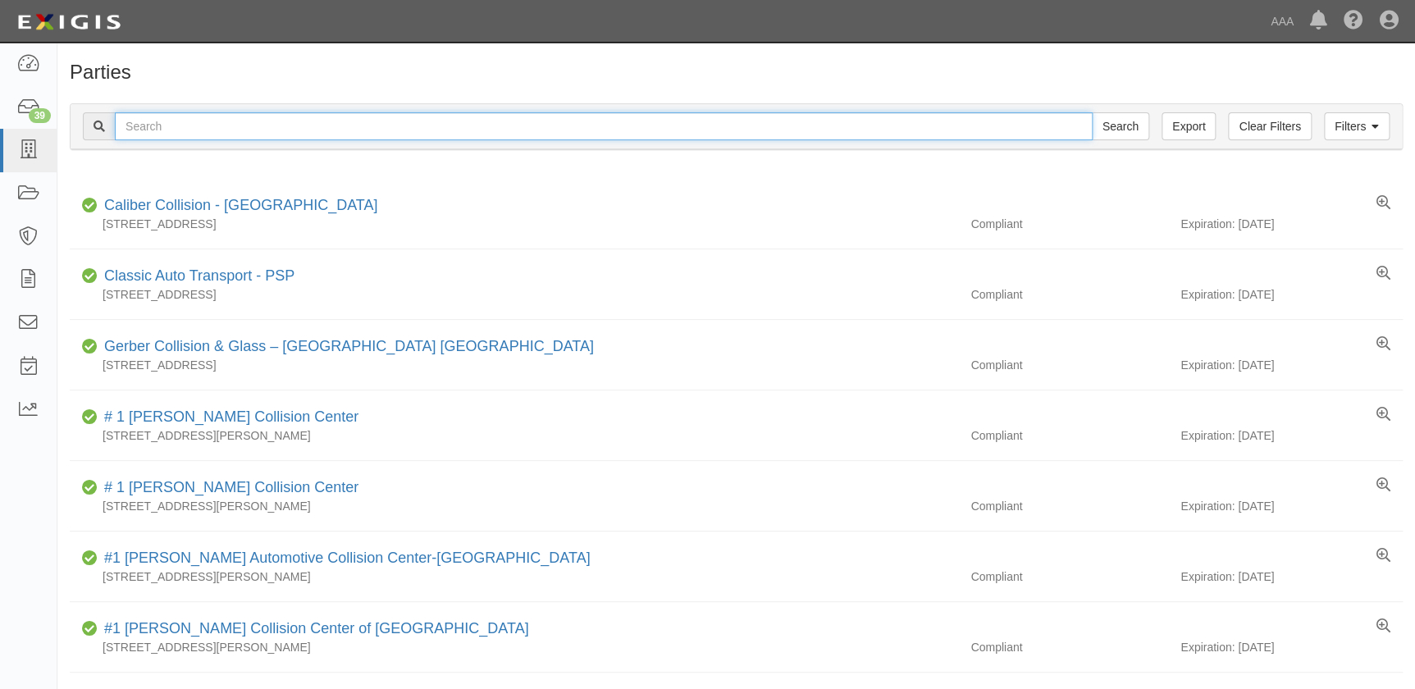
click at [223, 124] on input "text" at bounding box center [604, 126] width 978 height 28
paste input "Caliber Collision Center - [GEOGRAPHIC_DATA]"
type input "Caliber Collision Center - [GEOGRAPHIC_DATA]"
click at [1092, 112] on input "Search" at bounding box center [1120, 126] width 57 height 28
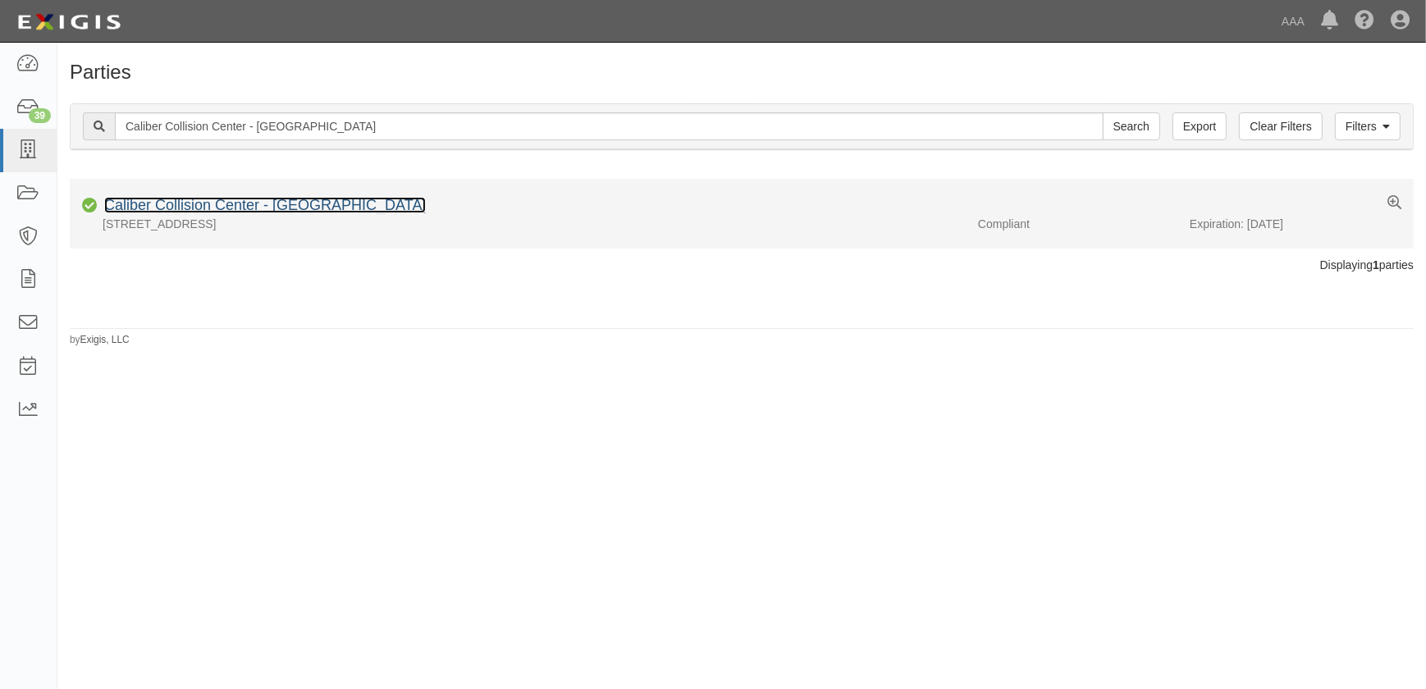
click at [256, 204] on link "Caliber Collision Center - Apple Valley" at bounding box center [265, 205] width 322 height 16
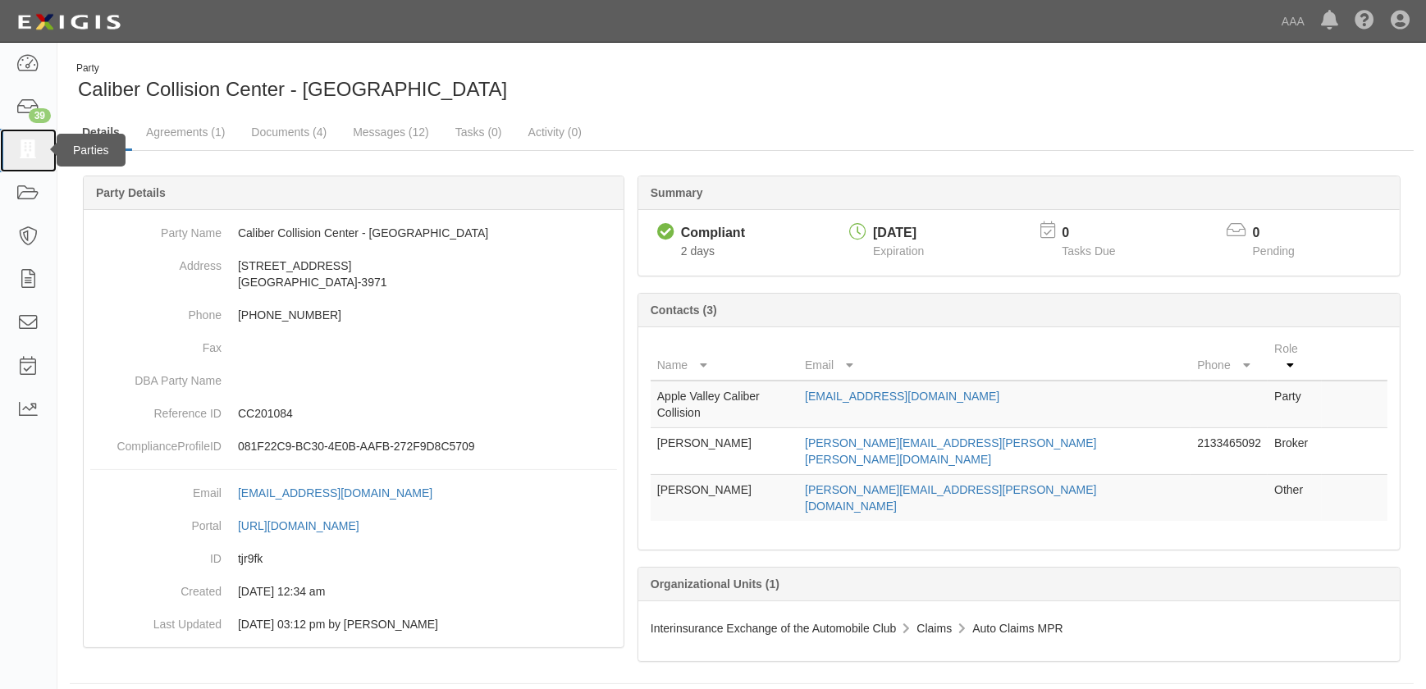
click at [38, 156] on icon at bounding box center [27, 150] width 23 height 19
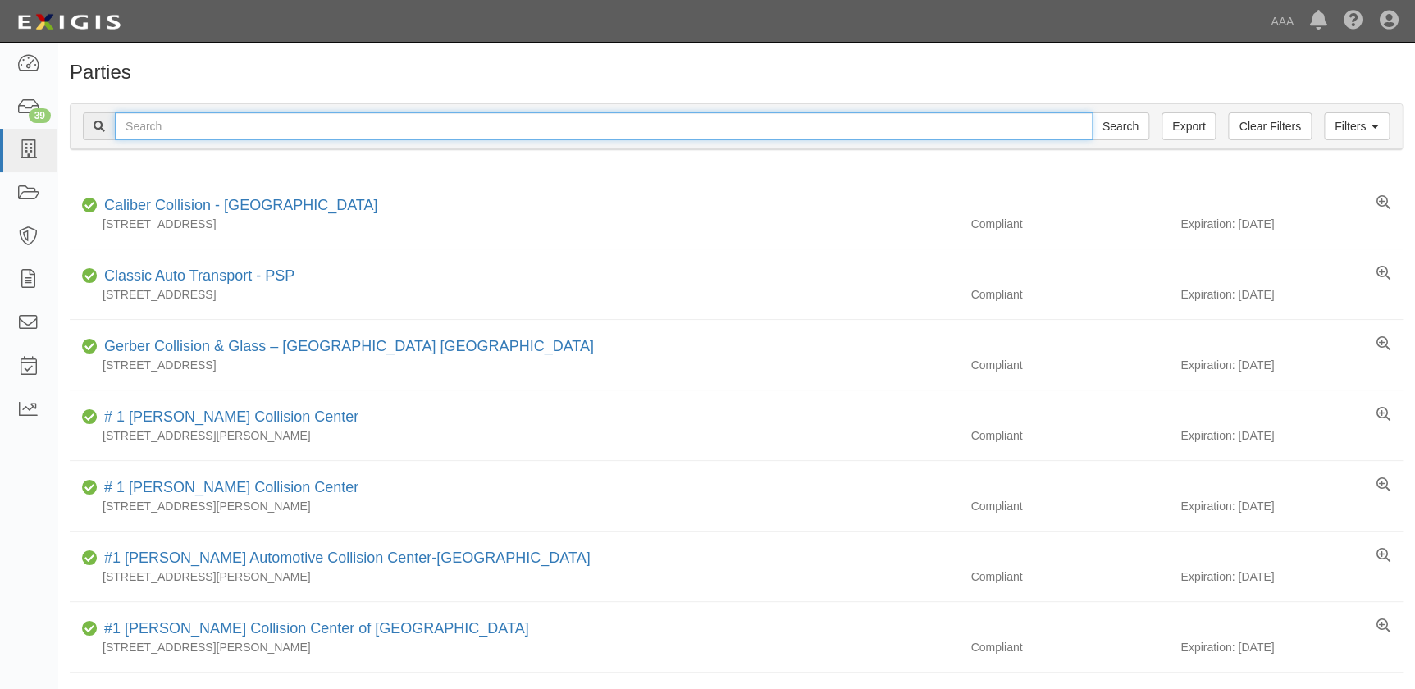
click at [238, 130] on input "text" at bounding box center [604, 126] width 978 height 28
paste input "Caliber Collision Center - Temecula"
type input "Caliber Collision Center - Temecula"
click at [1092, 112] on input "Search" at bounding box center [1120, 126] width 57 height 28
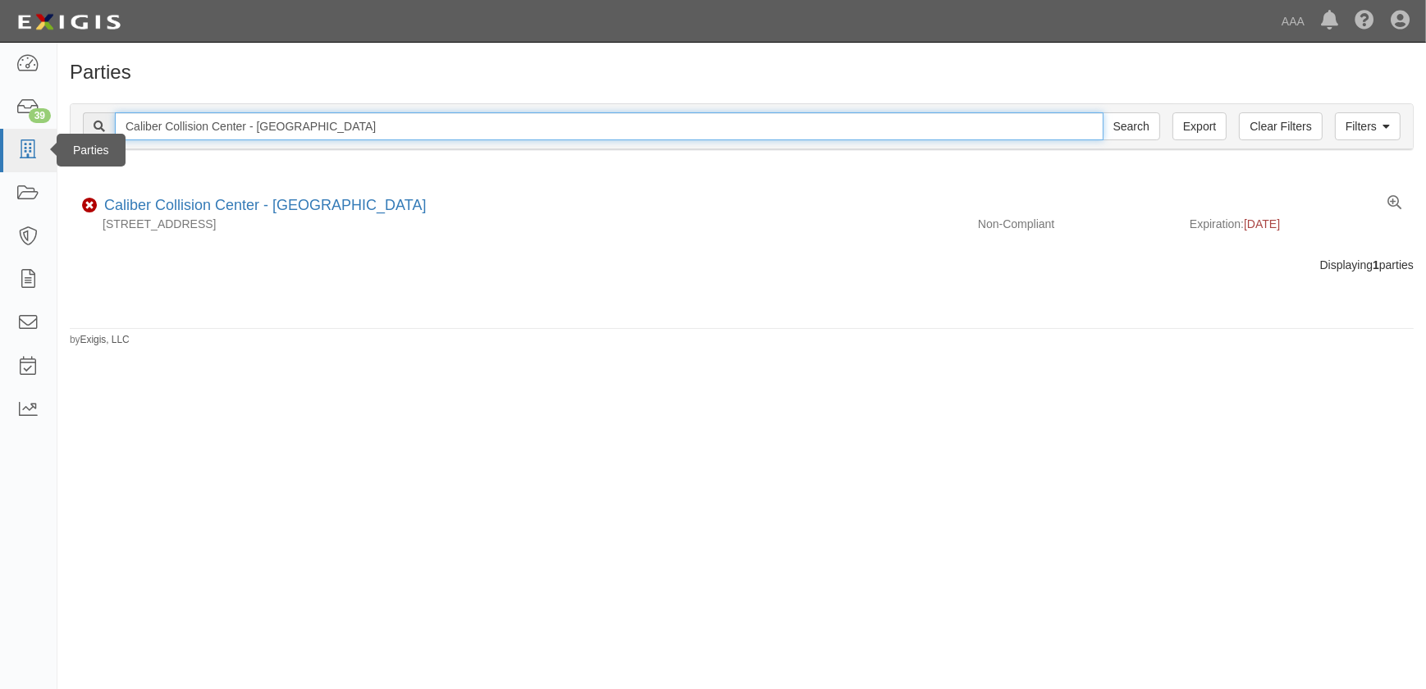
drag, startPoint x: 286, startPoint y: 139, endPoint x: 48, endPoint y: 144, distance: 238.0
click at [48, 144] on body "Toggle navigation Dashboard 39 Inbox Parties Agreements Coverages Documents Mes…" at bounding box center [713, 334] width 1426 height 669
paste input "housand Oaks"
type input "Caliber Collision Center - Thousand Oaks"
click at [1103, 112] on input "Search" at bounding box center [1131, 126] width 57 height 28
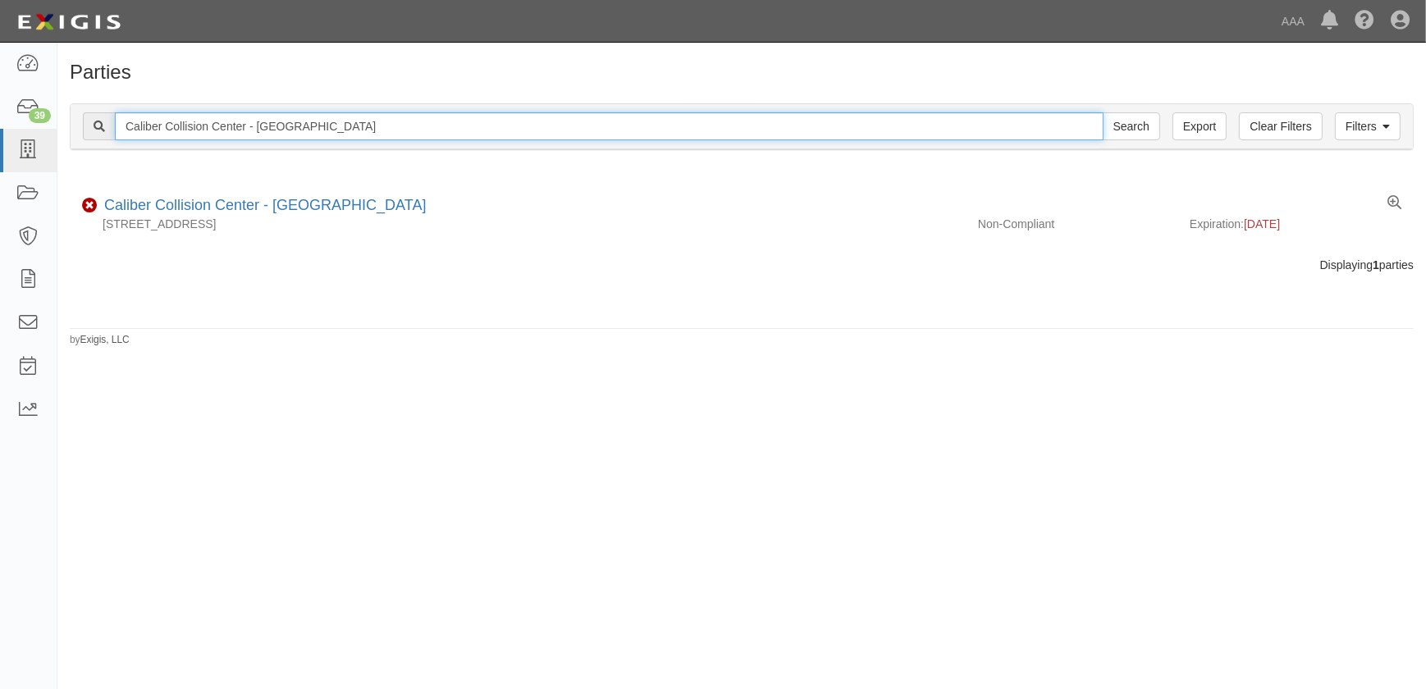
drag, startPoint x: 230, startPoint y: 129, endPoint x: 65, endPoint y: 133, distance: 165.0
click at [65, 133] on div "Filters Clear Filters Export Caliber Collision Center - [GEOGRAPHIC_DATA] Searc…" at bounding box center [741, 128] width 1369 height 75
paste input "[GEOGRAPHIC_DATA][PERSON_NAME]"
type input "Caliber Collision Center - [GEOGRAPHIC_DATA][PERSON_NAME]"
click at [1103, 112] on input "Search" at bounding box center [1131, 126] width 57 height 28
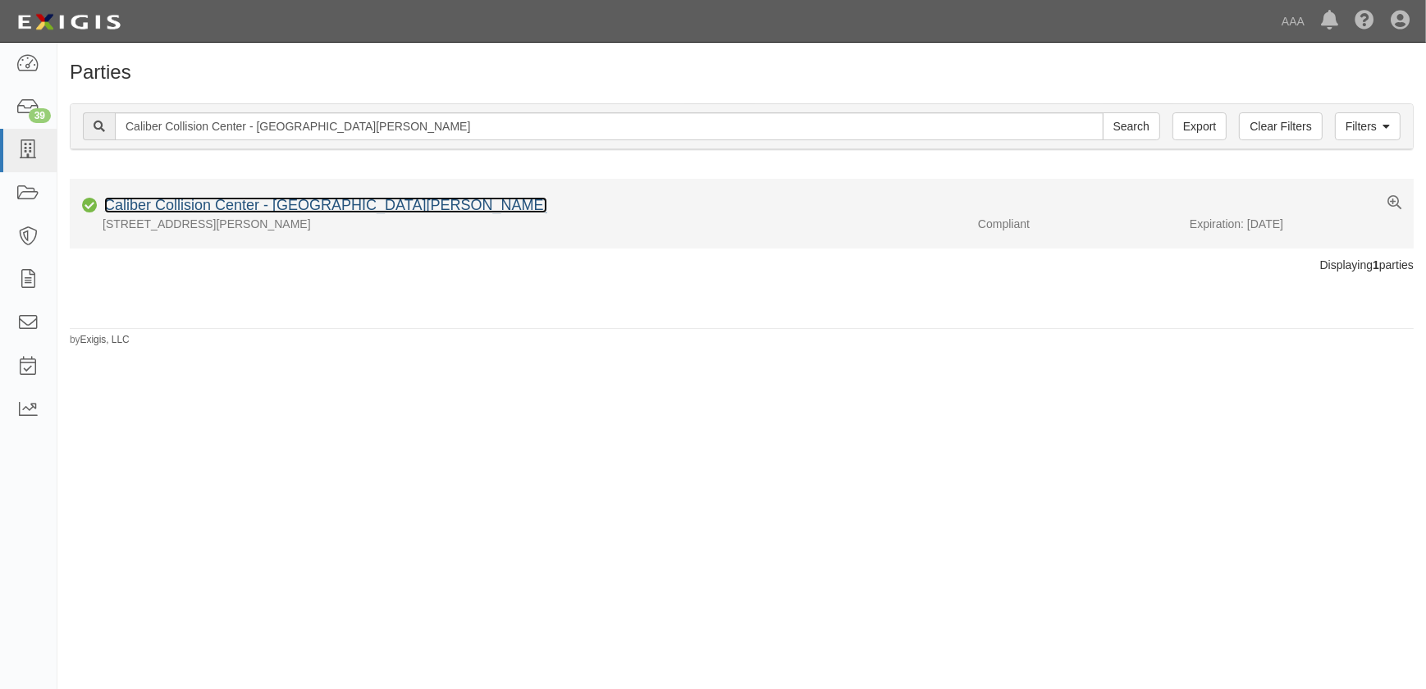
click at [251, 206] on link "Caliber Collision Center - Rancho Santa Margarita" at bounding box center [325, 205] width 443 height 16
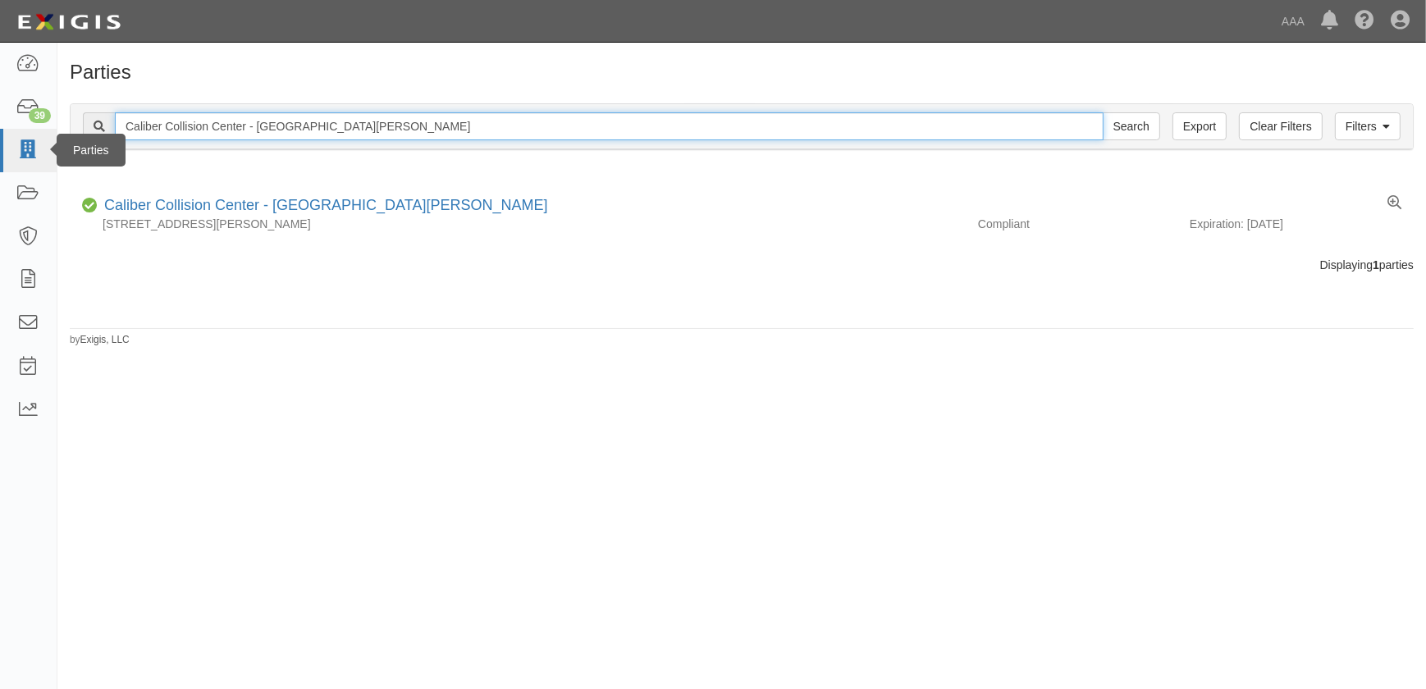
drag, startPoint x: 428, startPoint y: 129, endPoint x: 8, endPoint y: 132, distance: 420.1
click at [9, 132] on body "Toggle navigation Dashboard 39 Inbox Parties Agreements Coverages Documents Mes…" at bounding box center [713, 334] width 1426 height 669
paste input "Montclair"
type input "Caliber Collision Center - Montclair"
click at [1103, 112] on input "Search" at bounding box center [1131, 126] width 57 height 28
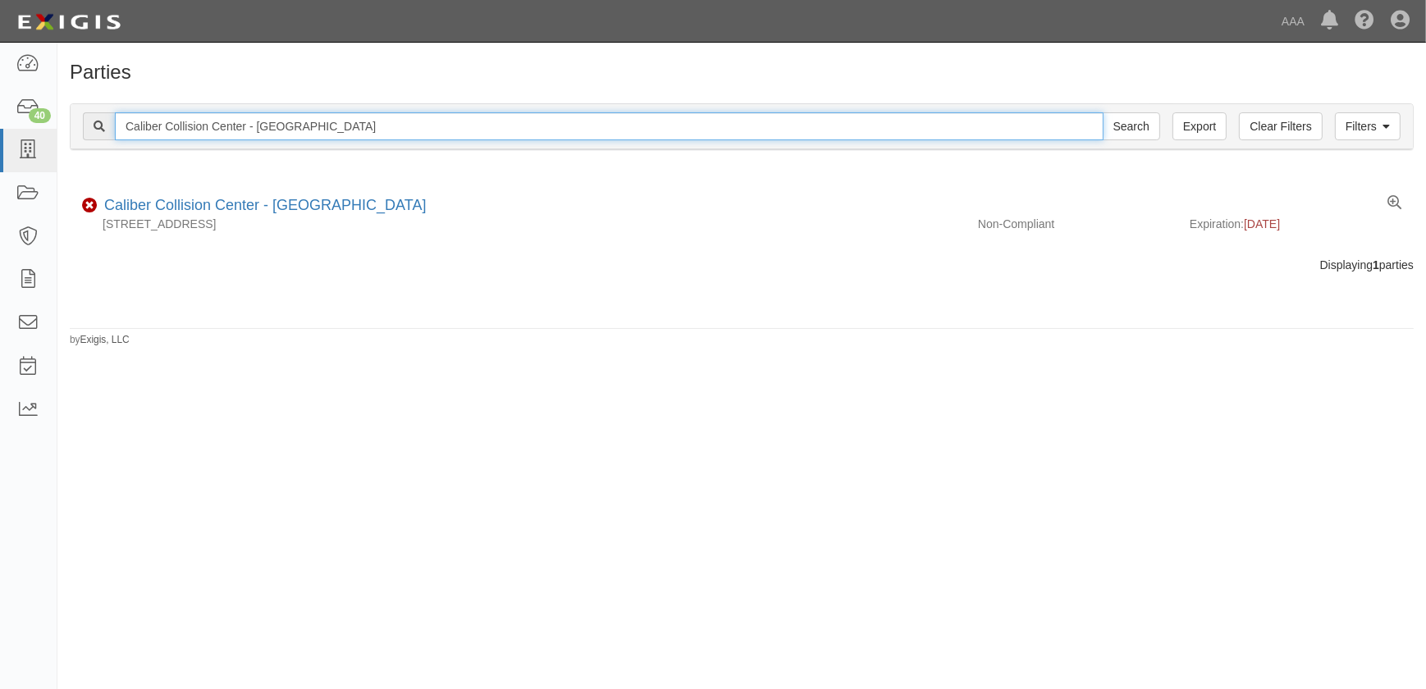
drag, startPoint x: 336, startPoint y: 121, endPoint x: -8, endPoint y: 120, distance: 343.8
click at [0, 120] on html "Toggle navigation Dashboard 40 Inbox Parties Agreements Coverages Documents Mes…" at bounding box center [713, 334] width 1426 height 669
paste input "Woodcrest"
type input "Caliber Collision Center - Woodcrest"
click at [1103, 112] on input "Search" at bounding box center [1131, 126] width 57 height 28
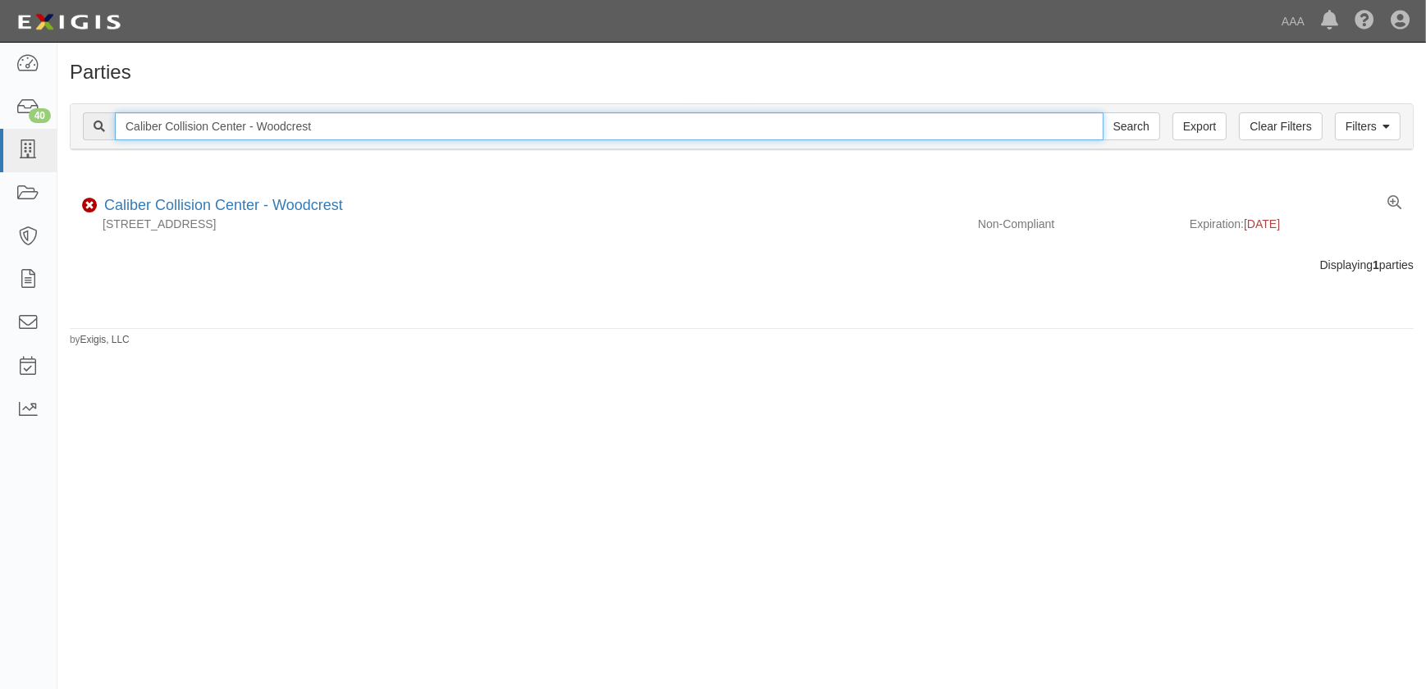
drag, startPoint x: 333, startPoint y: 131, endPoint x: 66, endPoint y: 130, distance: 267.5
click at [66, 130] on div "Filters Clear Filters Export Caliber Collision Center - Woodcrest Search Filter…" at bounding box center [741, 128] width 1369 height 75
paste input "[GEOGRAPHIC_DATA] - [GEOGRAPHIC_DATA]"
type input "[GEOGRAPHIC_DATA] - [GEOGRAPHIC_DATA]"
click at [1103, 112] on input "Search" at bounding box center [1131, 126] width 57 height 28
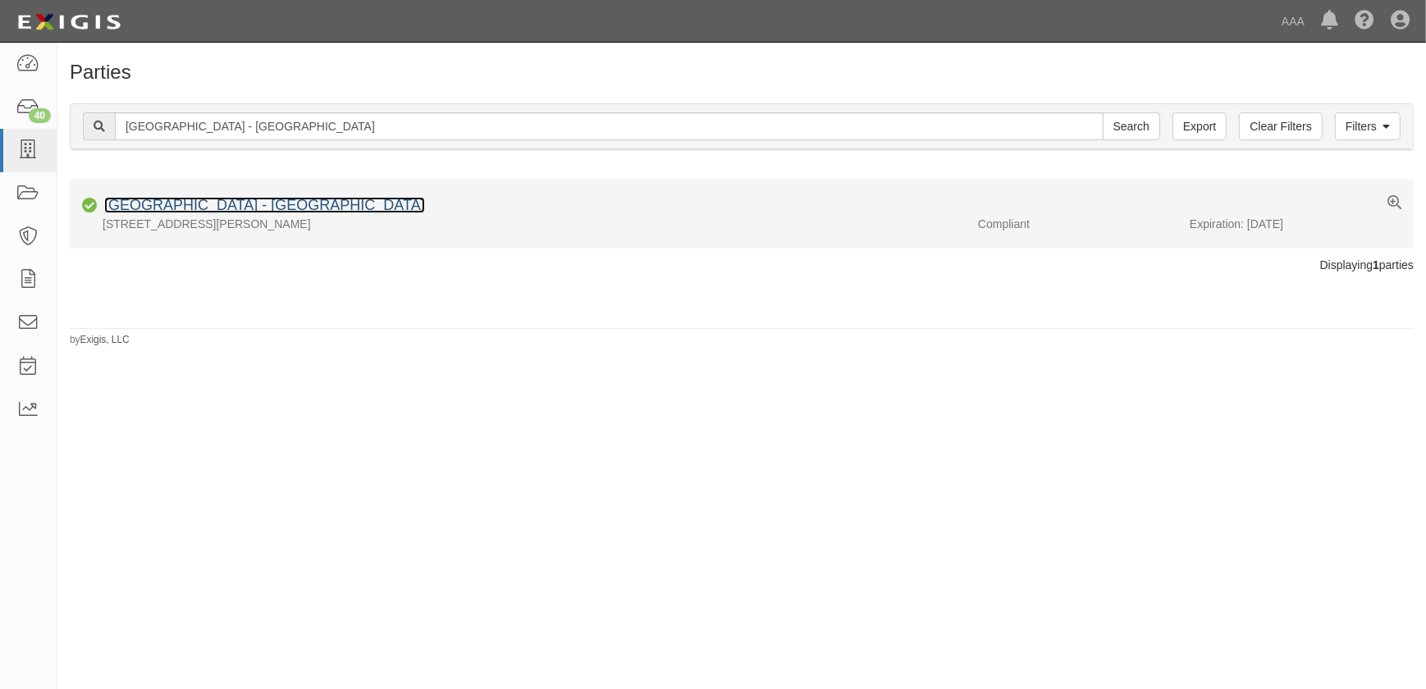
click at [188, 207] on link "Caliber Collision Center - Riverside - Downtown" at bounding box center [264, 205] width 321 height 16
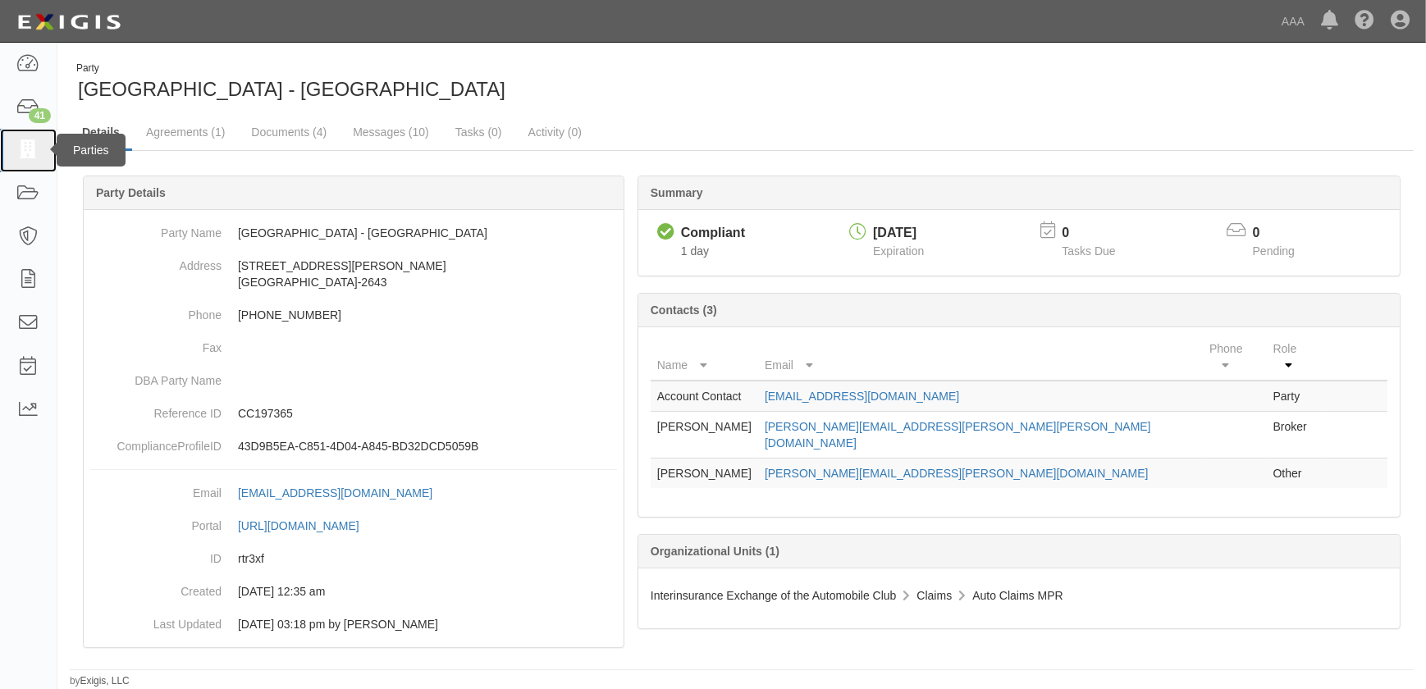
click at [33, 154] on icon at bounding box center [27, 150] width 23 height 19
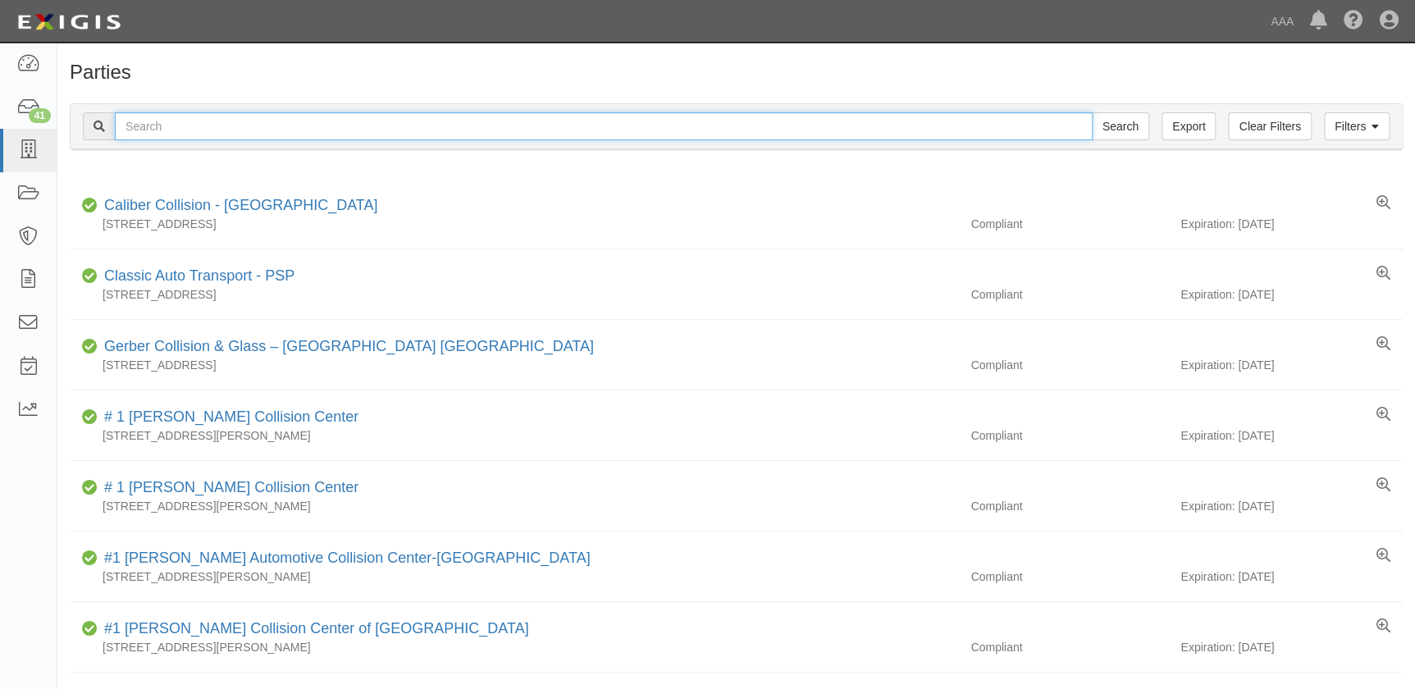
click at [200, 131] on input "text" at bounding box center [604, 126] width 978 height 28
paste input "Caliber Collision Center - [GEOGRAPHIC_DATA]"
type input "Caliber Collision Center - [GEOGRAPHIC_DATA]"
click at [1092, 112] on input "Search" at bounding box center [1120, 126] width 57 height 28
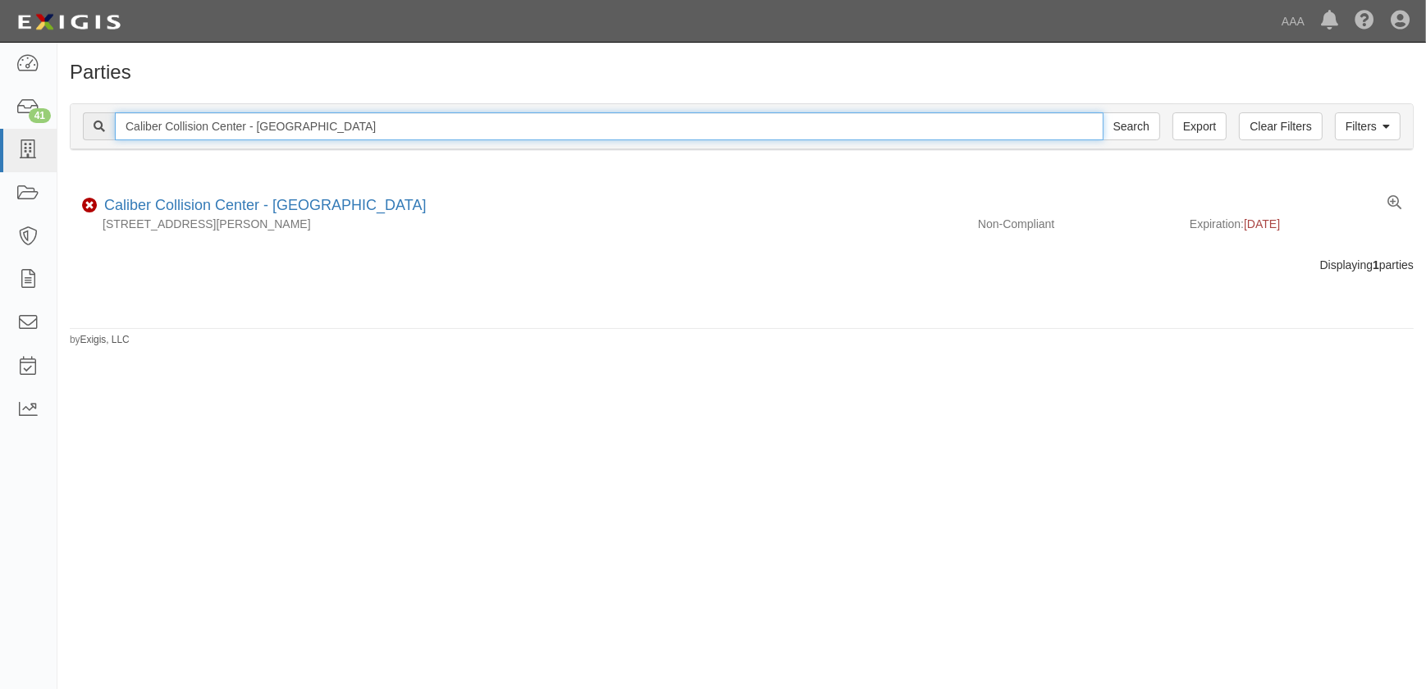
drag, startPoint x: 378, startPoint y: 119, endPoint x: -11, endPoint y: 114, distance: 389.7
click at [0, 114] on html "Toggle navigation Dashboard 41 Inbox Parties Agreements Coverages Documents Mes…" at bounding box center [713, 334] width 1426 height 669
paste input "El Centro"
type input "Caliber Collision Center - [GEOGRAPHIC_DATA]"
click at [1103, 112] on input "Search" at bounding box center [1131, 126] width 57 height 28
